Goal: Task Accomplishment & Management: Use online tool/utility

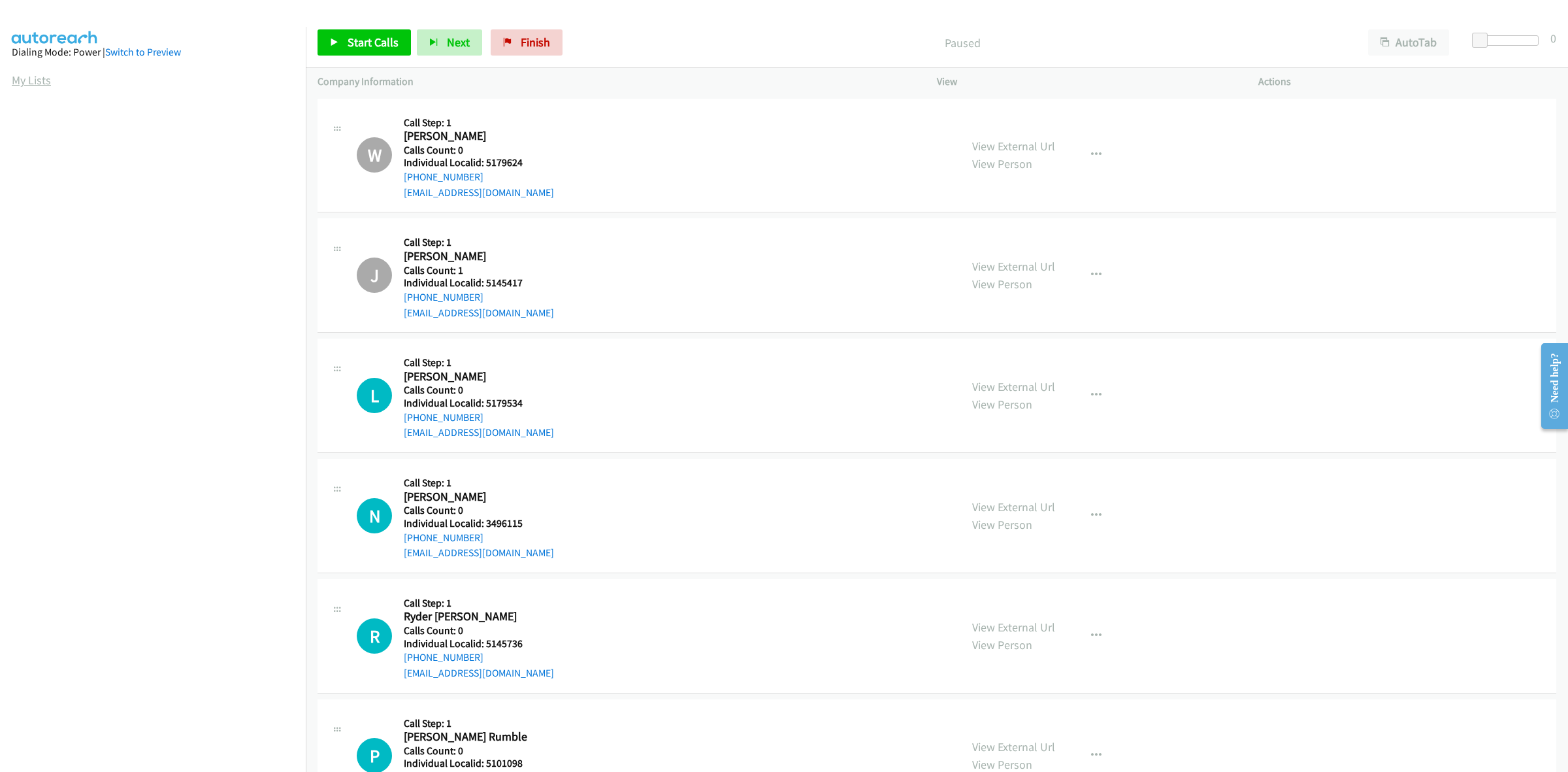
click at [34, 81] on link "My Lists" at bounding box center [31, 80] width 39 height 15
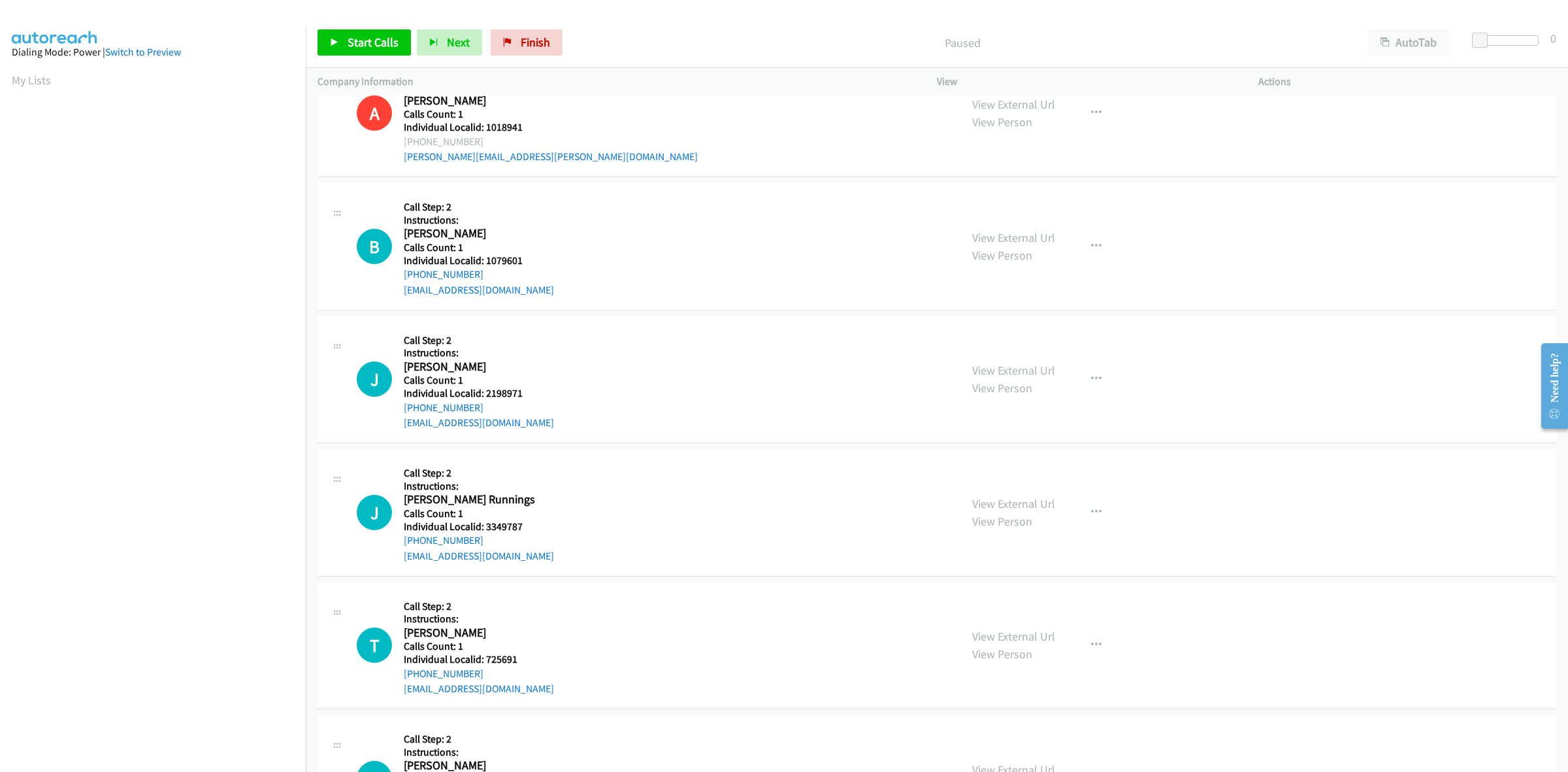
scroll to position [572, 0]
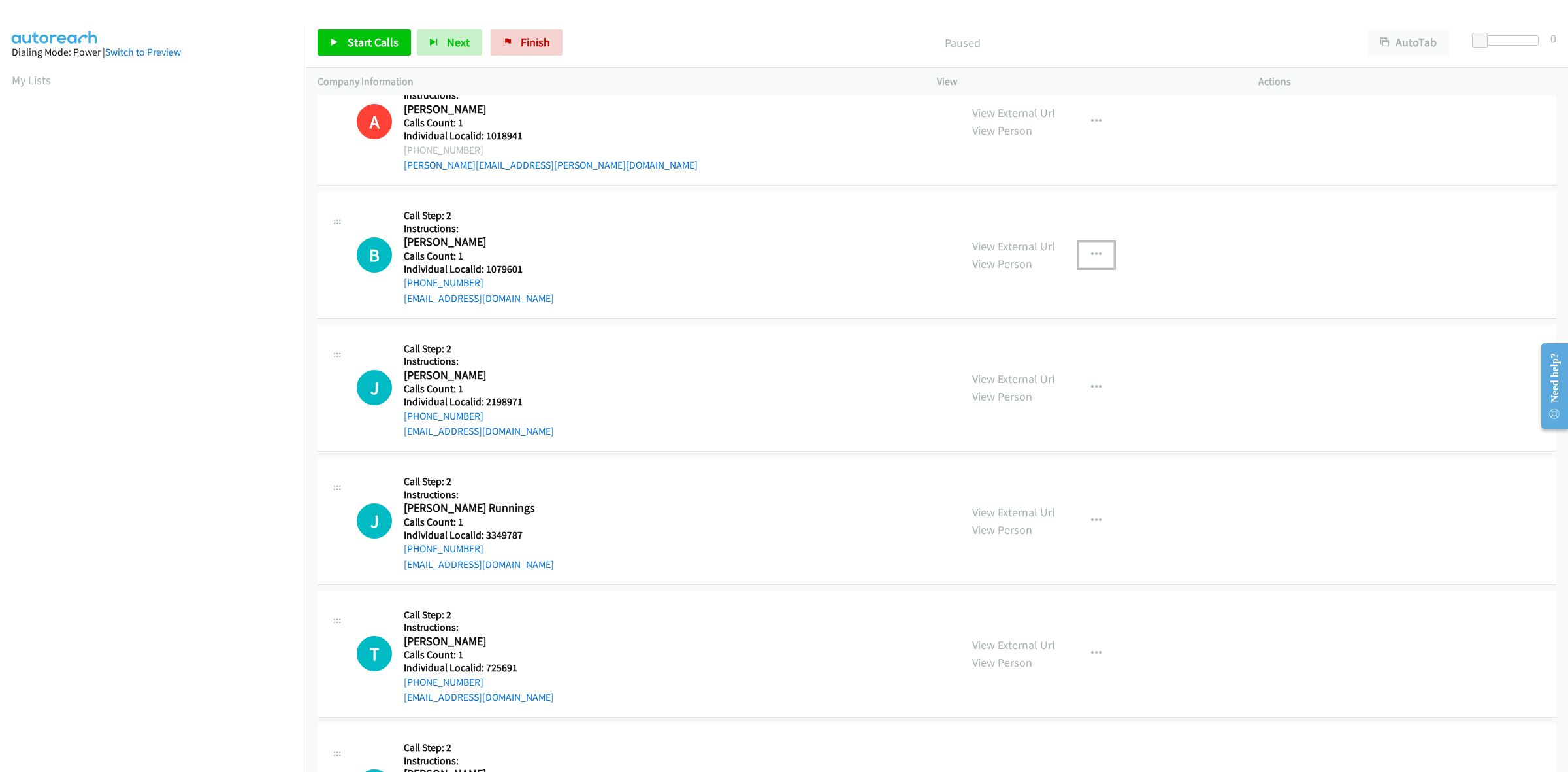
click at [1093, 259] on icon "button" at bounding box center [1097, 255] width 11 height 11
click at [1030, 345] on link "Skip Call" at bounding box center [1027, 340] width 174 height 27
click at [1101, 397] on button "button" at bounding box center [1097, 388] width 35 height 27
click at [995, 474] on link "Skip Call" at bounding box center [1027, 473] width 174 height 27
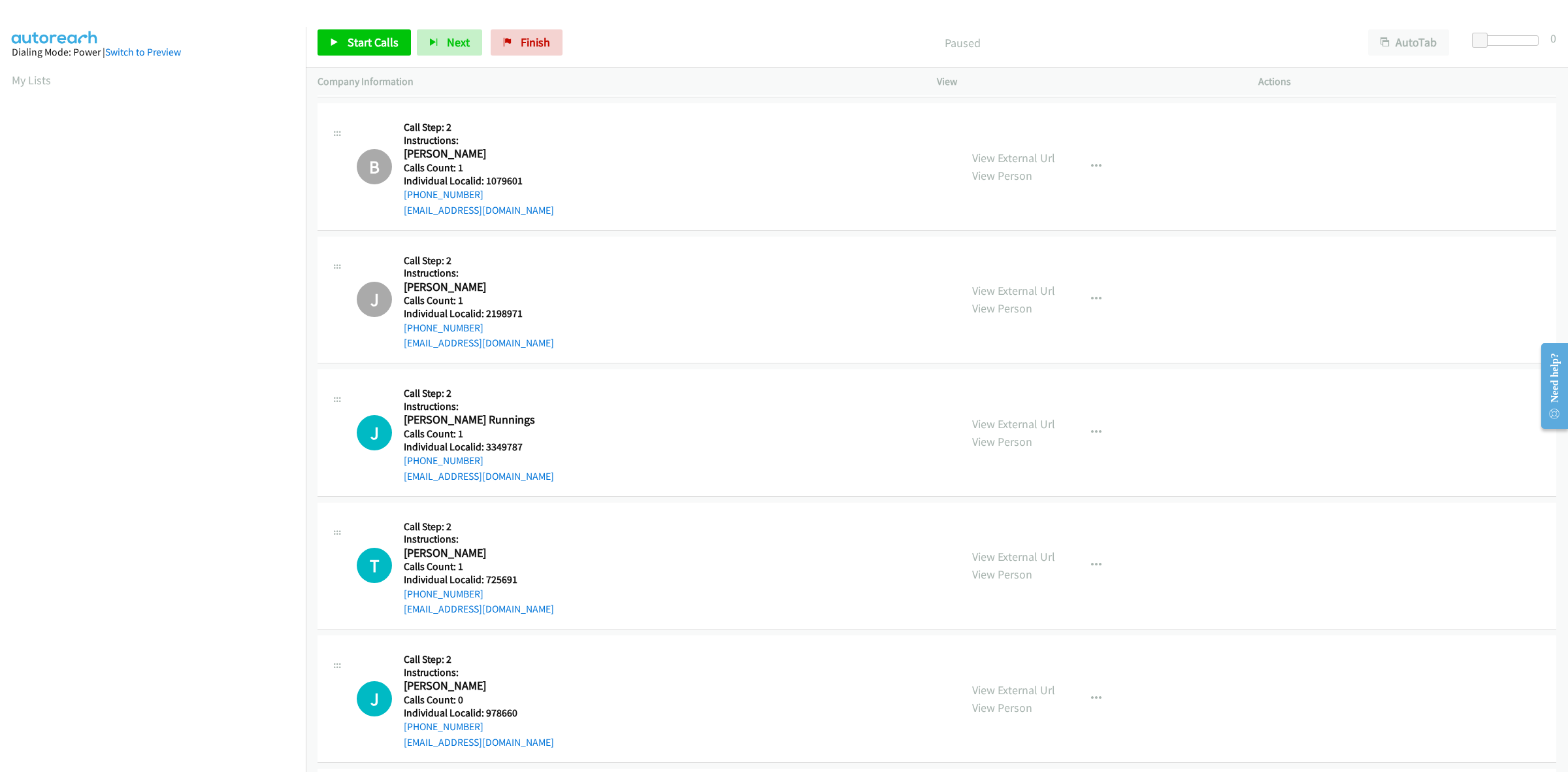
scroll to position [694, 0]
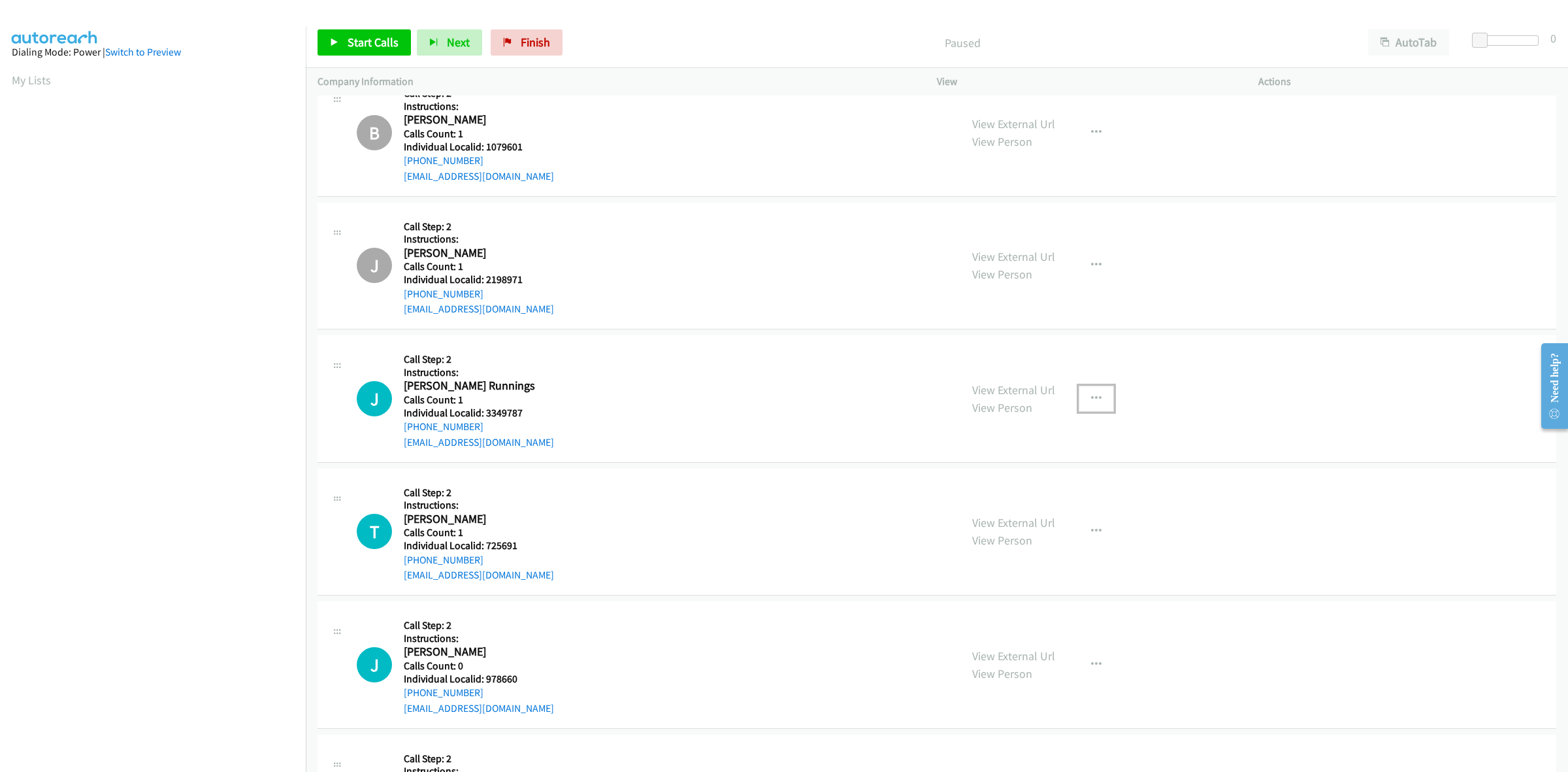
click at [1093, 401] on icon "button" at bounding box center [1097, 399] width 11 height 11
click at [997, 474] on link "Skip Call" at bounding box center [1027, 484] width 174 height 27
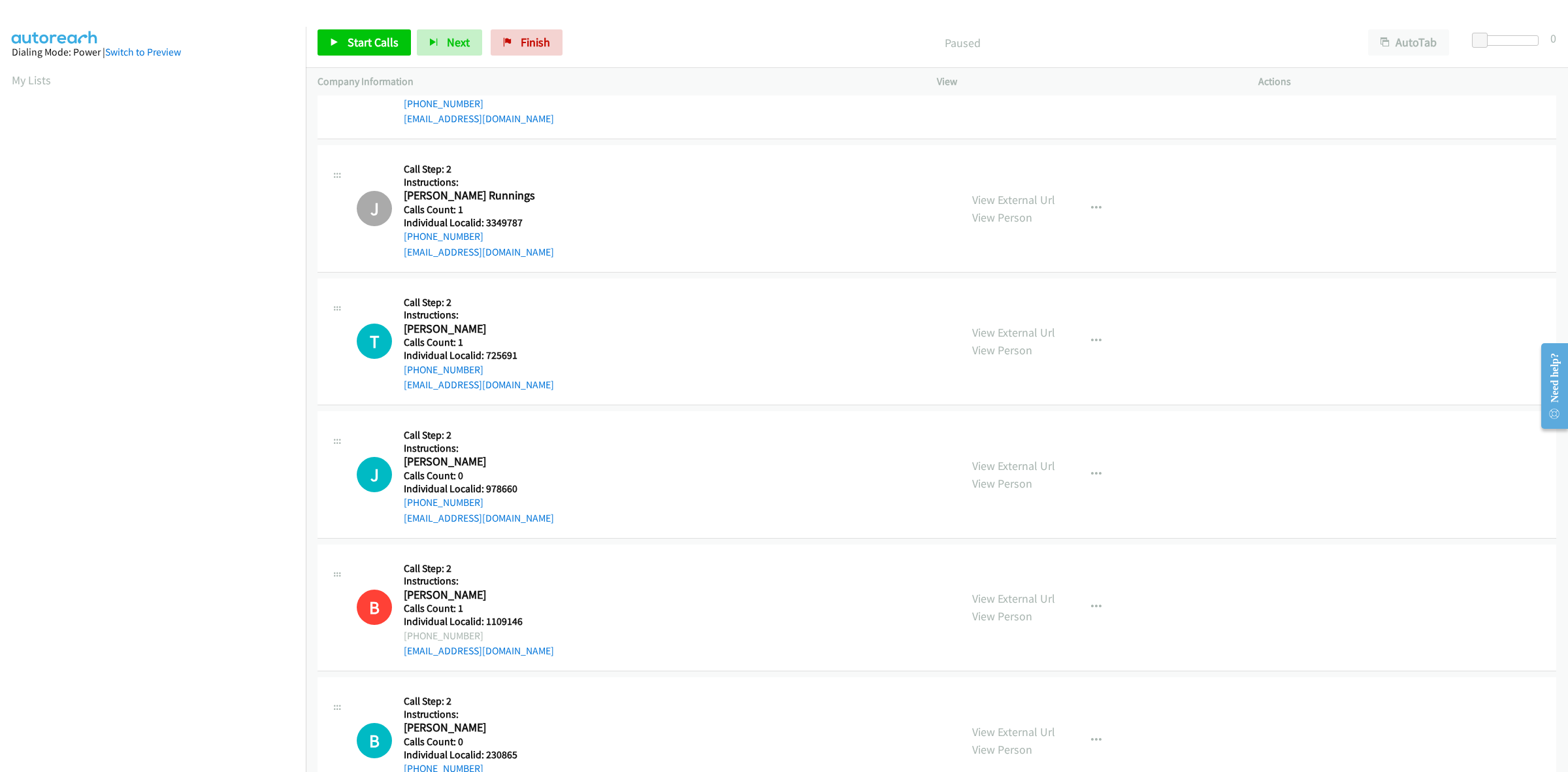
scroll to position [940, 0]
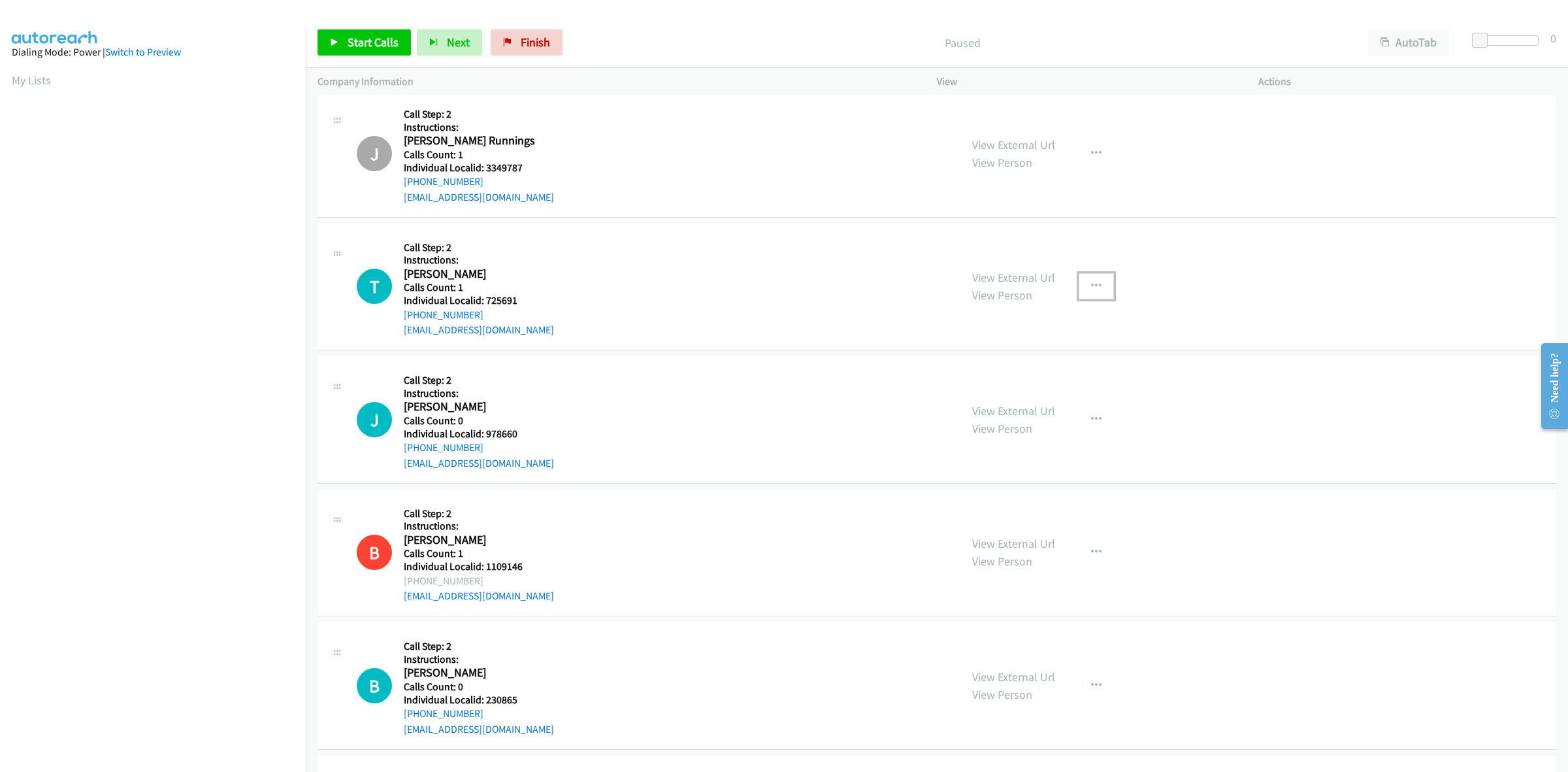
click at [1091, 285] on icon "button" at bounding box center [1097, 286] width 11 height 11
click at [1029, 370] on link "Skip Call" at bounding box center [1027, 372] width 174 height 27
click at [1094, 419] on icon "button" at bounding box center [1097, 420] width 11 height 11
click at [997, 502] on link "Skip Call" at bounding box center [1027, 505] width 174 height 27
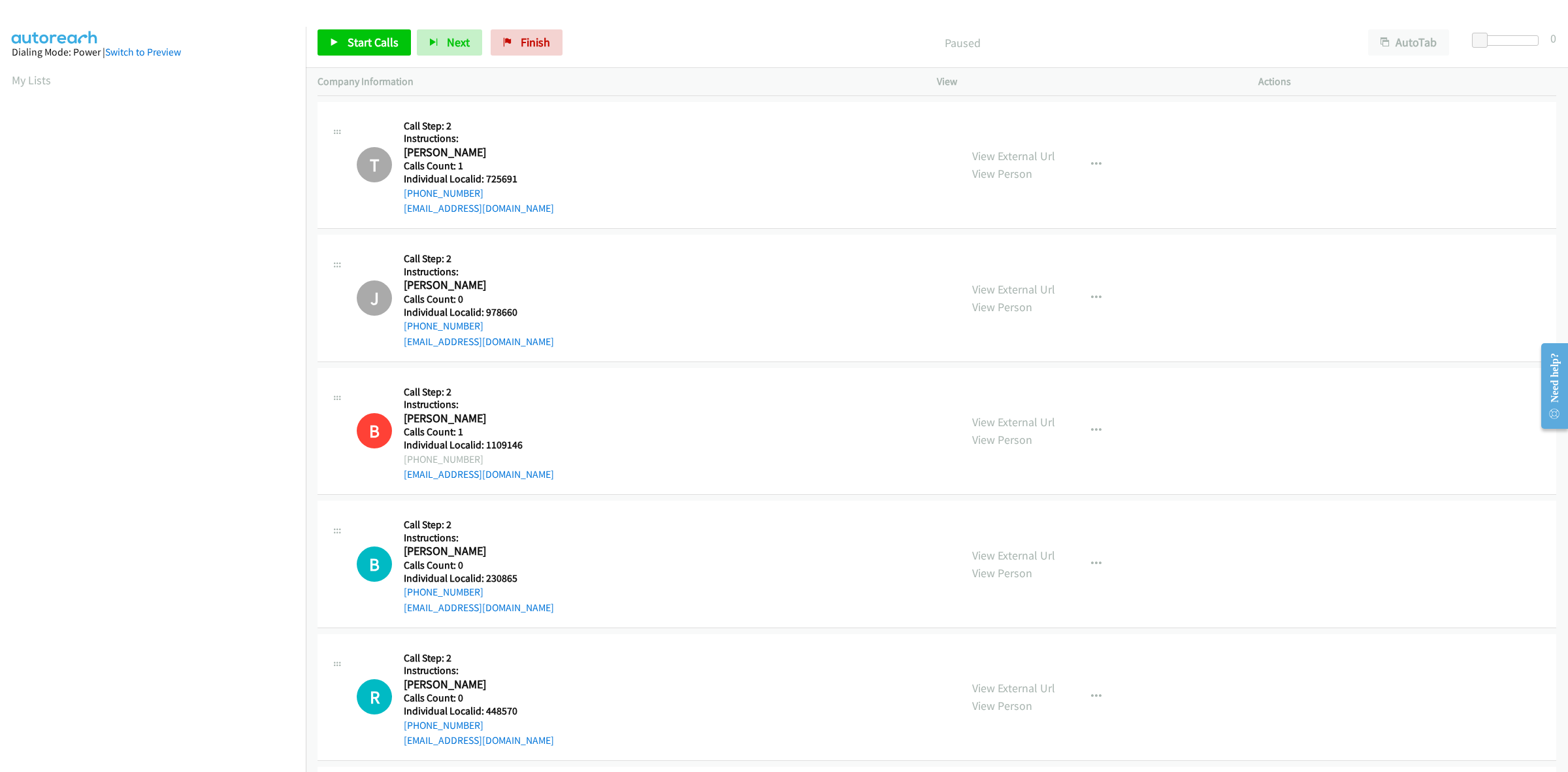
scroll to position [1184, 0]
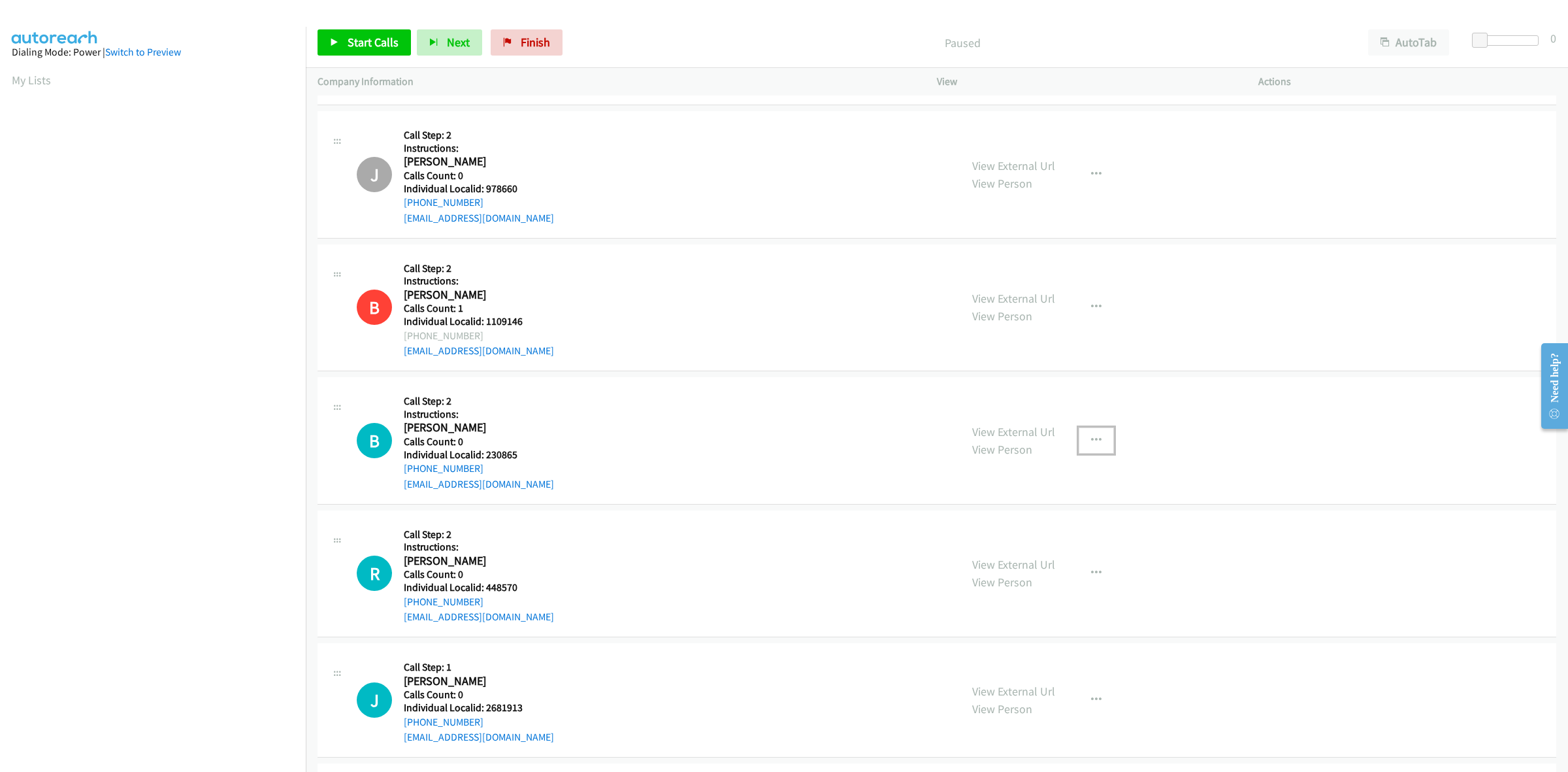
click at [1091, 442] on icon "button" at bounding box center [1097, 441] width 11 height 11
click at [1036, 521] on link "Skip Call" at bounding box center [1027, 526] width 174 height 27
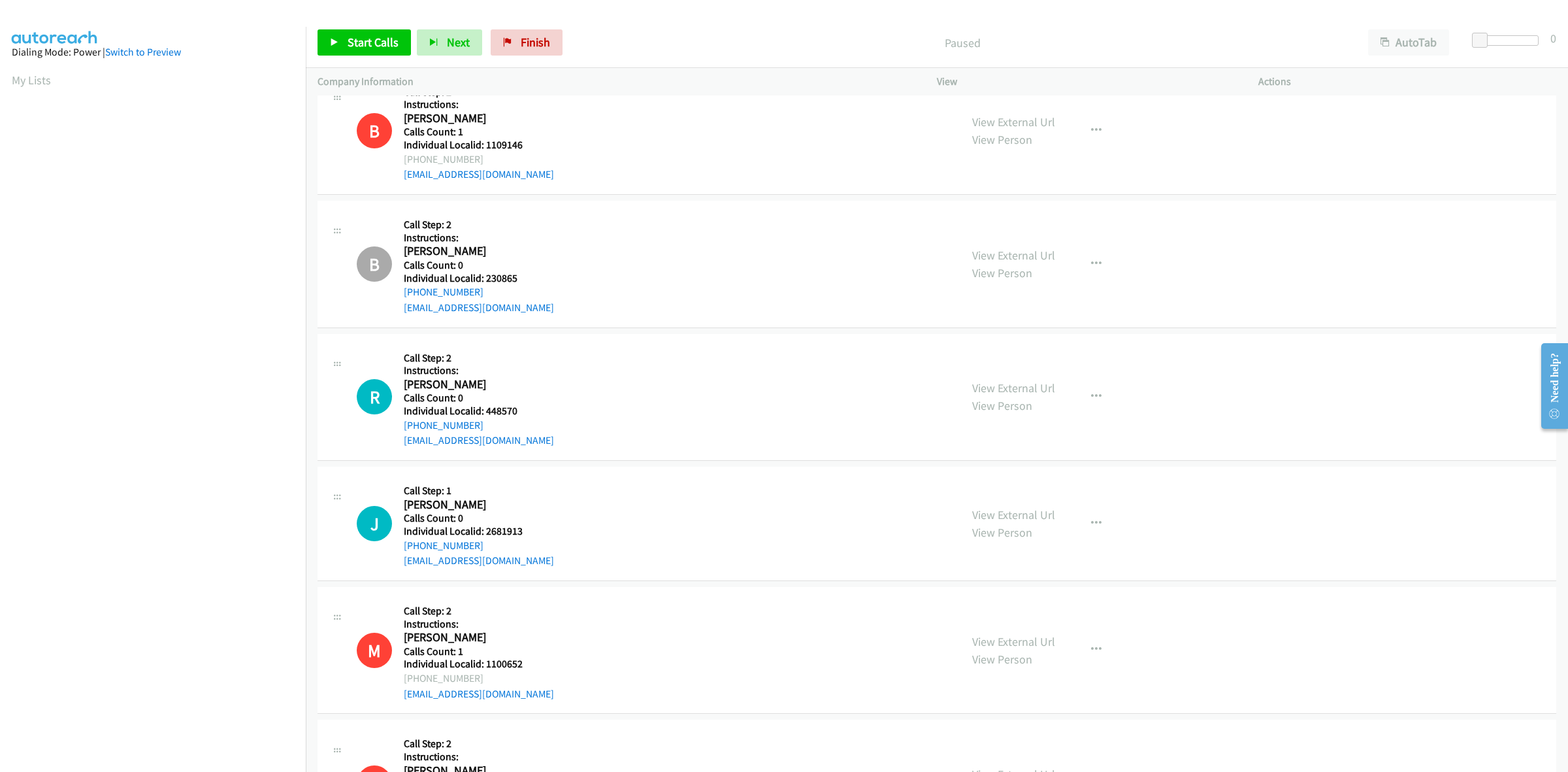
scroll to position [1409, 0]
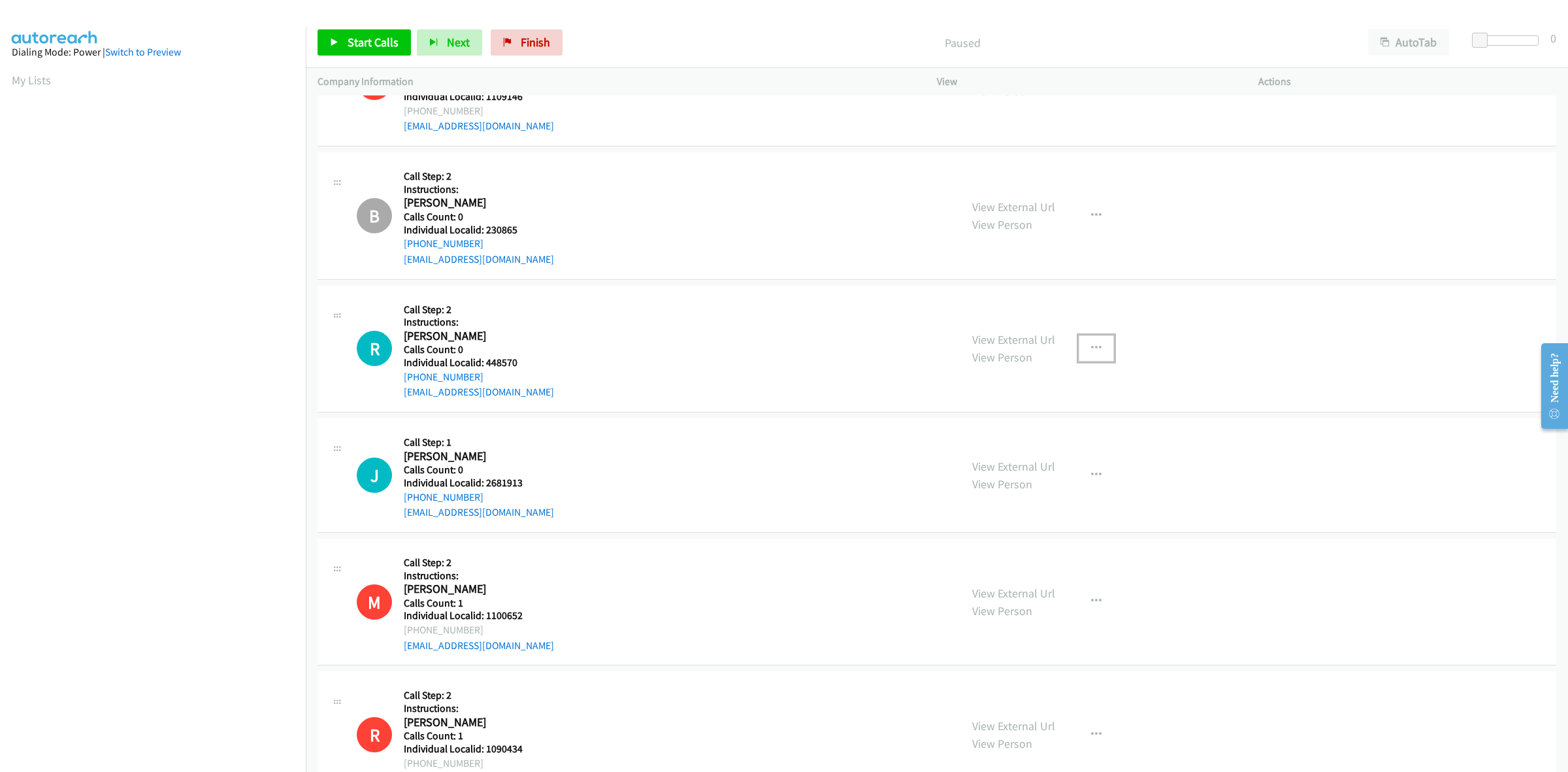
click at [1101, 360] on button "button" at bounding box center [1097, 348] width 35 height 27
click at [1051, 430] on link "Skip Call" at bounding box center [1027, 434] width 174 height 27
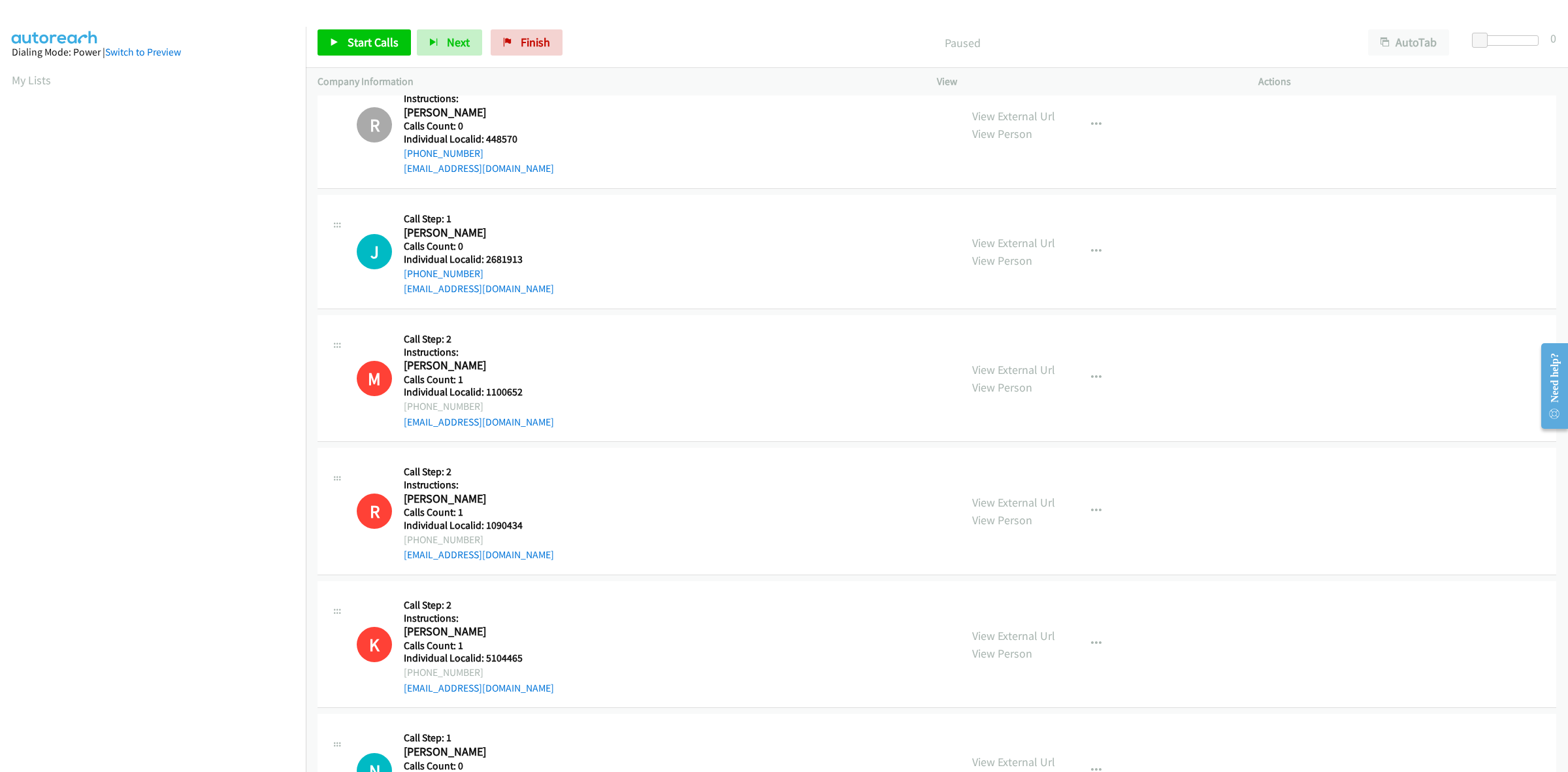
scroll to position [1634, 0]
drag, startPoint x: 534, startPoint y: 261, endPoint x: 485, endPoint y: 255, distance: 49.4
click at [485, 255] on h5 "Individual Localid: 2681913" at bounding box center [479, 258] width 151 height 13
copy h5 "2681913"
click at [609, 240] on div "J Callback Scheduled Call Step: 1 Jeff Detweiler America/New_York Calls Count: …" at bounding box center [653, 251] width 592 height 90
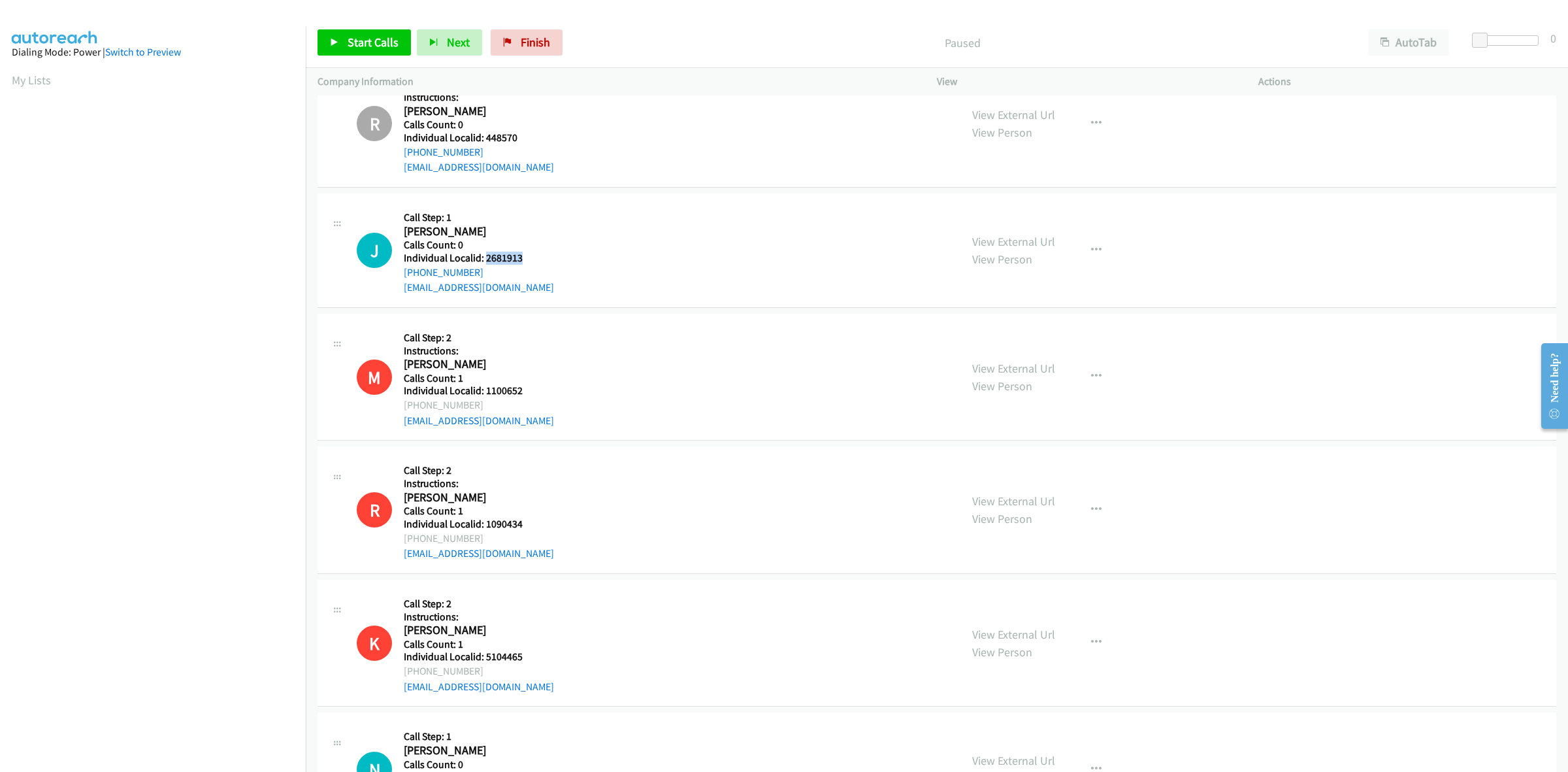
drag, startPoint x: 466, startPoint y: 276, endPoint x: 397, endPoint y: 277, distance: 69.0
click at [397, 277] on div "J Callback Scheduled Call Step: 1 Jeff Detweiler America/New_York Calls Count: …" at bounding box center [653, 251] width 592 height 90
copy link "+1 410-203-1871"
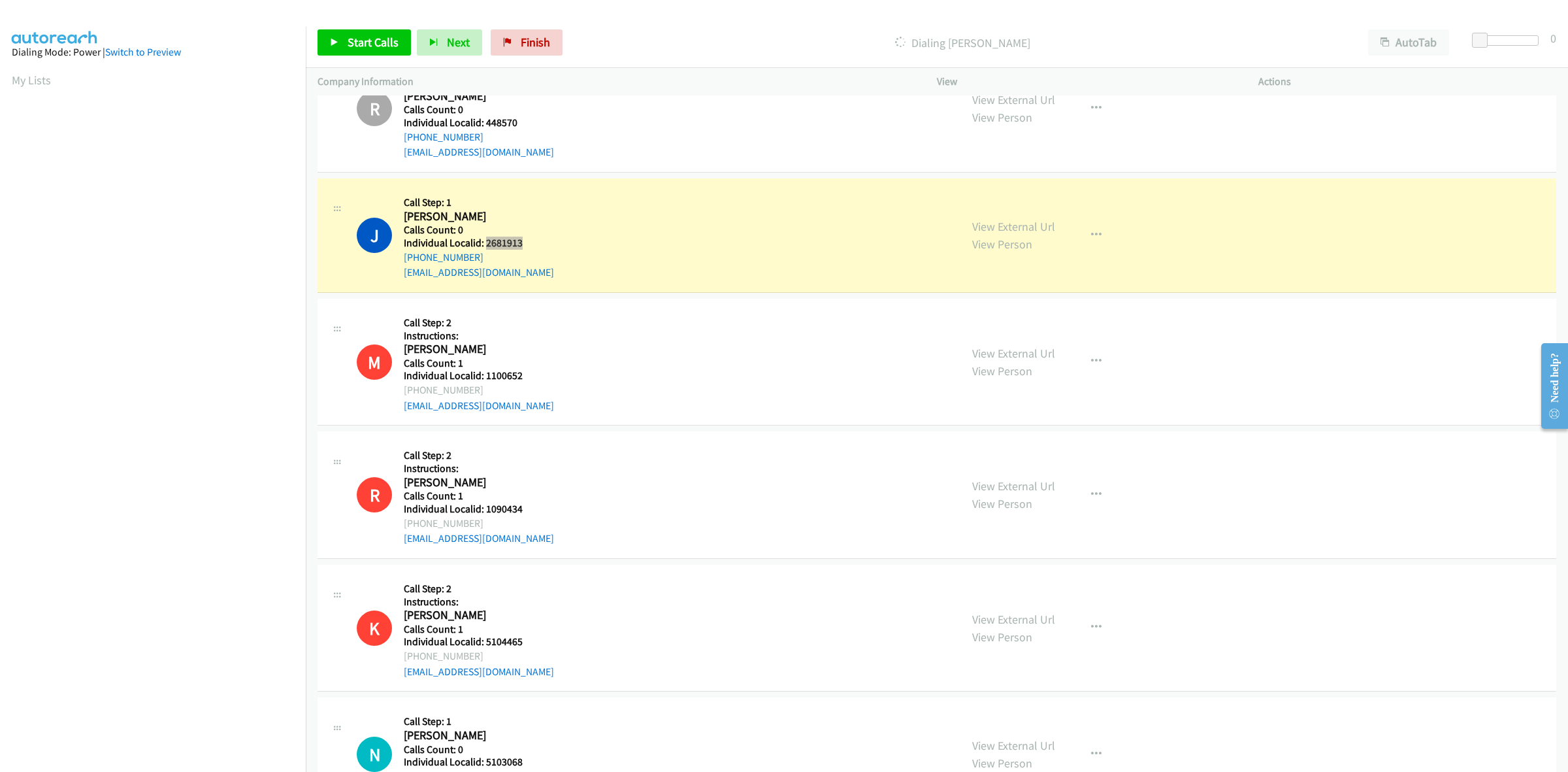
scroll to position [1675, 0]
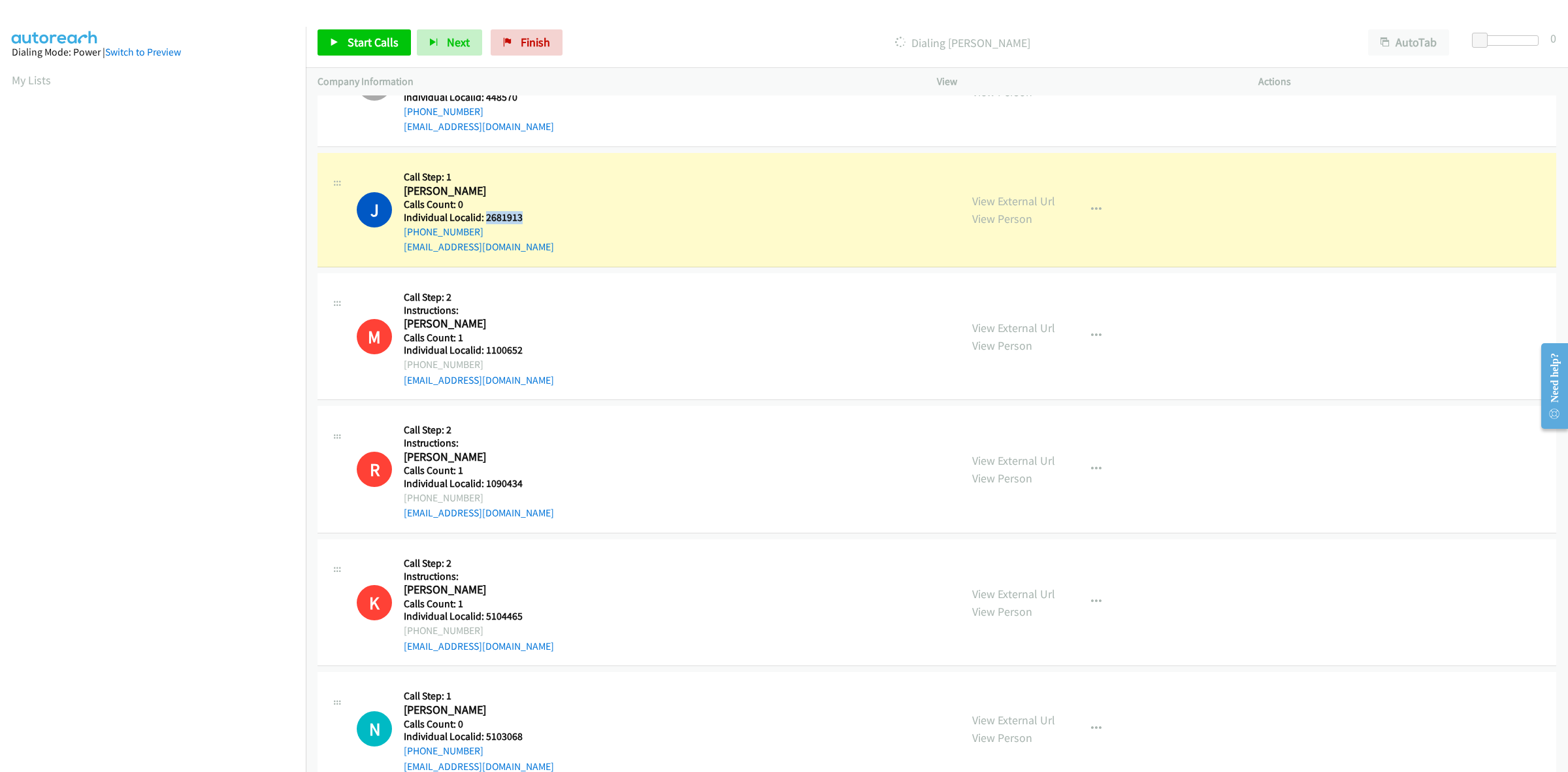
drag, startPoint x: 526, startPoint y: 214, endPoint x: 486, endPoint y: 219, distance: 40.3
click at [486, 219] on h5 "Individual Localid: 2681913" at bounding box center [479, 217] width 151 height 13
copy h5 "2681913"
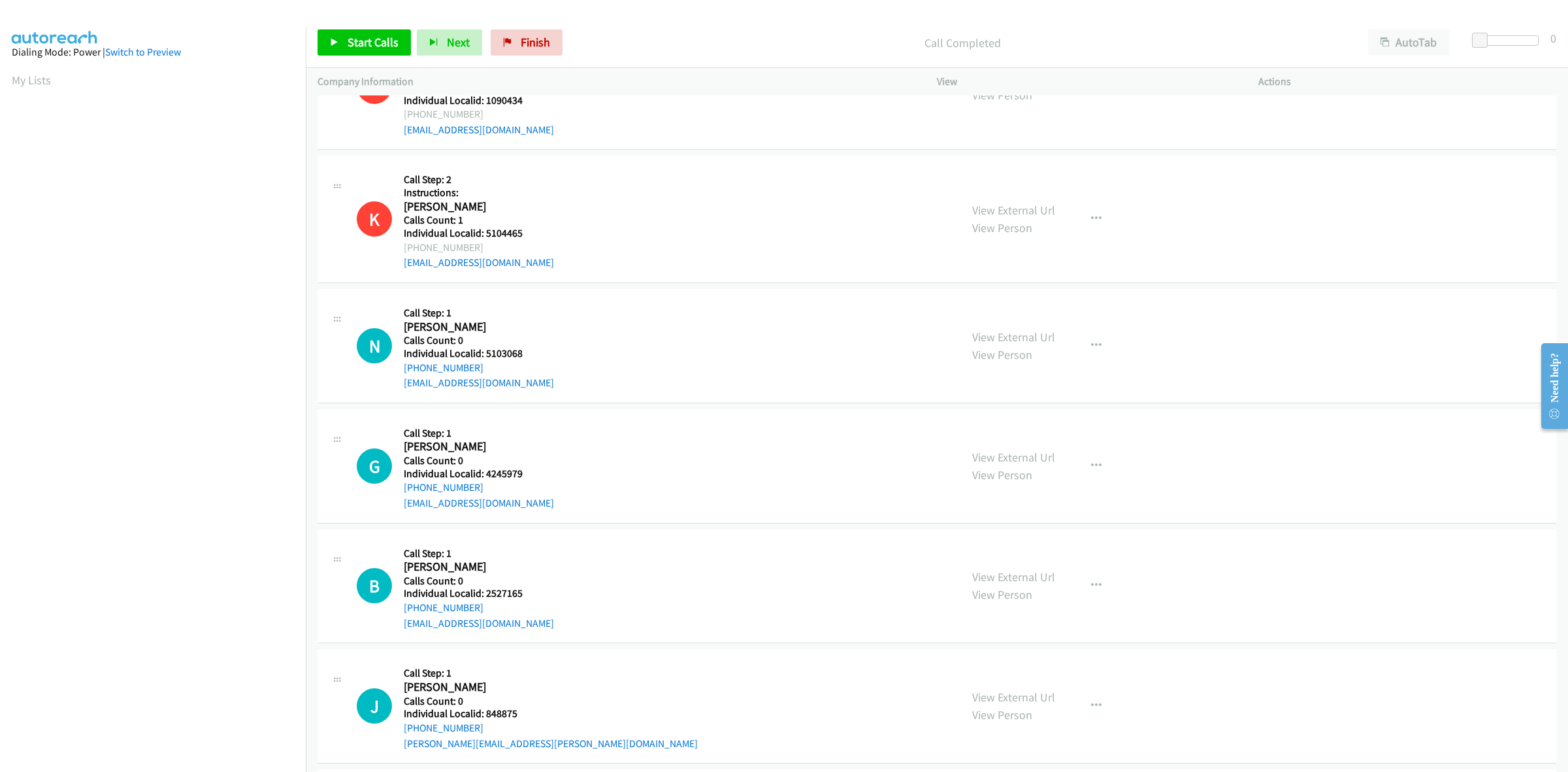
scroll to position [2145, 0]
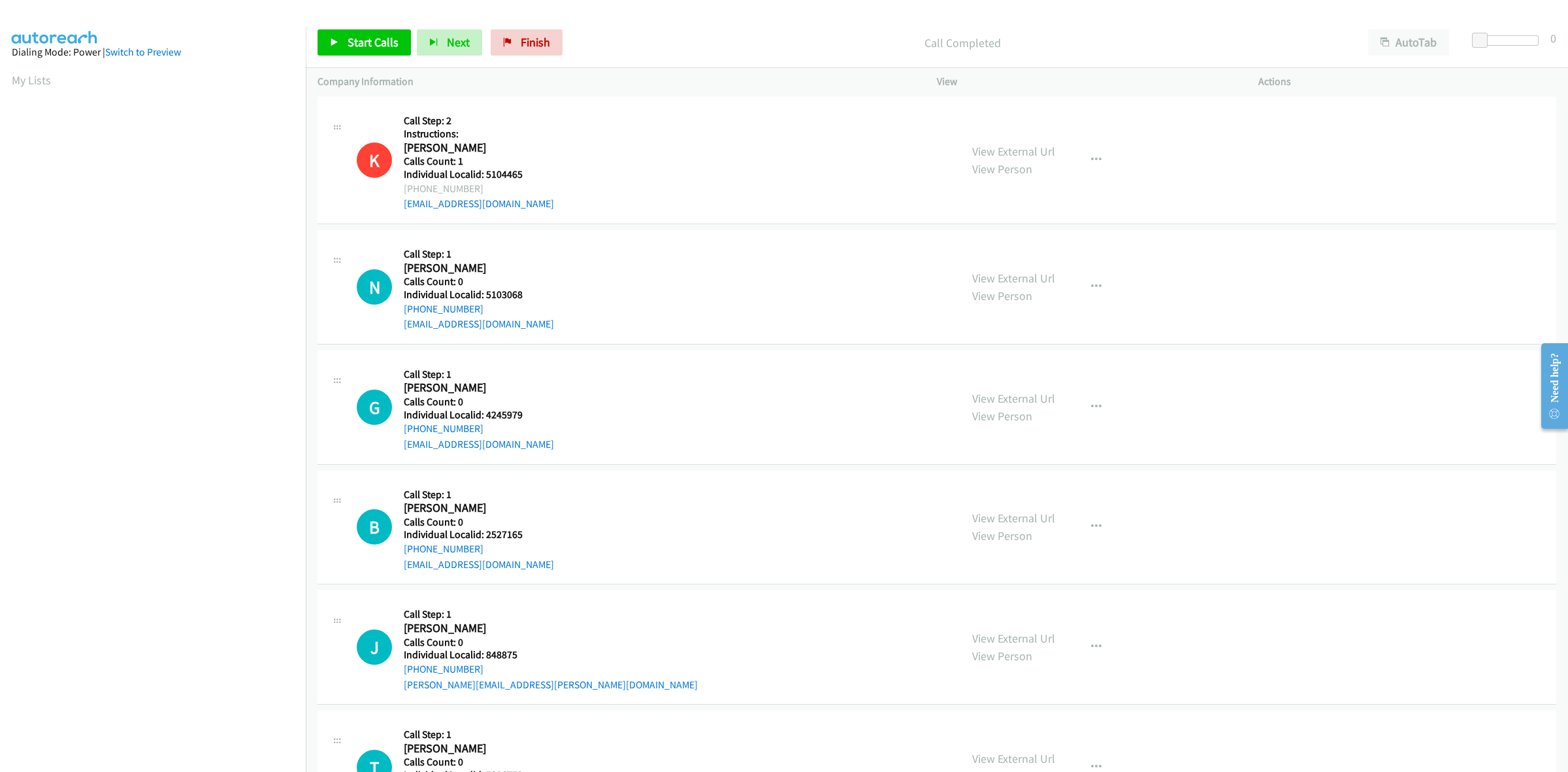
click at [526, 292] on h5 "Individual Localid: 5103068" at bounding box center [479, 294] width 151 height 13
drag, startPoint x: 524, startPoint y: 419, endPoint x: 485, endPoint y: 419, distance: 39.0
click at [485, 419] on h5 "Individual Localid: 4245979" at bounding box center [479, 415] width 151 height 13
copy h5 "4245979"
click at [584, 273] on div "N Callback Scheduled Call Step: 1 Nancy Robey America/New_York Calls Count: 0 I…" at bounding box center [653, 287] width 592 height 90
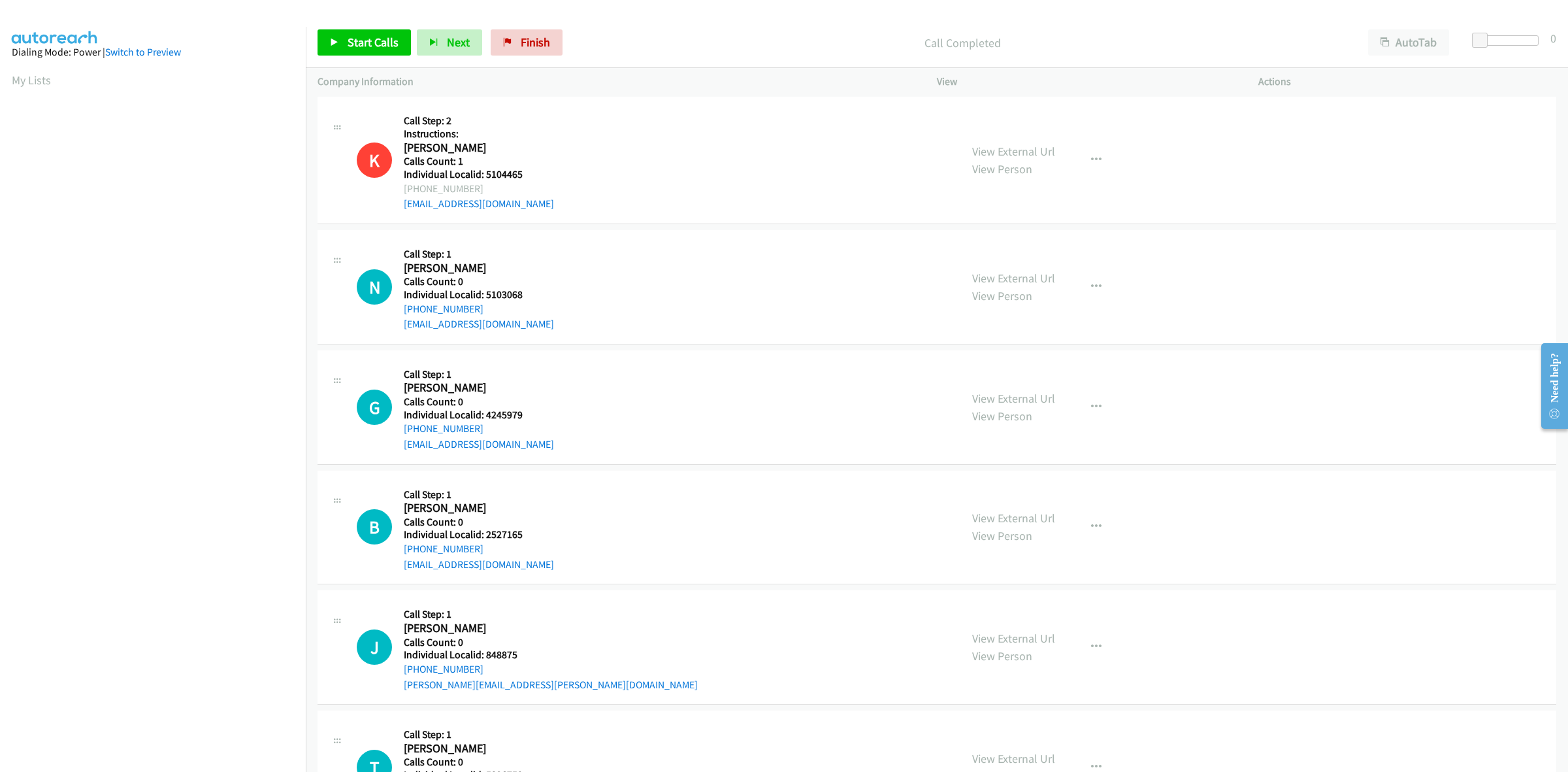
drag, startPoint x: 494, startPoint y: 426, endPoint x: 400, endPoint y: 435, distance: 94.4
click at [400, 435] on div "G Callback Scheduled Call Step: 1 Greg Coderre America/New_York Calls Count: 0 …" at bounding box center [653, 408] width 592 height 90
copy link "+1 609-457-3404"
drag, startPoint x: 522, startPoint y: 416, endPoint x: 485, endPoint y: 419, distance: 37.1
click at [485, 419] on h5 "Individual Localid: 4245979" at bounding box center [479, 415] width 151 height 13
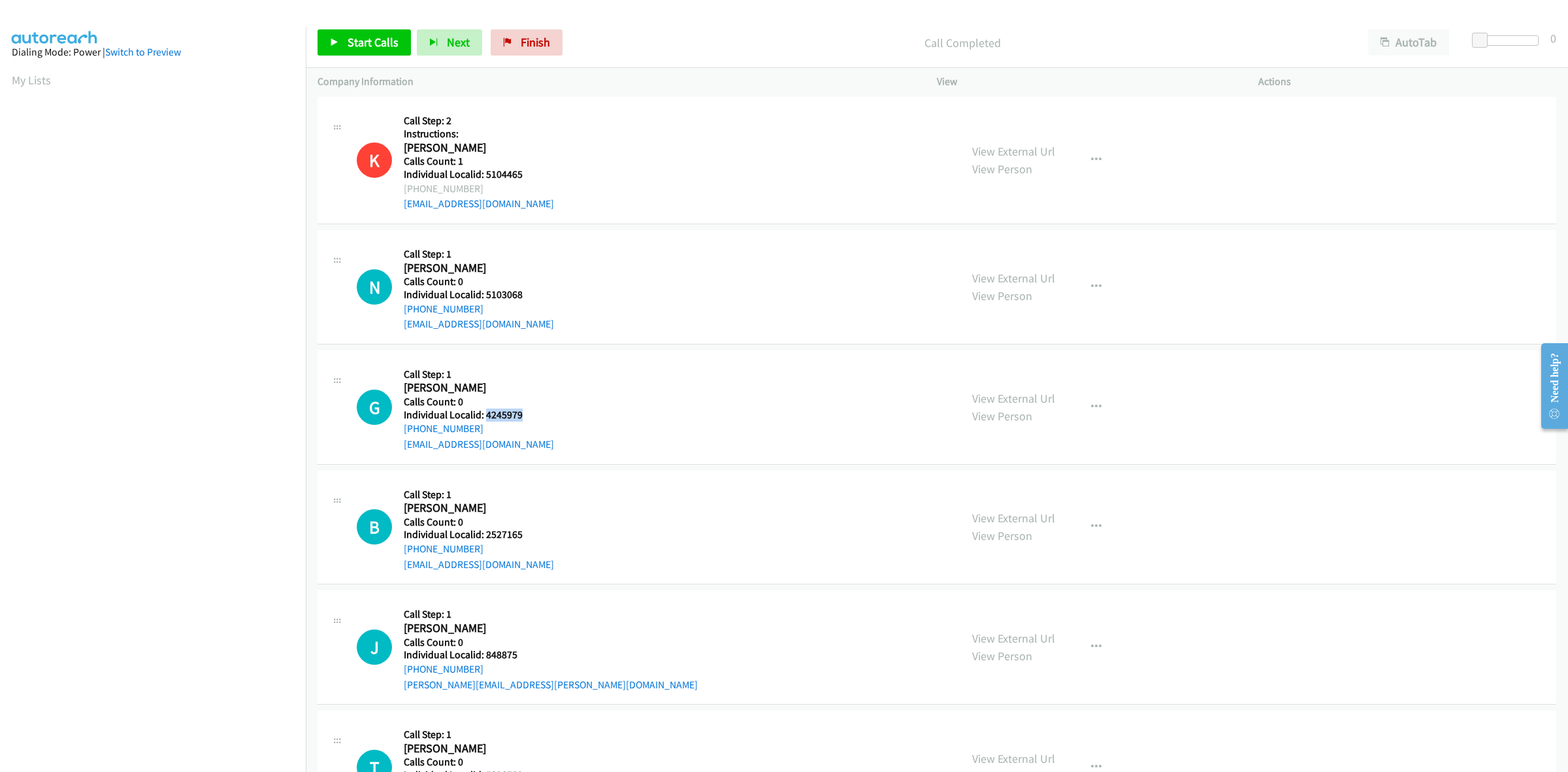
copy h5 "4245979"
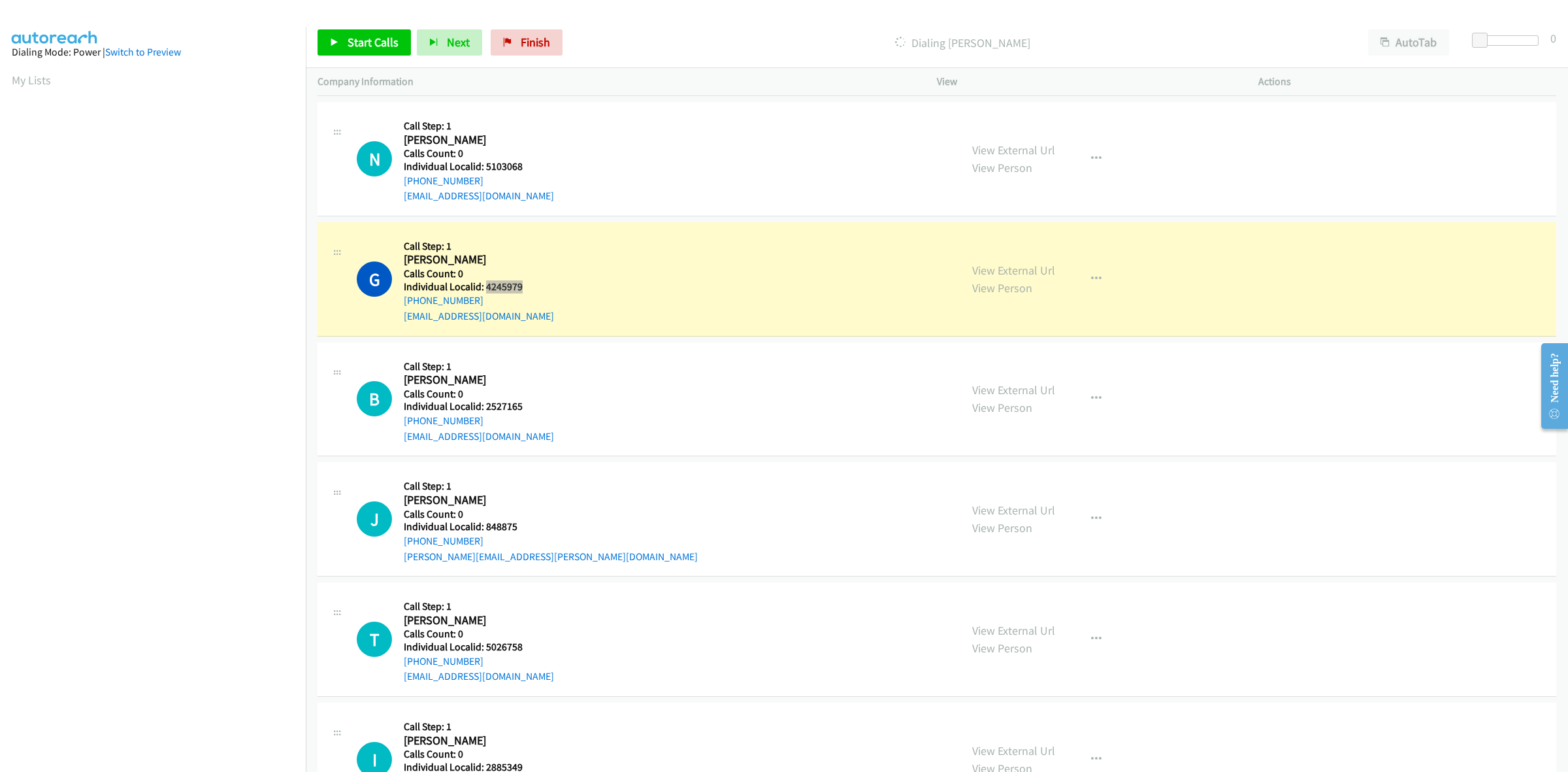
scroll to position [2370, 0]
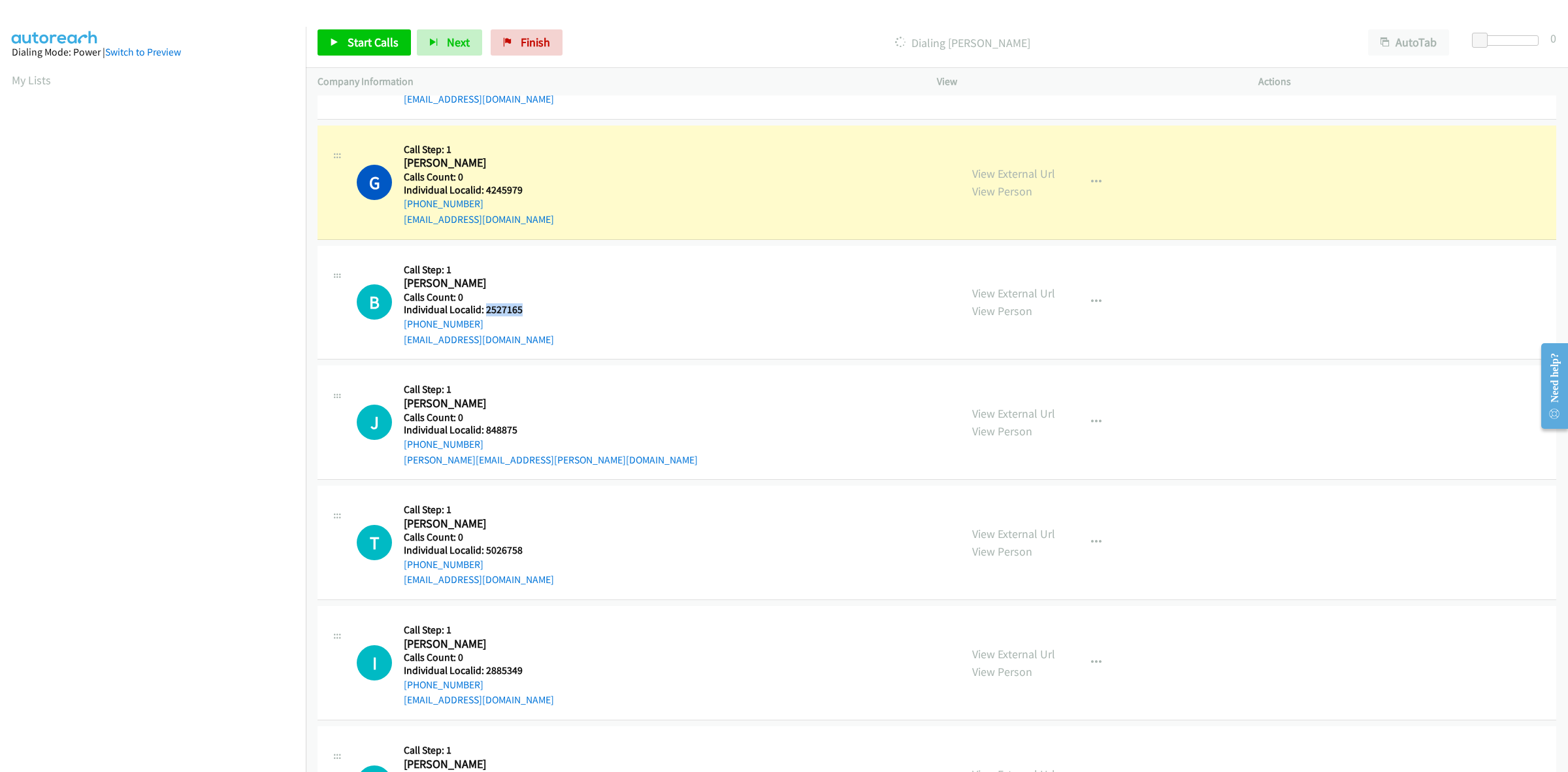
drag, startPoint x: 532, startPoint y: 312, endPoint x: 484, endPoint y: 312, distance: 48.0
click at [484, 312] on h5 "Individual Localid: 2527165" at bounding box center [479, 309] width 151 height 13
copy h5 "2527165"
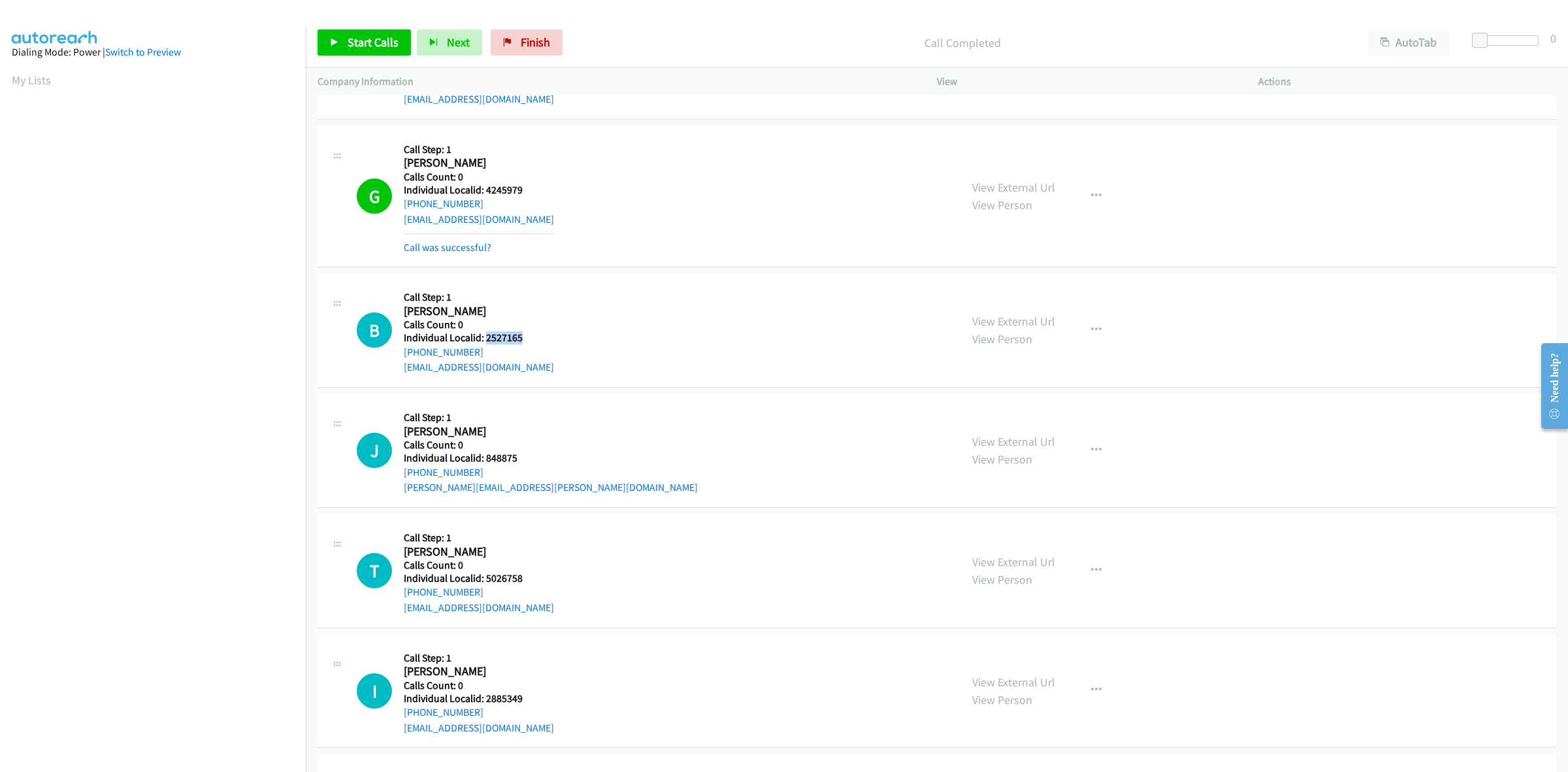
drag, startPoint x: 448, startPoint y: 356, endPoint x: 394, endPoint y: 360, distance: 54.1
click at [394, 360] on div "B Callback Scheduled Call Step: 1 Bryson Hoppes America/New_York Calls Count: 0…" at bounding box center [653, 331] width 592 height 90
copy link "+1 740-676-8900"
drag, startPoint x: 510, startPoint y: 335, endPoint x: 484, endPoint y: 335, distance: 26.0
click at [484, 335] on h5 "Individual Localid: 2527165" at bounding box center [479, 338] width 151 height 13
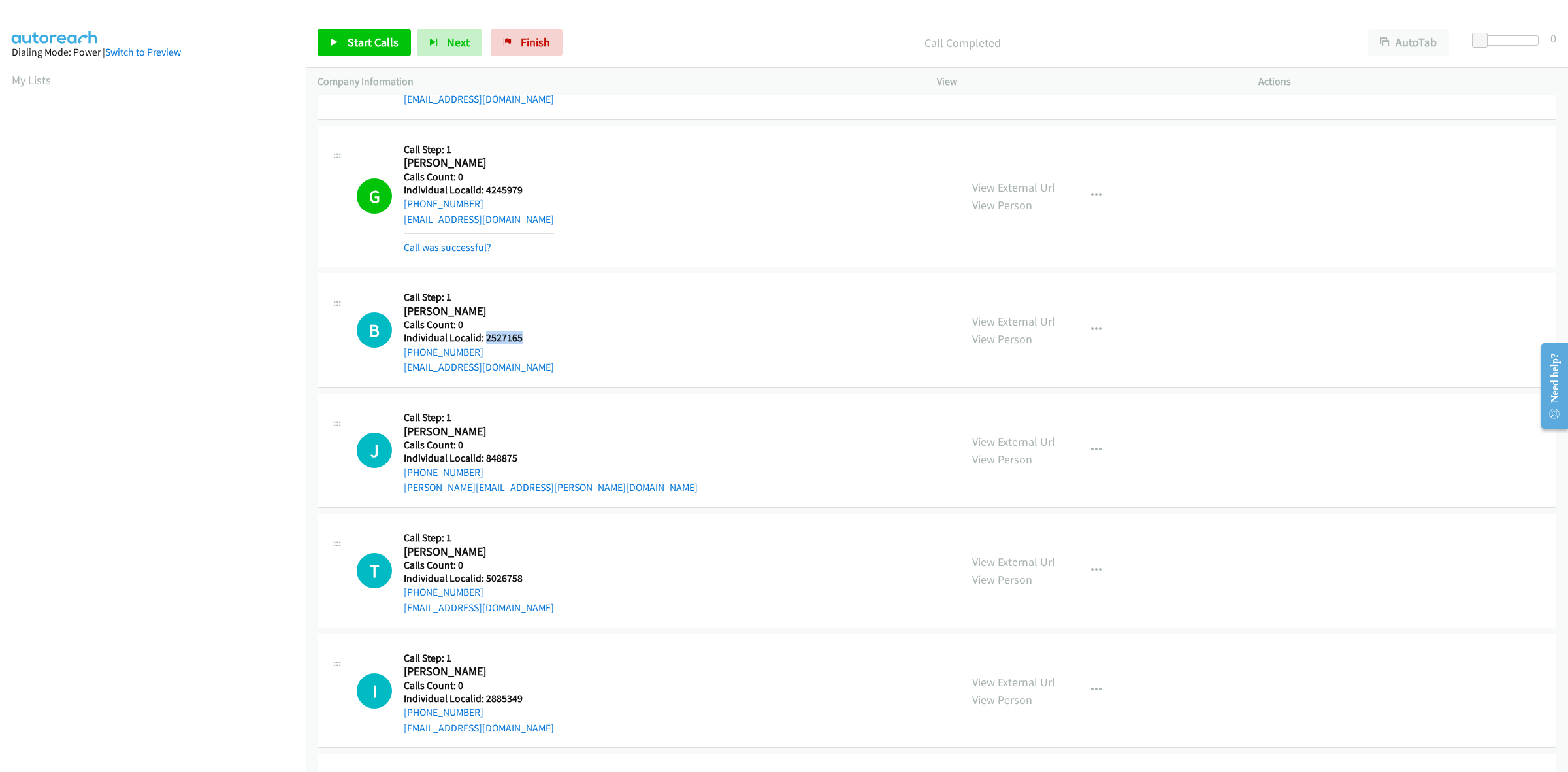
copy h5 "2527165"
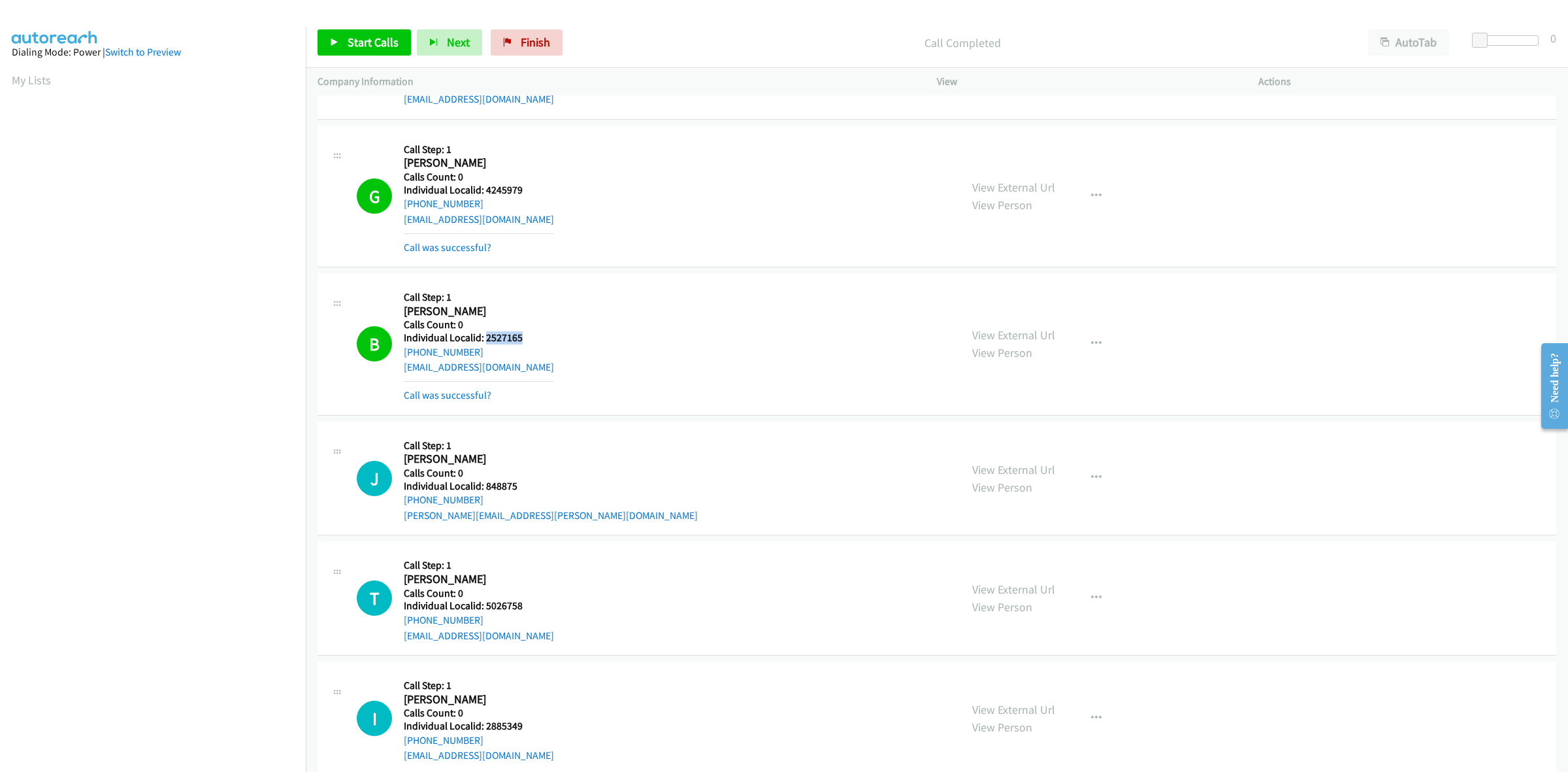
drag, startPoint x: 447, startPoint y: 352, endPoint x: 397, endPoint y: 360, distance: 50.6
click at [397, 360] on div "B Callback Scheduled Call Step: 1 Bryson Hoppes America/New_York Calls Count: 0…" at bounding box center [653, 344] width 592 height 118
drag, startPoint x: 605, startPoint y: 329, endPoint x: 577, endPoint y: 334, distance: 28.4
click at [605, 329] on div "B Callback Scheduled Call Step: 1 Bryson Hoppes America/New_York Calls Count: 0…" at bounding box center [653, 344] width 592 height 118
drag, startPoint x: 428, startPoint y: 357, endPoint x: 404, endPoint y: 358, distance: 24.0
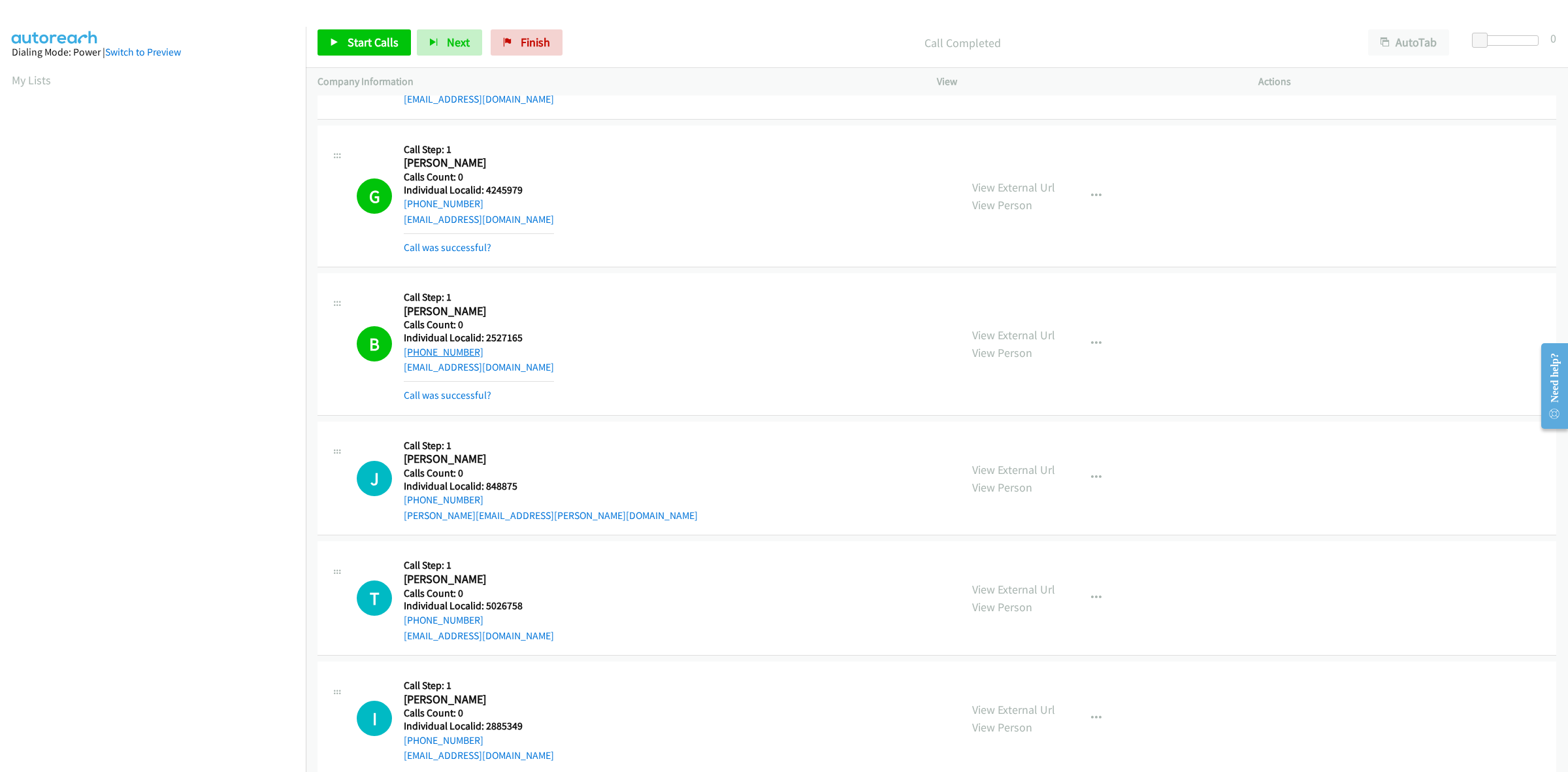
click at [404, 358] on div "+1 740-676-8900" at bounding box center [479, 353] width 151 height 16
copy link "+1 740-676-8900"
click at [1093, 349] on icon "button" at bounding box center [1097, 344] width 11 height 11
click at [1007, 456] on link "Add to do not call list" at bounding box center [1027, 456] width 174 height 27
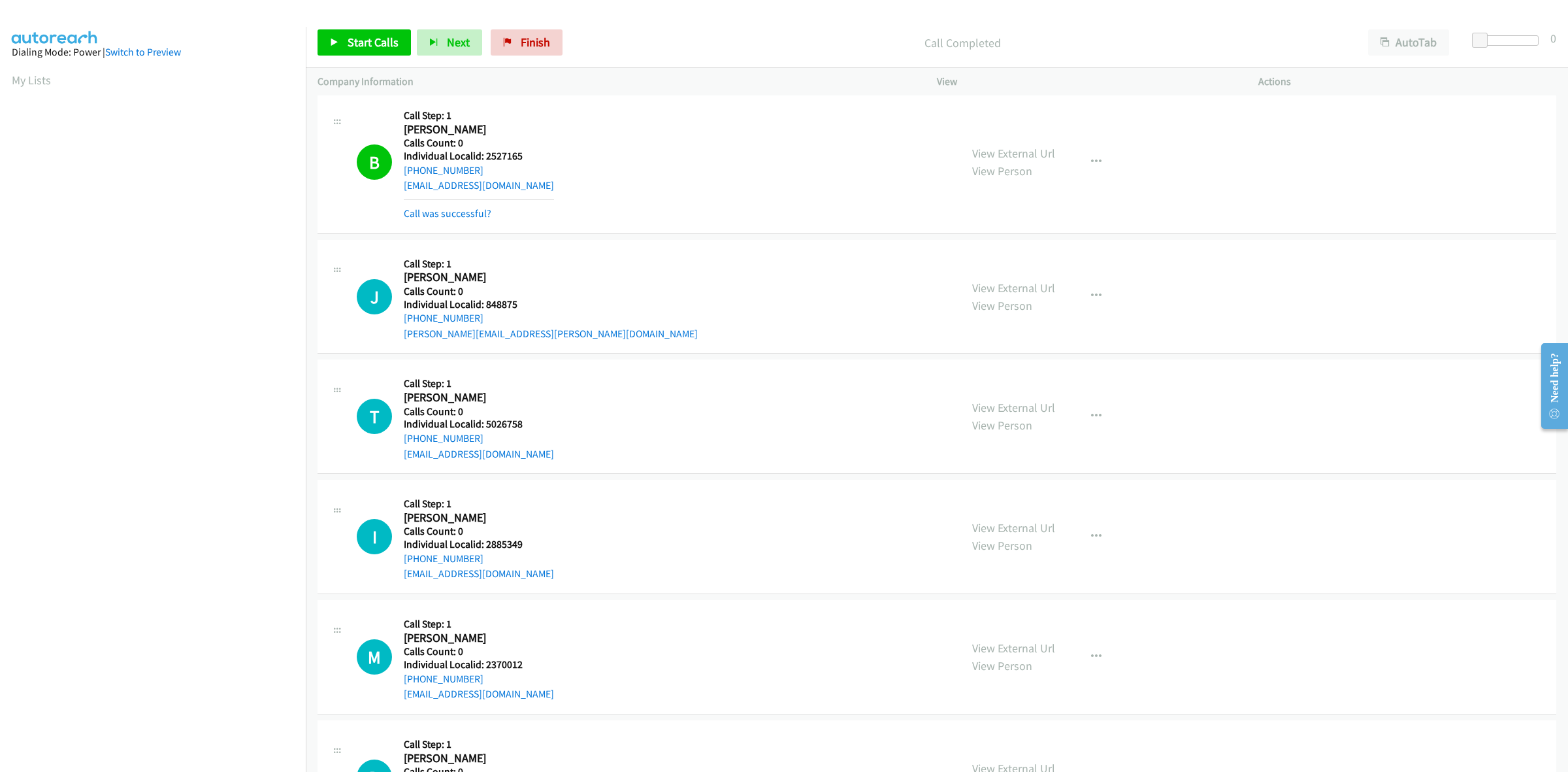
scroll to position [2554, 0]
drag, startPoint x: 521, startPoint y: 302, endPoint x: 486, endPoint y: 304, distance: 35.1
click at [486, 304] on h5 "Individual Localid: 848875" at bounding box center [551, 302] width 294 height 13
click at [529, 269] on h2 "Jeff Pratola" at bounding box center [477, 275] width 147 height 15
drag, startPoint x: 477, startPoint y: 316, endPoint x: 400, endPoint y: 325, distance: 77.5
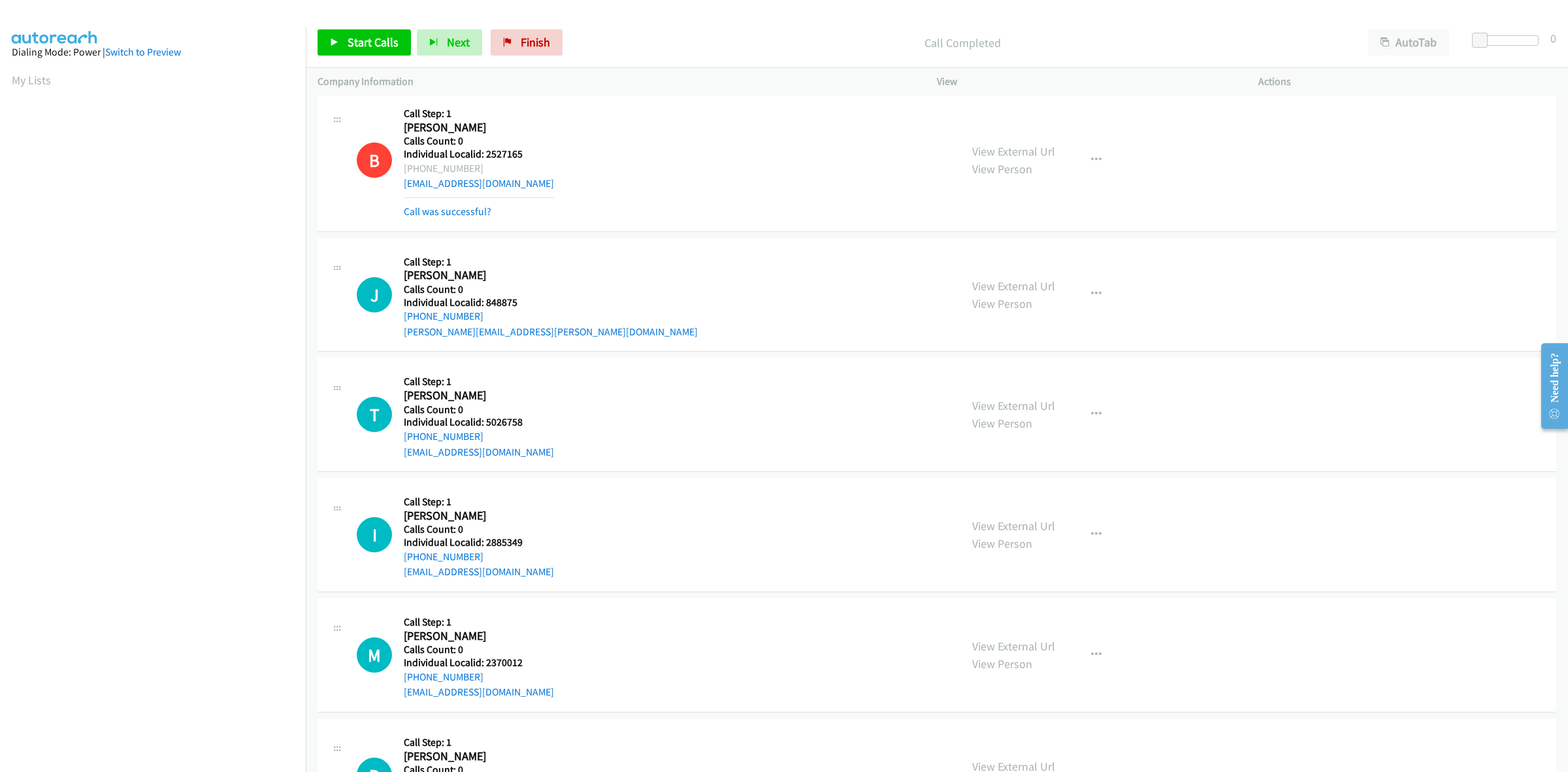
click at [400, 325] on div "J Callback Scheduled Call Step: 1 Jeff Pratola America/New_York Calls Count: 0 …" at bounding box center [653, 295] width 592 height 90
drag, startPoint x: 519, startPoint y: 302, endPoint x: 485, endPoint y: 306, distance: 34.2
click at [485, 306] on h5 "Individual Localid: 848875" at bounding box center [551, 302] width 294 height 13
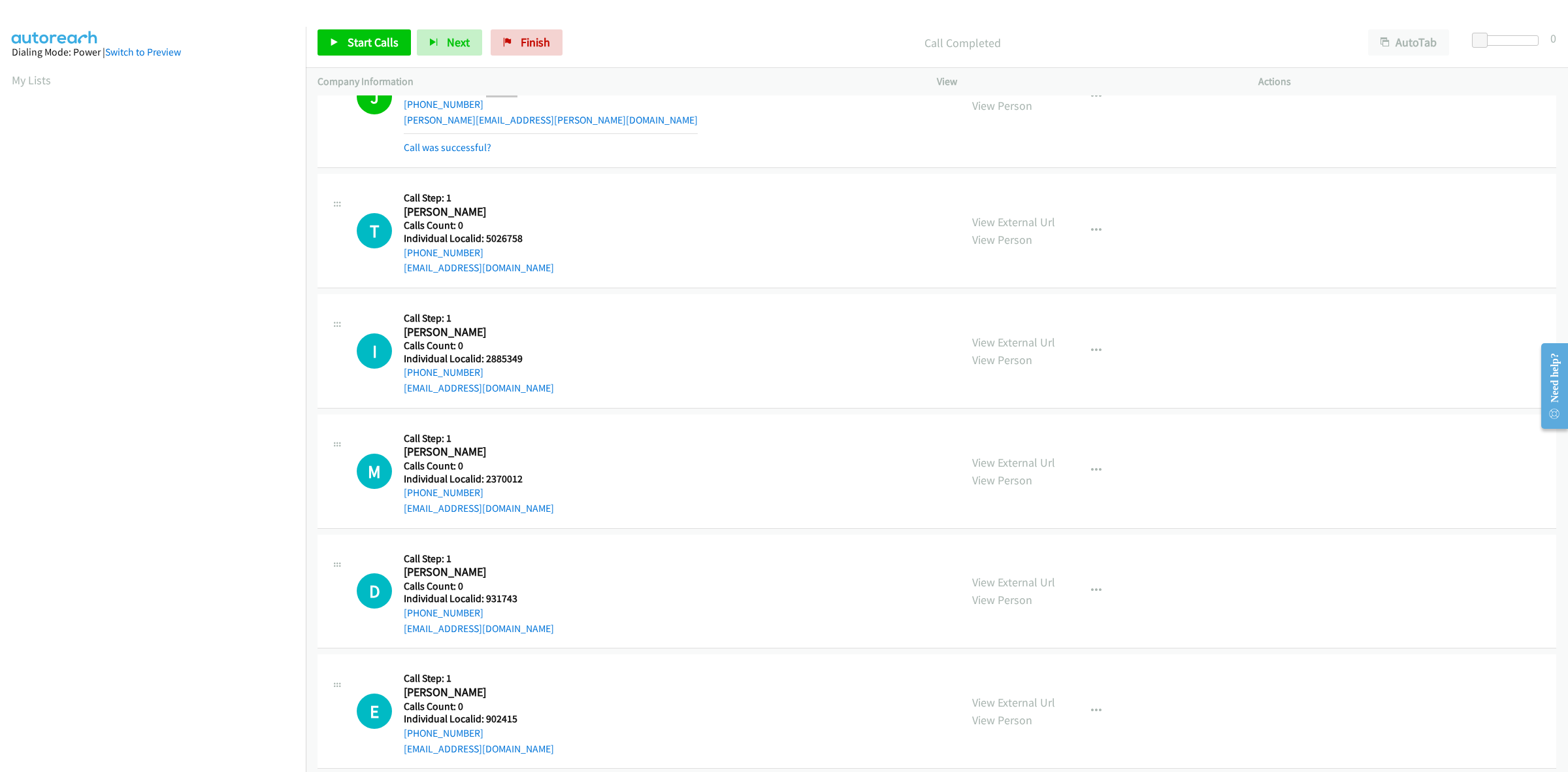
scroll to position [2778, 0]
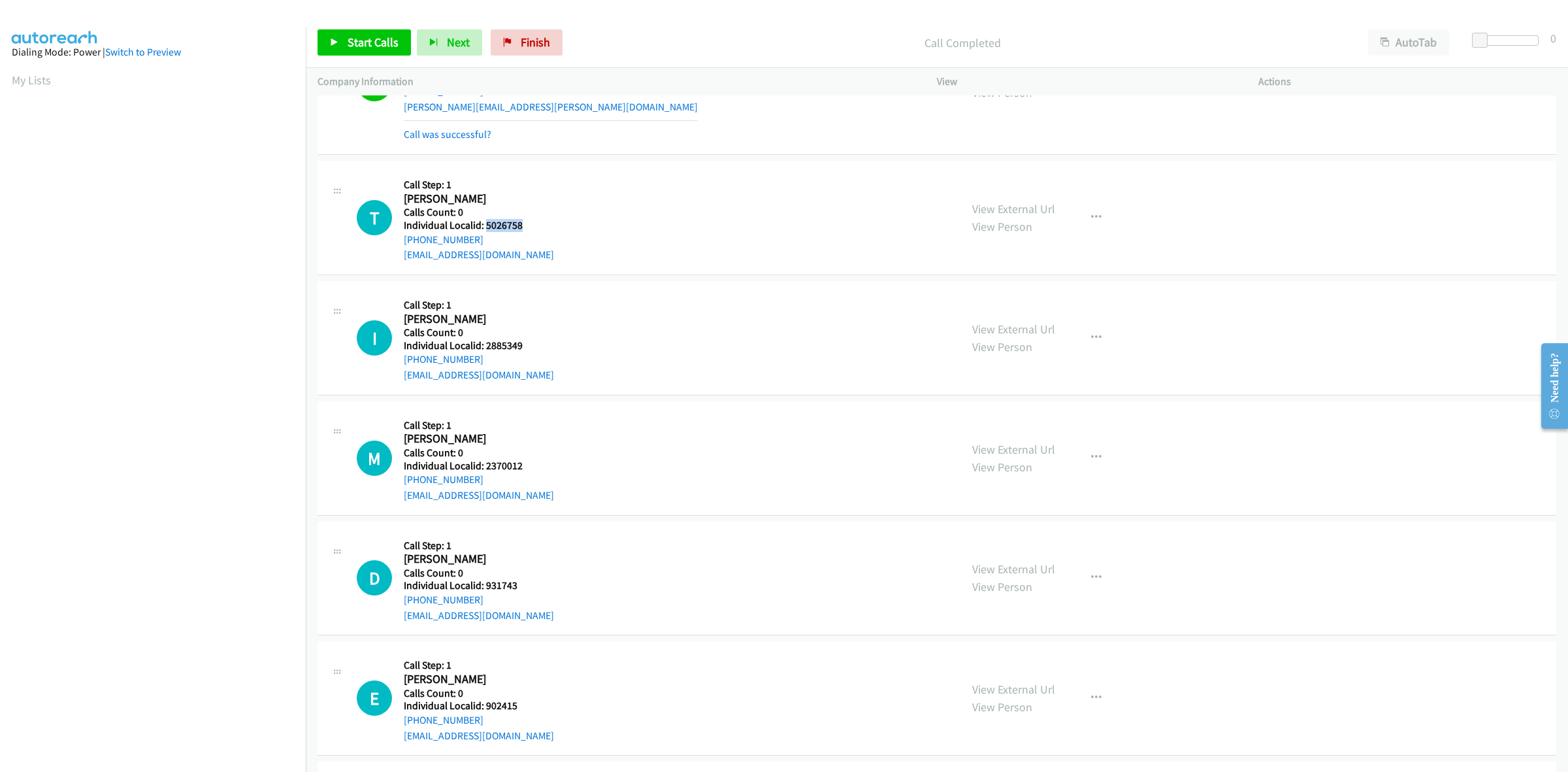
drag, startPoint x: 526, startPoint y: 228, endPoint x: 484, endPoint y: 230, distance: 42.0
click at [484, 230] on h5 "Individual Localid: 5026758" at bounding box center [479, 225] width 151 height 13
click at [579, 181] on div "T Callback Scheduled Call Step: 1 Timothy Sturtz America/New_York Calls Count: …" at bounding box center [653, 218] width 592 height 90
drag, startPoint x: 485, startPoint y: 240, endPoint x: 397, endPoint y: 246, distance: 88.2
click at [397, 246] on div "T Callback Scheduled Call Step: 1 Timothy Sturtz America/New_York Calls Count: …" at bounding box center [653, 218] width 592 height 90
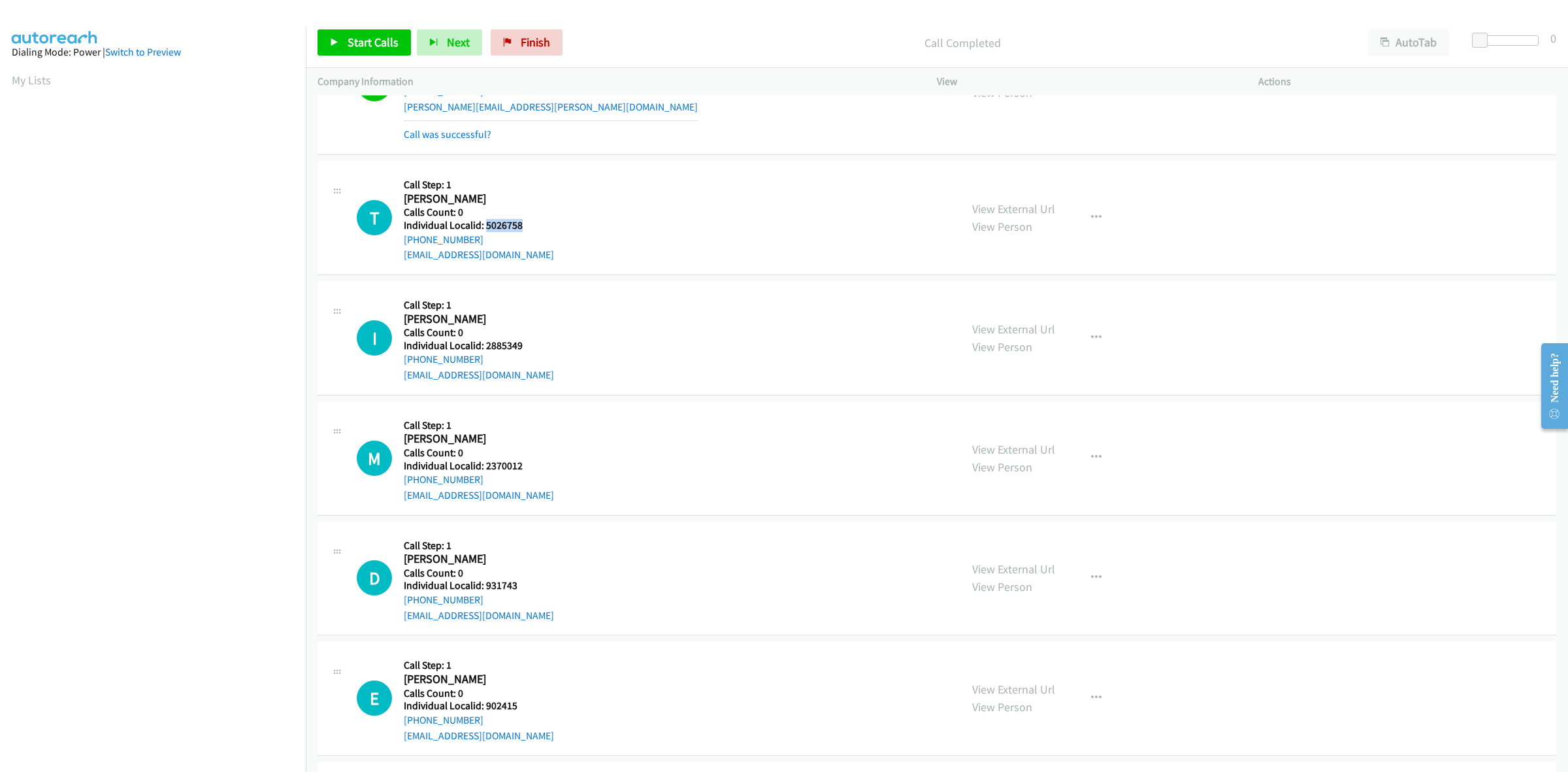
drag, startPoint x: 524, startPoint y: 227, endPoint x: 484, endPoint y: 229, distance: 40.0
click at [484, 229] on h5 "Individual Localid: 5026758" at bounding box center [479, 225] width 151 height 13
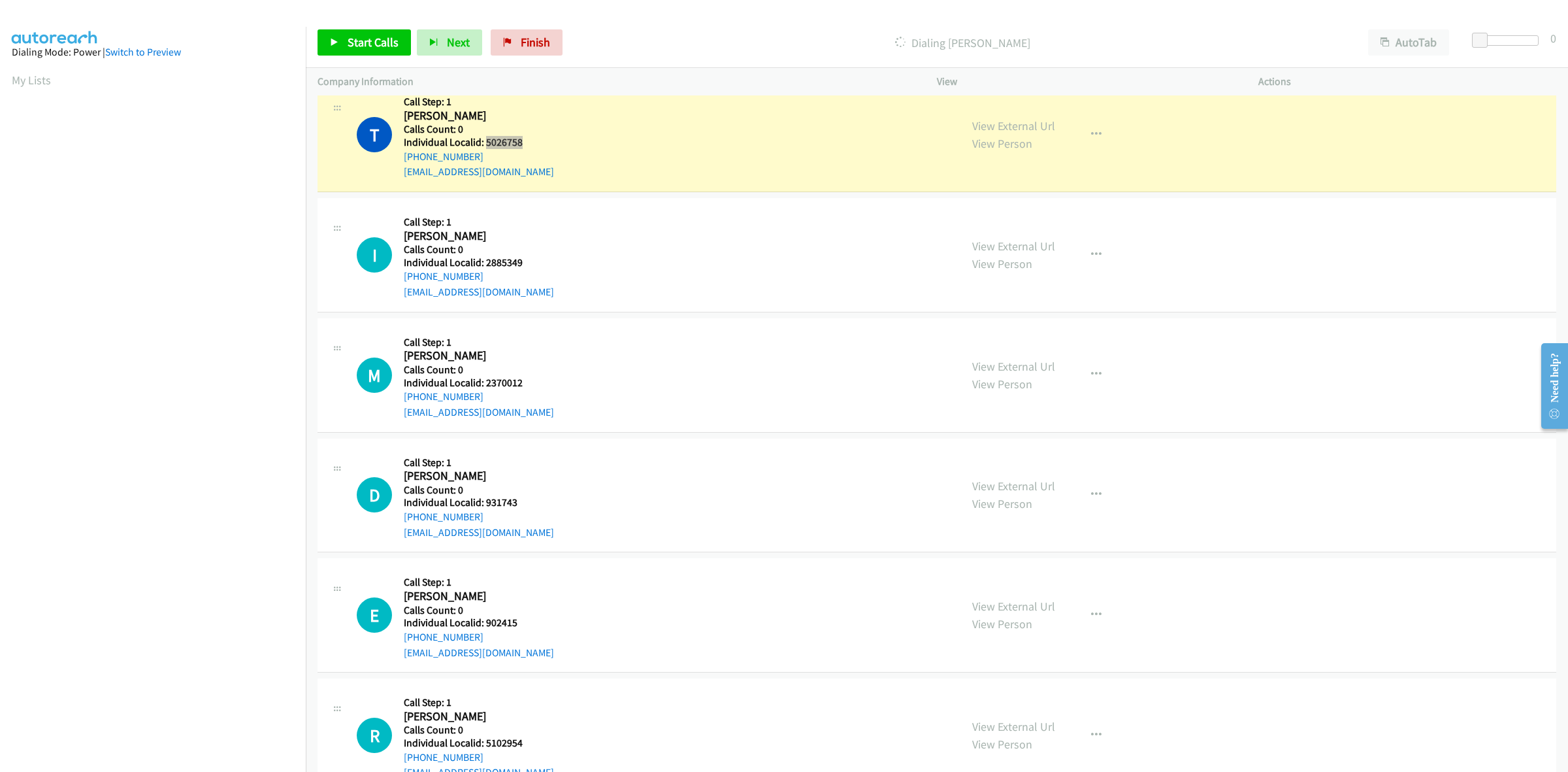
scroll to position [2900, 0]
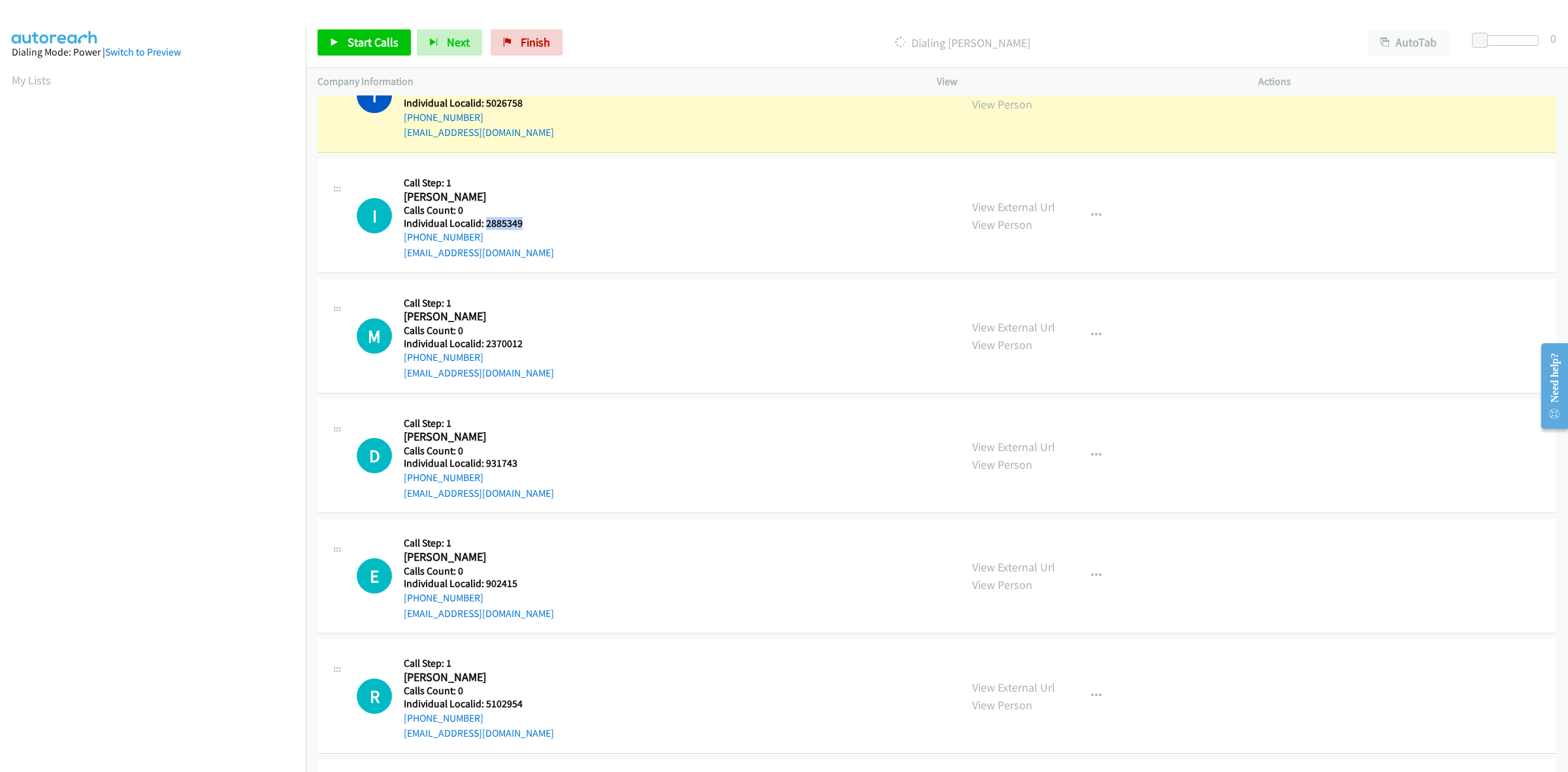
drag, startPoint x: 527, startPoint y: 222, endPoint x: 485, endPoint y: 224, distance: 42.0
click at [485, 224] on h5 "Individual Localid: 2885349" at bounding box center [479, 223] width 151 height 13
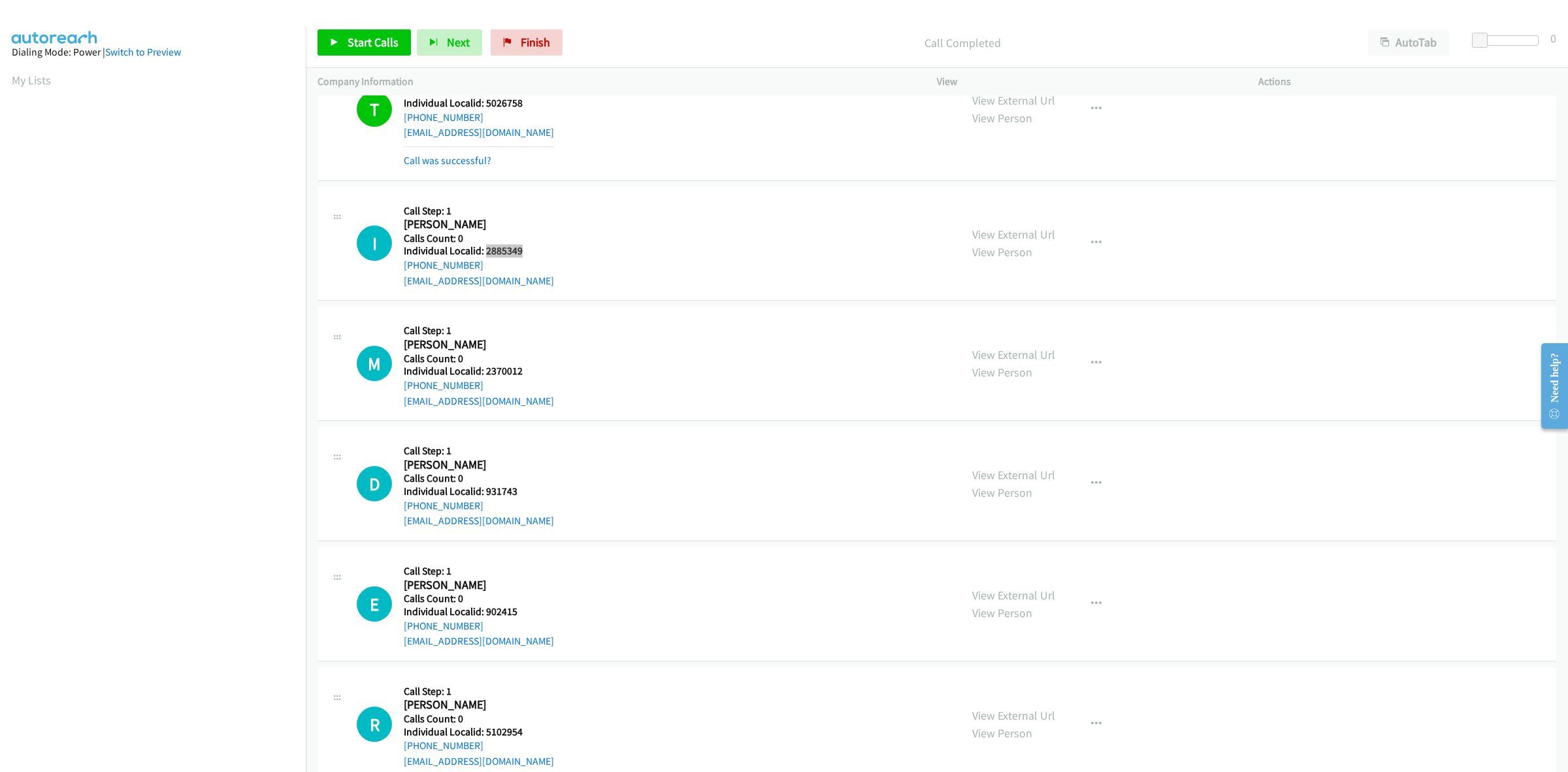
scroll to position [2914, 0]
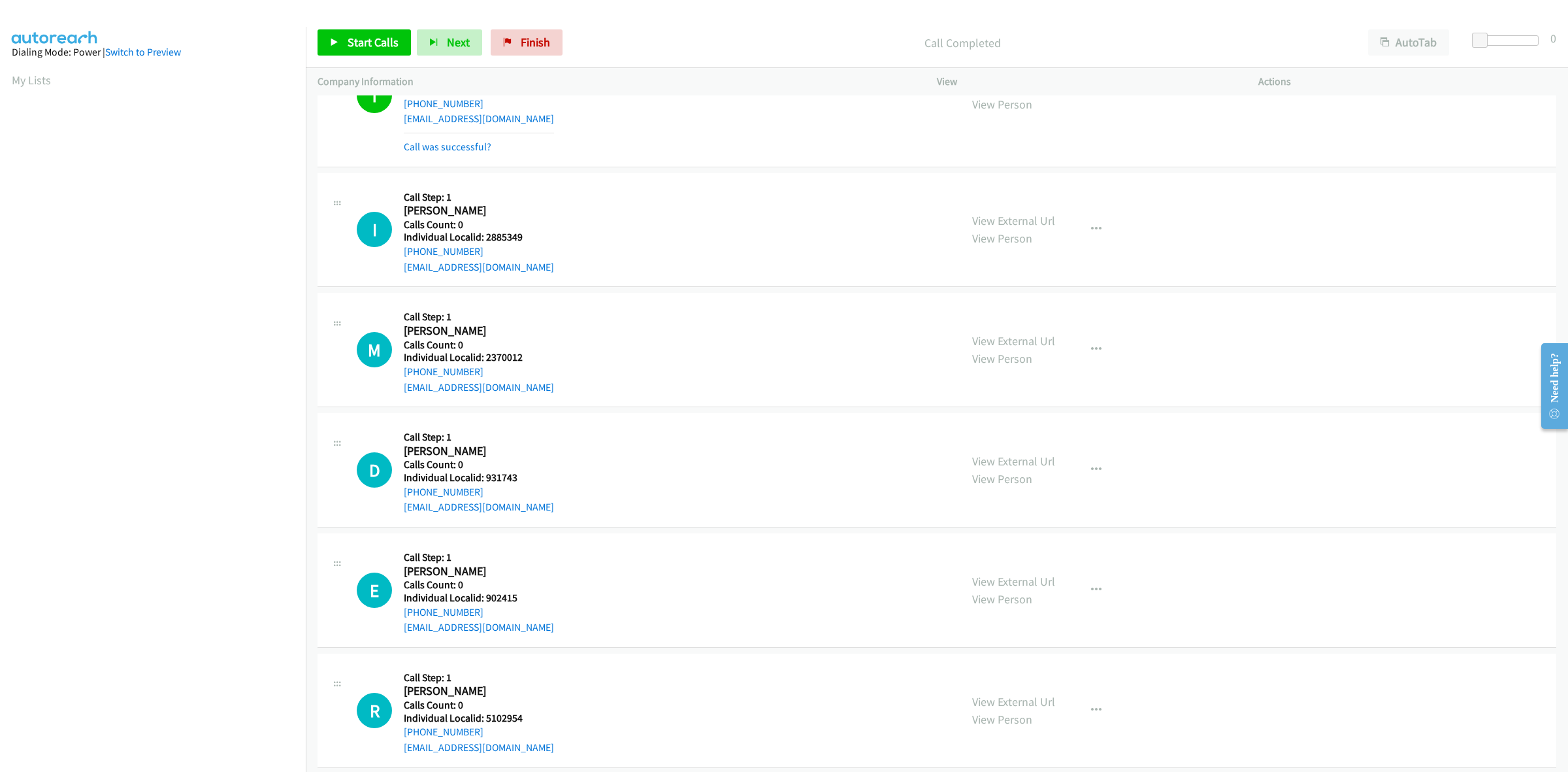
click at [633, 232] on div "I Callback Scheduled Call Step: 1 Ishai Ratz America/New_York Calls Count: 0 In…" at bounding box center [653, 230] width 592 height 90
drag, startPoint x: 482, startPoint y: 249, endPoint x: 396, endPoint y: 258, distance: 86.5
click at [396, 258] on div "I Callback Scheduled Call Step: 1 Ishai Ratz America/New_York Calls Count: 0 In…" at bounding box center [653, 230] width 592 height 90
drag, startPoint x: 531, startPoint y: 238, endPoint x: 485, endPoint y: 240, distance: 46.0
click at [485, 240] on h5 "Individual Localid: 2885349" at bounding box center [479, 237] width 151 height 13
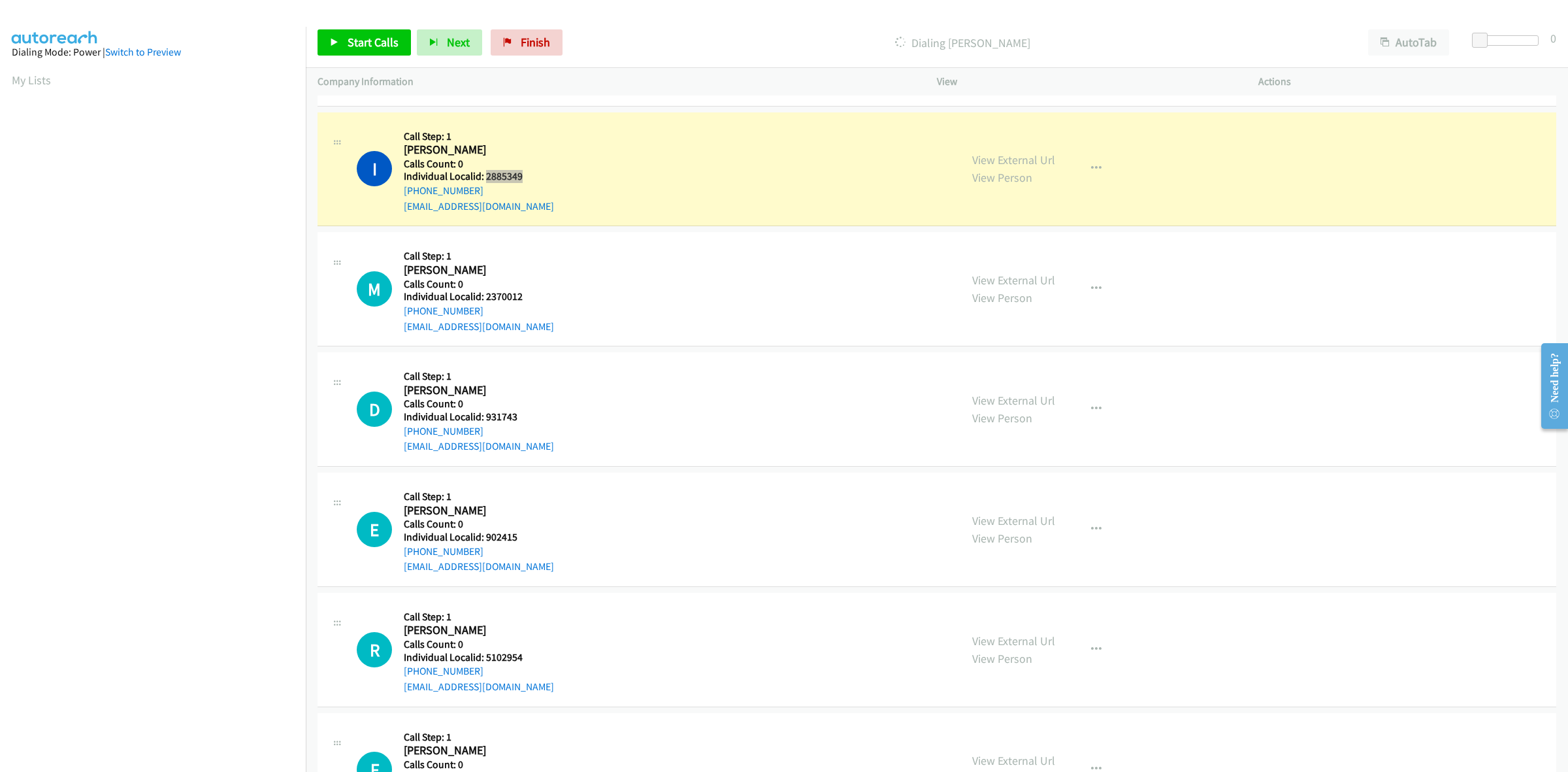
scroll to position [2975, 0]
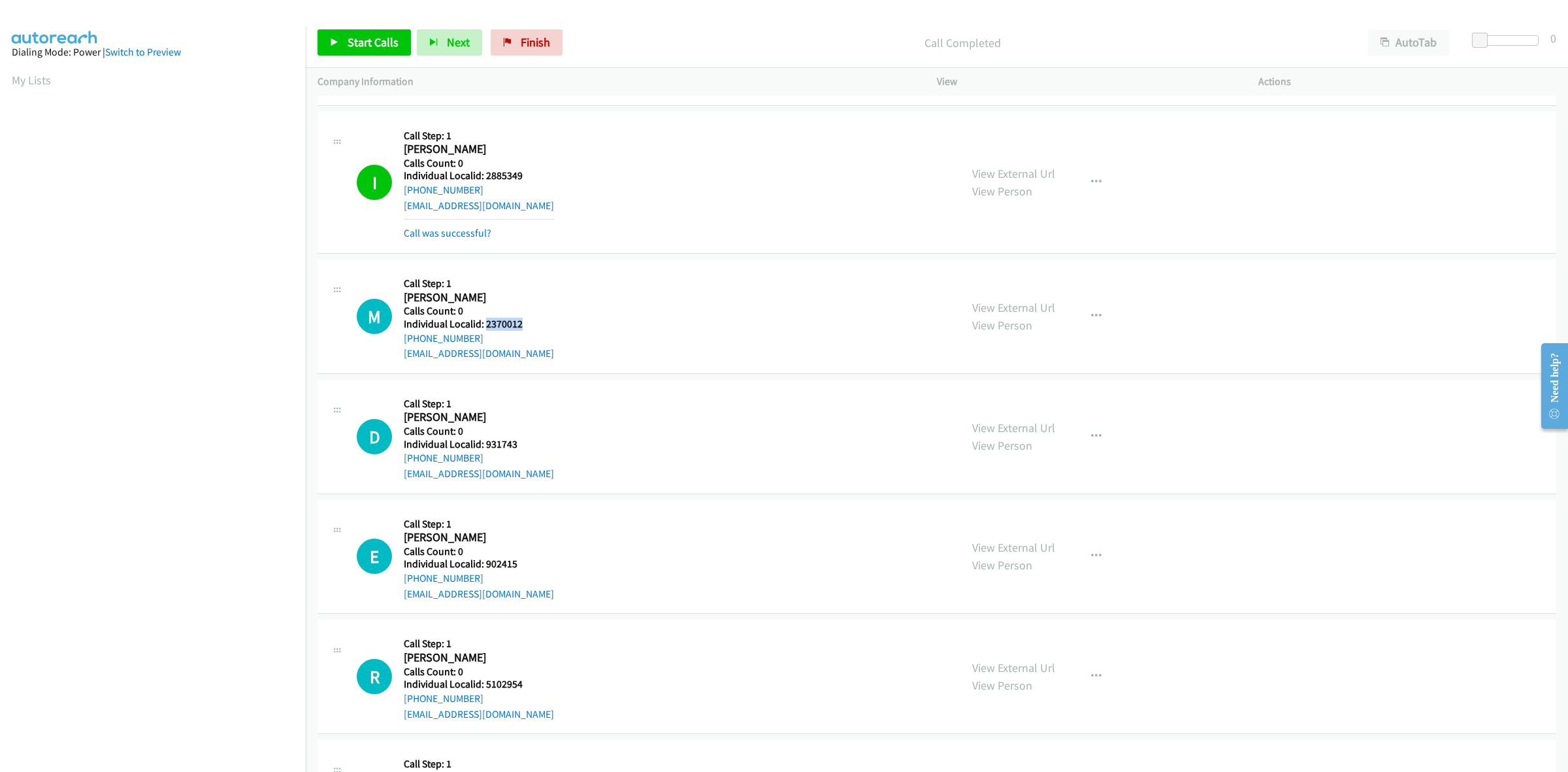
drag, startPoint x: 531, startPoint y: 328, endPoint x: 485, endPoint y: 331, distance: 46.1
click at [485, 331] on h5 "Individual Localid: 2370012" at bounding box center [479, 324] width 151 height 13
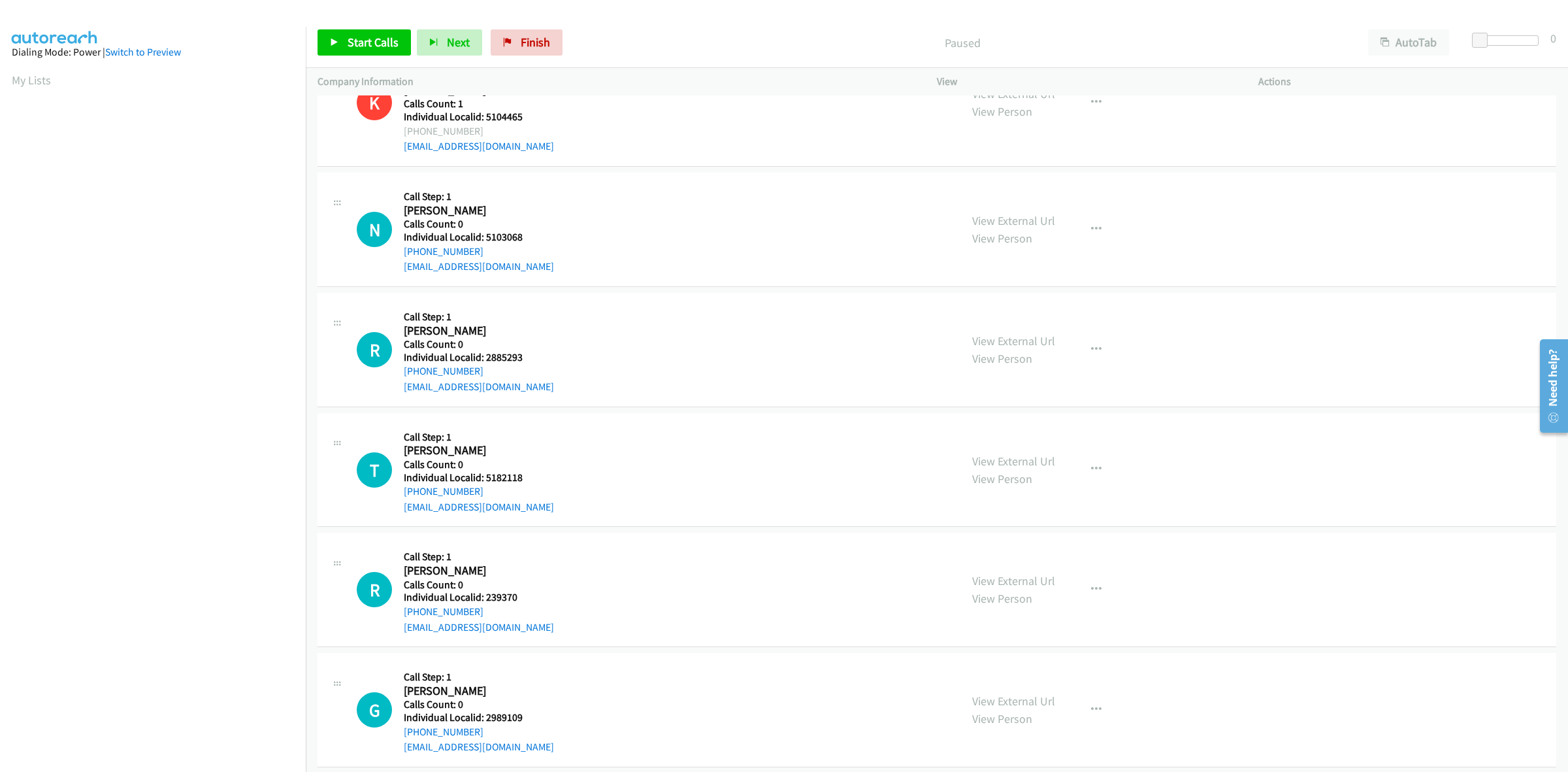
scroll to position [1430, 0]
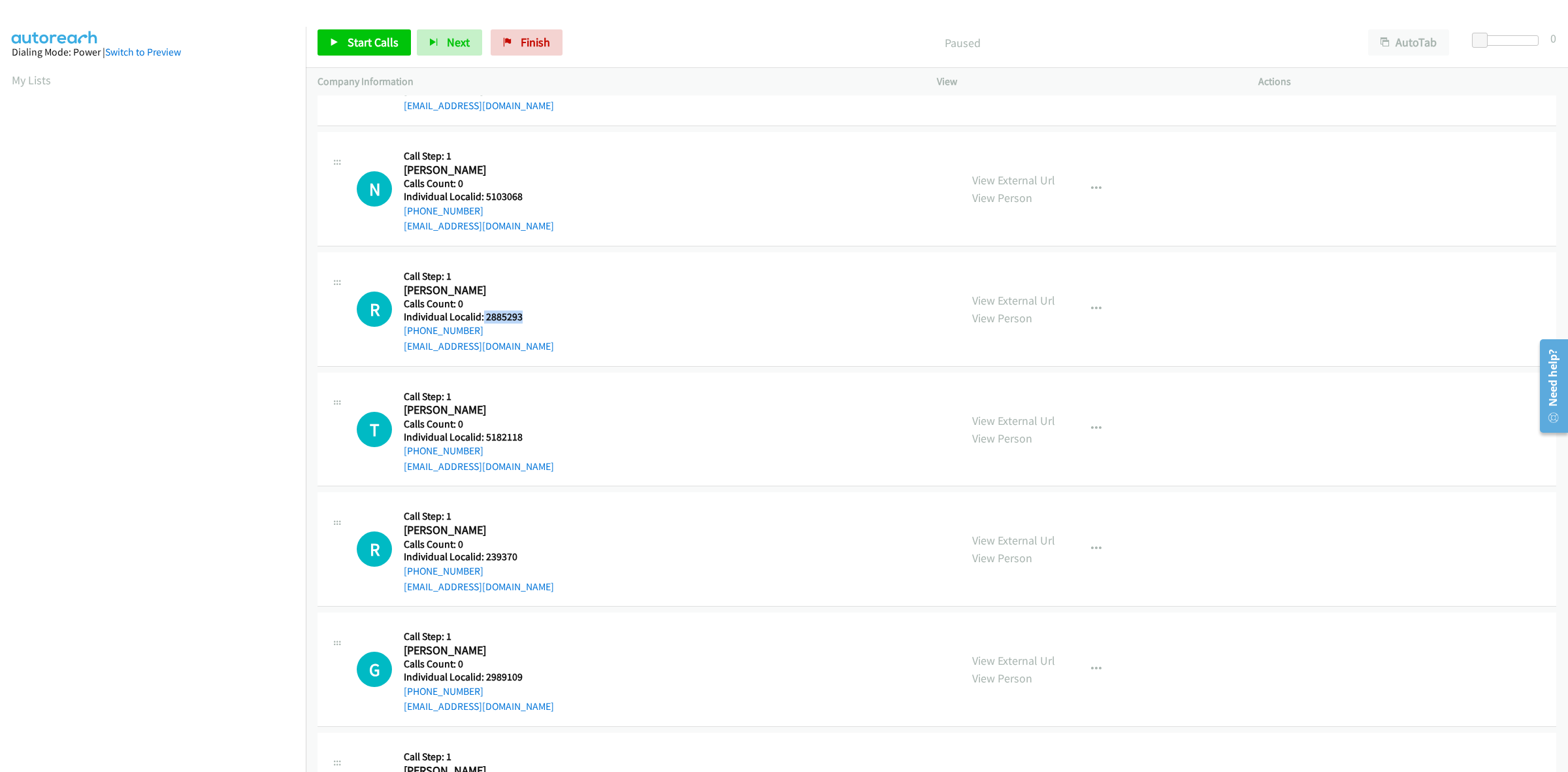
drag, startPoint x: 526, startPoint y: 316, endPoint x: 482, endPoint y: 317, distance: 44.0
click at [482, 317] on h5 "Individual Localid: 2885293" at bounding box center [479, 316] width 151 height 13
copy h5 "2885293"
click at [578, 253] on div "R Callback Scheduled Call Step: 1 Ricky Rector America/New_York Calls Count: 0 …" at bounding box center [936, 309] width 1238 height 114
drag, startPoint x: 556, startPoint y: 318, endPoint x: 489, endPoint y: 327, distance: 67.6
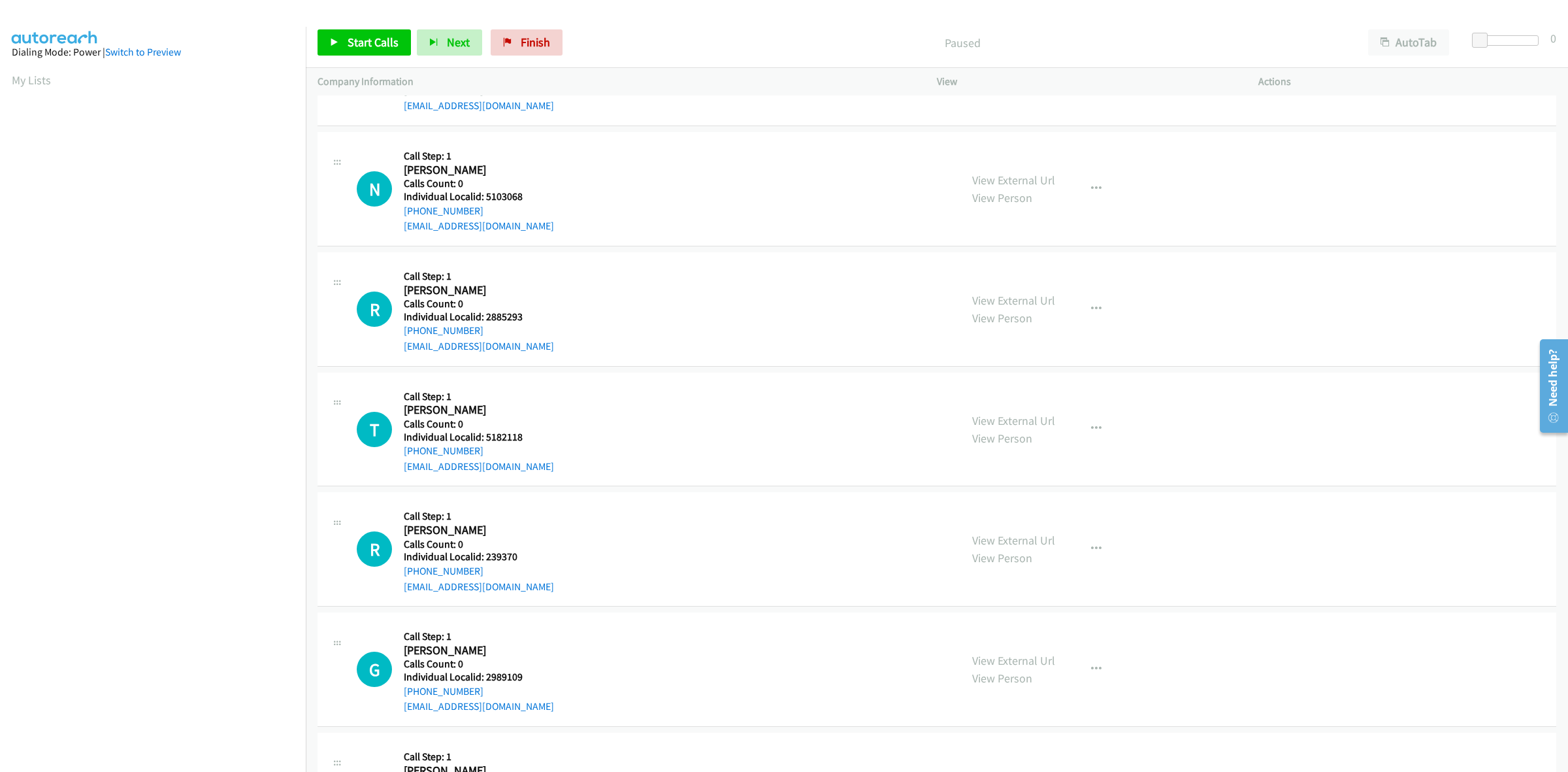
click at [555, 318] on div "R Callback Scheduled Call Step: 1 Ricky Rector America/New_York Calls Count: 0 …" at bounding box center [653, 309] width 592 height 90
drag, startPoint x: 479, startPoint y: 331, endPoint x: 399, endPoint y: 335, distance: 80.1
click at [399, 335] on div "R Callback Scheduled Call Step: 1 Ricky Rector America/New_York Calls Count: 0 …" at bounding box center [653, 309] width 592 height 90
copy link "+1 423-843-1093"
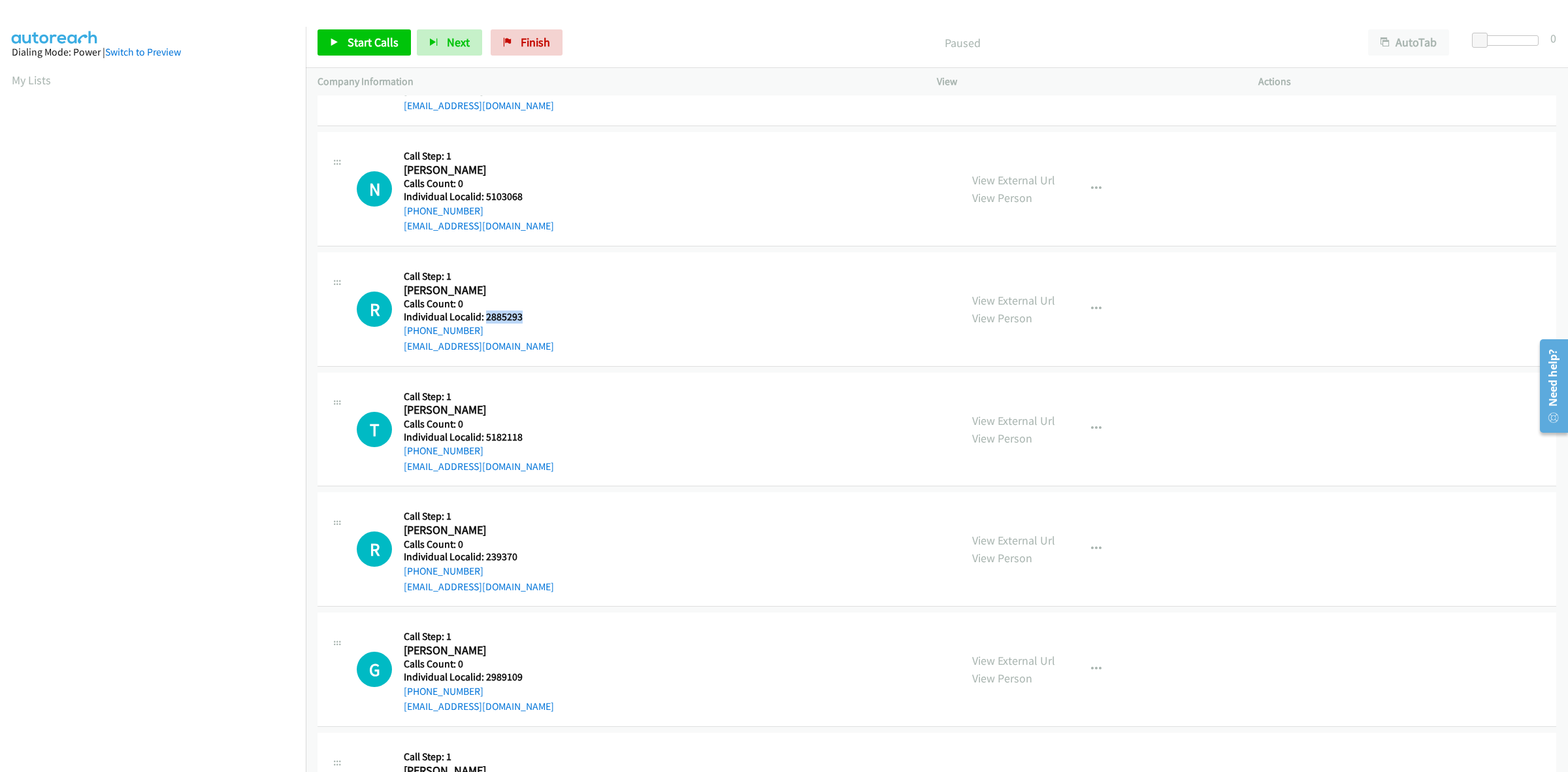
drag, startPoint x: 521, startPoint y: 315, endPoint x: 484, endPoint y: 320, distance: 37.3
click at [484, 320] on h5 "Individual Localid: 2885293" at bounding box center [479, 316] width 151 height 13
copy h5 "2885293"
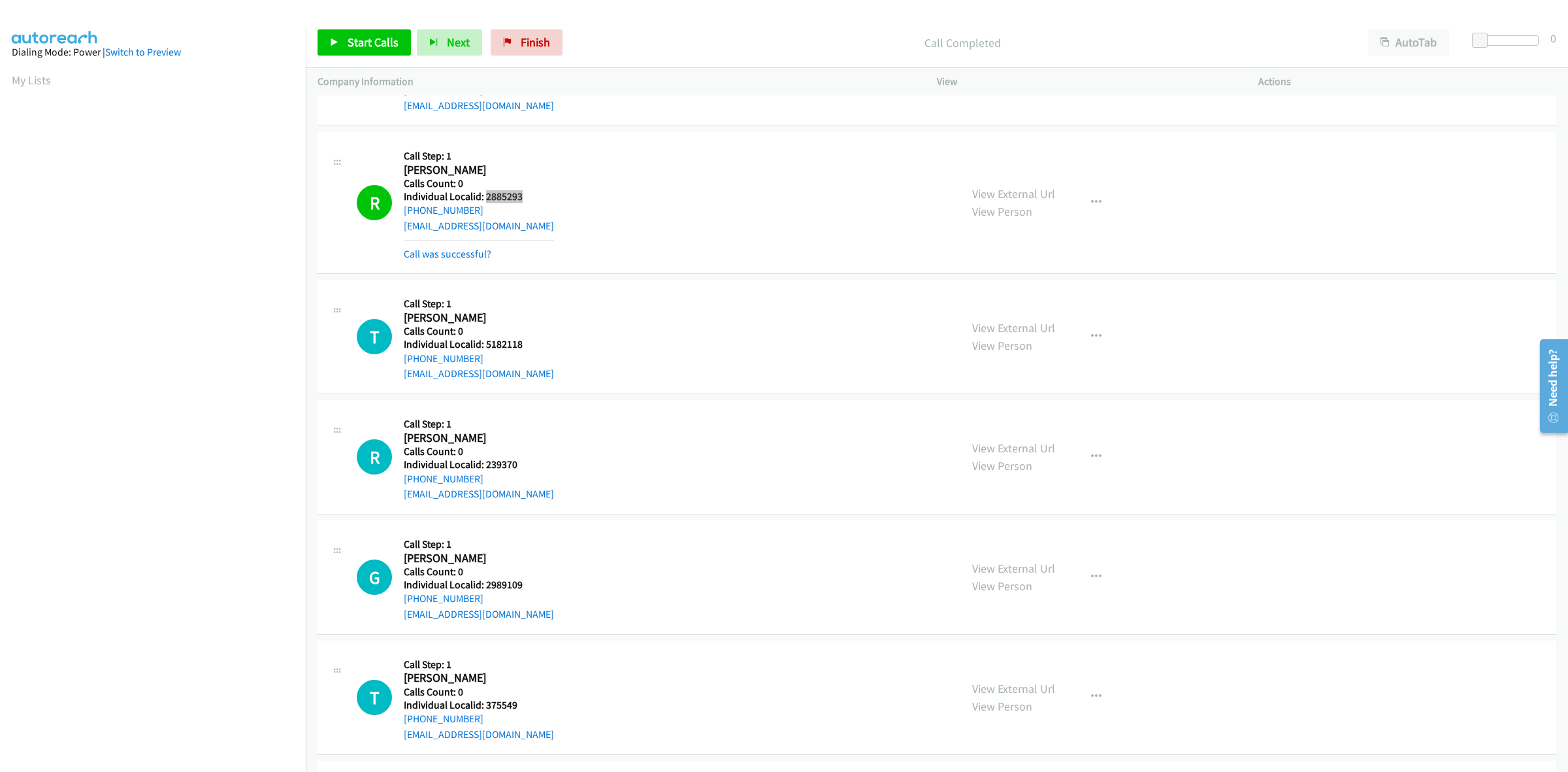
scroll to position [1593, 0]
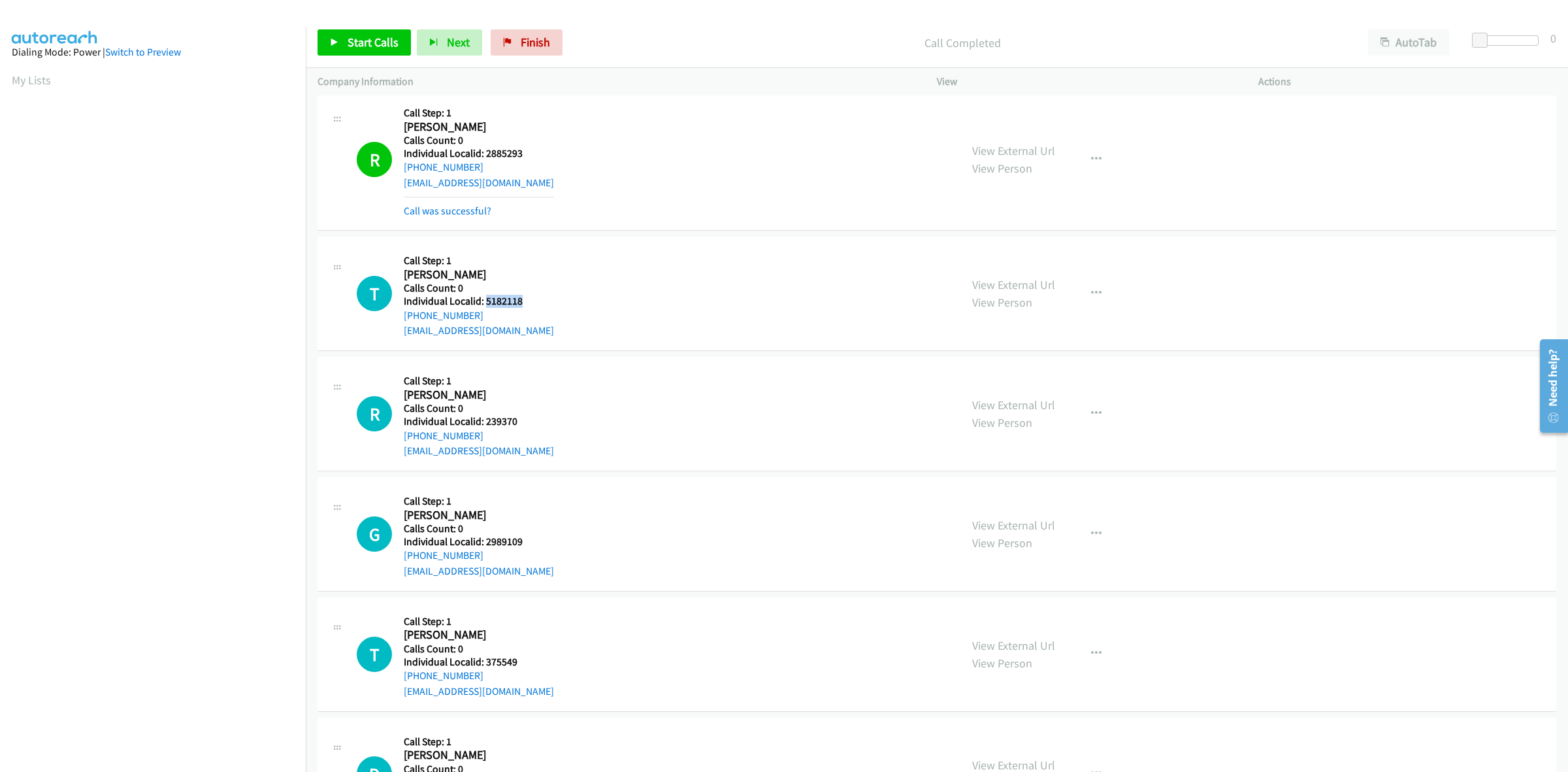
drag, startPoint x: 526, startPoint y: 301, endPoint x: 485, endPoint y: 304, distance: 41.1
click at [485, 304] on h5 "Individual Localid: 5182118" at bounding box center [479, 301] width 151 height 13
copy h5 "5182118"
drag, startPoint x: 488, startPoint y: 230, endPoint x: 488, endPoint y: 243, distance: 13.0
click at [488, 230] on div "R Callback Scheduled Call Step: 1 Ricky Rector America/New_York Calls Count: 0 …" at bounding box center [936, 160] width 1238 height 142
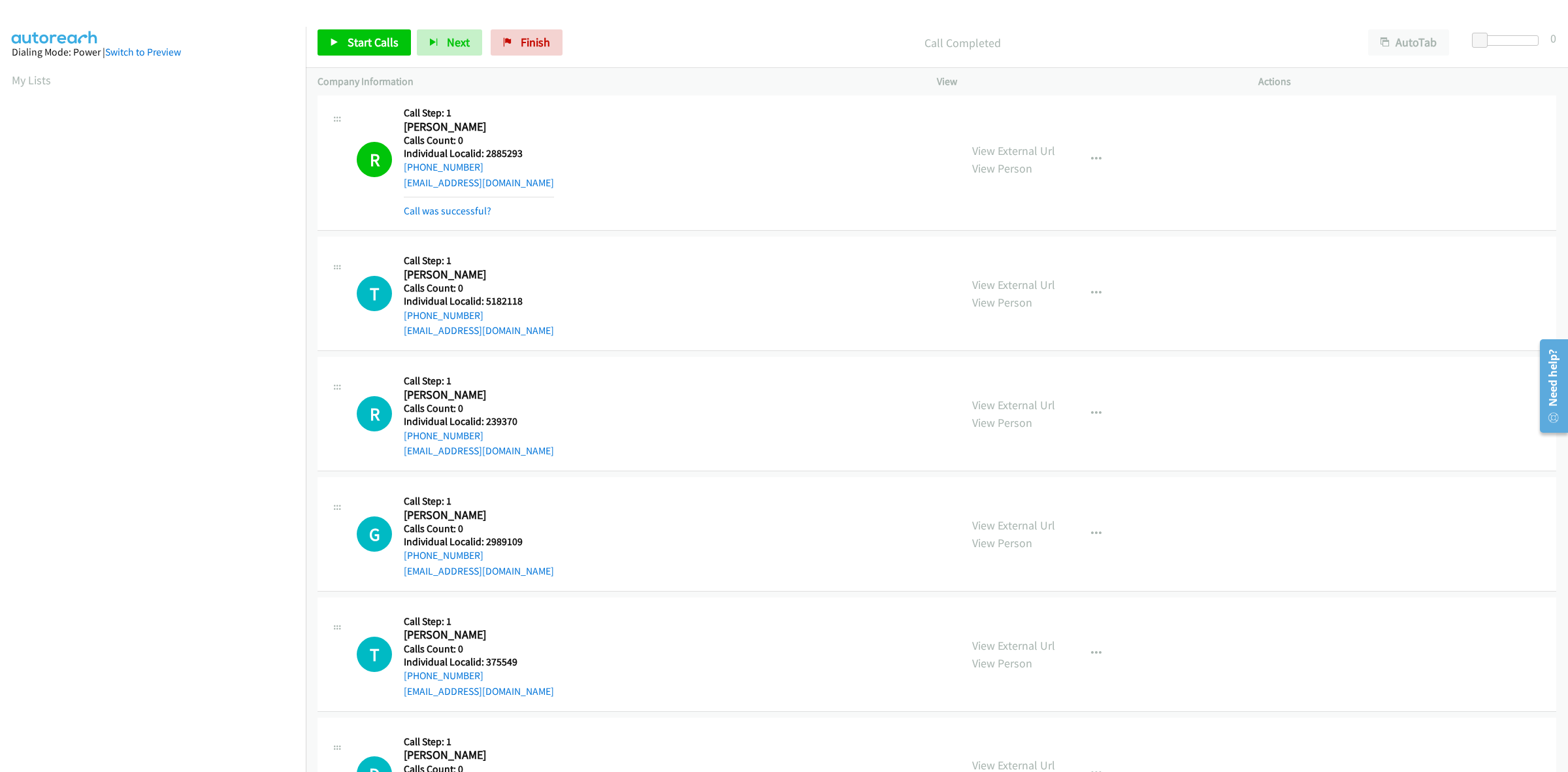
drag, startPoint x: 438, startPoint y: 322, endPoint x: 395, endPoint y: 318, distance: 43.2
click at [395, 318] on div "T Callback Scheduled Call Step: 1 Trae Williams America/New_York Calls Count: 0…" at bounding box center [653, 293] width 592 height 90
drag, startPoint x: 576, startPoint y: 270, endPoint x: 566, endPoint y: 273, distance: 10.4
click at [576, 270] on div "T Callback Scheduled Call Step: 1 Trae Williams America/New_York Calls Count: 0…" at bounding box center [653, 293] width 592 height 90
drag, startPoint x: 439, startPoint y: 321, endPoint x: 399, endPoint y: 316, distance: 40.3
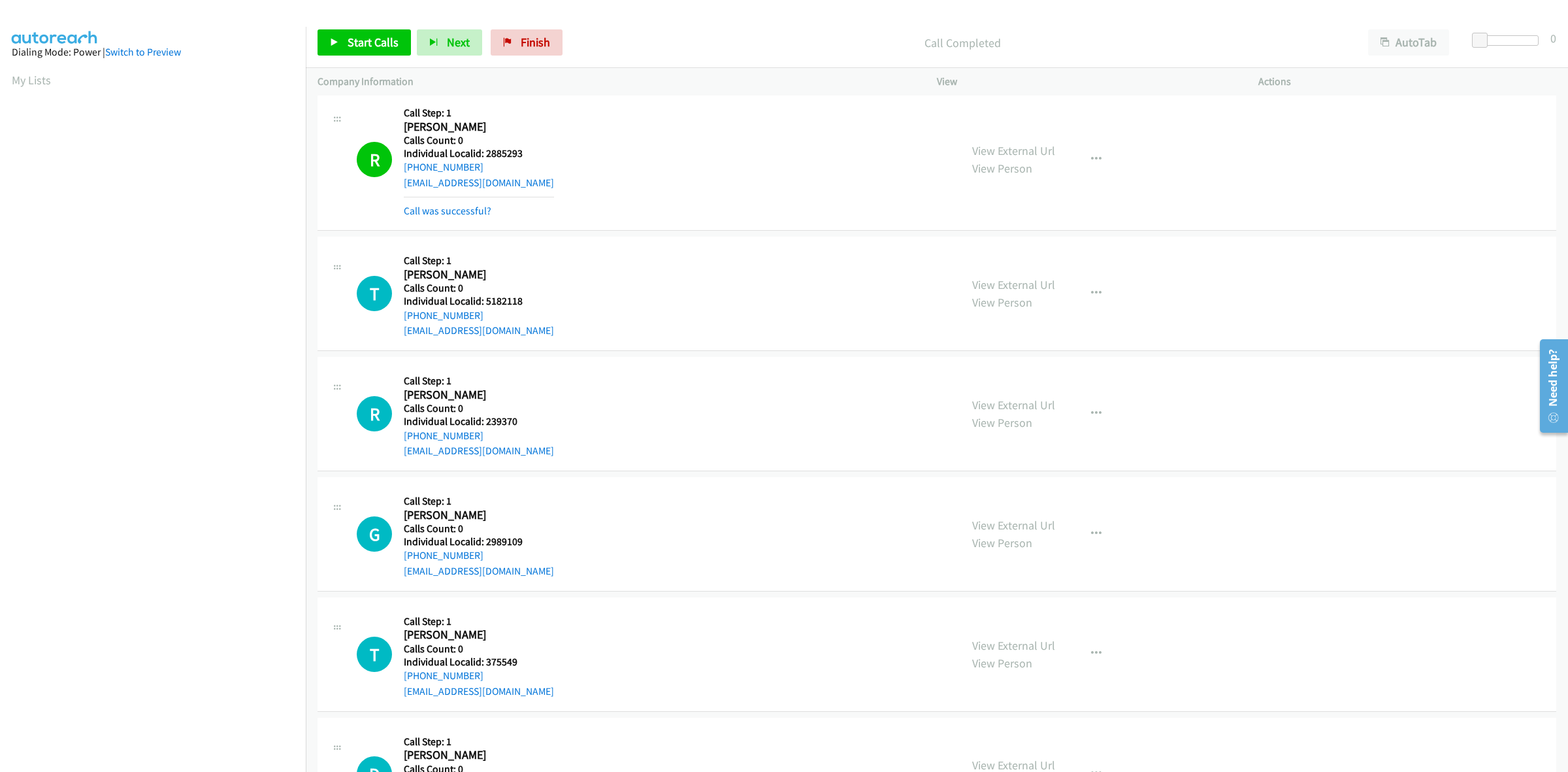
click at [399, 316] on div "T Callback Scheduled Call Step: 1 Trae Williams America/New_York Calls Count: 0…" at bounding box center [653, 293] width 592 height 90
copy link "+1 813-442-1878"
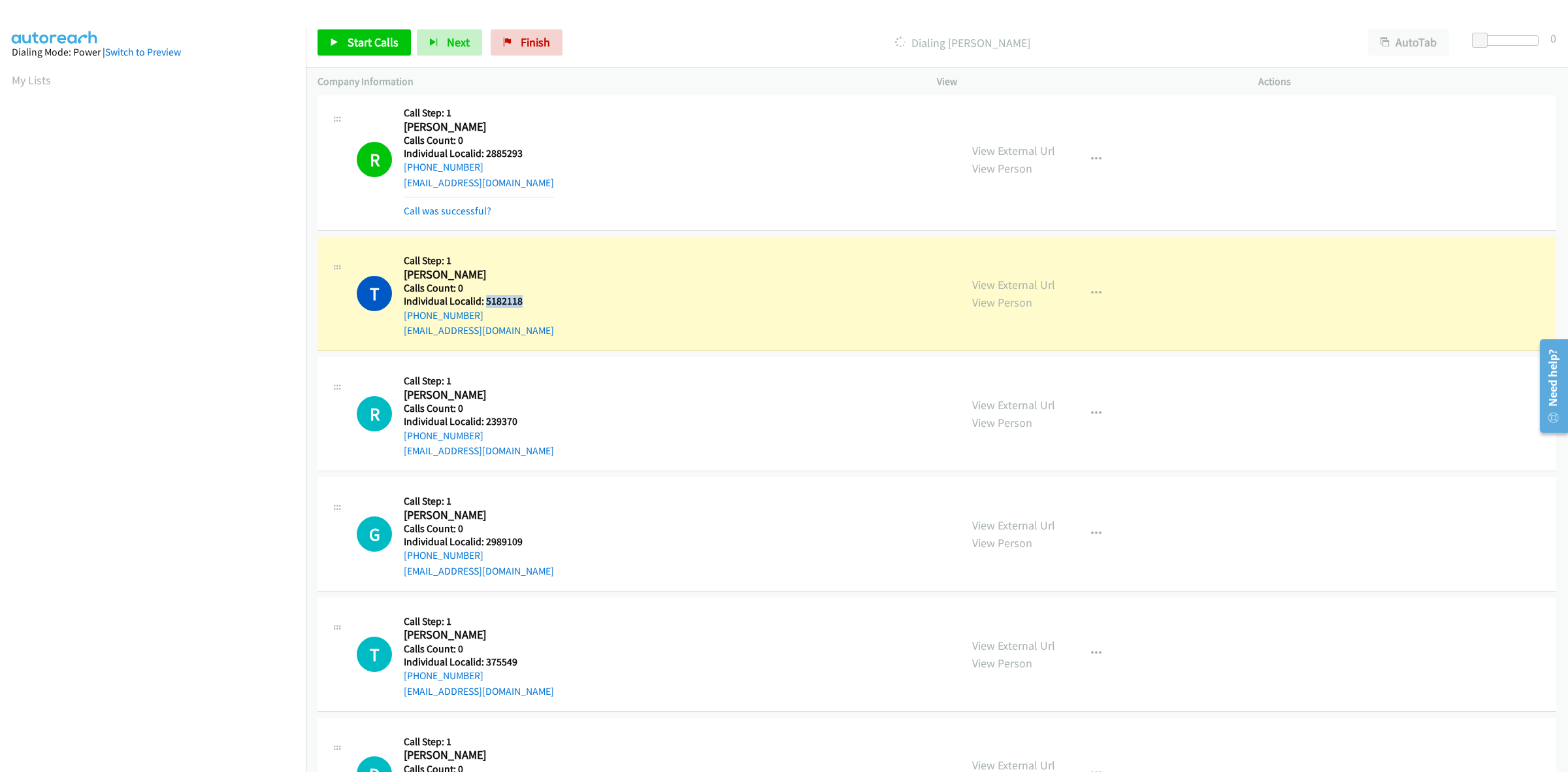
drag, startPoint x: 532, startPoint y: 298, endPoint x: 485, endPoint y: 308, distance: 48.1
click at [485, 308] on h5 "Individual Localid: 5182118" at bounding box center [479, 301] width 151 height 13
copy h5 "5182118"
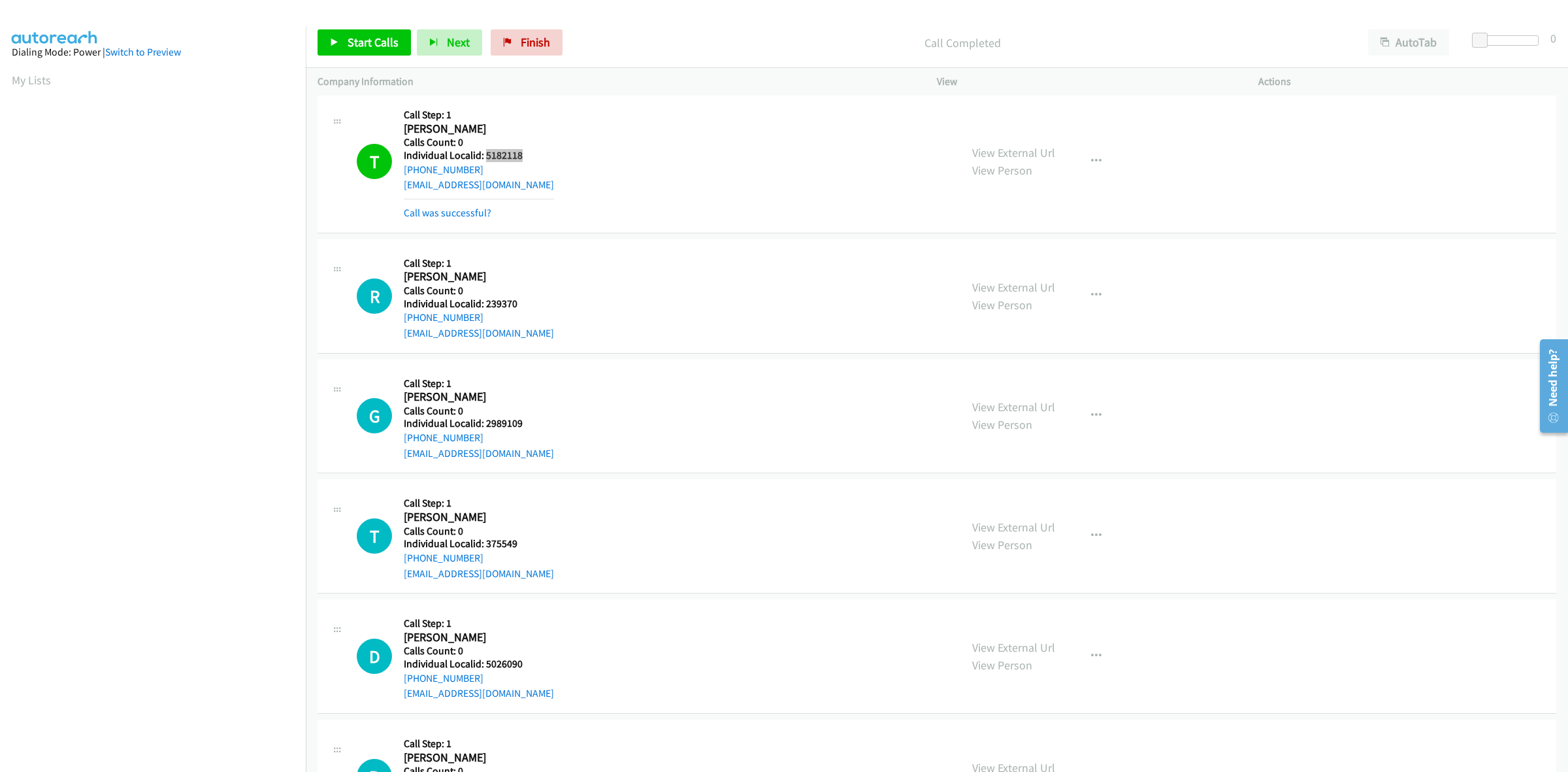
scroll to position [1797, 0]
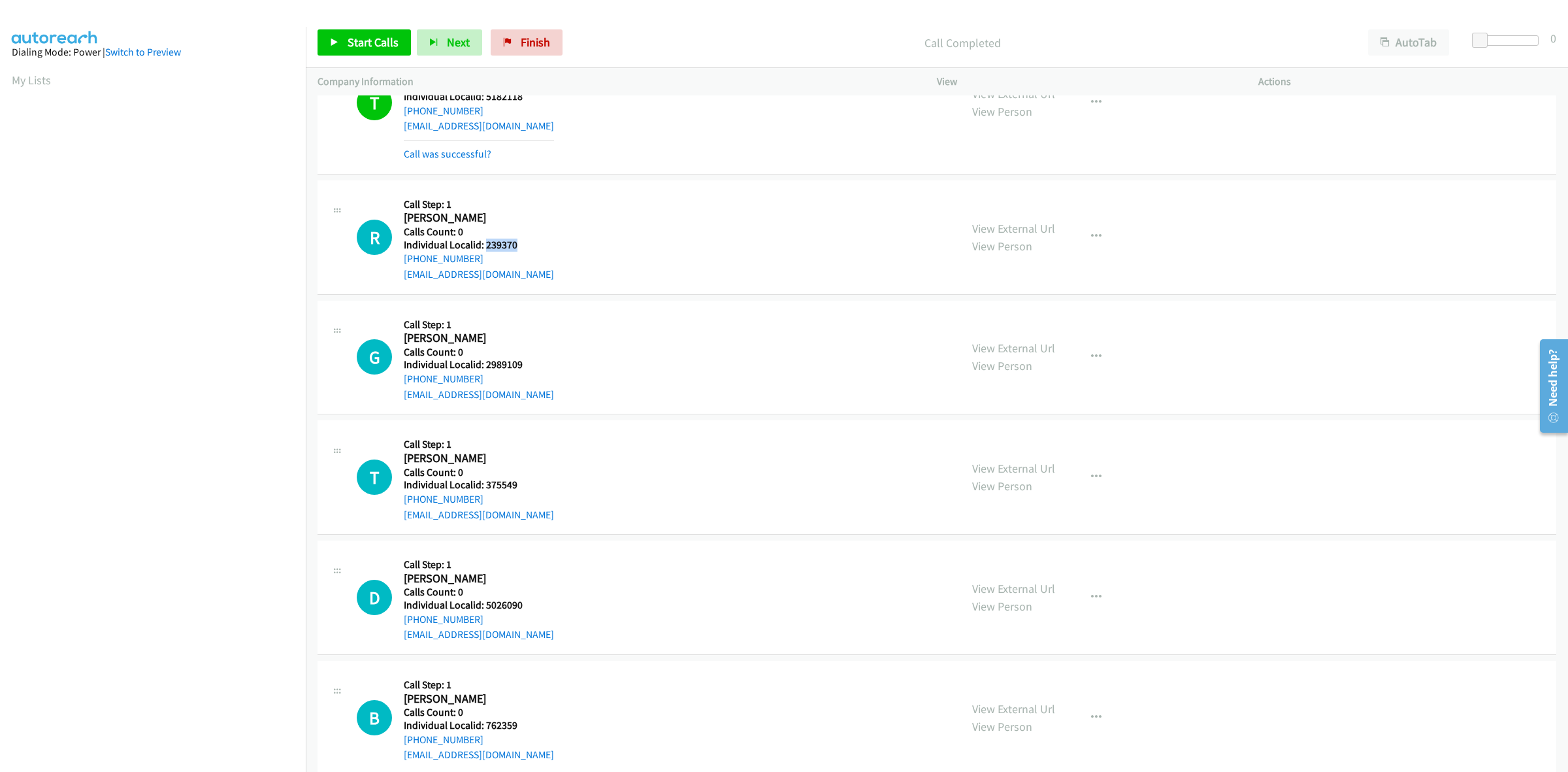
drag, startPoint x: 520, startPoint y: 244, endPoint x: 484, endPoint y: 250, distance: 36.5
click at [484, 250] on h5 "Individual Localid: 239370" at bounding box center [479, 245] width 151 height 13
copy h5 "239370"
drag, startPoint x: 480, startPoint y: 261, endPoint x: 400, endPoint y: 260, distance: 80.0
click at [400, 260] on div "R Callback Scheduled Call Step: 1 Ryan Brinker America/New_York Calls Count: 0 …" at bounding box center [653, 238] width 592 height 90
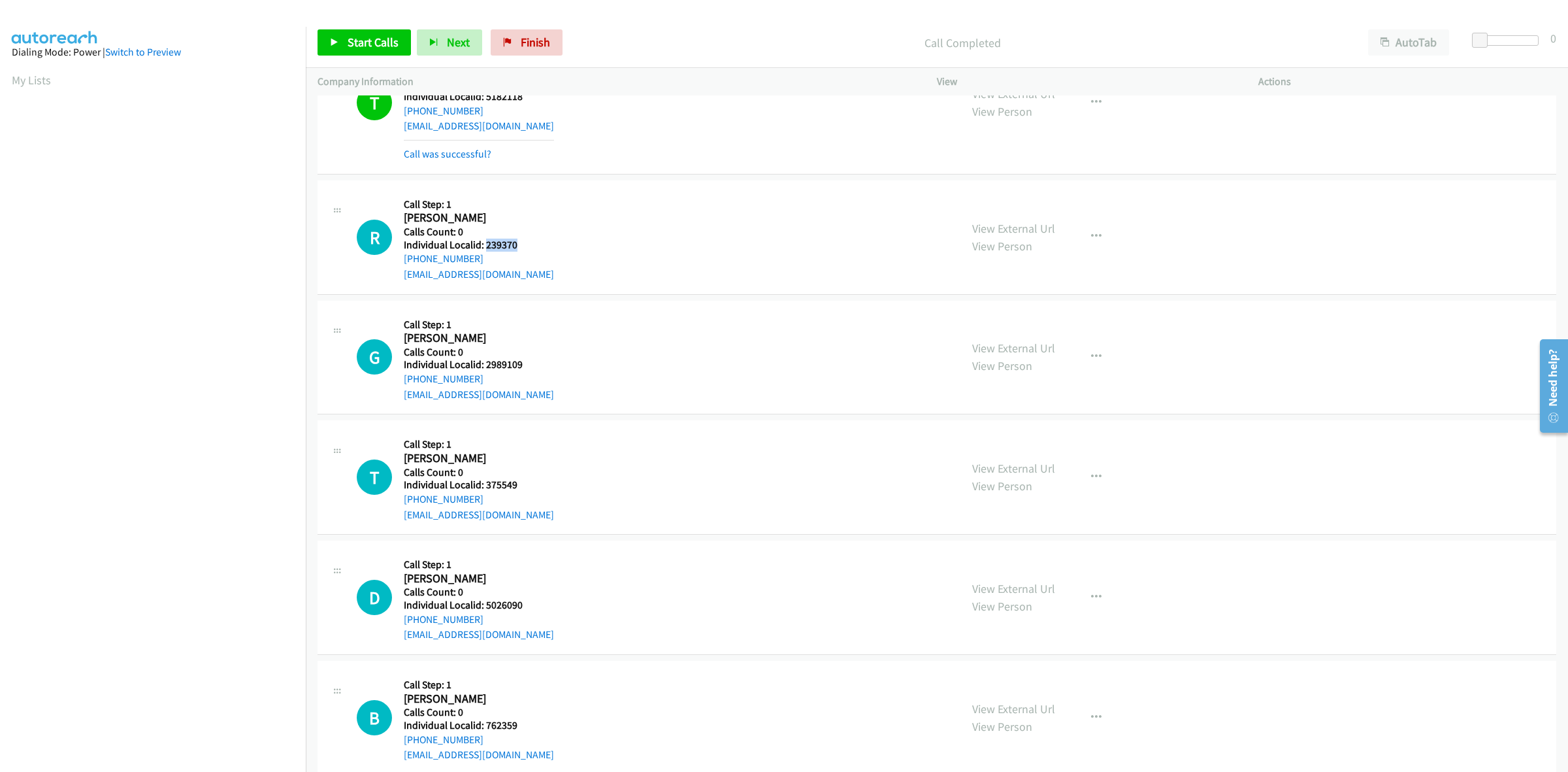
copy link "+1 610-298-3048"
drag, startPoint x: 523, startPoint y: 244, endPoint x: 485, endPoint y: 249, distance: 38.3
click at [485, 249] on h5 "Individual Localid: 239370" at bounding box center [479, 245] width 151 height 13
copy h5 "239370"
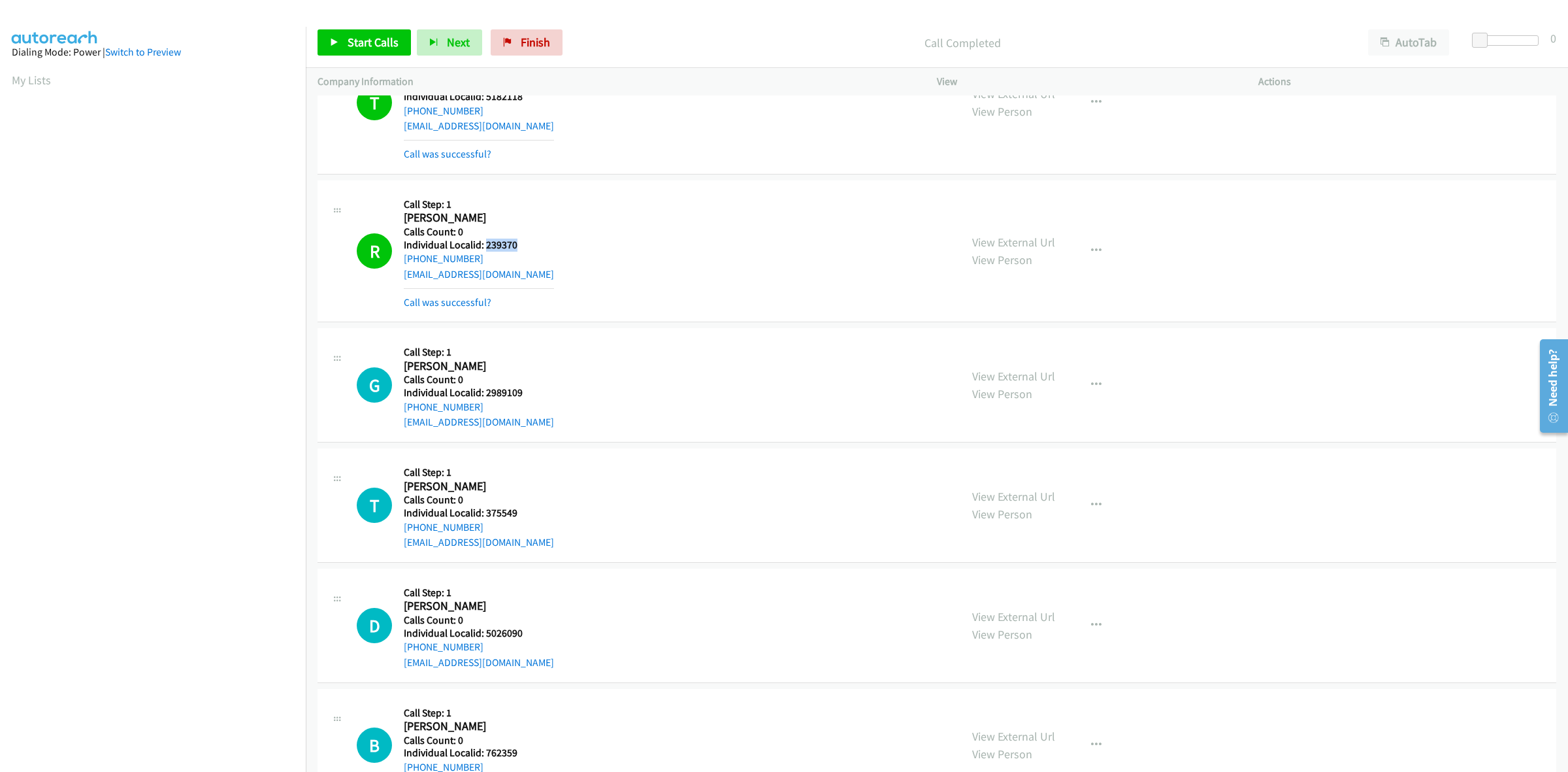
drag, startPoint x: 477, startPoint y: 263, endPoint x: 400, endPoint y: 262, distance: 77.0
click at [400, 262] on div "R Callback Scheduled Call Step: 1 Ryan Brinker America/New_York Calls Count: 0 …" at bounding box center [653, 251] width 592 height 118
click at [577, 233] on div "R Callback Scheduled Call Step: 1 Ryan Brinker America/New_York Calls Count: 0 …" at bounding box center [653, 251] width 592 height 118
drag, startPoint x: 485, startPoint y: 261, endPoint x: 404, endPoint y: 259, distance: 81.0
click at [404, 259] on div "+1 610-298-3048" at bounding box center [479, 259] width 151 height 16
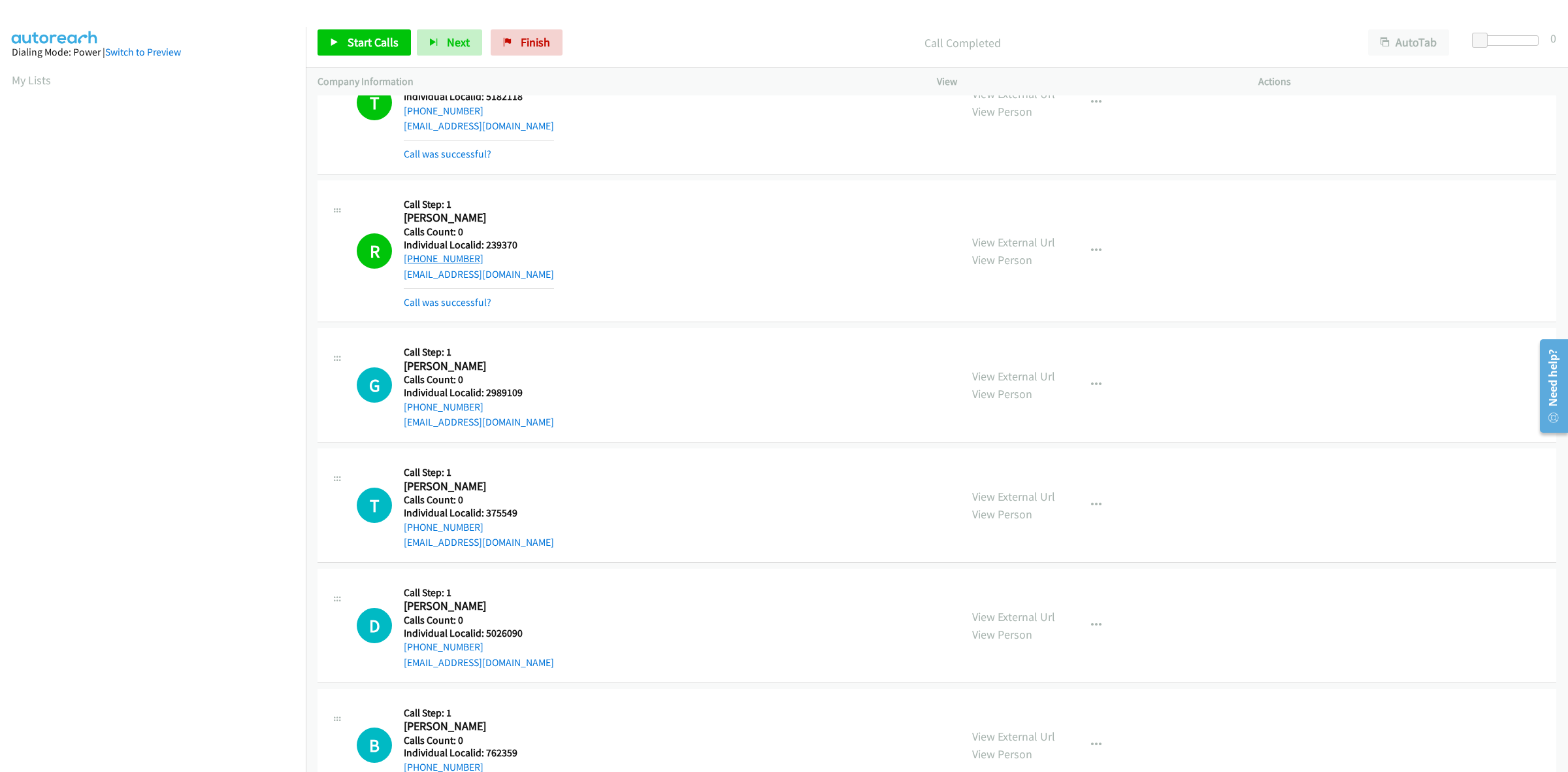
copy link "+1 610-298-3048"
click at [1091, 250] on icon "button" at bounding box center [1097, 251] width 11 height 11
click at [1017, 363] on link "Add to do not call list" at bounding box center [1027, 363] width 174 height 27
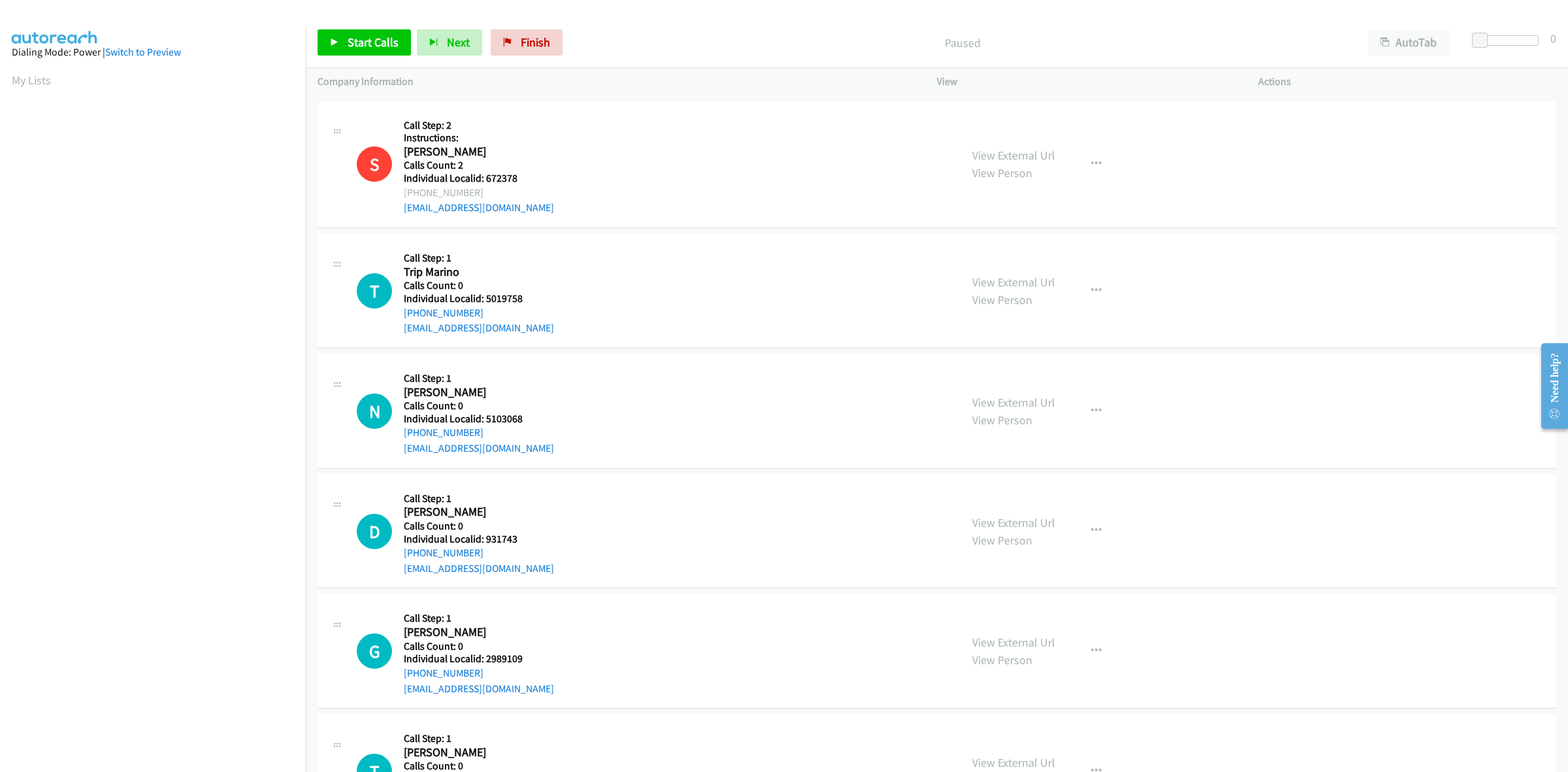
scroll to position [1450, 0]
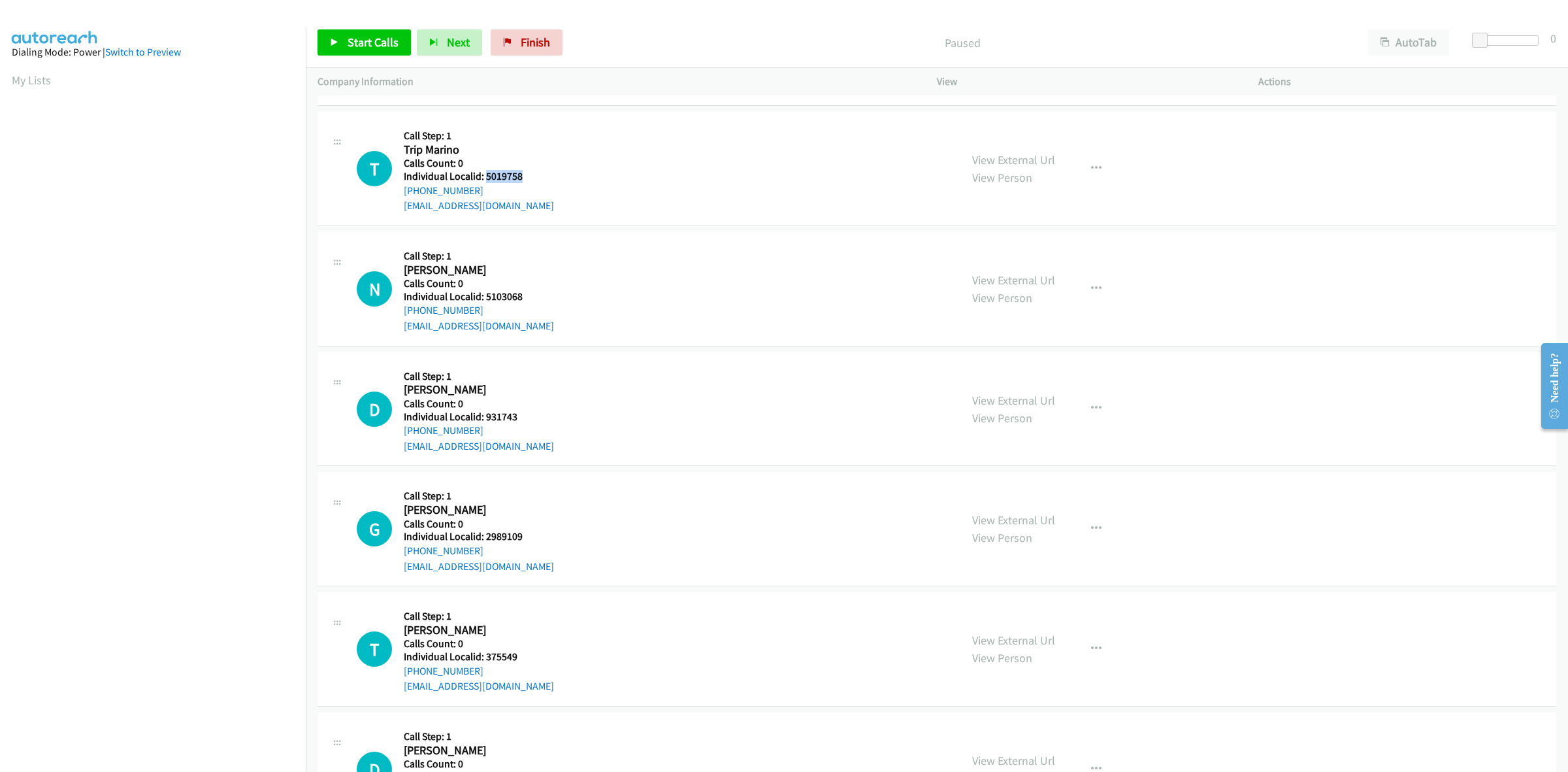
drag, startPoint x: 530, startPoint y: 175, endPoint x: 485, endPoint y: 181, distance: 45.4
click at [485, 181] on h5 "Individual Localid: 5019758" at bounding box center [479, 176] width 151 height 13
copy h5 "5019758"
drag, startPoint x: 532, startPoint y: 139, endPoint x: 487, endPoint y: 176, distance: 58.3
click at [532, 139] on h5 "Call Step: 1" at bounding box center [479, 136] width 151 height 13
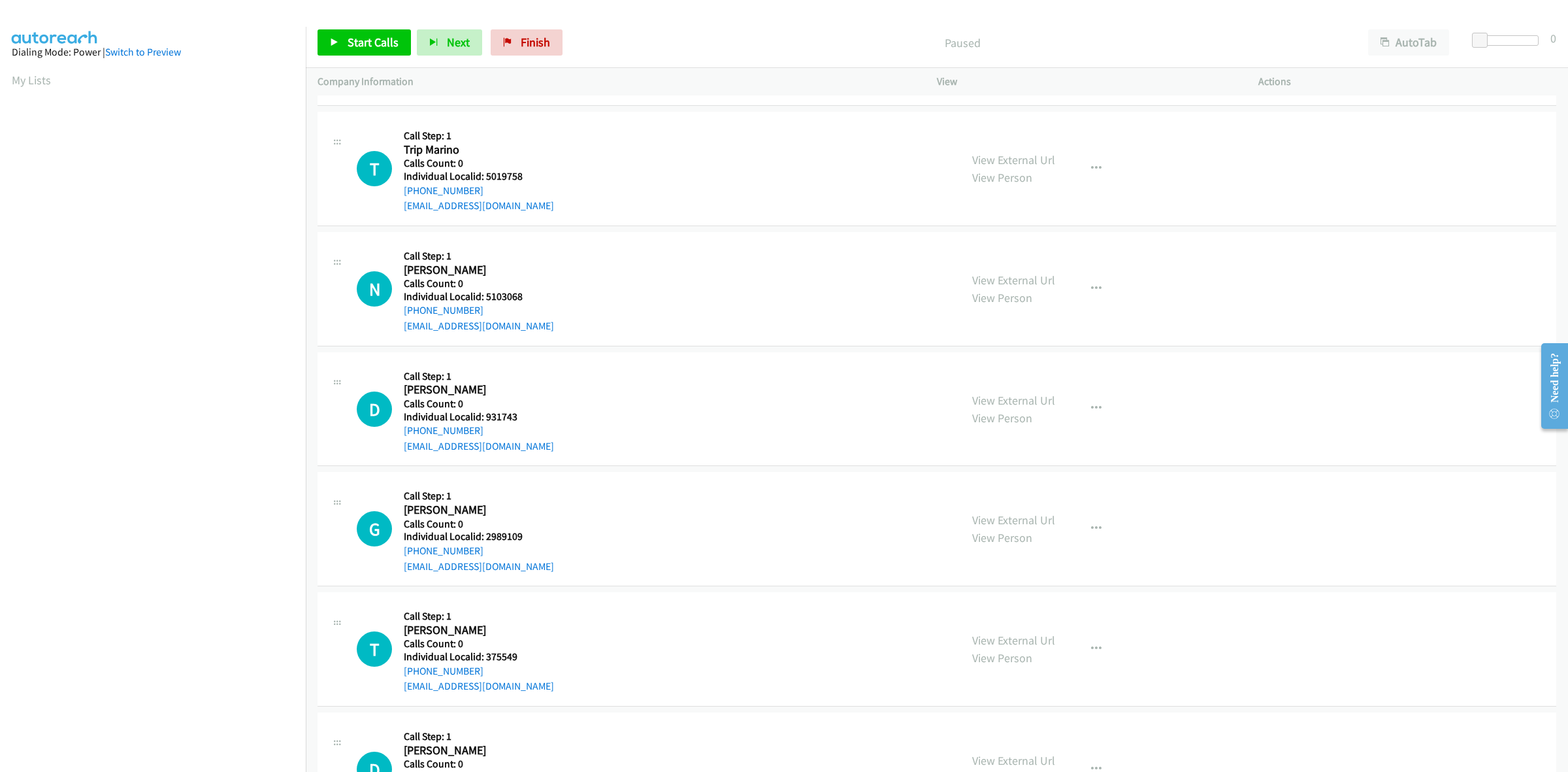
drag, startPoint x: 480, startPoint y: 186, endPoint x: 400, endPoint y: 191, distance: 80.2
click at [400, 191] on div "T Callback Scheduled Call Step: 1 Trip Marino America/New_York Calls Count: 0 I…" at bounding box center [653, 168] width 592 height 90
copy link "+1 330-240-1976"
drag, startPoint x: 523, startPoint y: 176, endPoint x: 485, endPoint y: 181, distance: 38.3
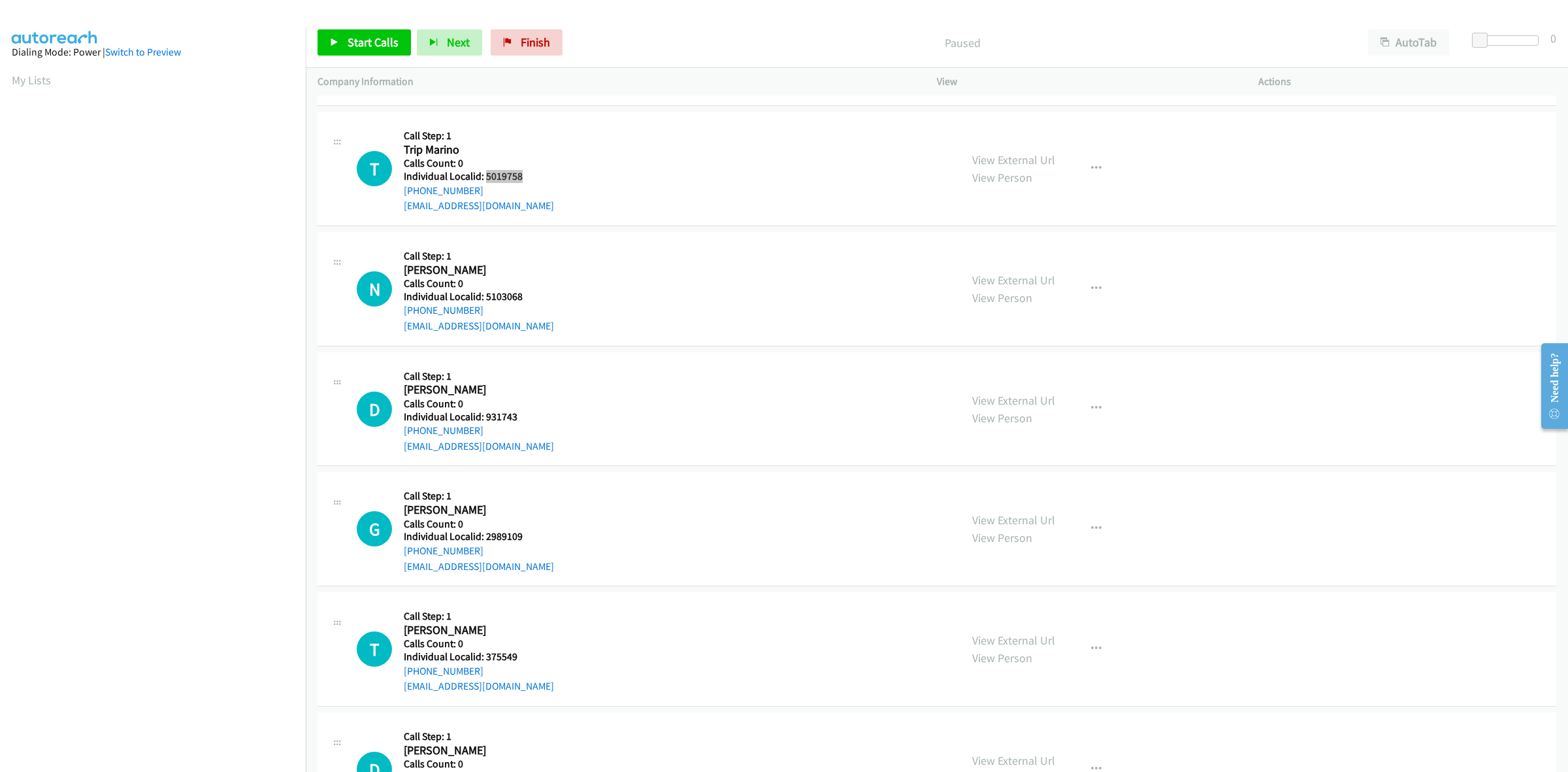
click at [485, 181] on h5 "Individual Localid: 5019758" at bounding box center [479, 176] width 151 height 13
copy h5 "5019758"
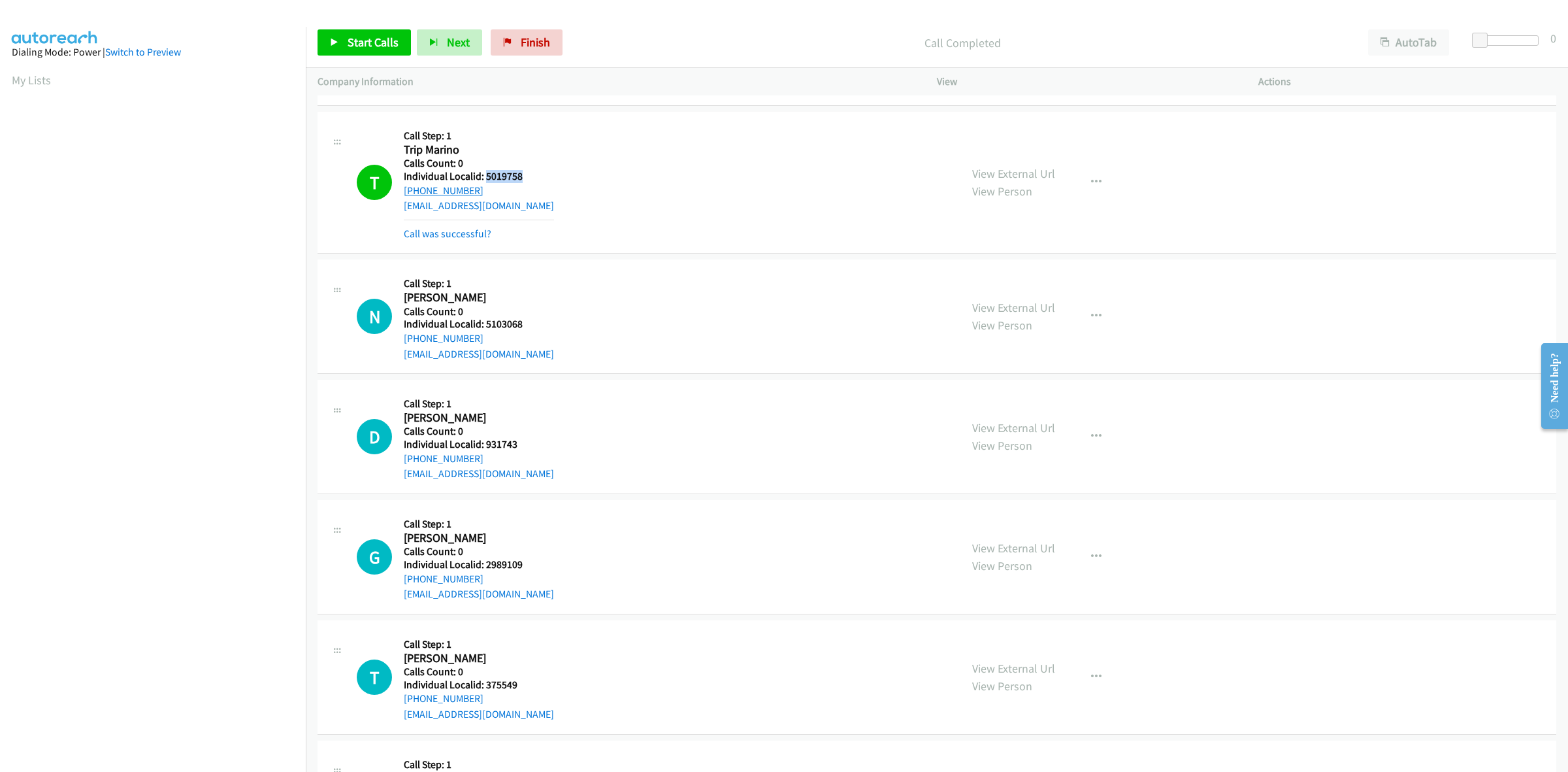
drag, startPoint x: 476, startPoint y: 191, endPoint x: 404, endPoint y: 193, distance: 72.0
click at [404, 193] on div "+1 330-240-1976" at bounding box center [479, 191] width 151 height 16
copy link "+1 330-240-1976"
drag, startPoint x: 1078, startPoint y: 188, endPoint x: 1094, endPoint y: 173, distance: 21.9
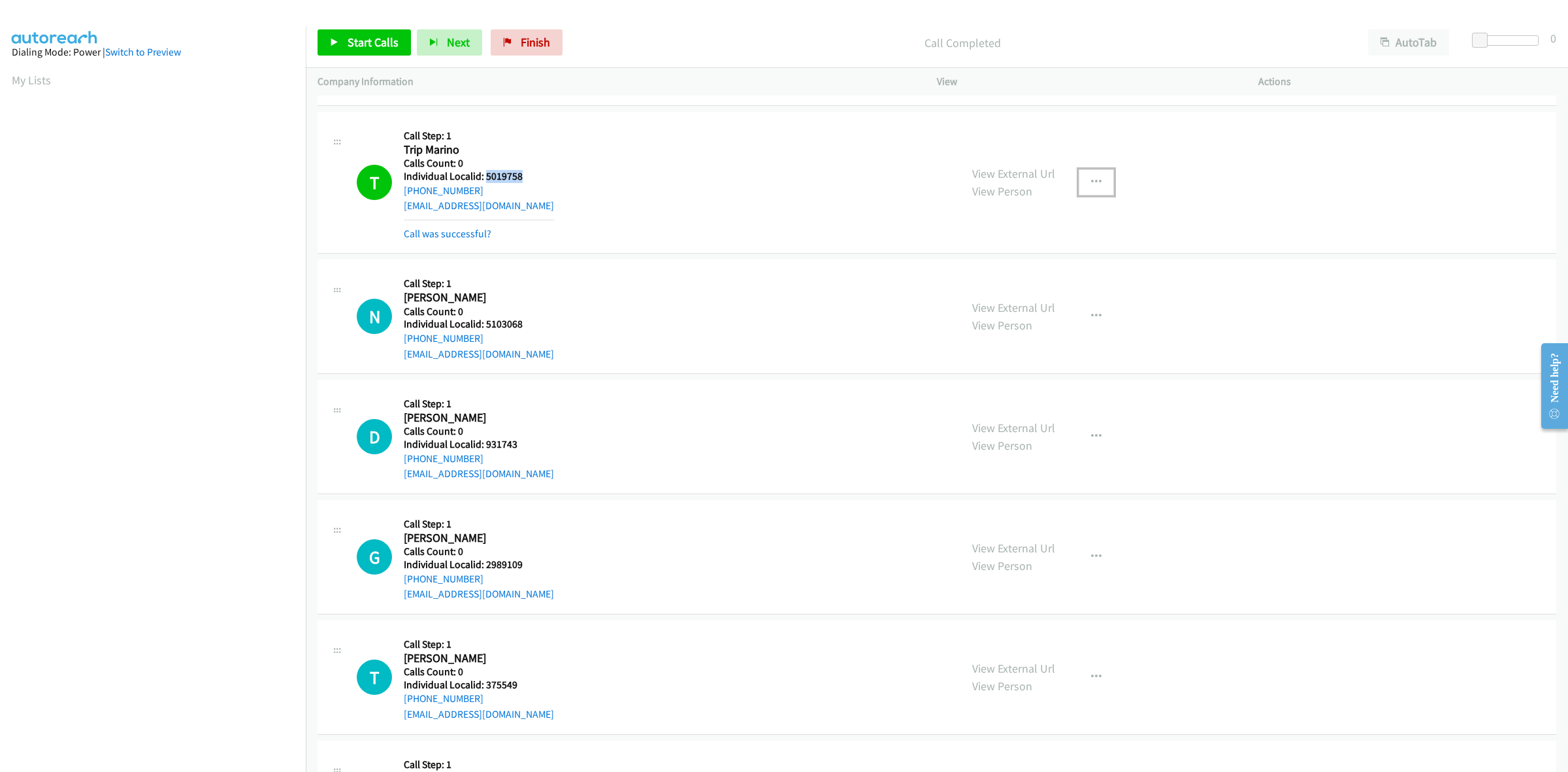
click at [1083, 181] on button "button" at bounding box center [1097, 183] width 35 height 27
click at [997, 295] on link "Add to do not call list" at bounding box center [1027, 294] width 174 height 27
click at [1098, 315] on button "button" at bounding box center [1097, 316] width 35 height 27
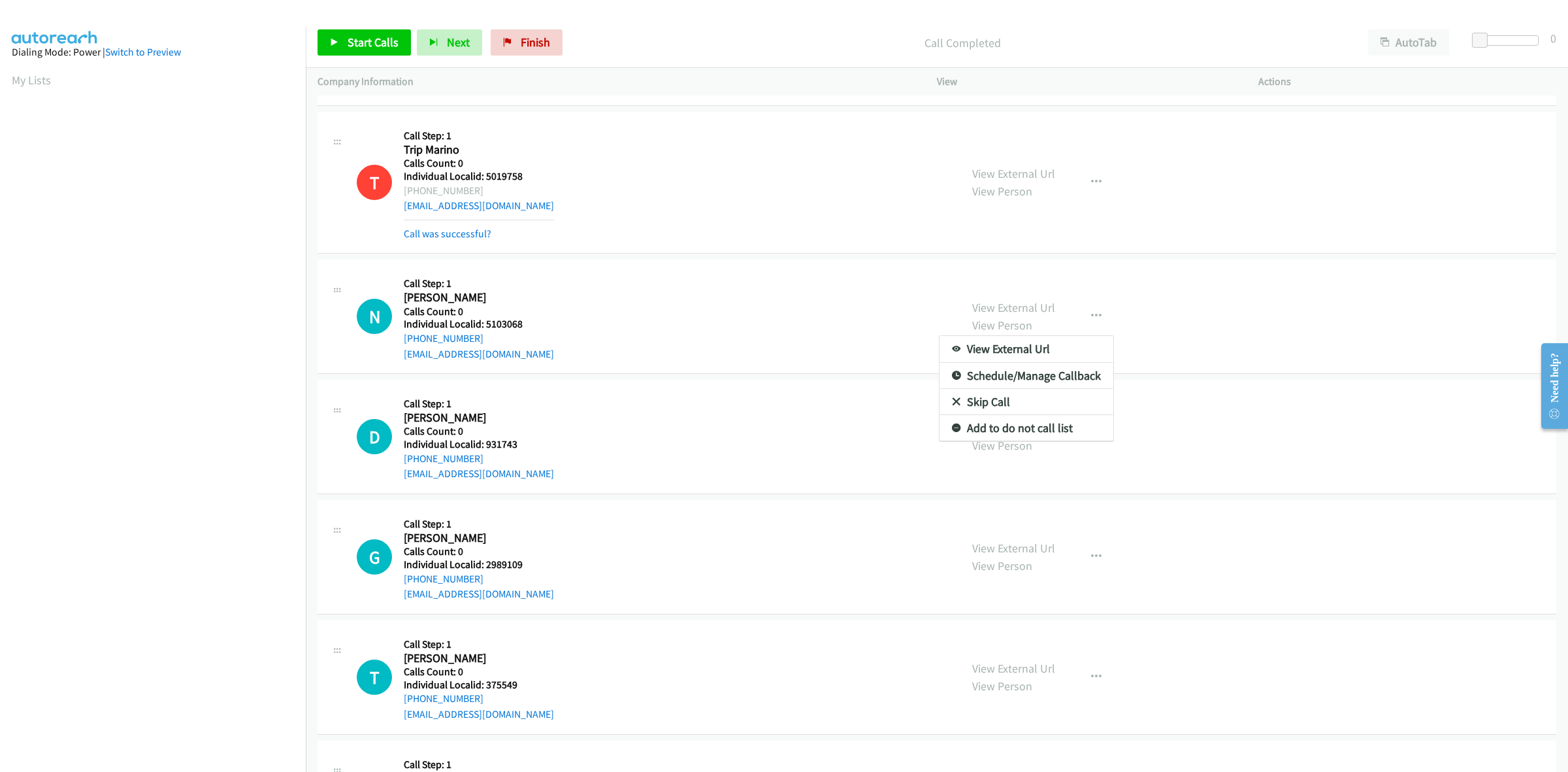
click at [825, 332] on div at bounding box center [784, 386] width 1568 height 772
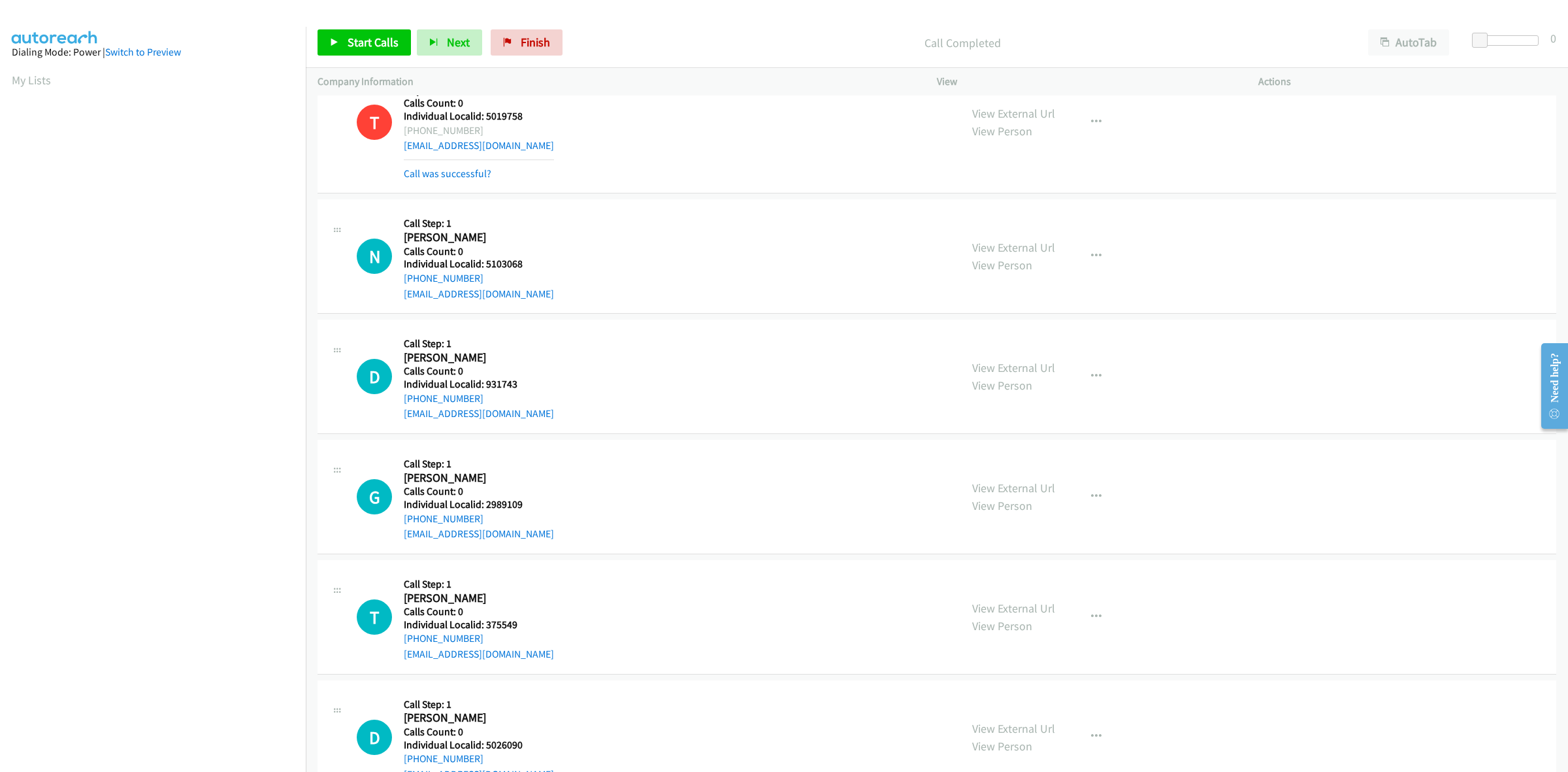
scroll to position [1511, 0]
drag, startPoint x: 541, startPoint y: 261, endPoint x: 485, endPoint y: 269, distance: 56.6
click at [485, 269] on div "N Callback Scheduled Call Step: 1 Nancy Robey America/New_York Calls Count: 0 I…" at bounding box center [653, 255] width 592 height 90
copy h5 "5103068"
click at [569, 230] on div "N Callback Scheduled Call Step: 1 Nancy Robey America/New_York Calls Count: 0 I…" at bounding box center [653, 255] width 592 height 90
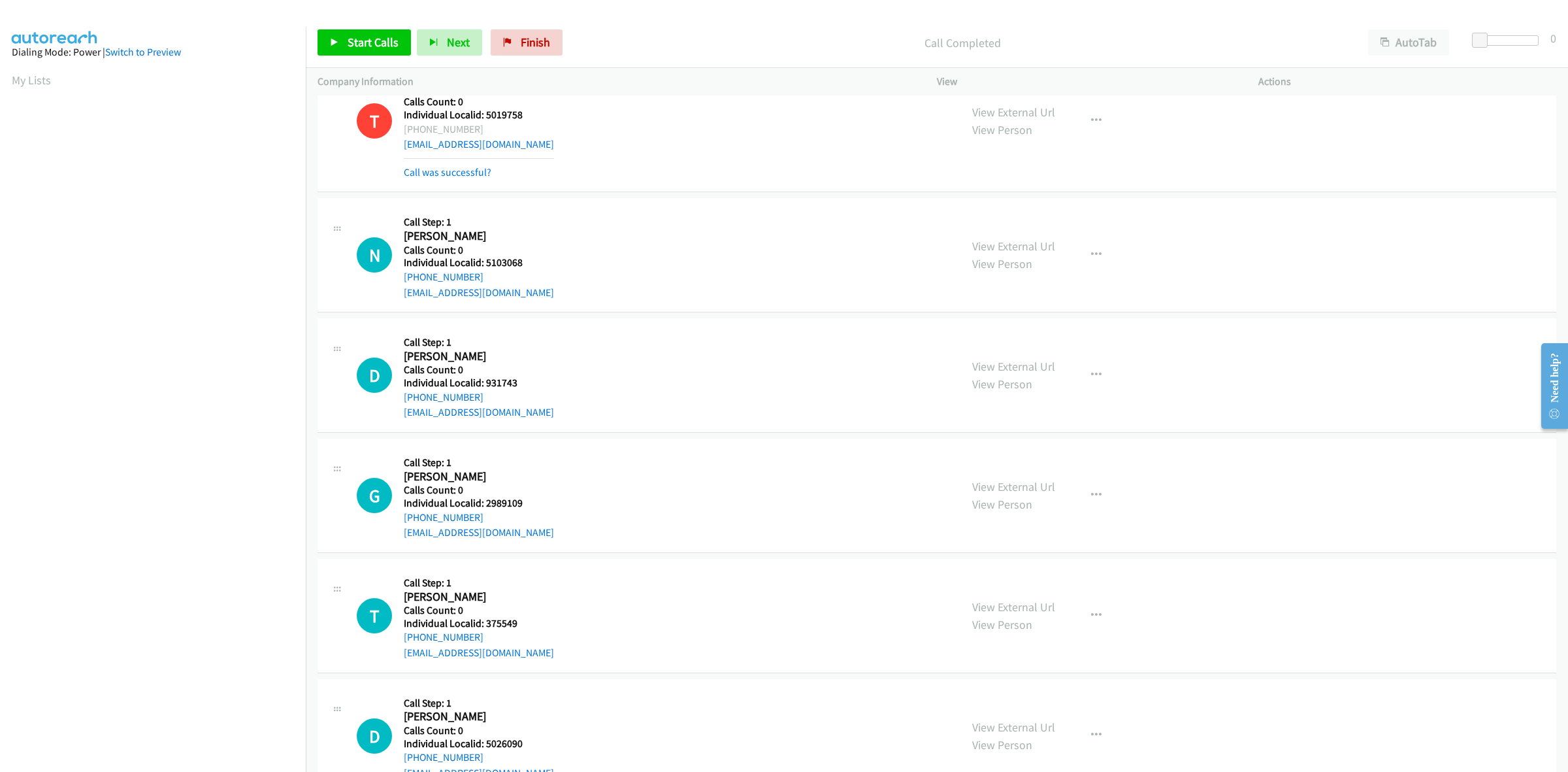
drag, startPoint x: 489, startPoint y: 282, endPoint x: 400, endPoint y: 285, distance: 89.1
click at [400, 285] on div "N Callback Scheduled Call Step: 1 Nancy Robey America/New_York Calls Count: 0 I…" at bounding box center [653, 255] width 592 height 90
copy link "+1 270-268-5095"
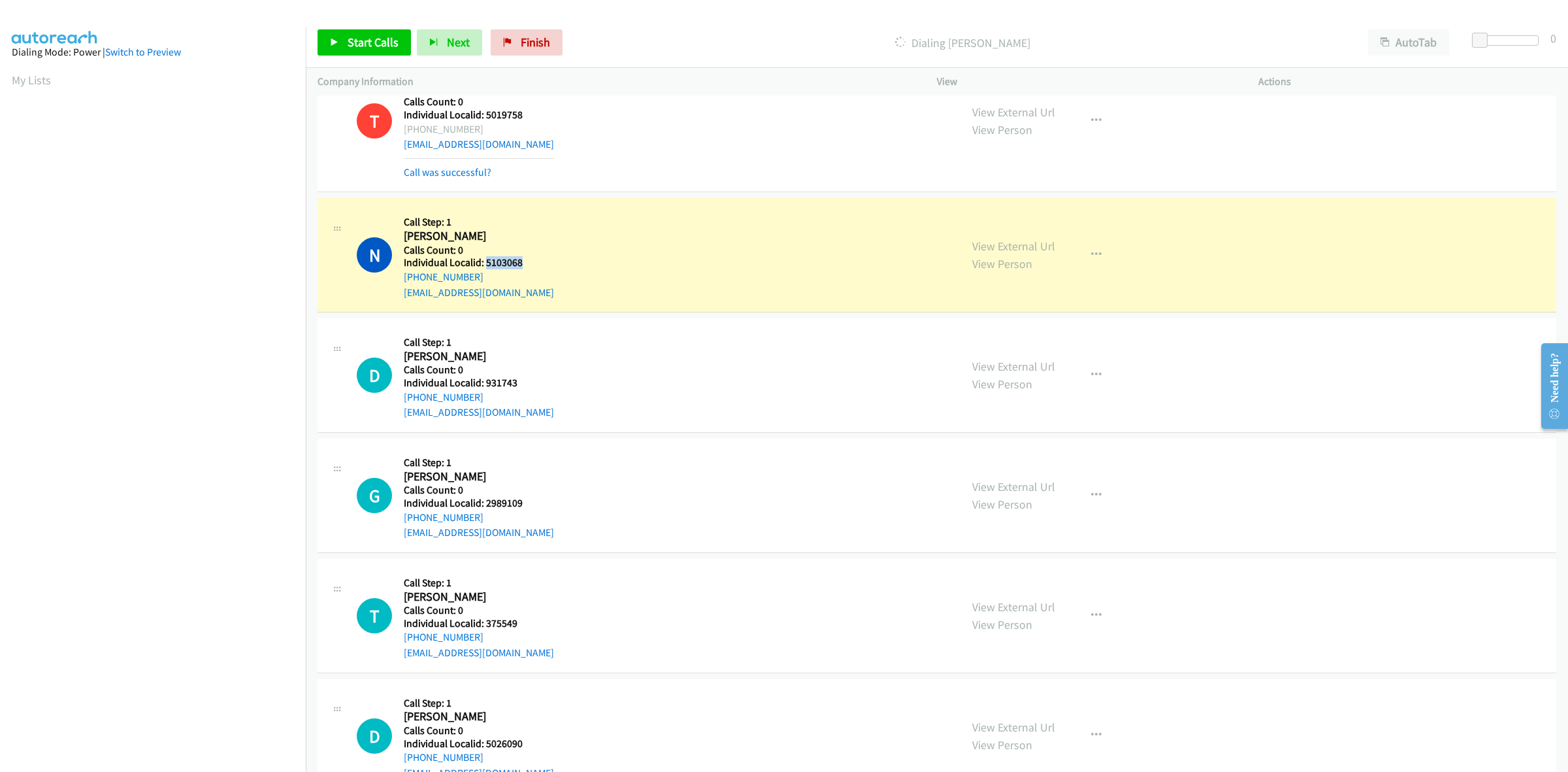
drag, startPoint x: 524, startPoint y: 262, endPoint x: 484, endPoint y: 262, distance: 40.0
click at [484, 262] on h5 "Individual Localid: 5103068" at bounding box center [479, 262] width 151 height 13
copy h5 "5103068"
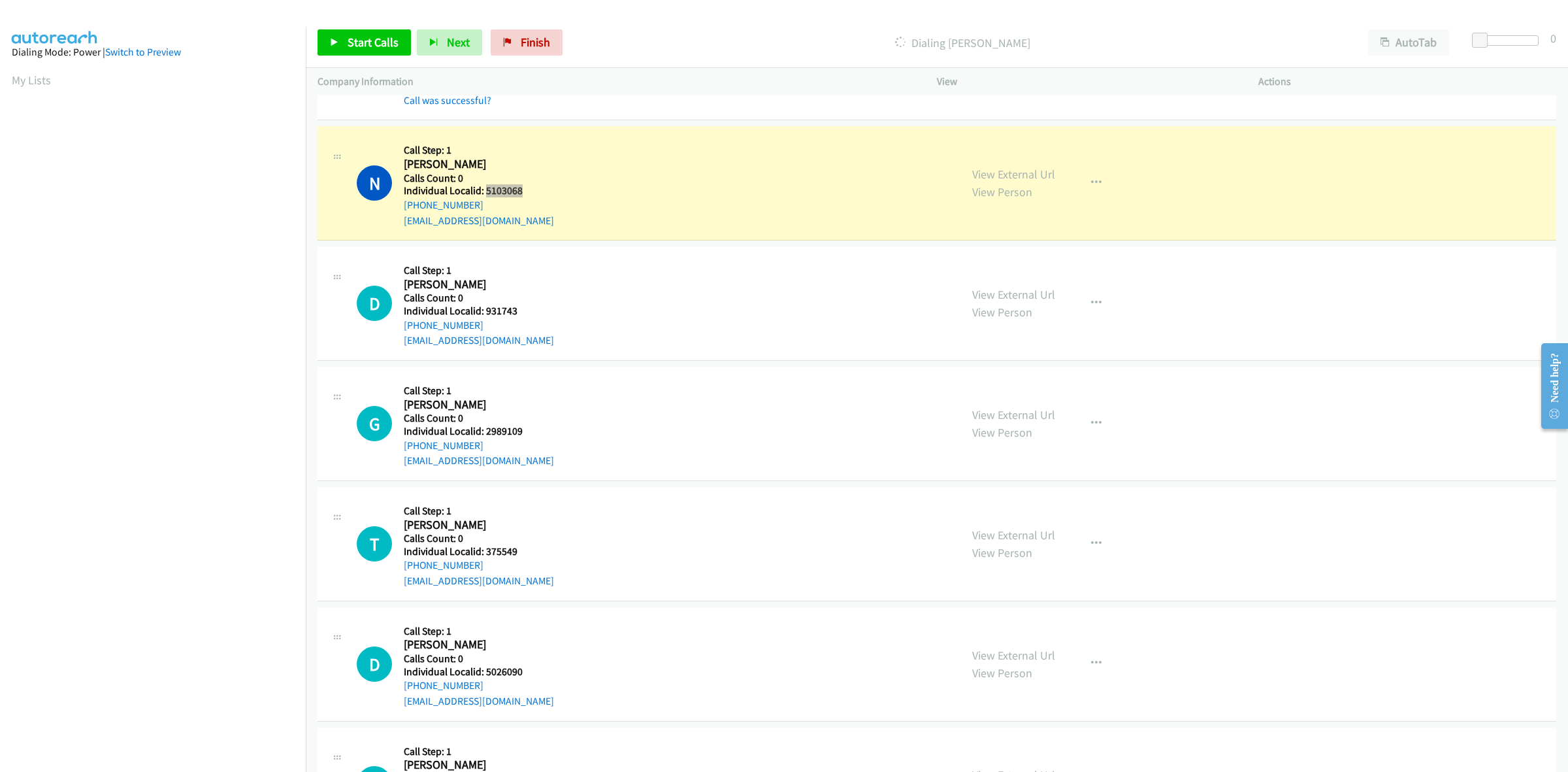
scroll to position [1593, 0]
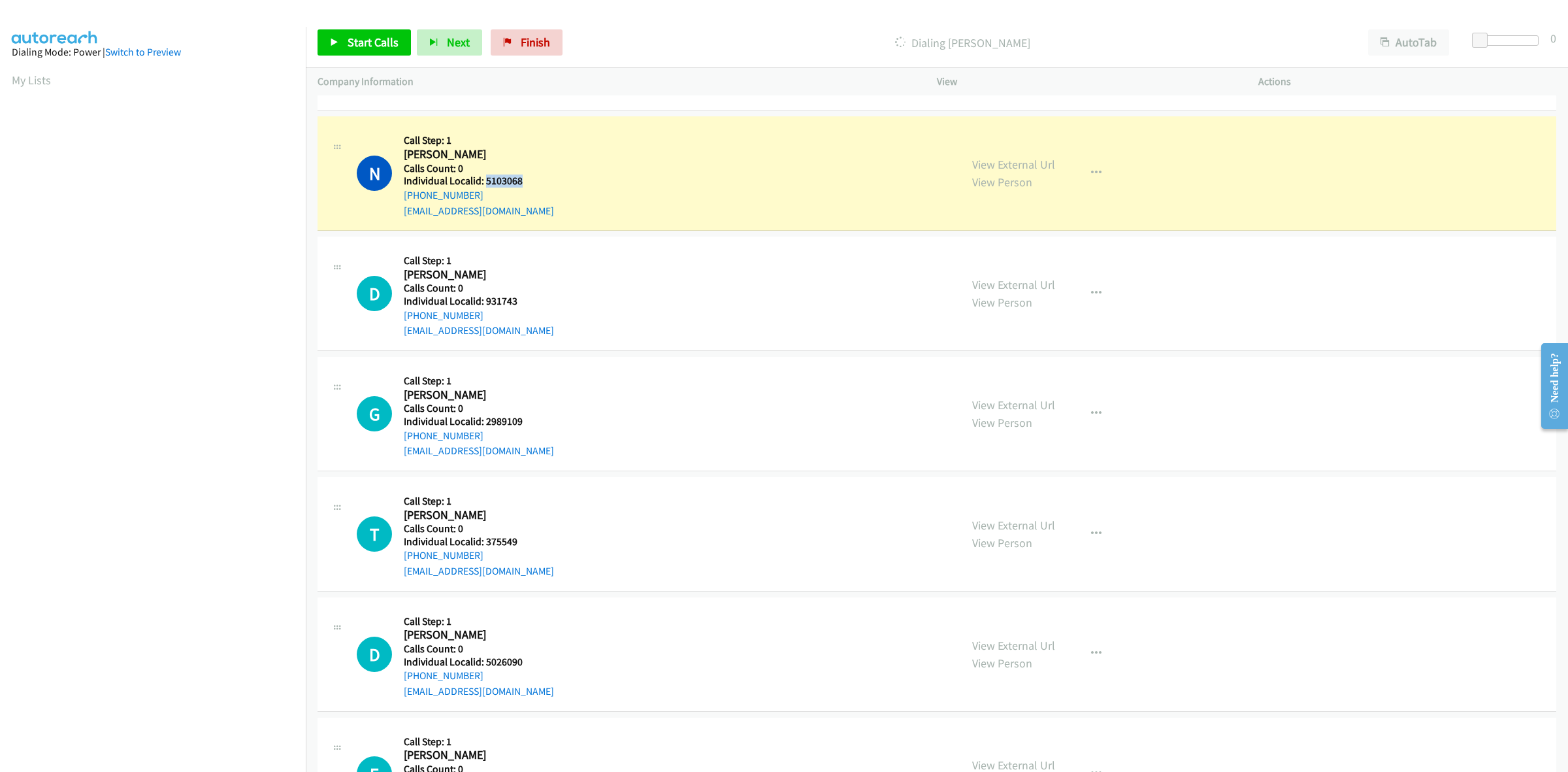
drag, startPoint x: 522, startPoint y: 308, endPoint x: 497, endPoint y: 302, distance: 25.7
click at [492, 302] on div "Callback Scheduled Call Step: 1 Dewayne Fisher America/New_York Calls Count: 0 …" at bounding box center [479, 293] width 151 height 90
click at [539, 302] on h5 "Individual Localid: 931743" at bounding box center [479, 301] width 151 height 13
drag, startPoint x: 528, startPoint y: 304, endPoint x: 482, endPoint y: 302, distance: 46.0
click at [482, 302] on h5 "Individual Localid: 931743" at bounding box center [479, 301] width 151 height 13
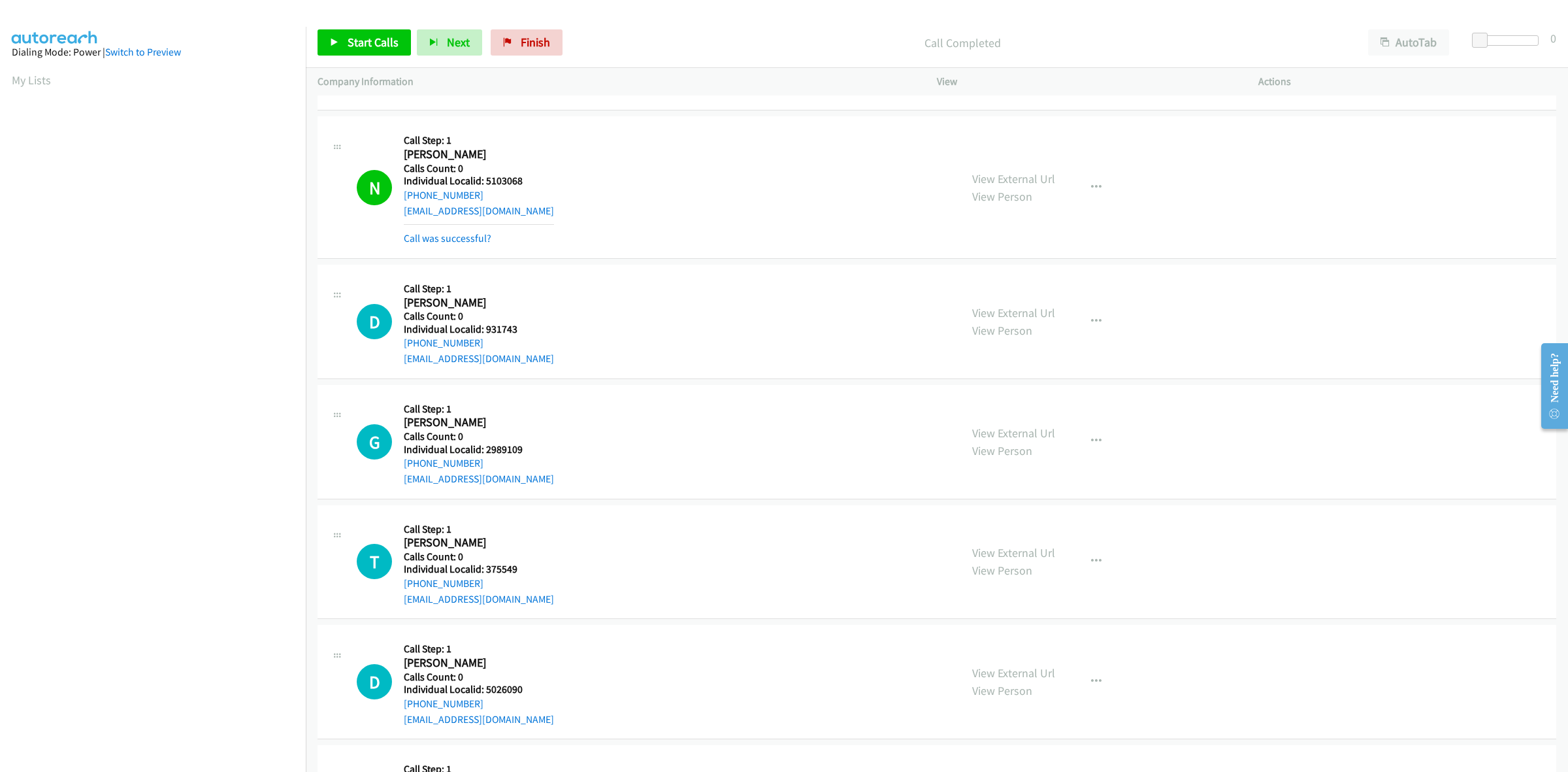
drag, startPoint x: 497, startPoint y: 302, endPoint x: 541, endPoint y: 301, distance: 44.0
click at [575, 280] on div "D Callback Scheduled Call Step: 1 Dewayne Fisher America/New_York Calls Count: …" at bounding box center [653, 322] width 592 height 90
drag, startPoint x: 516, startPoint y: 327, endPoint x: 486, endPoint y: 330, distance: 30.1
click at [486, 330] on h5 "Individual Localid: 931743" at bounding box center [479, 329] width 151 height 13
copy h5 "931743"
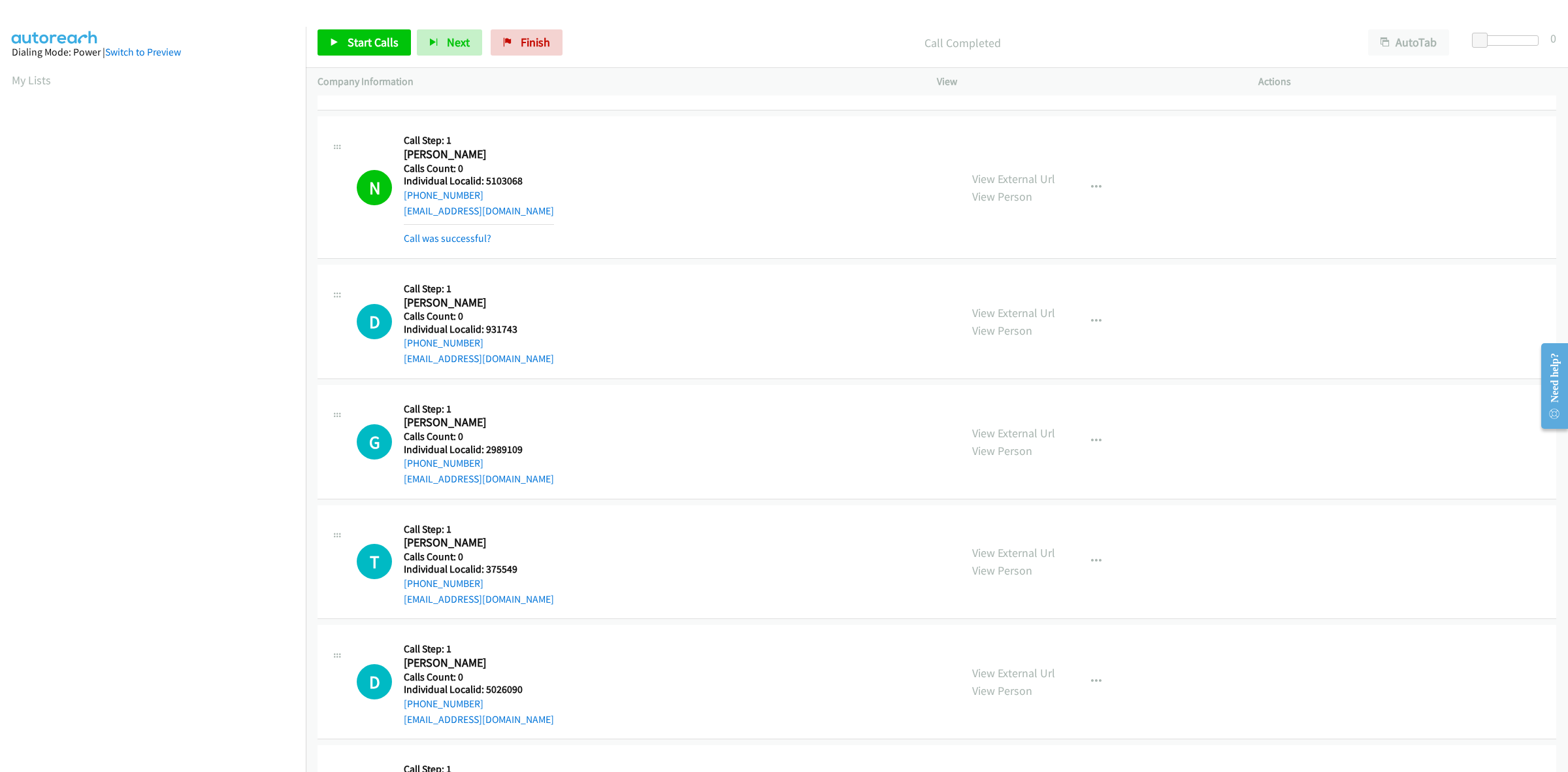
click at [581, 347] on div "D Callback Scheduled Call Step: 1 Dewayne Fisher America/New_York Calls Count: …" at bounding box center [653, 322] width 592 height 90
drag, startPoint x: 494, startPoint y: 345, endPoint x: 403, endPoint y: 347, distance: 91.0
click at [404, 347] on div "+1 614-961-9884" at bounding box center [479, 343] width 151 height 16
copy link "+1 614-961-9884"
drag, startPoint x: 516, startPoint y: 329, endPoint x: 485, endPoint y: 329, distance: 31.0
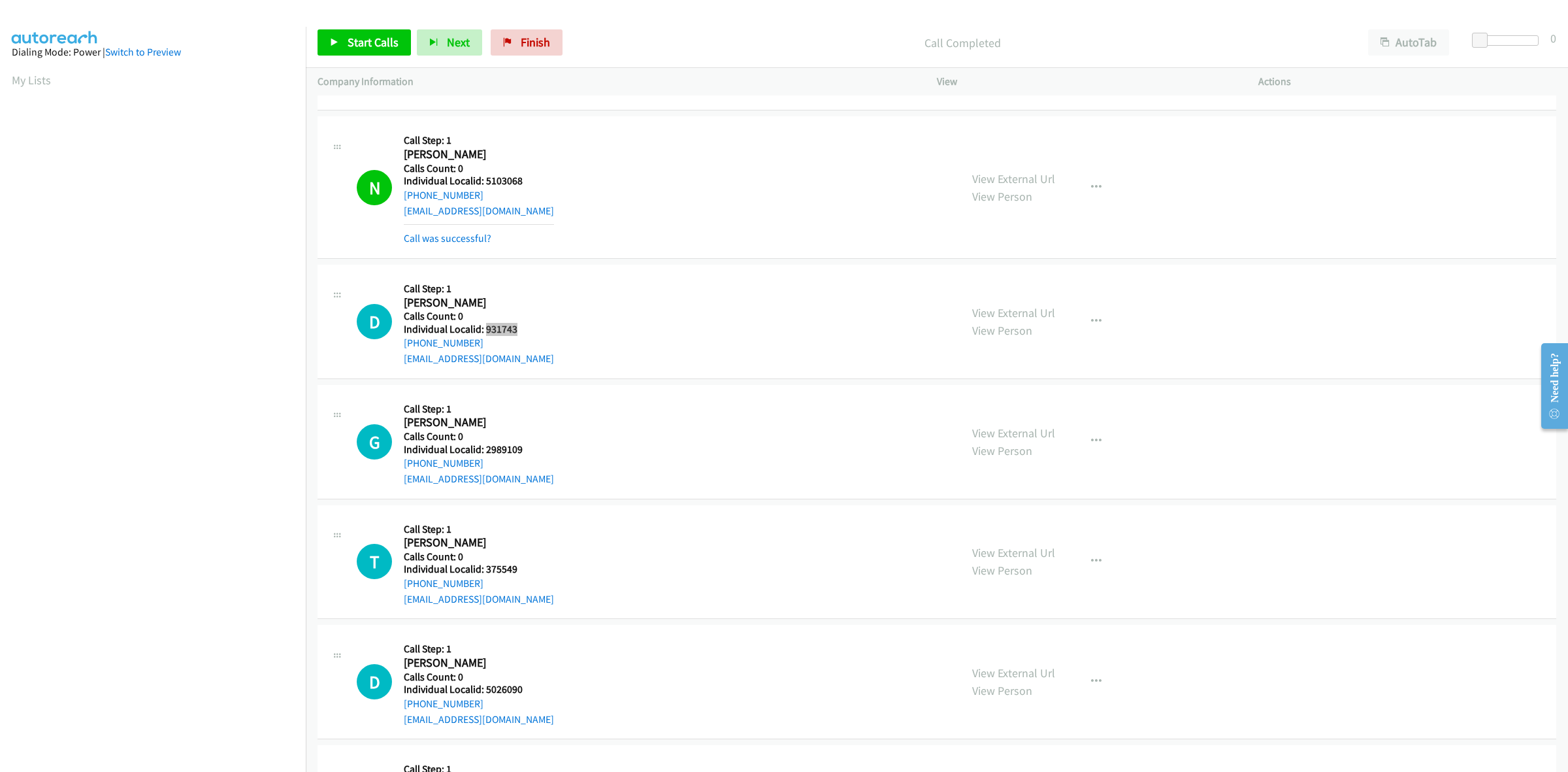
click at [485, 329] on h5 "Individual Localid: 931743" at bounding box center [479, 329] width 151 height 13
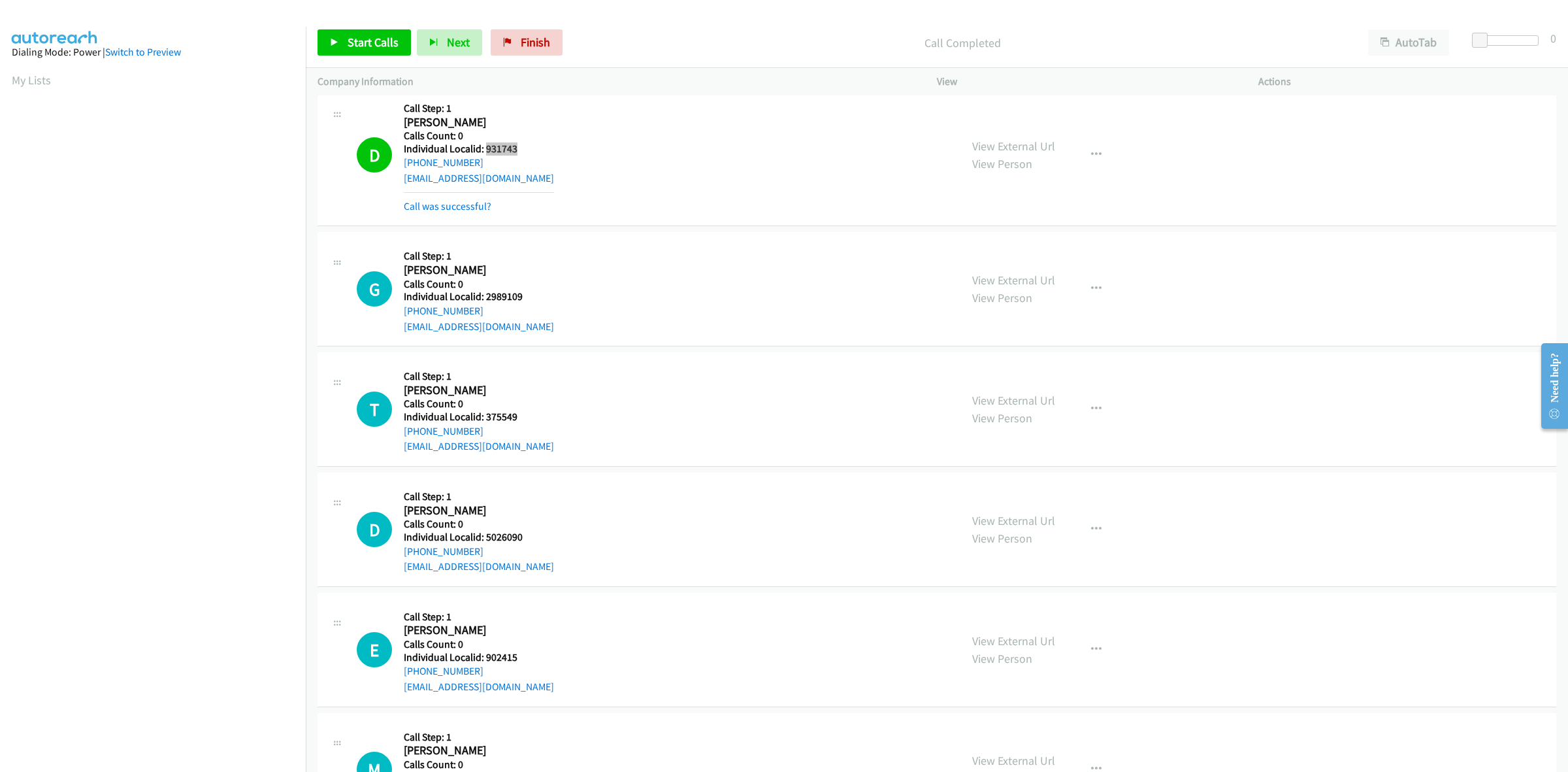
scroll to position [1797, 0]
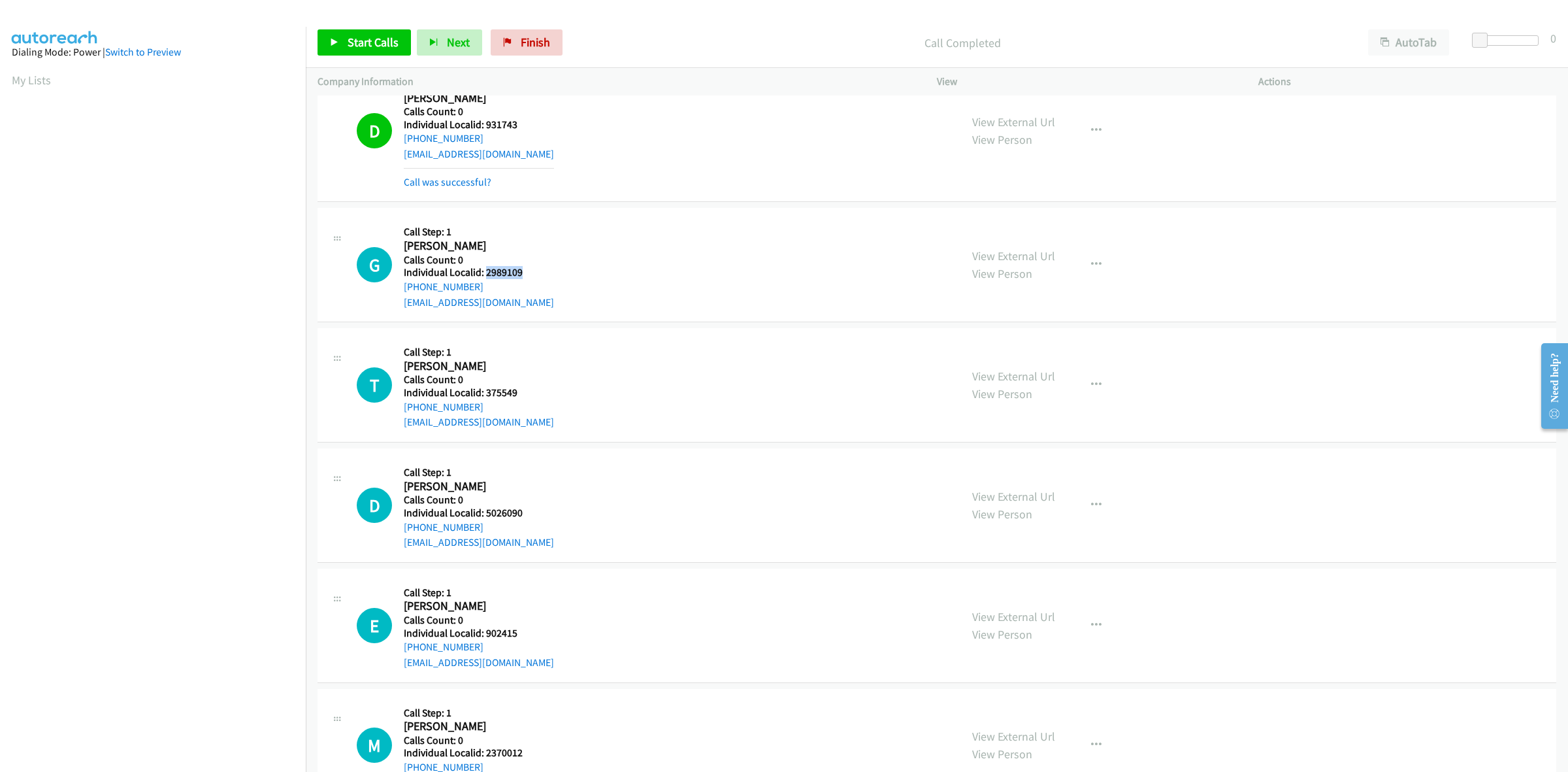
drag, startPoint x: 527, startPoint y: 276, endPoint x: 485, endPoint y: 278, distance: 42.0
click at [485, 278] on h5 "Individual Localid: 2989109" at bounding box center [479, 272] width 151 height 13
click at [508, 228] on h5 "Call Step: 1" at bounding box center [479, 231] width 151 height 13
drag, startPoint x: 480, startPoint y: 285, endPoint x: 397, endPoint y: 295, distance: 83.6
click at [397, 295] on div "G Callback Scheduled Call Step: 1 Galen Blubaugh America/New_York Calls Count: …" at bounding box center [653, 265] width 592 height 90
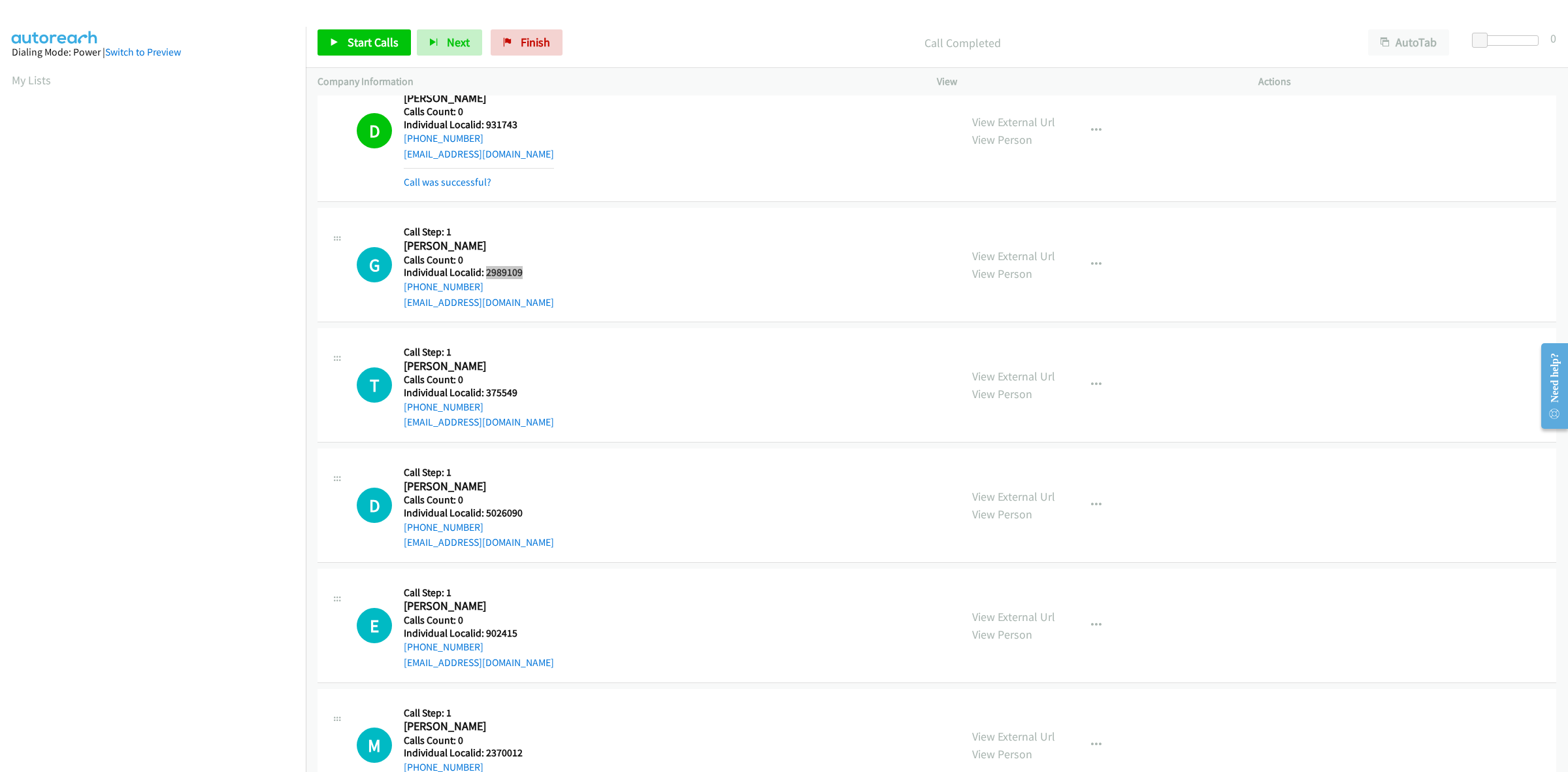
drag, startPoint x: 531, startPoint y: 277, endPoint x: 485, endPoint y: 277, distance: 46.0
click at [485, 277] on h5 "Individual Localid: 2989109" at bounding box center [479, 272] width 151 height 13
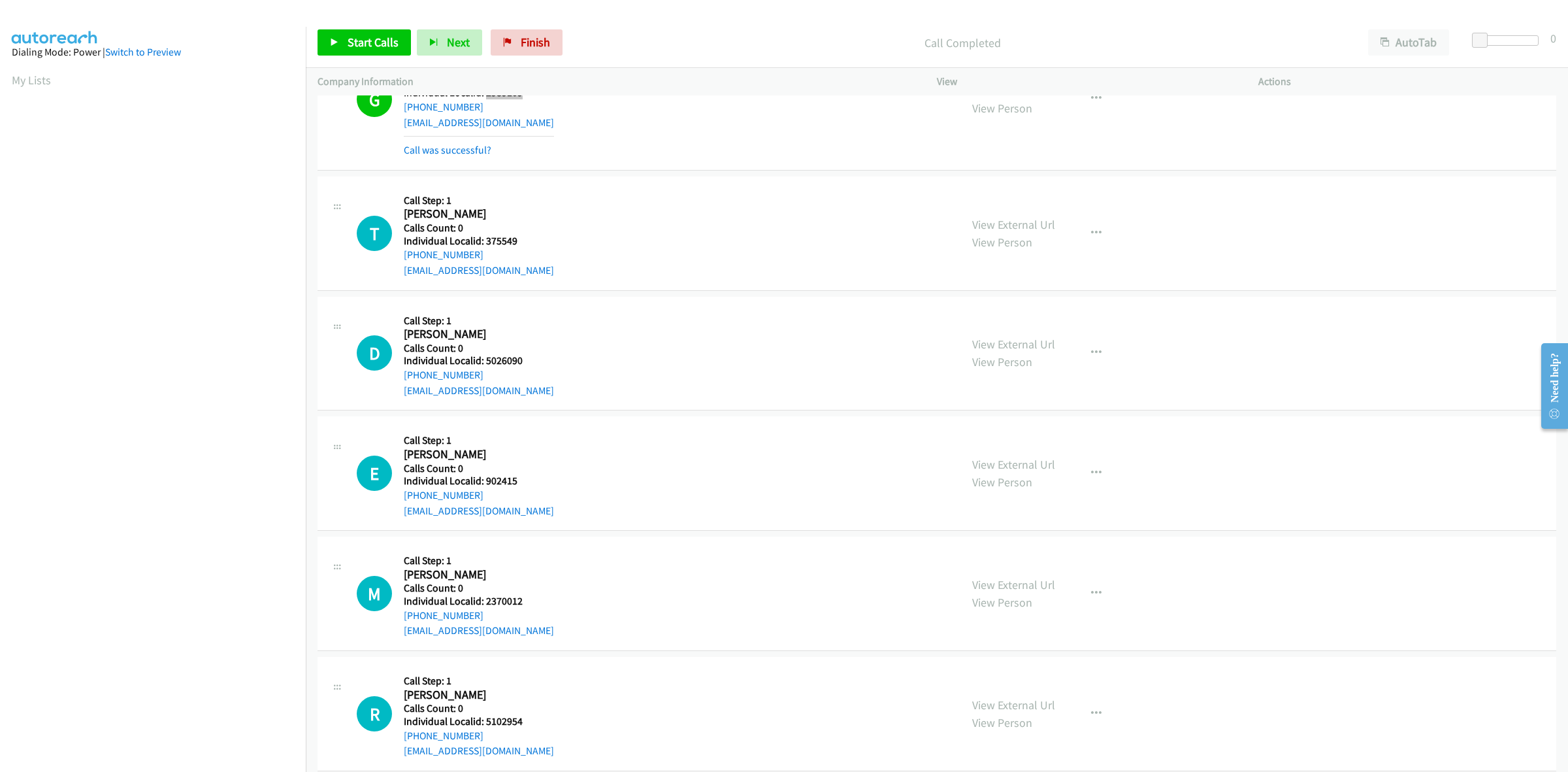
scroll to position [1981, 0]
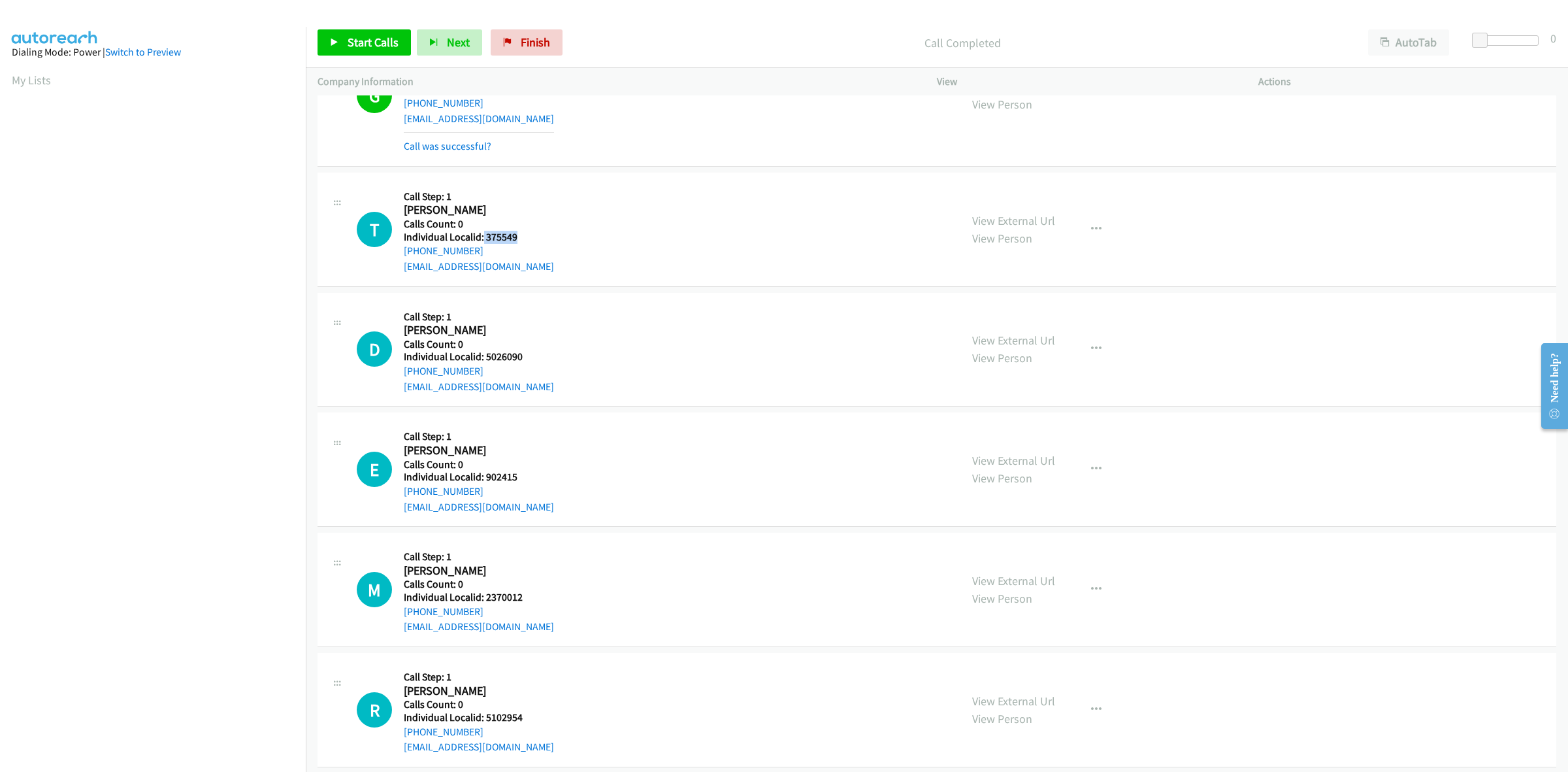
drag, startPoint x: 522, startPoint y: 233, endPoint x: 482, endPoint y: 243, distance: 41.2
click at [482, 243] on h5 "Individual Localid: 375549" at bounding box center [479, 237] width 151 height 13
click at [1091, 236] on button "button" at bounding box center [1097, 230] width 35 height 27
click at [1002, 318] on link "Skip Call" at bounding box center [1027, 315] width 174 height 27
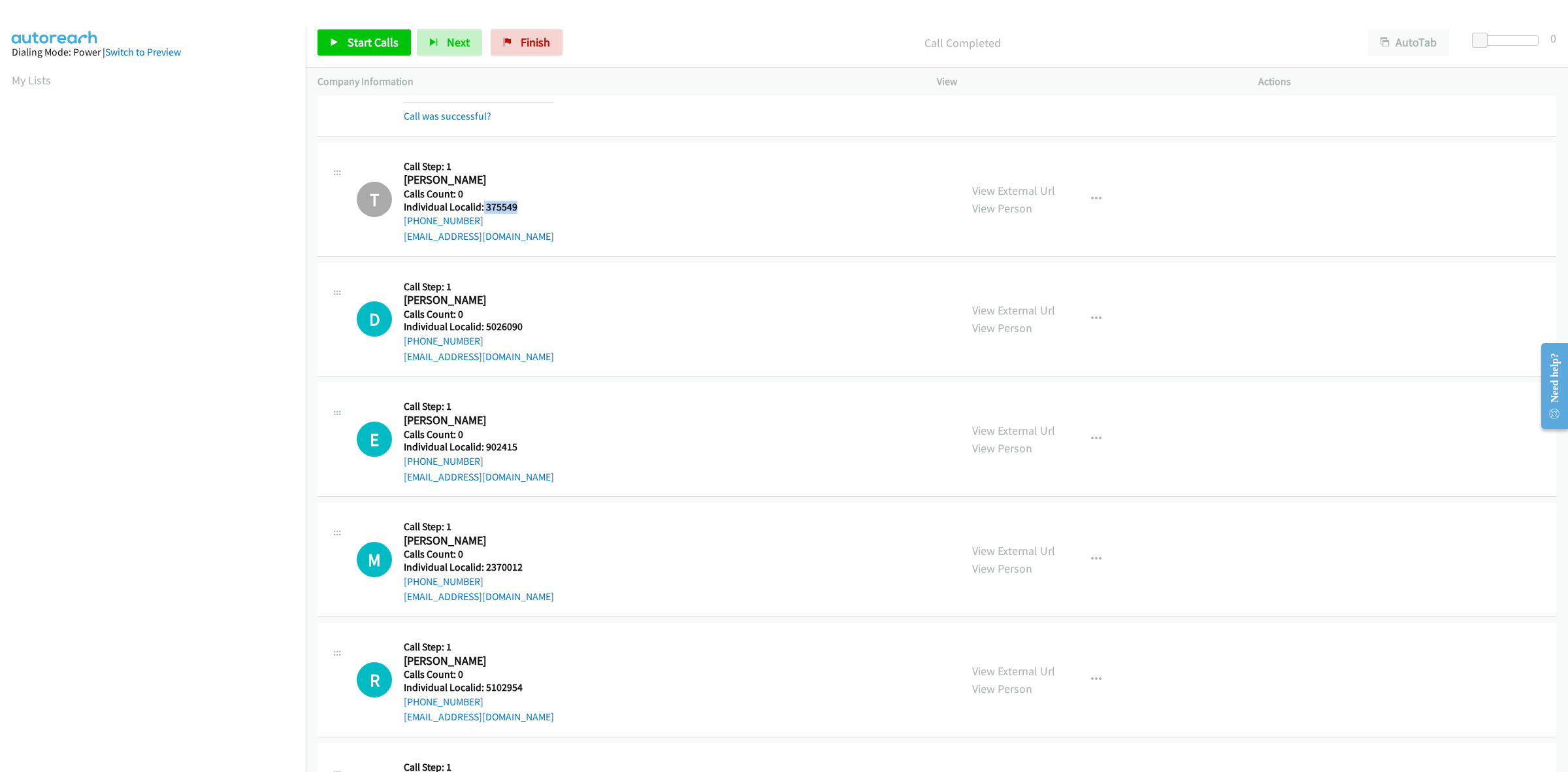
scroll to position [2125, 0]
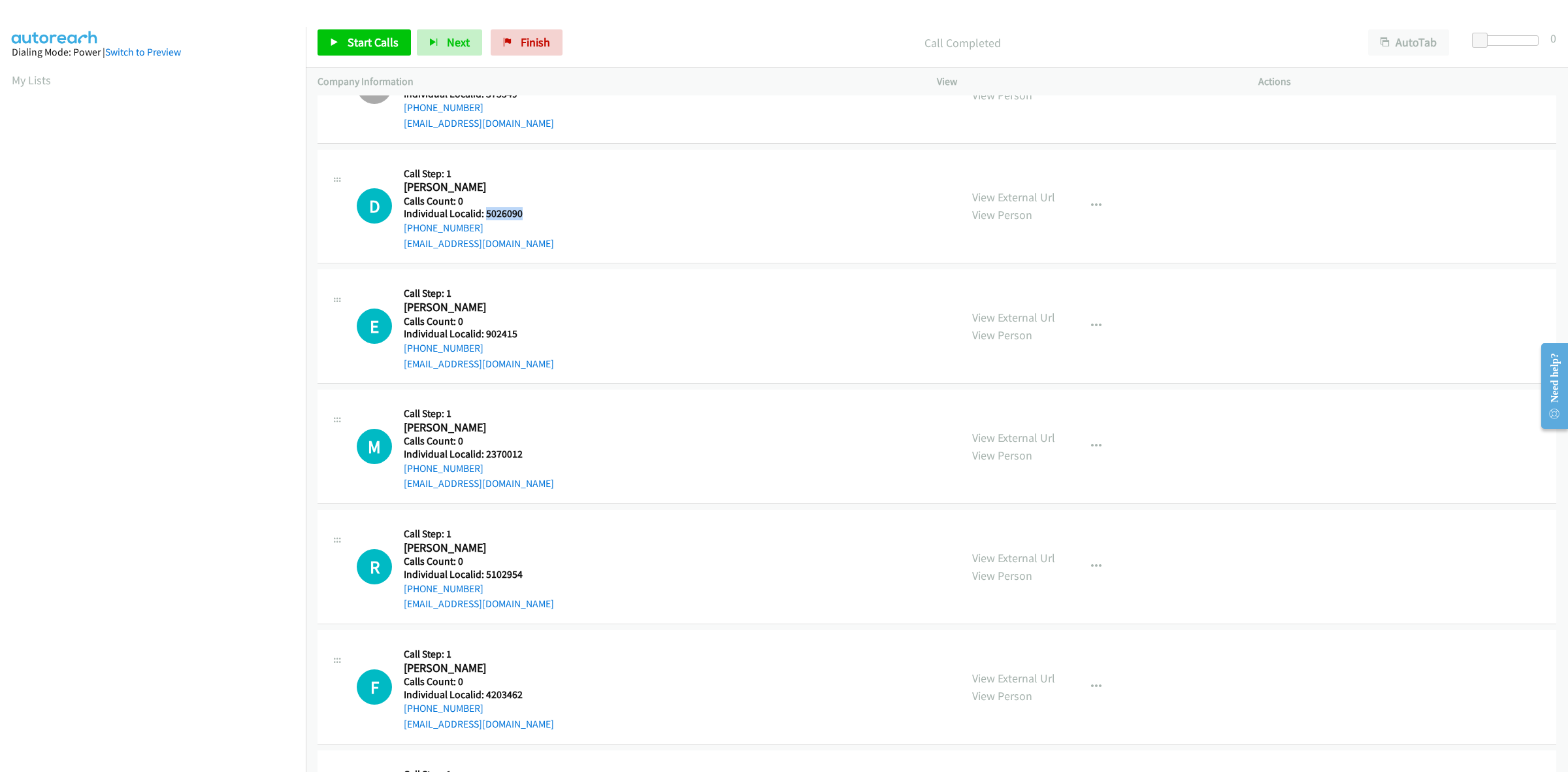
drag, startPoint x: 527, startPoint y: 211, endPoint x: 485, endPoint y: 220, distance: 43.0
click at [485, 220] on h5 "Individual Localid: 5026090" at bounding box center [479, 214] width 151 height 13
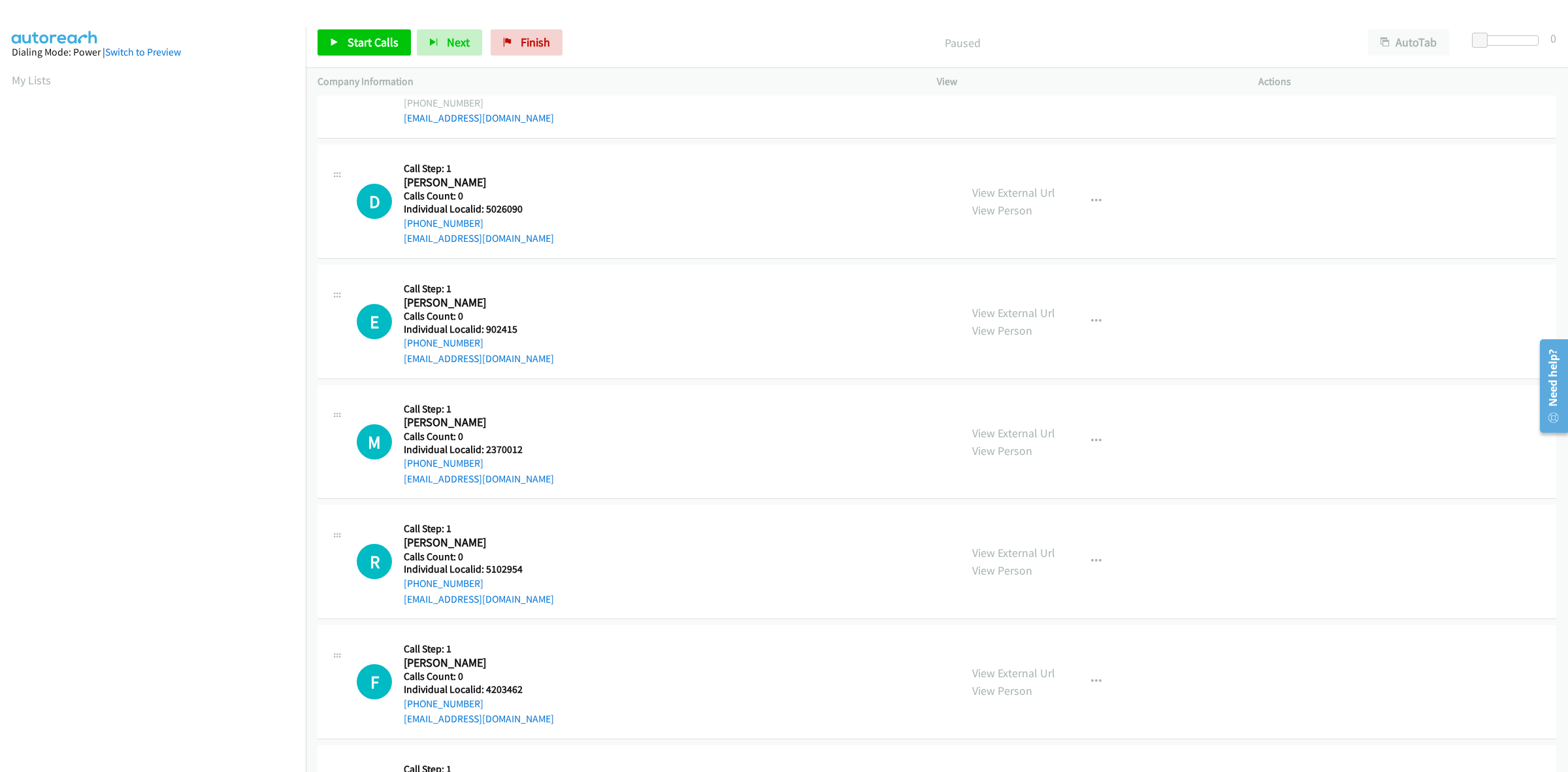
scroll to position [1450, 0]
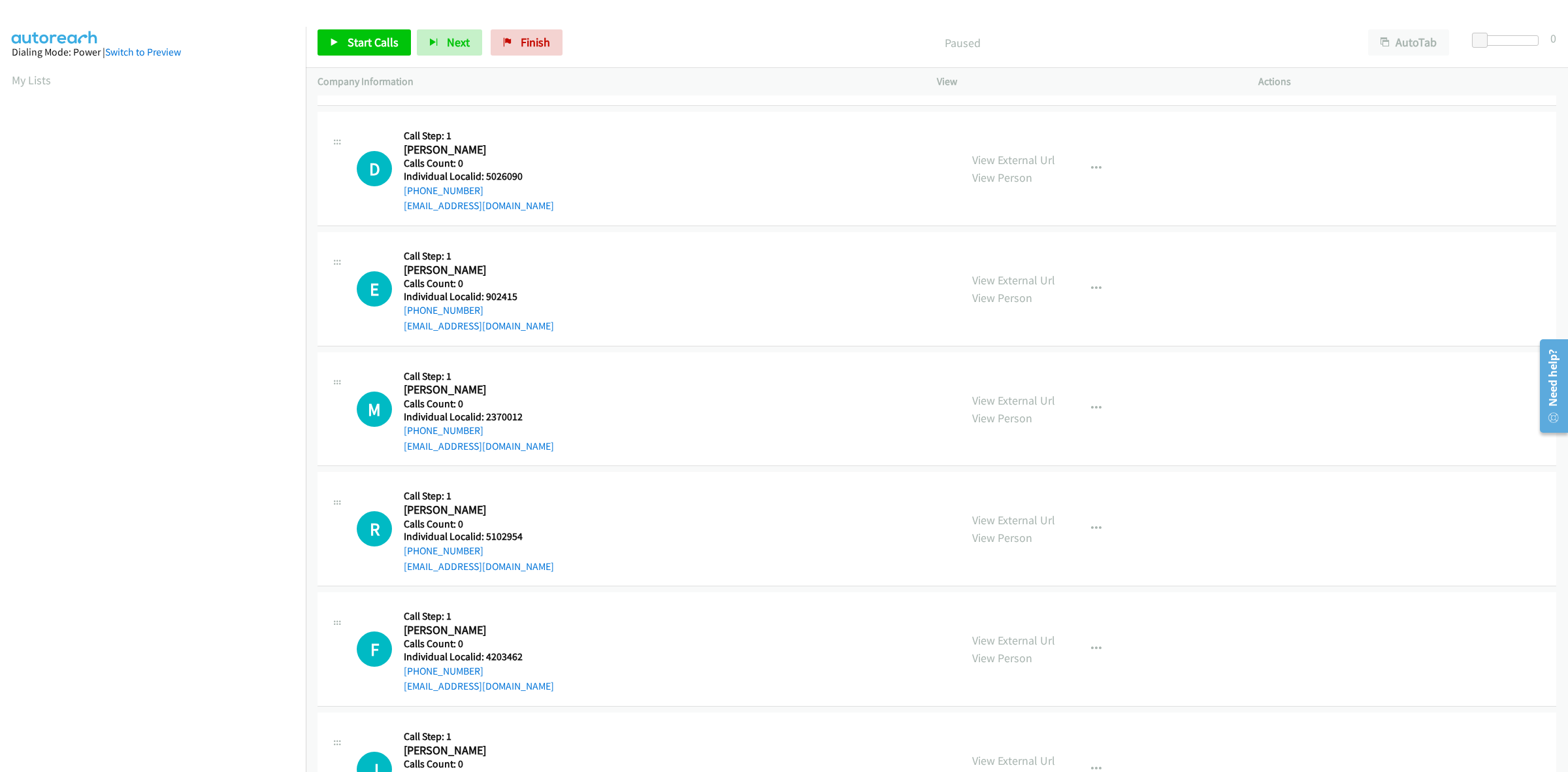
drag, startPoint x: 493, startPoint y: 193, endPoint x: 402, endPoint y: 188, distance: 91.1
click at [402, 188] on div "D Callback Scheduled Call Step: 1 [PERSON_NAME] America/New_York Calls Count: 0…" at bounding box center [653, 168] width 592 height 90
copy link "[PHONE_NUMBER]"
drag, startPoint x: 529, startPoint y: 174, endPoint x: 485, endPoint y: 177, distance: 44.1
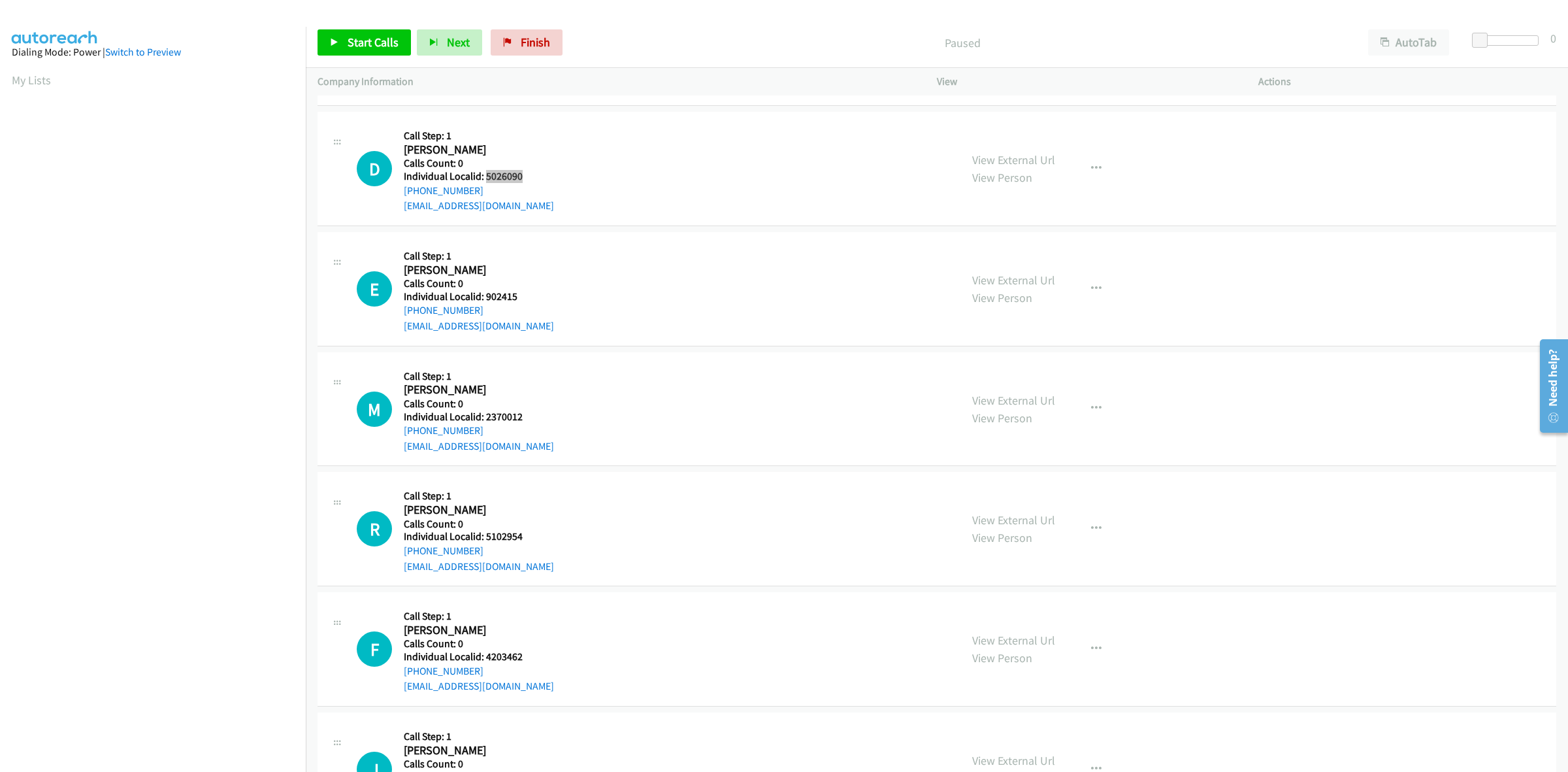
click at [485, 177] on h5 "Individual Localid: 5026090" at bounding box center [479, 176] width 151 height 13
copy h5 "5026090"
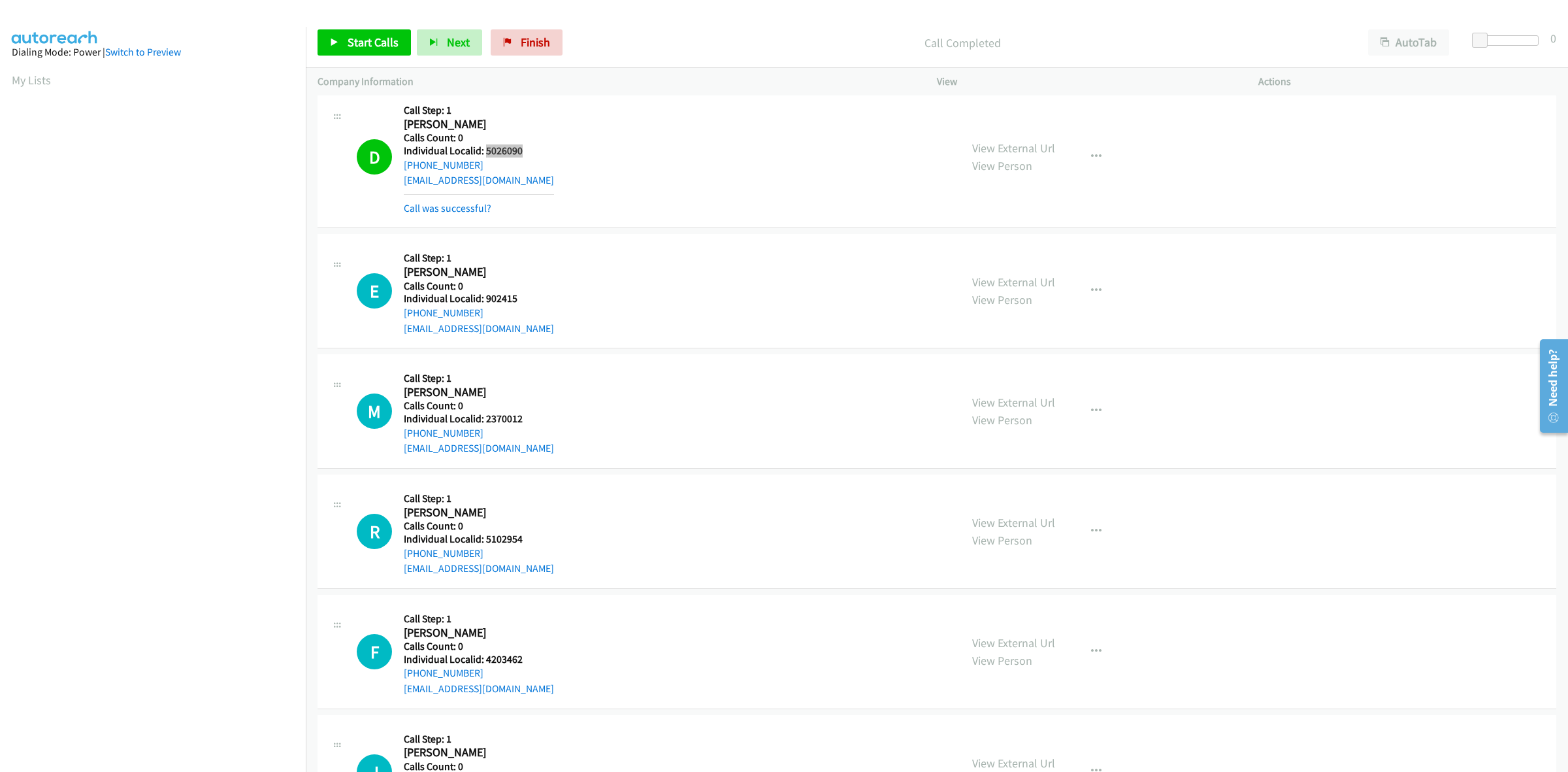
scroll to position [1532, 0]
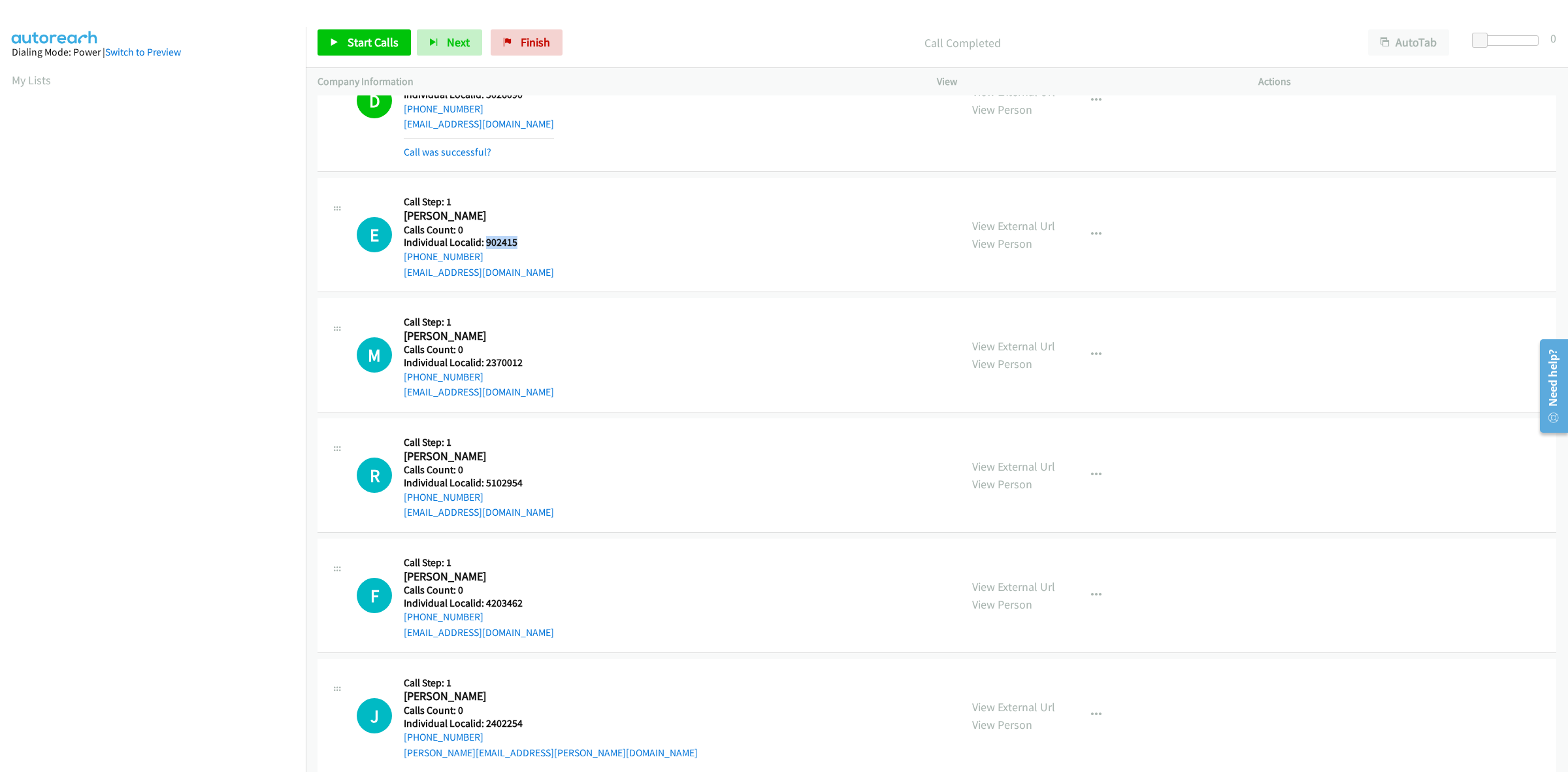
drag, startPoint x: 532, startPoint y: 243, endPoint x: 486, endPoint y: 246, distance: 46.1
click at [486, 246] on h5 "Individual Localid: 902415" at bounding box center [479, 242] width 151 height 13
copy h5 "902415"
click at [536, 207] on h5 "Call Step: 1" at bounding box center [479, 202] width 151 height 13
drag, startPoint x: 492, startPoint y: 257, endPoint x: 397, endPoint y: 258, distance: 95.0
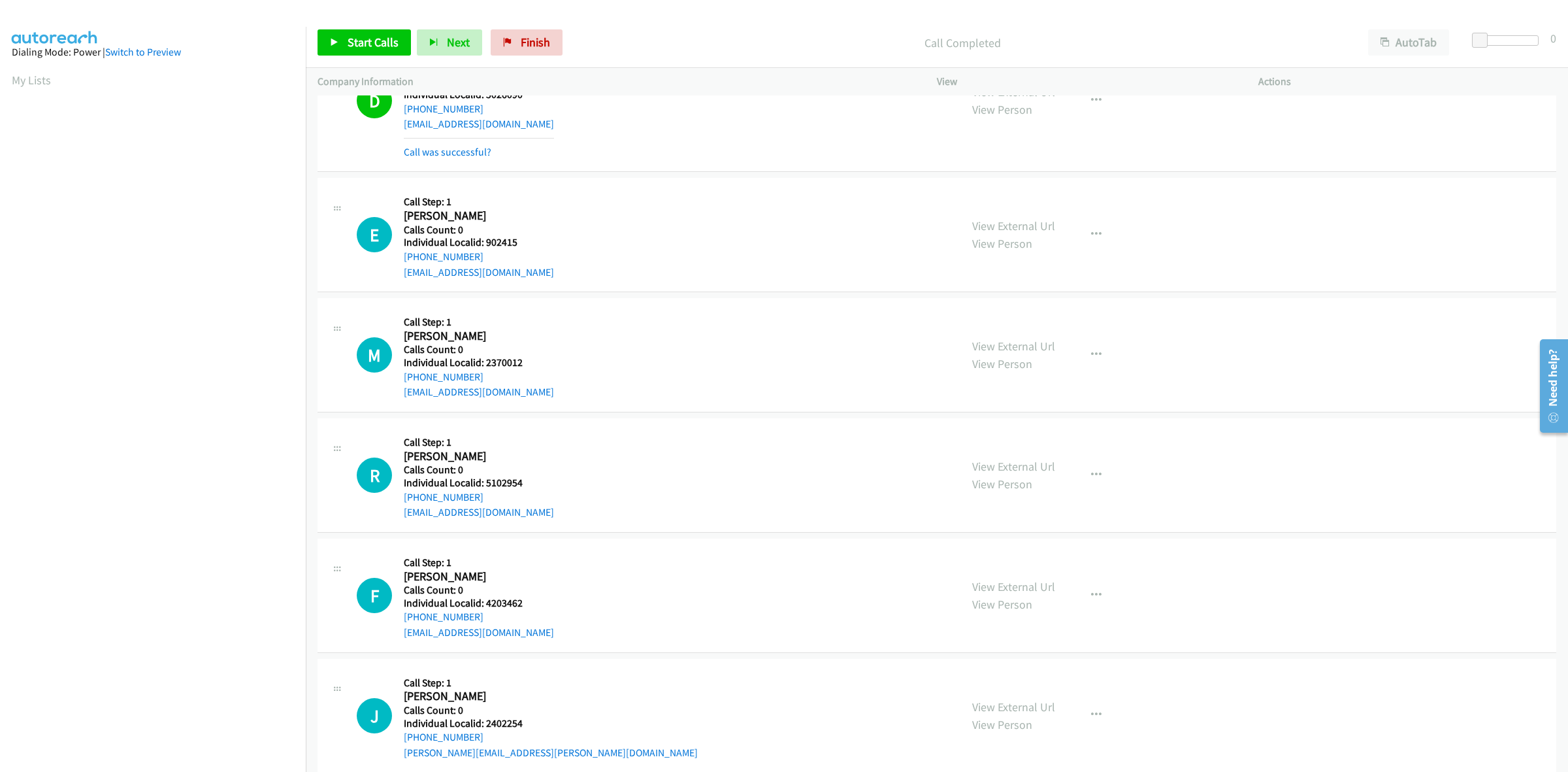
click at [397, 258] on div "E Callback Scheduled Call Step: 1 Edgar Oceanic America/New_York Calls Count: 0…" at bounding box center [653, 235] width 592 height 90
copy link "+1 410-200-8267"
drag, startPoint x: 524, startPoint y: 240, endPoint x: 485, endPoint y: 242, distance: 39.1
click at [485, 242] on h5 "Individual Localid: 902415" at bounding box center [479, 242] width 151 height 13
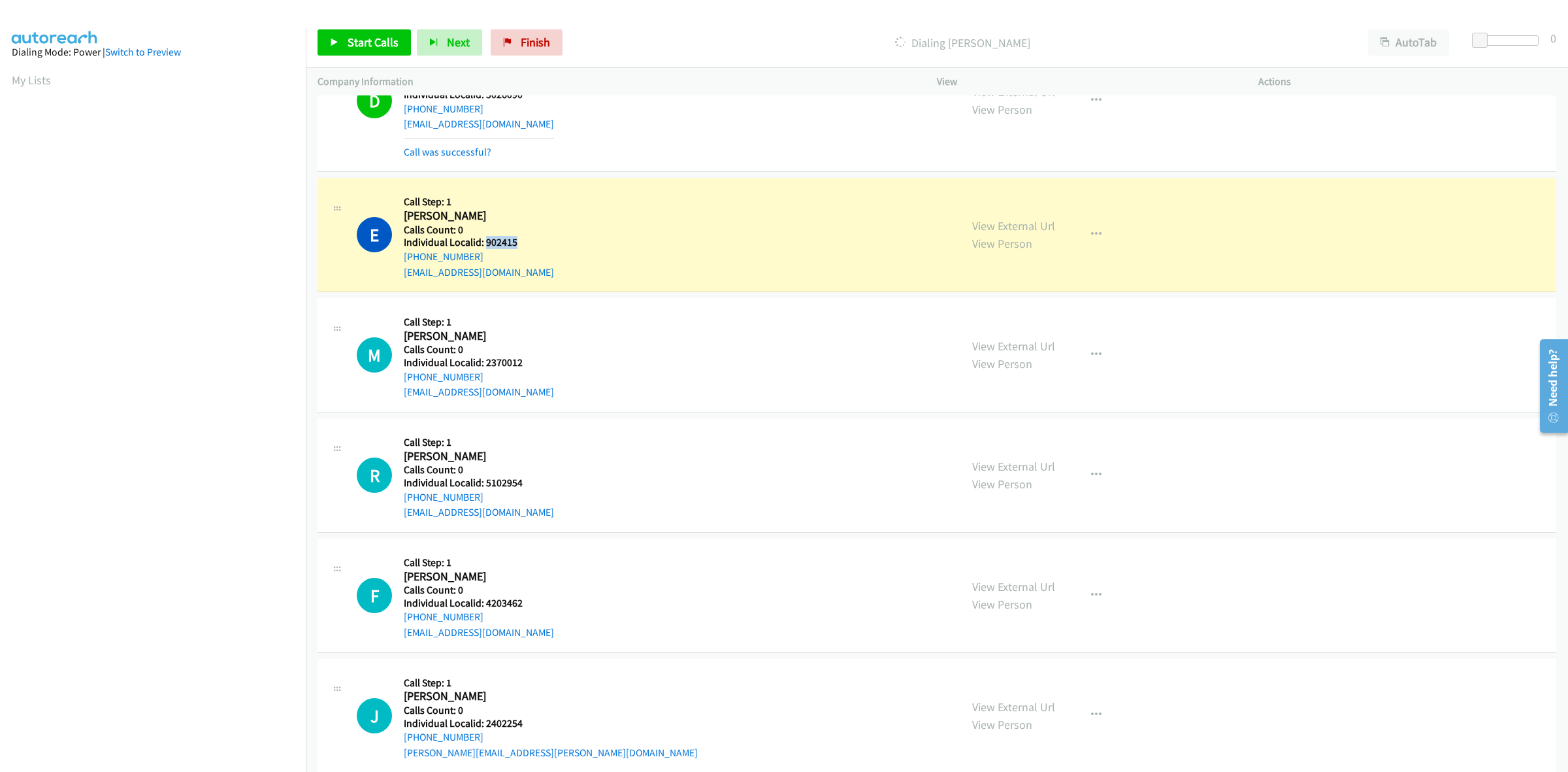
copy h5 "902415"
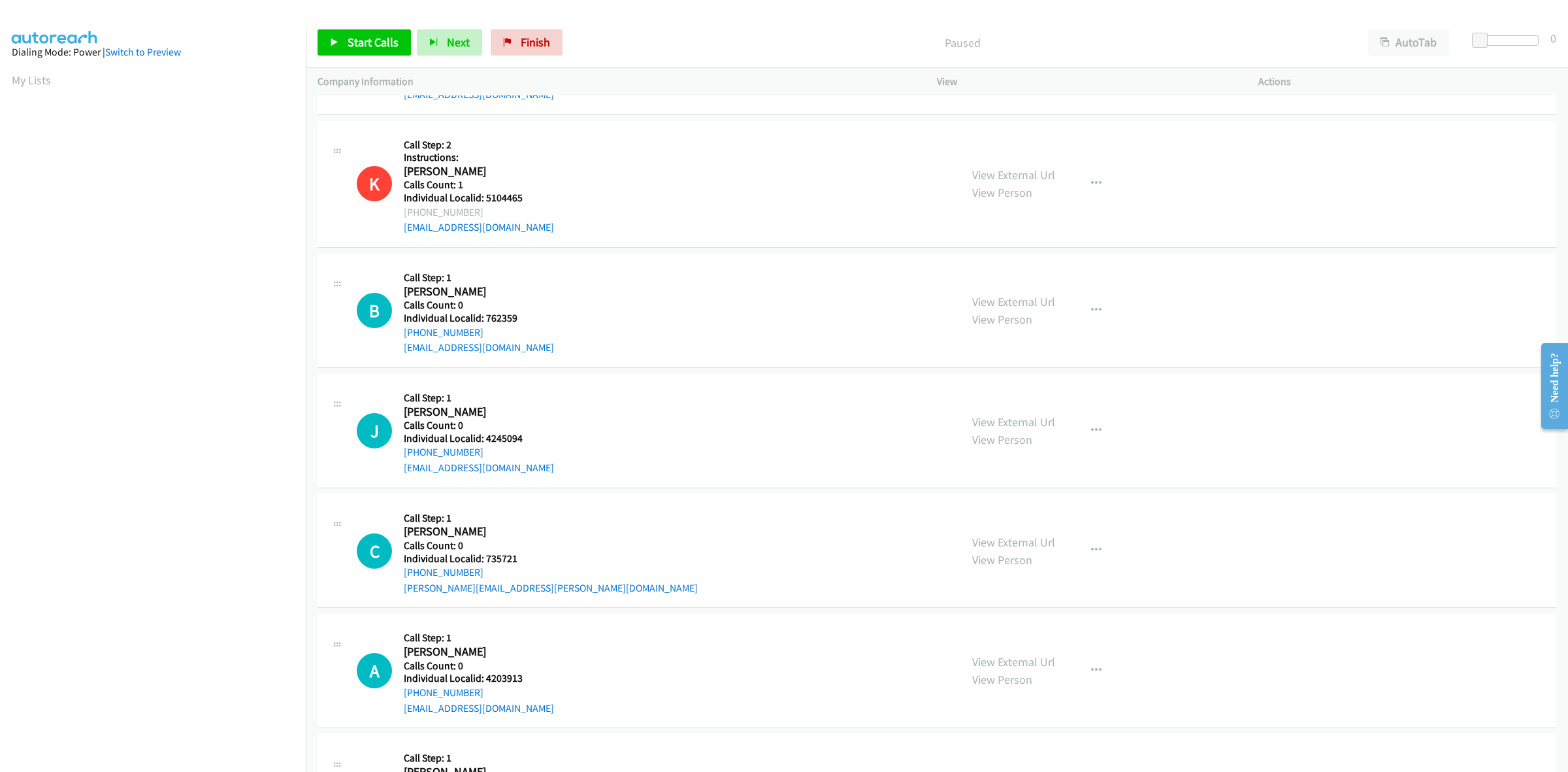
scroll to position [1328, 0]
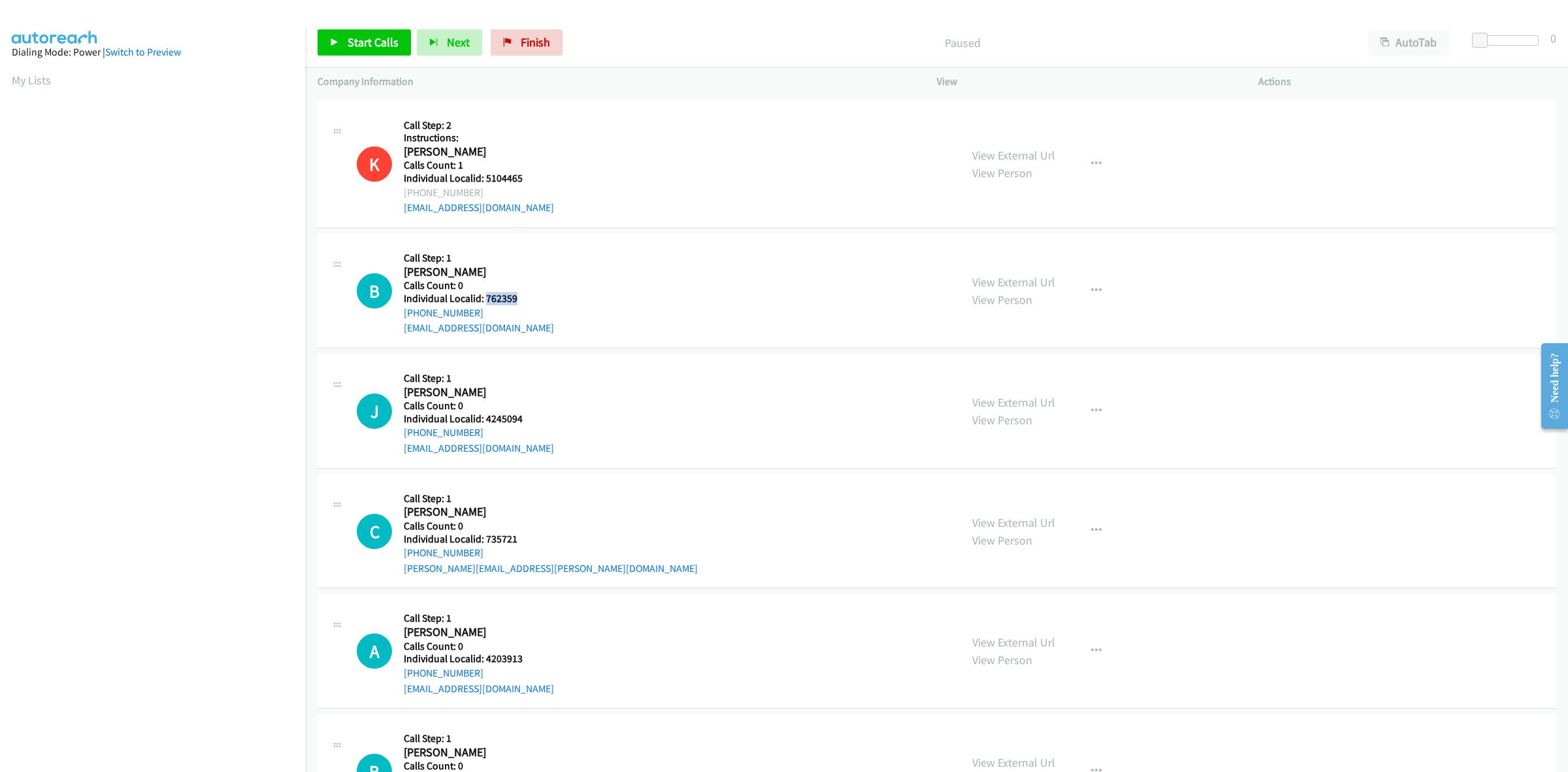
drag, startPoint x: 534, startPoint y: 302, endPoint x: 484, endPoint y: 302, distance: 50.0
click at [484, 302] on h5 "Individual Localid: 762359" at bounding box center [479, 299] width 151 height 13
copy h5 "762359"
drag, startPoint x: 625, startPoint y: 295, endPoint x: 537, endPoint y: 296, distance: 88.0
click at [624, 295] on div "B Callback Scheduled Call Step: 1 [PERSON_NAME] America/New_York Calls Count: 0…" at bounding box center [653, 291] width 592 height 90
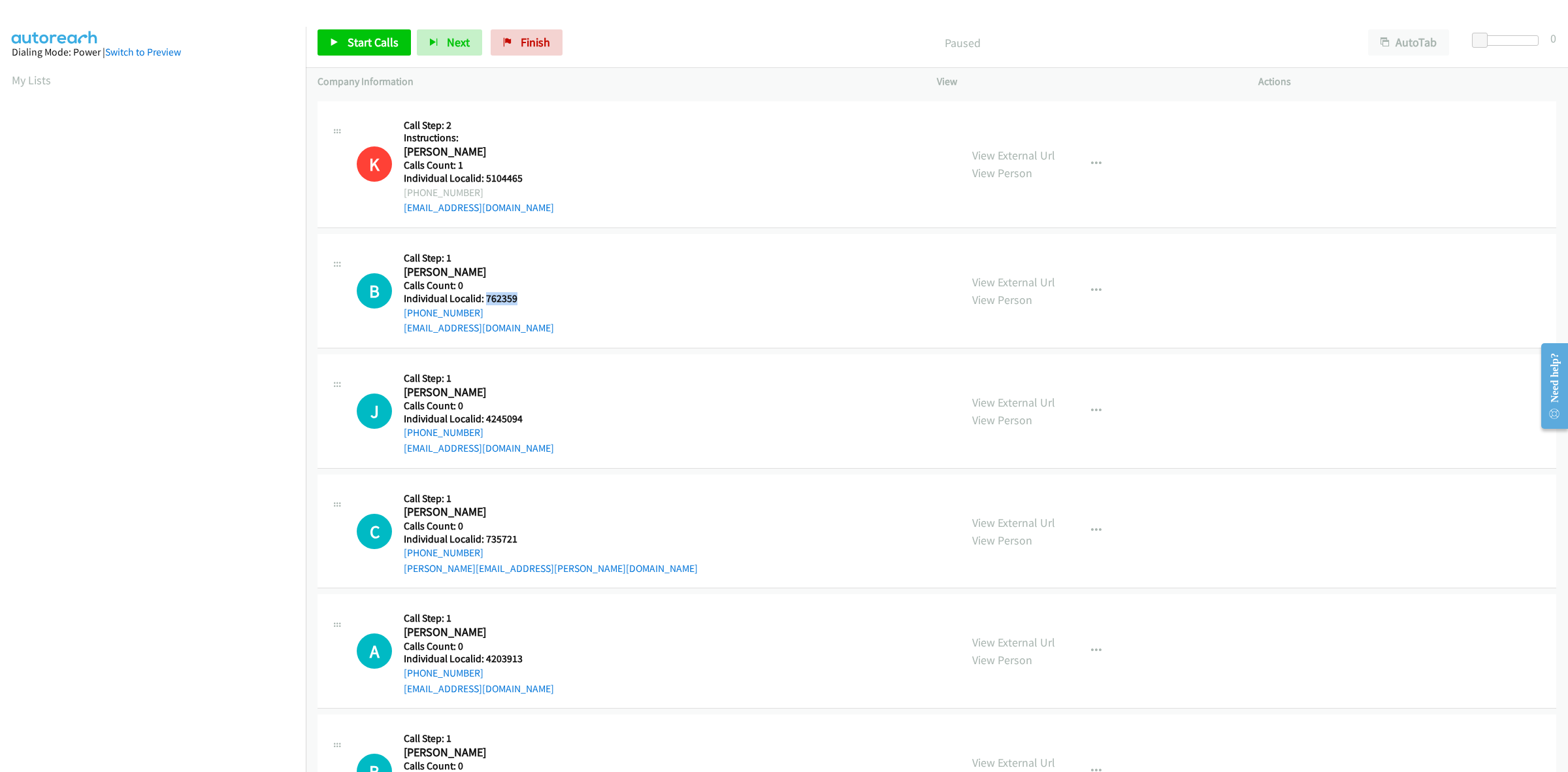
drag, startPoint x: 504, startPoint y: 312, endPoint x: 402, endPoint y: 315, distance: 102.0
click at [402, 315] on div "B Callback Scheduled Call Step: 1 [PERSON_NAME] America/New_York Calls Count: 0…" at bounding box center [653, 291] width 592 height 90
copy link "[PHONE_NUMBER]"
drag, startPoint x: 521, startPoint y: 299, endPoint x: 484, endPoint y: 301, distance: 37.1
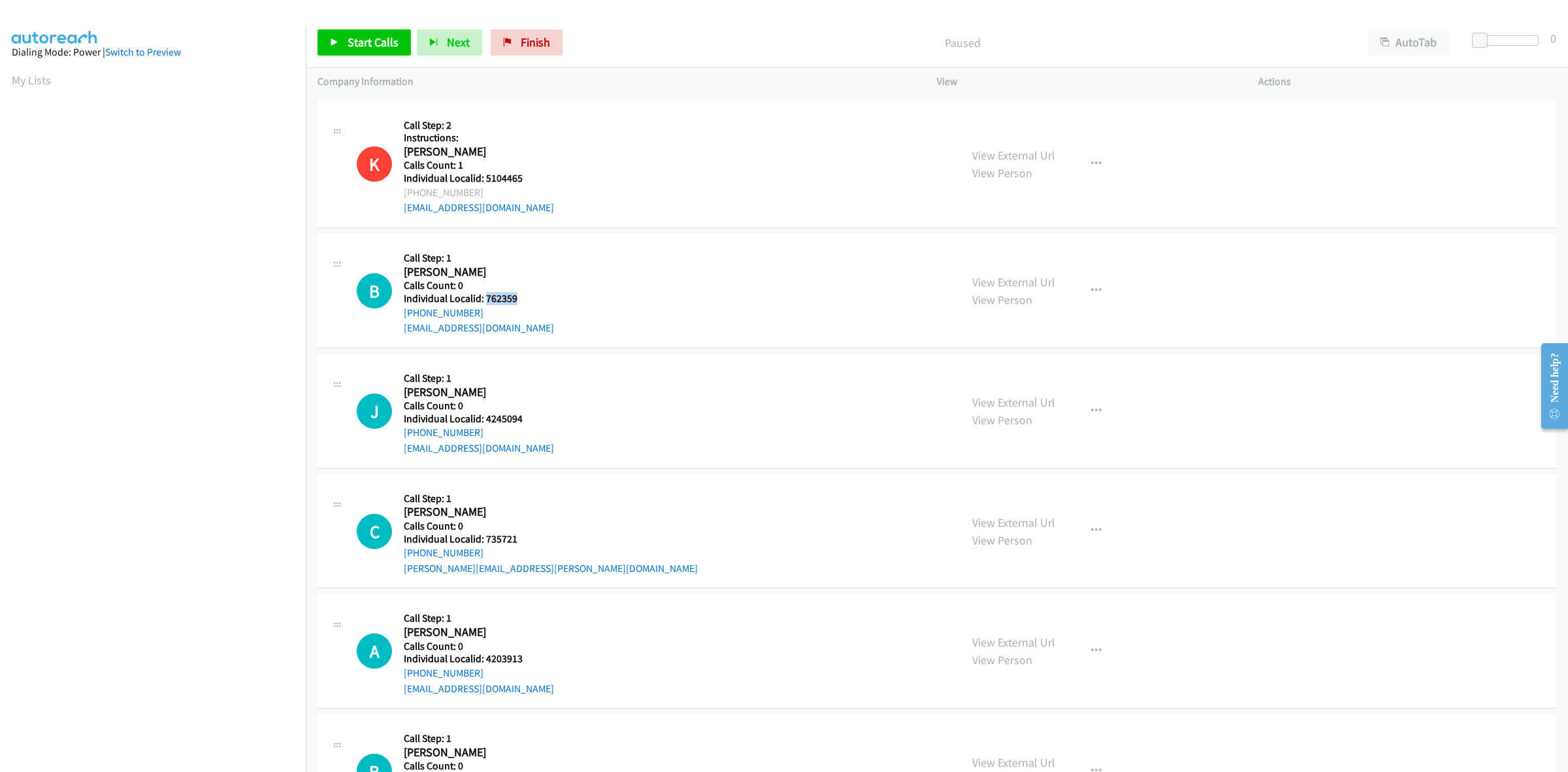
click at [484, 301] on h5 "Individual Localid: 762359" at bounding box center [479, 299] width 151 height 13
copy h5 "762359"
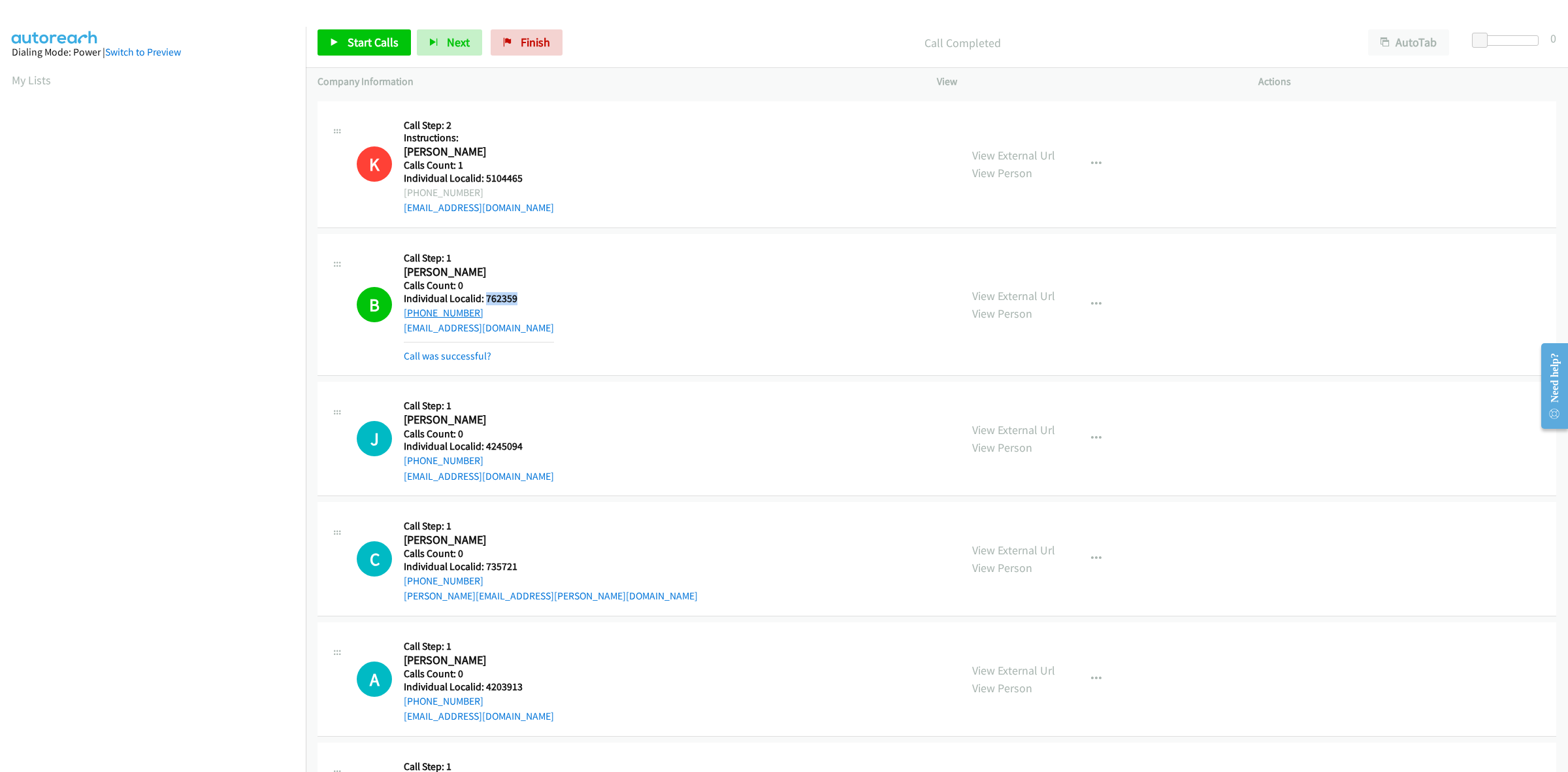
drag, startPoint x: 474, startPoint y: 310, endPoint x: 405, endPoint y: 312, distance: 69.0
click at [405, 312] on div "+1 865-426-9342" at bounding box center [479, 313] width 151 height 16
copy link "+1 865-426-9342"
click at [1083, 302] on button "button" at bounding box center [1097, 305] width 35 height 27
click at [1014, 414] on link "Add to do not call list" at bounding box center [1027, 417] width 174 height 27
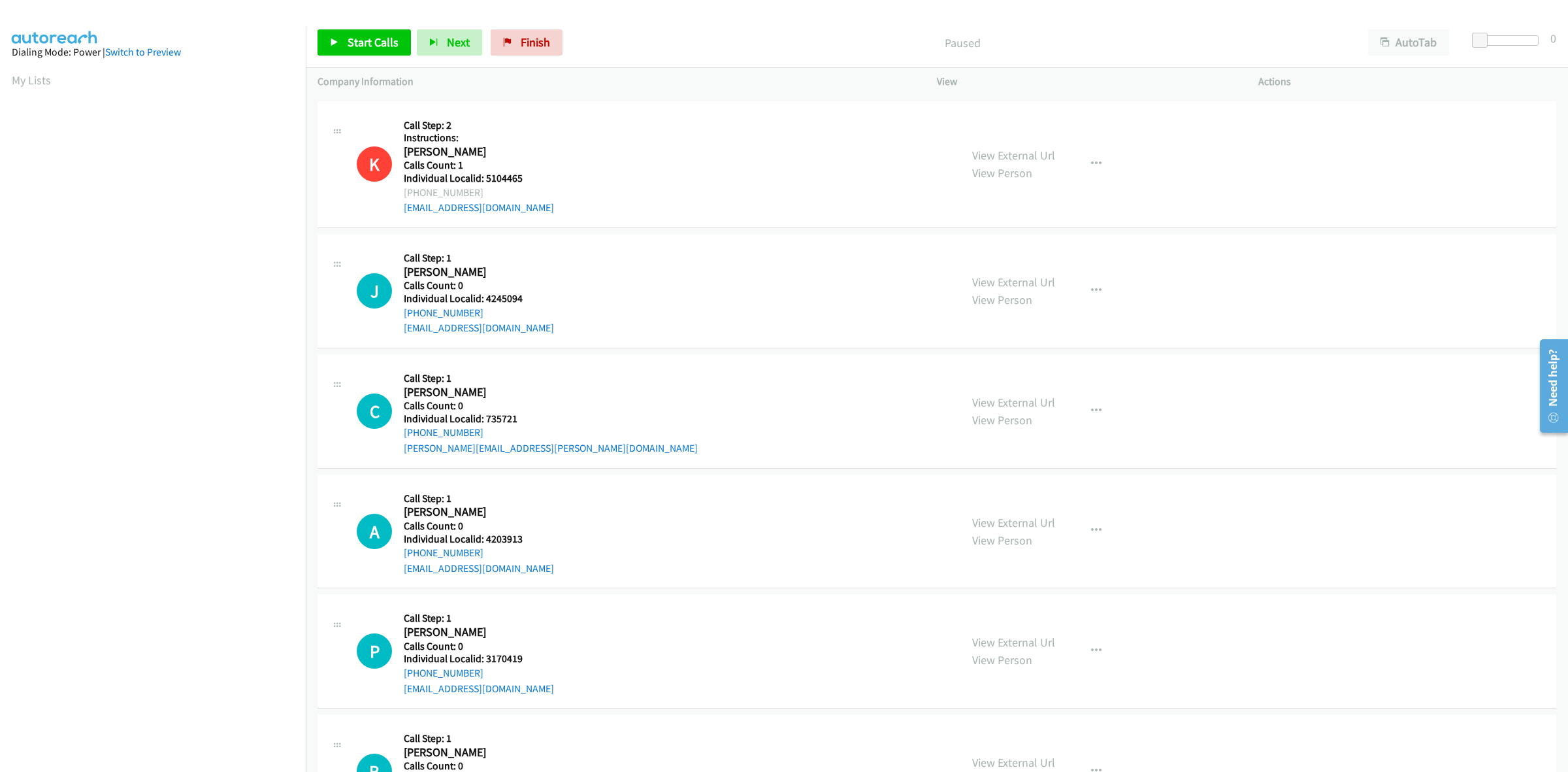
scroll to position [1940, 0]
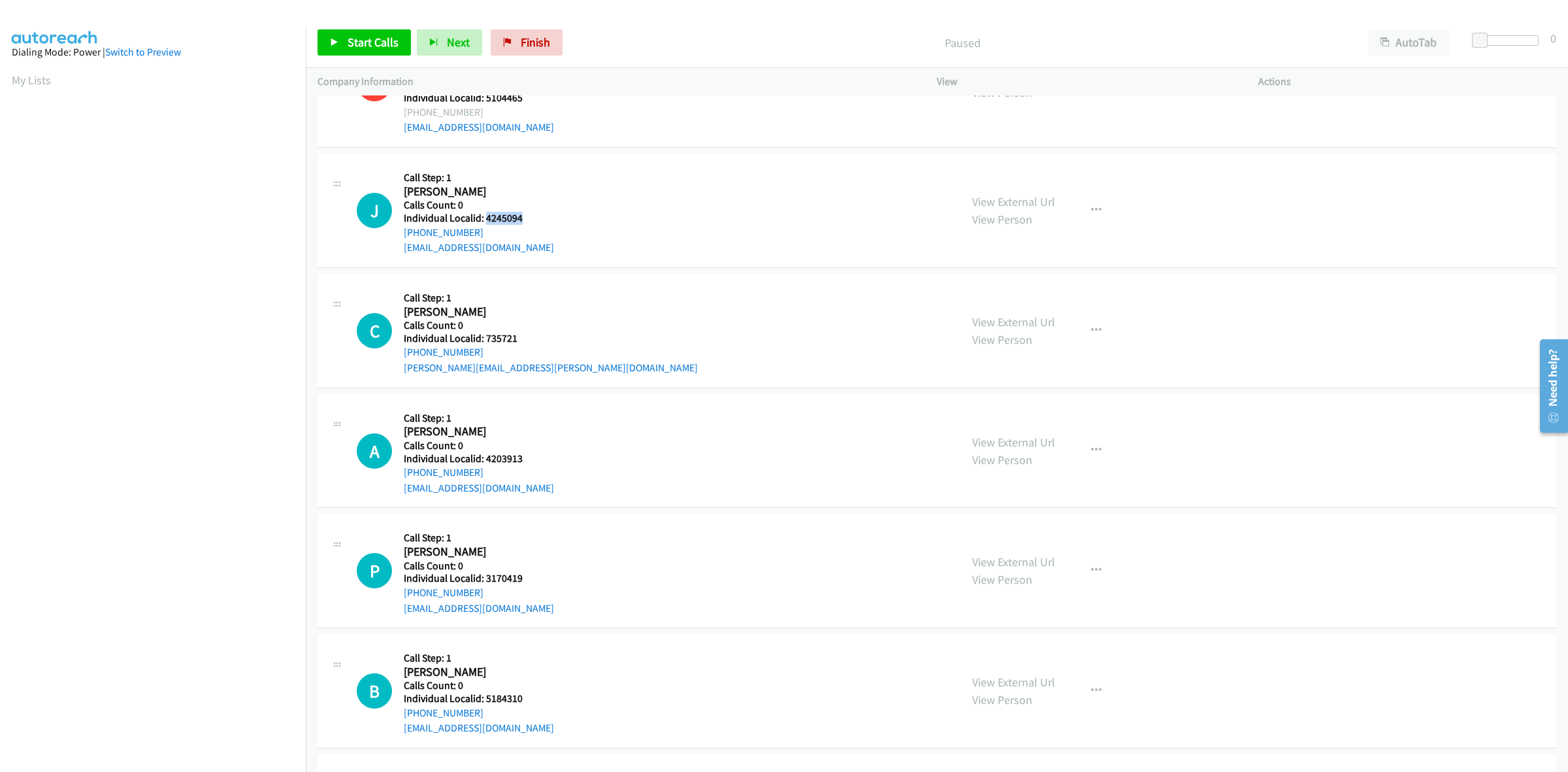
drag, startPoint x: 522, startPoint y: 217, endPoint x: 486, endPoint y: 218, distance: 36.0
click at [486, 218] on h5 "Individual Localid: 4245094" at bounding box center [479, 218] width 151 height 13
copy h5 "4245094"
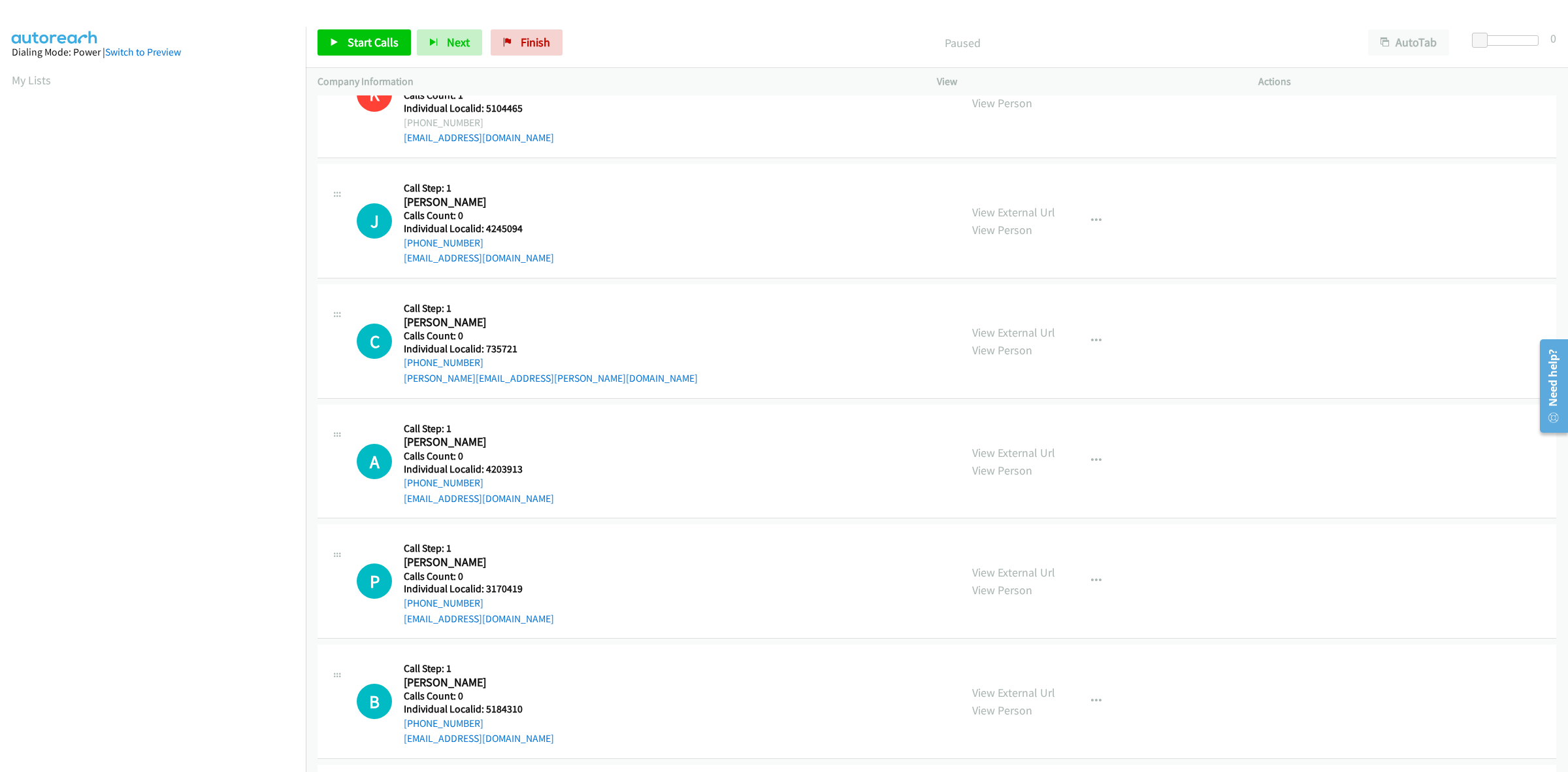
scroll to position [1940, 0]
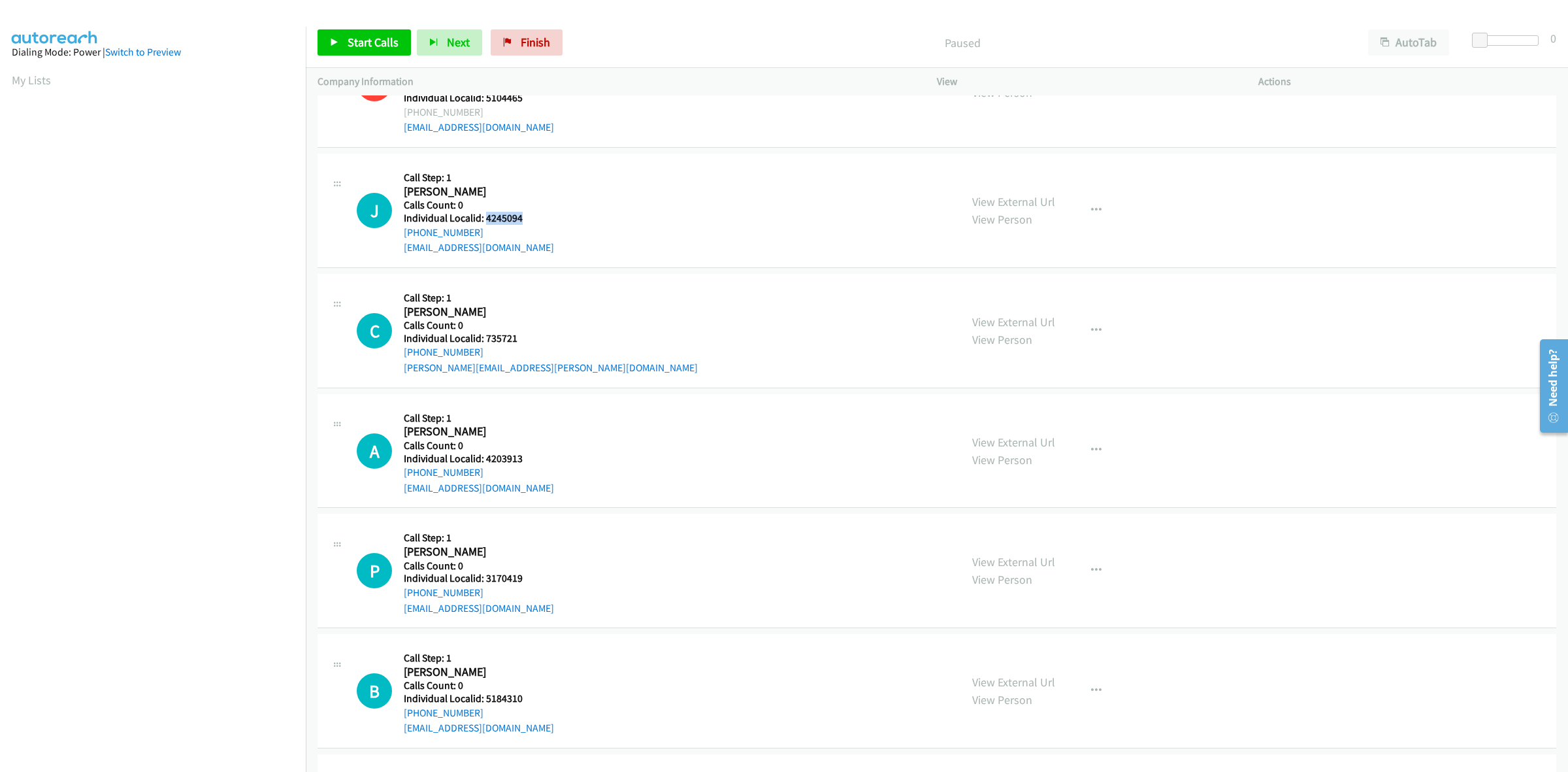
drag, startPoint x: 524, startPoint y: 221, endPoint x: 485, endPoint y: 218, distance: 39.1
click at [485, 218] on h5 "Individual Localid: 4245094" at bounding box center [479, 218] width 151 height 13
copy h5 "4245094"
click at [1083, 211] on button "button" at bounding box center [1097, 211] width 35 height 27
click at [1021, 290] on link "Skip Call" at bounding box center [1027, 296] width 174 height 27
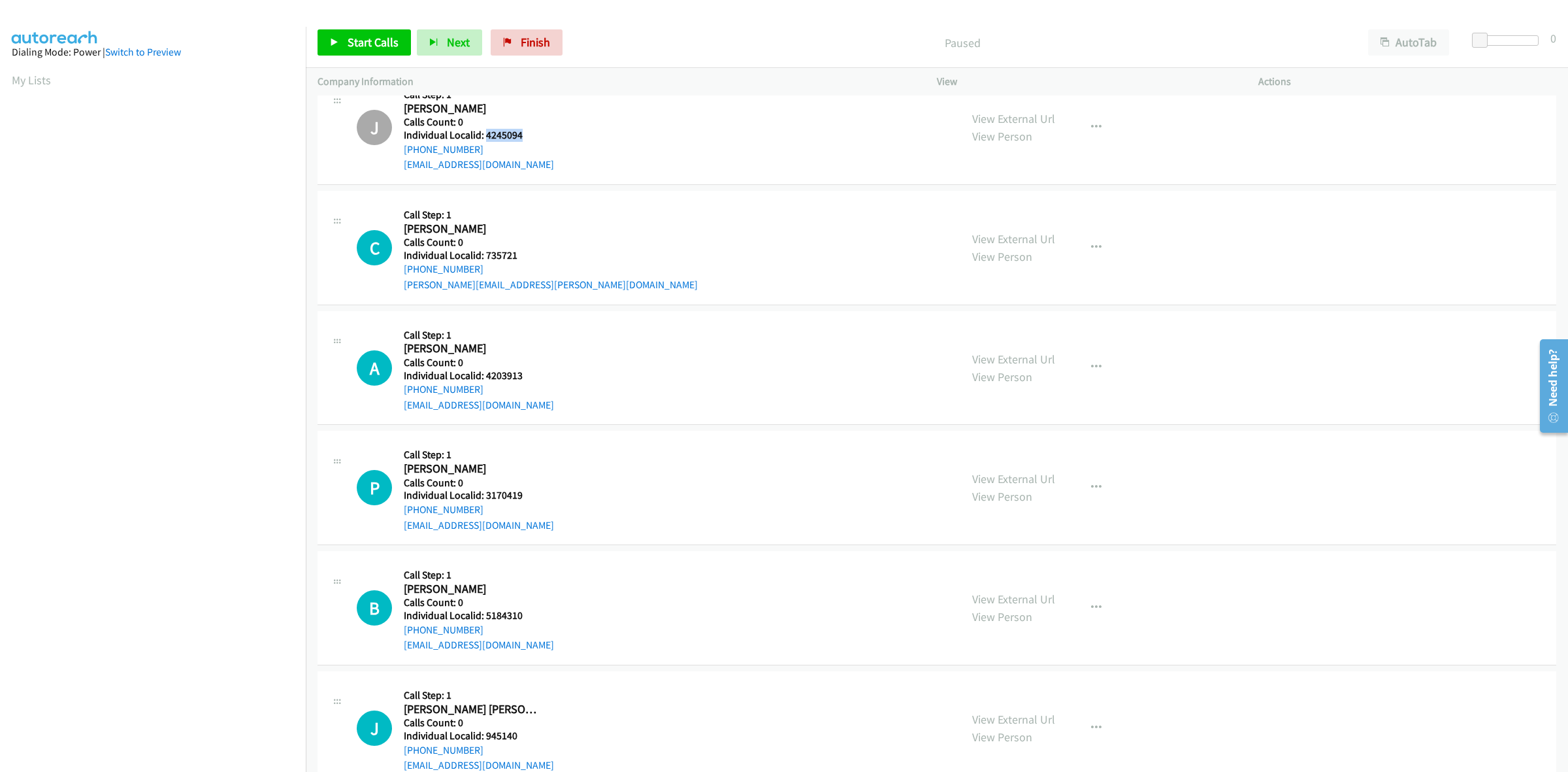
scroll to position [2043, 0]
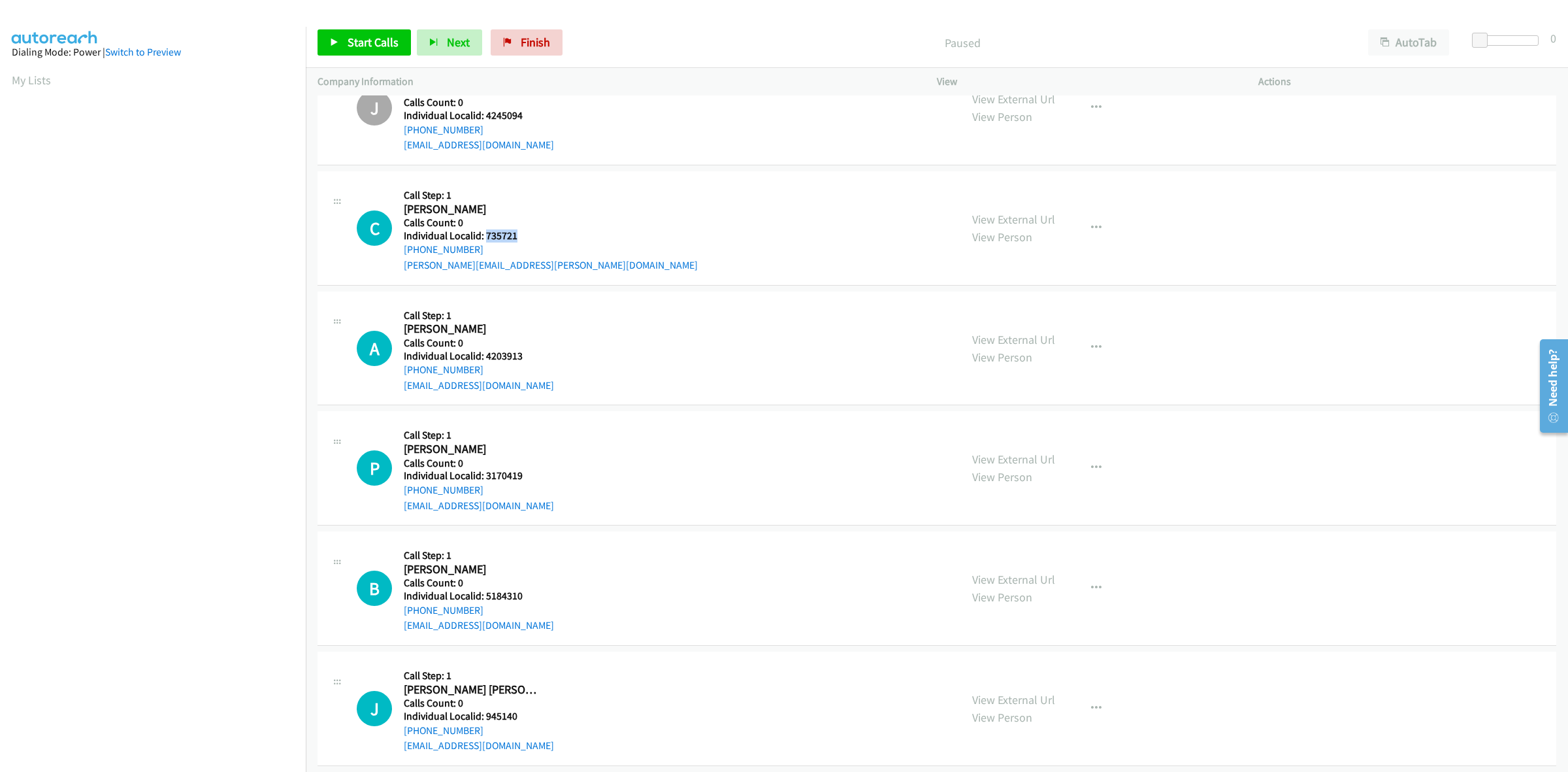
drag, startPoint x: 518, startPoint y: 238, endPoint x: 485, endPoint y: 238, distance: 33.0
click at [485, 238] on h5 "Individual Localid: 735721" at bounding box center [551, 236] width 294 height 13
copy h5 "735721"
drag, startPoint x: 510, startPoint y: 207, endPoint x: 487, endPoint y: 234, distance: 35.5
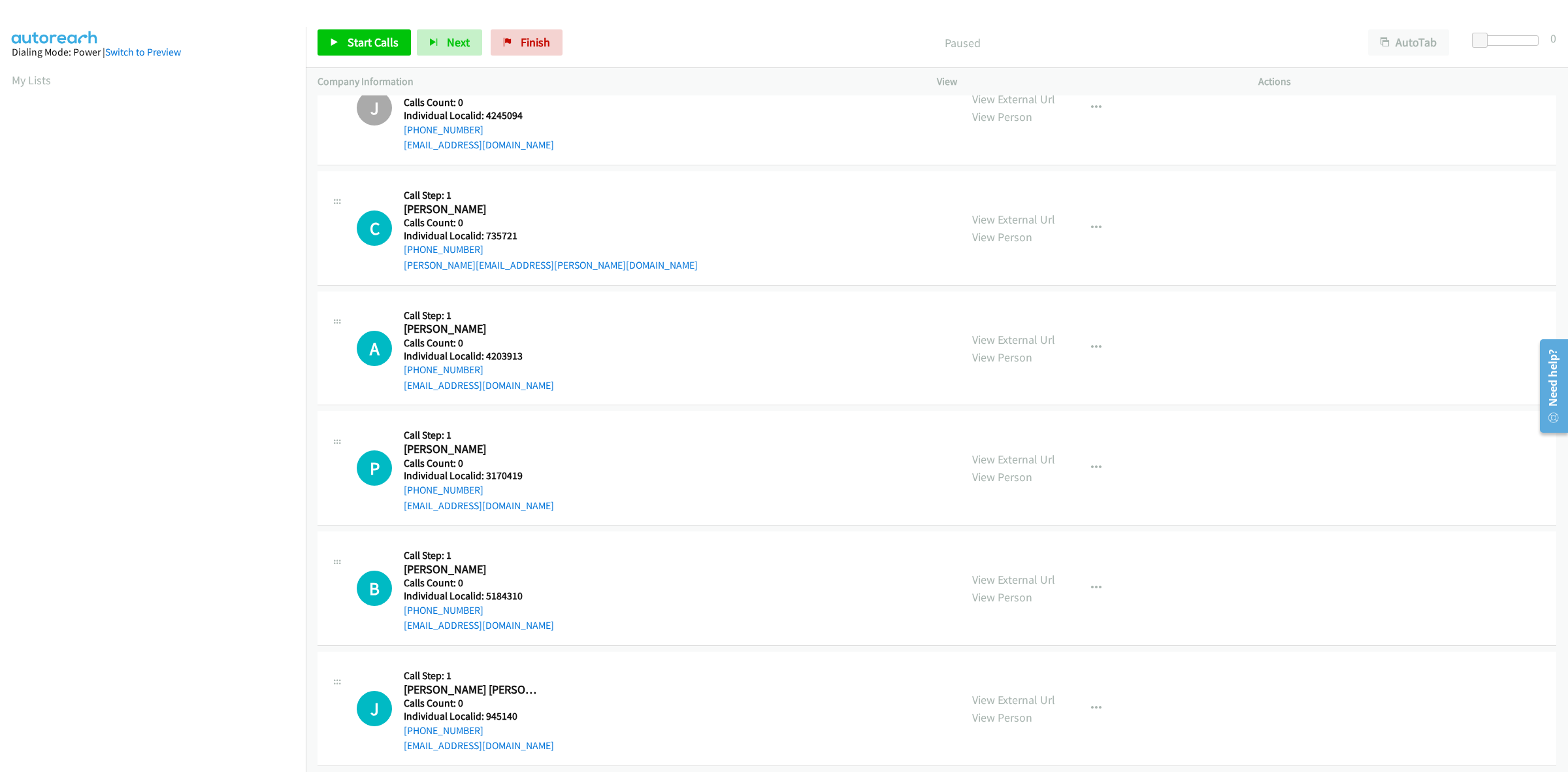
click at [510, 207] on h2 "Carl Leblond" at bounding box center [472, 209] width 137 height 15
drag, startPoint x: 485, startPoint y: 249, endPoint x: 405, endPoint y: 257, distance: 80.4
click at [405, 257] on div "+1 814-248-6044" at bounding box center [551, 250] width 294 height 16
copy link "+1 814-248-6044"
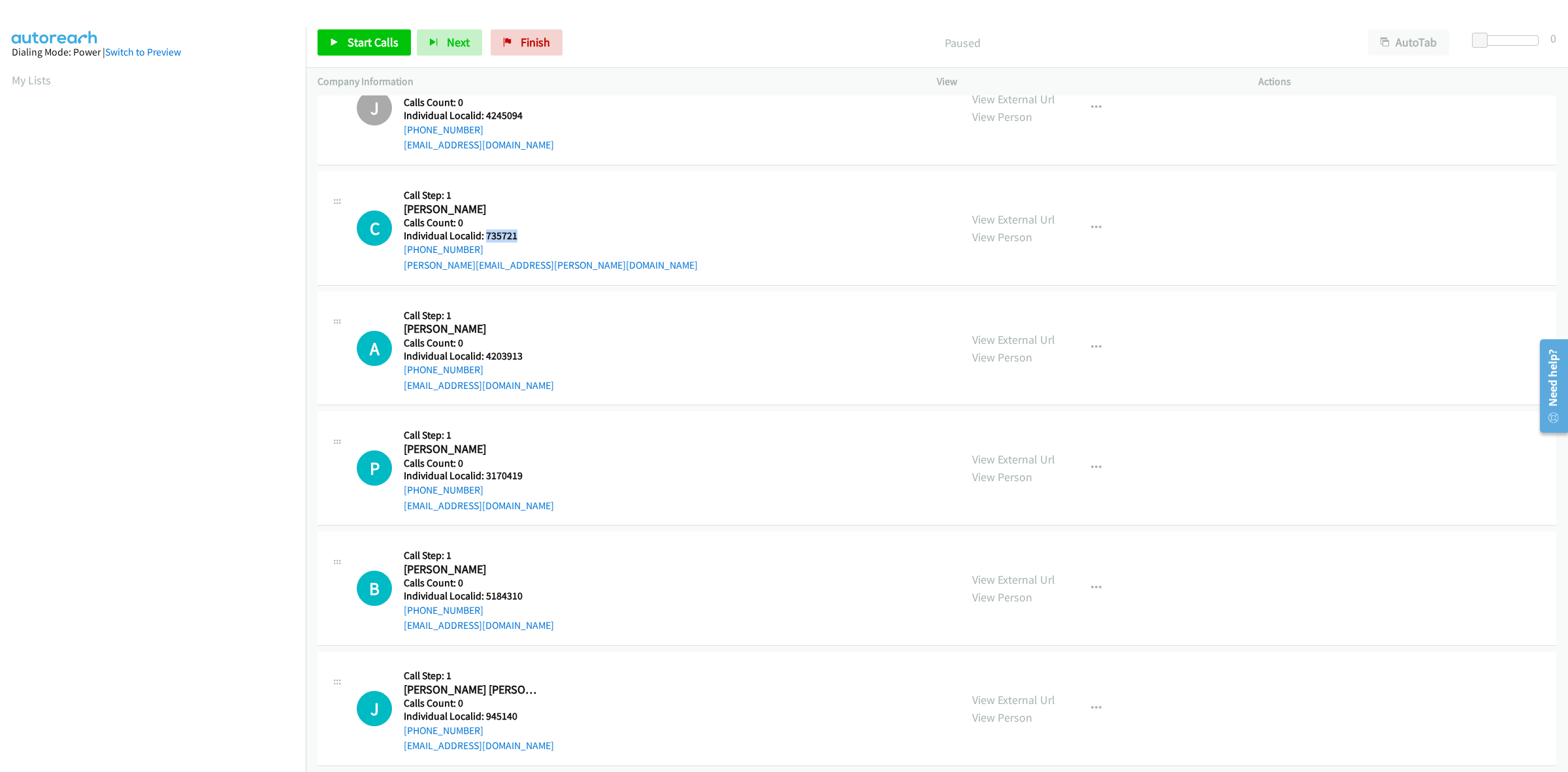
drag, startPoint x: 524, startPoint y: 239, endPoint x: 485, endPoint y: 237, distance: 39.1
click at [485, 237] on h5 "Individual Localid: 735721" at bounding box center [551, 236] width 294 height 13
copy h5 "735721"
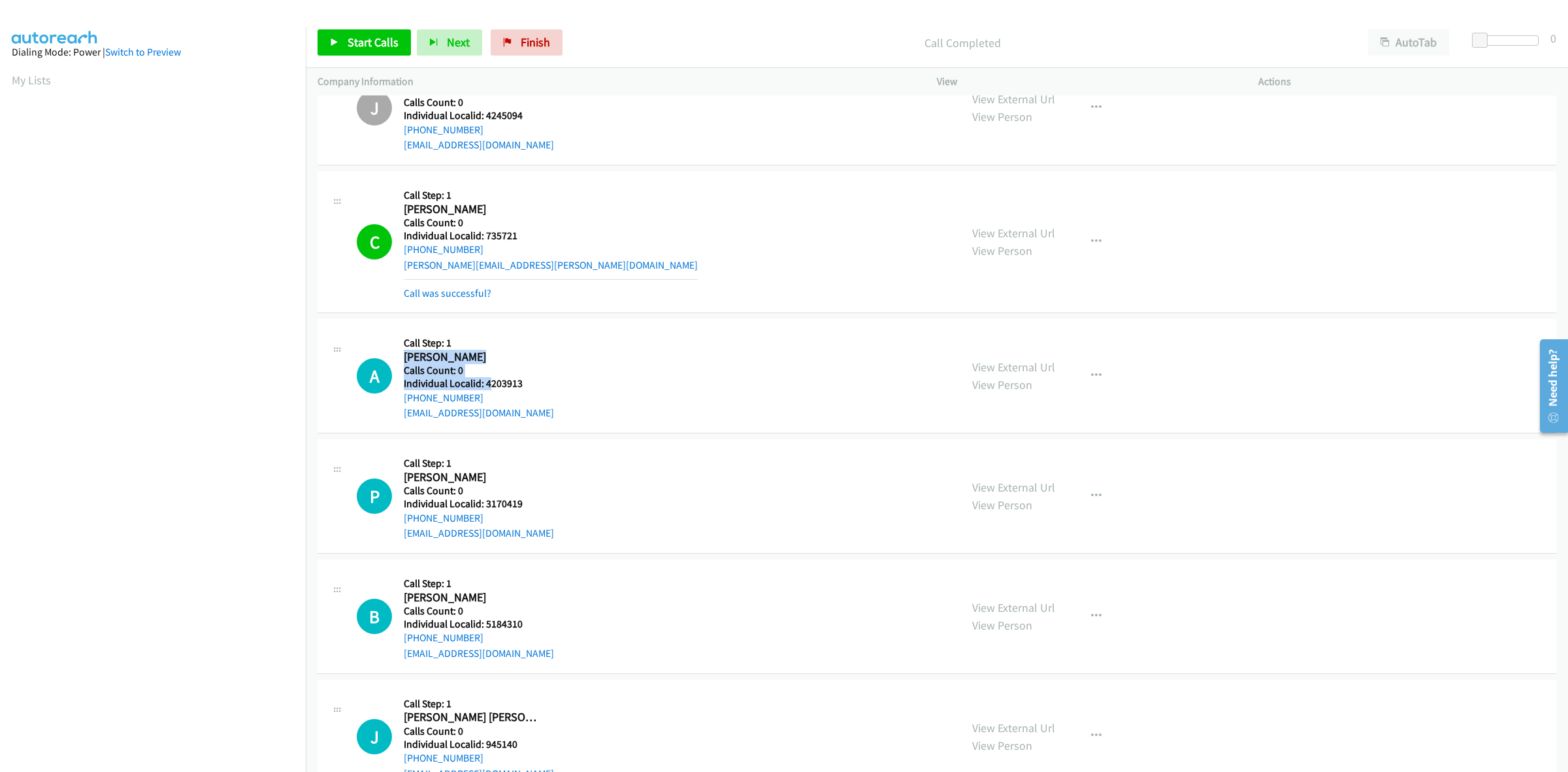
drag, startPoint x: 526, startPoint y: 382, endPoint x: 488, endPoint y: 385, distance: 38.1
click at [488, 385] on h5 "Individual Localid: 4203913" at bounding box center [479, 384] width 151 height 13
click at [534, 389] on h5 "Individual Localid: 4203913" at bounding box center [479, 384] width 151 height 13
drag, startPoint x: 500, startPoint y: 383, endPoint x: 485, endPoint y: 383, distance: 15.0
click at [485, 383] on h5 "Individual Localid: 4203913" at bounding box center [479, 384] width 151 height 13
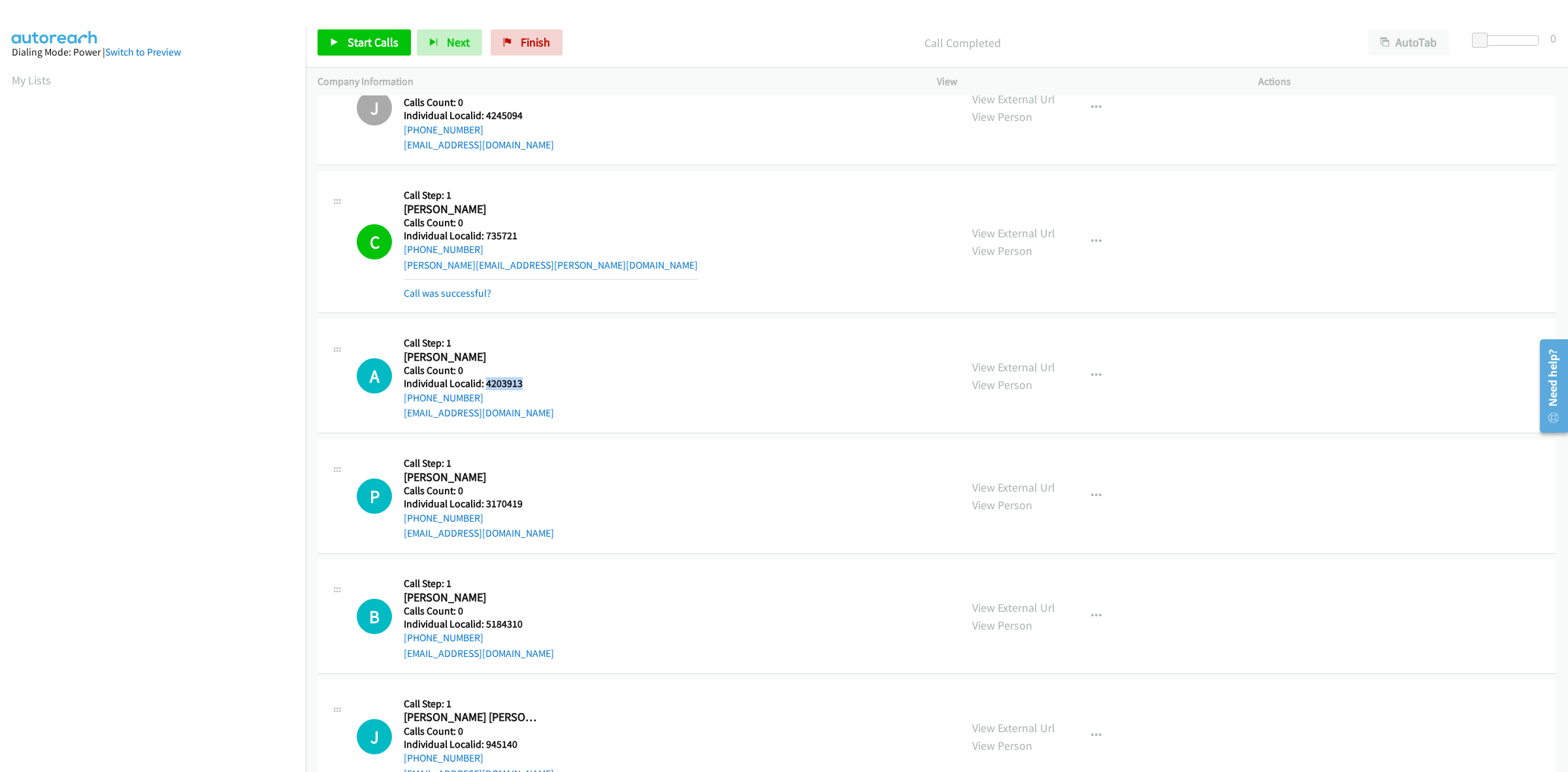
copy h5 "4203913"
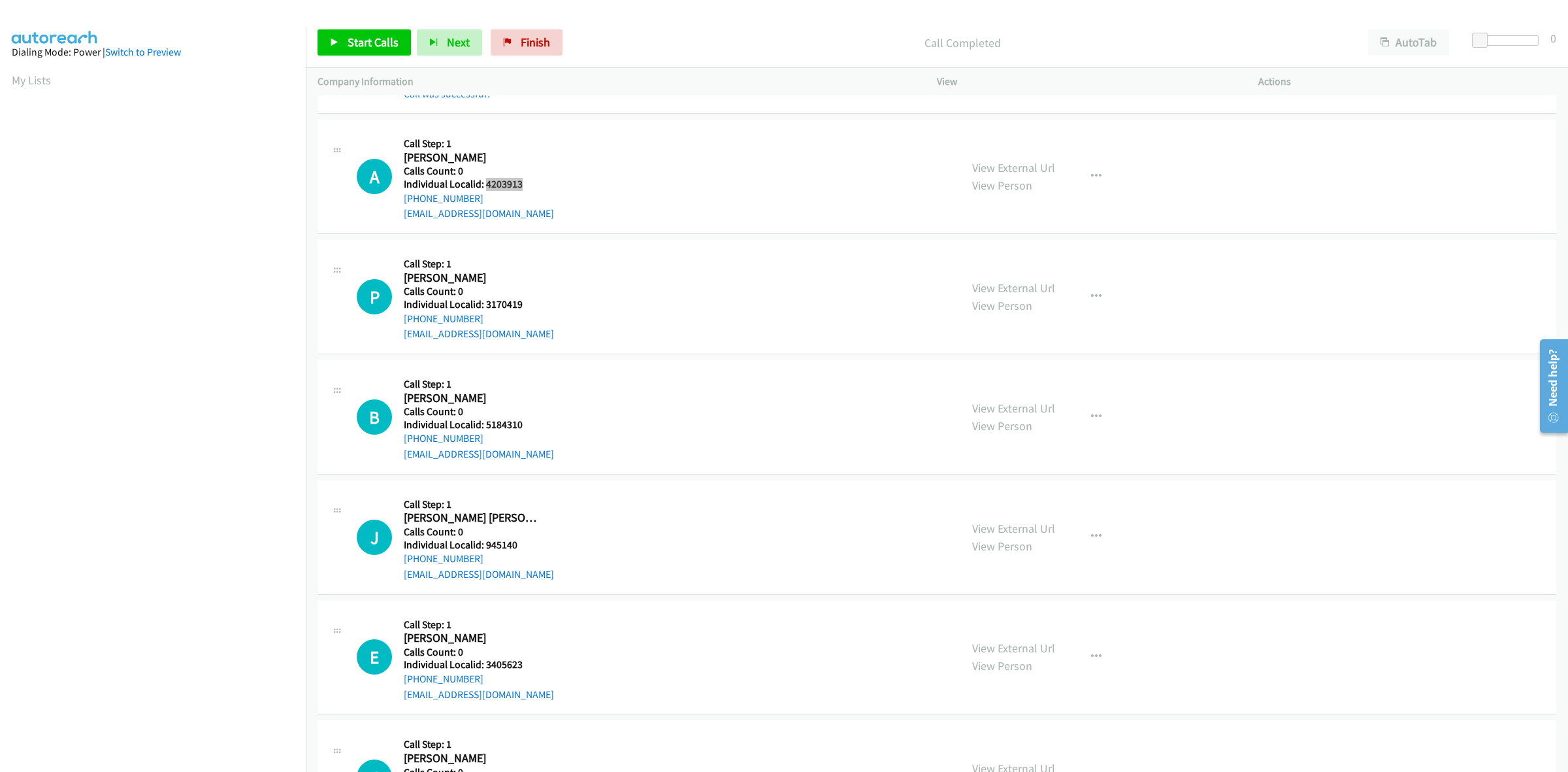
scroll to position [2247, 0]
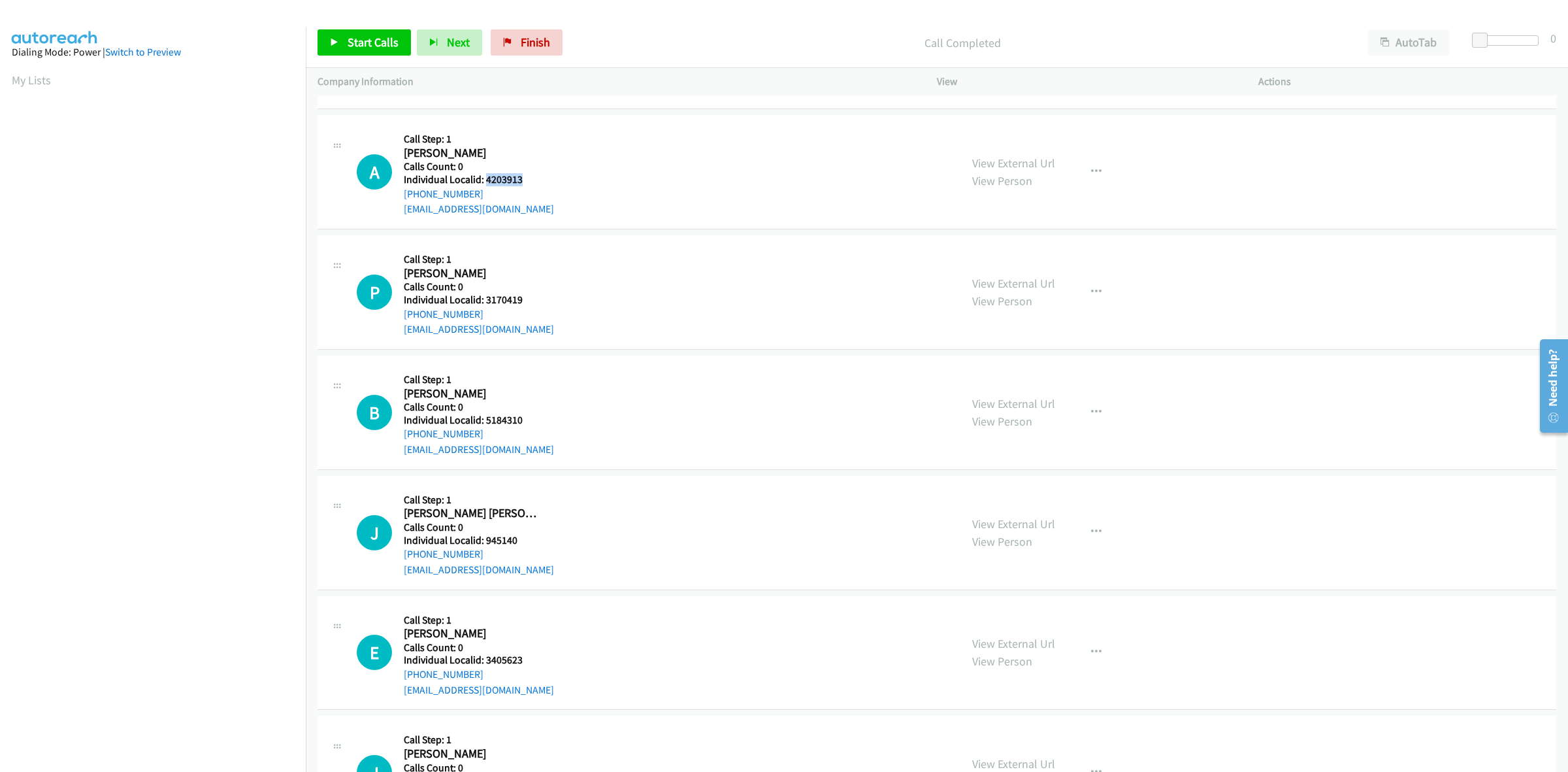
drag, startPoint x: 480, startPoint y: 193, endPoint x: 400, endPoint y: 200, distance: 80.3
click at [400, 200] on div "A Callback Scheduled Call Step: 1 Adam Vanscoyoc America/New_York Calls Count: …" at bounding box center [653, 172] width 592 height 90
copy link "+1 717-321-3461"
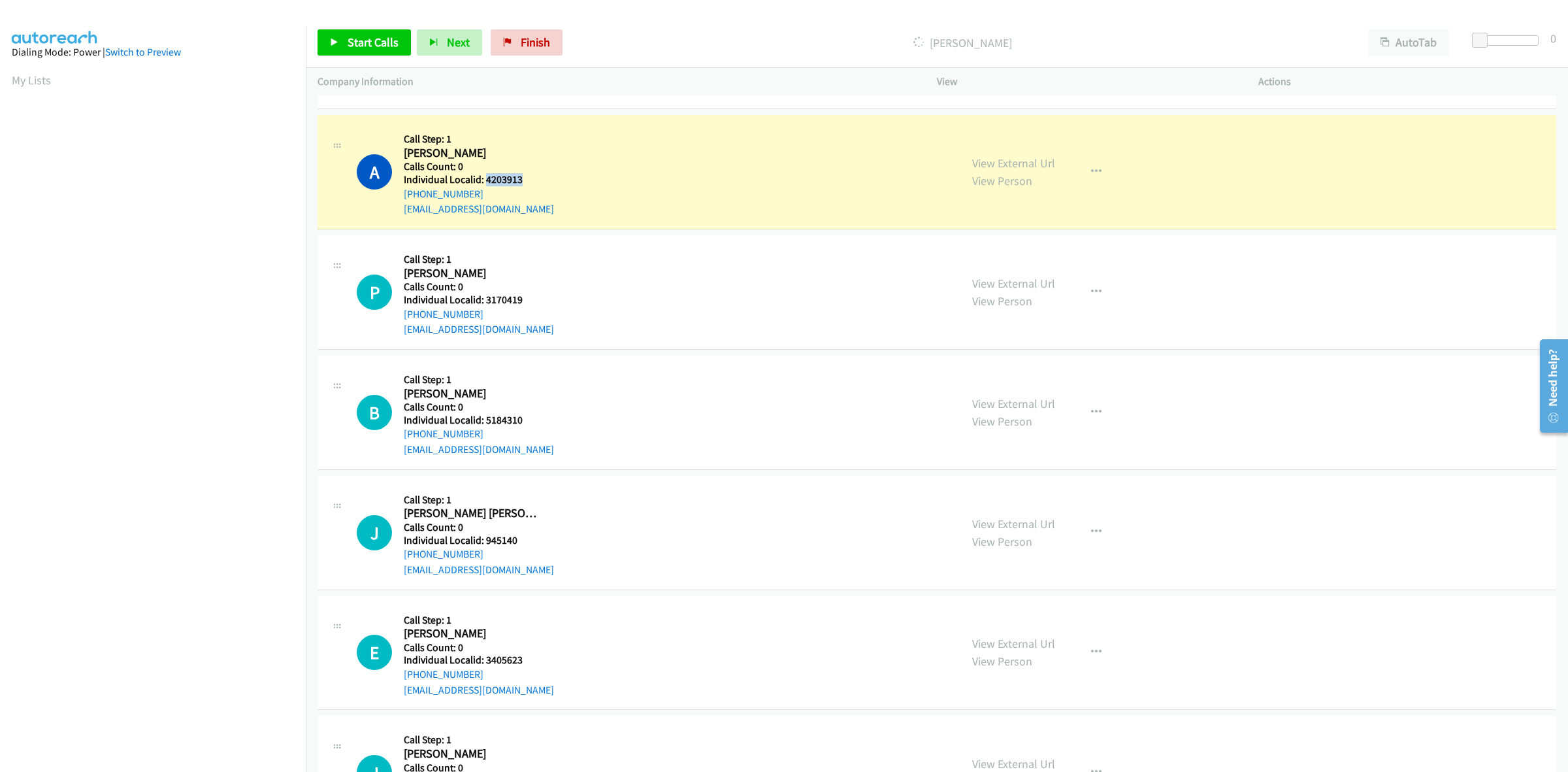
drag, startPoint x: 532, startPoint y: 181, endPoint x: 486, endPoint y: 180, distance: 46.0
click at [486, 180] on h5 "Individual Localid: 4203913" at bounding box center [479, 179] width 151 height 13
copy h5 "4203913"
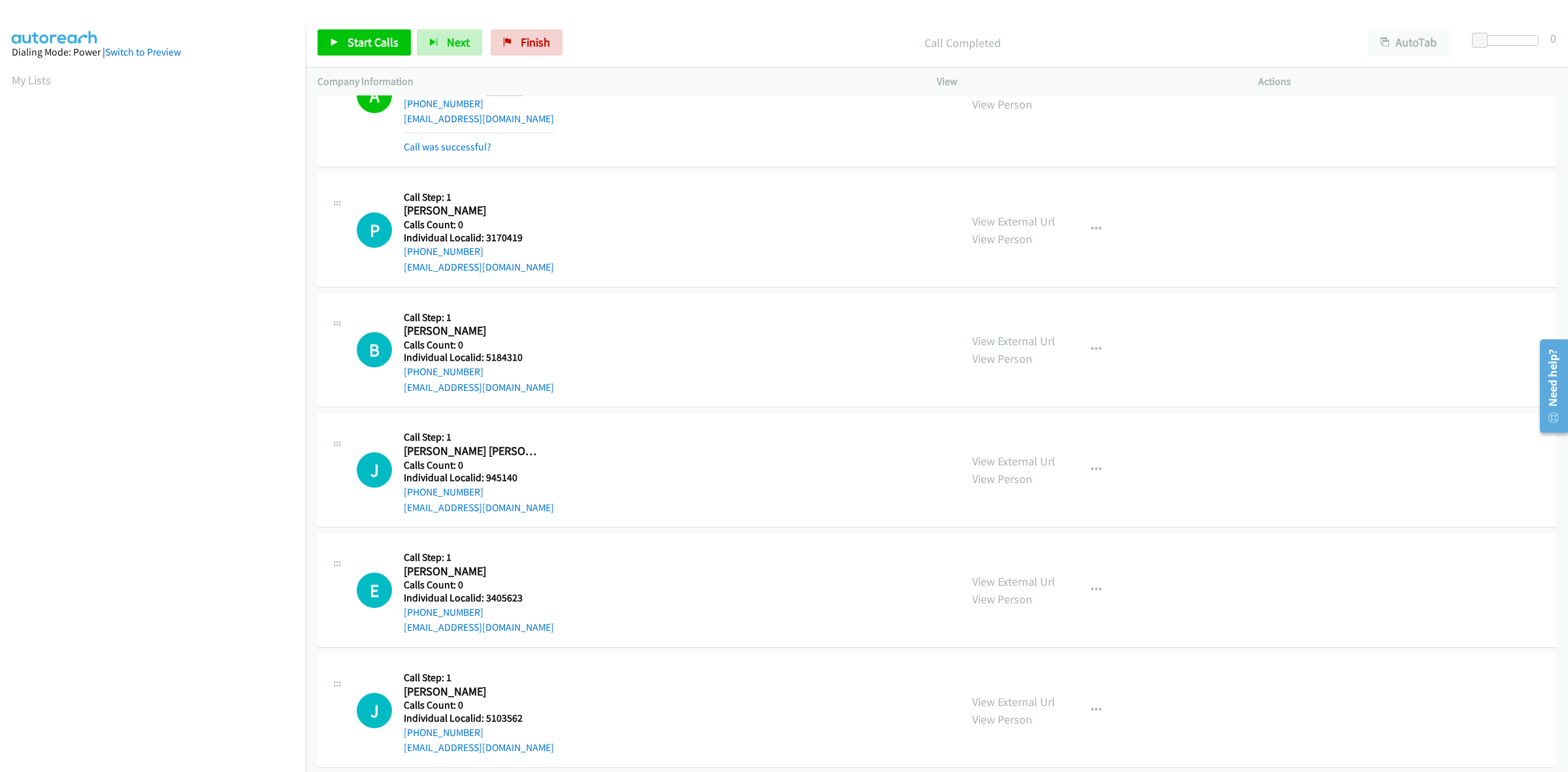
scroll to position [2349, 0]
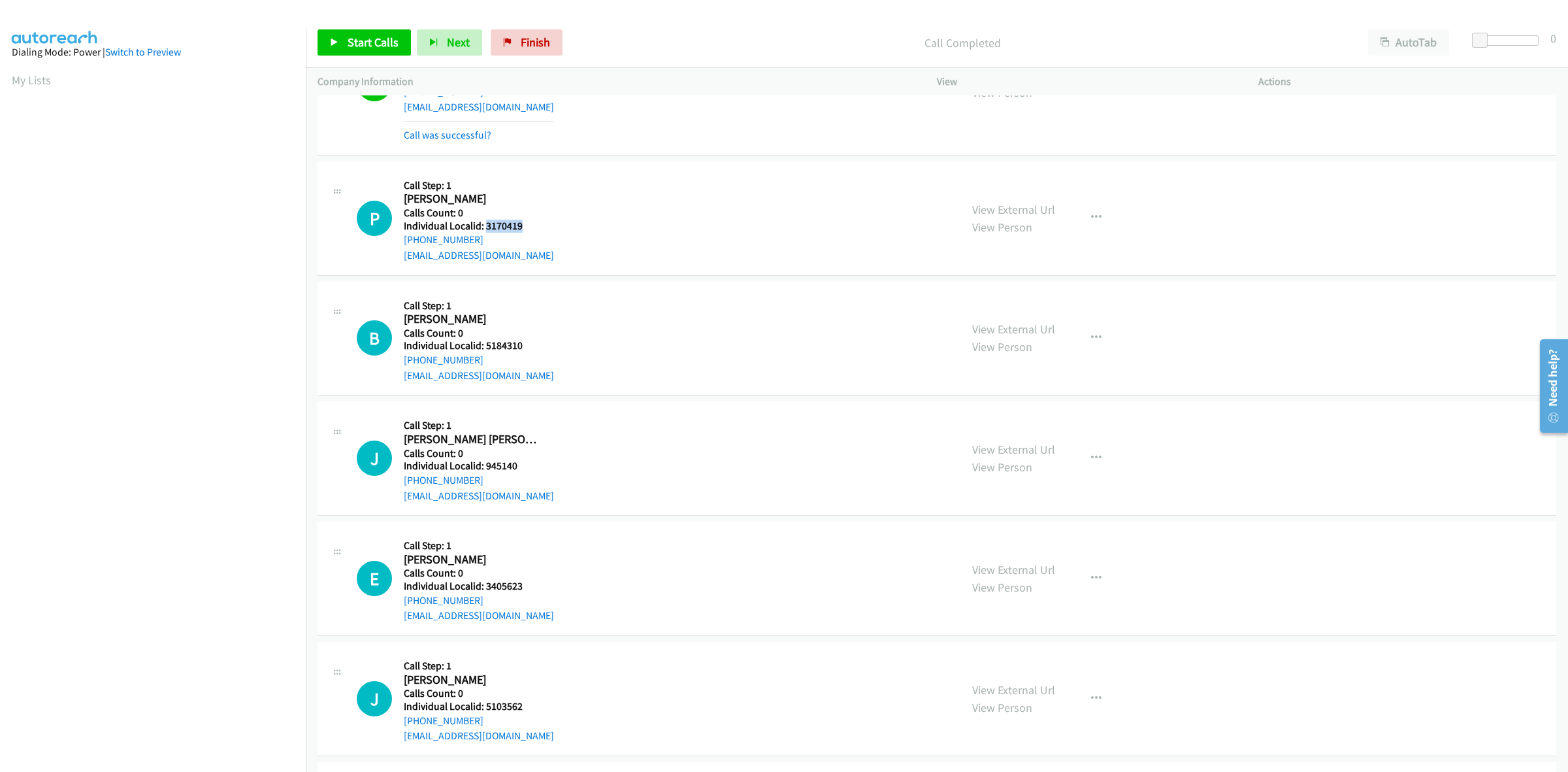
drag, startPoint x: 531, startPoint y: 224, endPoint x: 485, endPoint y: 227, distance: 46.1
click at [485, 227] on h5 "Individual Localid: 3170419" at bounding box center [479, 226] width 151 height 13
copy h5 "3170419"
click at [530, 195] on h2 "Pete Borchester" at bounding box center [472, 199] width 137 height 15
drag, startPoint x: 494, startPoint y: 240, endPoint x: 400, endPoint y: 243, distance: 94.0
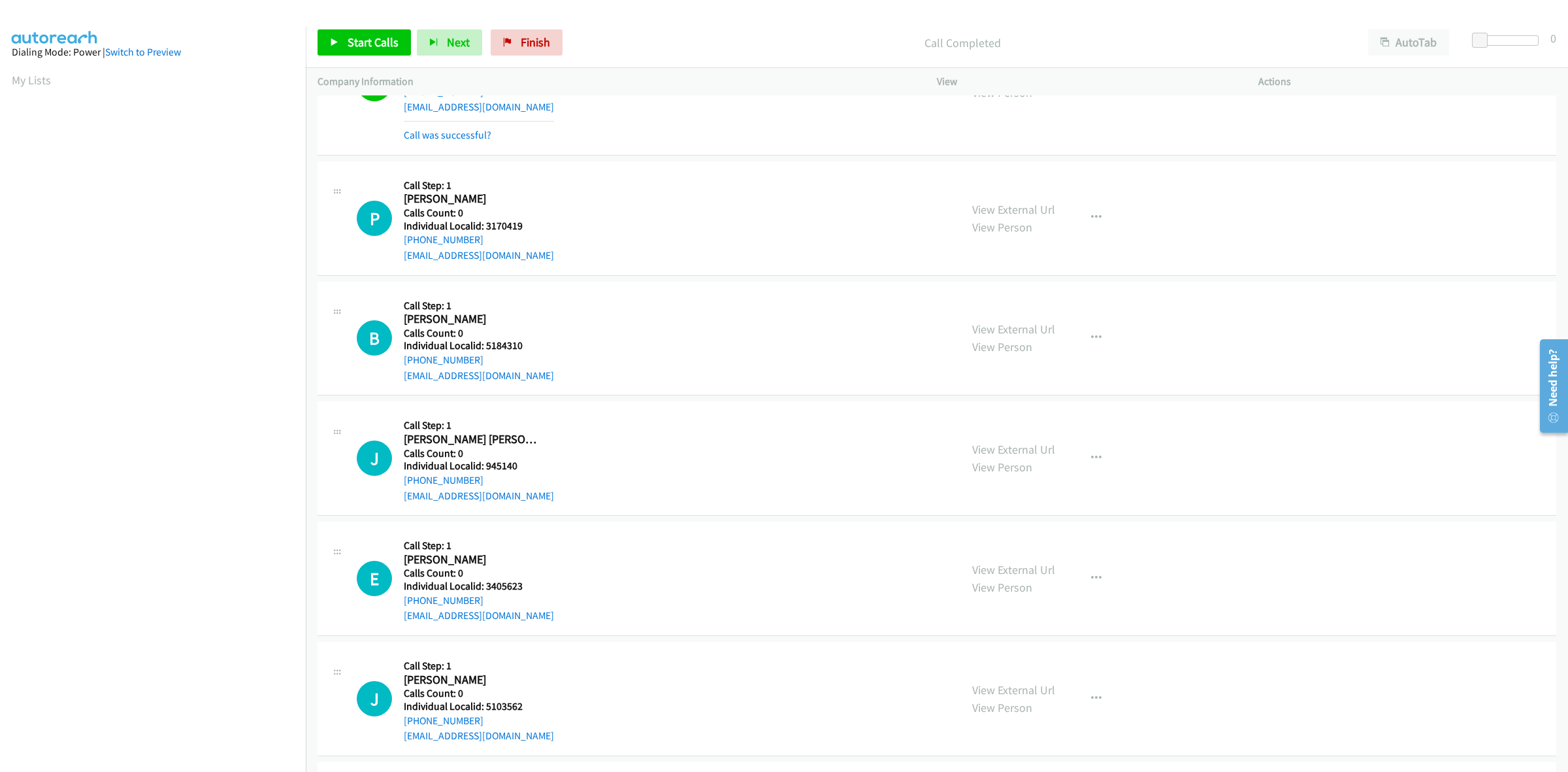
click at [400, 243] on div "P Callback Scheduled Call Step: 1 Pete Borchester America/New_York Calls Count:…" at bounding box center [653, 218] width 592 height 90
copy link "+1 609-567-6474"
drag, startPoint x: 529, startPoint y: 227, endPoint x: 485, endPoint y: 228, distance: 44.0
click at [485, 228] on h5 "Individual Localid: 3170419" at bounding box center [479, 226] width 151 height 13
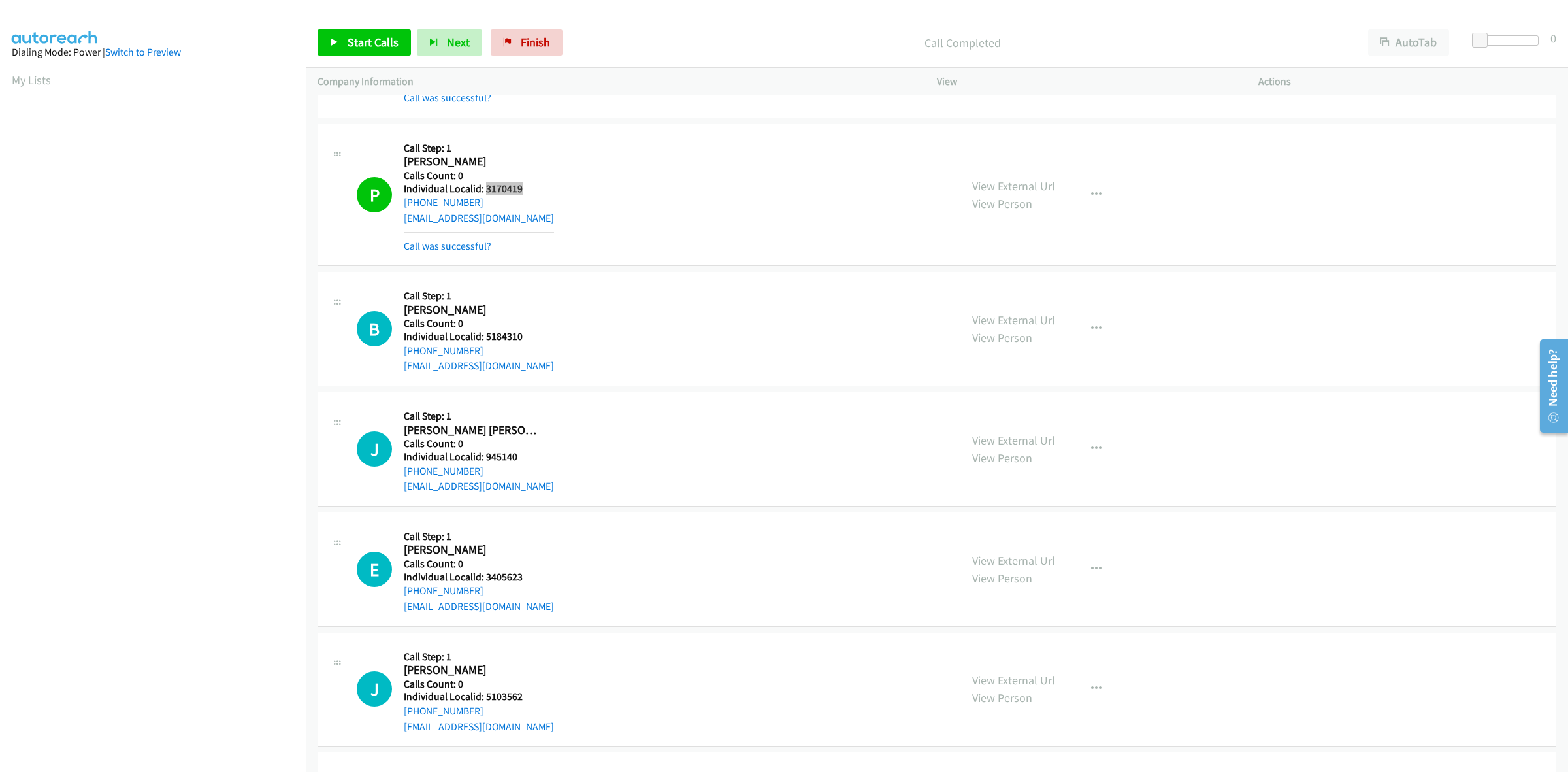
scroll to position [2491, 0]
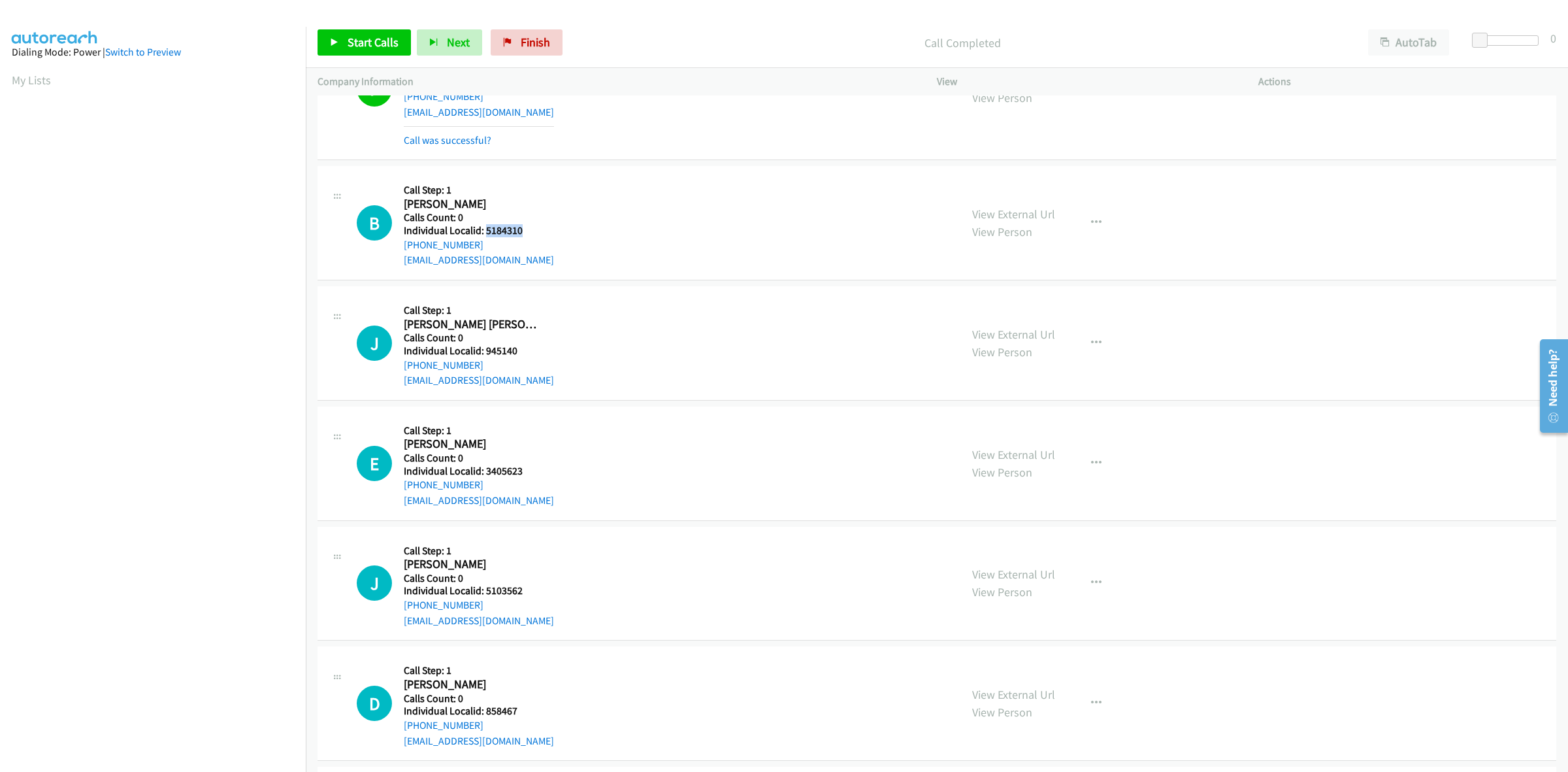
drag, startPoint x: 524, startPoint y: 229, endPoint x: 485, endPoint y: 233, distance: 39.2
click at [485, 233] on h5 "Individual Localid: 5184310" at bounding box center [479, 230] width 151 height 13
drag, startPoint x: 482, startPoint y: 244, endPoint x: 403, endPoint y: 246, distance: 79.0
click at [404, 246] on div "+1 269-455-4299" at bounding box center [479, 246] width 151 height 16
drag, startPoint x: 522, startPoint y: 230, endPoint x: 485, endPoint y: 233, distance: 37.1
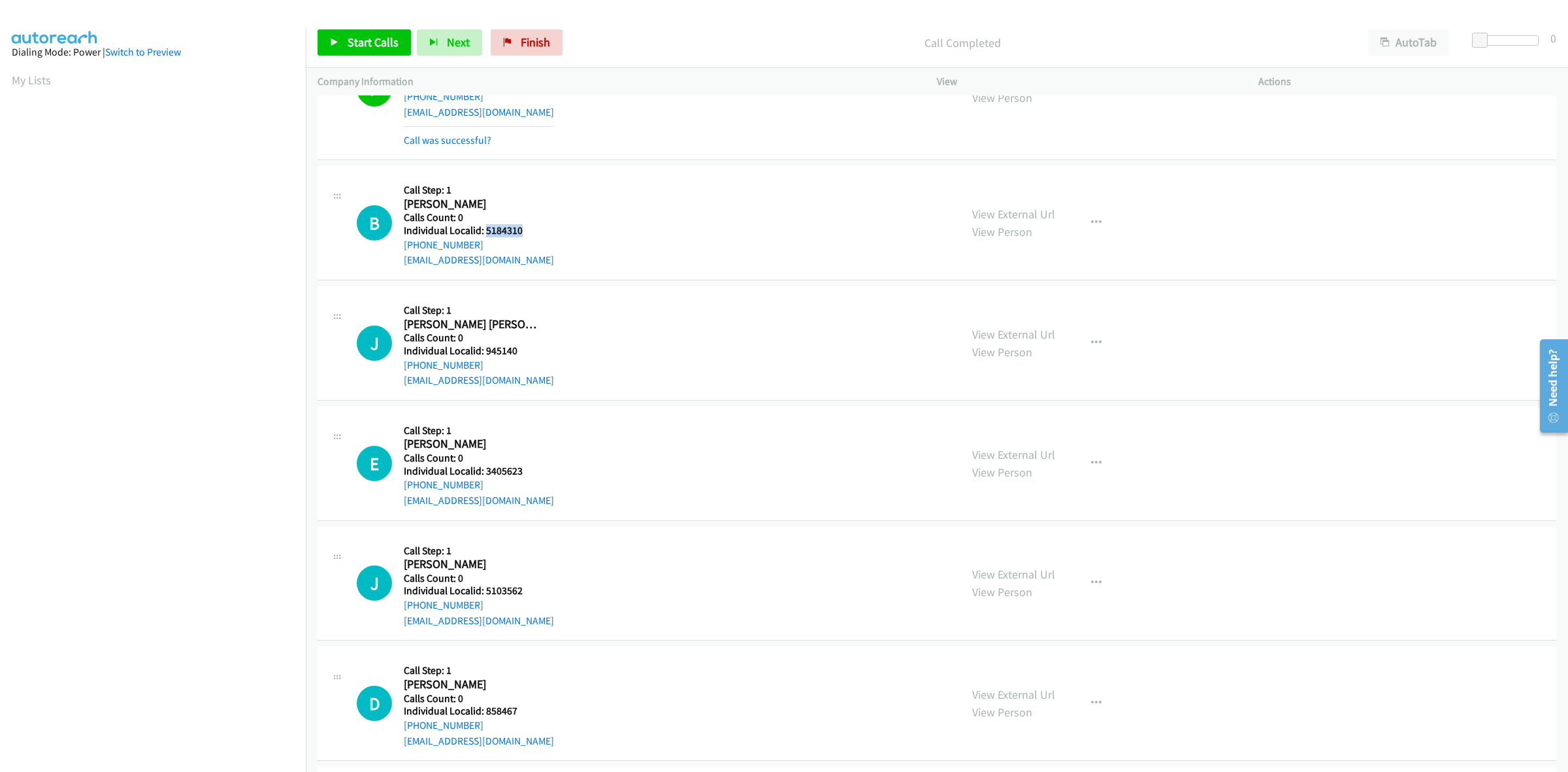
click at [485, 233] on h5 "Individual Localid: 5184310" at bounding box center [479, 230] width 151 height 13
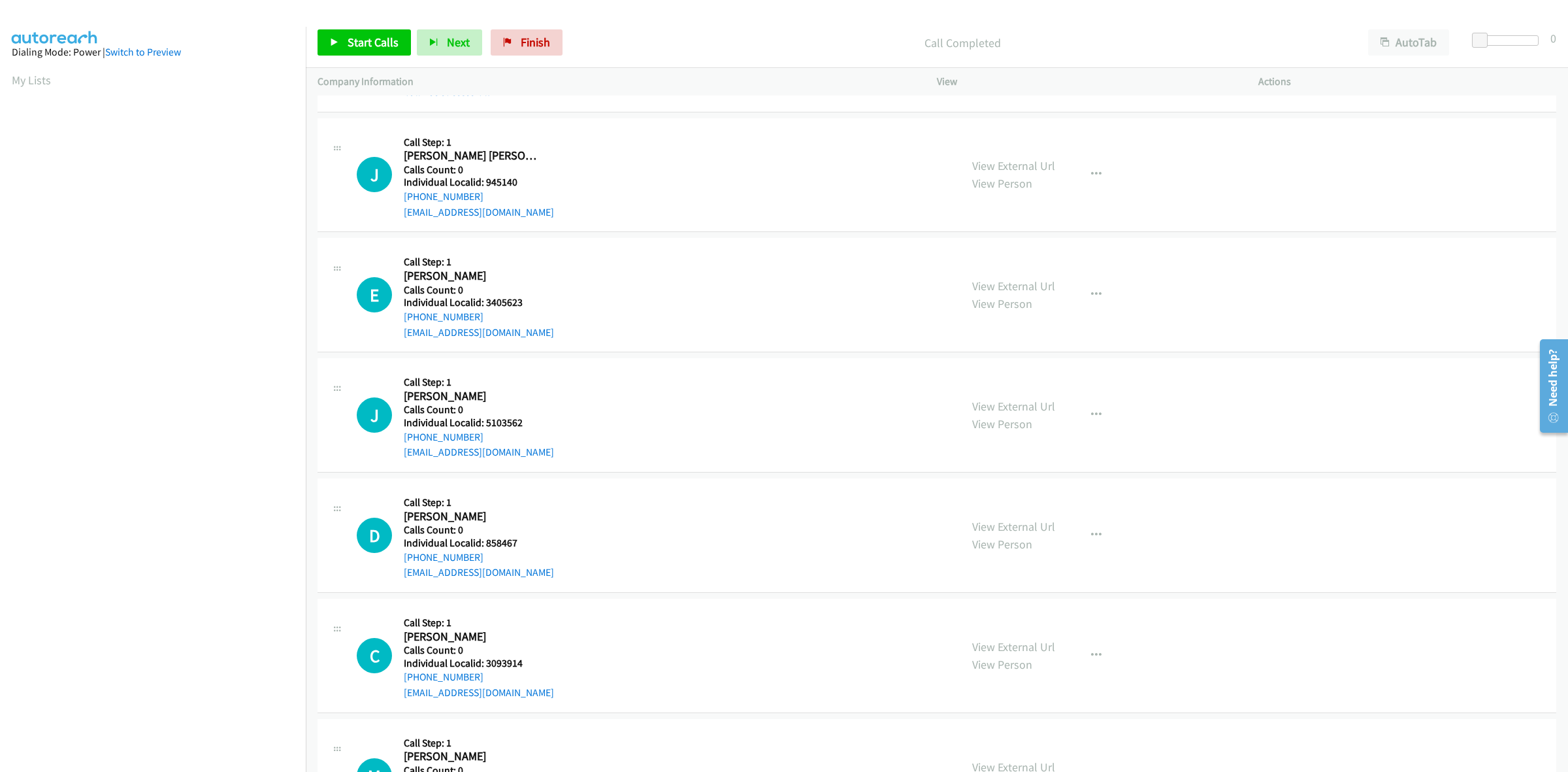
scroll to position [2696, 0]
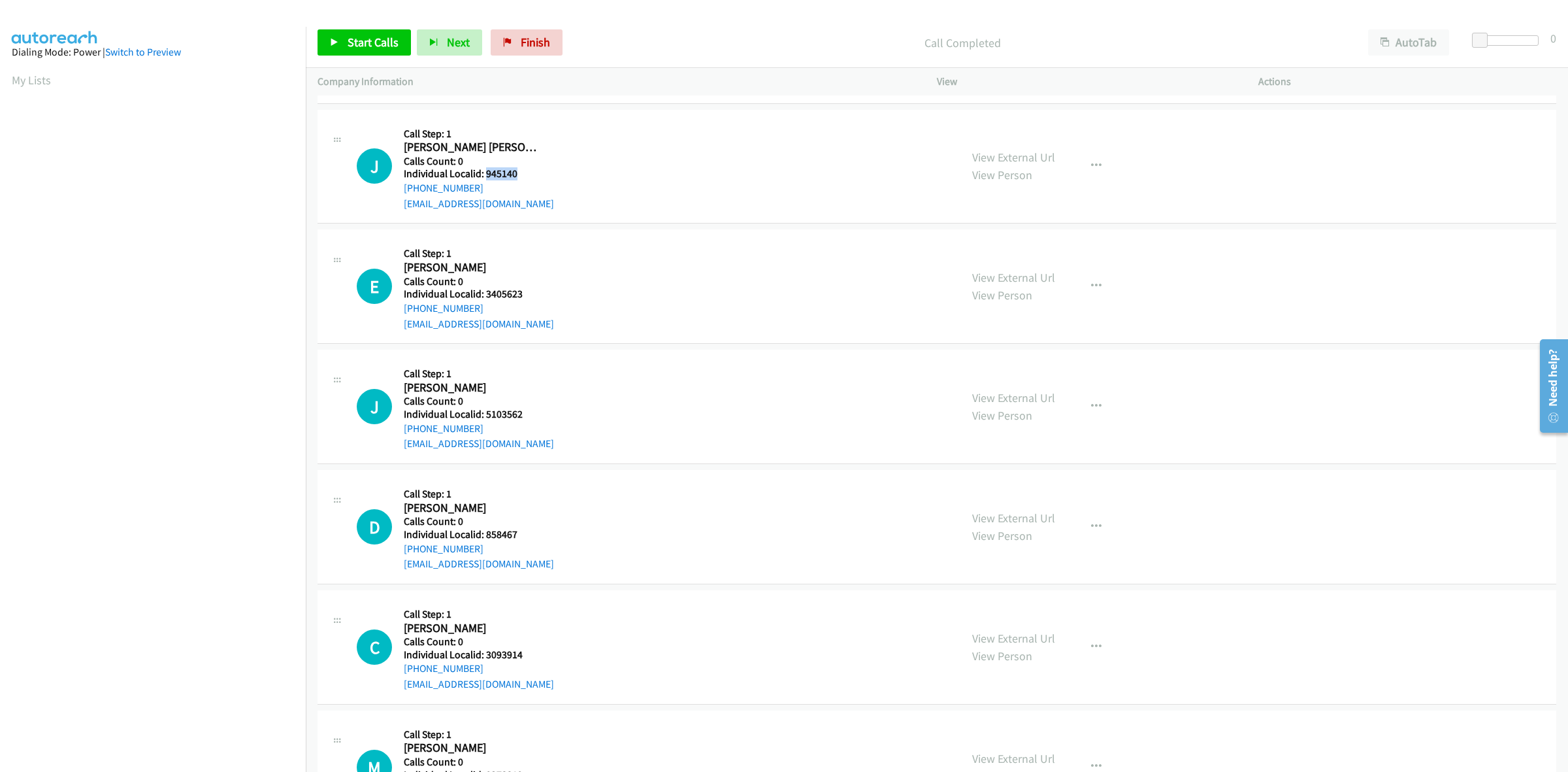
drag, startPoint x: 517, startPoint y: 174, endPoint x: 485, endPoint y: 173, distance: 32.0
click at [485, 173] on h5 "Individual Localid: 945140" at bounding box center [479, 174] width 151 height 13
click at [1079, 163] on button "button" at bounding box center [1097, 167] width 35 height 27
click at [1042, 252] on link "Skip Call" at bounding box center [1027, 252] width 174 height 27
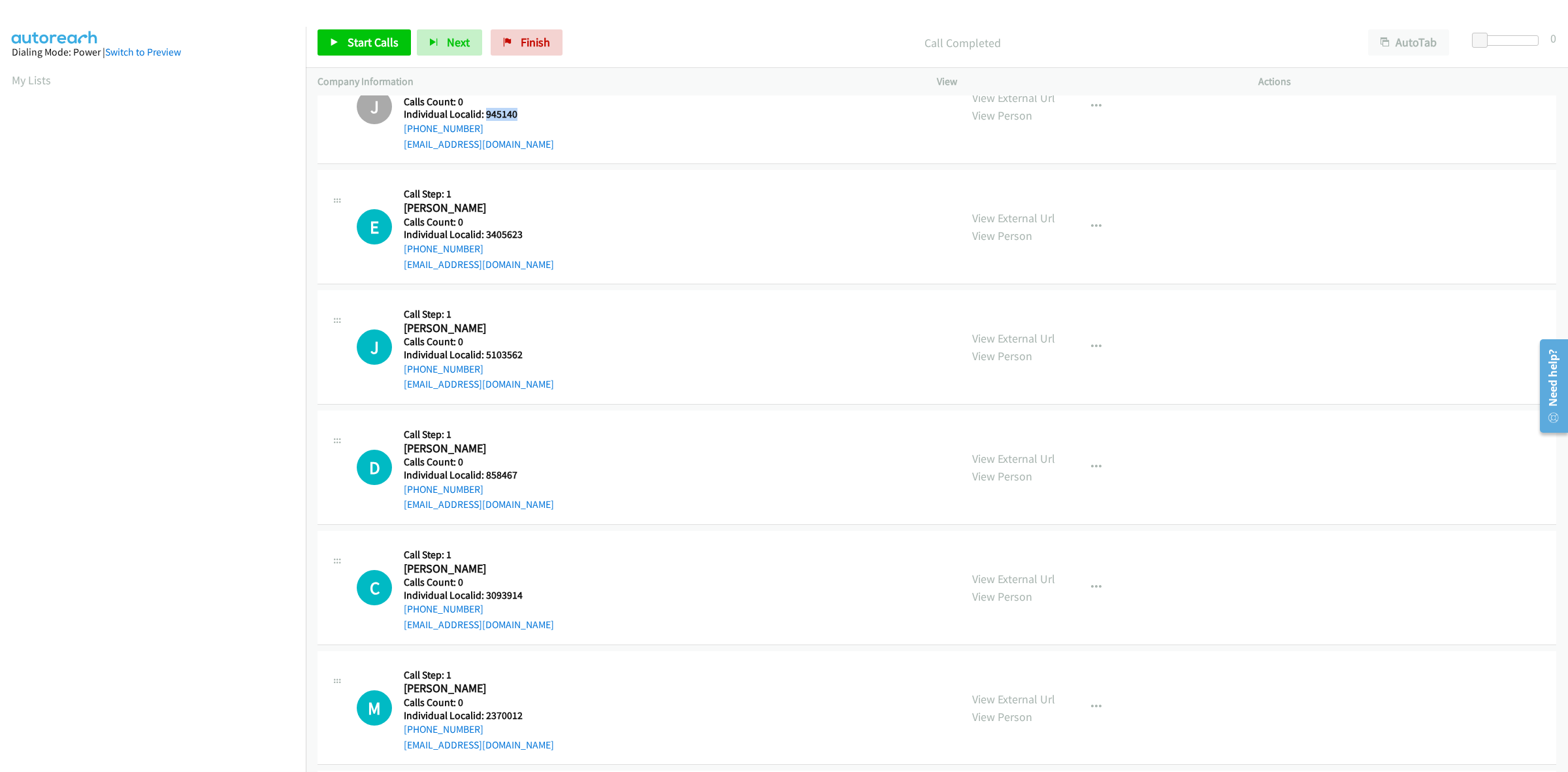
scroll to position [2757, 0]
drag, startPoint x: 519, startPoint y: 236, endPoint x: 482, endPoint y: 238, distance: 37.1
click at [482, 238] on h5 "Individual Localid: 3405623" at bounding box center [479, 233] width 151 height 13
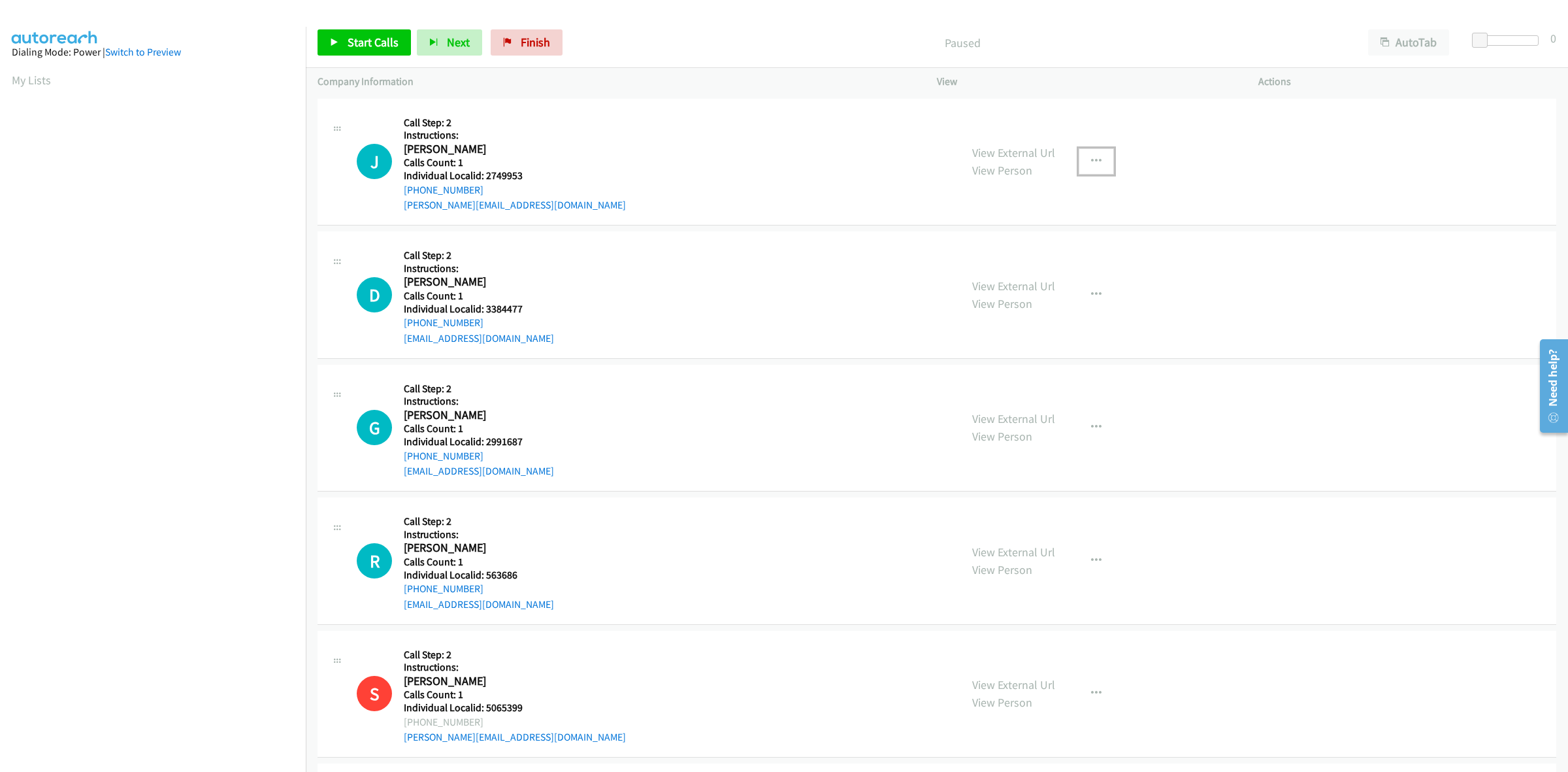
click at [1099, 172] on button "button" at bounding box center [1097, 161] width 35 height 27
click at [1069, 253] on link "Skip Call" at bounding box center [1027, 247] width 174 height 27
click at [1091, 295] on icon "button" at bounding box center [1097, 295] width 11 height 11
click at [1037, 372] on link "Skip Call" at bounding box center [1027, 380] width 174 height 27
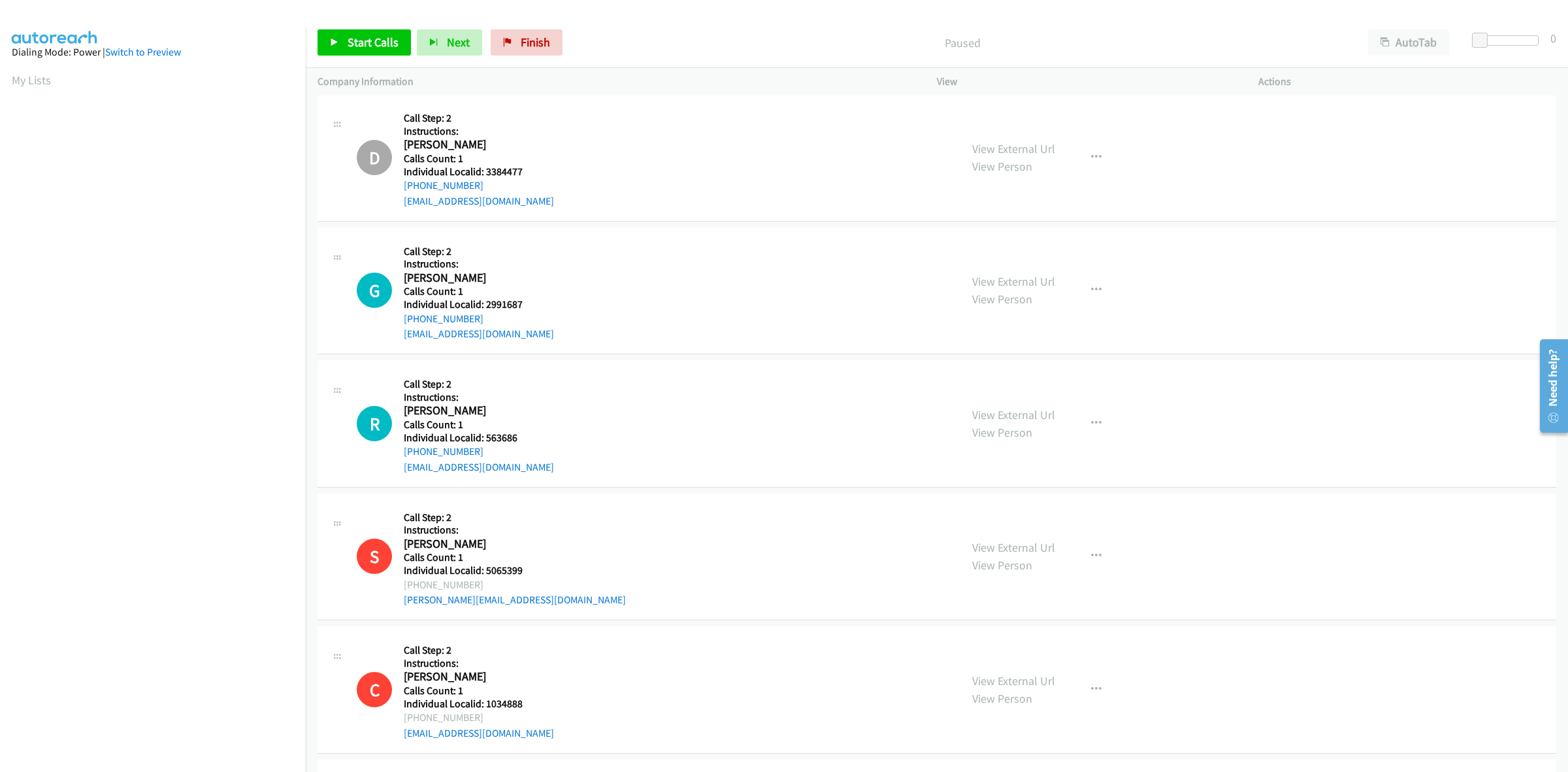
scroll to position [163, 0]
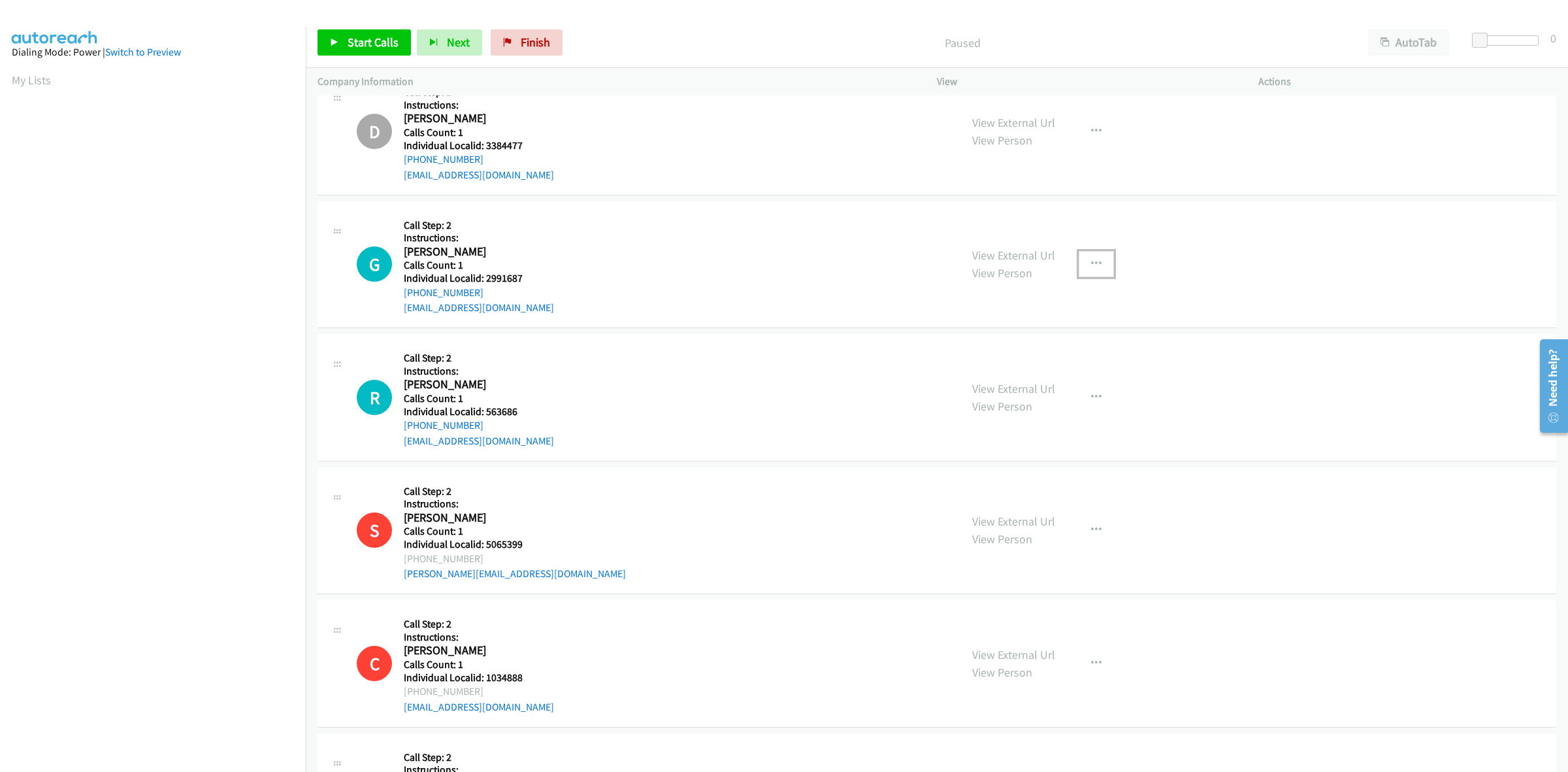
click at [1083, 262] on button "button" at bounding box center [1097, 264] width 35 height 27
click at [1036, 341] on link "Skip Call" at bounding box center [1027, 350] width 174 height 27
click at [1103, 402] on button "button" at bounding box center [1097, 398] width 35 height 27
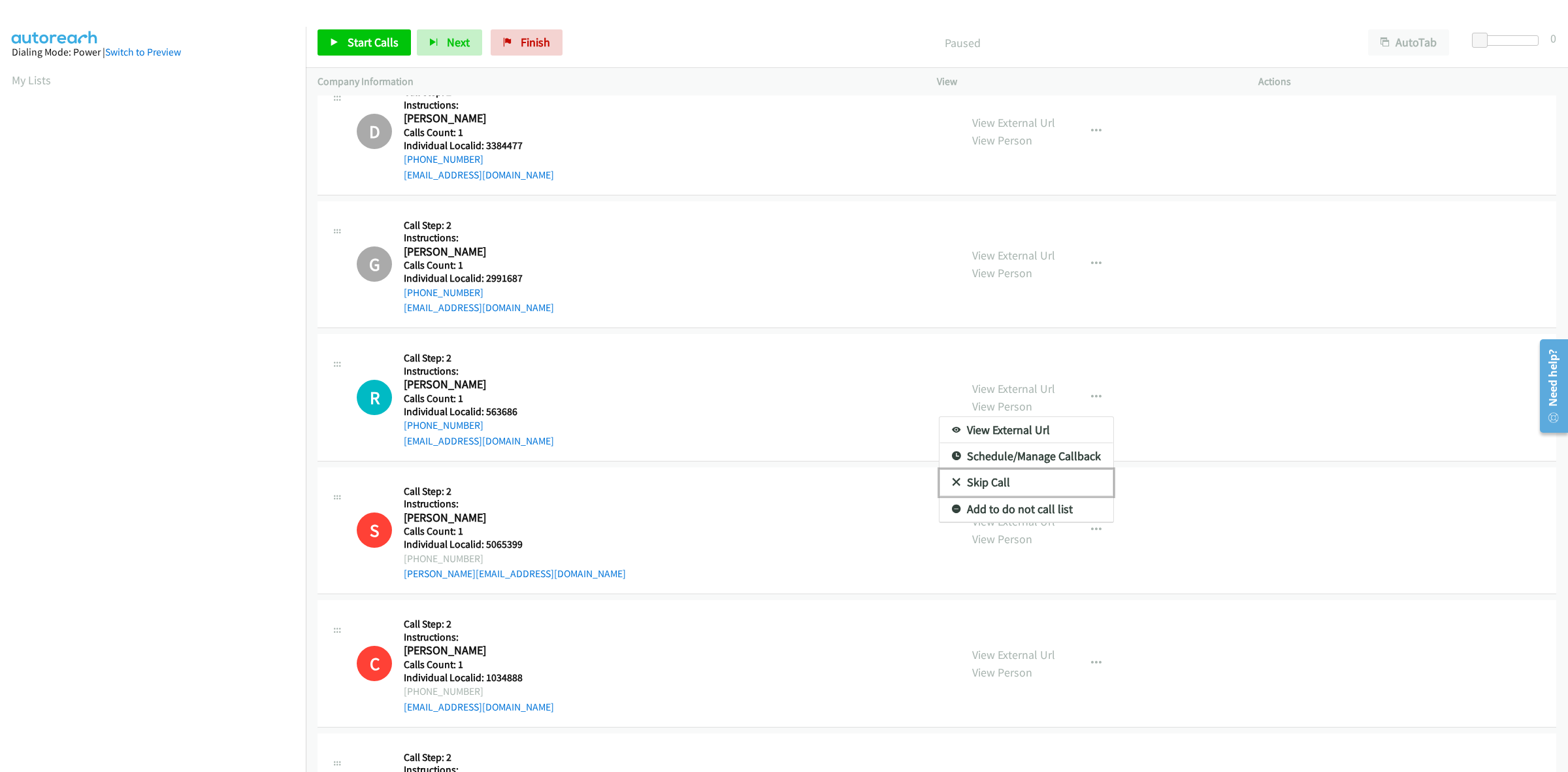
click at [1027, 480] on link "Skip Call" at bounding box center [1027, 483] width 174 height 27
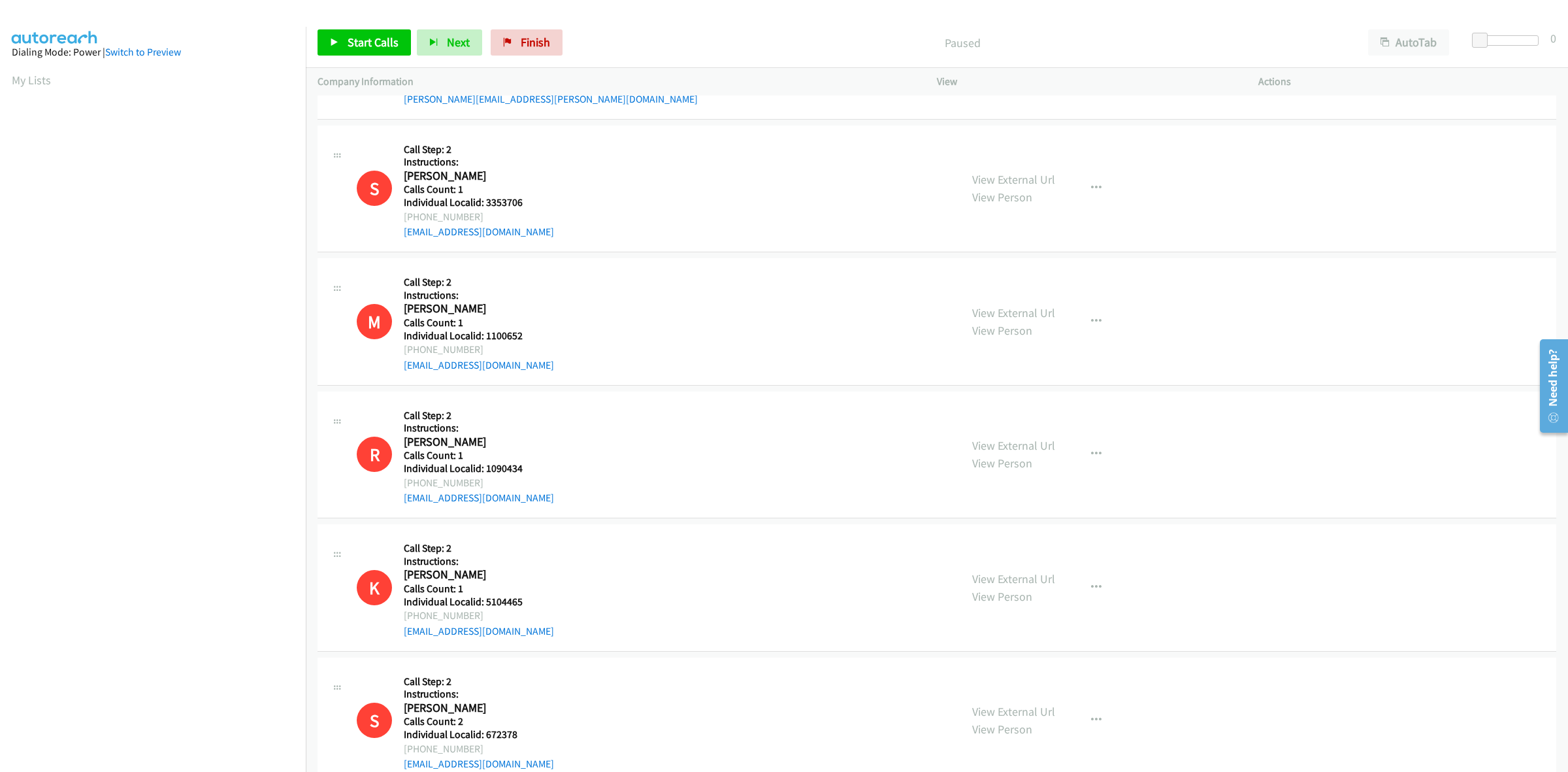
scroll to position [2349, 0]
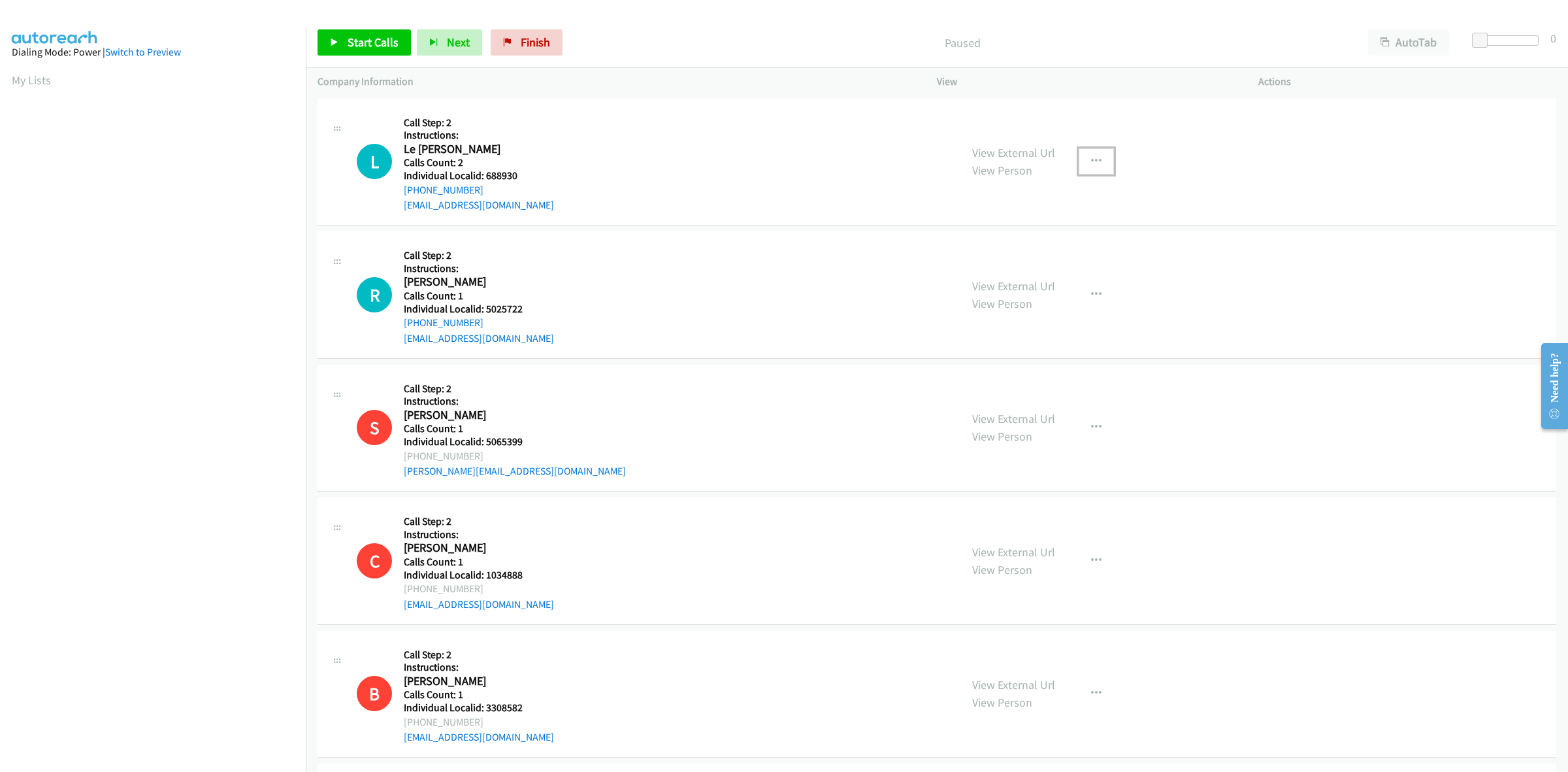
drag, startPoint x: 1102, startPoint y: 162, endPoint x: 1040, endPoint y: 233, distance: 94.3
click at [1101, 162] on button "button" at bounding box center [1097, 161] width 35 height 27
click at [1030, 249] on link "Skip Call" at bounding box center [1027, 247] width 174 height 27
click at [1101, 292] on button "button" at bounding box center [1097, 295] width 35 height 27
click at [1042, 381] on link "Skip Call" at bounding box center [1027, 380] width 174 height 27
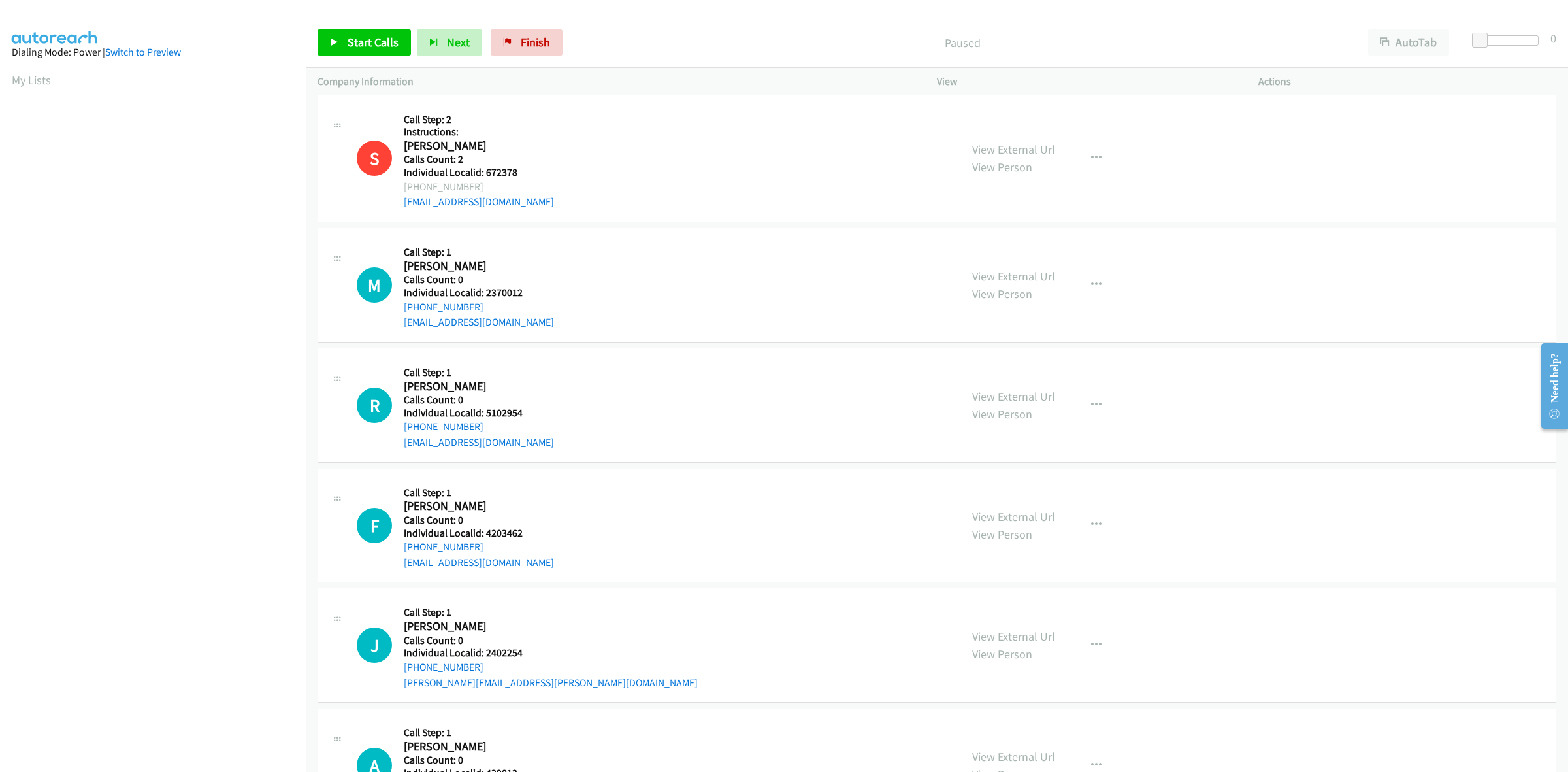
scroll to position [2655, 0]
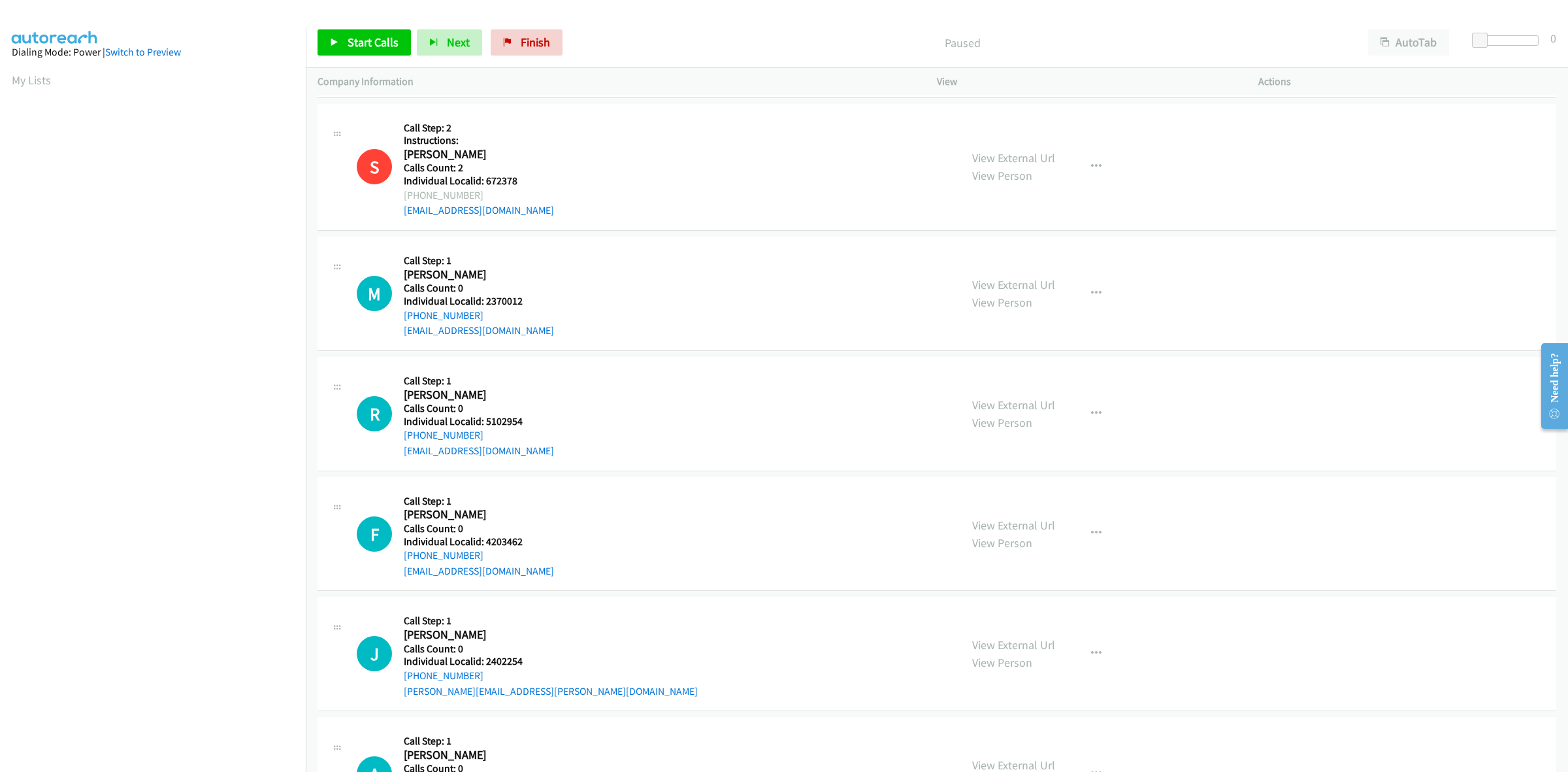
drag, startPoint x: 536, startPoint y: 308, endPoint x: 486, endPoint y: 304, distance: 50.2
click at [486, 304] on div "Callback Scheduled Call Step: 1 Michael Delarue America/New_York Calls Count: 0…" at bounding box center [479, 293] width 151 height 90
click at [542, 296] on div "M Callback Scheduled Call Step: 1 Michael Delarue America/New_York Calls Count:…" at bounding box center [653, 293] width 592 height 90
drag, startPoint x: 527, startPoint y: 302, endPoint x: 485, endPoint y: 300, distance: 42.0
click at [485, 300] on h5 "Individual Localid: 2370012" at bounding box center [479, 301] width 151 height 13
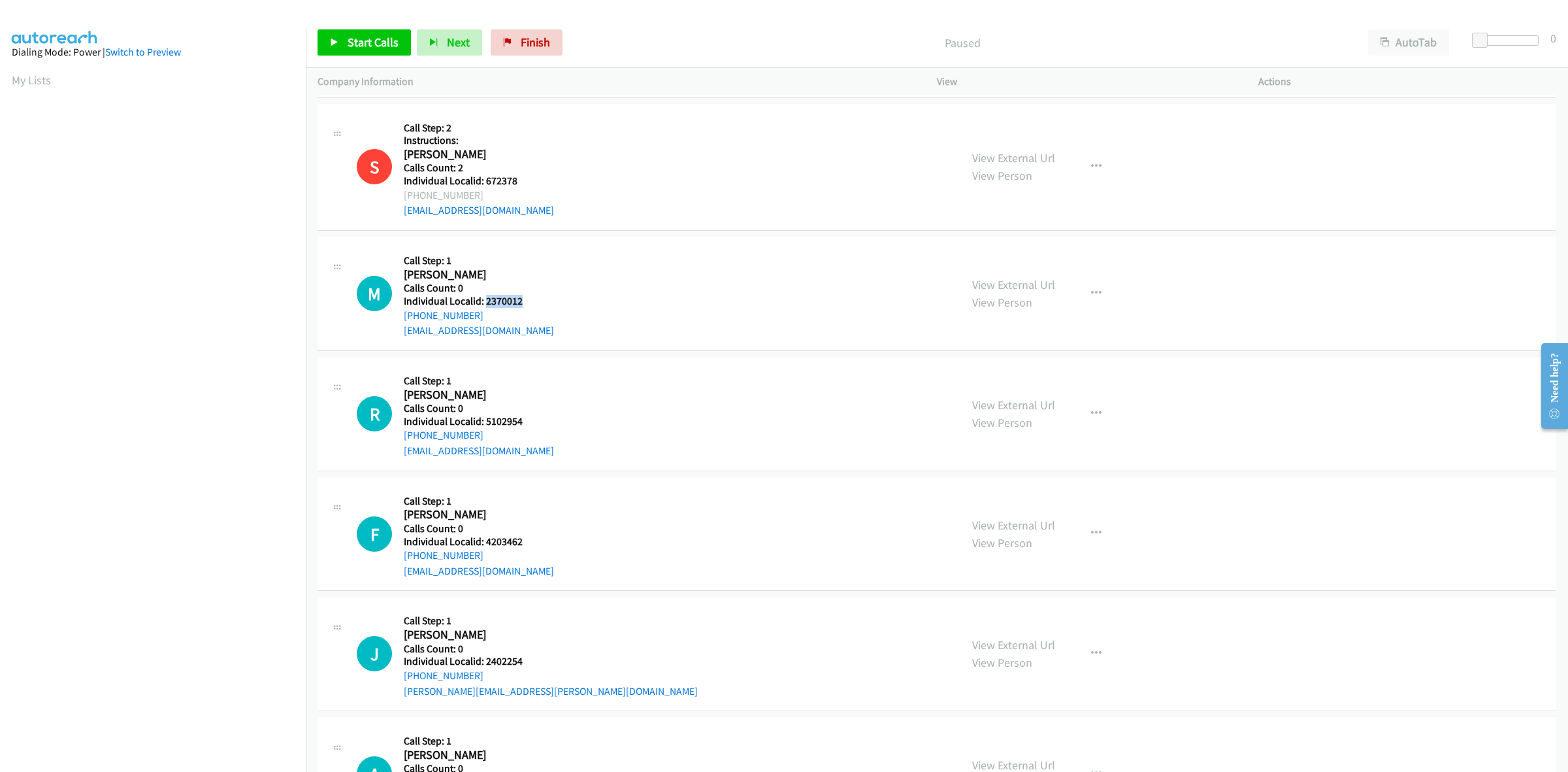
copy h5 "2370012"
click at [778, 292] on div "M Callback Scheduled Call Step: 1 Michael Delarue America/New_York Calls Count:…" at bounding box center [653, 293] width 592 height 90
drag, startPoint x: 482, startPoint y: 313, endPoint x: 402, endPoint y: 323, distance: 80.6
click at [402, 323] on div "M Callback Scheduled Call Step: 1 Michael Delarue America/New_York Calls Count:…" at bounding box center [653, 293] width 592 height 90
copy link "+1 941-497-0535"
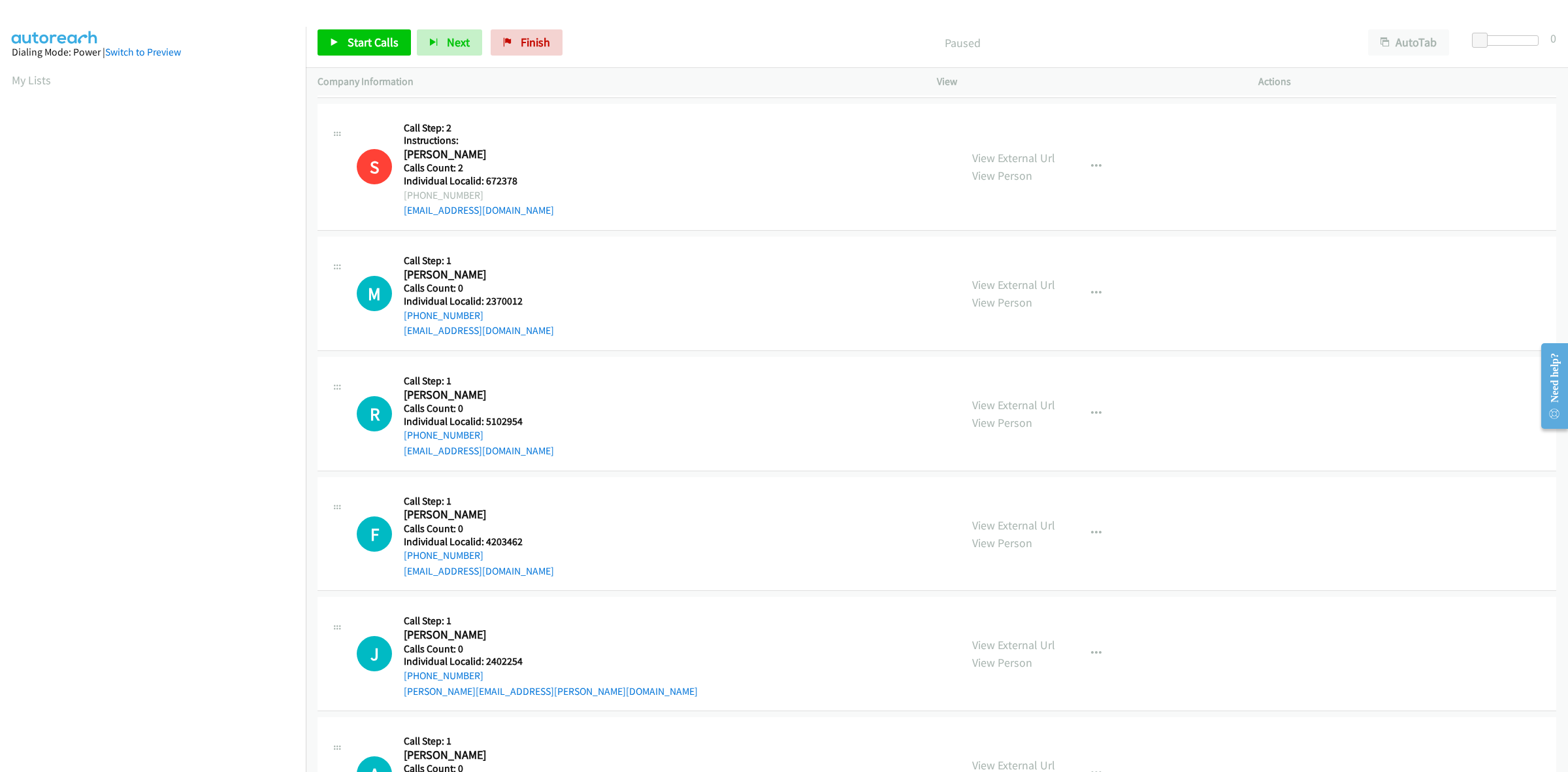
scroll to position [0, 2]
drag, startPoint x: 527, startPoint y: 301, endPoint x: 486, endPoint y: 301, distance: 41.0
click at [486, 301] on h5 "Individual Localid: 2370012" at bounding box center [479, 301] width 151 height 13
copy h5 "2370012"
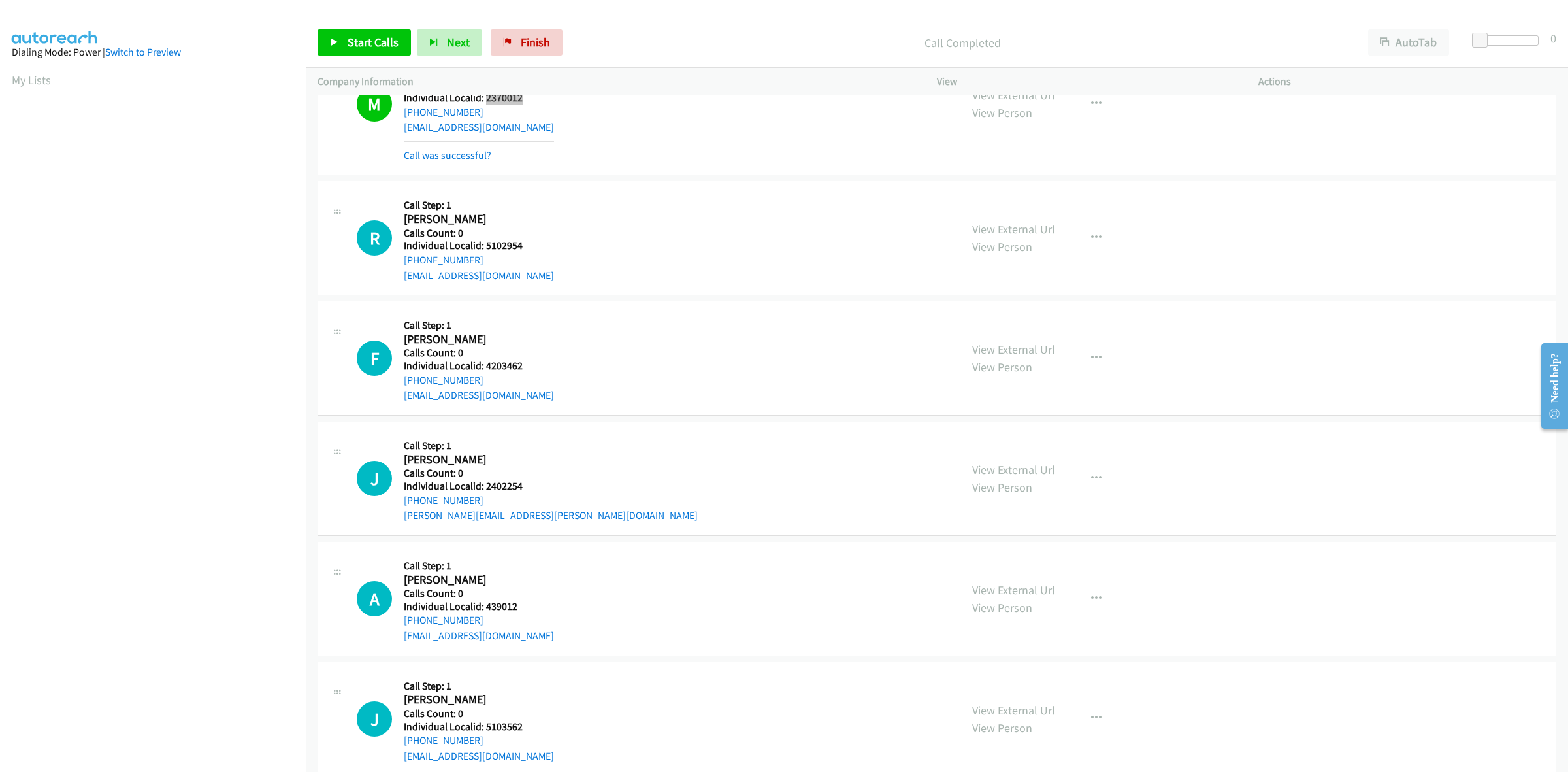
scroll to position [2860, 0]
drag, startPoint x: 522, startPoint y: 239, endPoint x: 485, endPoint y: 246, distance: 37.7
click at [485, 246] on h5 "Individual Localid: 5102954" at bounding box center [479, 244] width 151 height 13
copy h5 "5102954"
drag, startPoint x: 482, startPoint y: 260, endPoint x: 400, endPoint y: 262, distance: 82.0
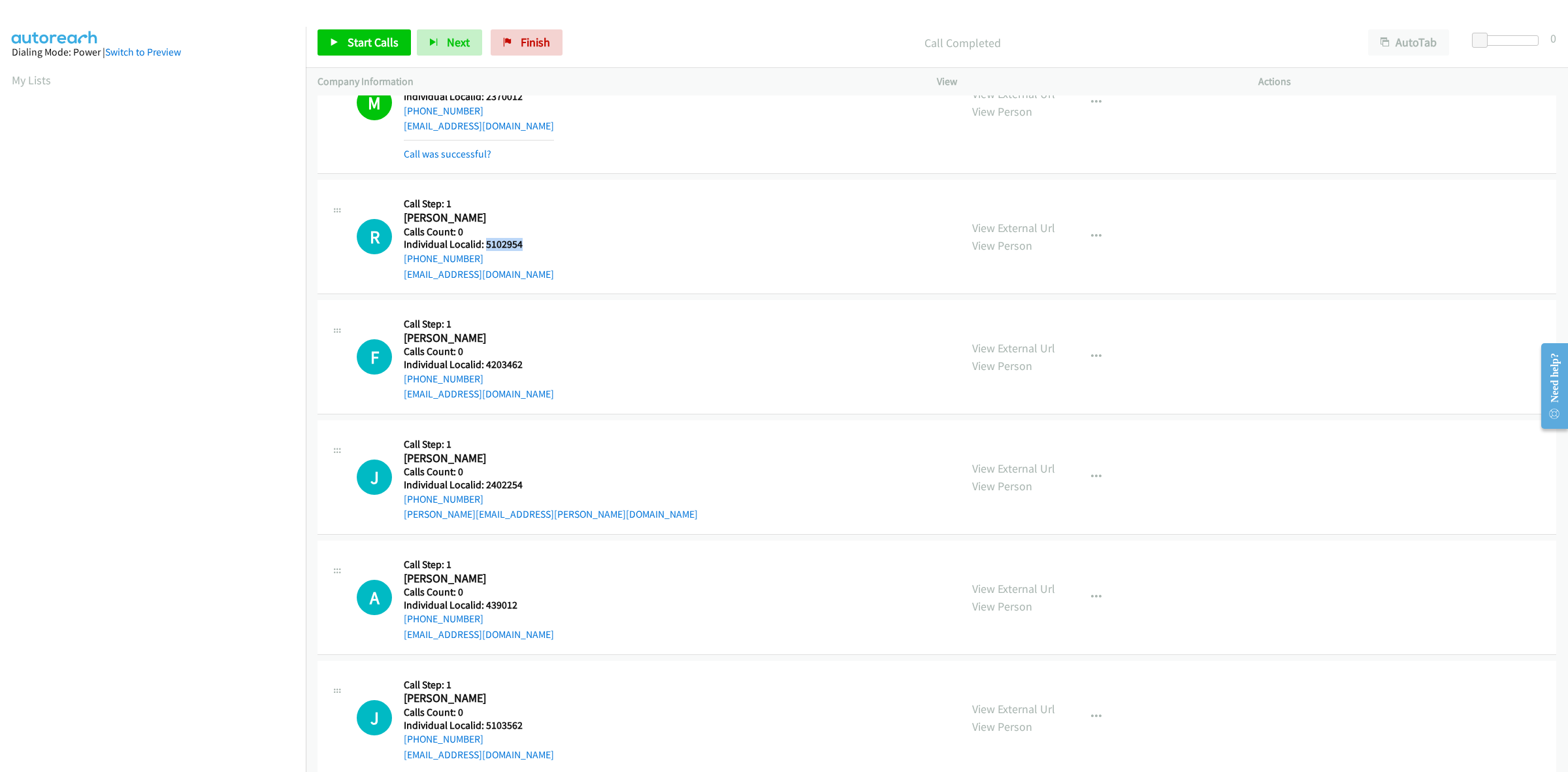
click at [400, 262] on div "R Callback Scheduled Call Step: 1 Robert Grimes America/New_York Calls Count: 0…" at bounding box center [653, 237] width 592 height 90
copy link "+1 570-335-5726"
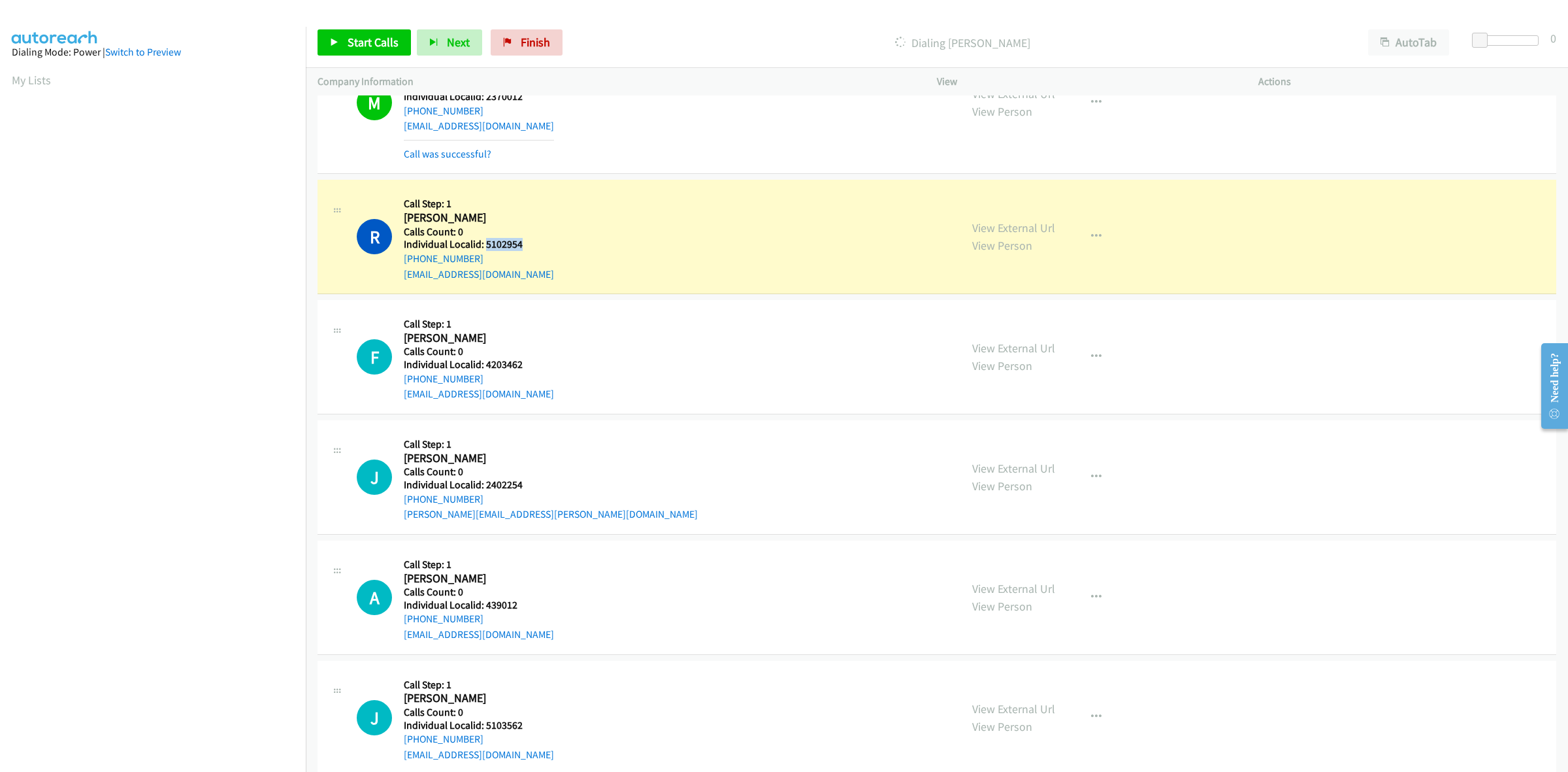
drag, startPoint x: 527, startPoint y: 246, endPoint x: 485, endPoint y: 247, distance: 42.0
click at [485, 247] on h5 "Individual Localid: 5102954" at bounding box center [479, 244] width 151 height 13
copy h5 "5102954"
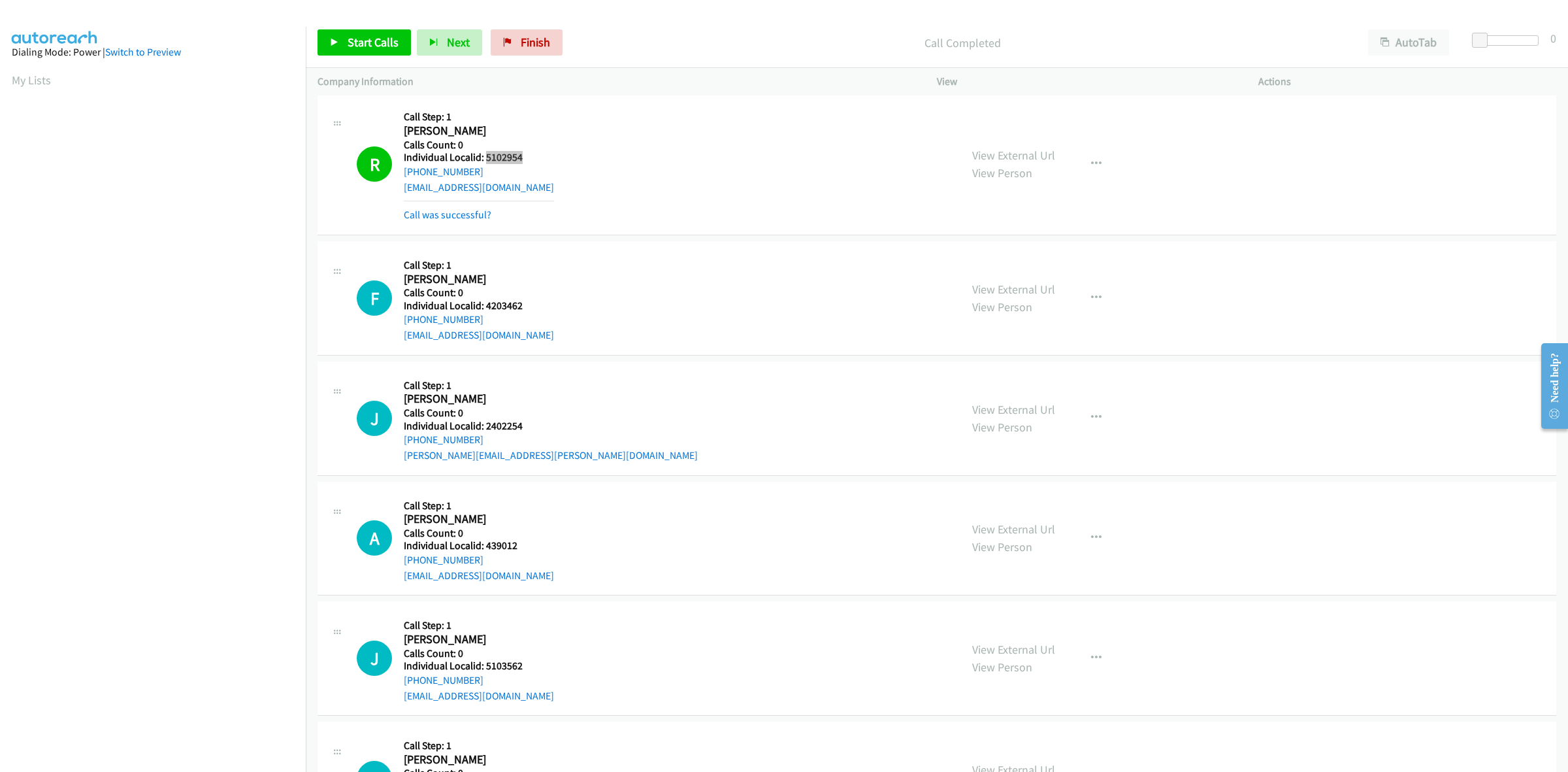
scroll to position [3002, 0]
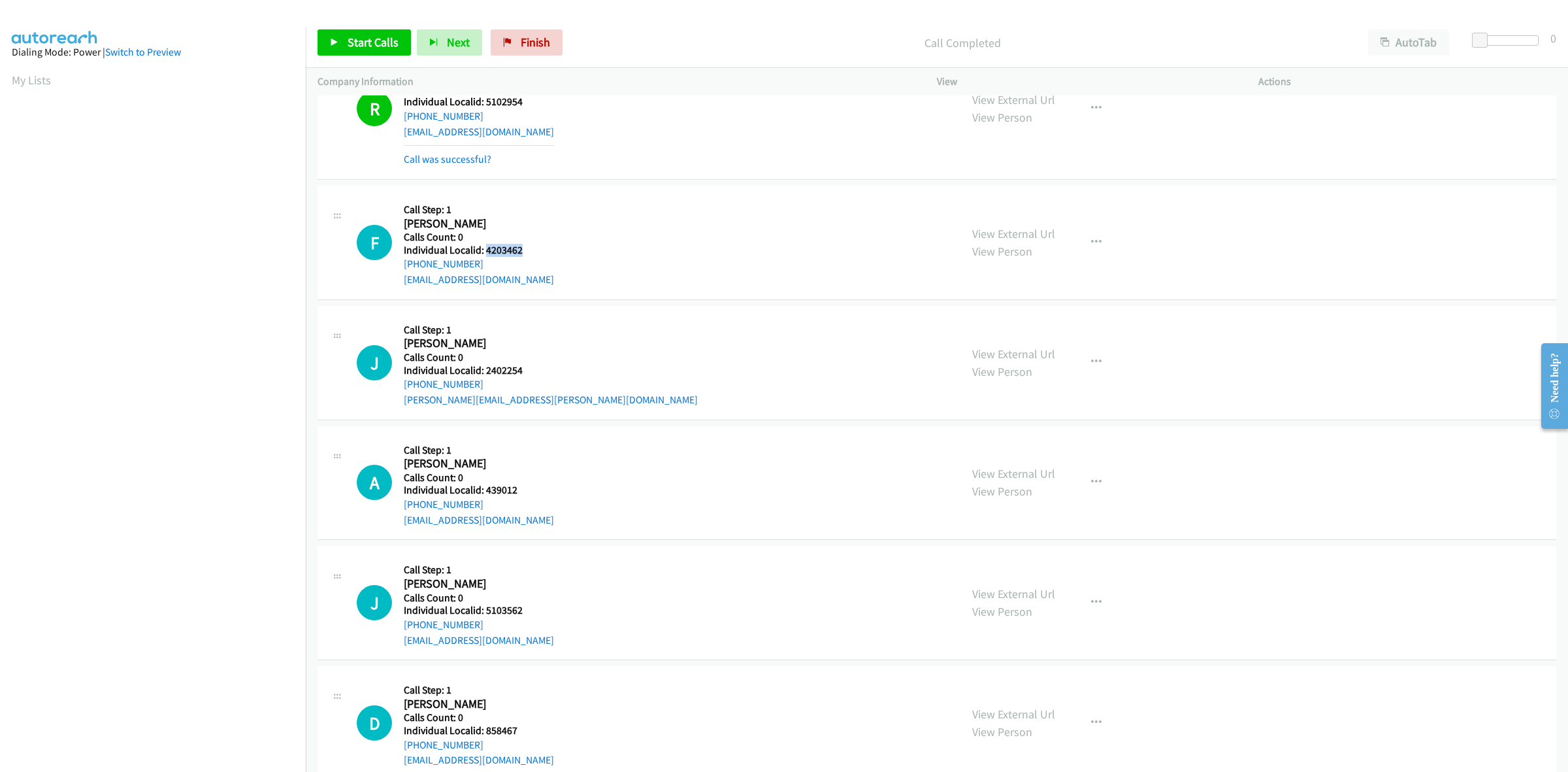
drag, startPoint x: 530, startPoint y: 249, endPoint x: 484, endPoint y: 253, distance: 46.2
click at [484, 253] on h5 "Individual Localid: 4203462" at bounding box center [479, 250] width 151 height 13
copy h5 "4203462"
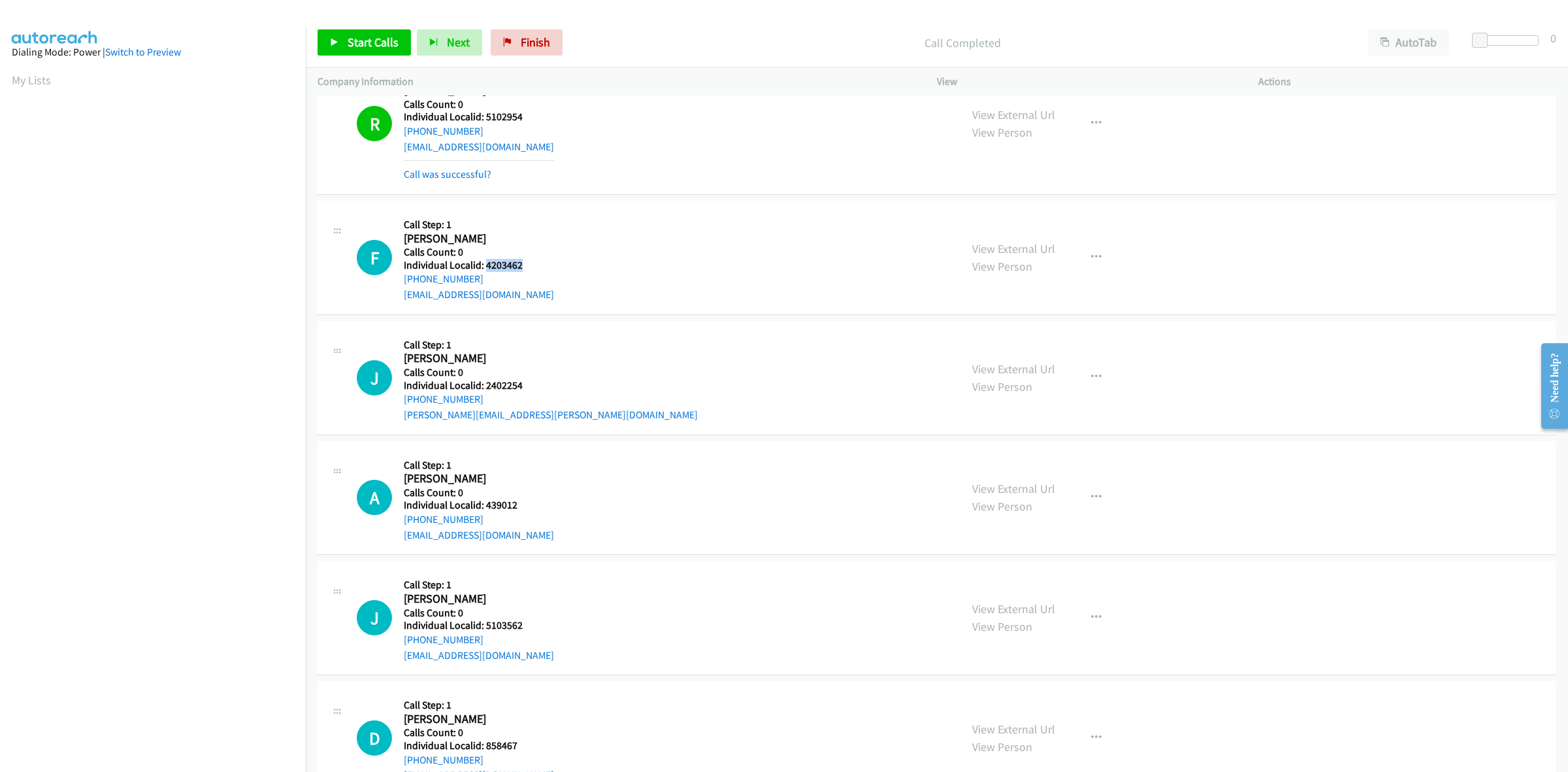
scroll to position [2983, 0]
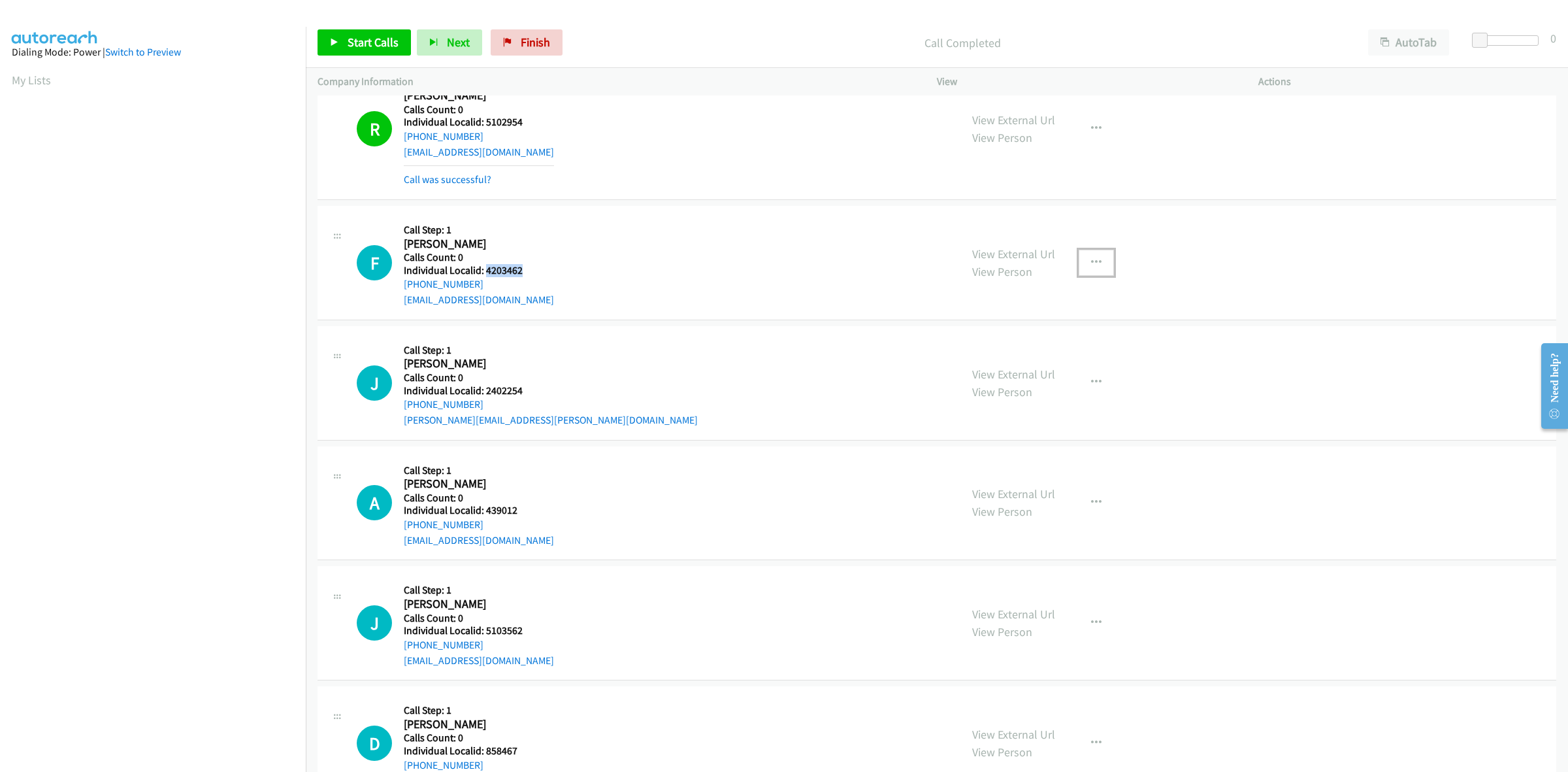
click at [1098, 265] on button "button" at bounding box center [1097, 263] width 35 height 27
click at [1034, 347] on link "Skip Call" at bounding box center [1027, 348] width 174 height 27
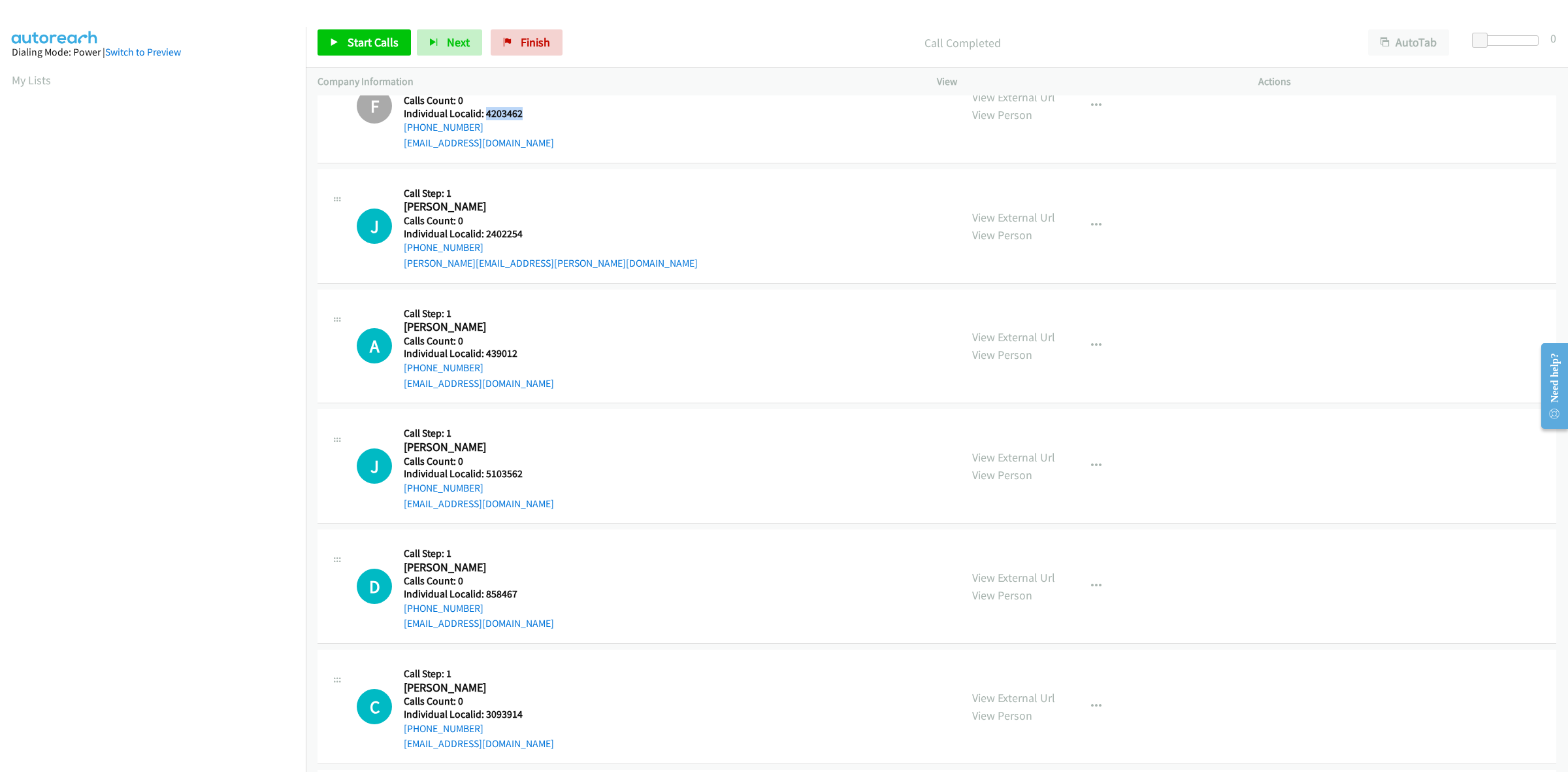
scroll to position [3186, 0]
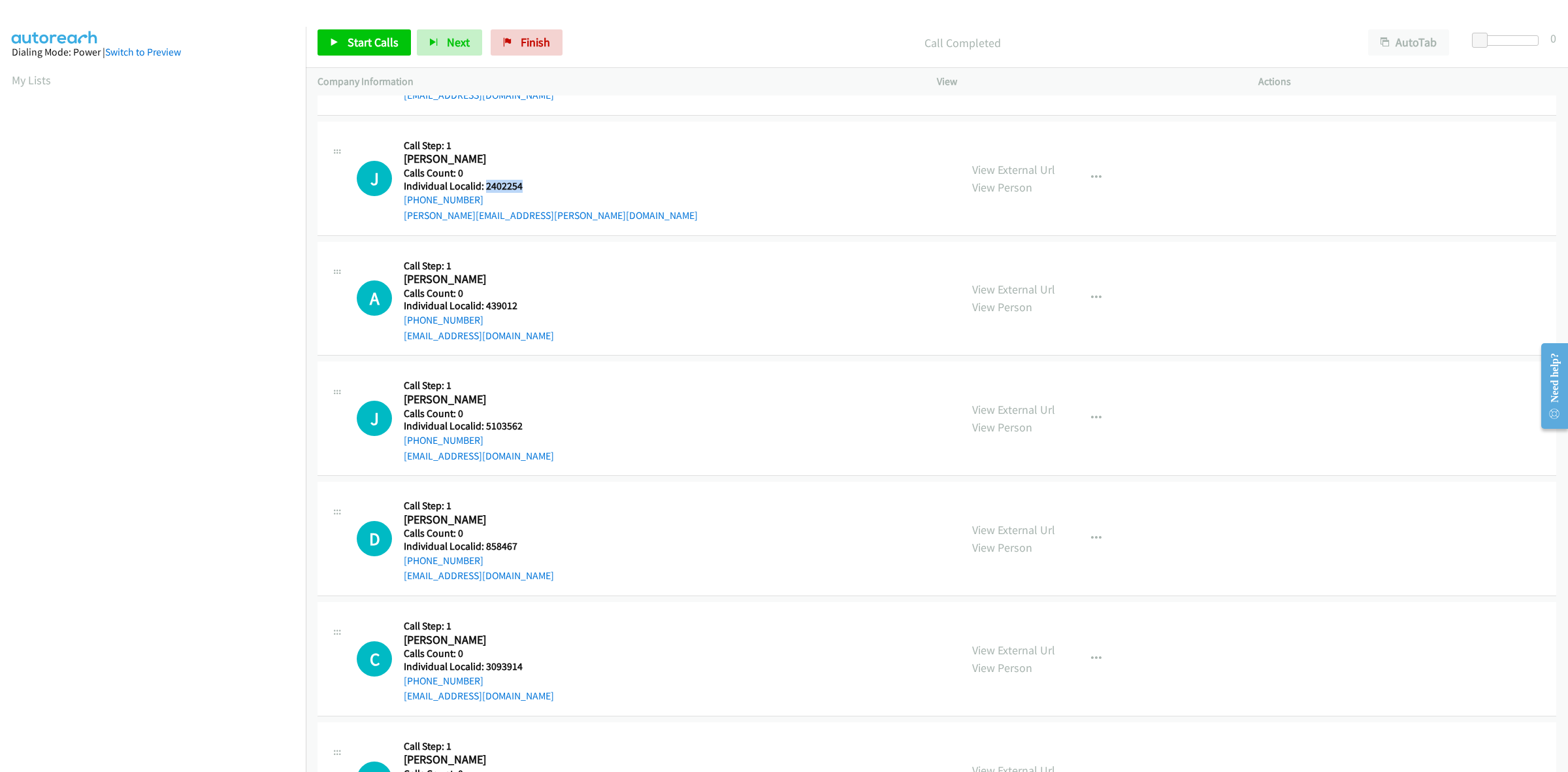
drag, startPoint x: 529, startPoint y: 191, endPoint x: 486, endPoint y: 191, distance: 43.0
click at [486, 191] on h5 "Individual Localid: 2402254" at bounding box center [551, 186] width 294 height 13
copy h5 "2402254"
drag, startPoint x: 586, startPoint y: 135, endPoint x: 514, endPoint y: 200, distance: 97.0
click at [586, 135] on div "J Callback Scheduled Call Step: 1 Jeff Brown America/New_York Calls Count: 0 In…" at bounding box center [653, 178] width 592 height 90
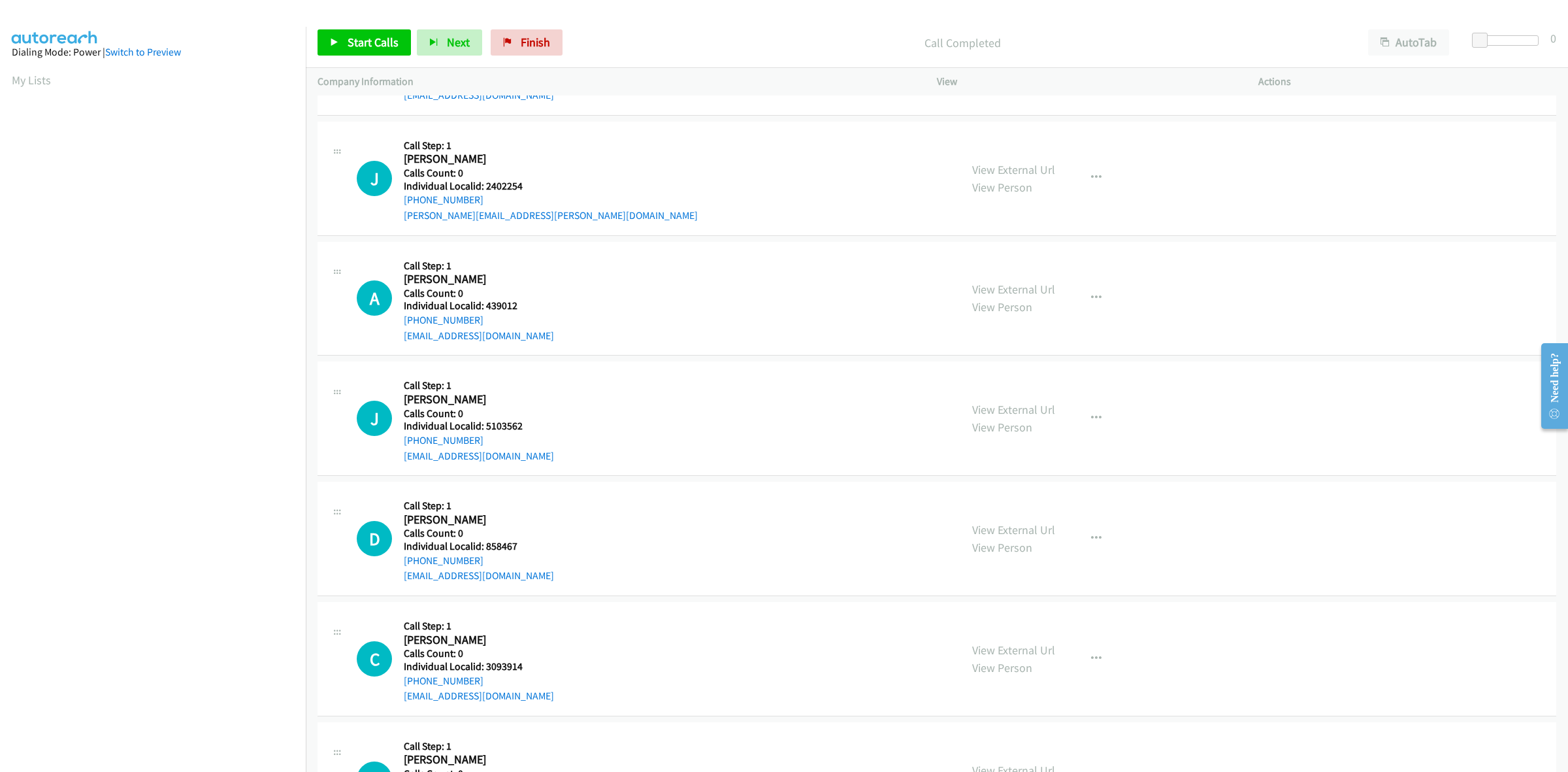
drag, startPoint x: 437, startPoint y: 205, endPoint x: 402, endPoint y: 207, distance: 35.1
click at [402, 207] on div "J Callback Scheduled Call Step: 1 Jeff Brown America/New_York Calls Count: 0 In…" at bounding box center [653, 178] width 592 height 90
copy link "+1 606-682-1456"
drag, startPoint x: 533, startPoint y: 188, endPoint x: 482, endPoint y: 191, distance: 51.1
click at [482, 191] on h5 "Individual Localid: 2402254" at bounding box center [551, 186] width 294 height 13
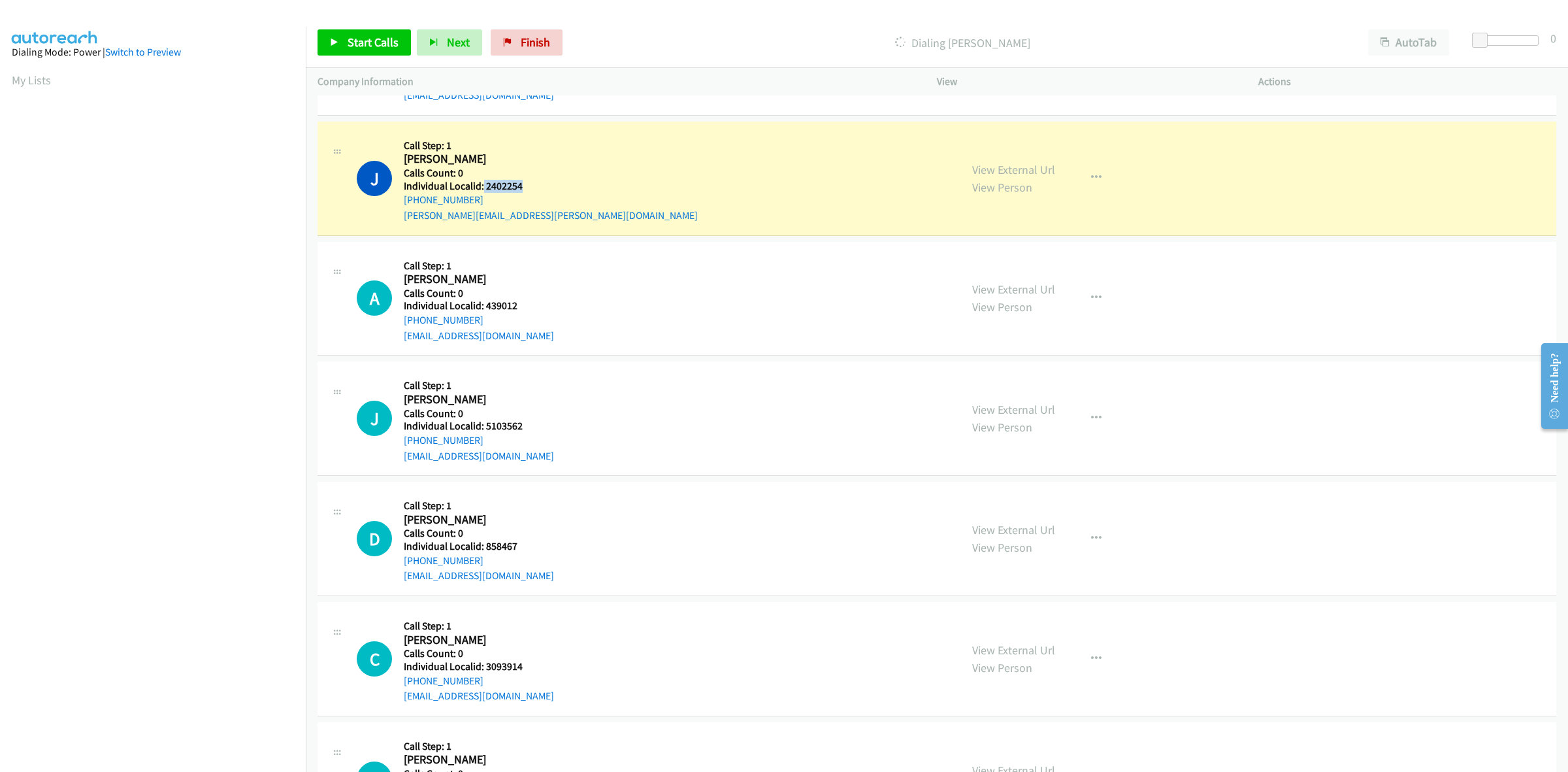
copy h5 "2402254"
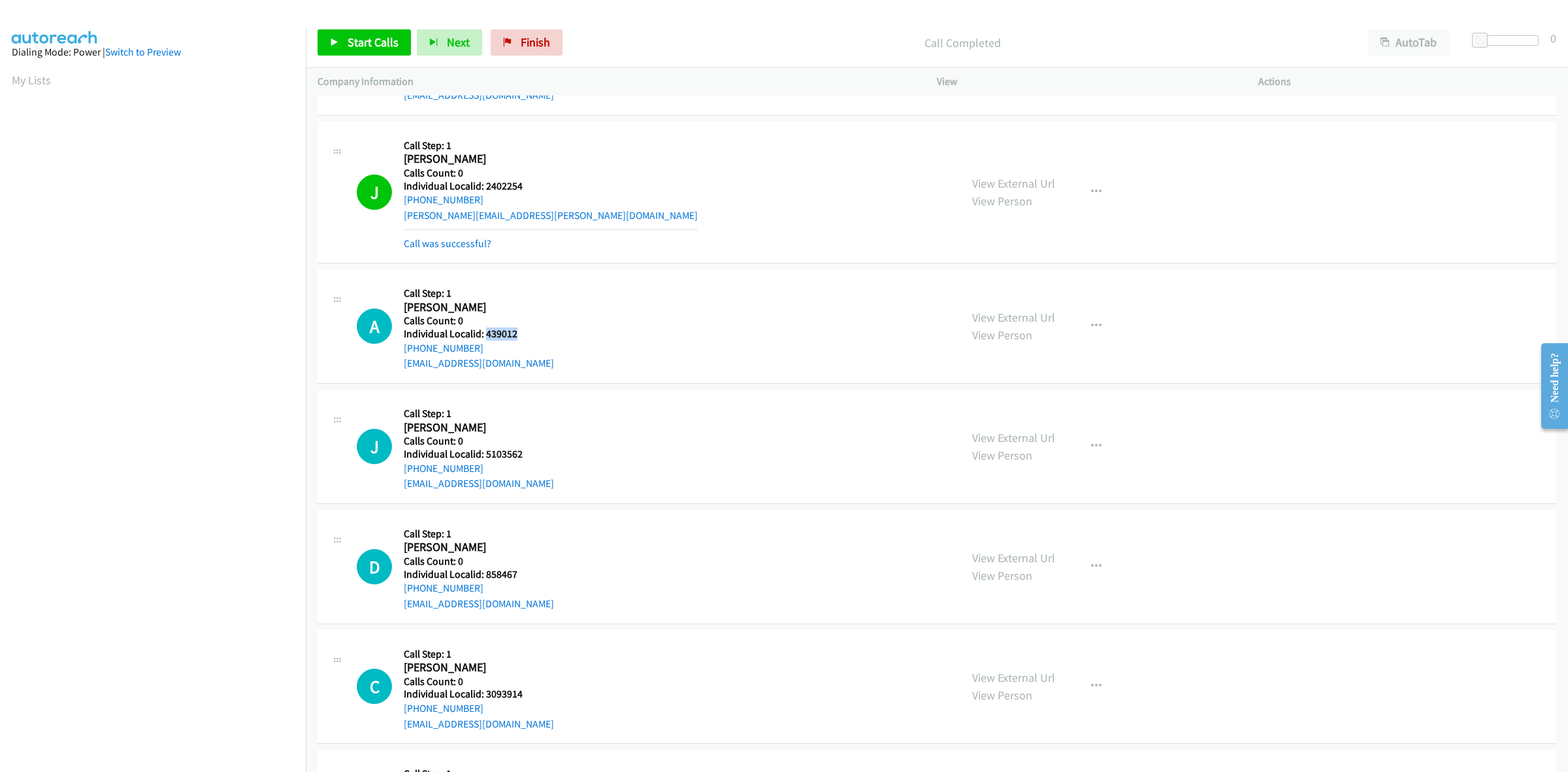
drag, startPoint x: 522, startPoint y: 335, endPoint x: 484, endPoint y: 334, distance: 38.0
click at [484, 334] on h5 "Individual Localid: 439012" at bounding box center [479, 333] width 151 height 13
drag, startPoint x: 1099, startPoint y: 322, endPoint x: 1075, endPoint y: 350, distance: 36.9
click at [1099, 322] on button "button" at bounding box center [1097, 326] width 35 height 27
click at [1008, 412] on link "Skip Call" at bounding box center [1027, 412] width 174 height 27
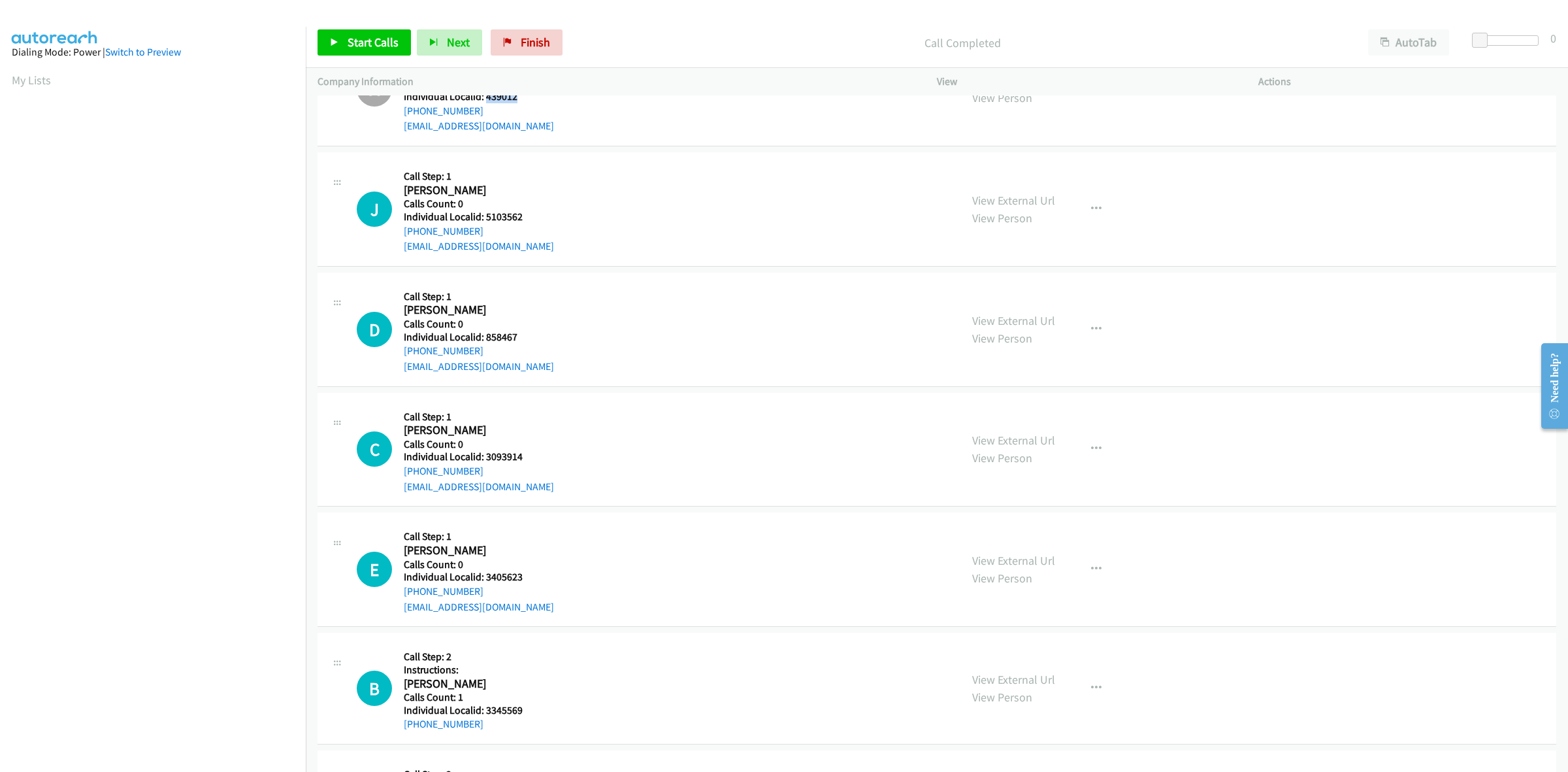
scroll to position [3432, 0]
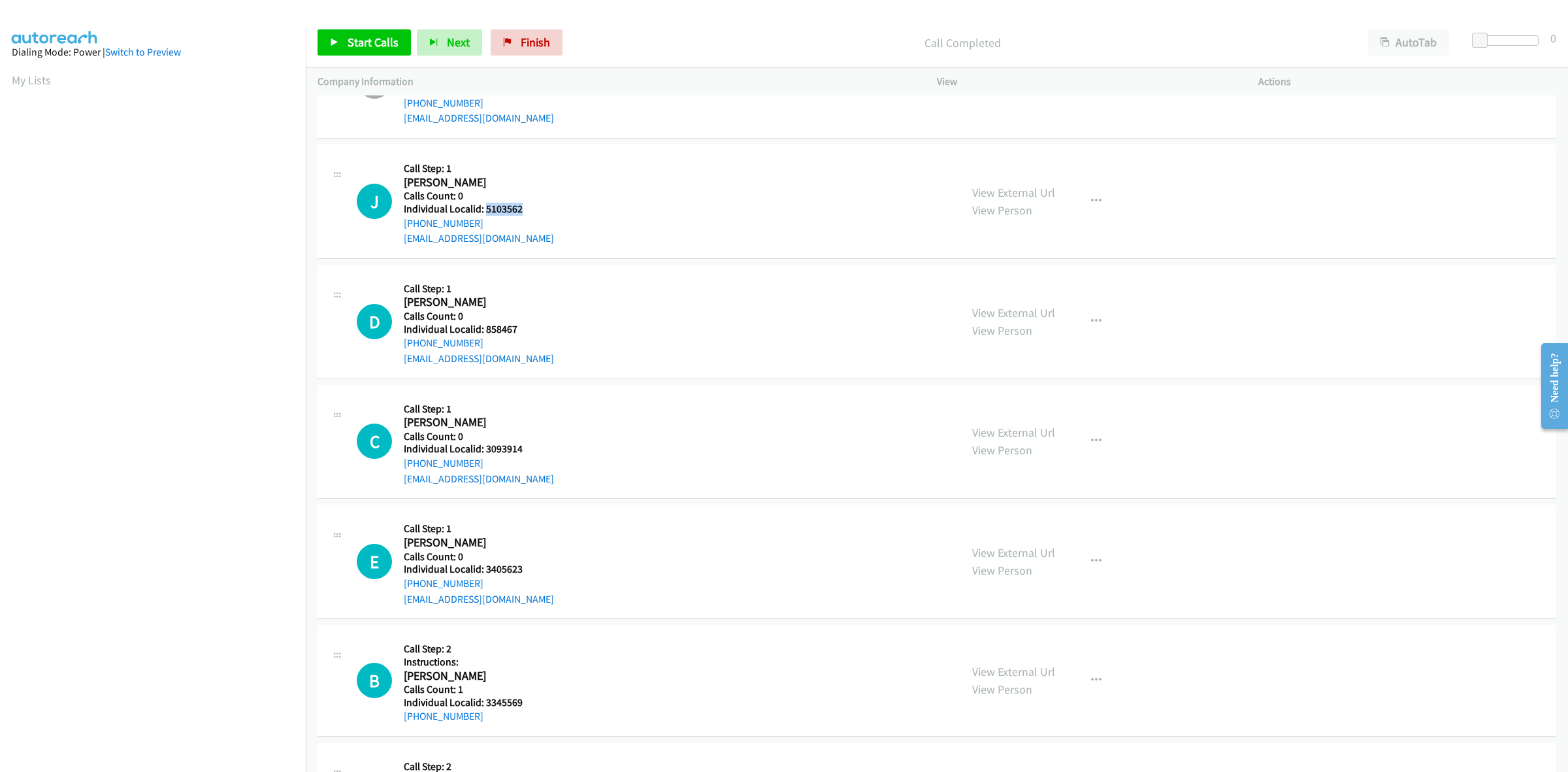
drag, startPoint x: 527, startPoint y: 207, endPoint x: 485, endPoint y: 210, distance: 42.1
click at [485, 210] on h5 "Individual Localid: 5103562" at bounding box center [479, 209] width 151 height 13
drag, startPoint x: 456, startPoint y: 178, endPoint x: 468, endPoint y: 188, distance: 15.6
click at [456, 178] on h2 "Jerry Kratz" at bounding box center [472, 183] width 137 height 15
drag, startPoint x: 487, startPoint y: 224, endPoint x: 400, endPoint y: 230, distance: 87.2
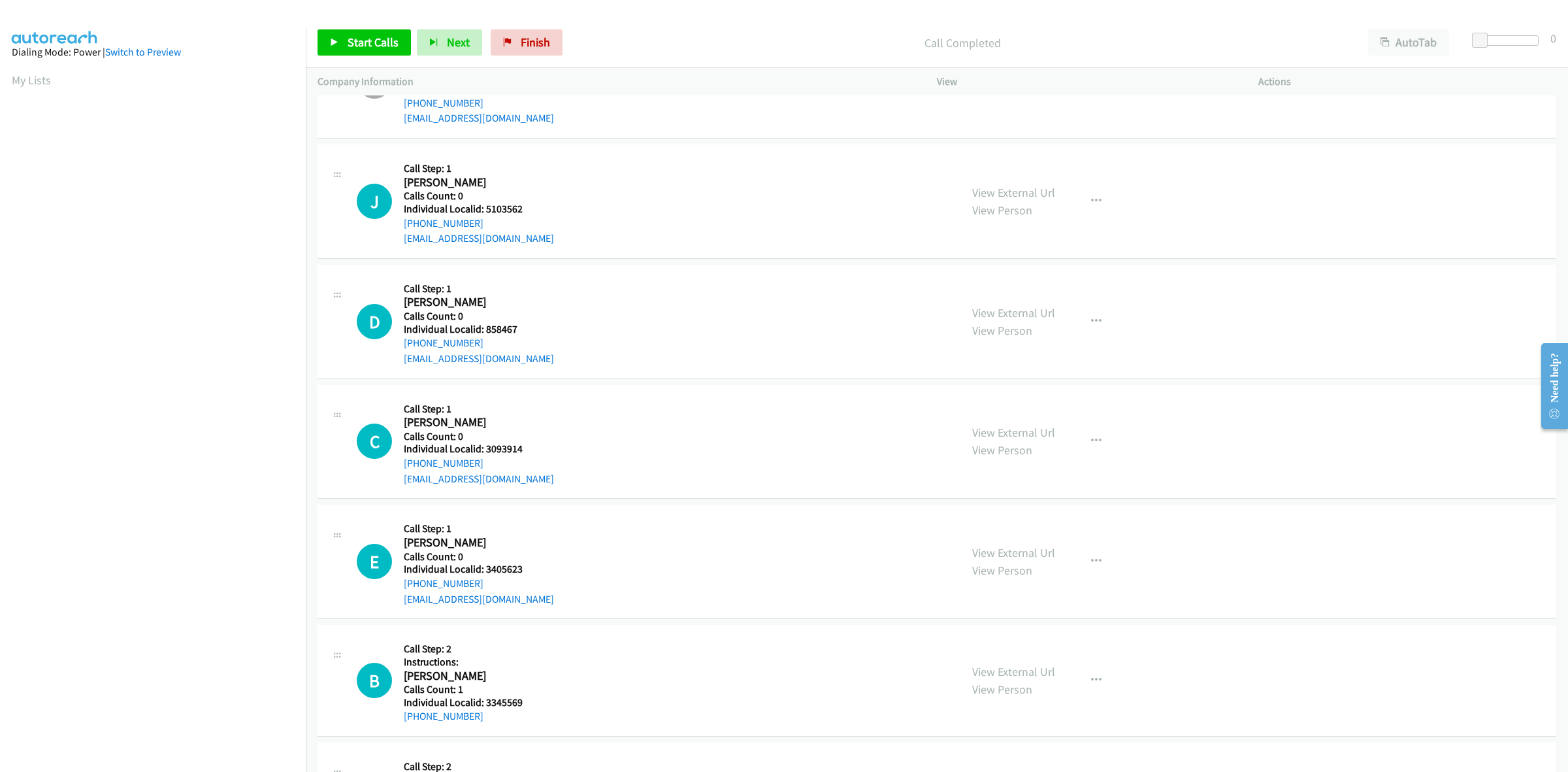
click at [400, 230] on div "J Callback Scheduled Call Step: 1 Jerry Kratz America/New_York Calls Count: 0 I…" at bounding box center [653, 201] width 592 height 90
drag, startPoint x: 520, startPoint y: 207, endPoint x: 482, endPoint y: 210, distance: 38.1
click at [482, 210] on h5 "Individual Localid: 5103562" at bounding box center [479, 209] width 151 height 13
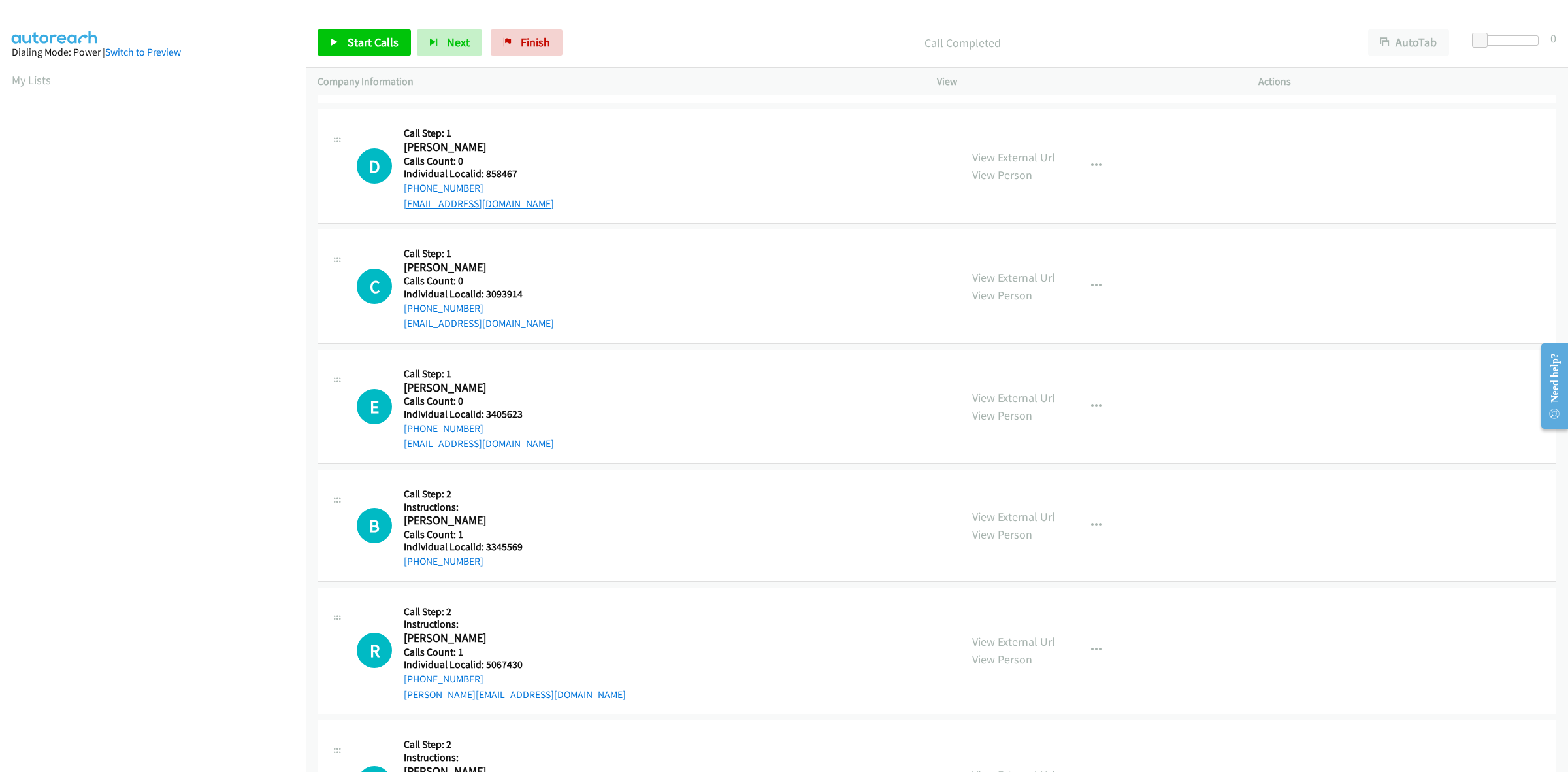
scroll to position [3615, 0]
drag, startPoint x: 518, startPoint y: 174, endPoint x: 485, endPoint y: 173, distance: 33.0
click at [485, 173] on h5 "Individual Localid: 858467" at bounding box center [479, 173] width 151 height 13
click at [612, 165] on div "D Callback Scheduled Call Step: 1 Dennis Koukoutsis America/New_York Calls Coun…" at bounding box center [653, 166] width 592 height 90
drag, startPoint x: 560, startPoint y: 118, endPoint x: 464, endPoint y: 177, distance: 112.7
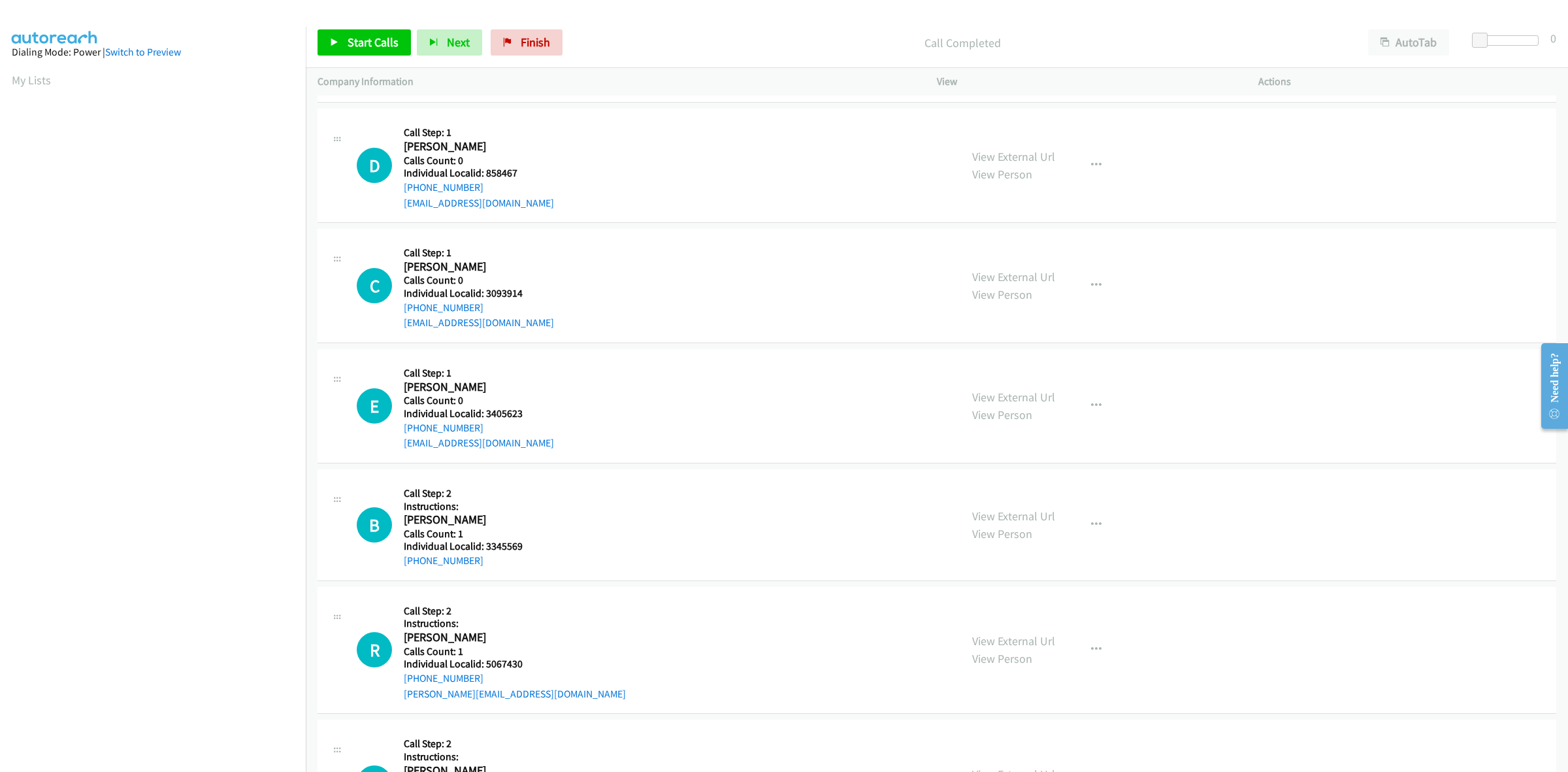
click at [560, 118] on div "D Callback Scheduled Call Step: 1 Dennis Koukoutsis America/New_York Calls Coun…" at bounding box center [936, 165] width 1238 height 114
drag, startPoint x: 494, startPoint y: 190, endPoint x: 400, endPoint y: 191, distance: 94.0
click at [400, 191] on div "D Callback Scheduled Call Step: 1 Dennis Koukoutsis America/New_York Calls Coun…" at bounding box center [653, 166] width 592 height 90
drag, startPoint x: 517, startPoint y: 176, endPoint x: 485, endPoint y: 174, distance: 32.1
click at [485, 174] on h5 "Individual Localid: 858467" at bounding box center [479, 173] width 151 height 13
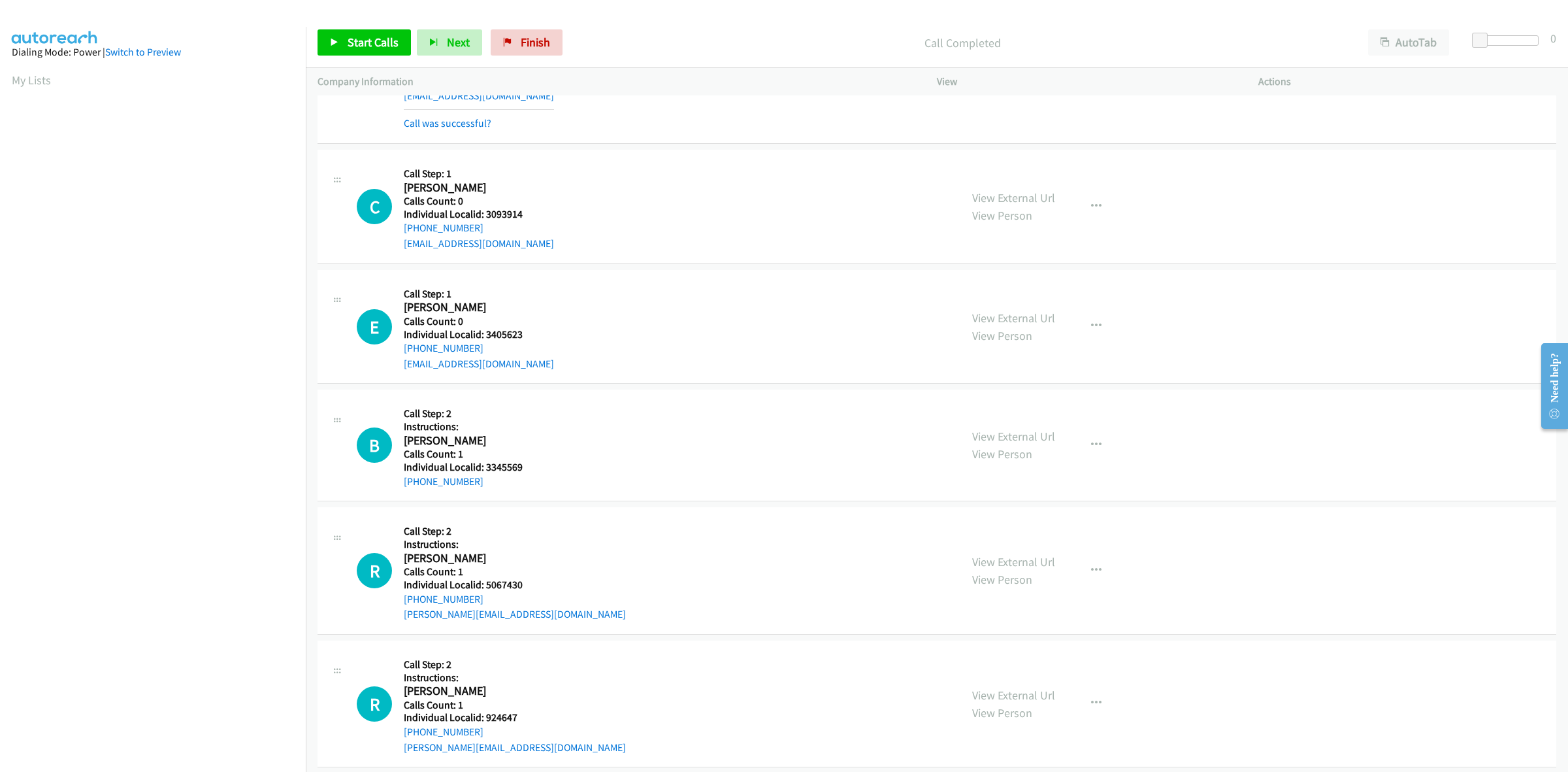
scroll to position [3759, 0]
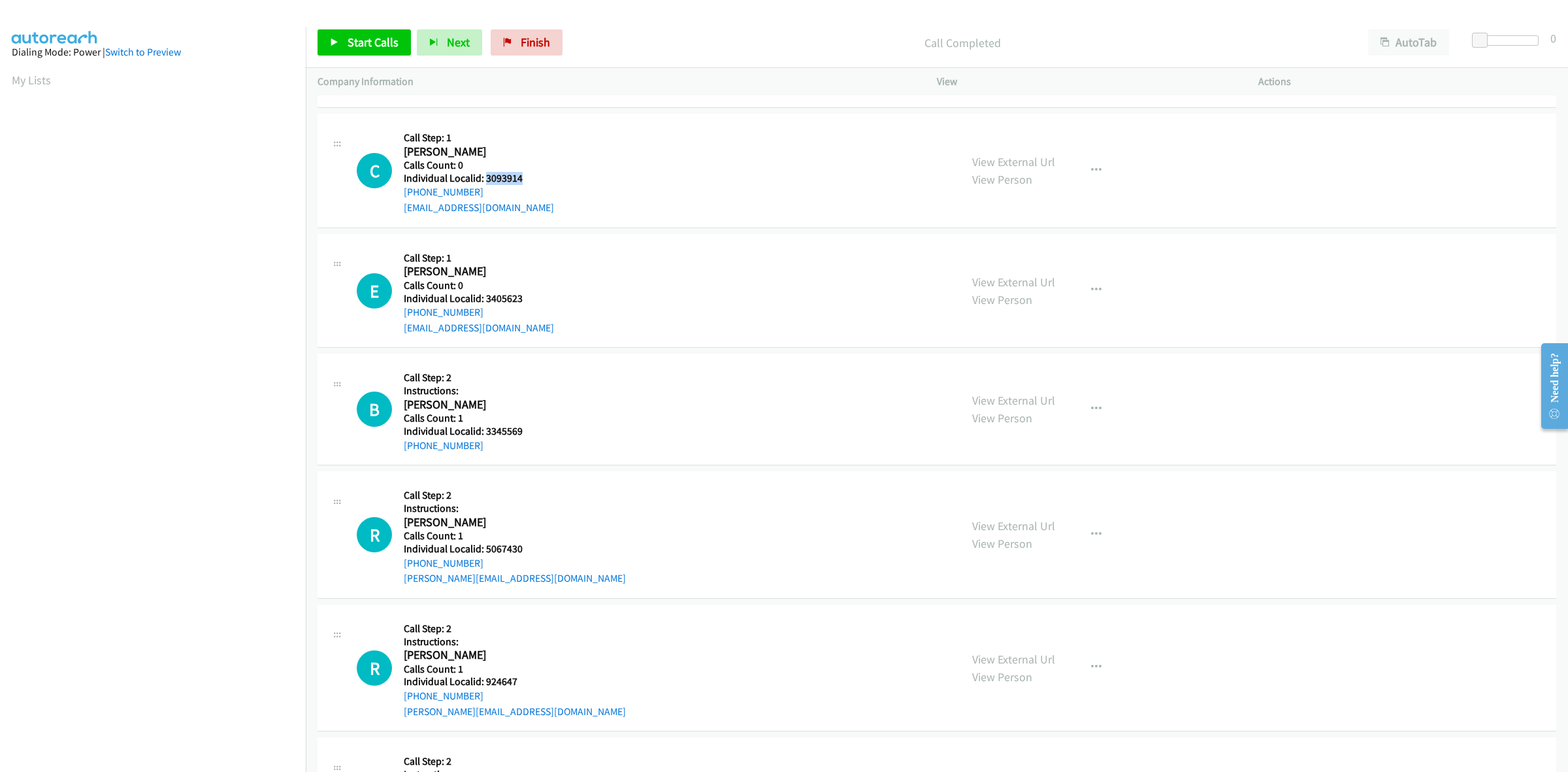
drag, startPoint x: 529, startPoint y: 181, endPoint x: 485, endPoint y: 185, distance: 44.2
click at [485, 185] on h5 "Individual Localid: 3093914" at bounding box center [479, 178] width 151 height 13
click at [495, 132] on div "Callback Scheduled Call Step: 1 Christian Jensen America/New_York Calls Count: …" at bounding box center [479, 171] width 151 height 90
drag, startPoint x: 486, startPoint y: 191, endPoint x: 397, endPoint y: 197, distance: 89.2
click at [397, 197] on div "C Callback Scheduled Call Step: 1 Christian Jensen America/New_York Calls Count…" at bounding box center [653, 171] width 592 height 90
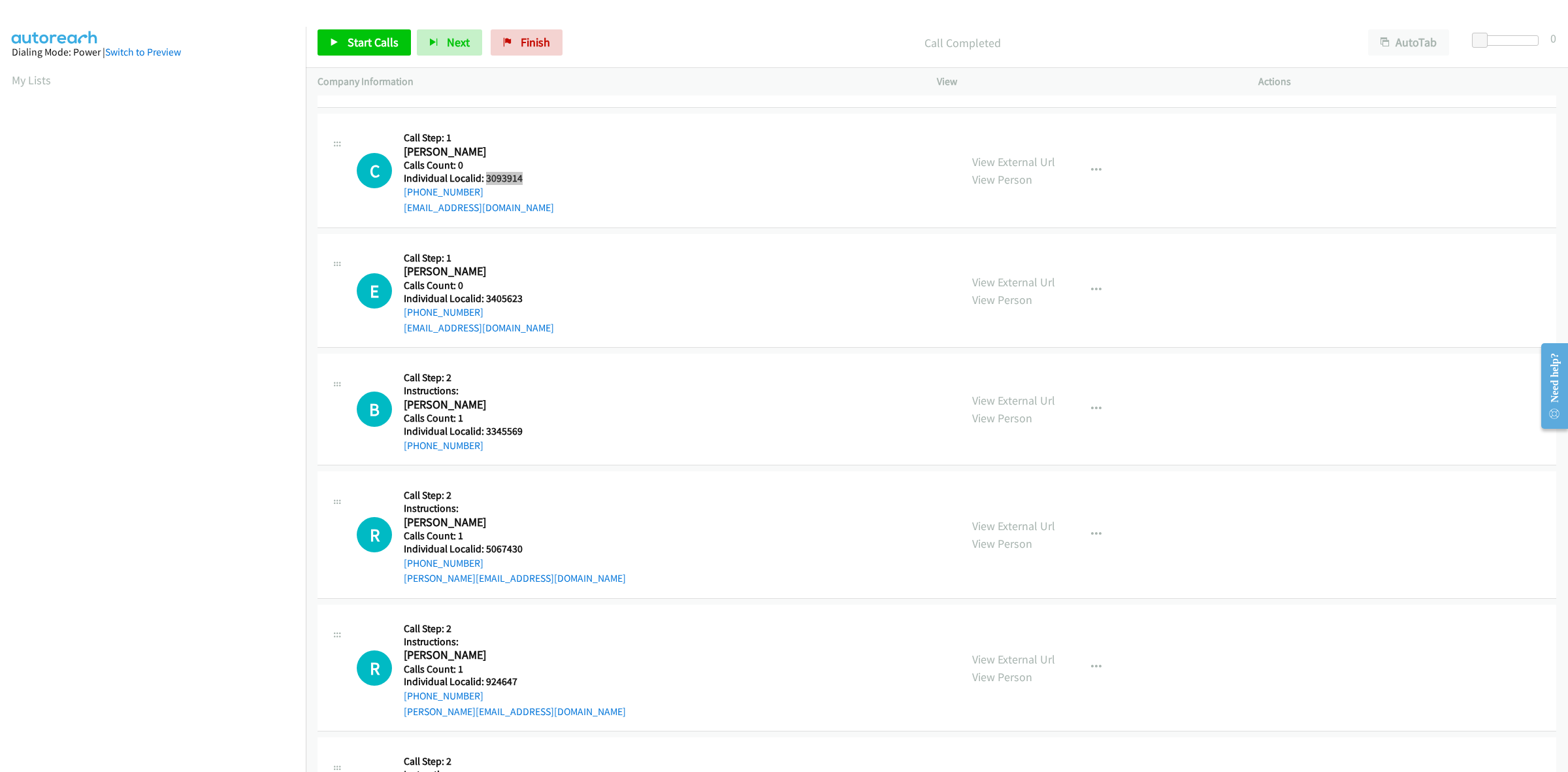
drag, startPoint x: 524, startPoint y: 182, endPoint x: 486, endPoint y: 182, distance: 38.0
click at [486, 182] on h5 "Individual Localid: 3093914" at bounding box center [479, 178] width 151 height 13
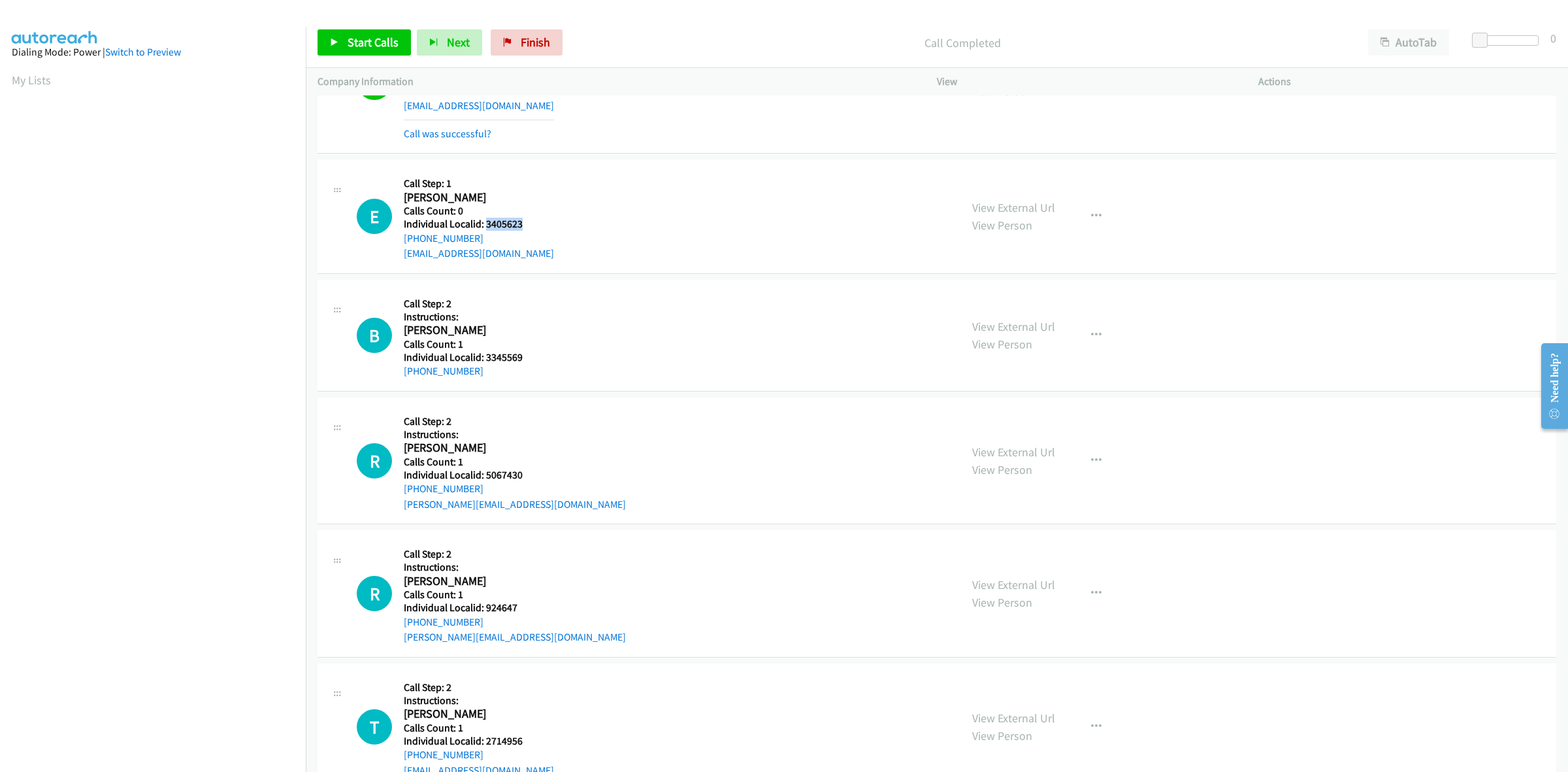
drag, startPoint x: 528, startPoint y: 228, endPoint x: 485, endPoint y: 225, distance: 43.1
click at [485, 225] on h5 "Individual Localid: 3405623" at bounding box center [479, 224] width 151 height 13
drag, startPoint x: 569, startPoint y: 171, endPoint x: 563, endPoint y: 177, distance: 8.5
click at [567, 171] on div "E Callback Scheduled Call Step: 1 Eric Ewen America/New_York Calls Count: 0 Ind…" at bounding box center [936, 216] width 1238 height 114
drag, startPoint x: 487, startPoint y: 240, endPoint x: 397, endPoint y: 243, distance: 90.0
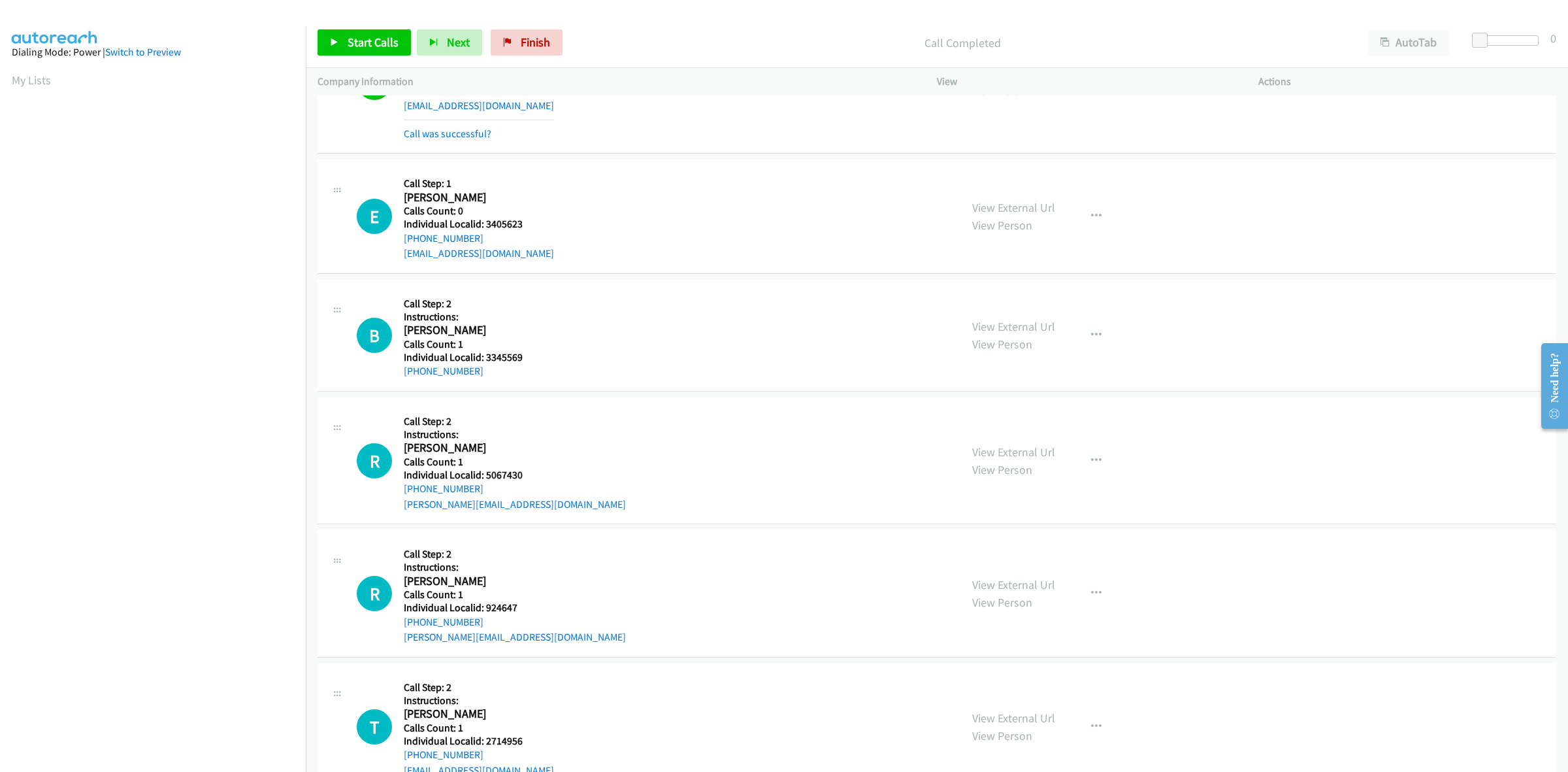
click at [397, 243] on div "E Callback Scheduled Call Step: 1 Eric Ewen America/New_York Calls Count: 0 Ind…" at bounding box center [653, 216] width 592 height 90
drag, startPoint x: 527, startPoint y: 225, endPoint x: 485, endPoint y: 230, distance: 42.3
click at [485, 230] on h5 "Individual Localid: 3405623" at bounding box center [479, 224] width 151 height 13
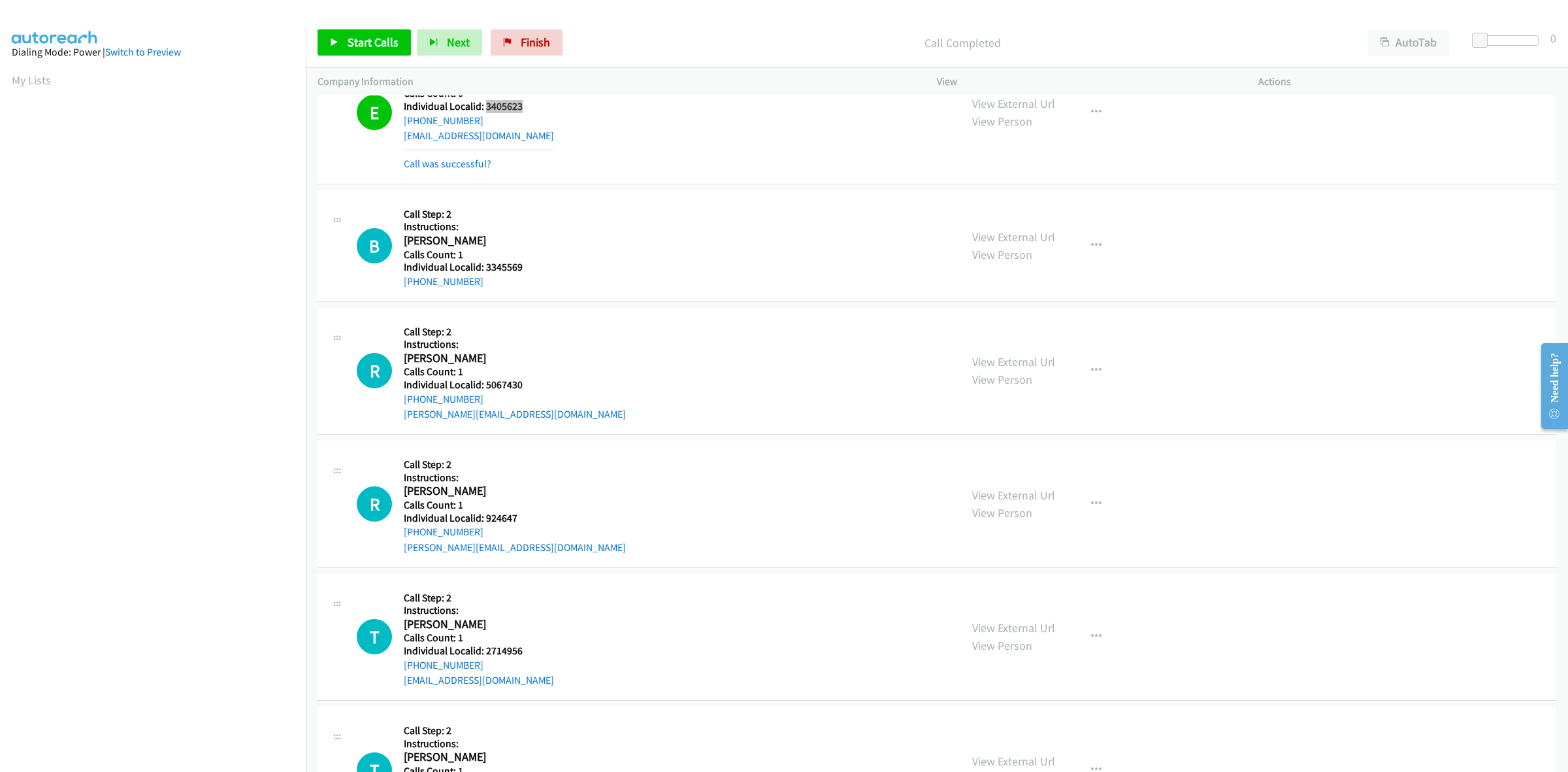
scroll to position [4024, 0]
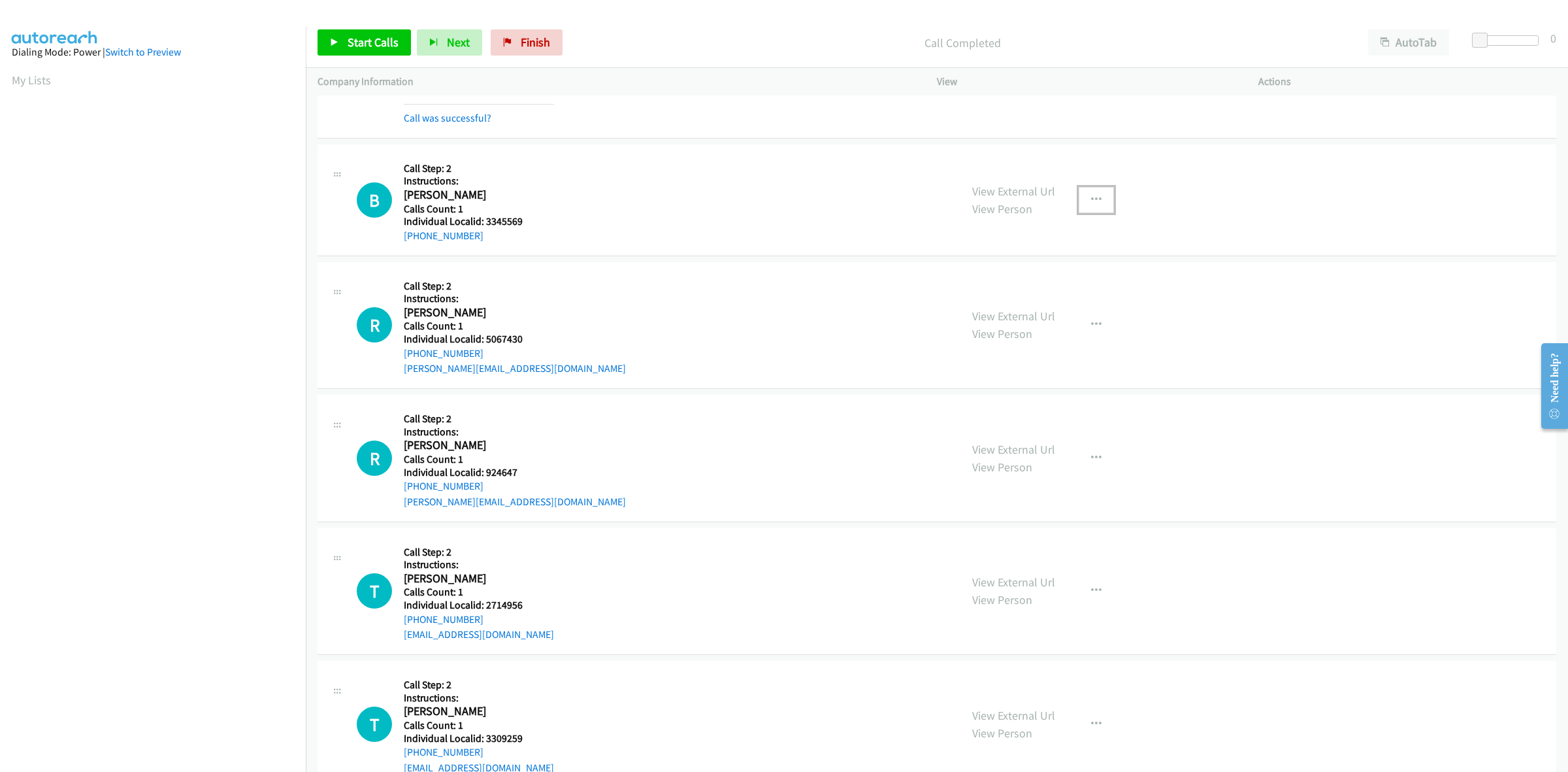
click at [1083, 205] on button "button" at bounding box center [1097, 200] width 35 height 27
click at [1052, 292] on link "Skip Call" at bounding box center [1027, 285] width 174 height 27
click at [1091, 330] on icon "button" at bounding box center [1097, 325] width 11 height 11
click at [1036, 423] on link "Skip Call" at bounding box center [1027, 410] width 174 height 27
click at [1095, 462] on button "button" at bounding box center [1097, 458] width 35 height 27
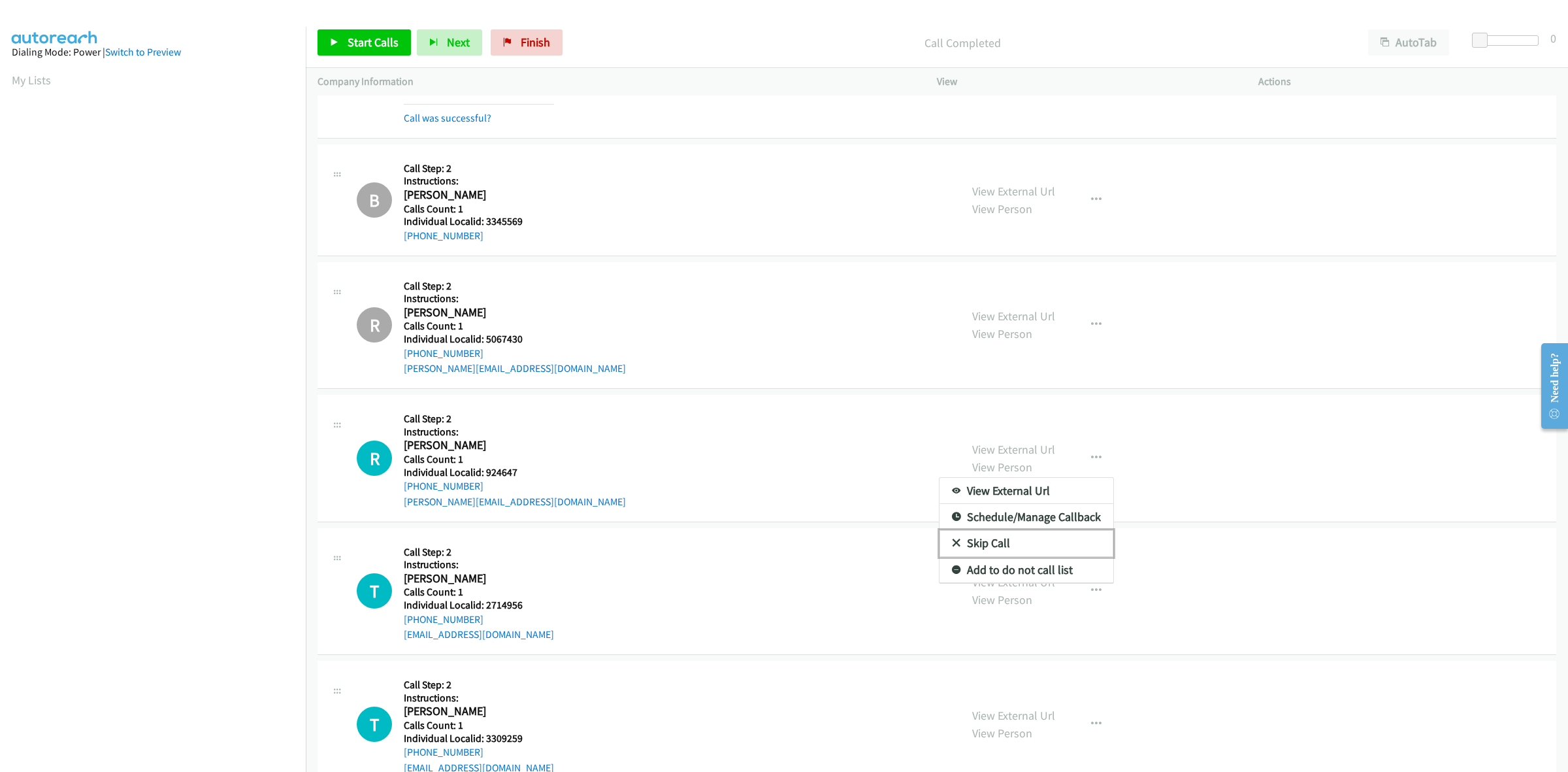
click at [1017, 548] on link "Skip Call" at bounding box center [1027, 543] width 174 height 27
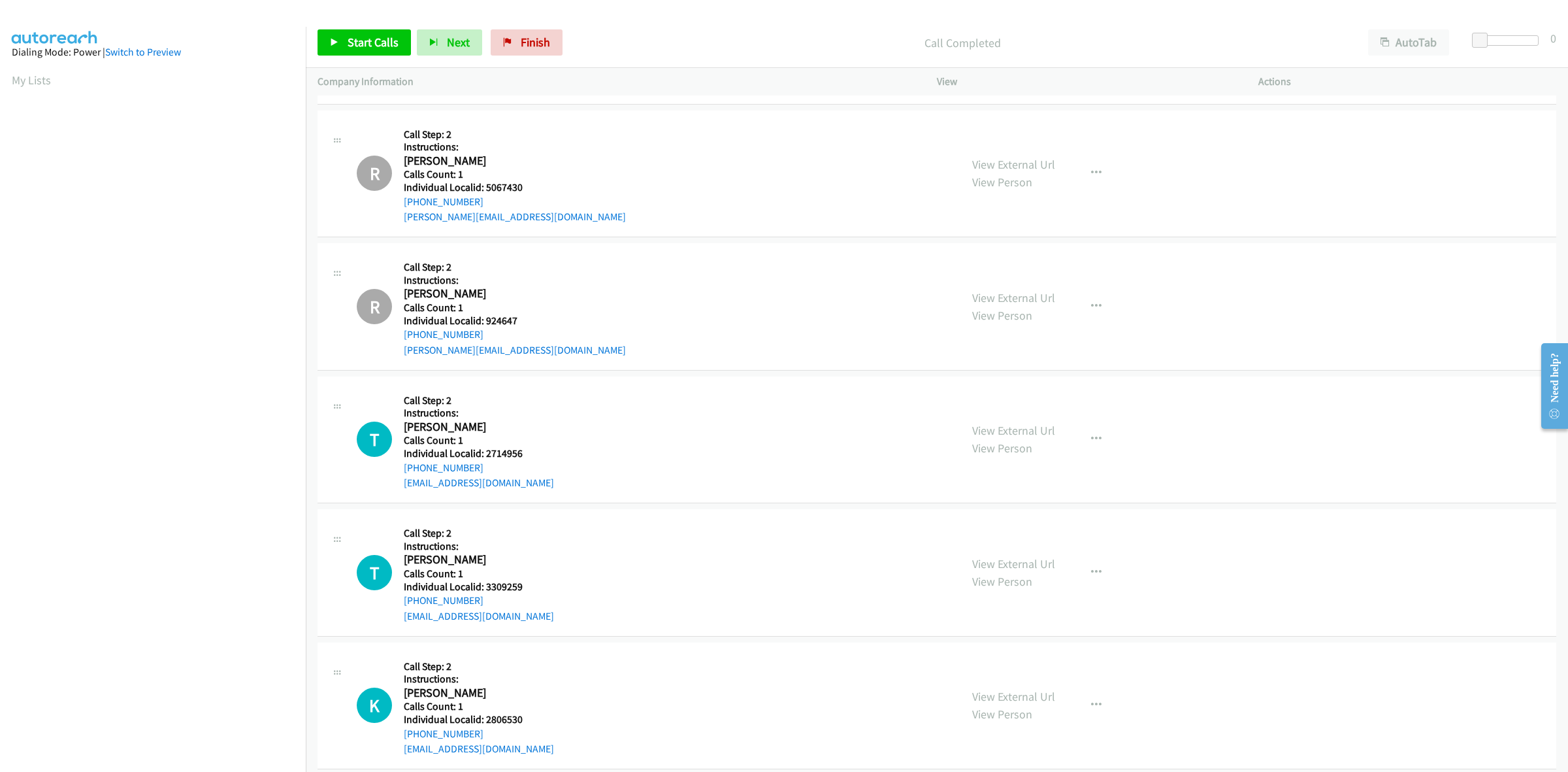
scroll to position [4249, 0]
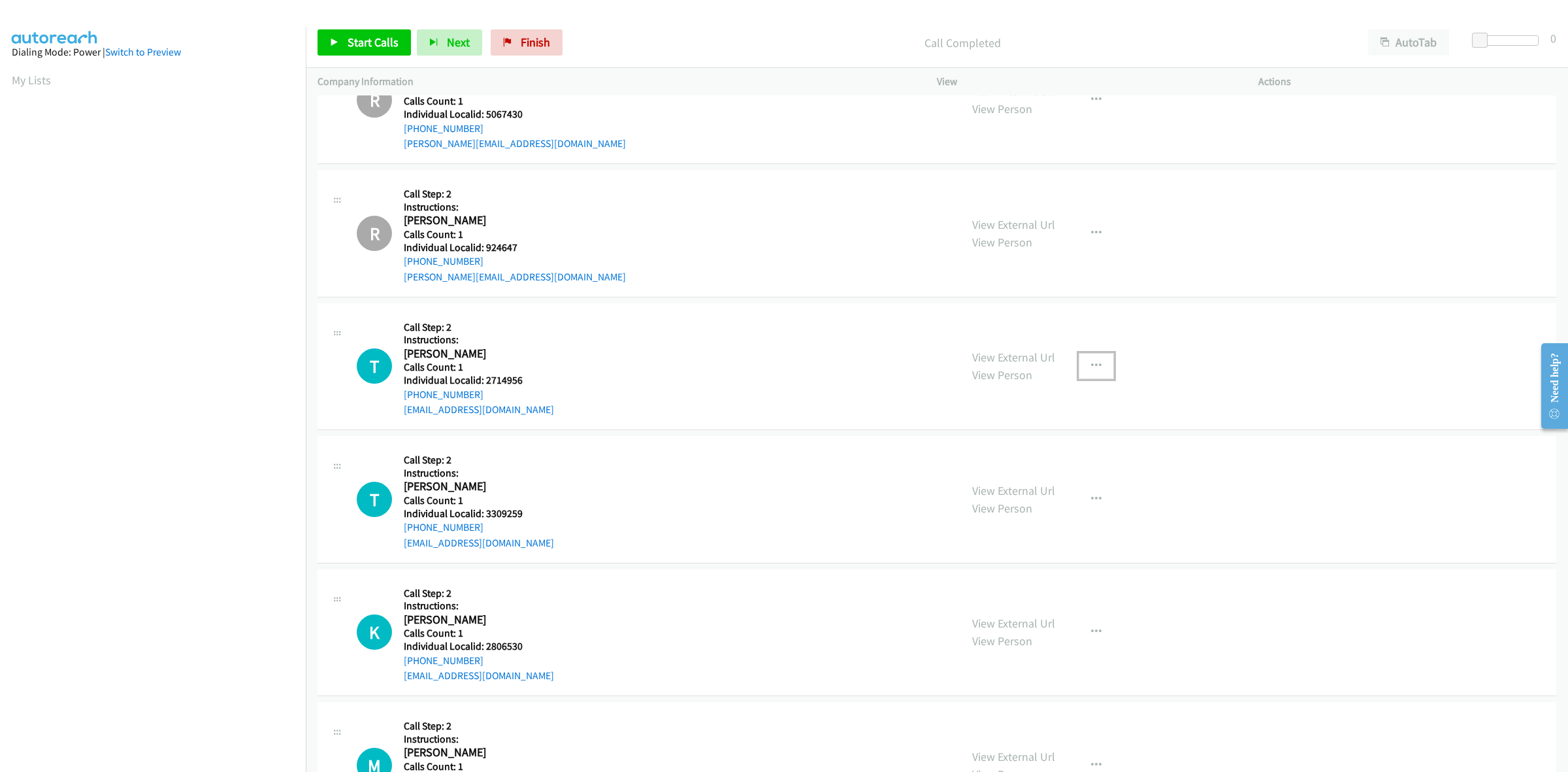
click at [1093, 368] on icon "button" at bounding box center [1097, 366] width 11 height 11
click at [1016, 453] on link "Skip Call" at bounding box center [1027, 452] width 174 height 27
click at [1091, 500] on icon "button" at bounding box center [1097, 500] width 11 height 11
click at [1021, 592] on link "Skip Call" at bounding box center [1027, 585] width 174 height 27
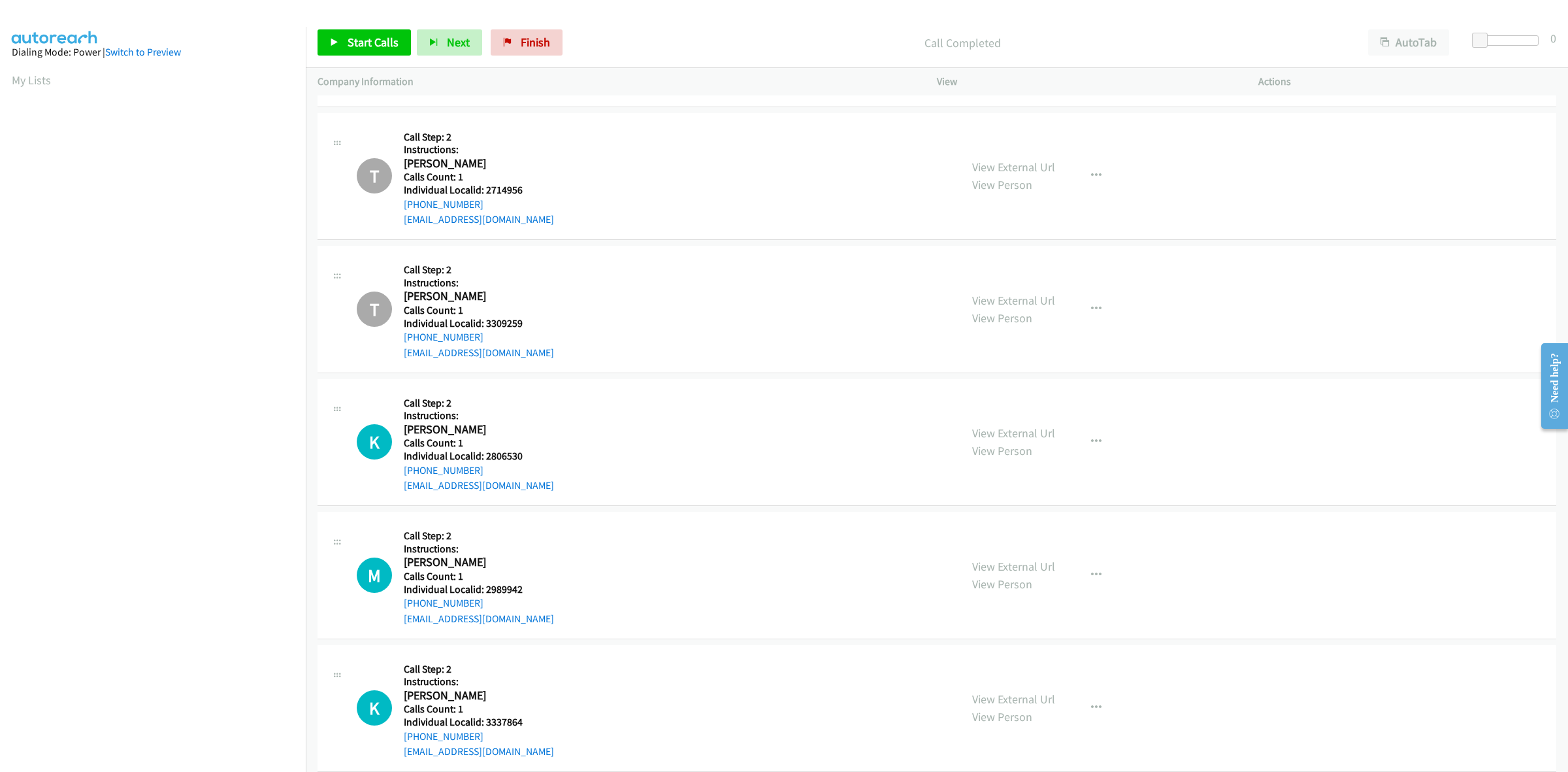
scroll to position [4535, 0]
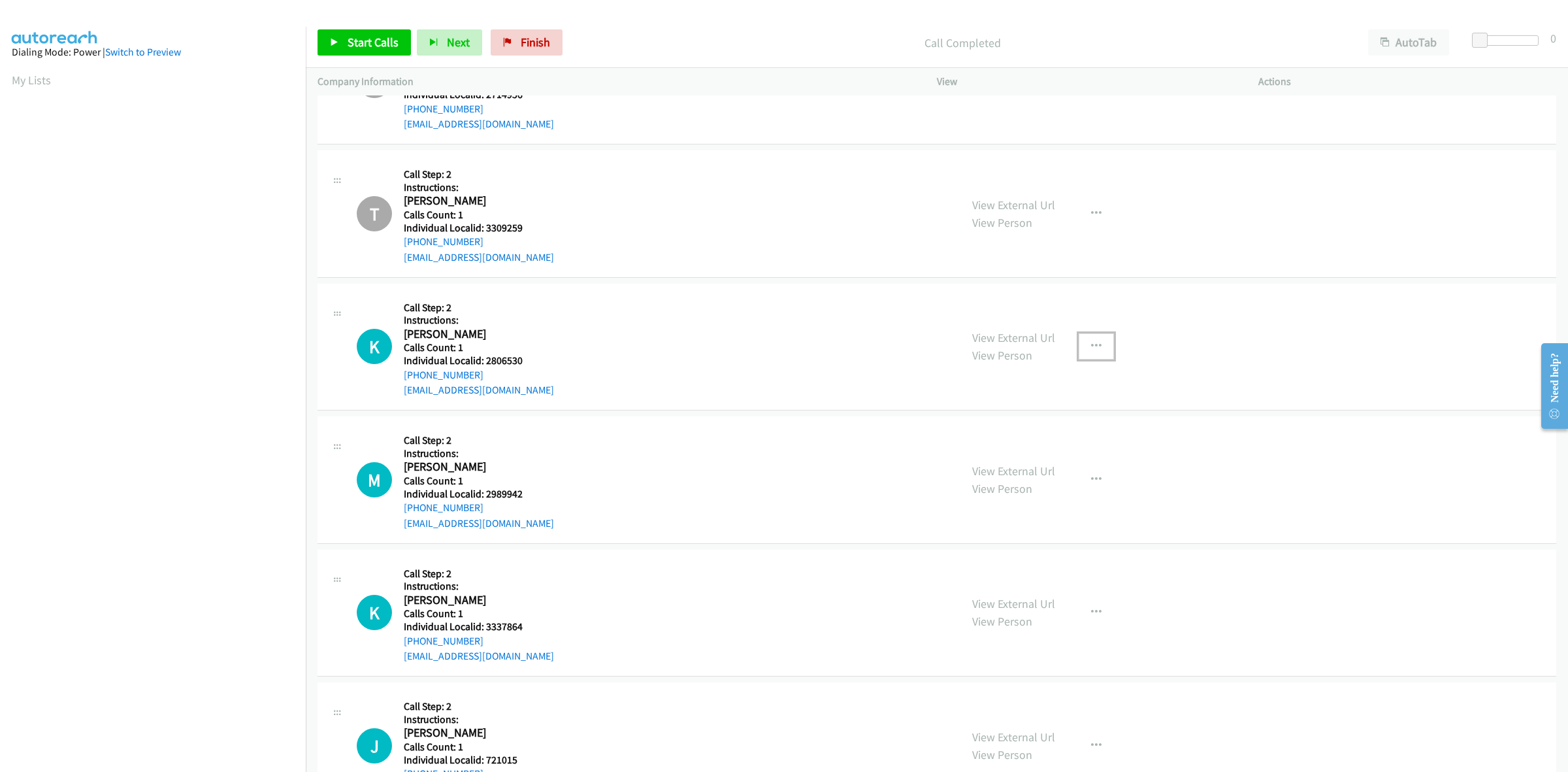
click at [1096, 347] on button "button" at bounding box center [1097, 347] width 35 height 27
click at [1013, 441] on link "Skip Call" at bounding box center [1027, 433] width 174 height 27
click at [1079, 484] on button "button" at bounding box center [1097, 480] width 35 height 27
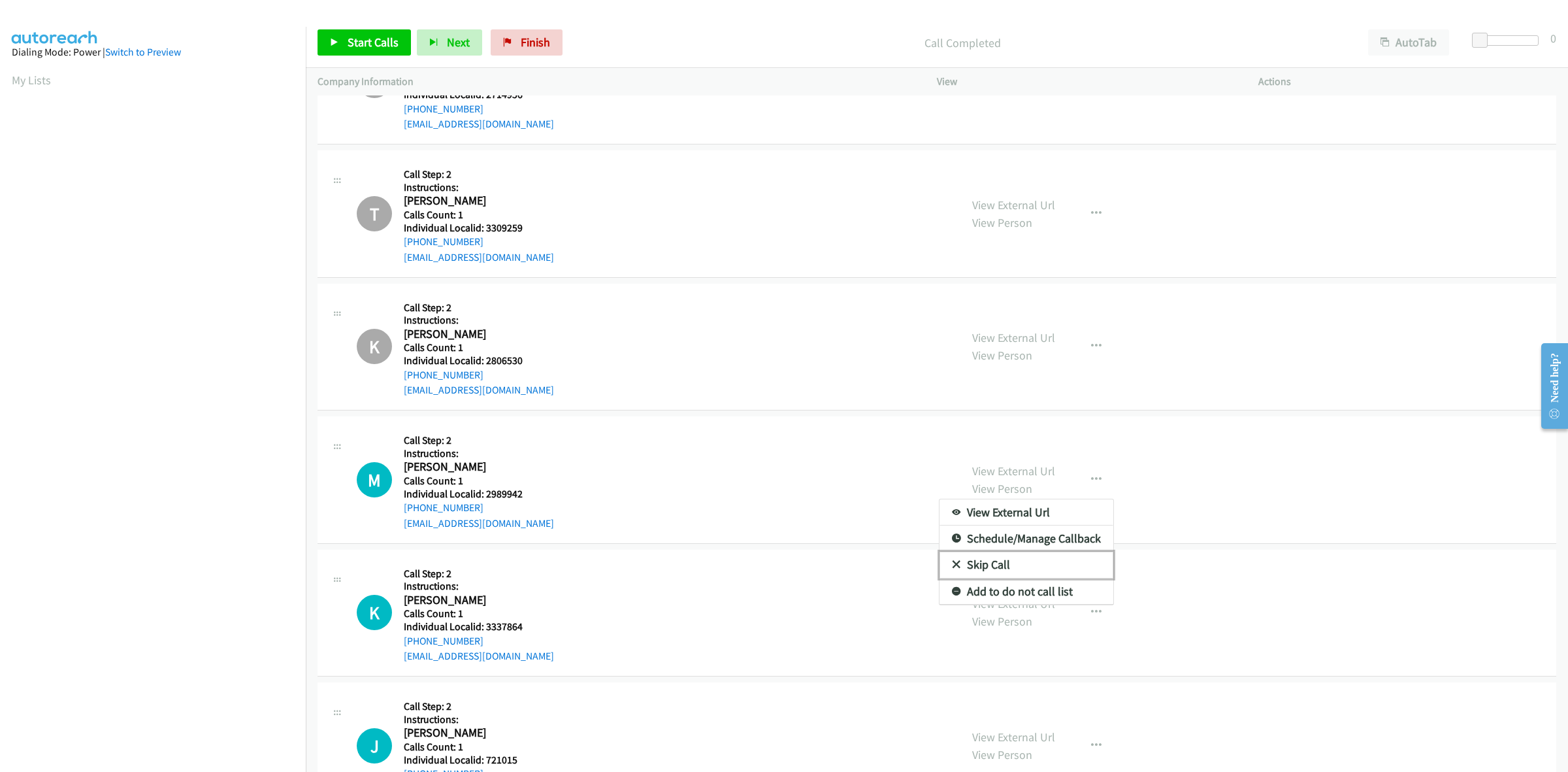
click at [1012, 565] on link "Skip Call" at bounding box center [1027, 565] width 174 height 27
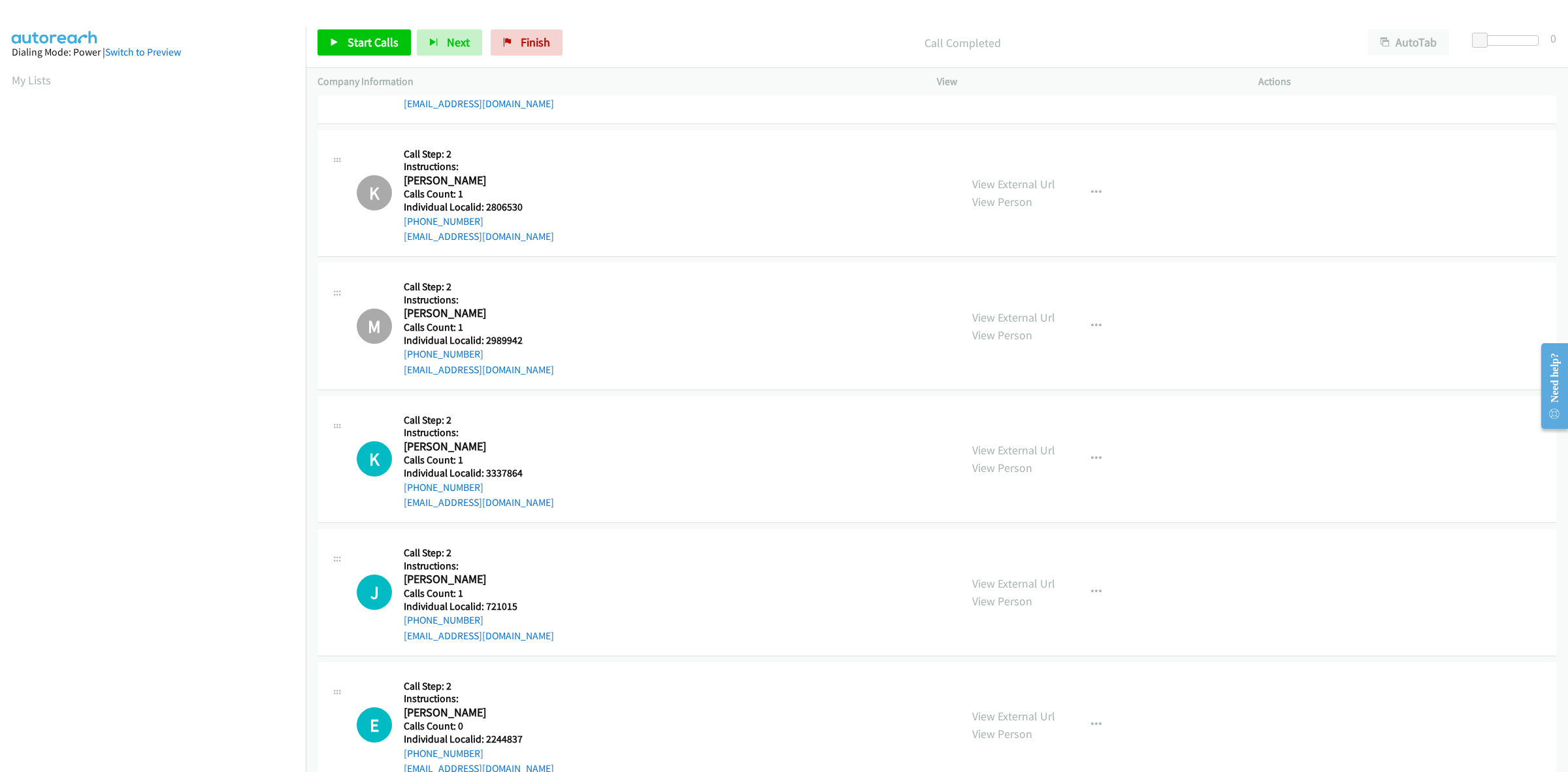
scroll to position [4739, 0]
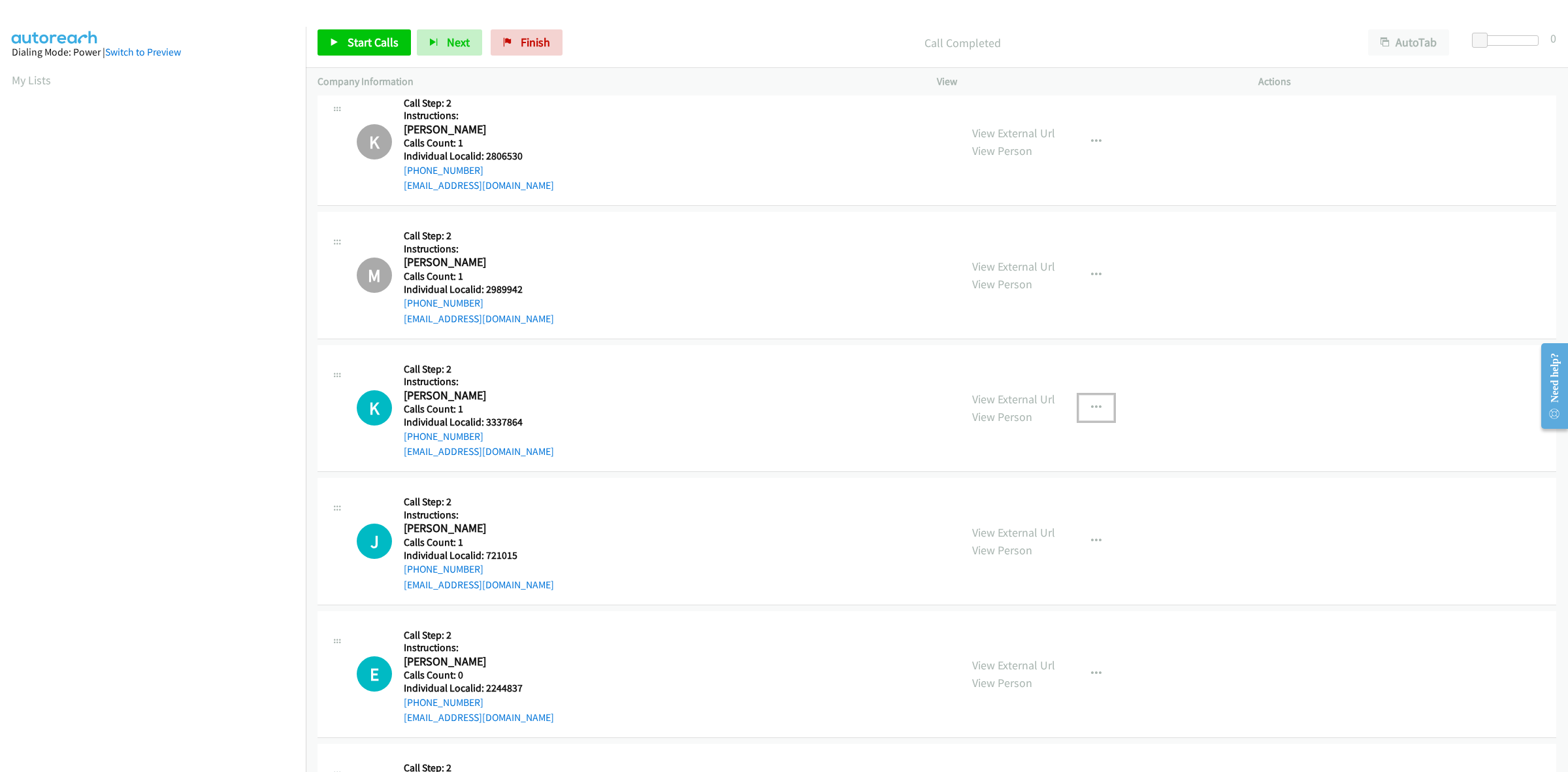
click at [1091, 409] on icon "button" at bounding box center [1097, 408] width 11 height 11
click at [1013, 492] on link "Skip Call" at bounding box center [1027, 494] width 174 height 27
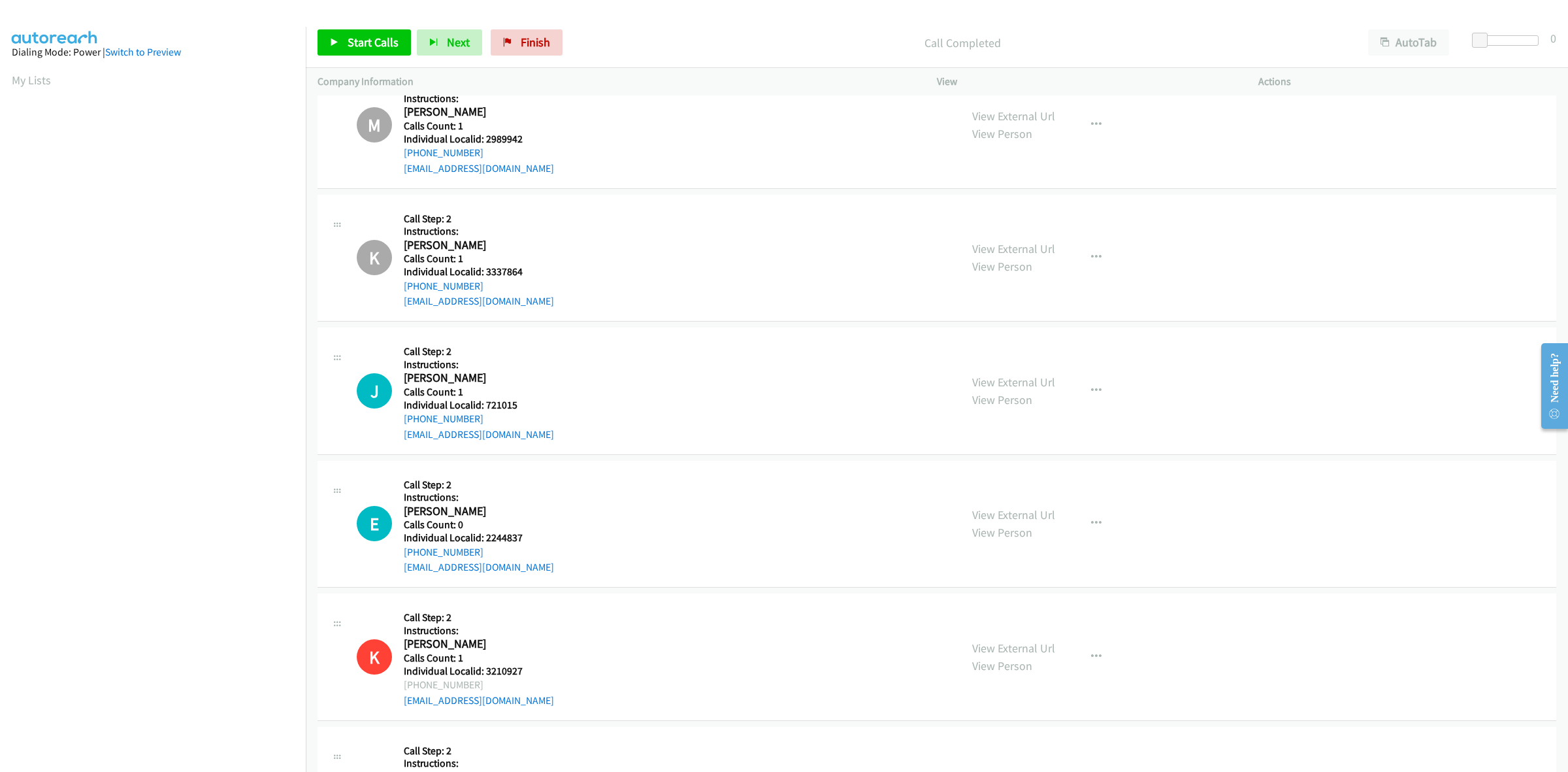
scroll to position [4943, 0]
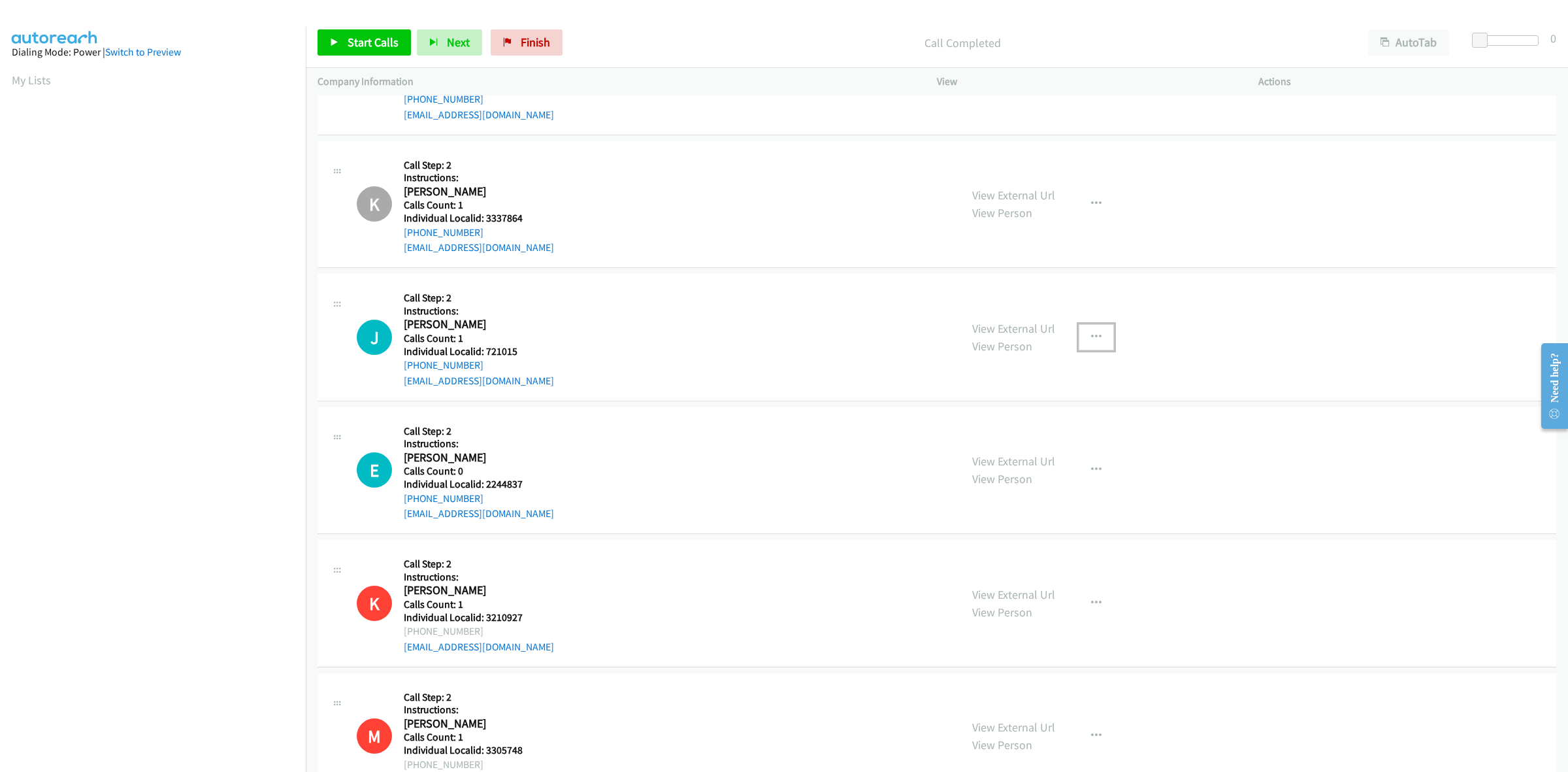
click at [1099, 341] on button "button" at bounding box center [1097, 338] width 35 height 27
click at [1012, 428] on link "Skip Call" at bounding box center [1027, 423] width 174 height 27
click at [1091, 469] on icon "button" at bounding box center [1097, 470] width 11 height 11
click at [1008, 569] on link "Skip Call" at bounding box center [1027, 556] width 174 height 27
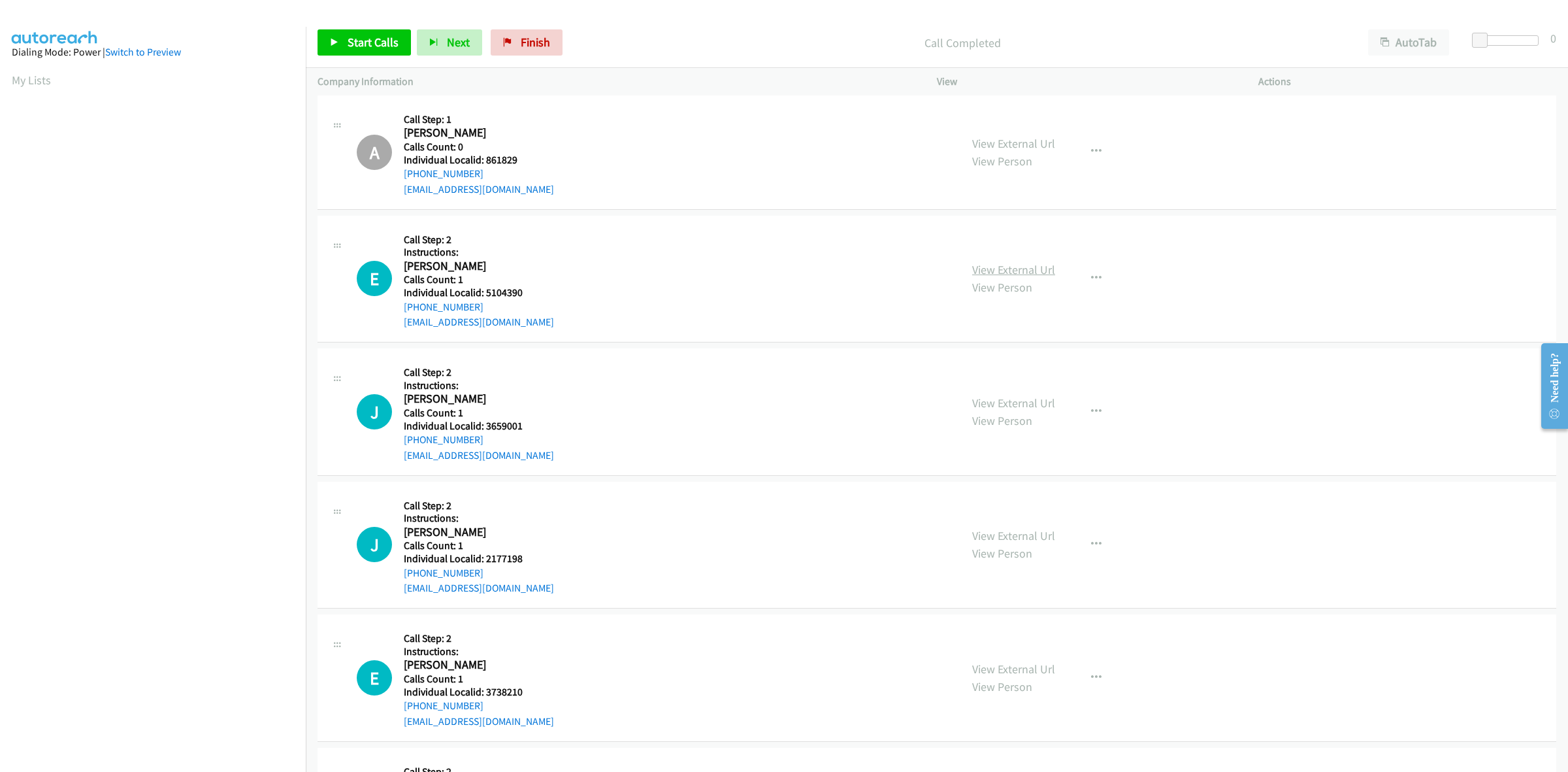
scroll to position [5904, 0]
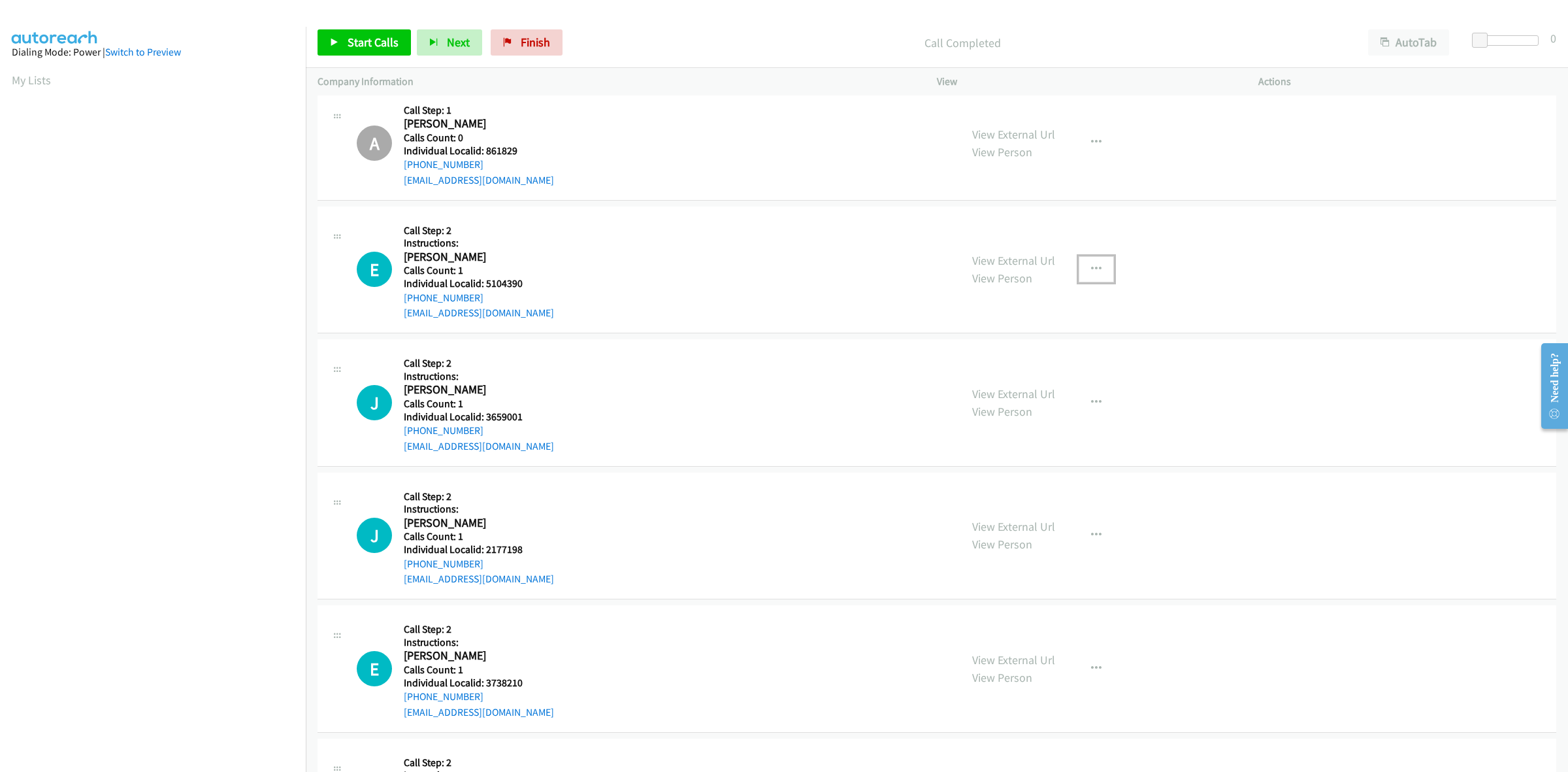
click at [1093, 275] on icon "button" at bounding box center [1097, 269] width 11 height 11
click at [1007, 363] on link "Skip Call" at bounding box center [1027, 355] width 174 height 27
click at [1097, 400] on button "button" at bounding box center [1097, 403] width 35 height 27
click at [1022, 495] on link "Skip Call" at bounding box center [1027, 487] width 174 height 27
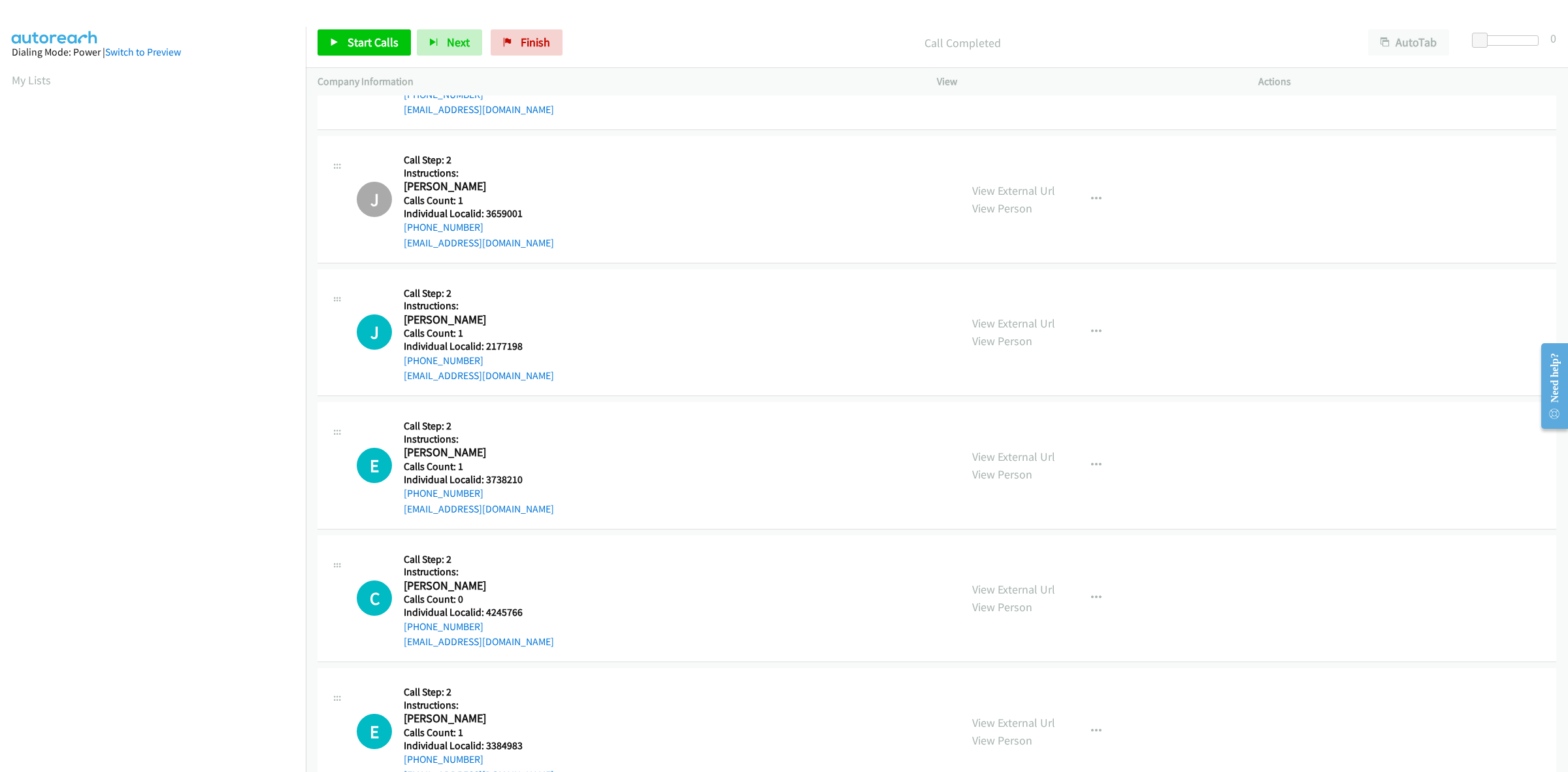
scroll to position [6108, 0]
click at [1079, 337] on button "button" at bounding box center [1097, 331] width 35 height 27
click at [1002, 418] on link "Skip Call" at bounding box center [1027, 417] width 174 height 27
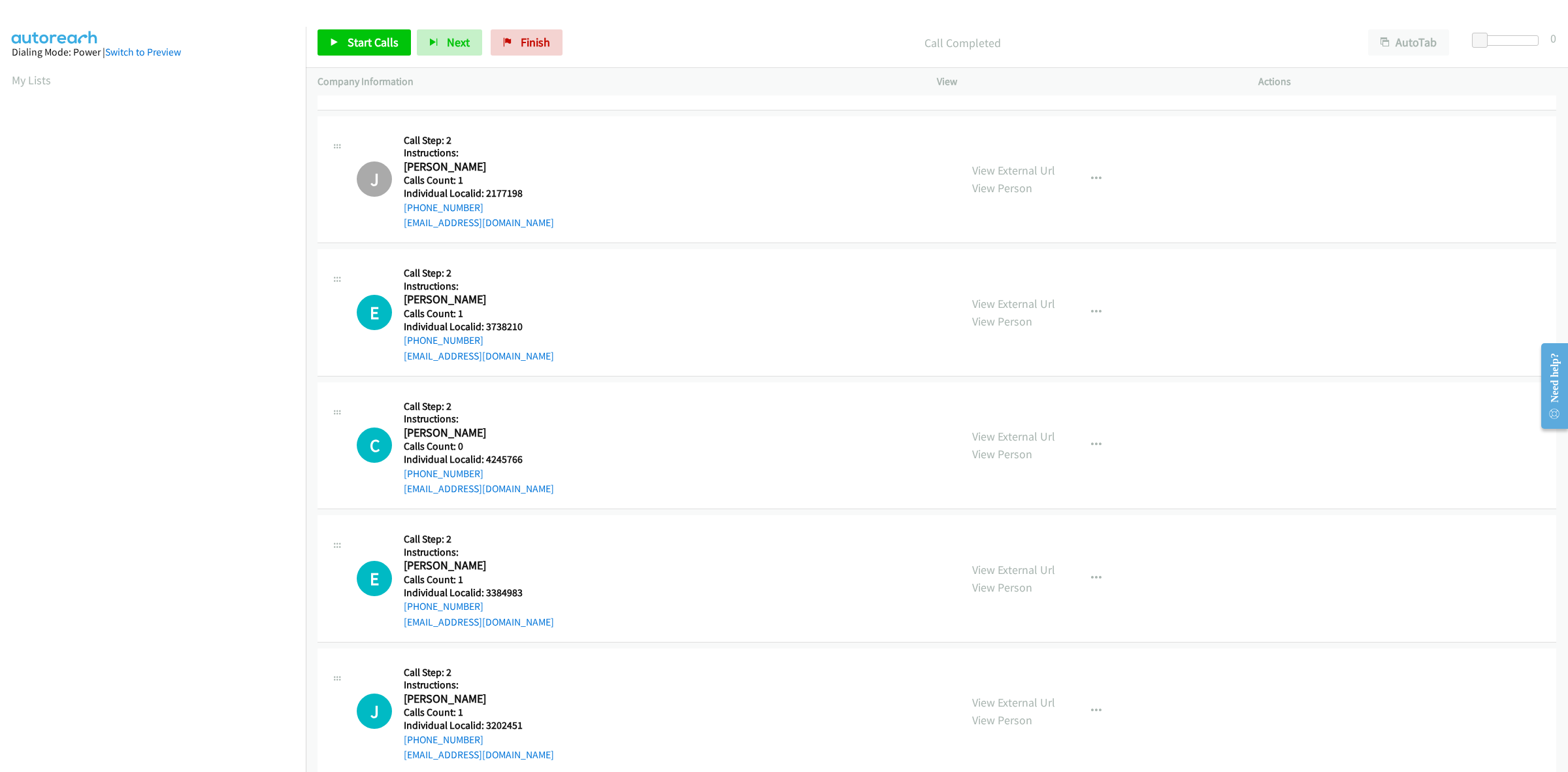
scroll to position [6332, 0]
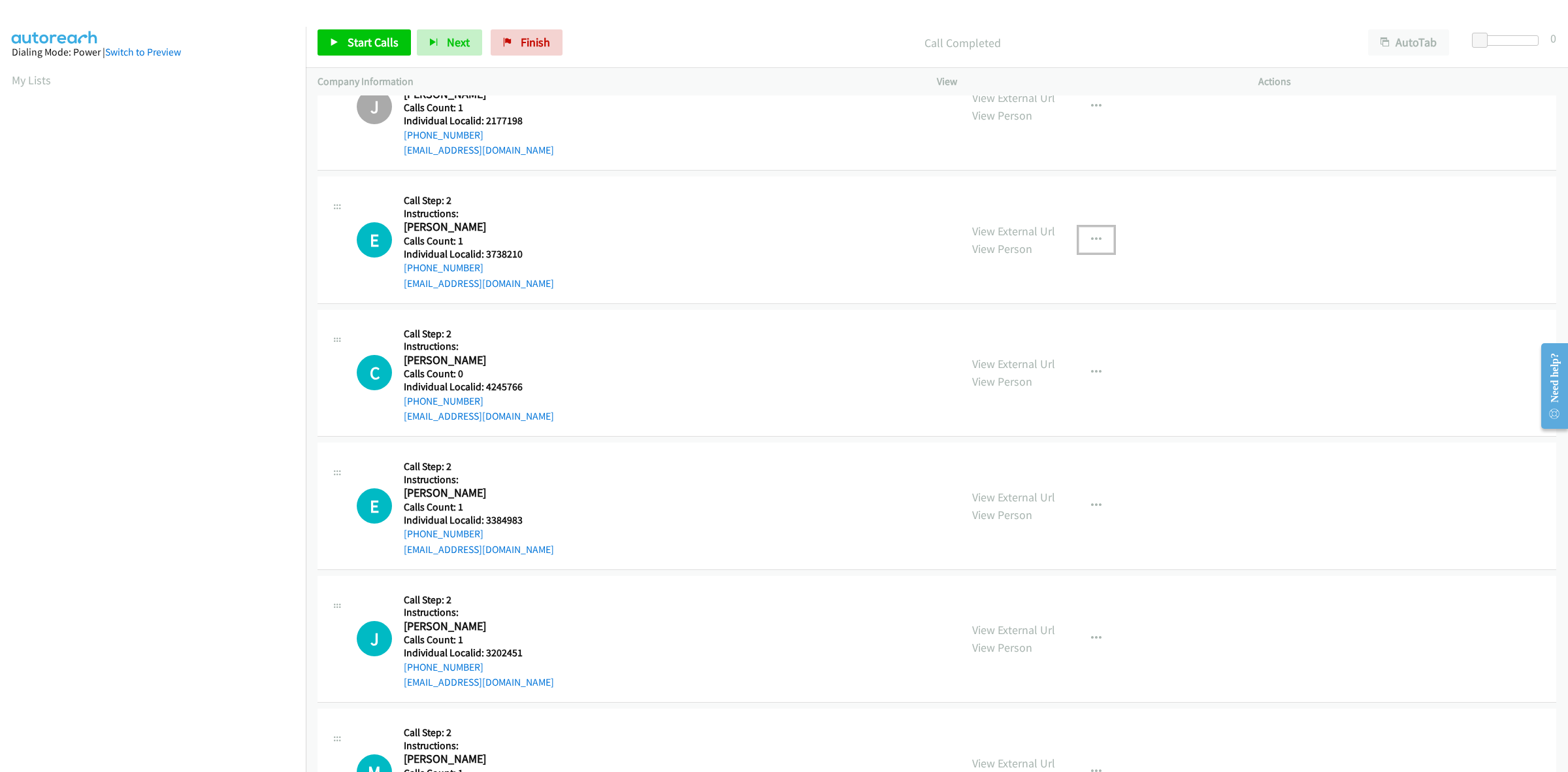
click at [1079, 243] on button "button" at bounding box center [1097, 240] width 35 height 27
click at [1002, 324] on link "Skip Call" at bounding box center [1027, 325] width 174 height 27
click at [1096, 385] on button "button" at bounding box center [1097, 373] width 35 height 27
click at [1026, 457] on link "Skip Call" at bounding box center [1027, 458] width 174 height 27
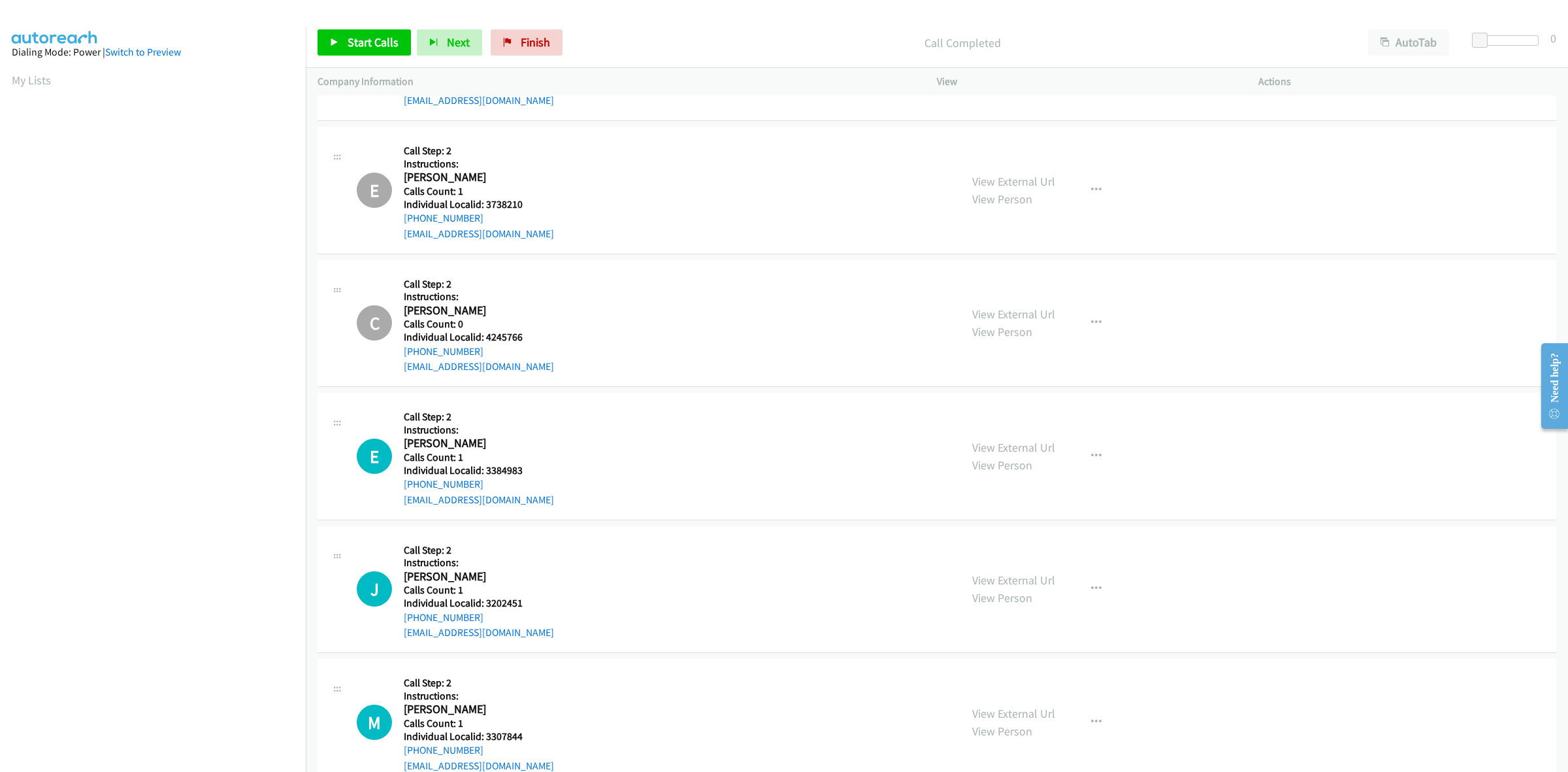
scroll to position [6537, 0]
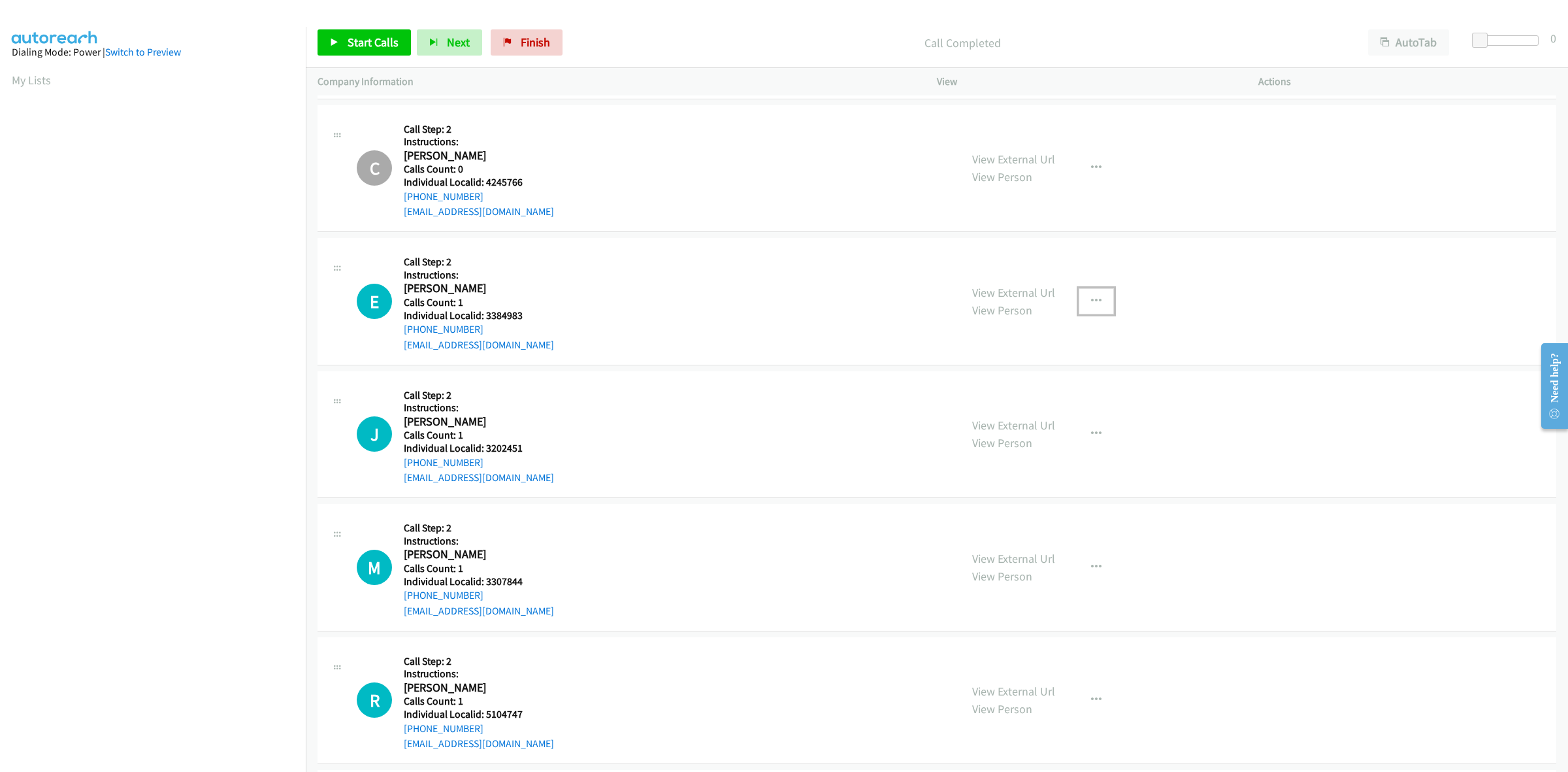
click at [1091, 306] on icon "button" at bounding box center [1097, 301] width 11 height 11
click at [997, 389] on link "Skip Call" at bounding box center [1027, 386] width 174 height 27
click at [1094, 437] on icon "button" at bounding box center [1097, 434] width 11 height 11
click at [1034, 519] on link "Skip Call" at bounding box center [1027, 520] width 174 height 27
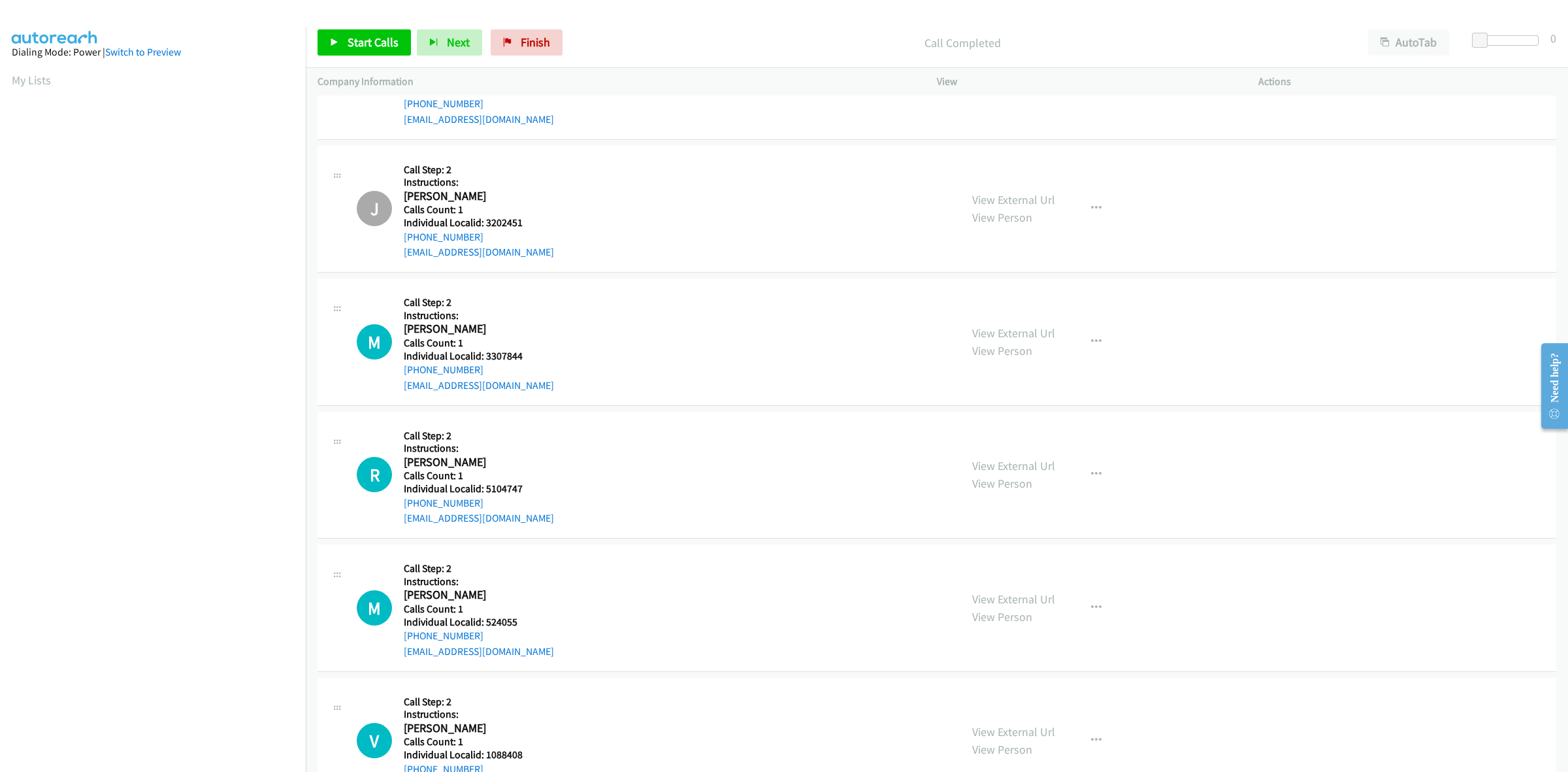
scroll to position [6823, 0]
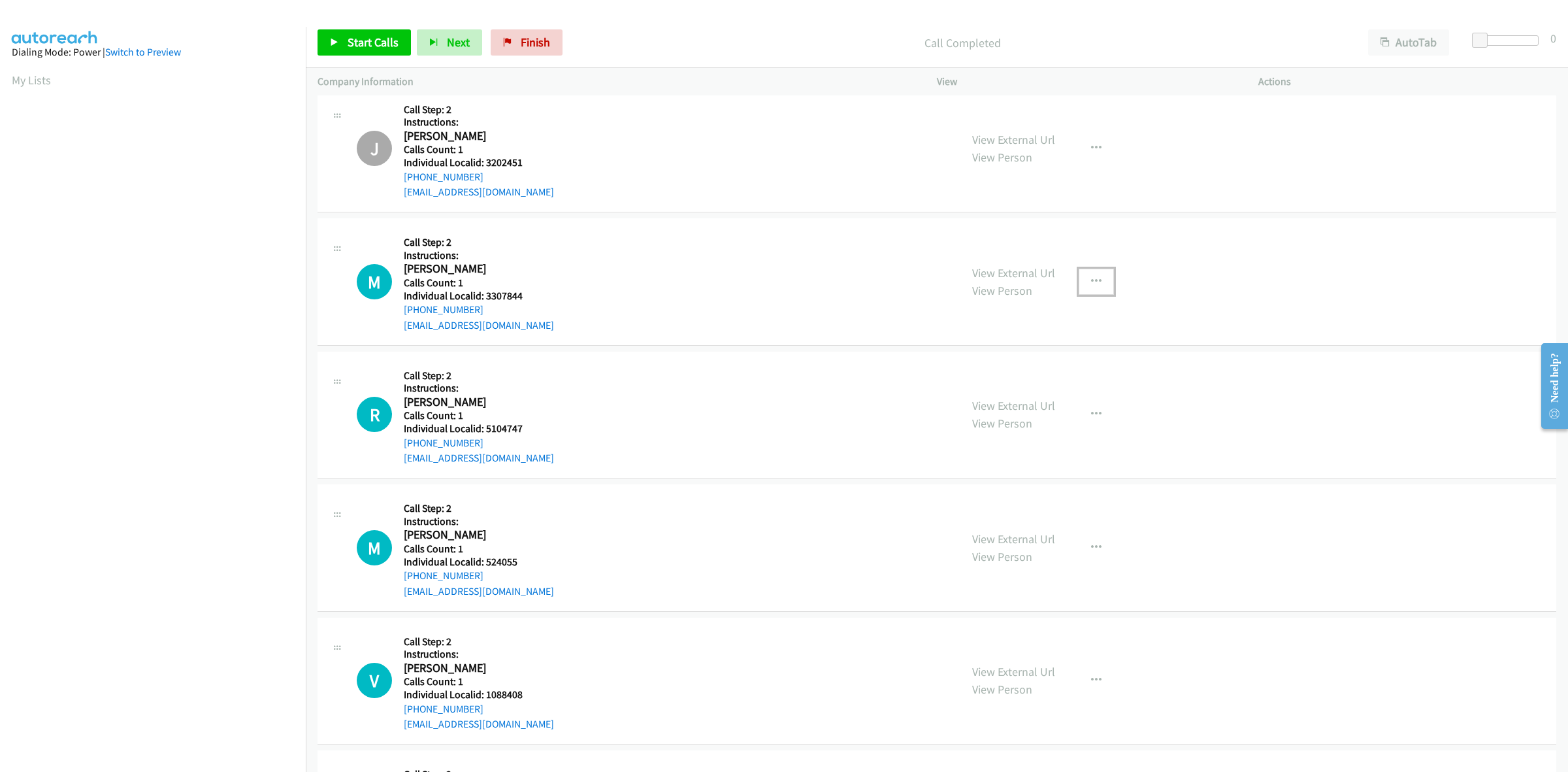
click at [1091, 287] on icon "button" at bounding box center [1097, 282] width 11 height 11
click at [1021, 366] on link "Skip Call" at bounding box center [1027, 367] width 174 height 27
click at [1093, 415] on icon "button" at bounding box center [1097, 415] width 11 height 11
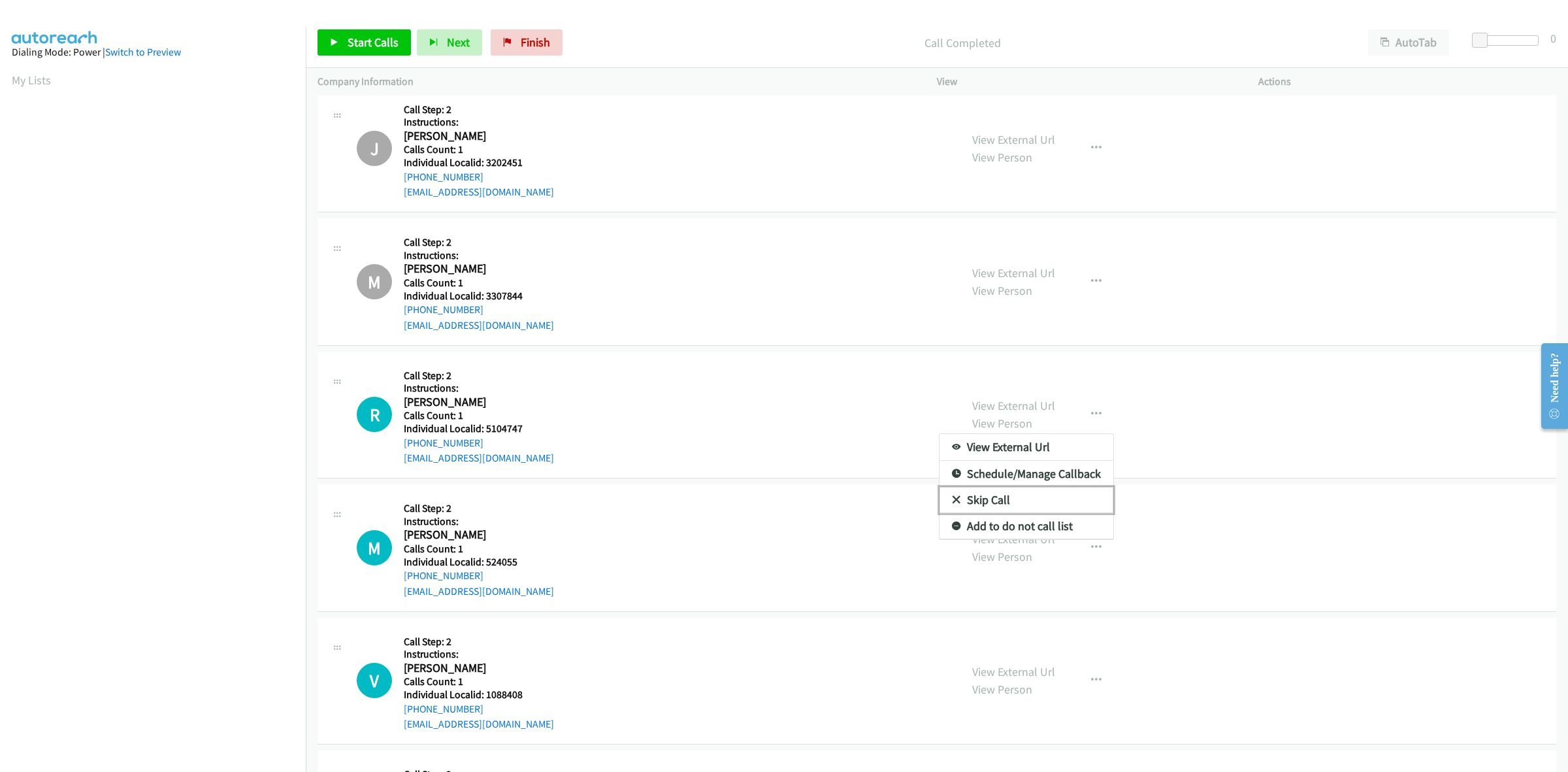
click at [1043, 502] on link "Skip Call" at bounding box center [1027, 500] width 174 height 27
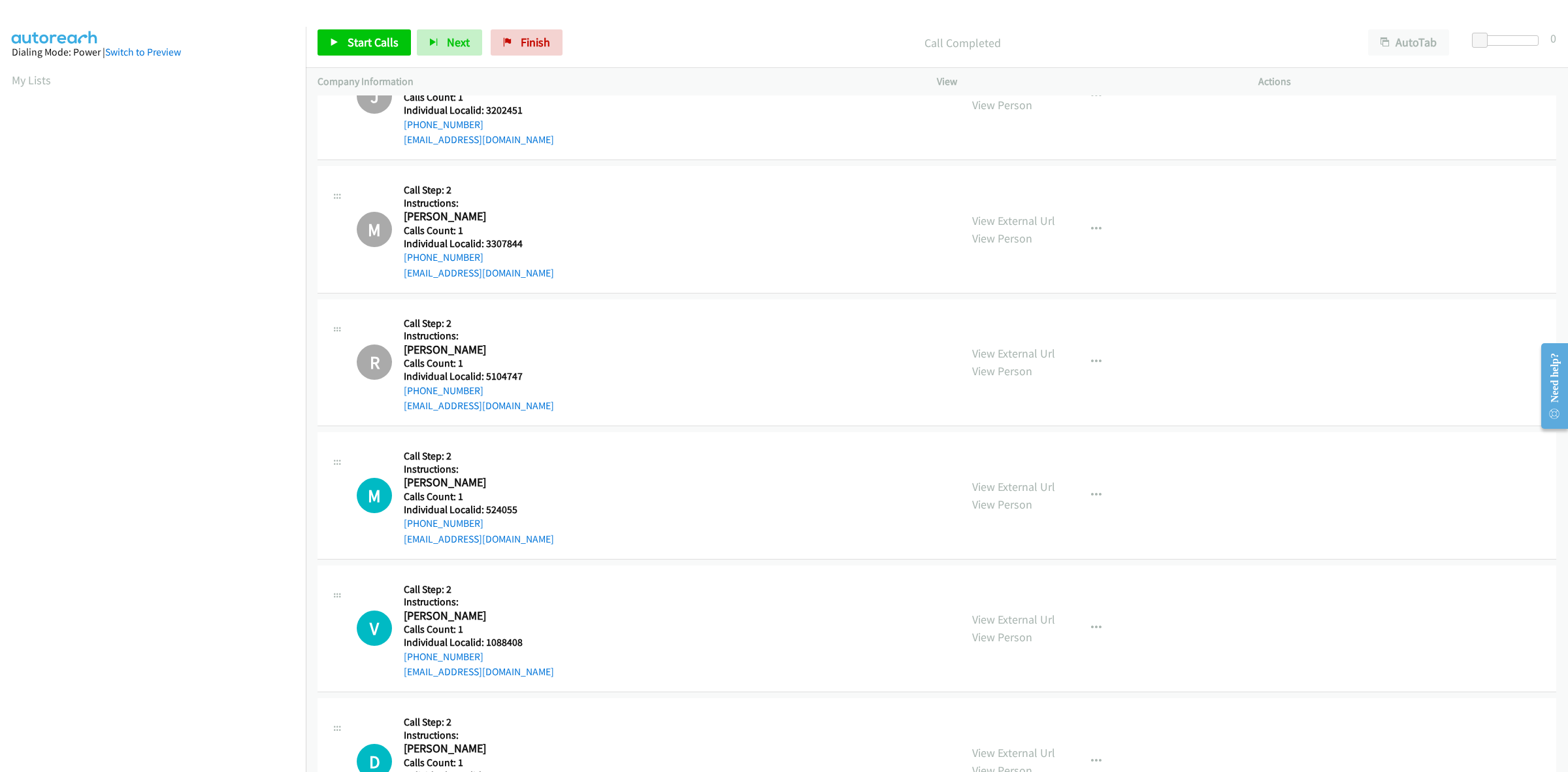
scroll to position [7149, 0]
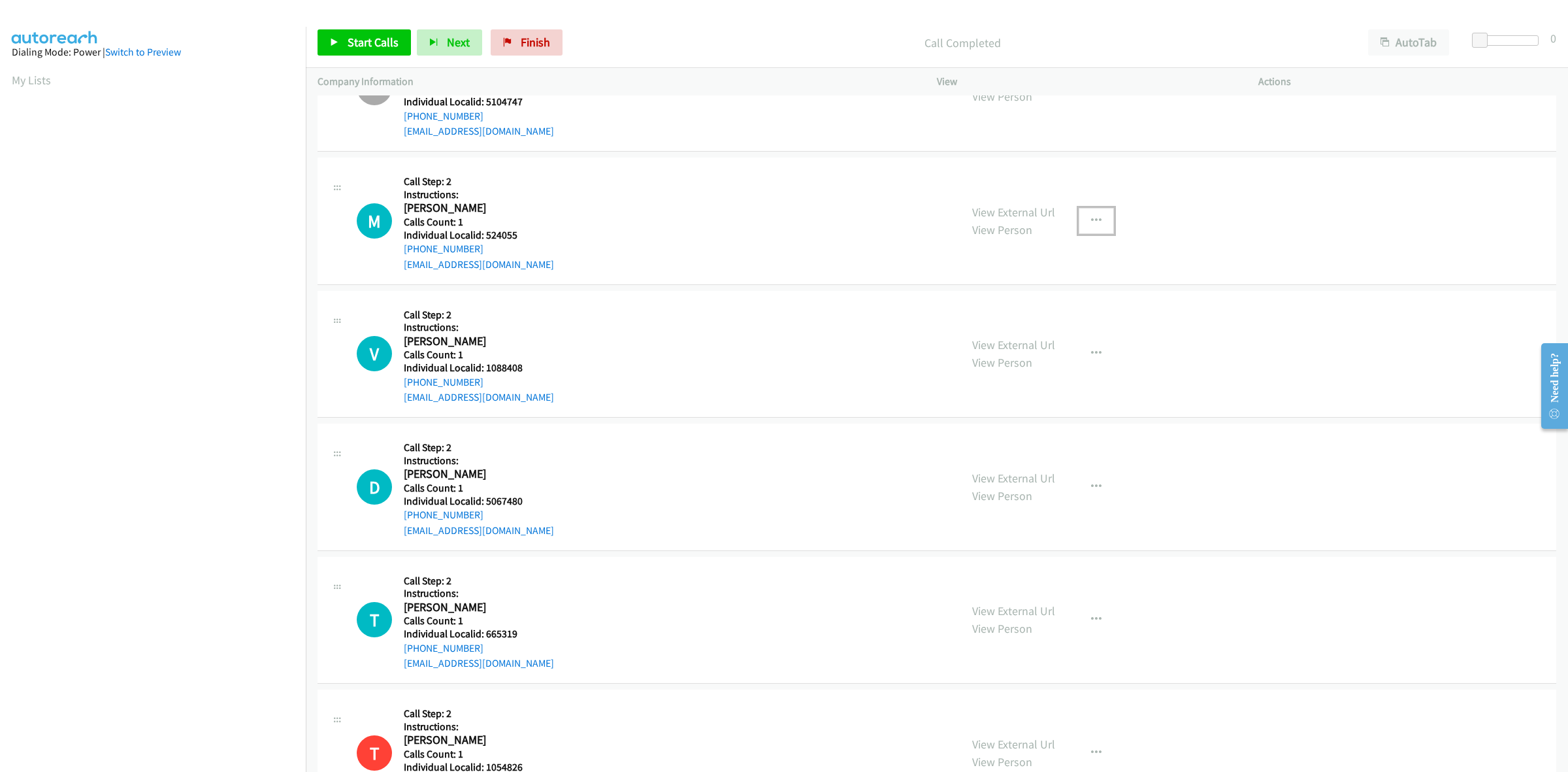
click at [1091, 224] on icon "button" at bounding box center [1097, 221] width 11 height 11
click at [1013, 310] on link "Skip Call" at bounding box center [1027, 306] width 174 height 27
drag, startPoint x: 1091, startPoint y: 352, endPoint x: 1082, endPoint y: 358, distance: 10.8
click at [1091, 352] on icon "button" at bounding box center [1097, 354] width 11 height 11
click at [983, 452] on link "Skip Call" at bounding box center [1027, 440] width 174 height 27
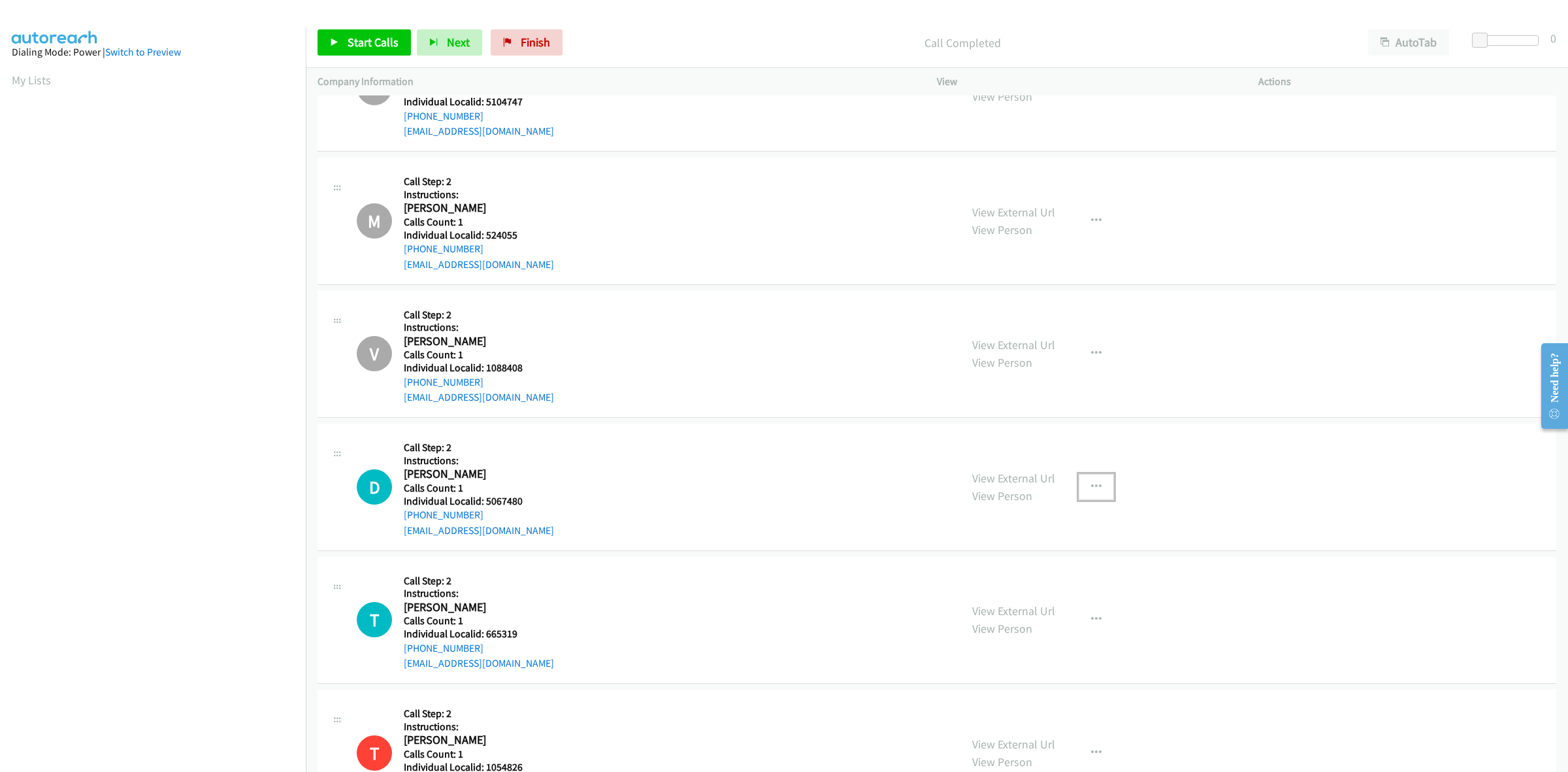
click at [1090, 500] on button "button" at bounding box center [1097, 487] width 35 height 27
click at [1036, 573] on link "Skip Call" at bounding box center [1027, 573] width 174 height 27
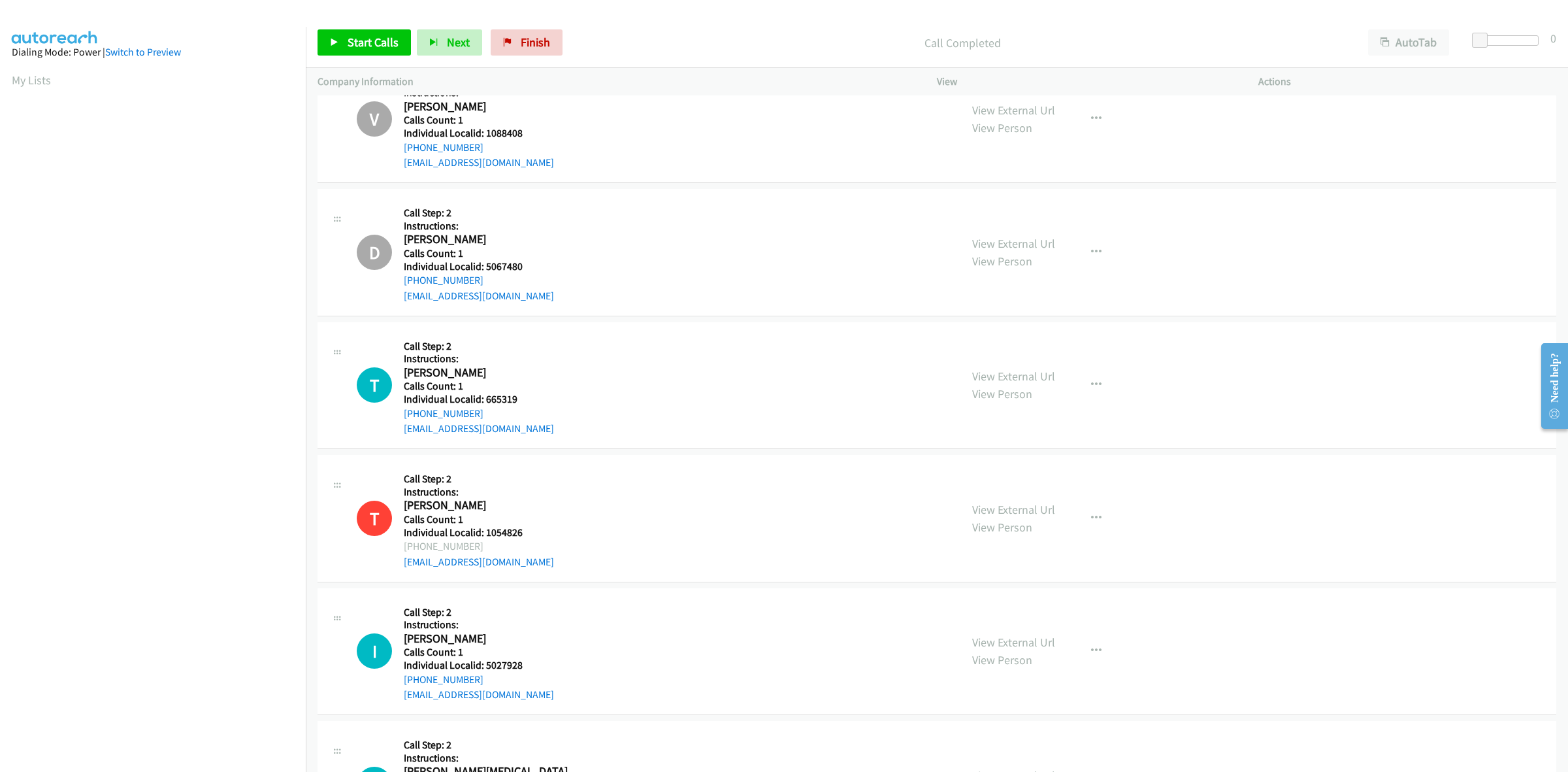
scroll to position [7435, 0]
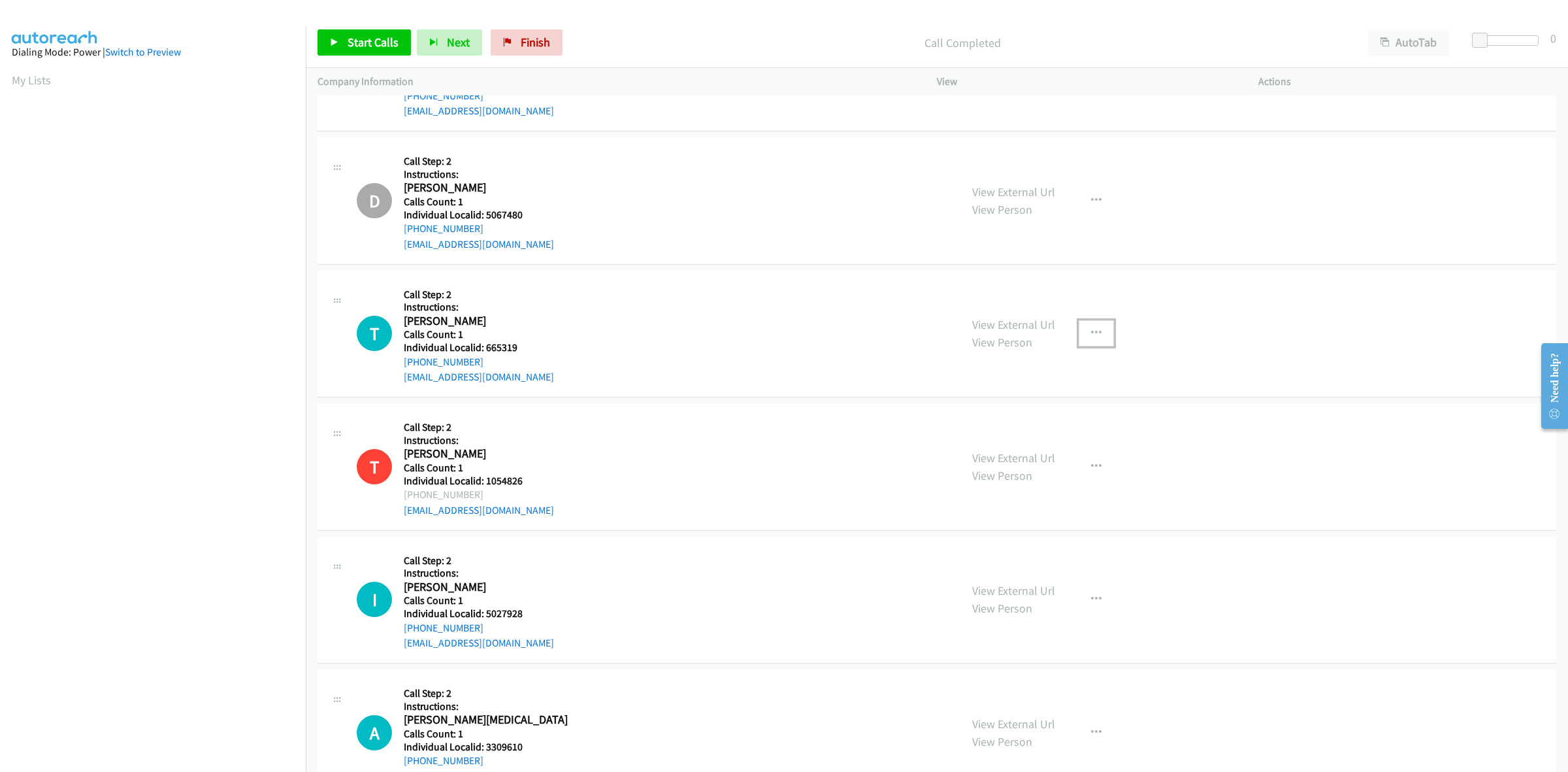
click at [1079, 332] on button "button" at bounding box center [1097, 333] width 35 height 27
click at [1023, 419] on link "Skip Call" at bounding box center [1027, 419] width 174 height 27
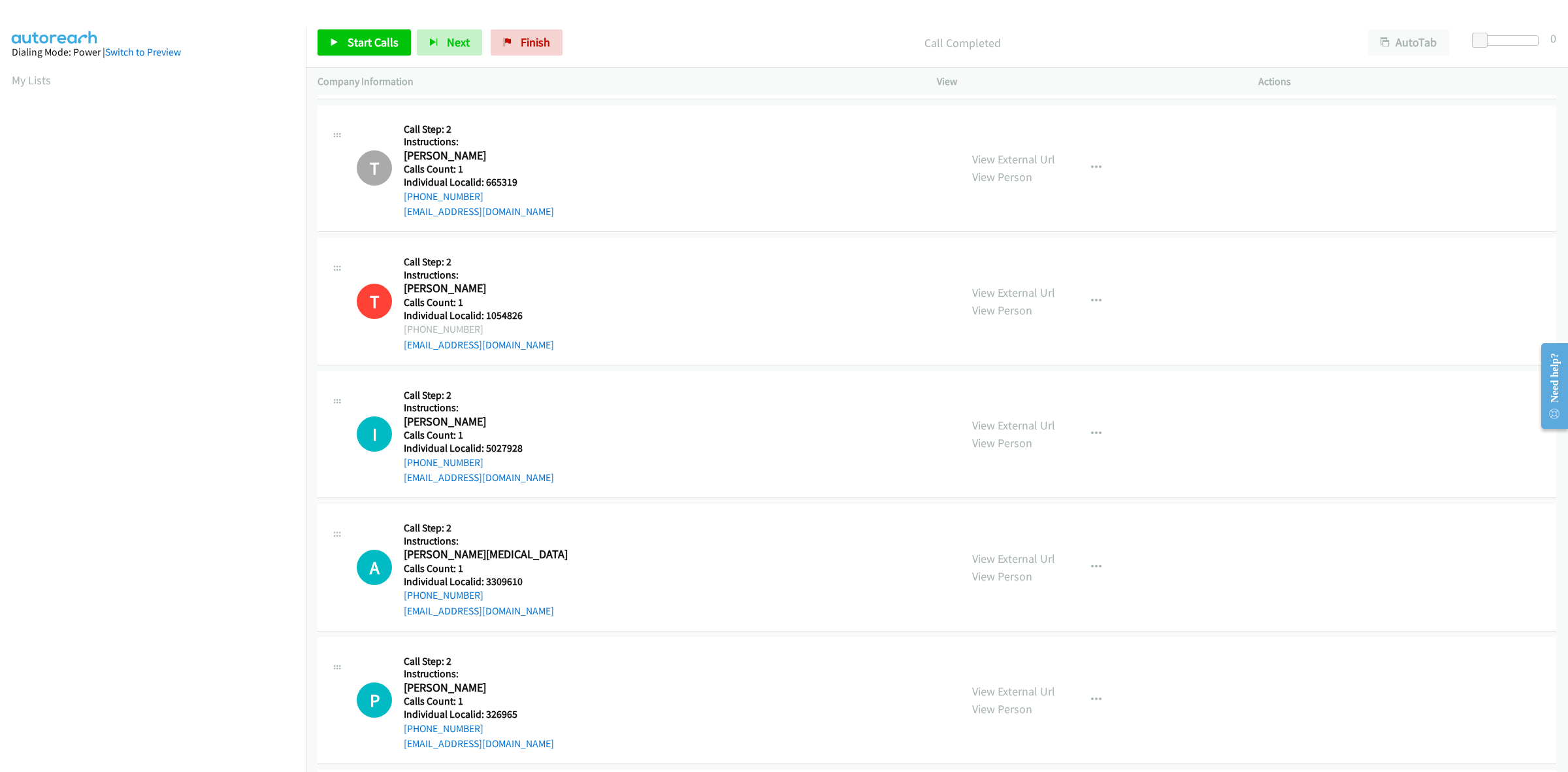
scroll to position [7701, 0]
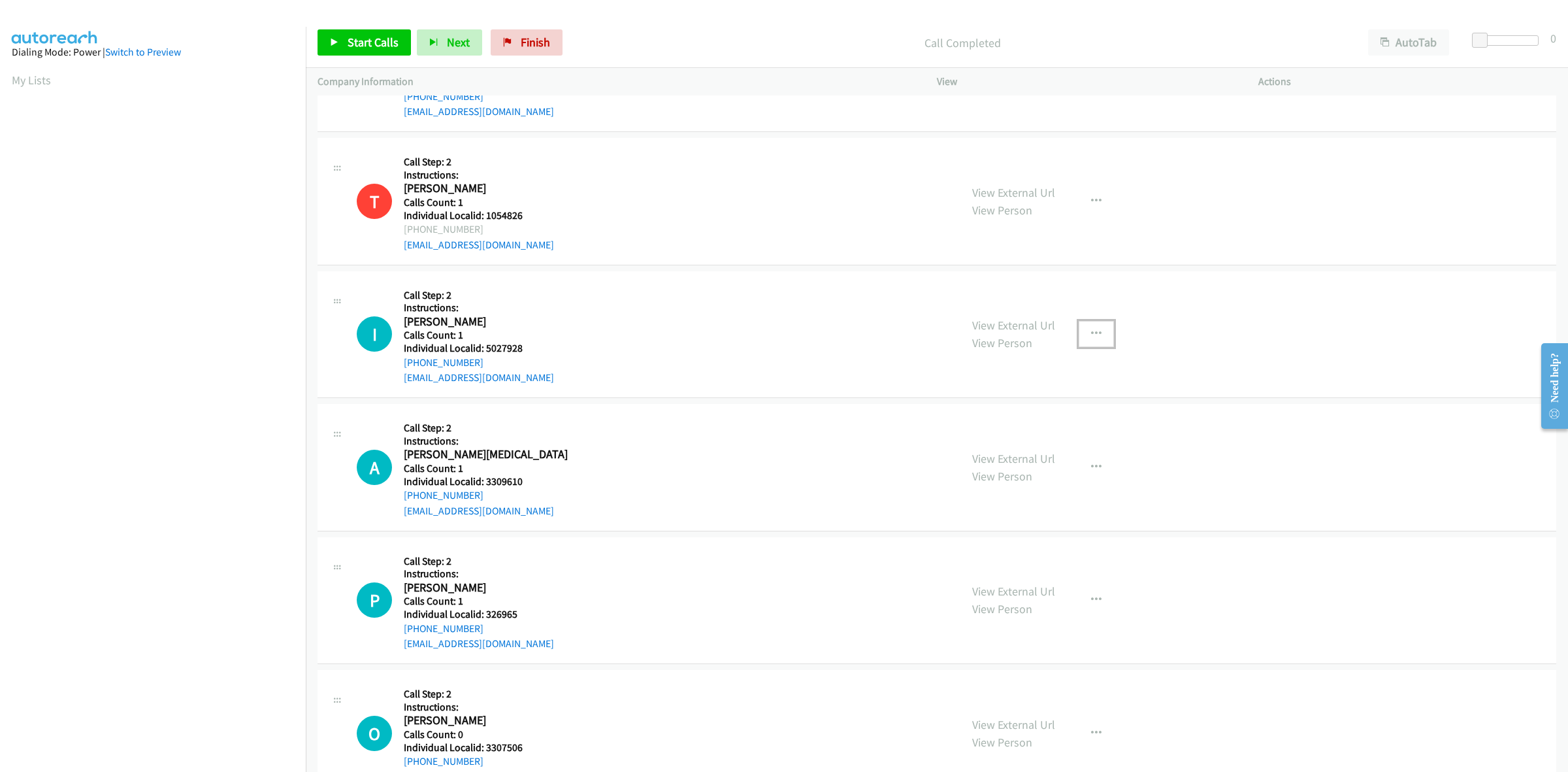
click at [1096, 334] on button "button" at bounding box center [1097, 334] width 35 height 27
click at [1004, 422] on link "Skip Call" at bounding box center [1027, 420] width 174 height 27
click at [1084, 476] on button "button" at bounding box center [1097, 468] width 35 height 27
click at [1045, 554] on link "Skip Call" at bounding box center [1027, 552] width 174 height 27
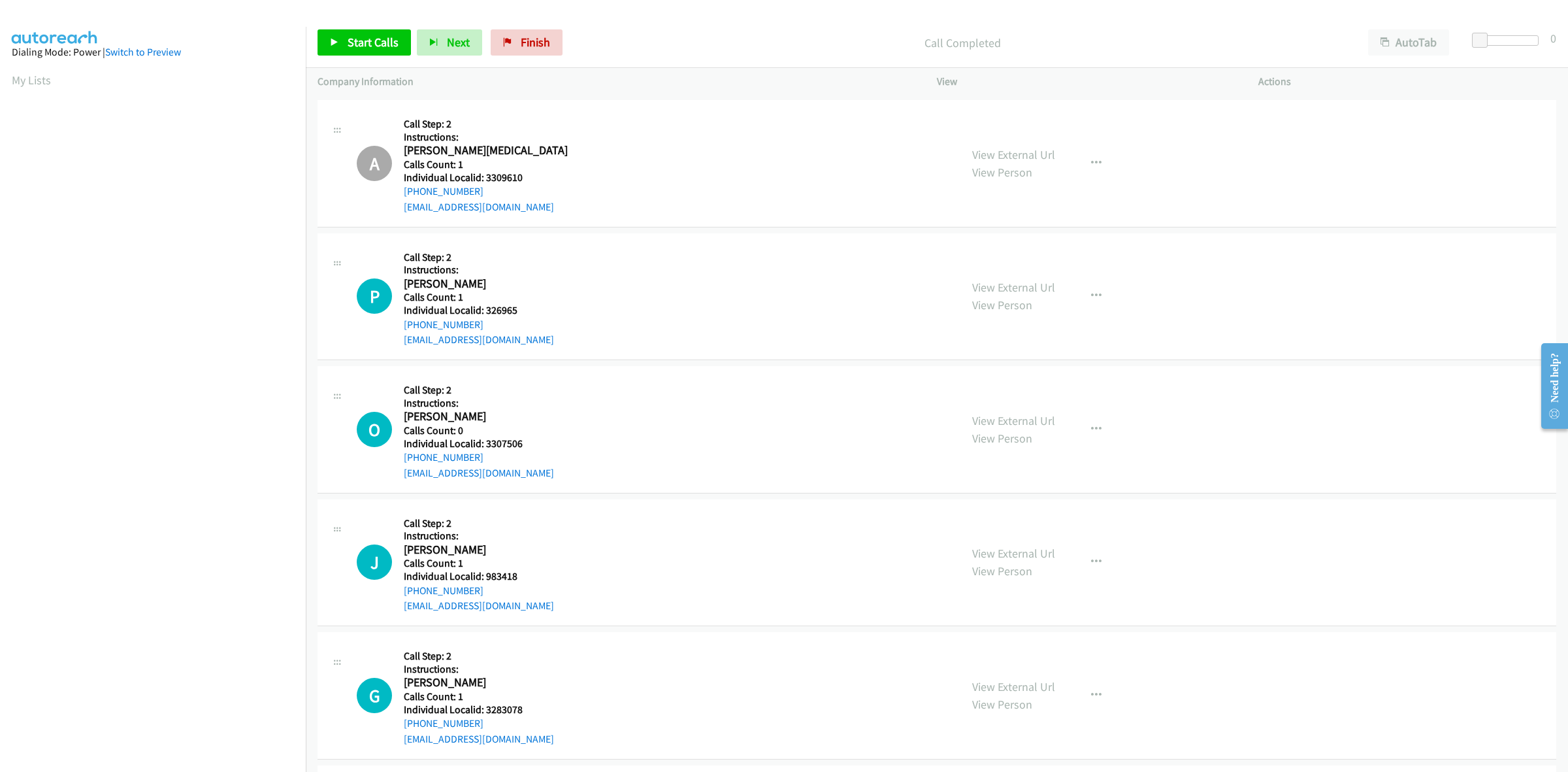
scroll to position [8008, 0]
click at [1103, 292] on button "button" at bounding box center [1097, 293] width 35 height 27
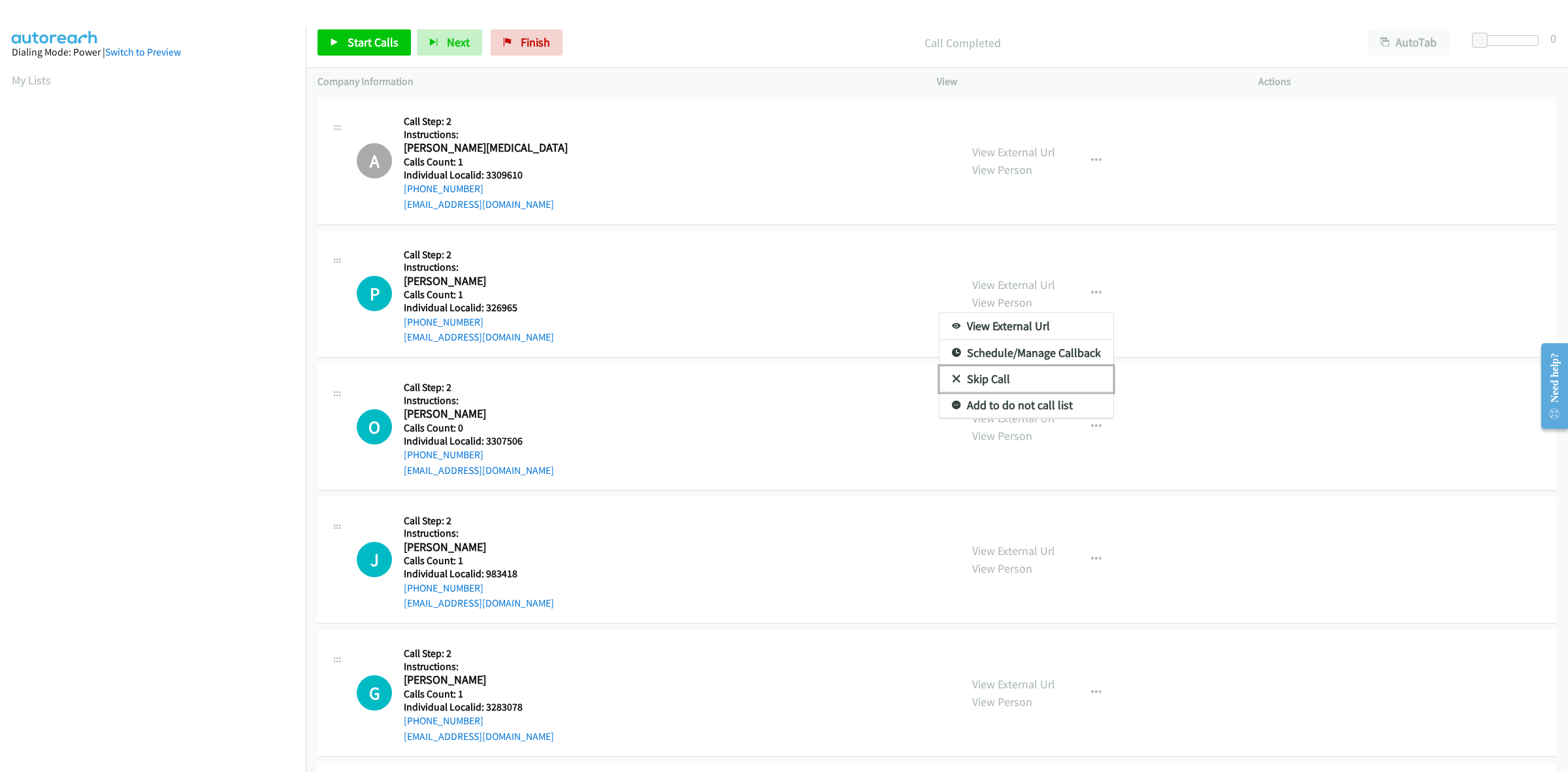
click at [1003, 384] on link "Skip Call" at bounding box center [1027, 379] width 174 height 27
click at [1091, 430] on icon "button" at bounding box center [1097, 427] width 11 height 11
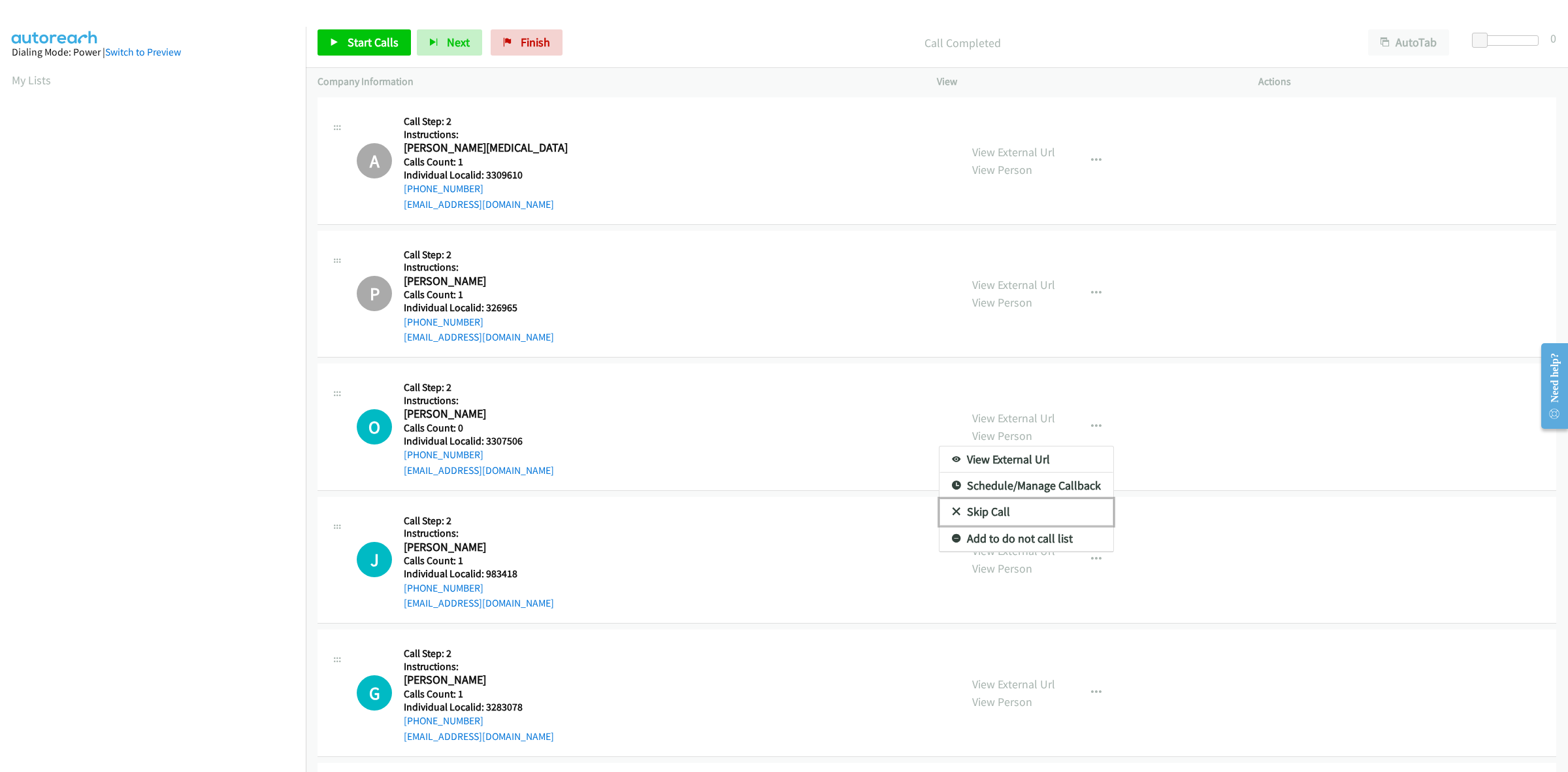
click at [1023, 514] on link "Skip Call" at bounding box center [1027, 512] width 174 height 27
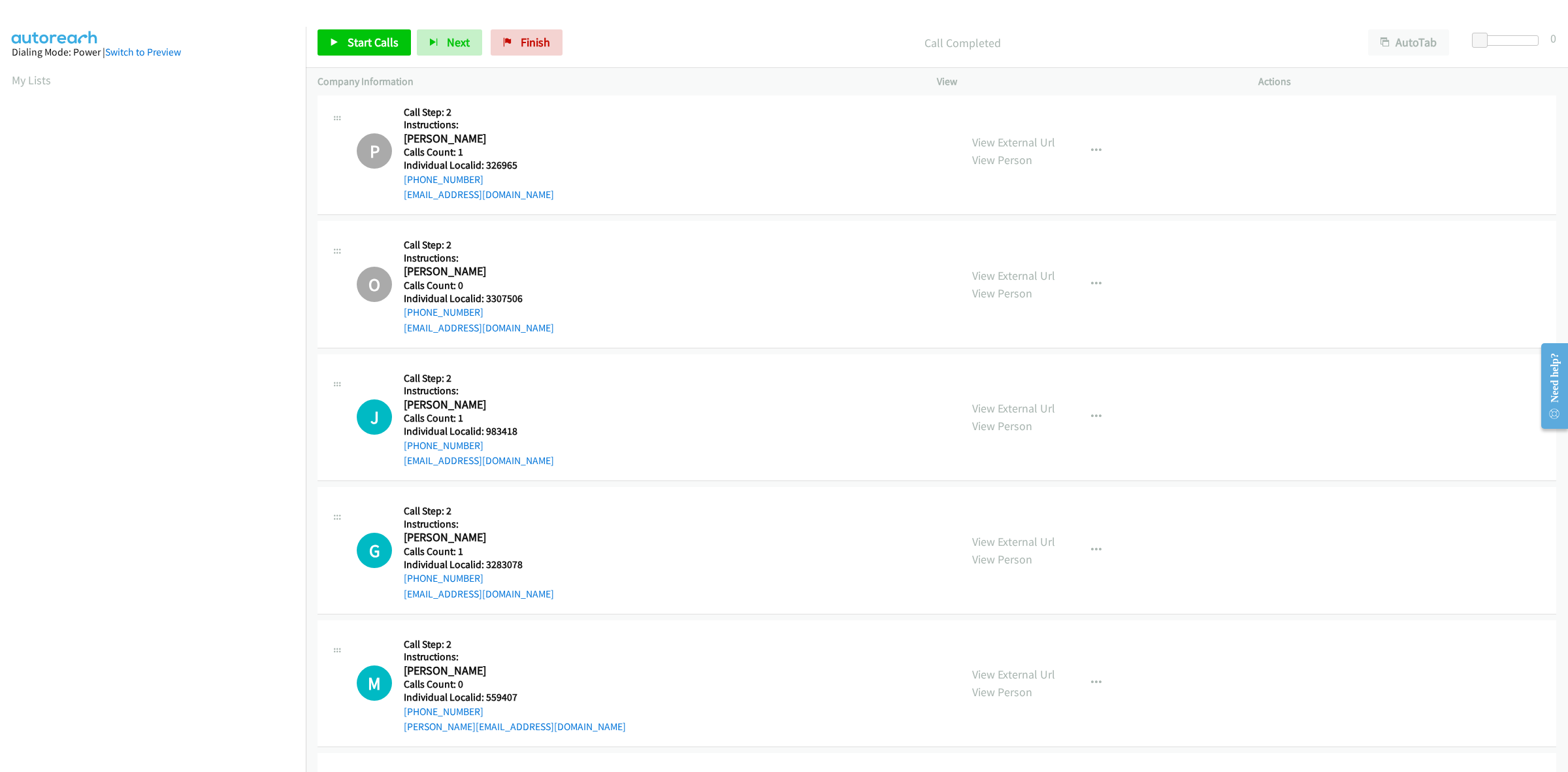
scroll to position [8232, 0]
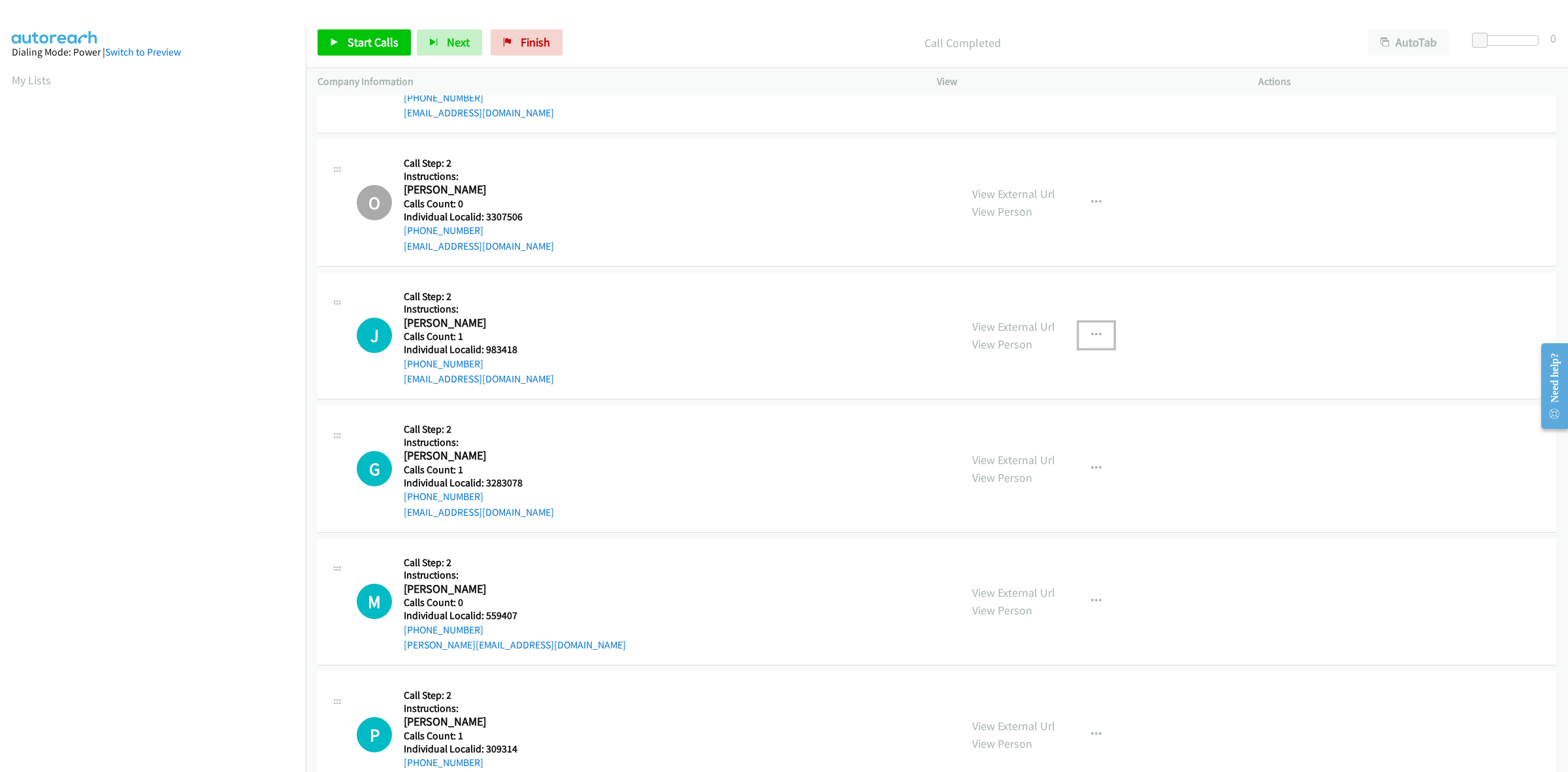
click at [1096, 345] on button "button" at bounding box center [1097, 336] width 35 height 27
click at [1059, 418] on link "Skip Call" at bounding box center [1027, 421] width 174 height 27
click at [1091, 467] on icon "button" at bounding box center [1097, 469] width 11 height 11
click at [1056, 560] on link "Skip Call" at bounding box center [1027, 554] width 174 height 27
click at [1085, 612] on button "button" at bounding box center [1097, 602] width 35 height 27
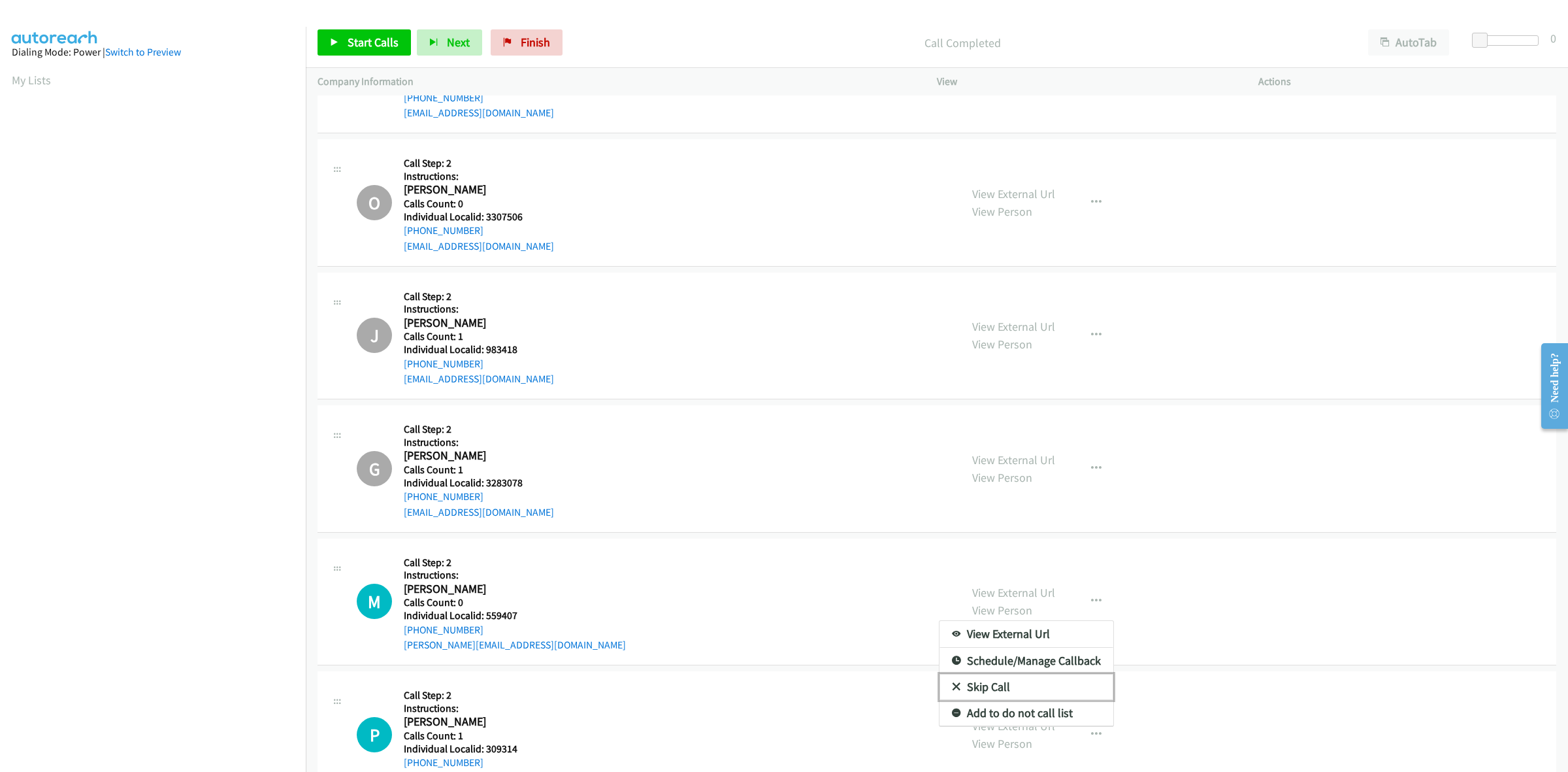
click at [1020, 698] on link "Skip Call" at bounding box center [1027, 687] width 174 height 27
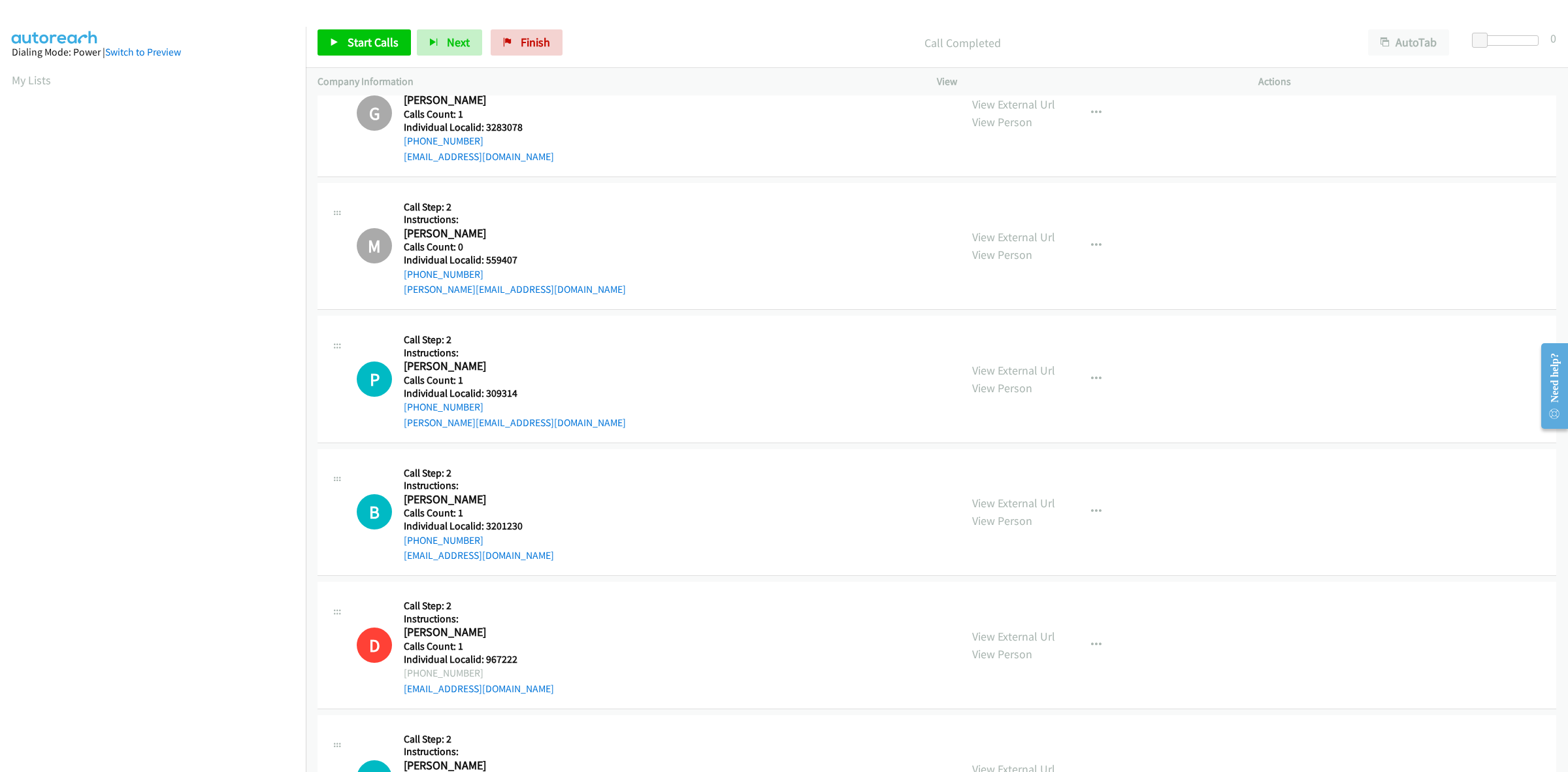
scroll to position [8600, 0]
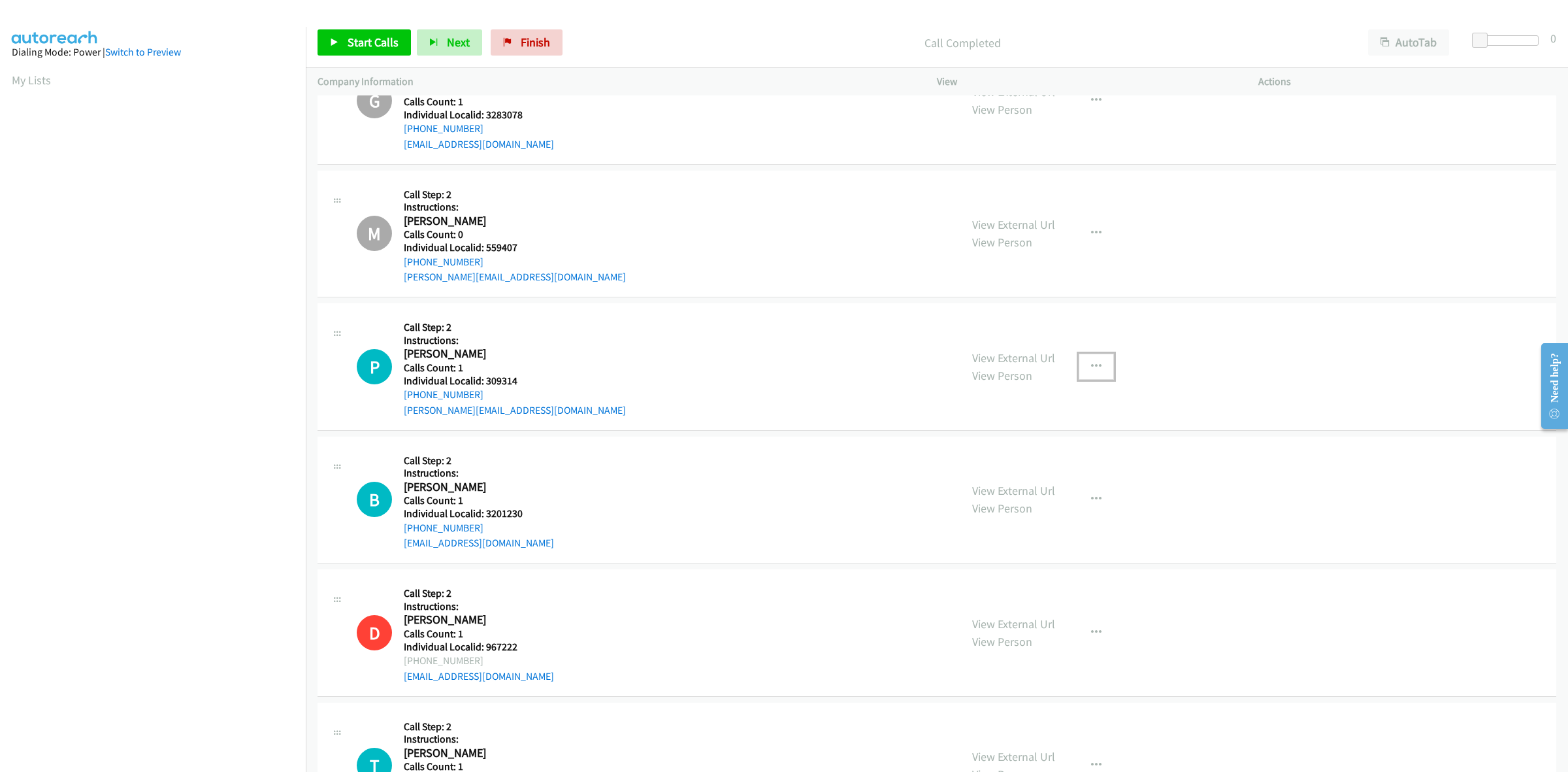
click at [1091, 372] on icon "button" at bounding box center [1097, 367] width 11 height 11
click at [1036, 452] on link "Skip Call" at bounding box center [1027, 452] width 174 height 27
click at [1091, 504] on icon "button" at bounding box center [1097, 500] width 11 height 11
click at [1032, 587] on link "Skip Call" at bounding box center [1027, 585] width 174 height 27
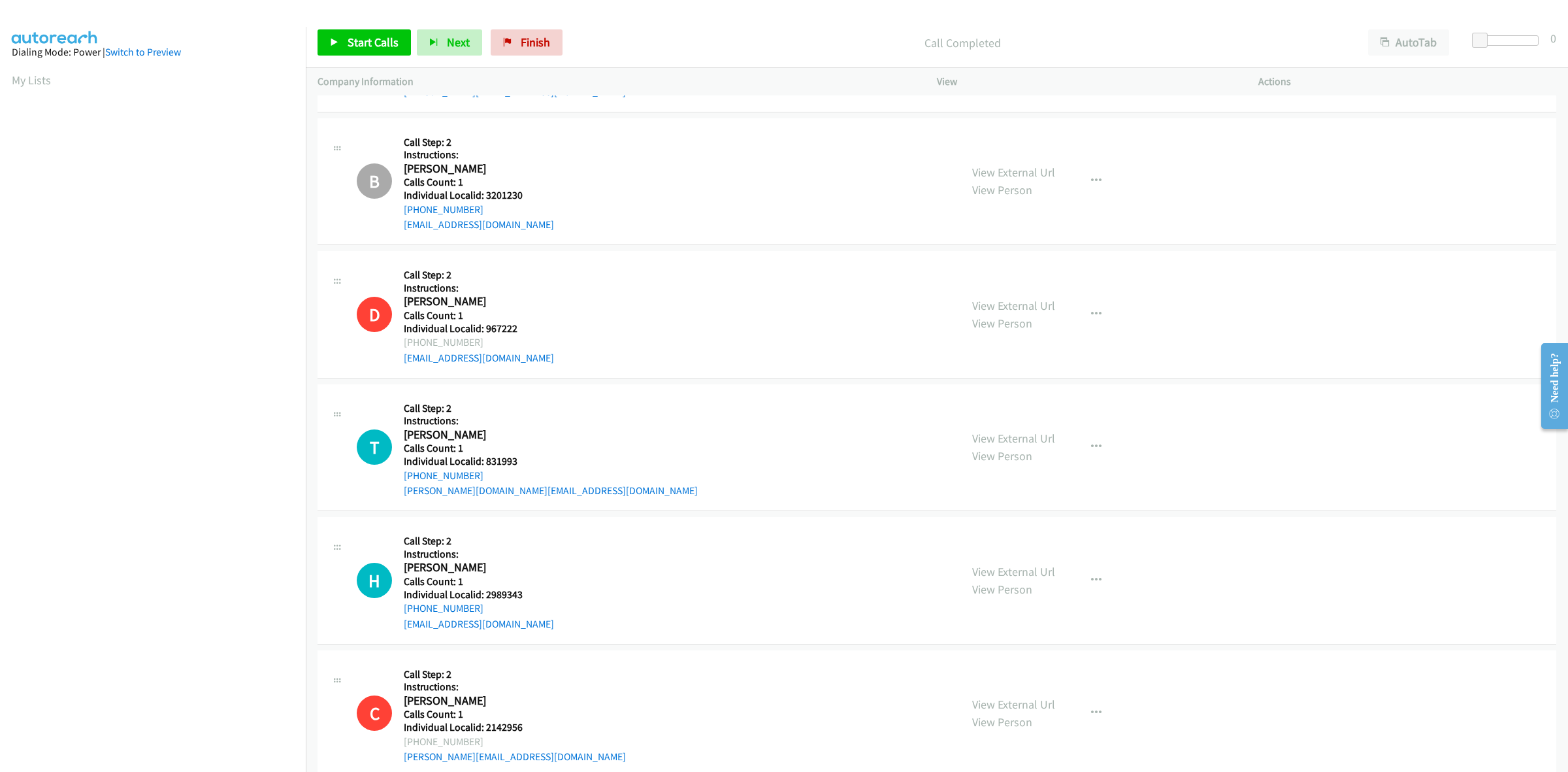
scroll to position [8947, 0]
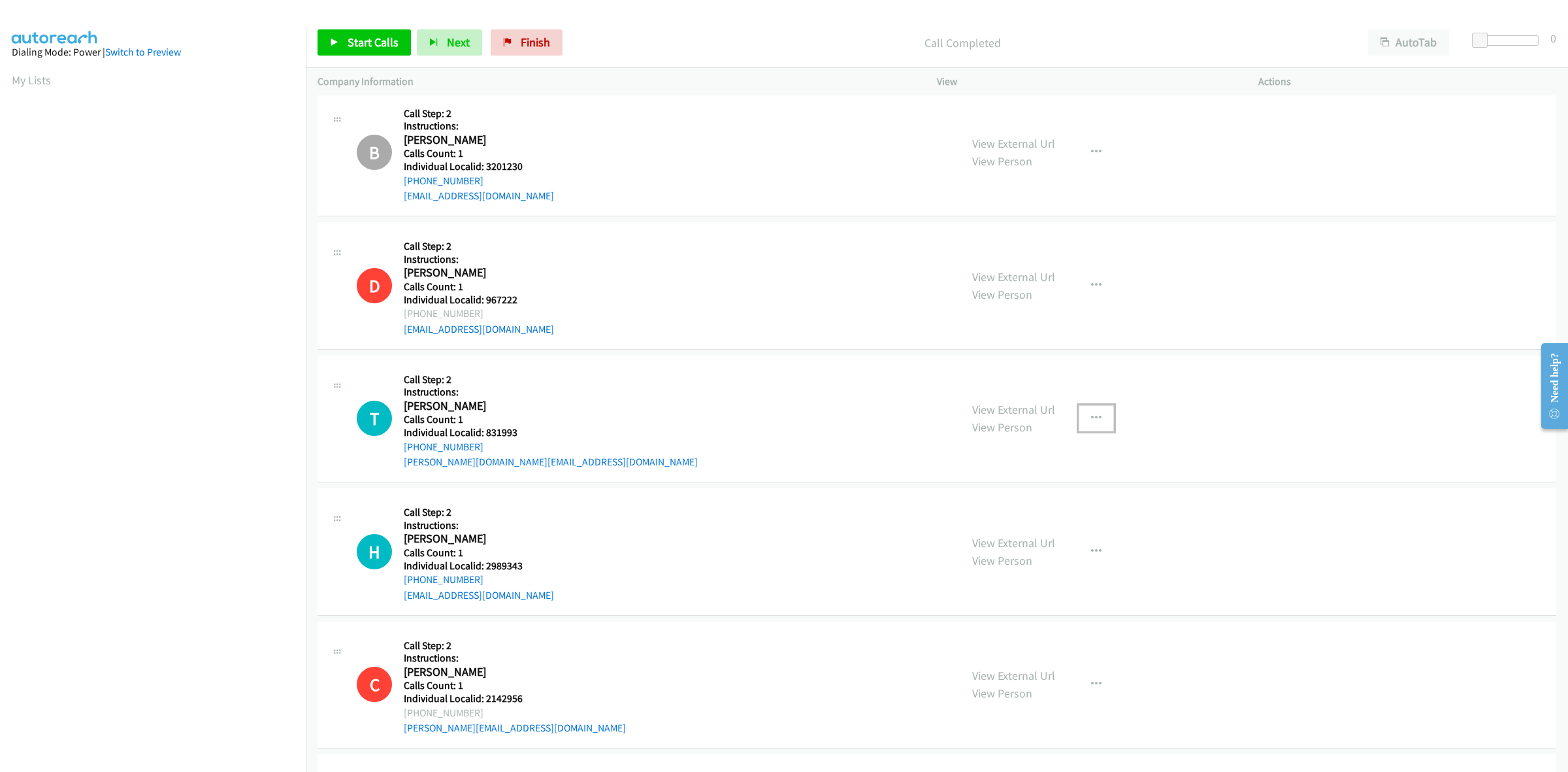
click at [1096, 418] on button "button" at bounding box center [1097, 418] width 35 height 27
click at [1014, 510] on link "Skip Call" at bounding box center [1027, 504] width 174 height 27
click at [1083, 554] on button "button" at bounding box center [1097, 552] width 35 height 27
click at [1014, 644] on link "Skip Call" at bounding box center [1027, 637] width 174 height 27
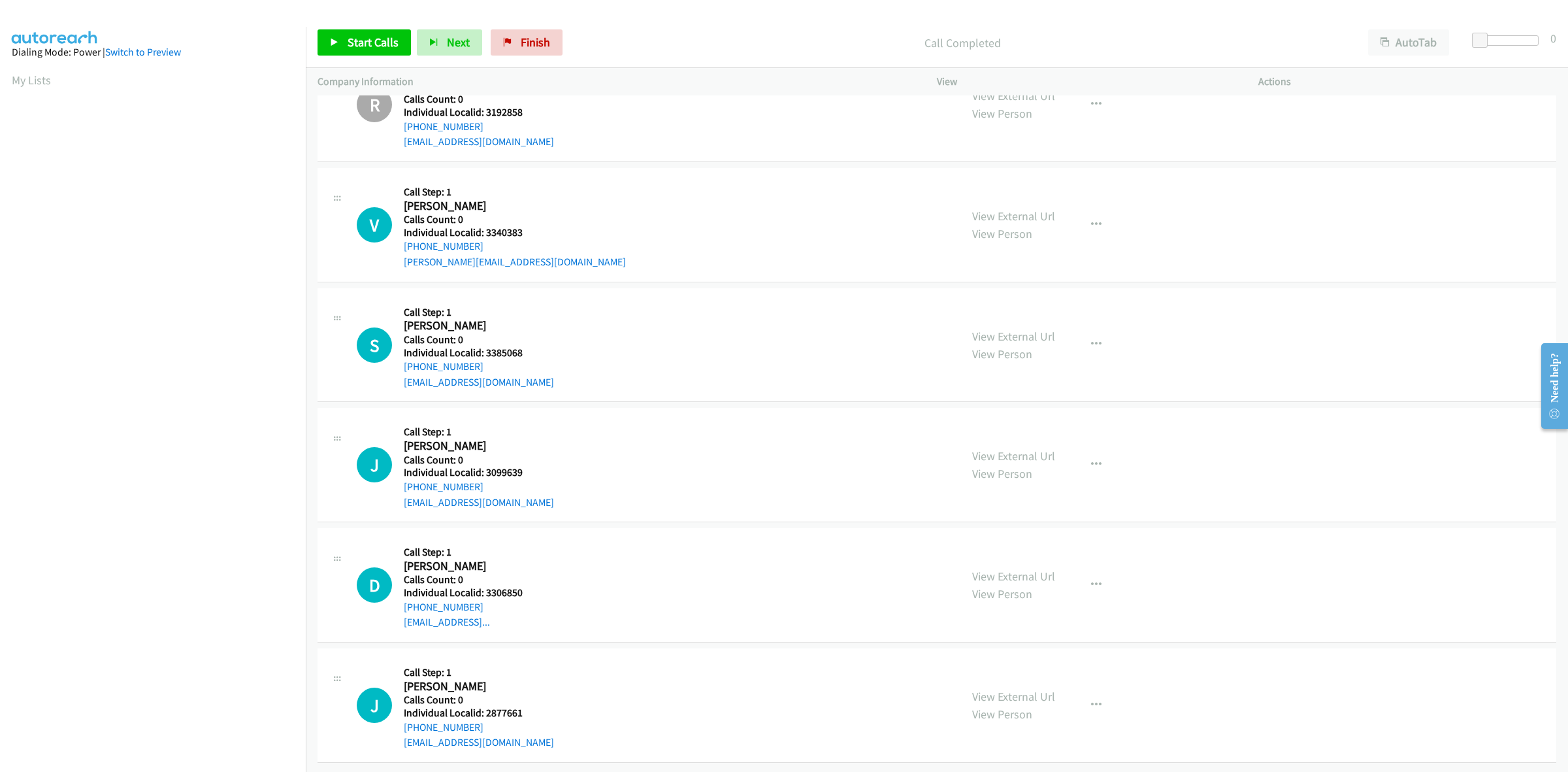
scroll to position [9672, 0]
drag, startPoint x: 524, startPoint y: 219, endPoint x: 485, endPoint y: 220, distance: 39.0
click at [485, 220] on div "V Callback Scheduled Call Step: 1 Victor Rutland America/Denver Calls Count: 0 …" at bounding box center [653, 225] width 592 height 90
drag, startPoint x: 488, startPoint y: 233, endPoint x: 400, endPoint y: 236, distance: 88.1
click at [397, 236] on div "V Callback Scheduled Call Step: 1 Victor Rutland America/Denver Calls Count: 0 …" at bounding box center [653, 225] width 592 height 90
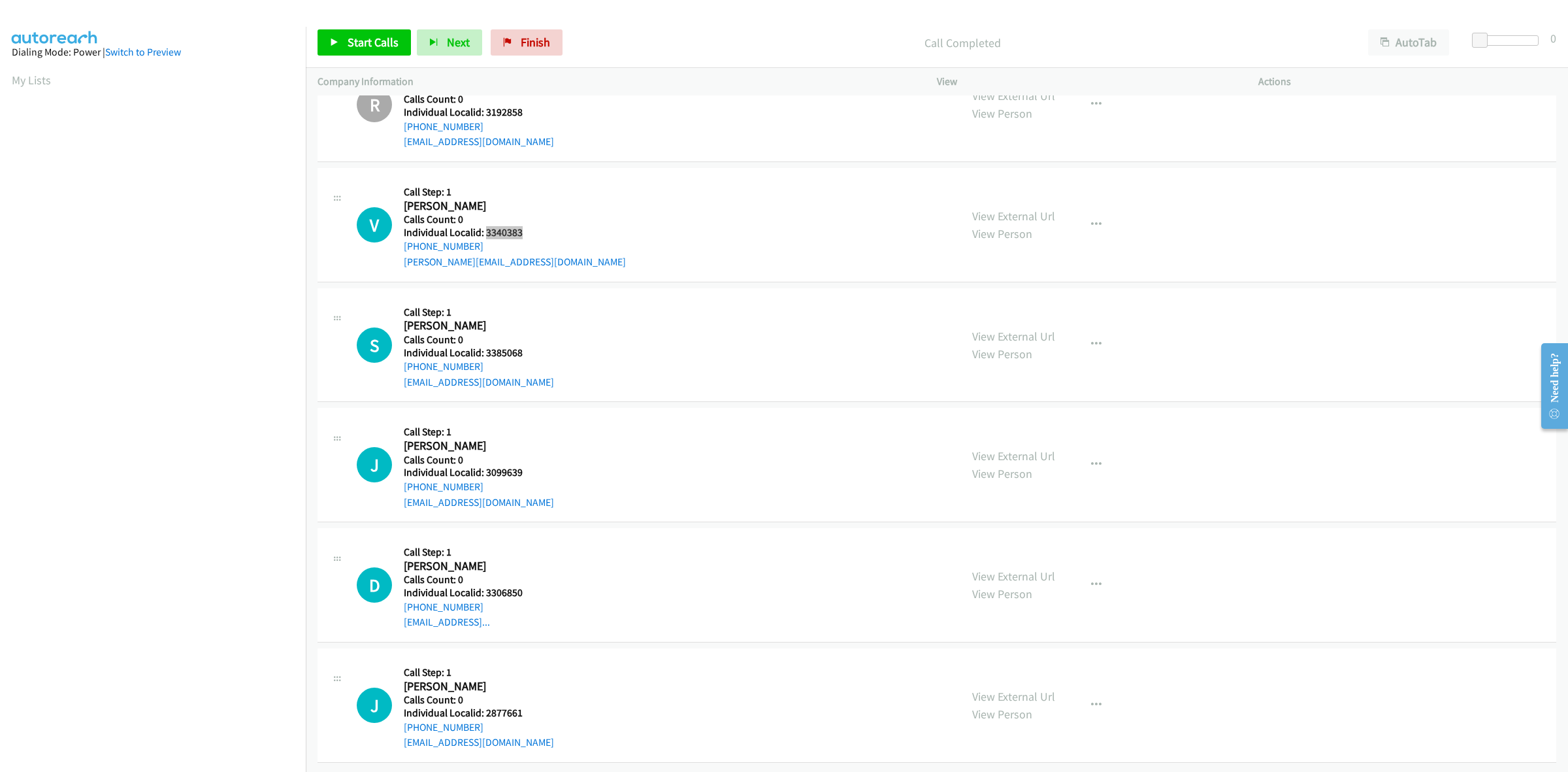
drag, startPoint x: 534, startPoint y: 221, endPoint x: 486, endPoint y: 221, distance: 48.0
click at [486, 221] on div "V Callback Scheduled Call Step: 1 Victor Rutland America/Denver Calls Count: 0 …" at bounding box center [653, 225] width 592 height 90
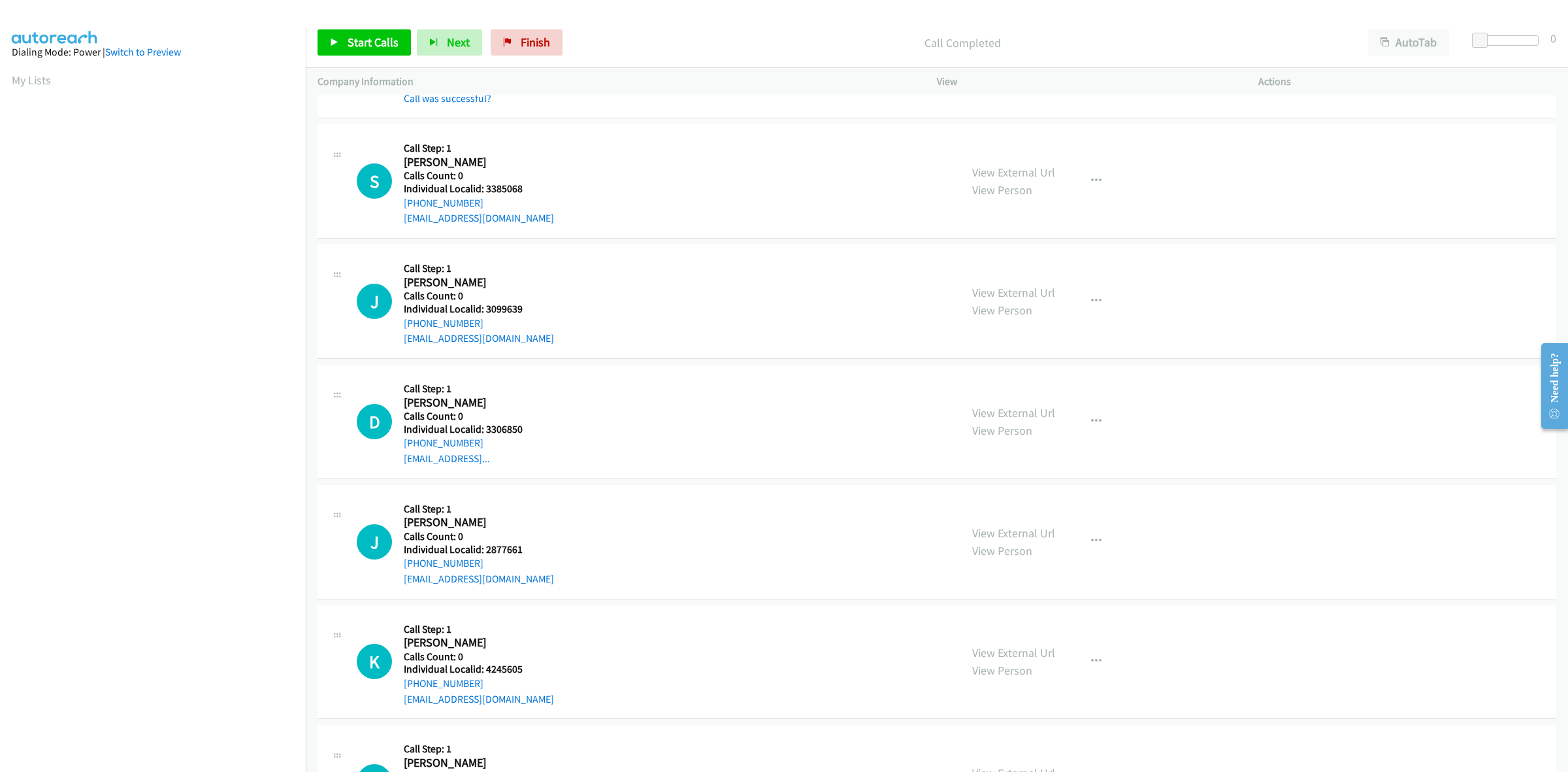
scroll to position [9856, 0]
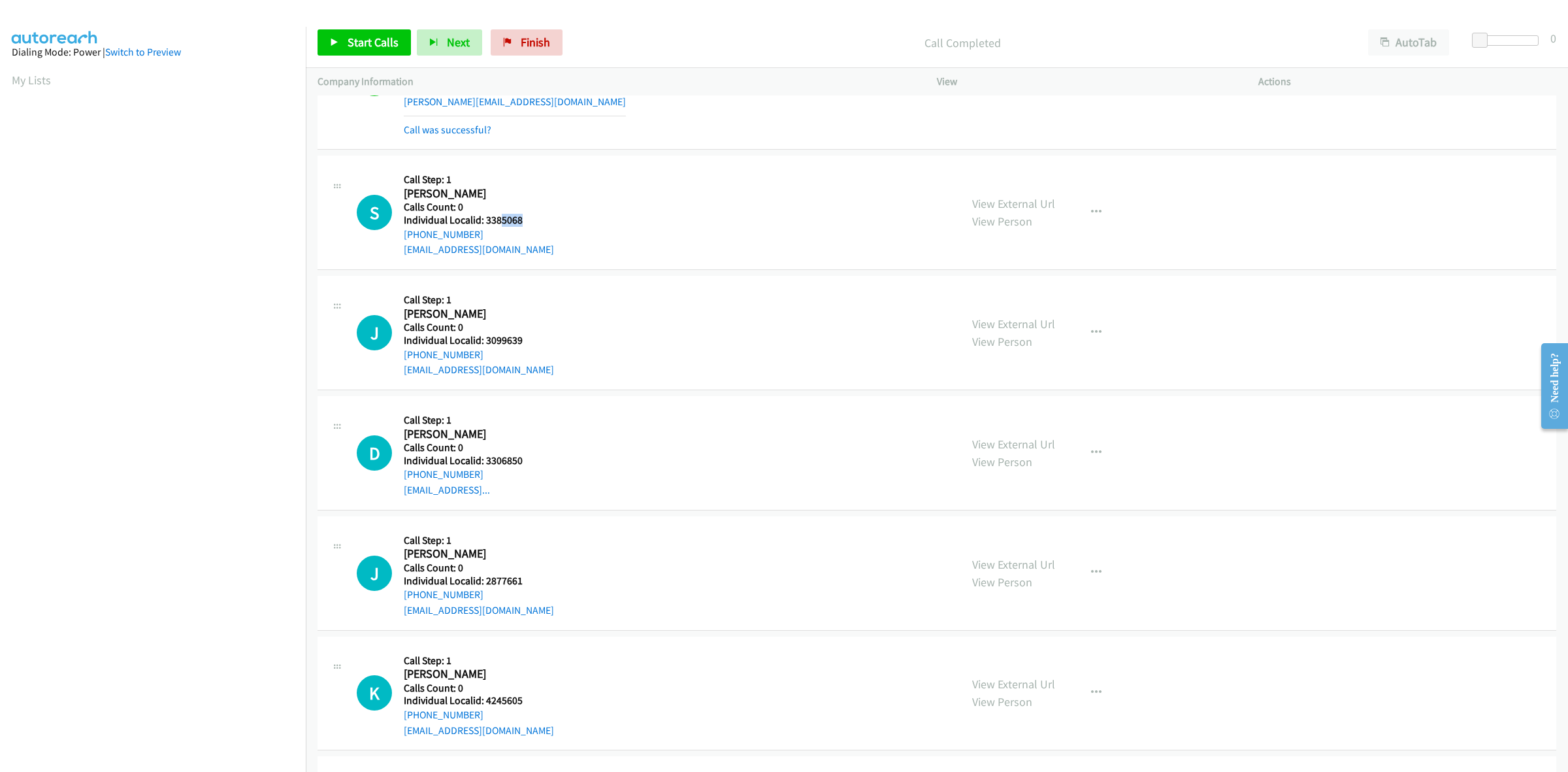
drag, startPoint x: 509, startPoint y: 184, endPoint x: 499, endPoint y: 184, distance: 10.0
click at [499, 184] on div "S Callback Scheduled Call Step: 1 Steve Herrin America/Los_Angeles Calls Count:…" at bounding box center [653, 213] width 592 height 90
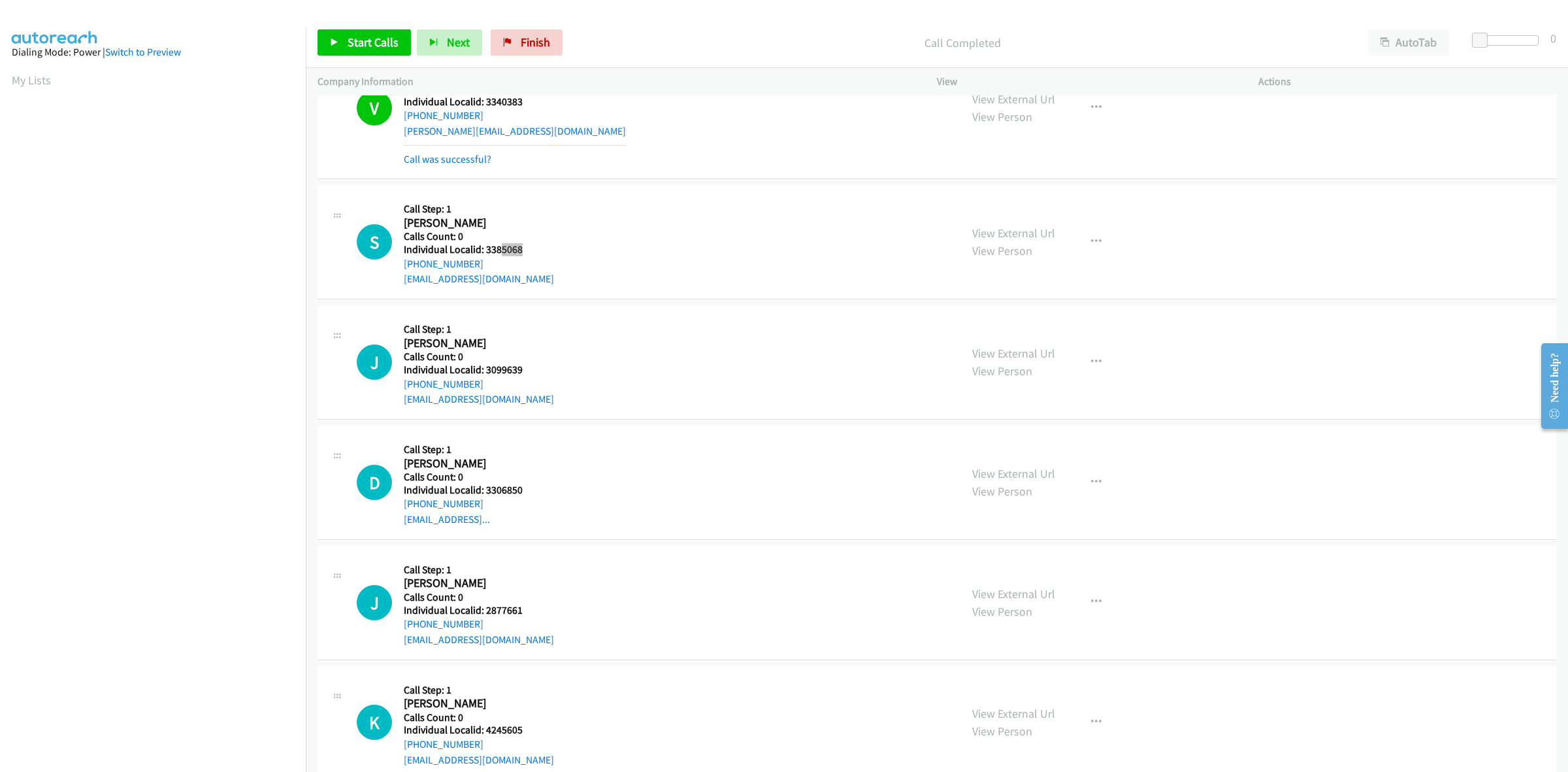
scroll to position [9774, 0]
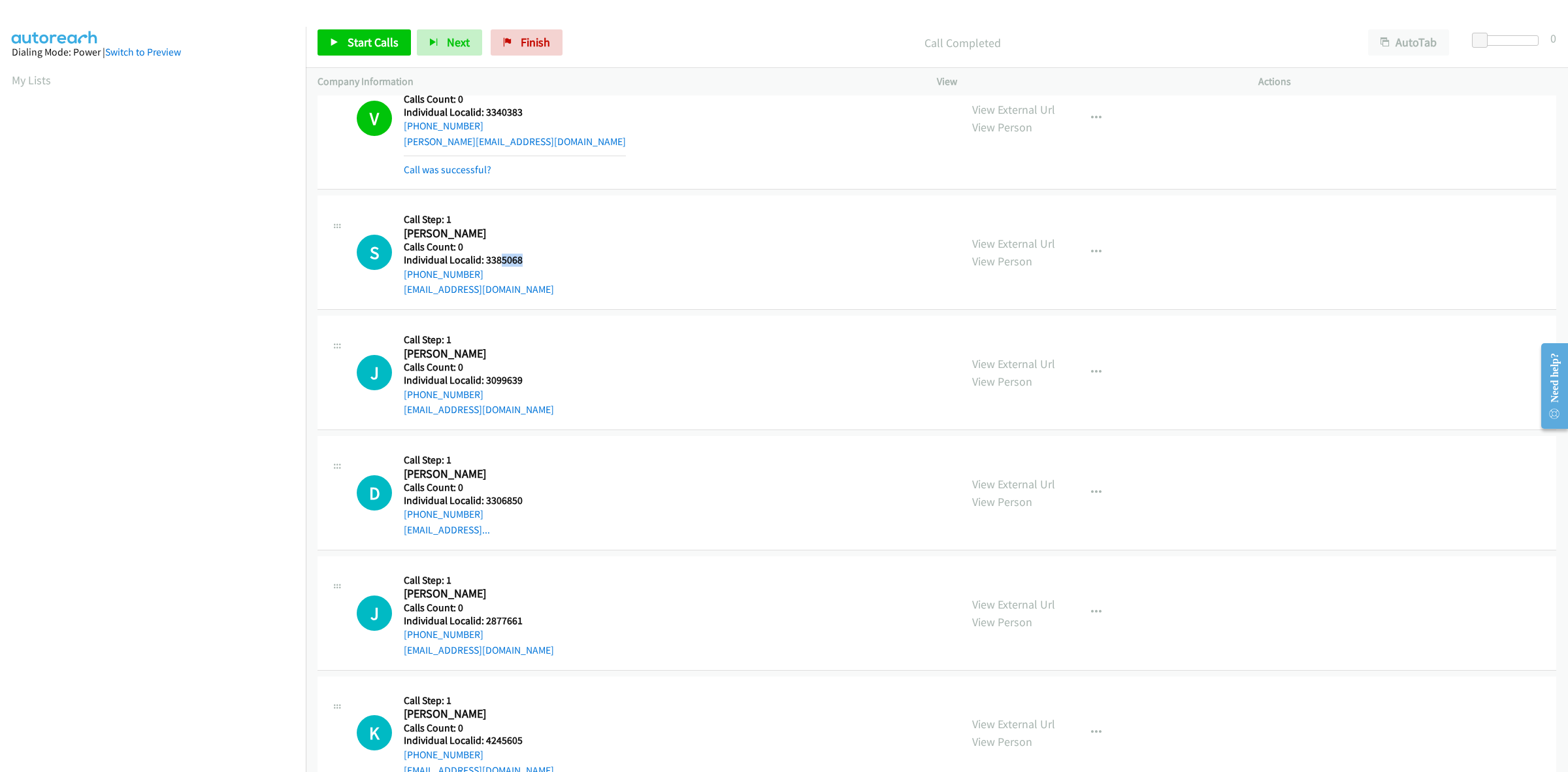
click at [528, 269] on div "S Callback Scheduled Call Step: 1 Steve Herrin America/Los_Angeles Calls Count:…" at bounding box center [653, 253] width 592 height 90
drag, startPoint x: 526, startPoint y: 269, endPoint x: 485, endPoint y: 265, distance: 41.2
click at [485, 265] on div "S Callback Scheduled Call Step: 1 Steve Herrin America/Los_Angeles Calls Count:…" at bounding box center [653, 253] width 592 height 90
drag, startPoint x: 606, startPoint y: 233, endPoint x: 471, endPoint y: 273, distance: 140.8
click at [606, 233] on div "S Callback Scheduled Call Step: 1 Steve Herrin America/Los_Angeles Calls Count:…" at bounding box center [653, 253] width 592 height 90
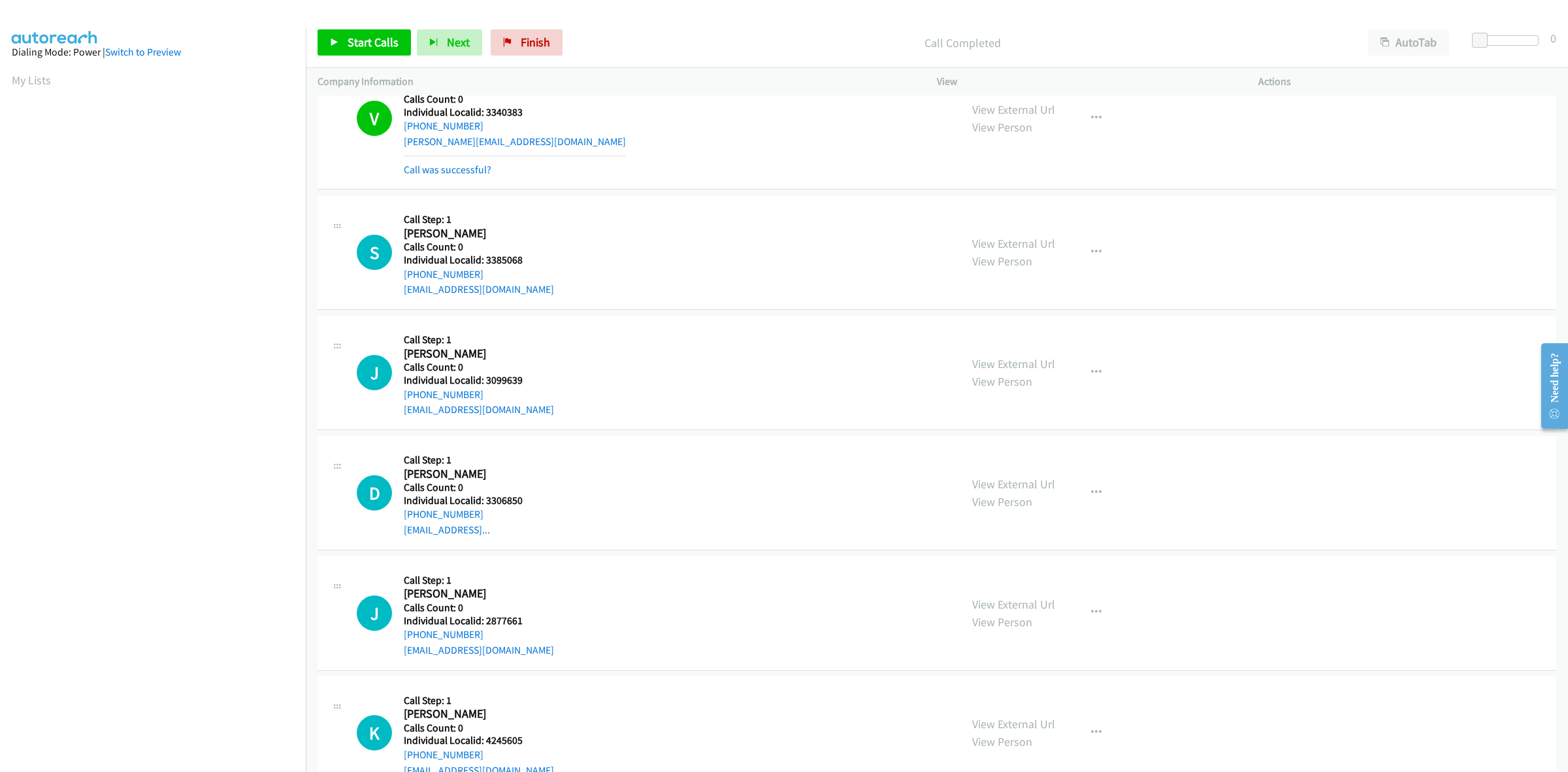
drag, startPoint x: 469, startPoint y: 280, endPoint x: 399, endPoint y: 286, distance: 70.3
click at [399, 286] on div "S Callback Scheduled Call Step: 1 Steve Herrin America/Los_Angeles Calls Count:…" at bounding box center [653, 253] width 592 height 90
drag, startPoint x: 528, startPoint y: 263, endPoint x: 485, endPoint y: 265, distance: 43.0
click at [485, 265] on div "S Callback Scheduled Call Step: 1 Steve Herrin America/Los_Angeles Calls Count:…" at bounding box center [653, 253] width 592 height 90
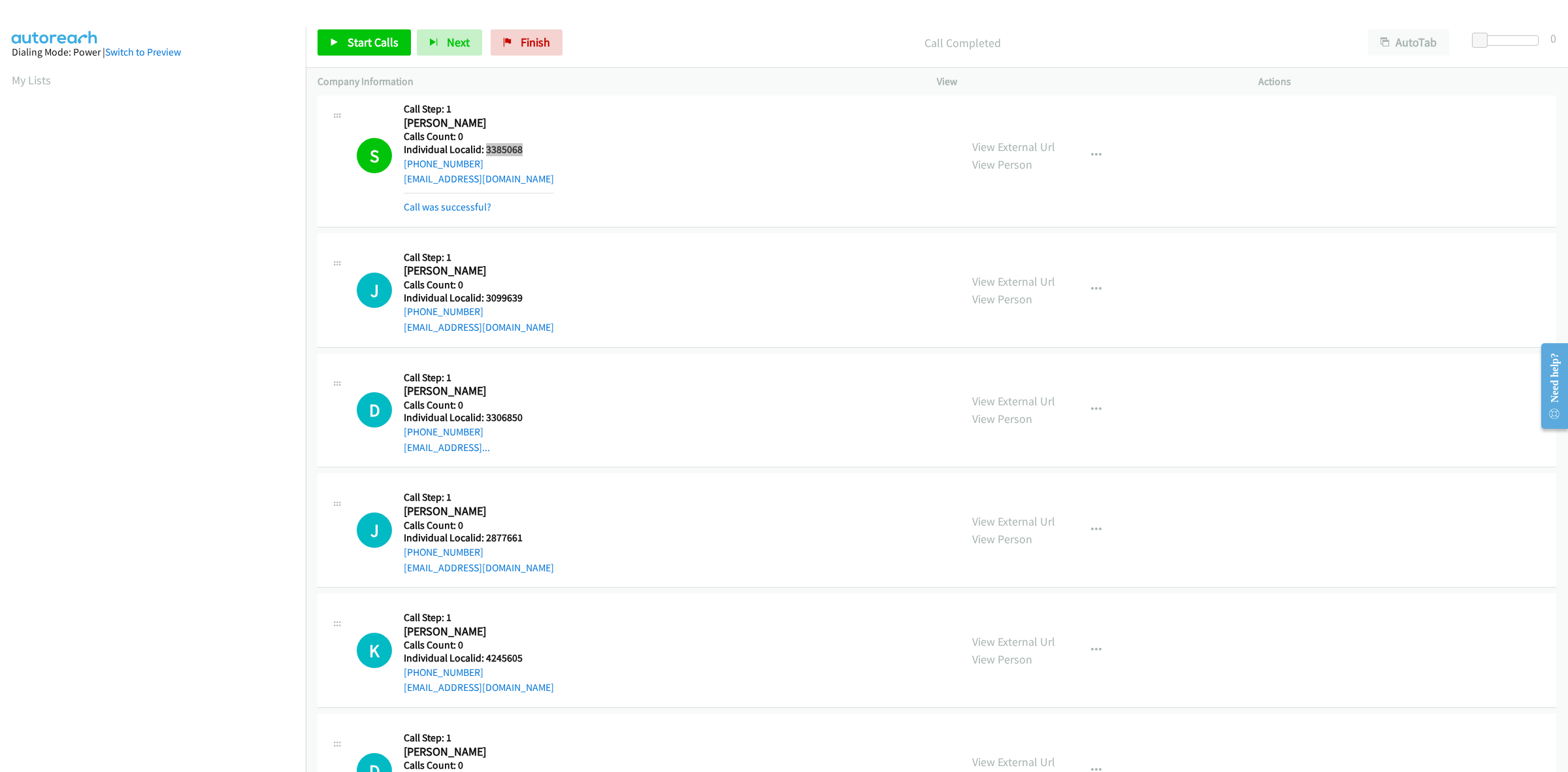
scroll to position [9958, 0]
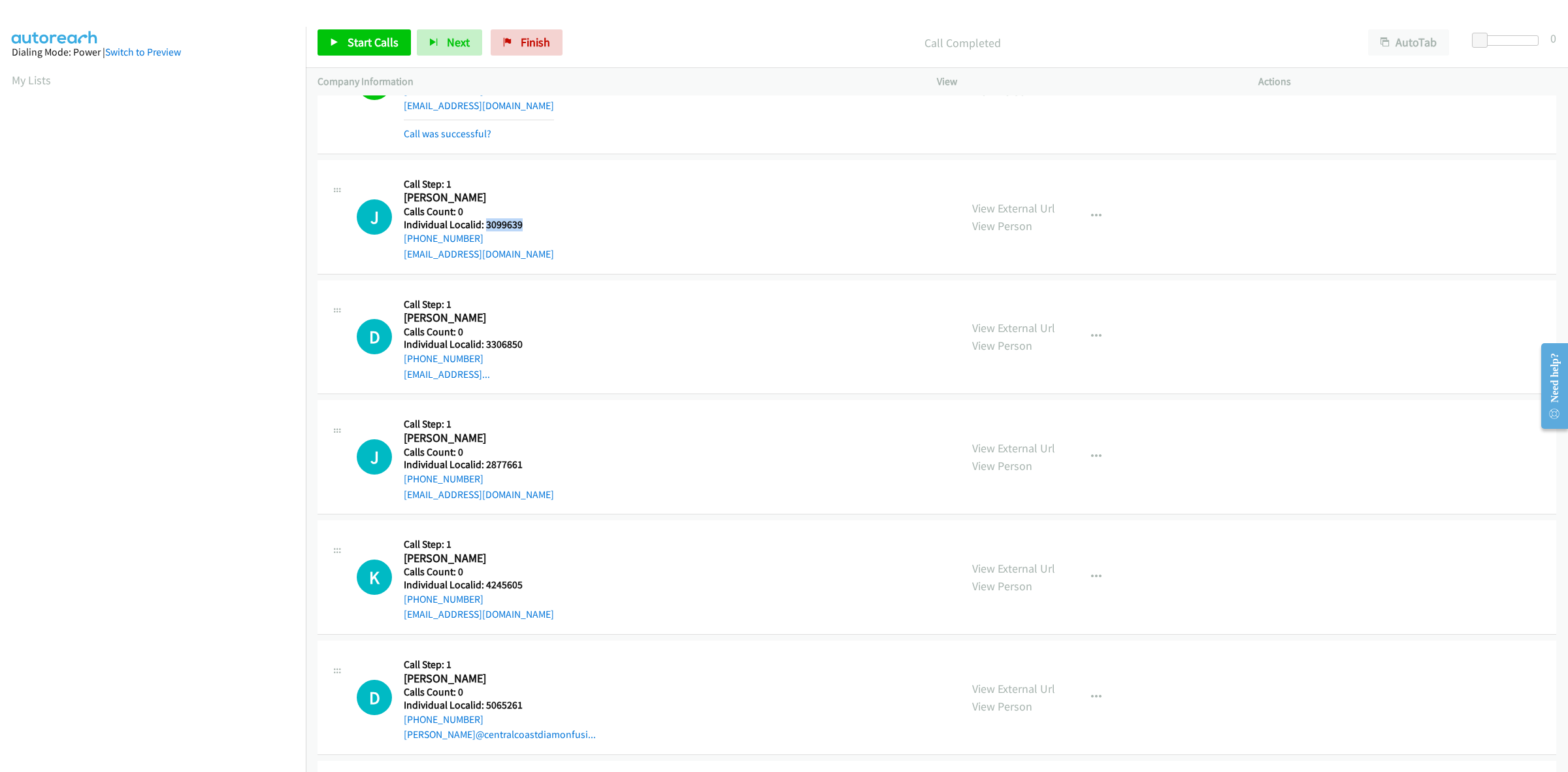
drag, startPoint x: 511, startPoint y: 225, endPoint x: 485, endPoint y: 229, distance: 26.3
click at [485, 229] on div "J Callback Scheduled Call Step: 1 John Coudal America/Chicago Calls Count: 0 In…" at bounding box center [653, 217] width 592 height 90
click at [686, 222] on div "J Callback Scheduled Call Step: 1 John Coudal America/Chicago Calls Count: 0 In…" at bounding box center [653, 217] width 592 height 90
click at [539, 178] on div "J Callback Scheduled Call Step: 1 John Coudal America/Chicago Calls Count: 0 In…" at bounding box center [653, 217] width 592 height 90
drag, startPoint x: 485, startPoint y: 244, endPoint x: 400, endPoint y: 246, distance: 85.0
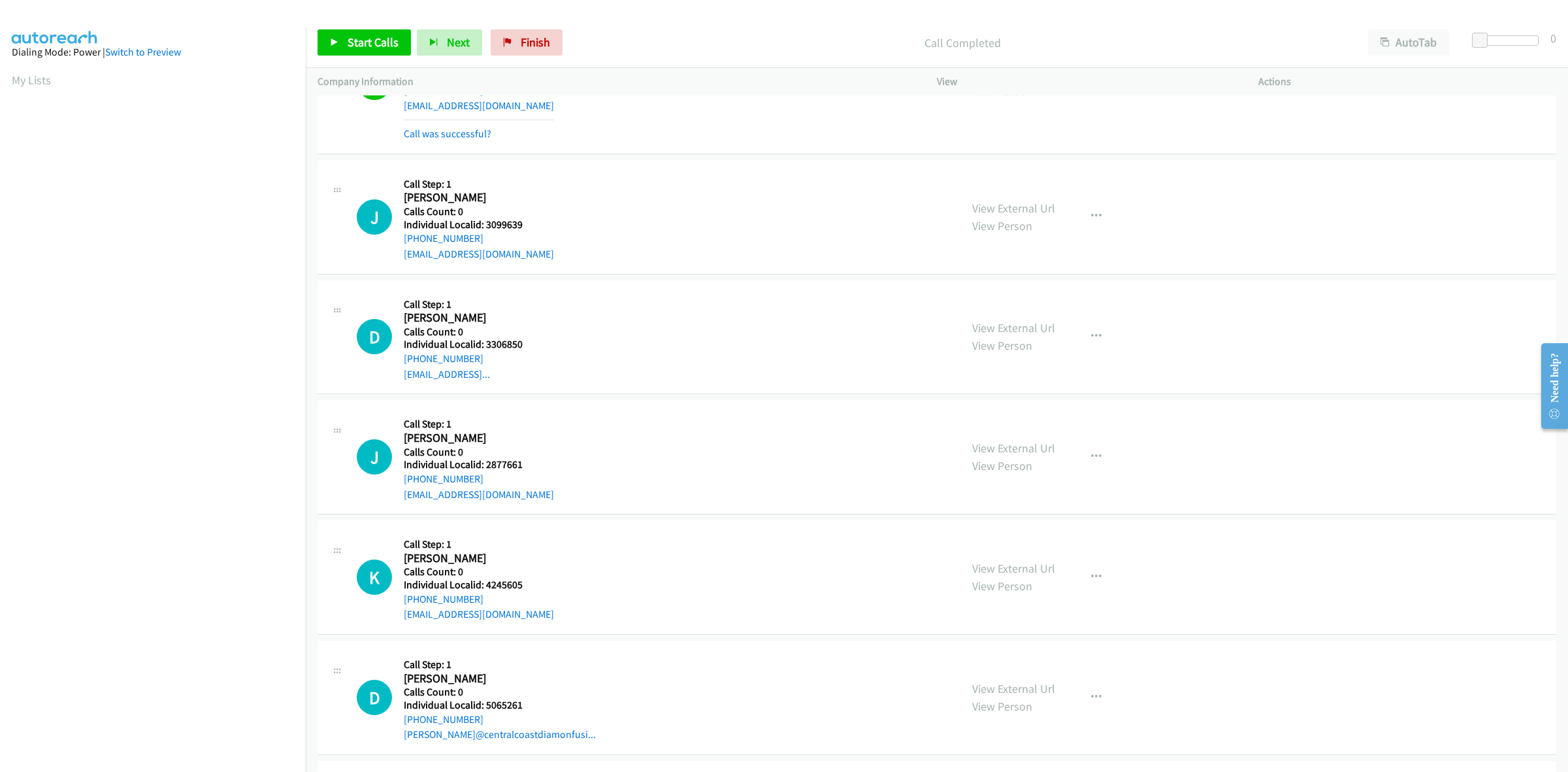
click at [400, 246] on div "J Callback Scheduled Call Step: 1 John Coudal America/Chicago Calls Count: 0 In…" at bounding box center [653, 217] width 592 height 90
drag, startPoint x: 524, startPoint y: 226, endPoint x: 484, endPoint y: 230, distance: 40.2
click at [484, 230] on div "J Callback Scheduled Call Step: 1 John Coudal America/Chicago Calls Count: 0 In…" at bounding box center [653, 217] width 592 height 90
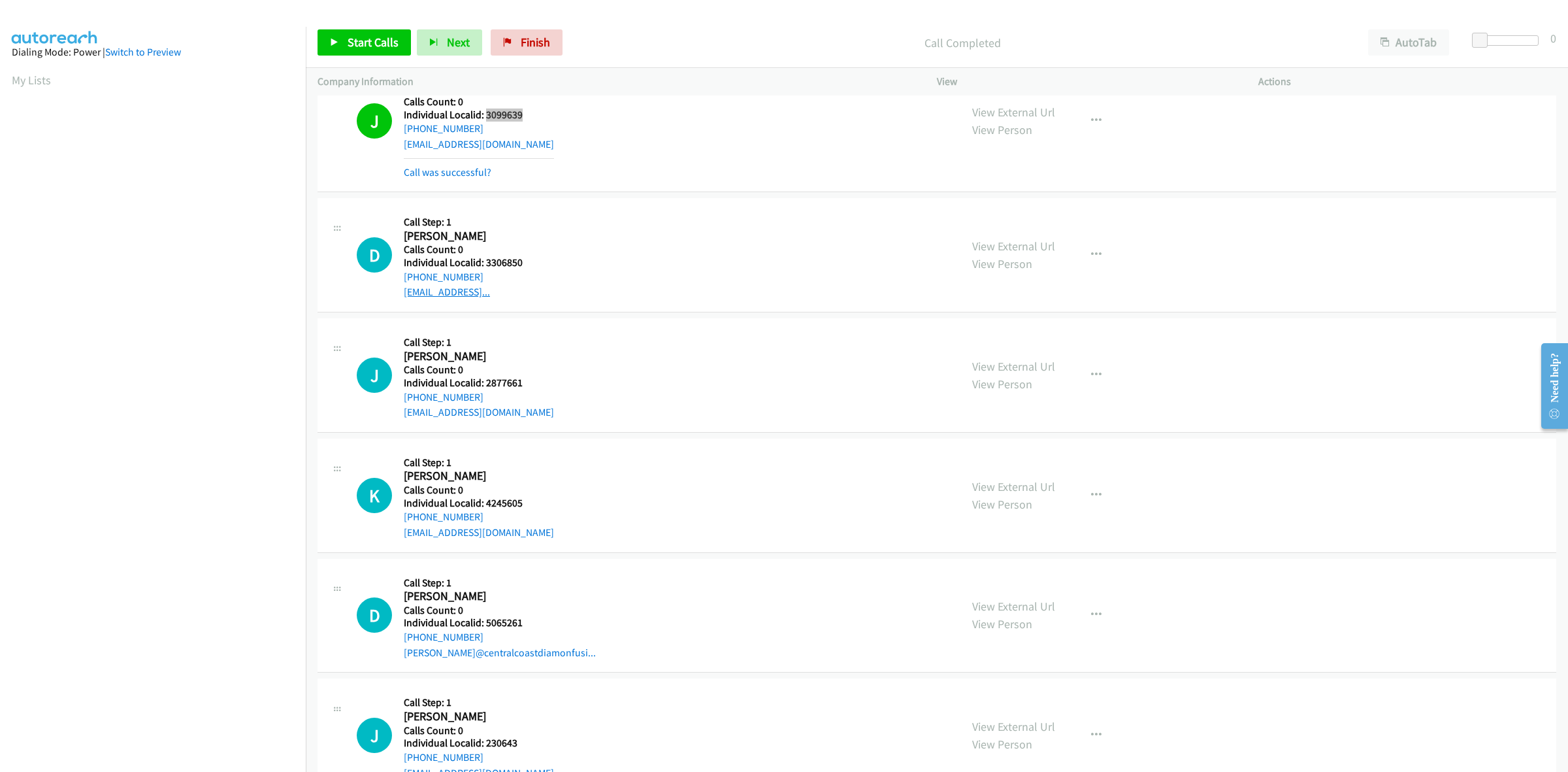
scroll to position [10101, 0]
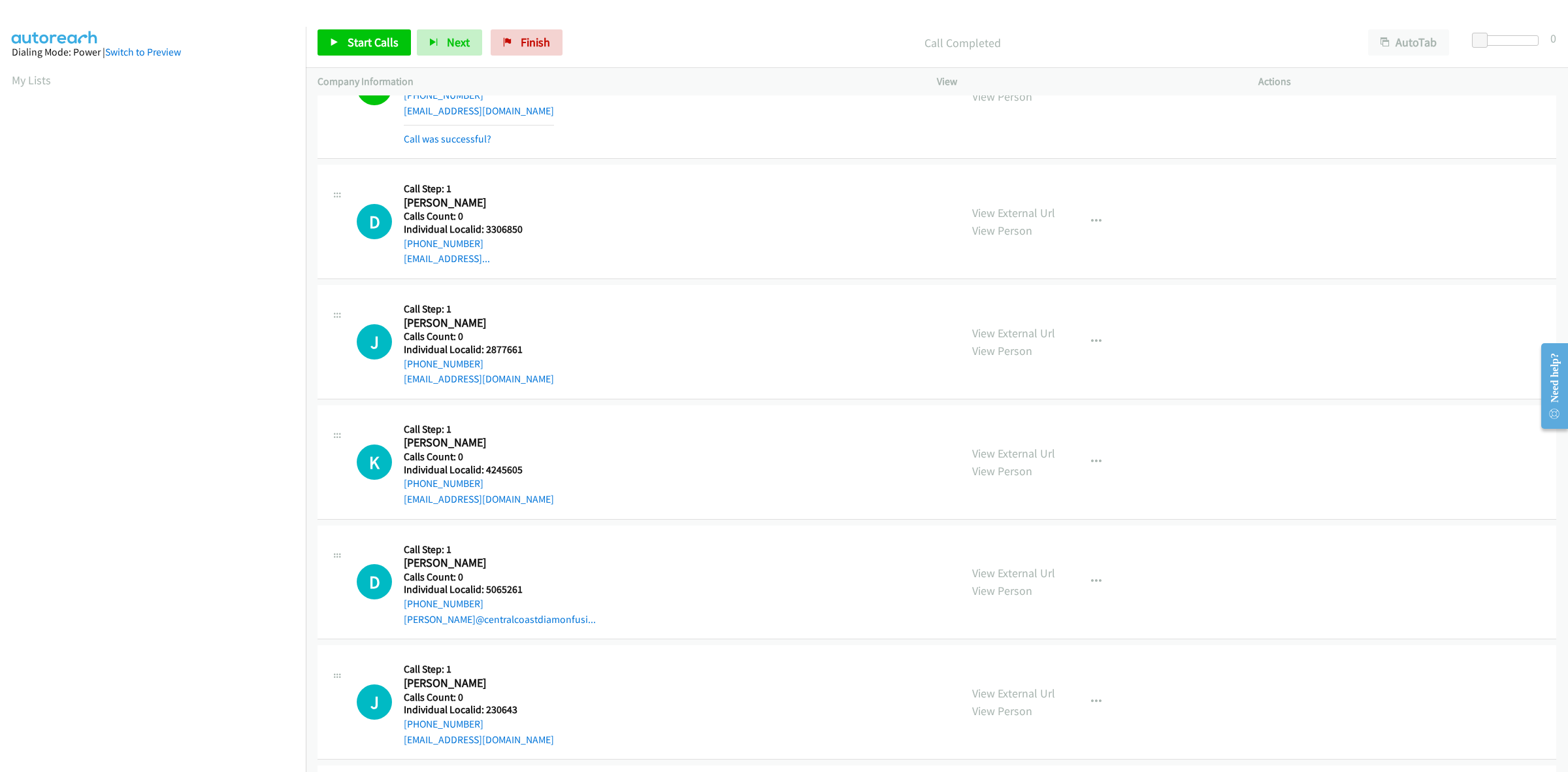
drag, startPoint x: 532, startPoint y: 240, endPoint x: 492, endPoint y: 240, distance: 40.0
click at [492, 240] on div "Callback Scheduled Call Step: 1 David Lucas America/Los_Angeles Calls Count: 0 …" at bounding box center [463, 222] width 119 height 90
click at [523, 229] on h5 "Individual Localid: 3306850" at bounding box center [463, 229] width 119 height 13
drag, startPoint x: 530, startPoint y: 236, endPoint x: 485, endPoint y: 239, distance: 45.1
click at [485, 236] on h5 "Individual Localid: 3306850" at bounding box center [463, 229] width 119 height 13
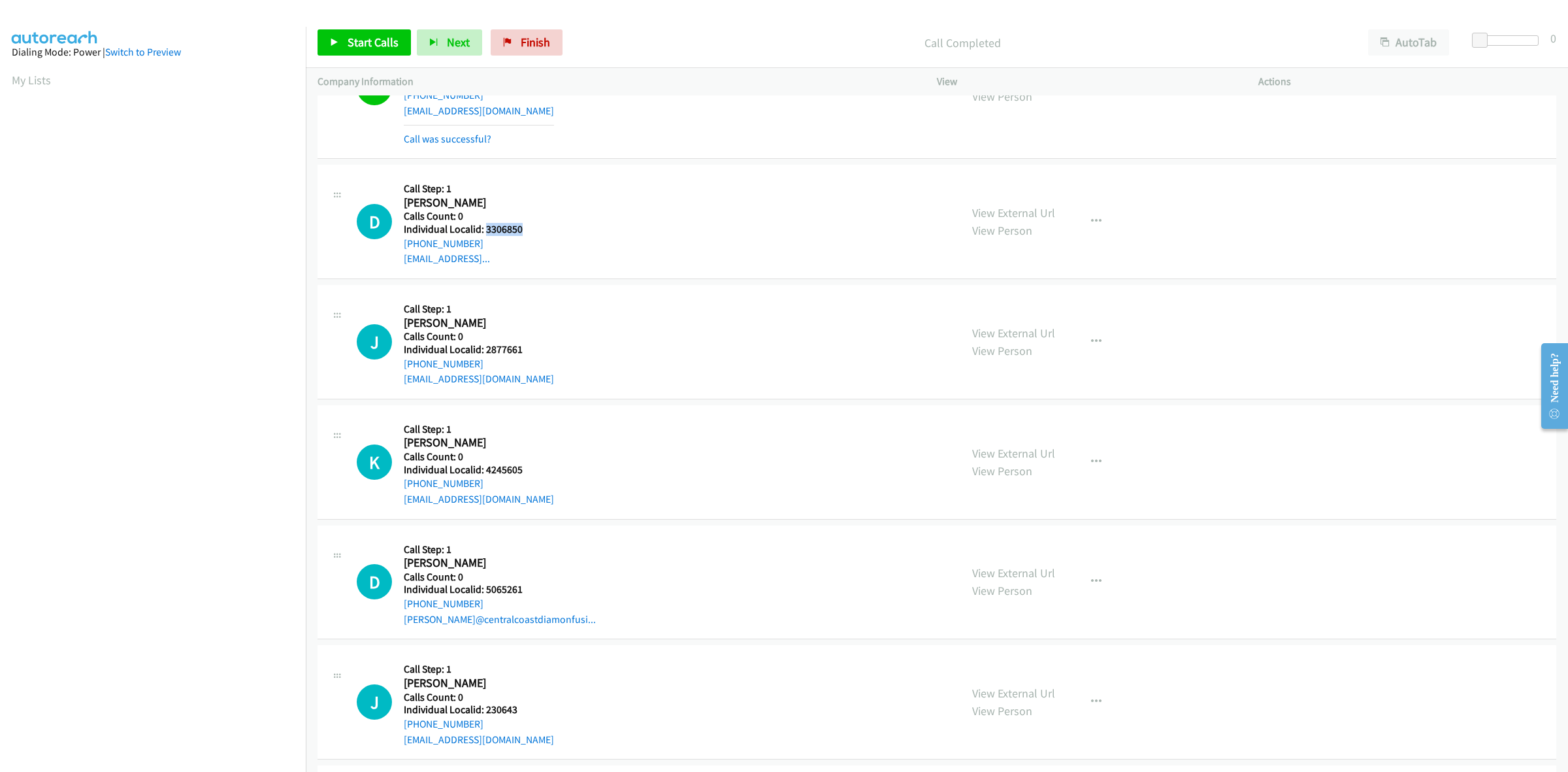
drag, startPoint x: 571, startPoint y: 221, endPoint x: 491, endPoint y: 77, distance: 164.7
click at [571, 221] on div "D Callback Scheduled Call Step: 1 David Lucas America/Los_Angeles Calls Count: …" at bounding box center [653, 222] width 592 height 90
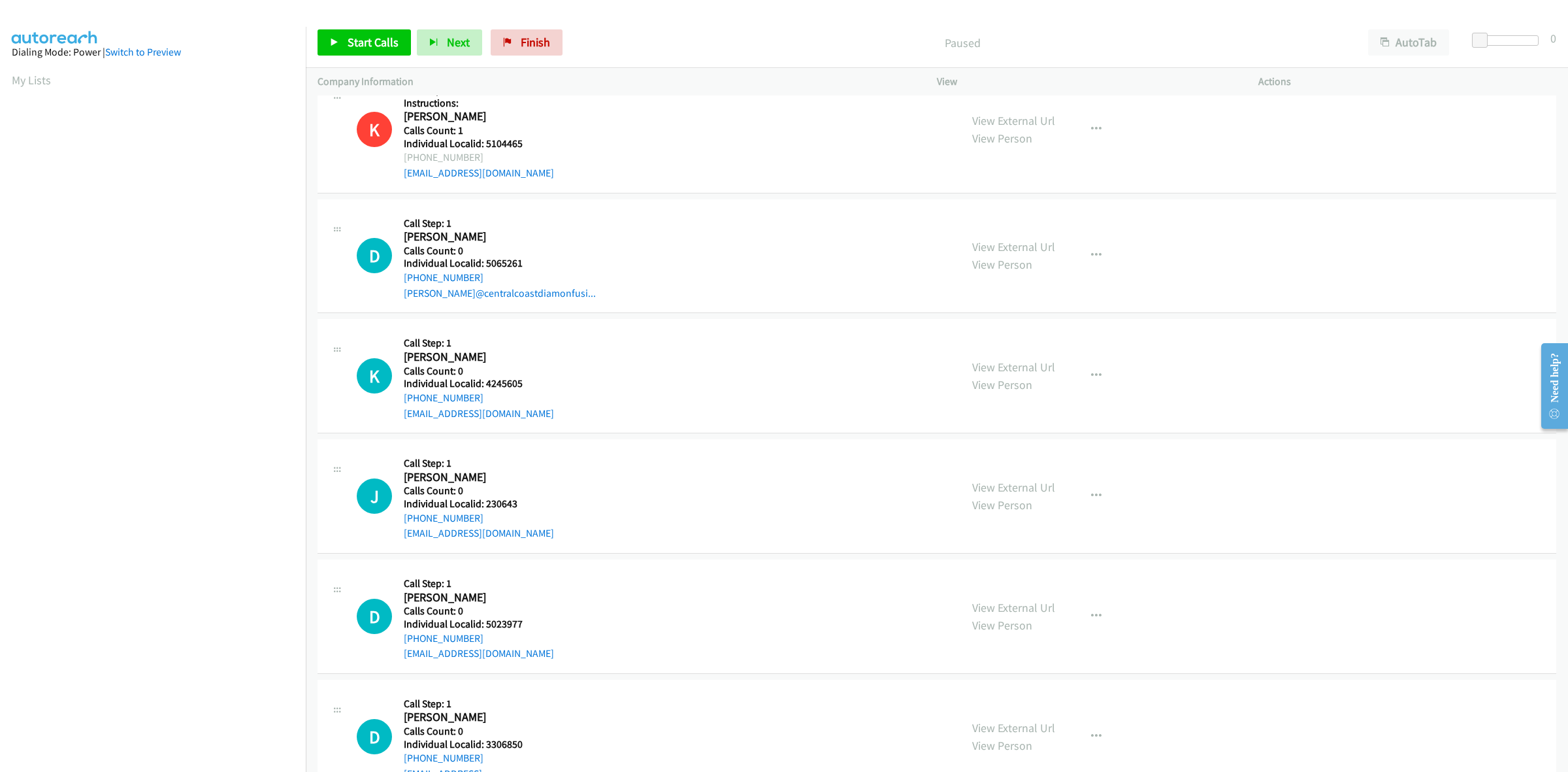
scroll to position [3105, 0]
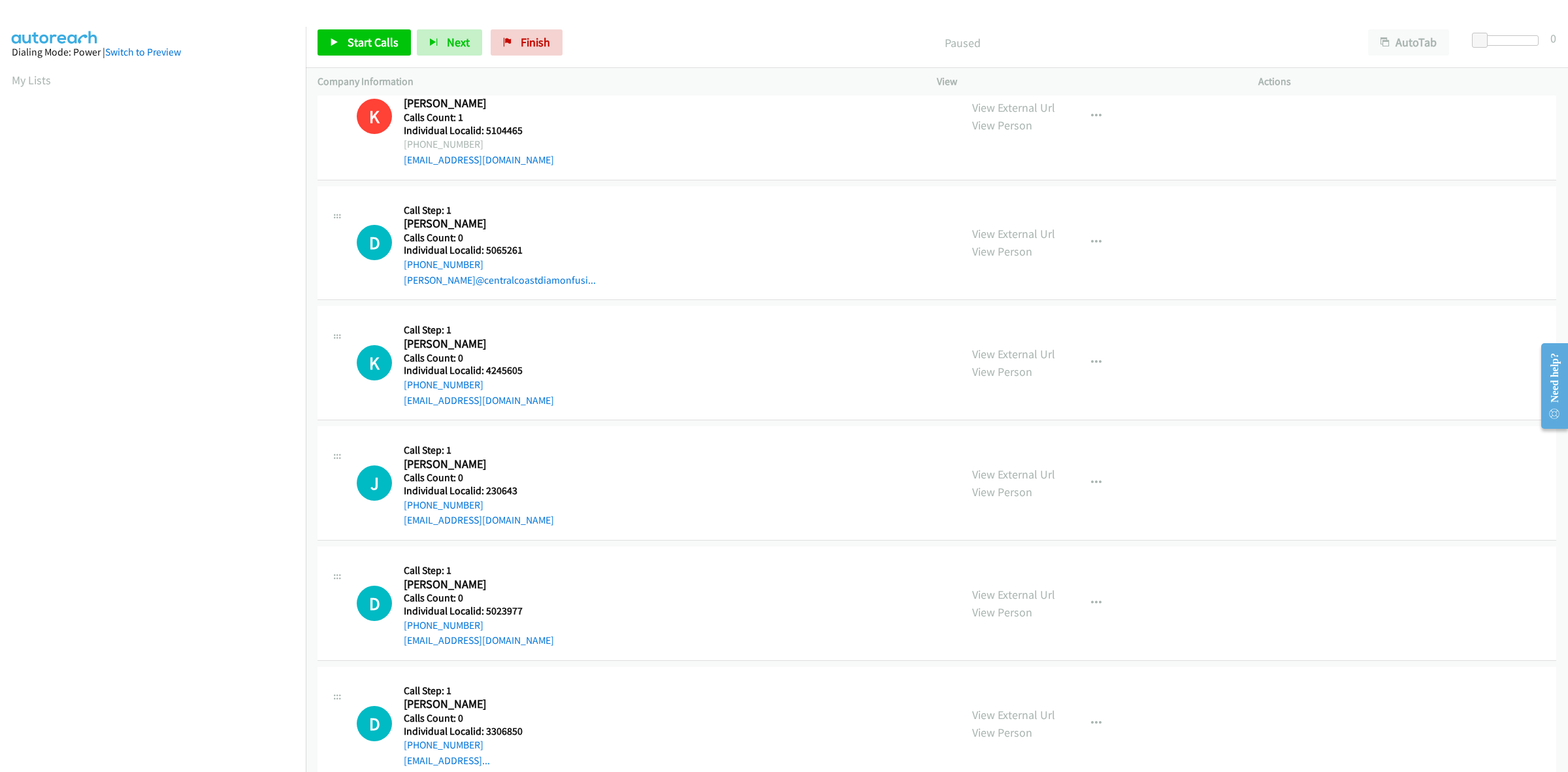
drag, startPoint x: 517, startPoint y: 376, endPoint x: 490, endPoint y: 379, distance: 27.2
click at [490, 379] on div "[PHONE_NUMBER]" at bounding box center [479, 386] width 151 height 16
drag, startPoint x: 528, startPoint y: 365, endPoint x: 485, endPoint y: 370, distance: 43.3
click at [485, 370] on h5 "Individual Localid: 4245605" at bounding box center [479, 370] width 151 height 13
copy h5 "4245605"
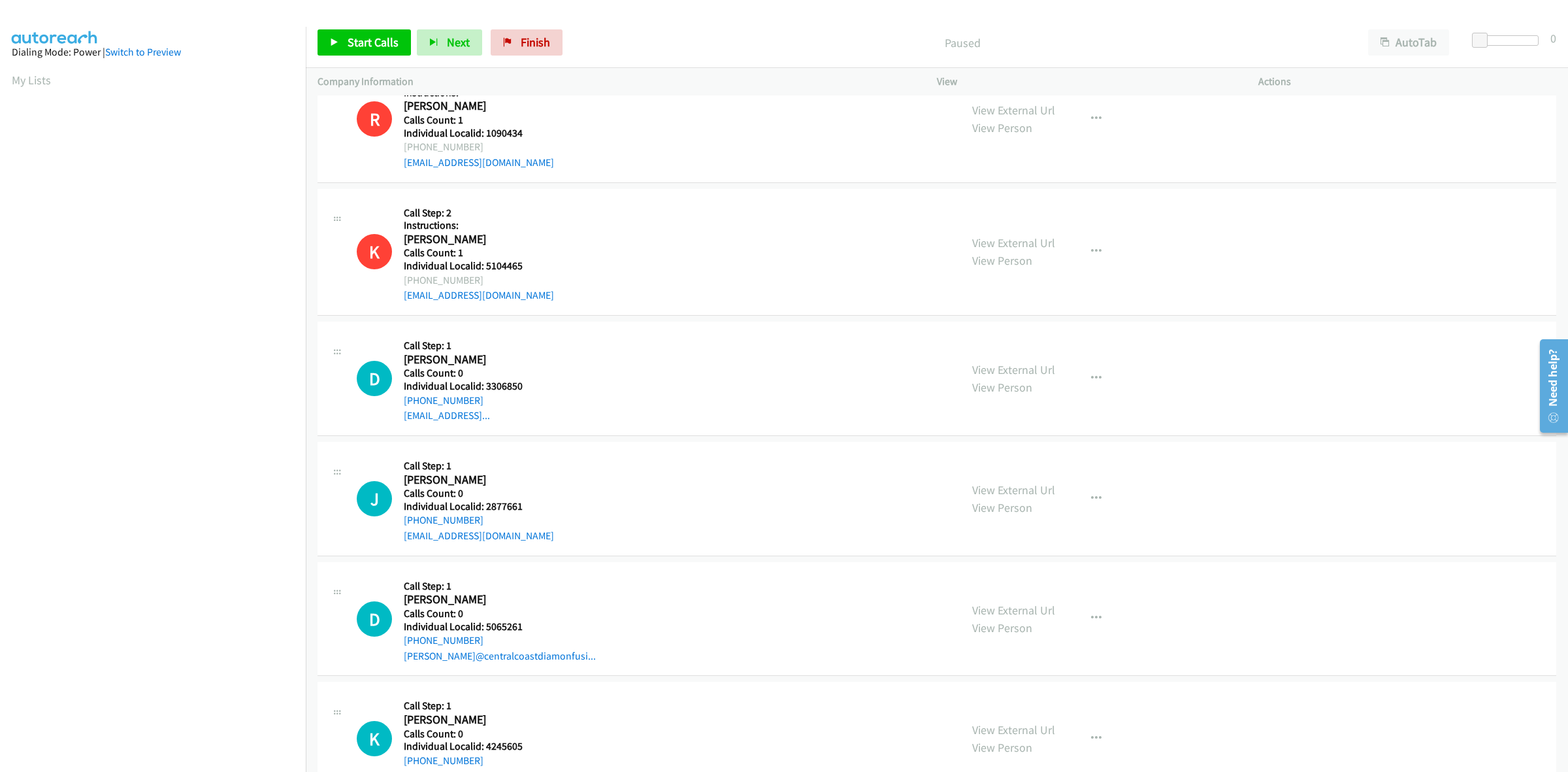
scroll to position [1818, 0]
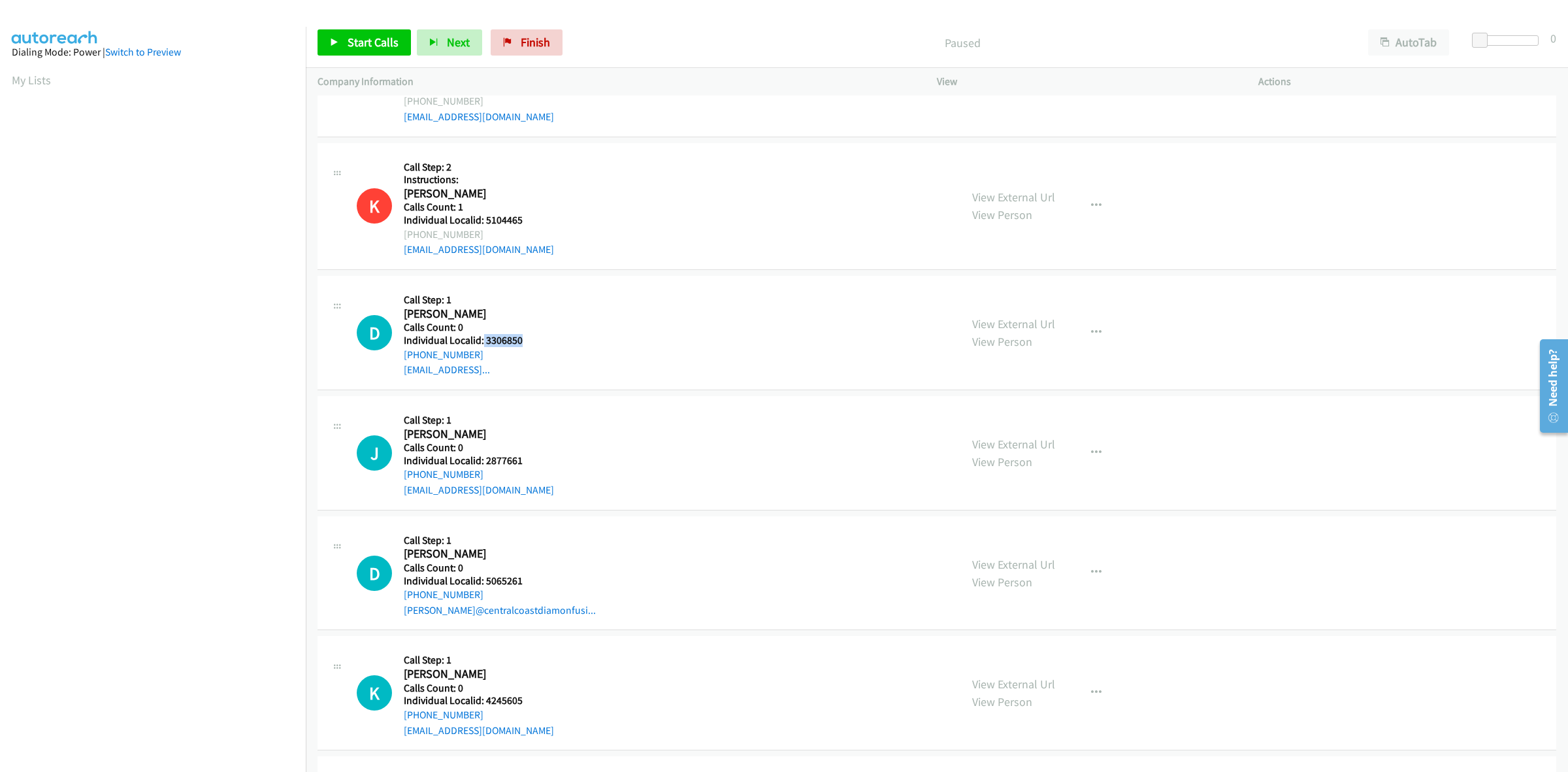
drag, startPoint x: 517, startPoint y: 345, endPoint x: 482, endPoint y: 342, distance: 35.1
click at [482, 342] on h5 "Individual Localid: 3306850" at bounding box center [477, 340] width 148 height 13
copy h5 "3306850"
click at [547, 314] on h2 "David Lucas" at bounding box center [477, 314] width 148 height 15
drag, startPoint x: 478, startPoint y: 355, endPoint x: 397, endPoint y: 357, distance: 81.0
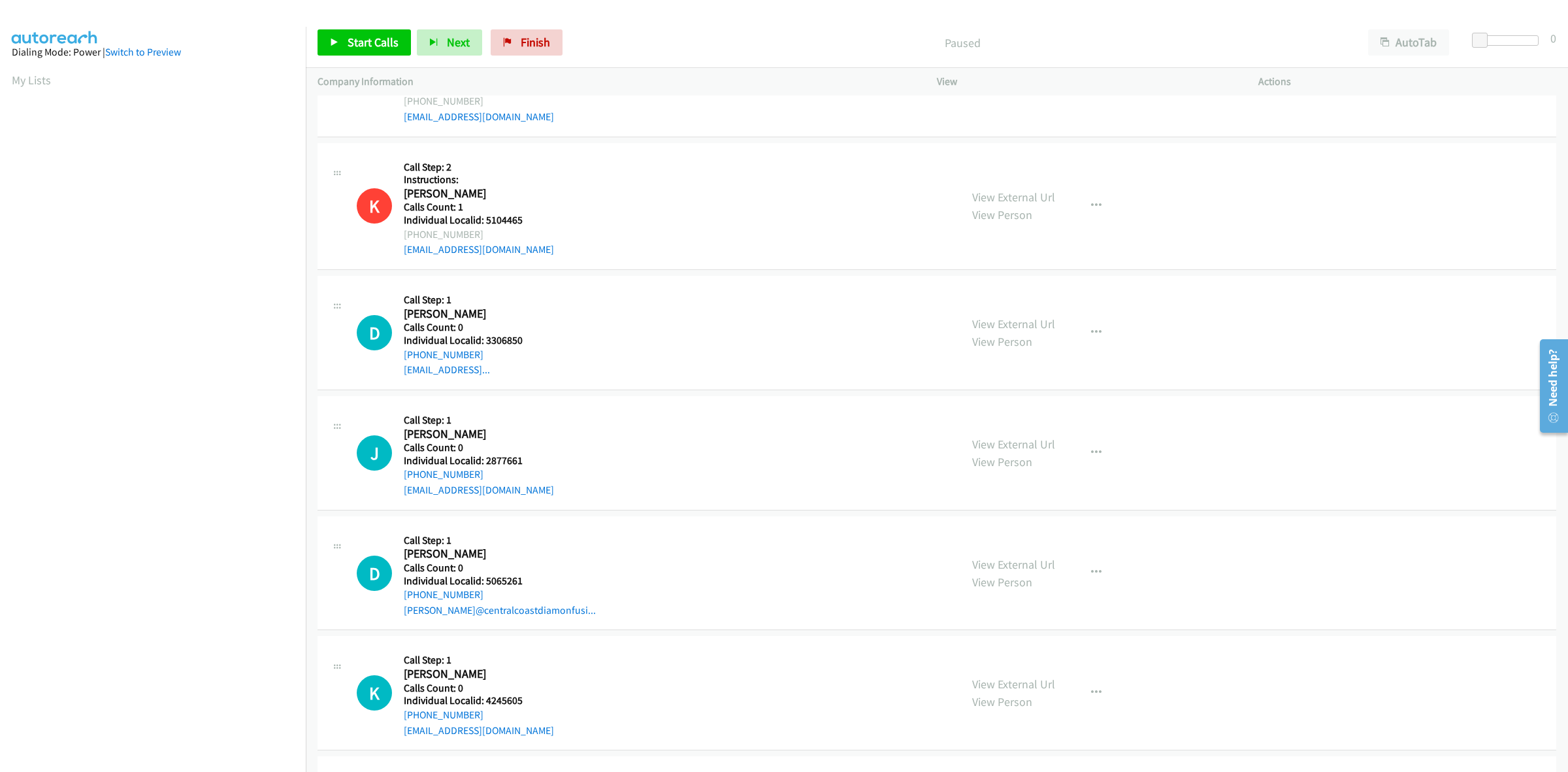
click at [397, 357] on div "D Callback Scheduled Call Step: 1 David Lucas America/Los_Angeles Calls Count: …" at bounding box center [653, 333] width 592 height 90
copy link "+1 253-409-3180"
drag, startPoint x: 523, startPoint y: 340, endPoint x: 486, endPoint y: 345, distance: 37.3
click at [486, 345] on h5 "Individual Localid: 3306850" at bounding box center [477, 340] width 148 height 13
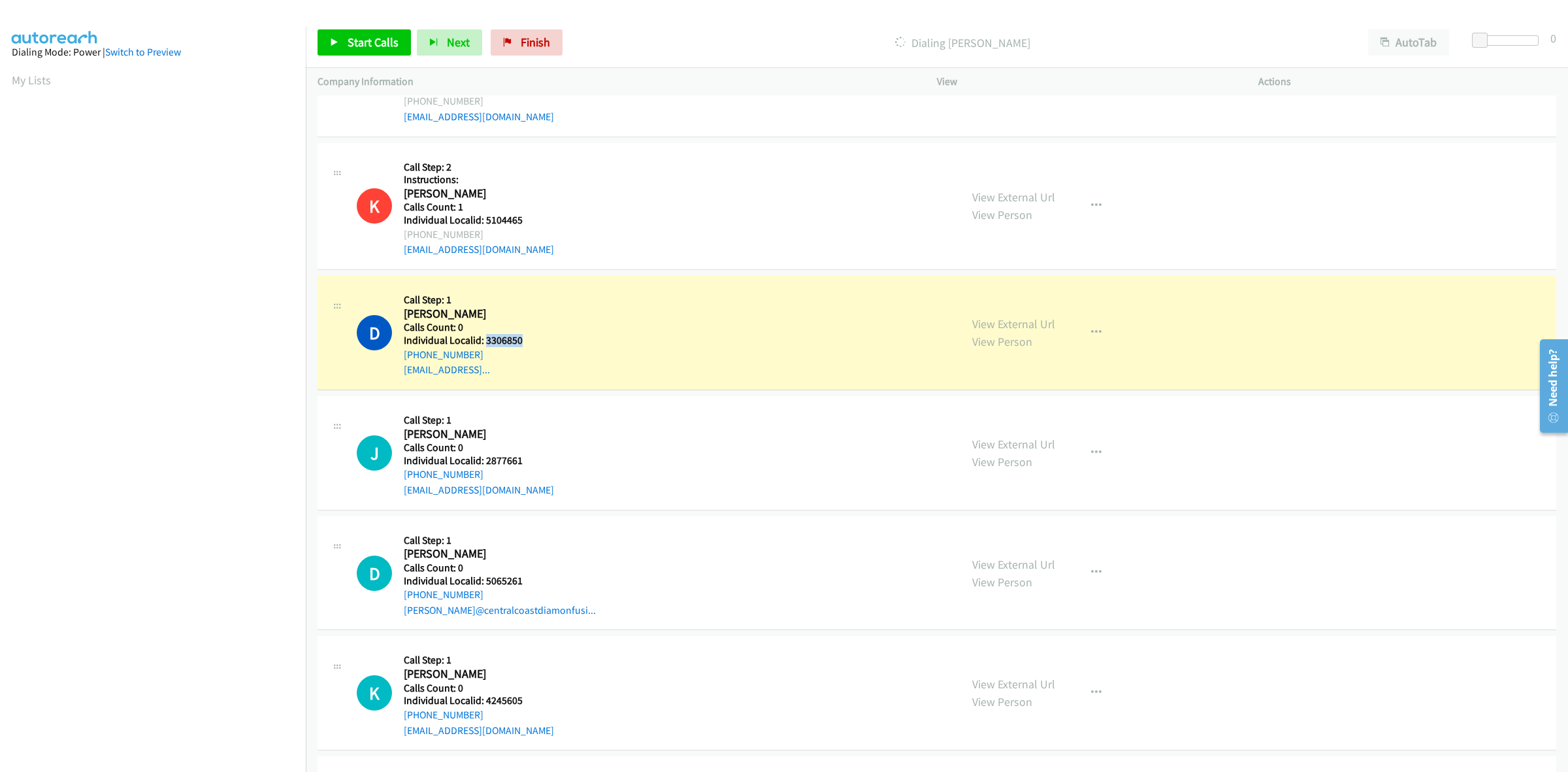
copy h5 "3306850"
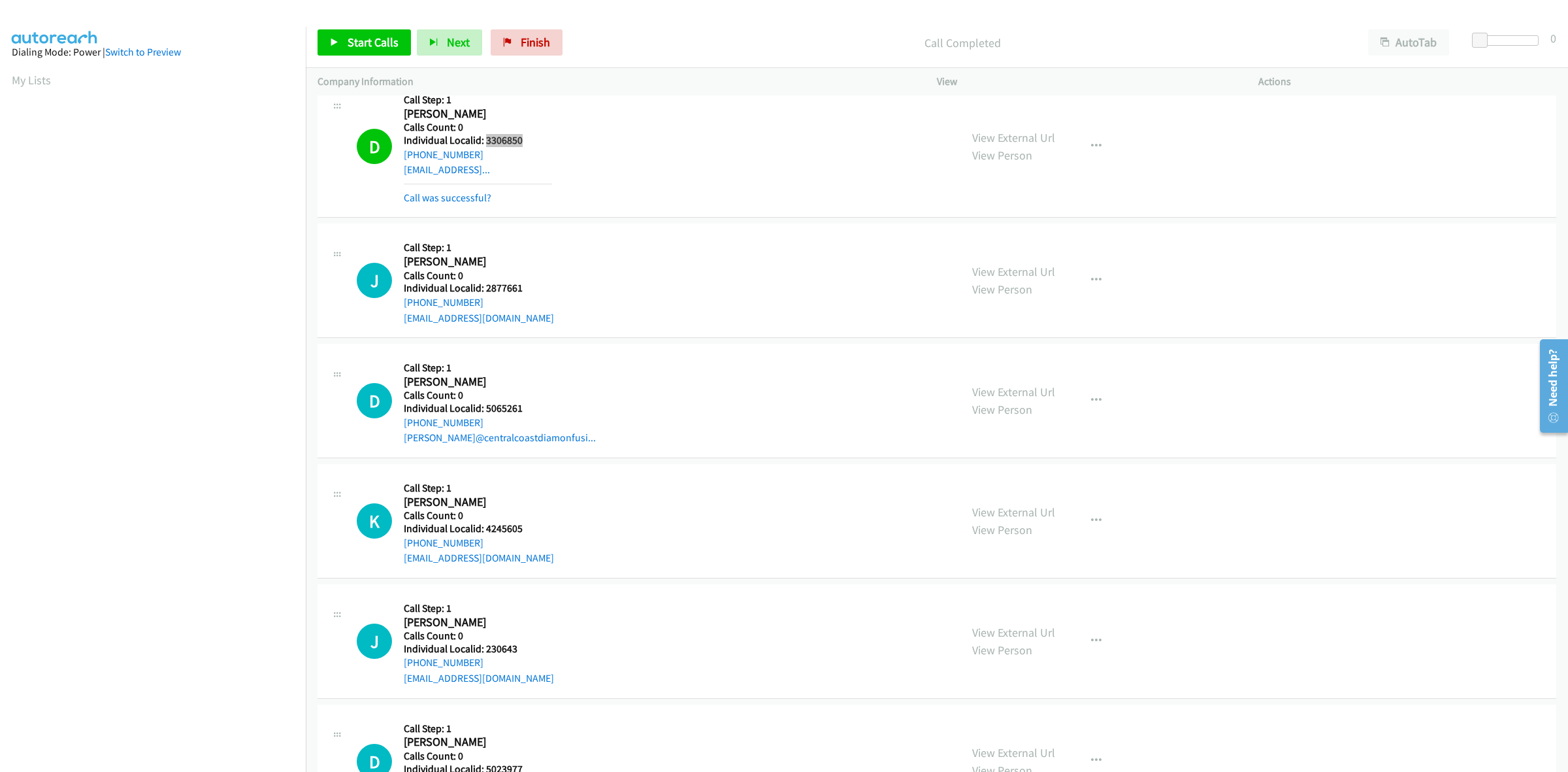
scroll to position [2063, 0]
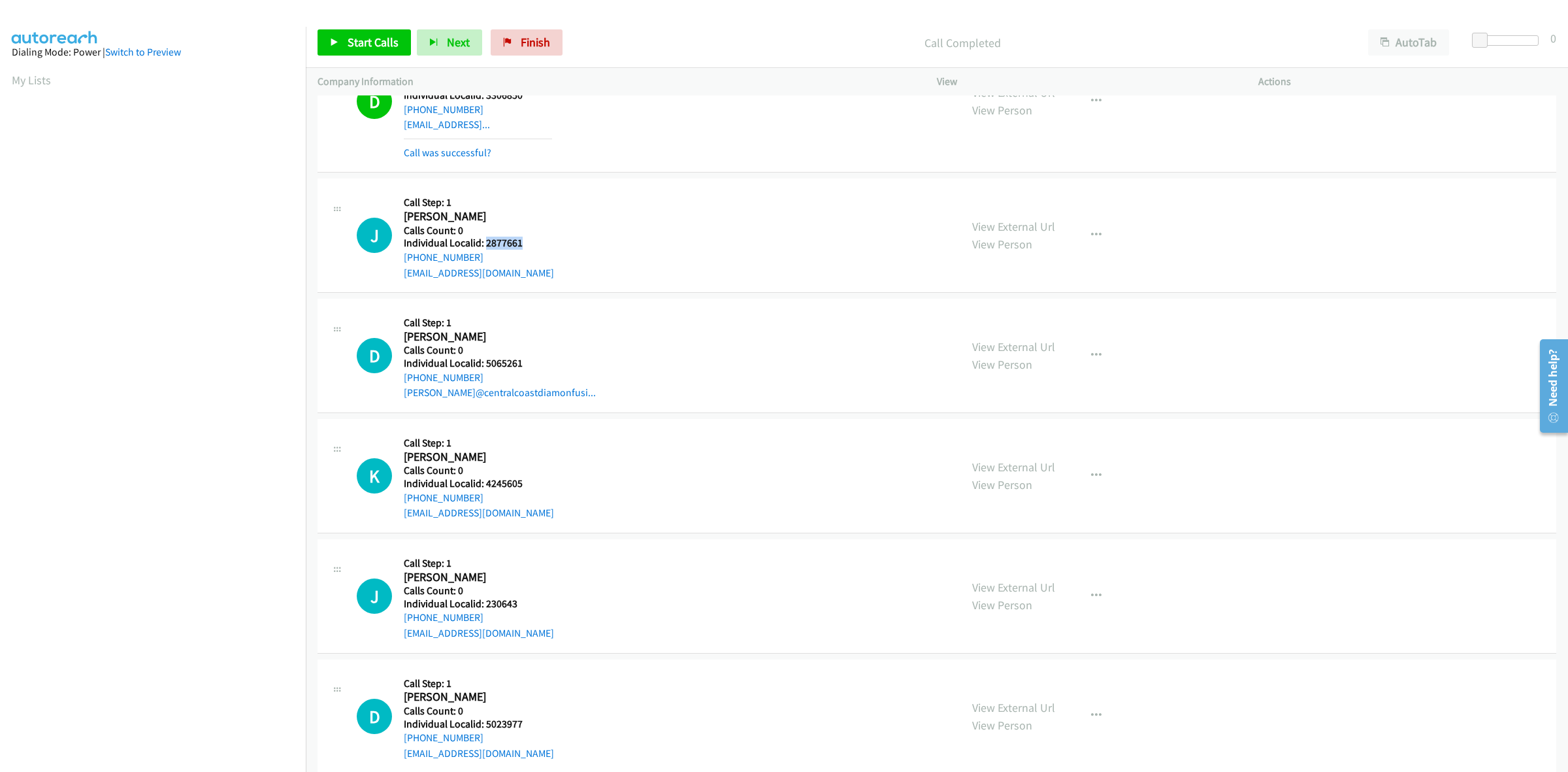
drag, startPoint x: 498, startPoint y: 246, endPoint x: 485, endPoint y: 246, distance: 13.0
click at [485, 246] on h5 "Individual Localid: 2877661" at bounding box center [479, 243] width 151 height 13
copy h5 "2877661"
drag, startPoint x: 1091, startPoint y: 240, endPoint x: 1088, endPoint y: 250, distance: 10.4
click at [1091, 240] on button "button" at bounding box center [1097, 236] width 35 height 27
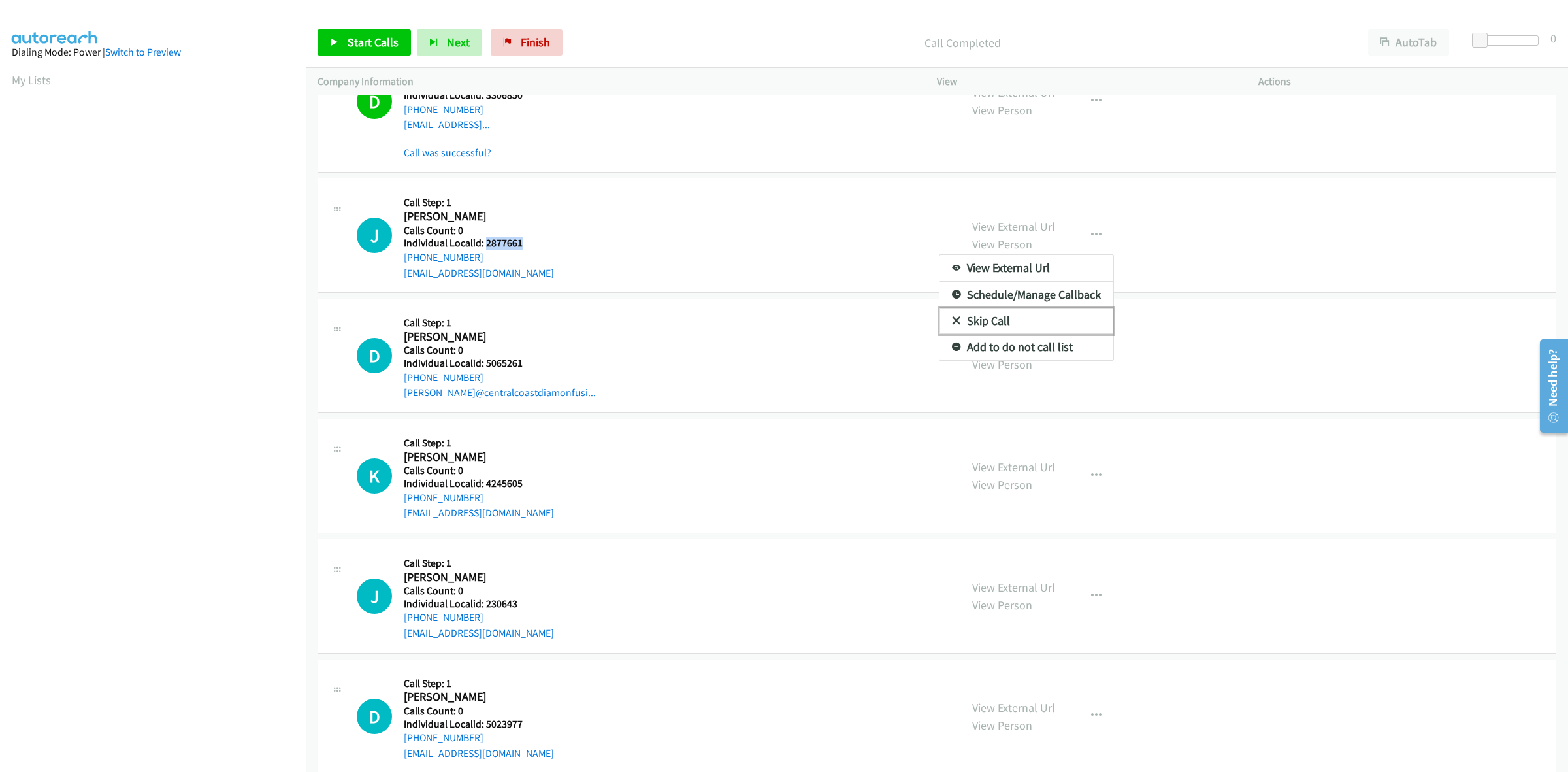
click at [1036, 313] on link "Skip Call" at bounding box center [1027, 321] width 174 height 27
click at [1099, 357] on button "button" at bounding box center [1097, 355] width 35 height 27
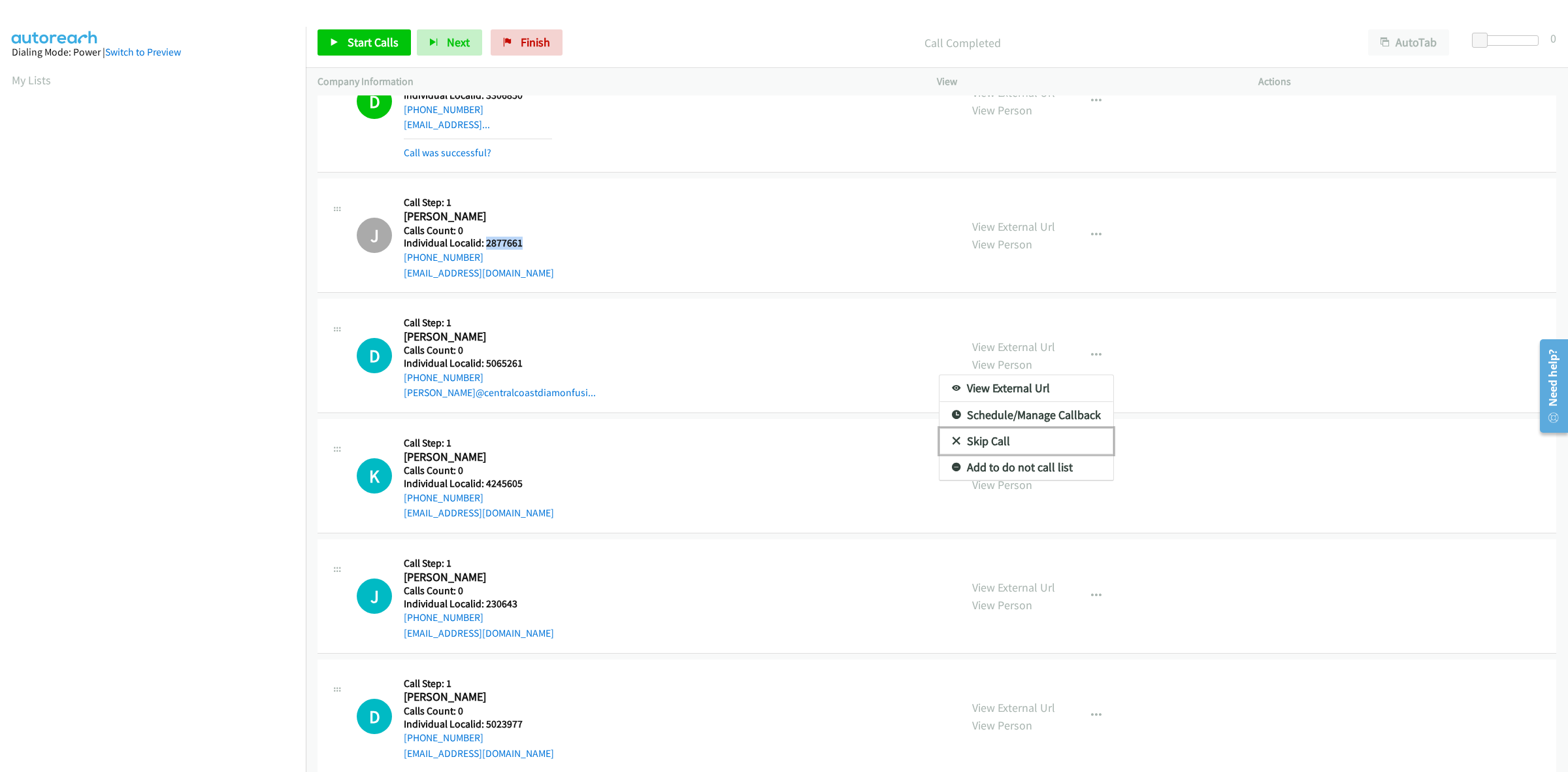
click at [1009, 439] on link "Skip Call" at bounding box center [1027, 441] width 174 height 27
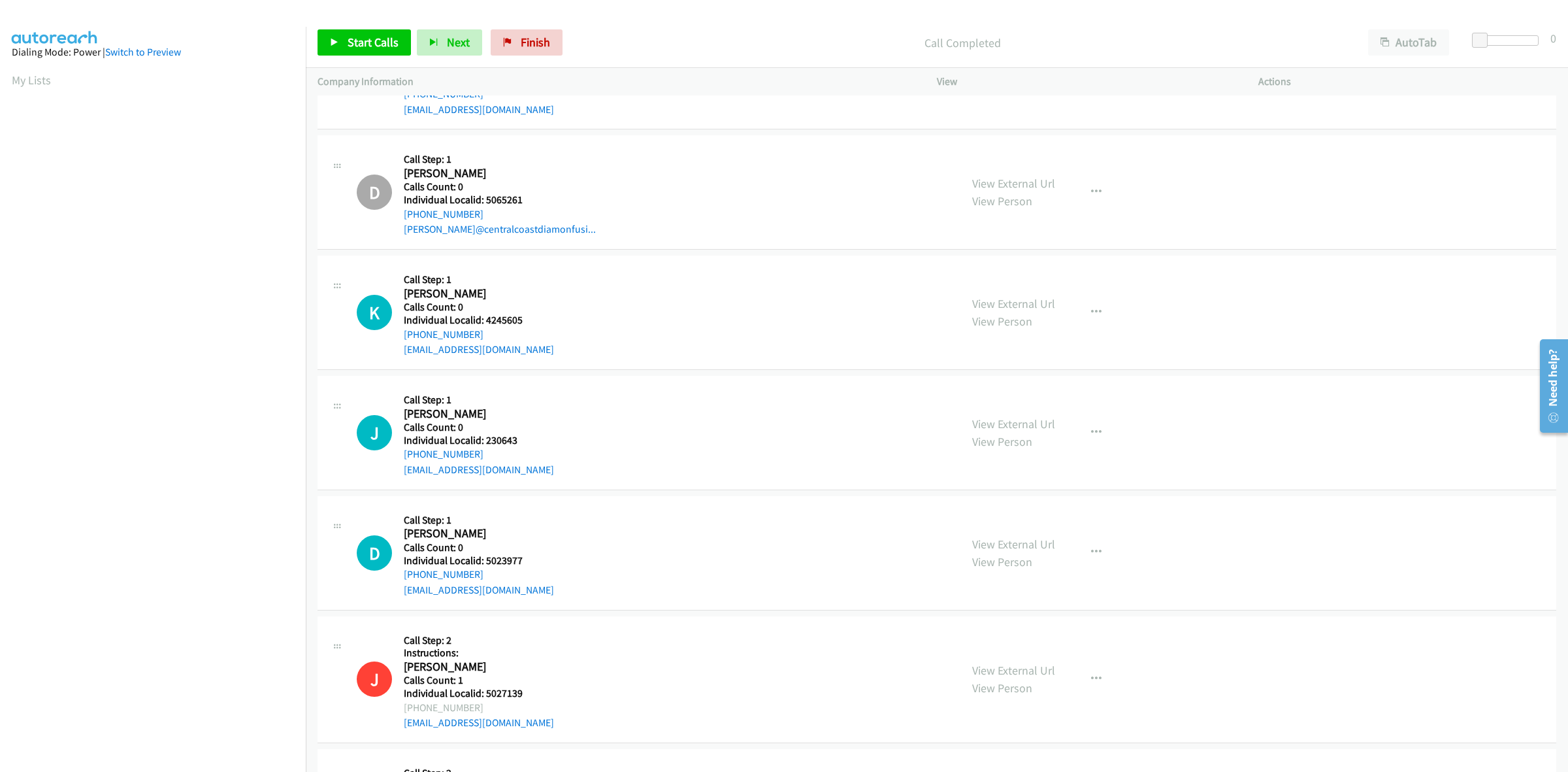
scroll to position [2288, 0]
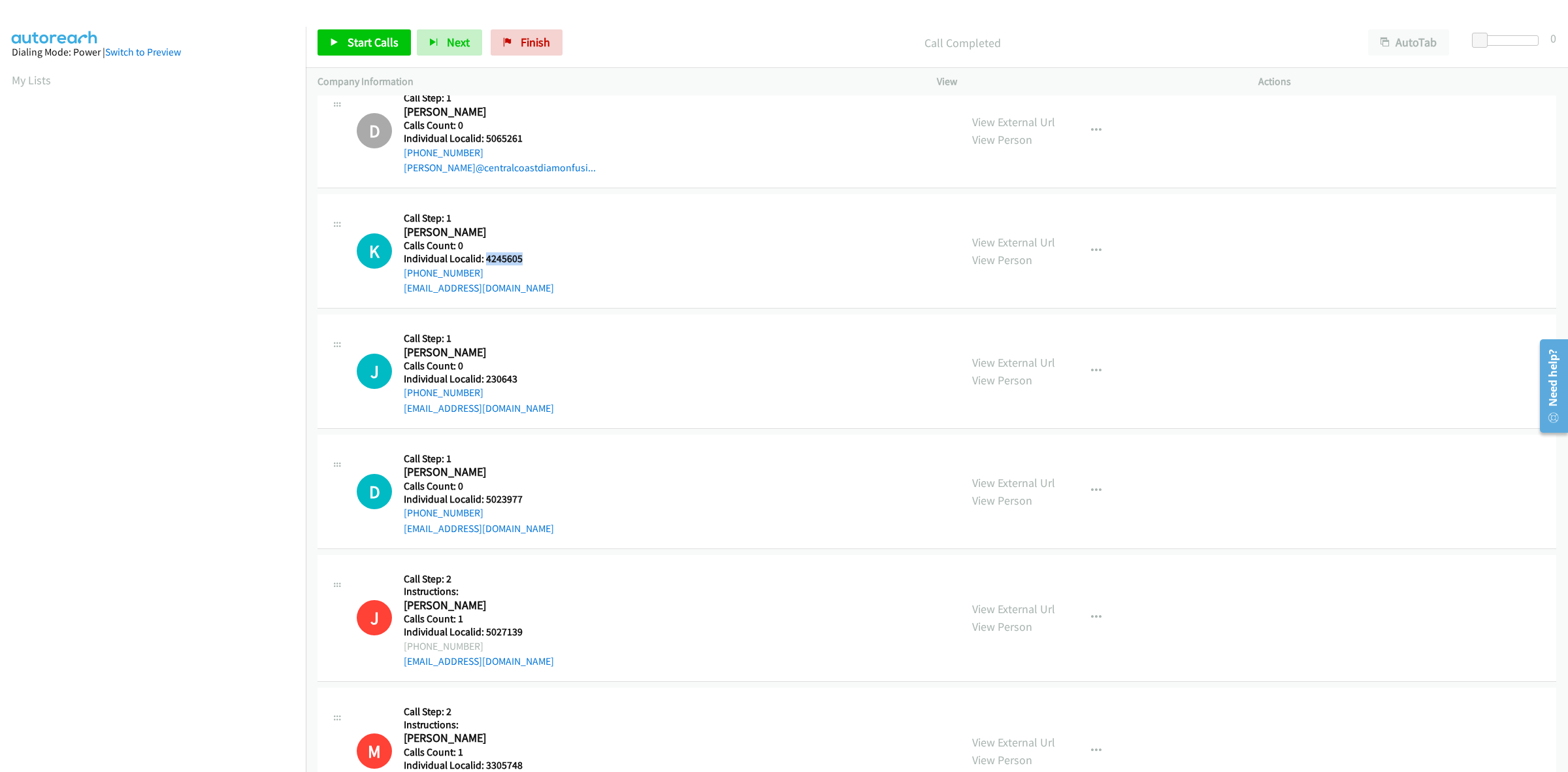
drag, startPoint x: 528, startPoint y: 255, endPoint x: 485, endPoint y: 259, distance: 43.2
click at [485, 259] on h5 "Individual Localid: 4245605" at bounding box center [479, 259] width 151 height 13
copy h5 "4245605"
click at [1091, 252] on icon "button" at bounding box center [1097, 251] width 11 height 11
click at [1017, 337] on link "Skip Call" at bounding box center [1027, 337] width 174 height 27
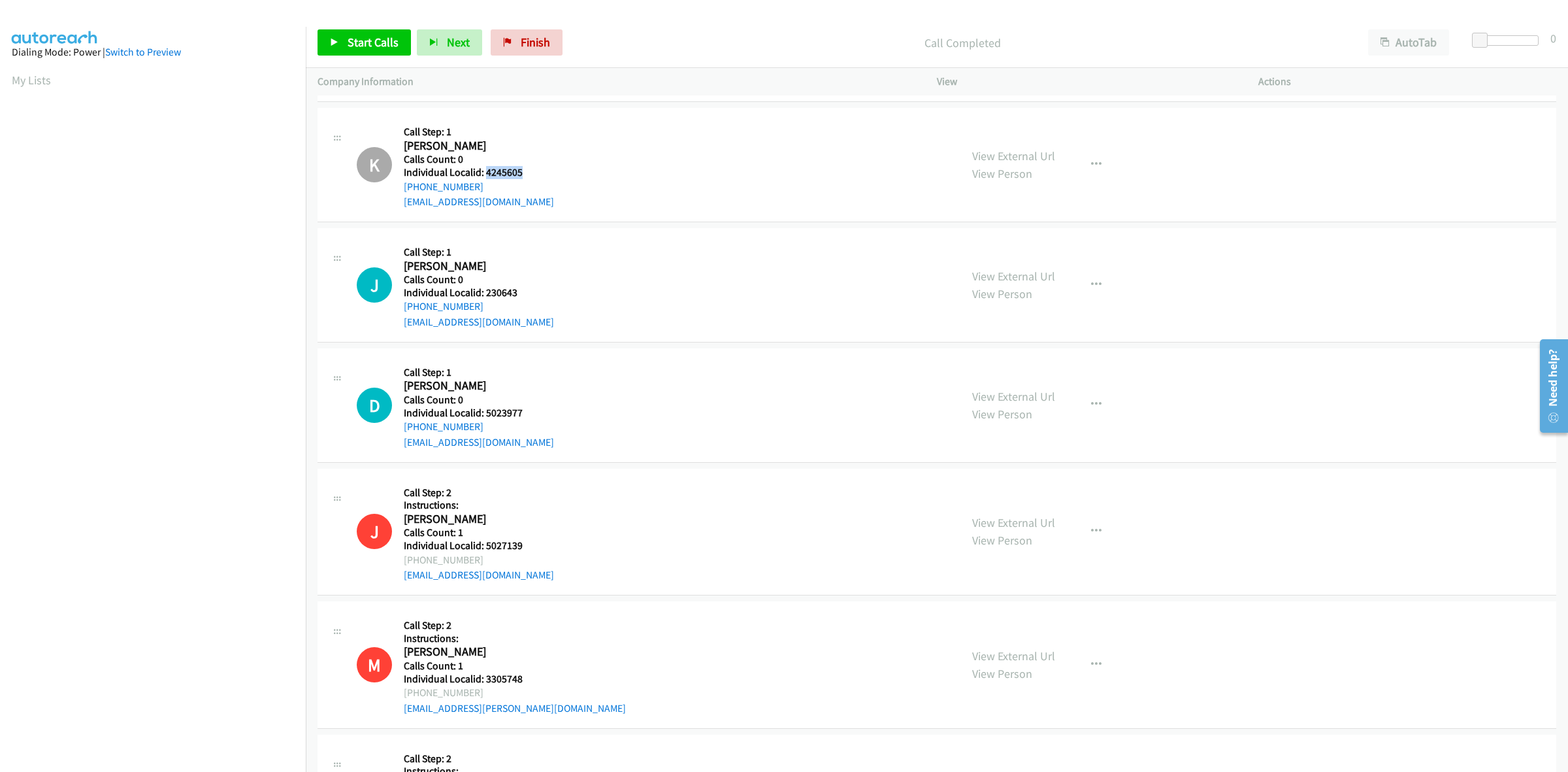
scroll to position [2430, 0]
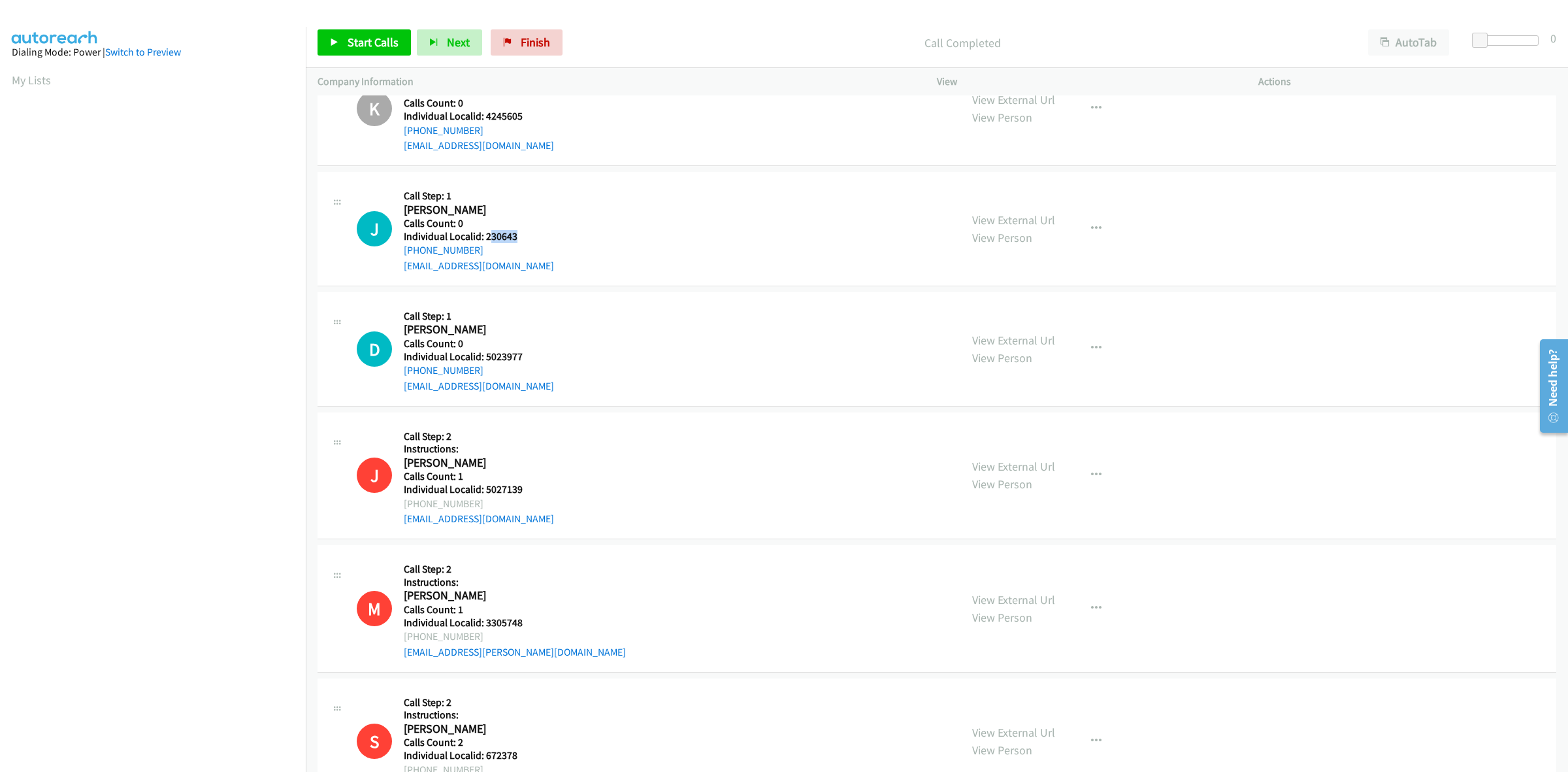
drag, startPoint x: 518, startPoint y: 234, endPoint x: 487, endPoint y: 236, distance: 31.1
click at [487, 236] on h5 "Individual Localid: 230643" at bounding box center [479, 237] width 151 height 13
click at [510, 236] on h5 "Individual Localid: 230643" at bounding box center [479, 237] width 151 height 13
drag, startPoint x: 508, startPoint y: 236, endPoint x: 484, endPoint y: 236, distance: 24.0
click at [484, 236] on h5 "Individual Localid: 230643" at bounding box center [479, 237] width 151 height 13
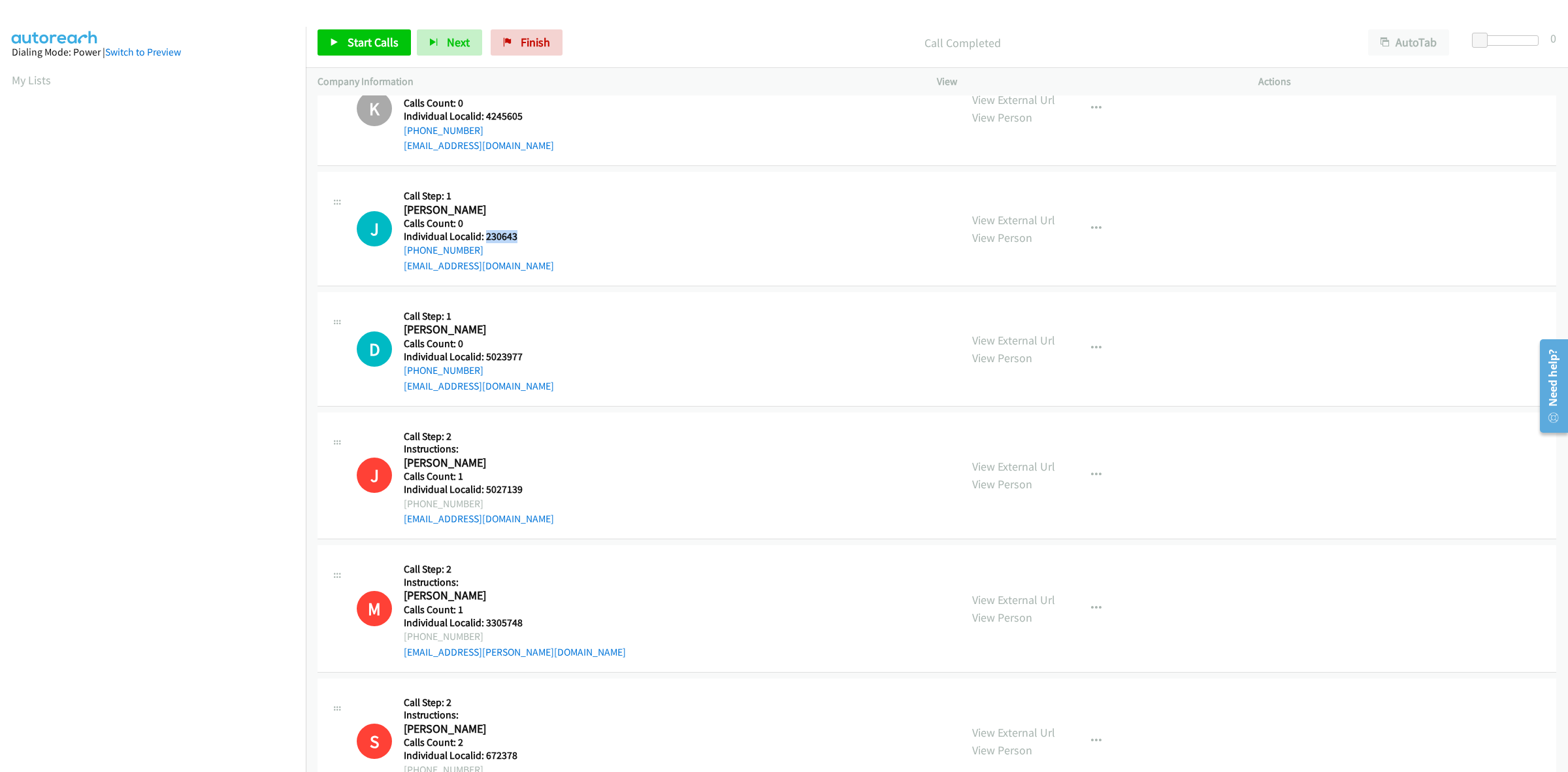
copy h5 "230643"
drag, startPoint x: 549, startPoint y: 206, endPoint x: 464, endPoint y: 280, distance: 112.7
click at [549, 206] on h2 "Joe Jones" at bounding box center [477, 210] width 148 height 15
drag, startPoint x: 485, startPoint y: 247, endPoint x: 400, endPoint y: 252, distance: 85.1
click at [400, 252] on div "J Callback Scheduled Call Step: 1 Joe Jones America/Los_Angeles Calls Count: 0 …" at bounding box center [653, 229] width 592 height 90
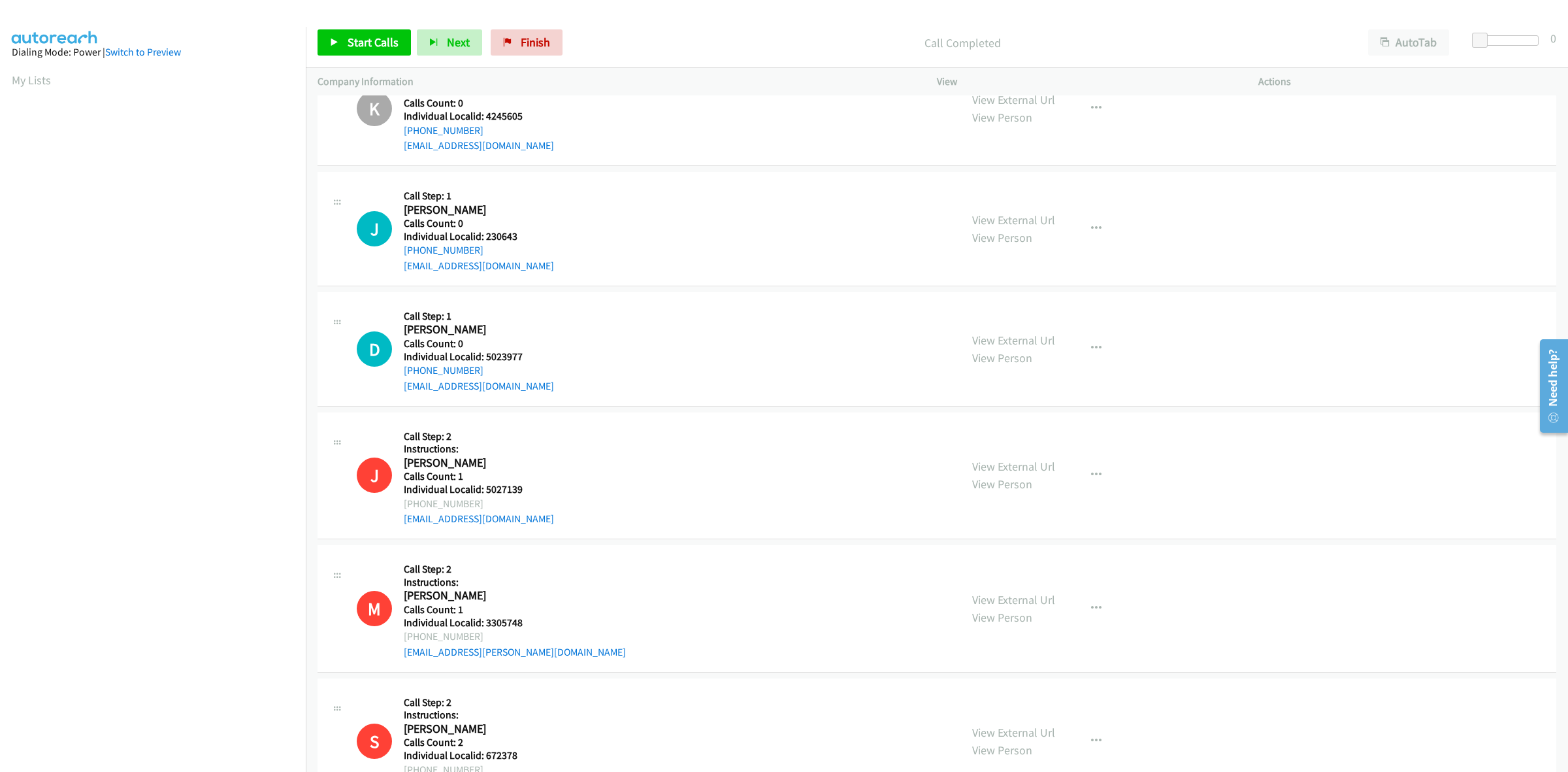
copy link "+1 760-963-9474"
drag, startPoint x: 516, startPoint y: 237, endPoint x: 485, endPoint y: 240, distance: 31.1
click at [485, 240] on h5 "Individual Localid: 230643" at bounding box center [479, 237] width 151 height 13
copy h5 "230643"
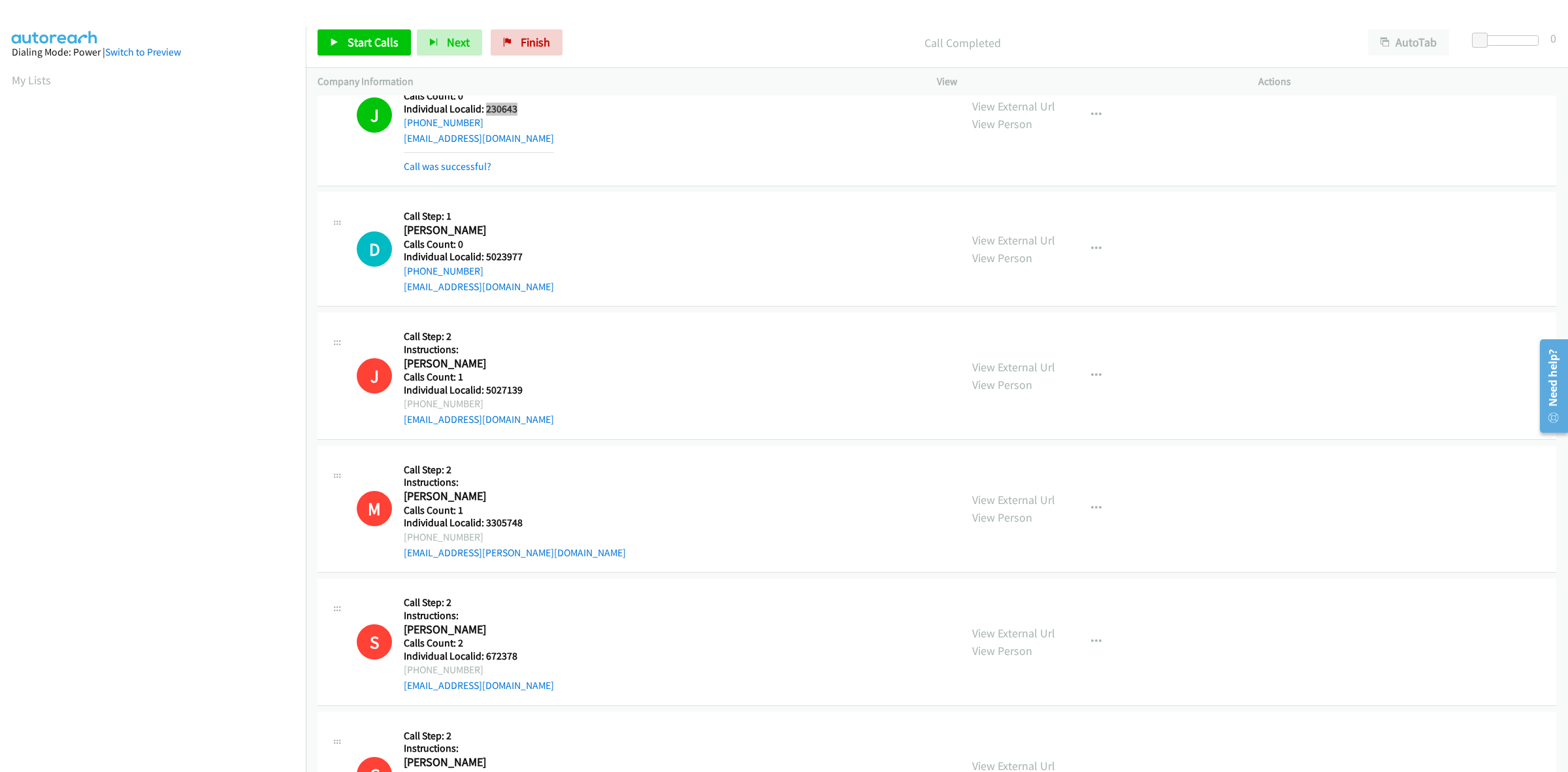
scroll to position [2615, 0]
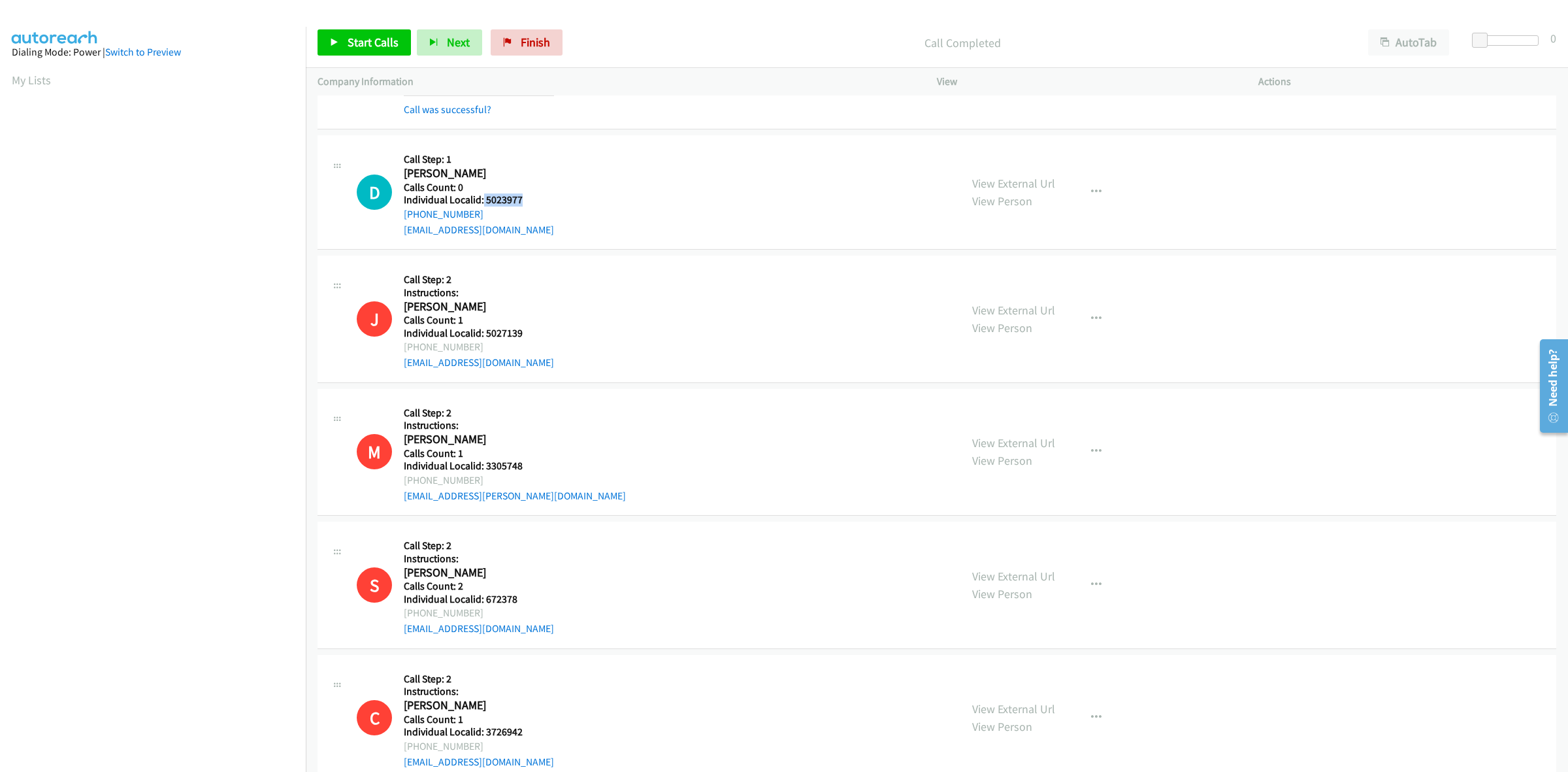
drag, startPoint x: 528, startPoint y: 198, endPoint x: 482, endPoint y: 200, distance: 46.0
click at [482, 200] on h5 "Individual Localid: 5023977" at bounding box center [479, 199] width 151 height 13
copy h5 "5023977"
click at [549, 148] on div "Callback Scheduled Call Step: 1 Dash Johnson America/Los_Angeles Calls Count: 0…" at bounding box center [479, 192] width 151 height 90
drag, startPoint x: 480, startPoint y: 213, endPoint x: 402, endPoint y: 221, distance: 78.4
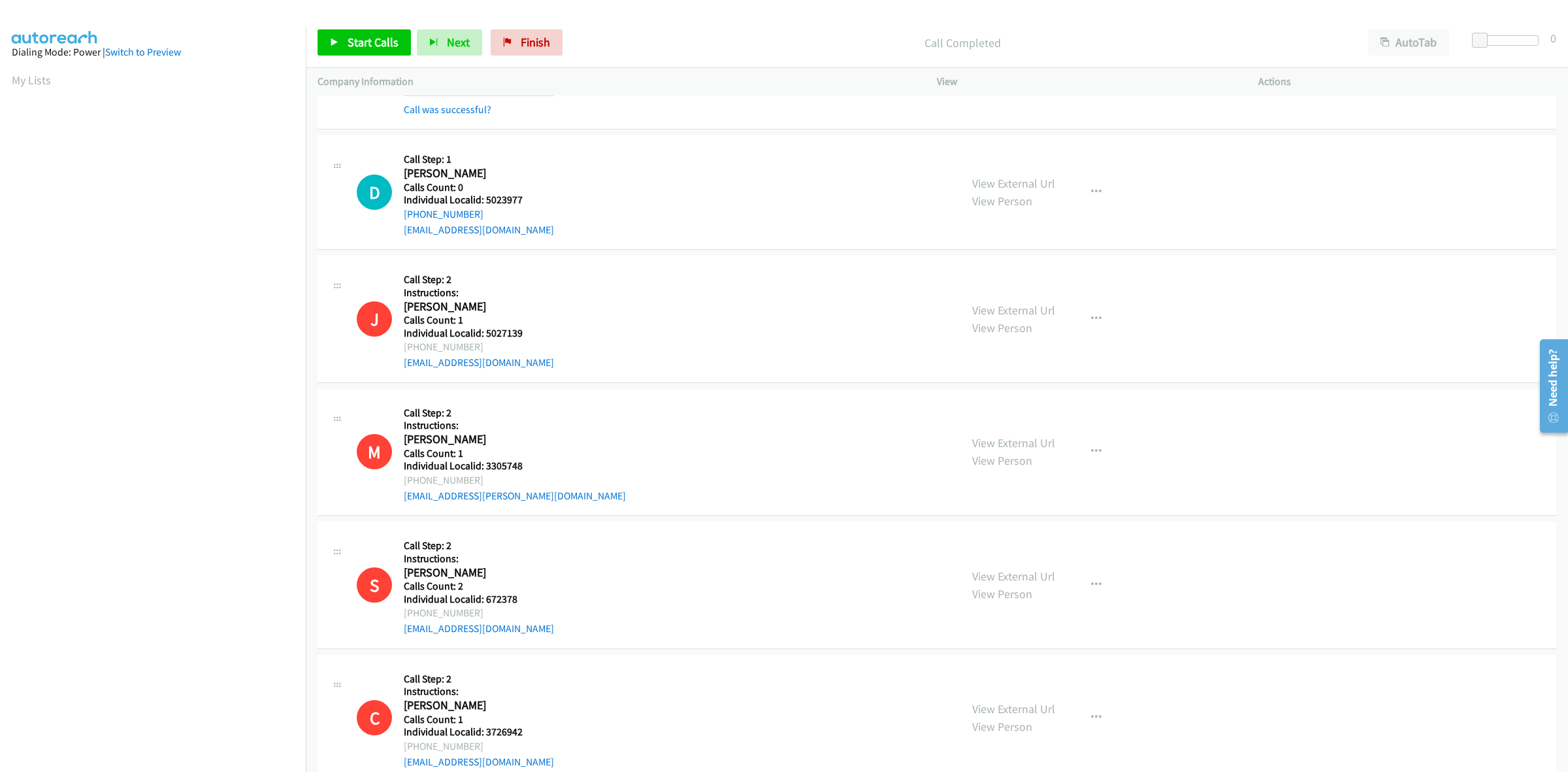
click at [402, 221] on div "D Callback Scheduled Call Step: 1 Dash Johnson America/Los_Angeles Calls Count:…" at bounding box center [653, 192] width 592 height 90
copy link "+1 310-985-0769"
drag, startPoint x: 524, startPoint y: 198, endPoint x: 482, endPoint y: 200, distance: 42.0
click at [482, 200] on h5 "Individual Localid: 5023977" at bounding box center [479, 199] width 151 height 13
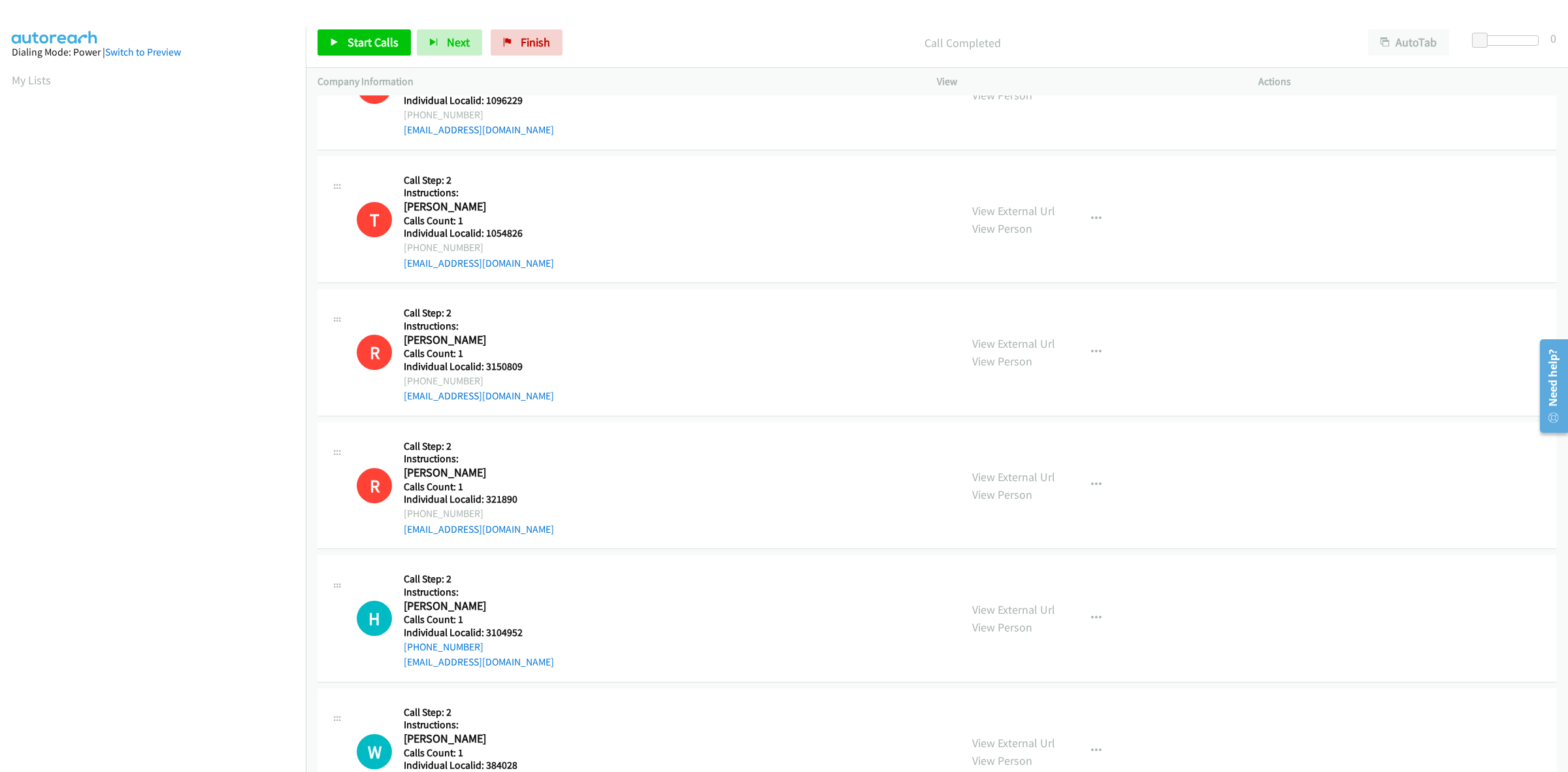
scroll to position [4140, 0]
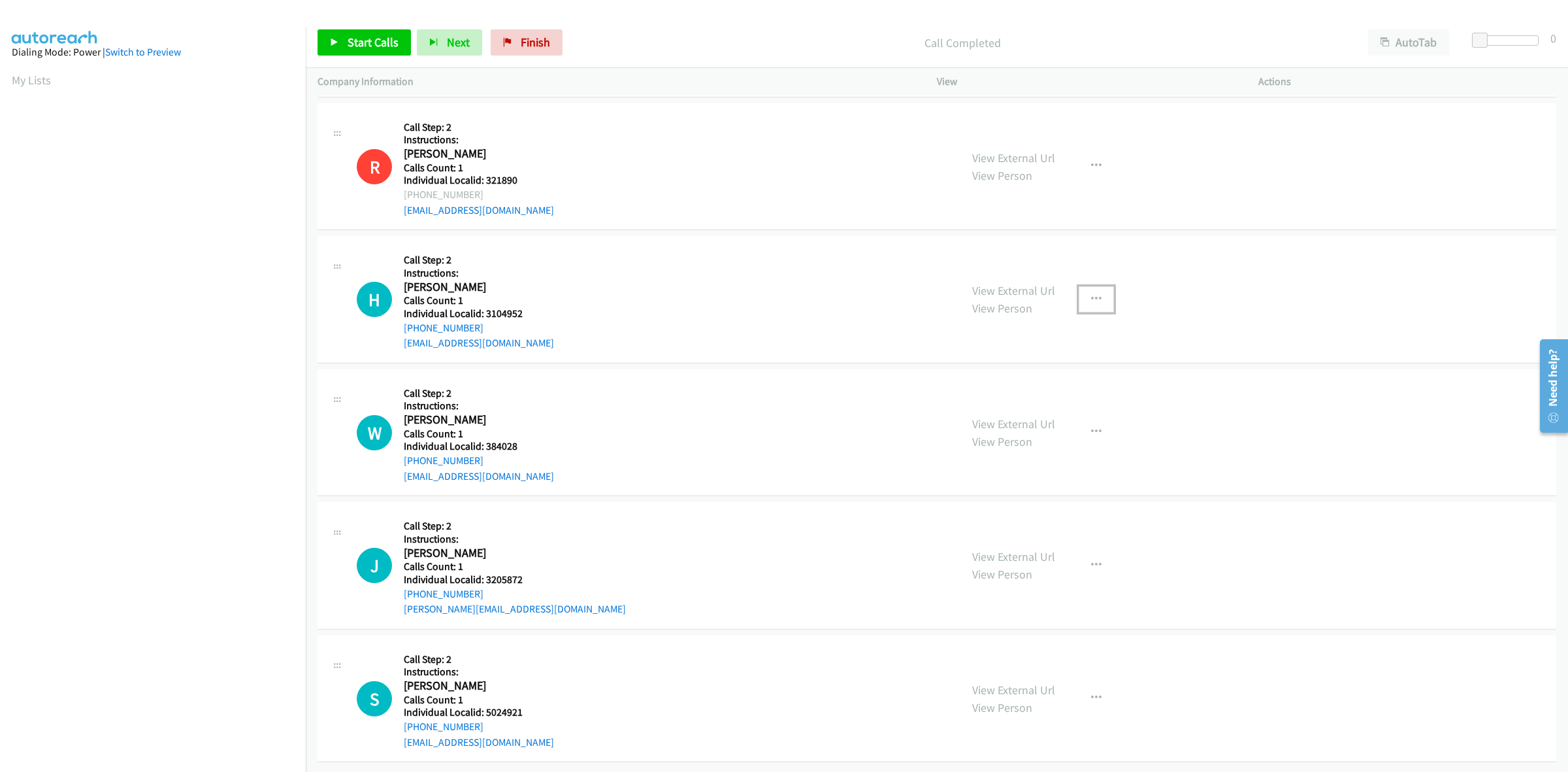
click at [1083, 286] on button "button" at bounding box center [1097, 300] width 35 height 27
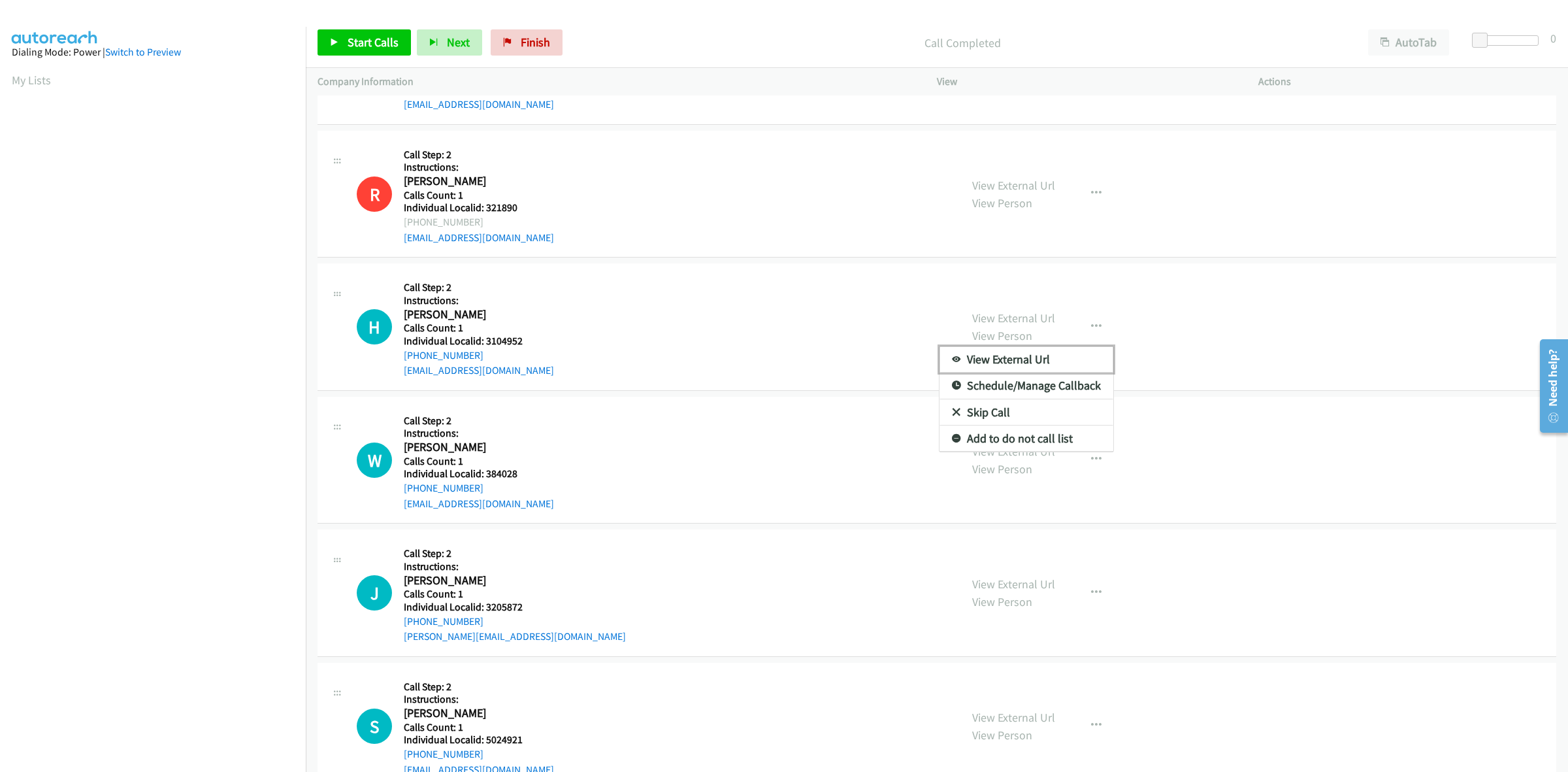
click at [1032, 367] on link "View External Url" at bounding box center [1027, 360] width 174 height 27
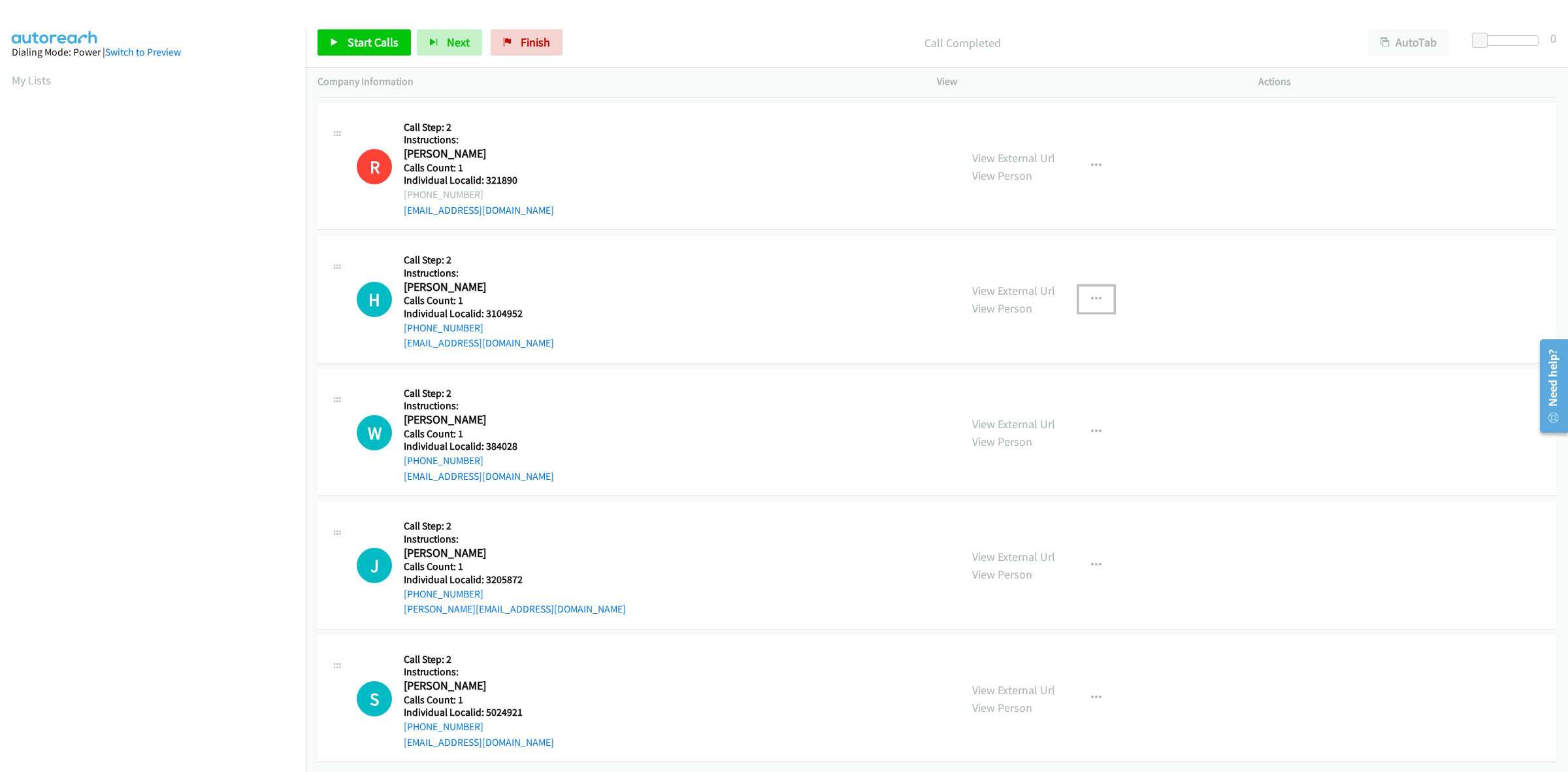
click at [1080, 288] on button "button" at bounding box center [1097, 300] width 35 height 27
click at [1050, 375] on link "Skip Call" at bounding box center [1027, 386] width 174 height 27
click at [1091, 427] on icon "button" at bounding box center [1097, 433] width 11 height 11
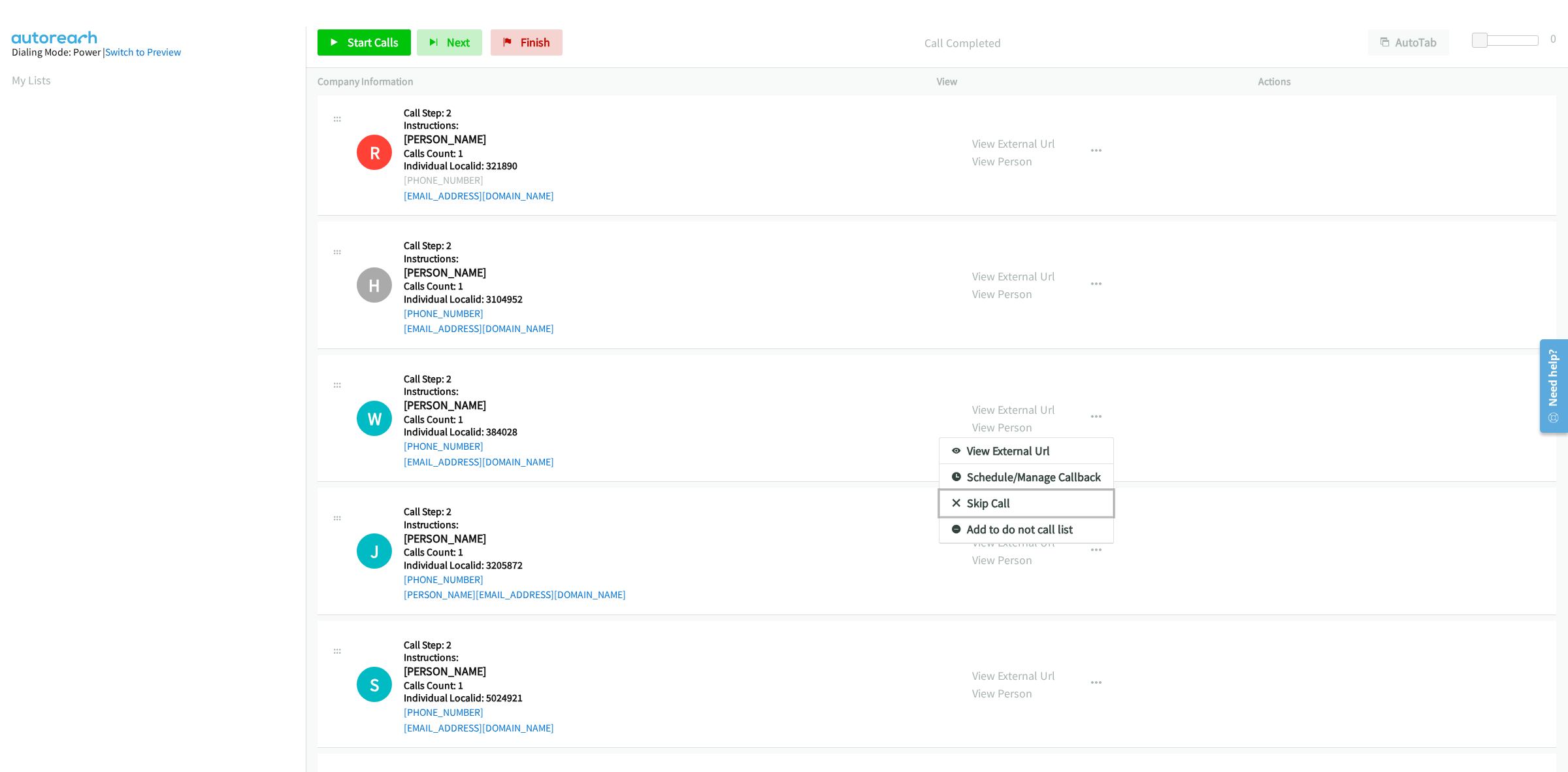
click at [1014, 500] on link "Skip Call" at bounding box center [1027, 503] width 174 height 27
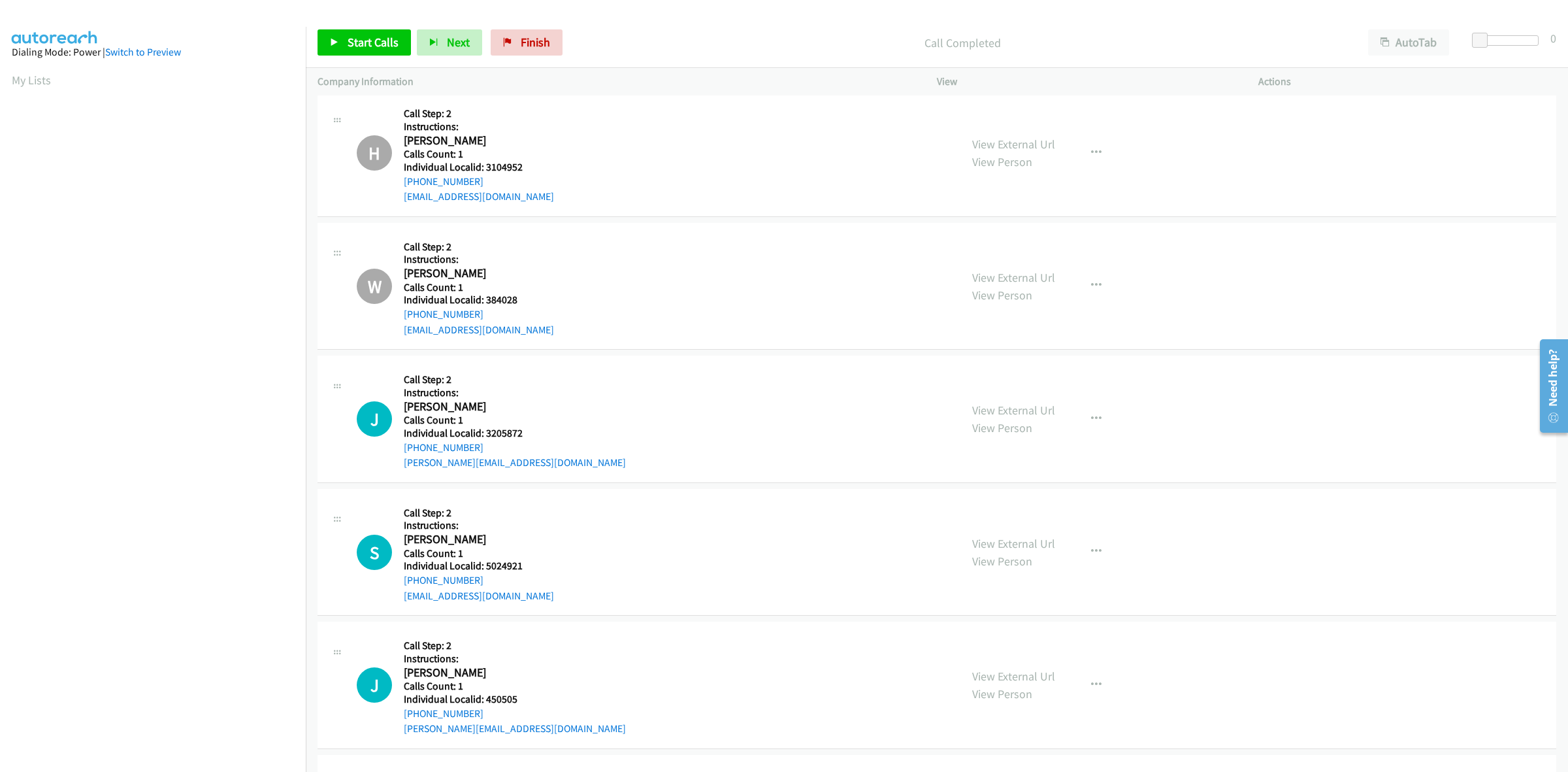
scroll to position [4273, 0]
click at [1094, 423] on icon "button" at bounding box center [1097, 417] width 11 height 11
click at [1024, 502] on link "Skip Call" at bounding box center [1027, 503] width 174 height 27
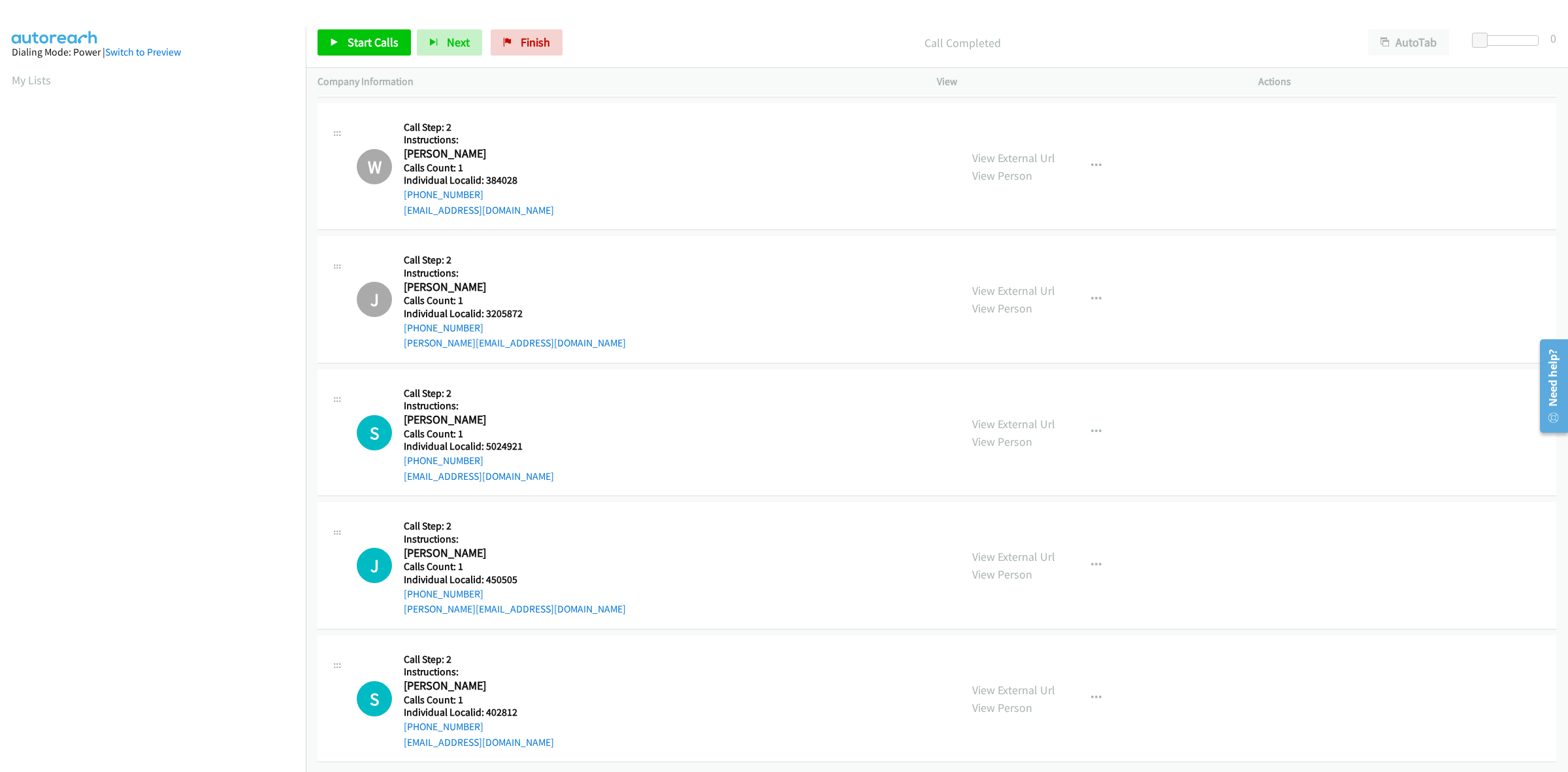
scroll to position [4406, 0]
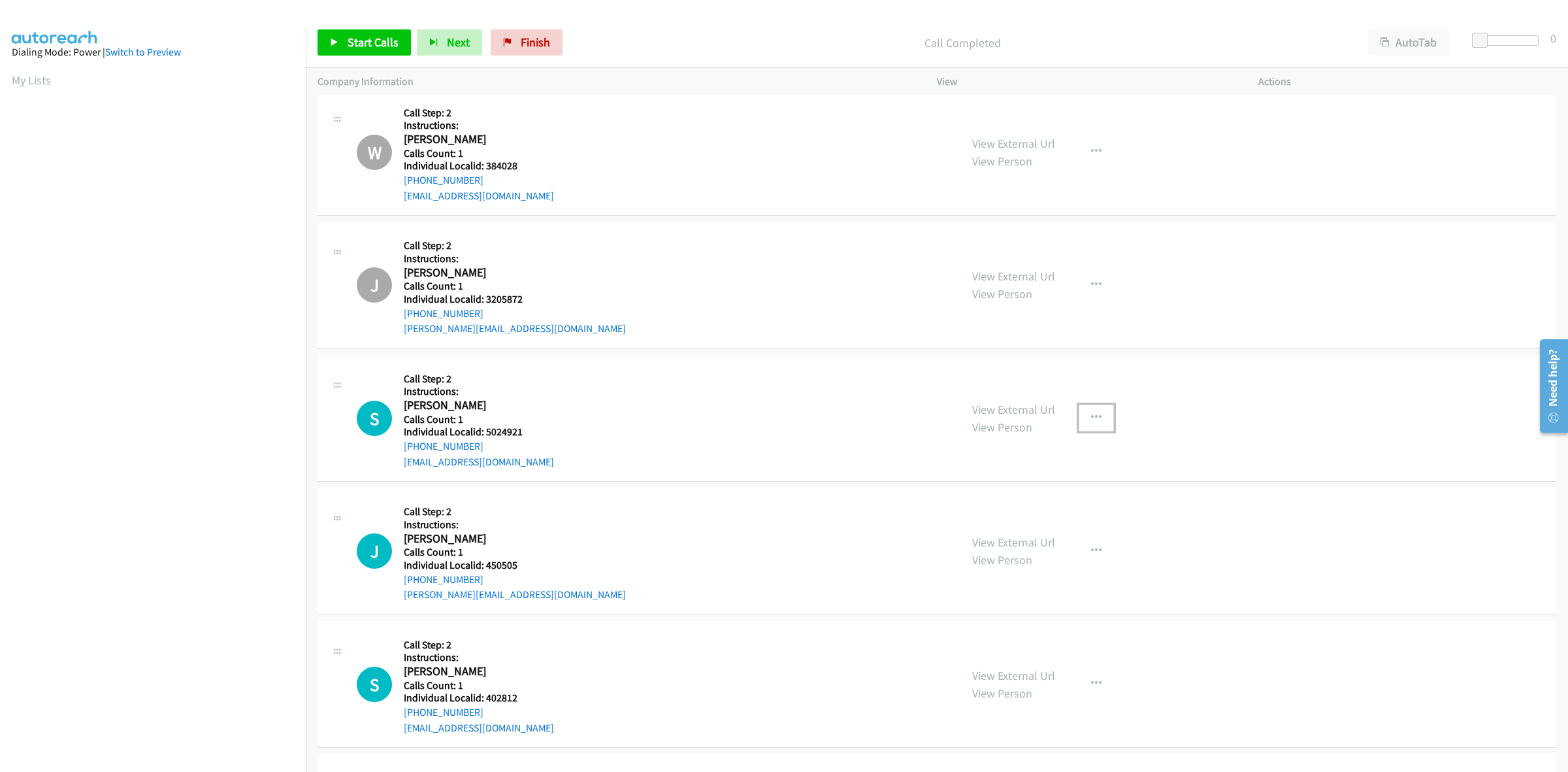
click at [1099, 414] on button "button" at bounding box center [1097, 418] width 35 height 27
click at [1033, 504] on link "Skip Call" at bounding box center [1027, 503] width 174 height 27
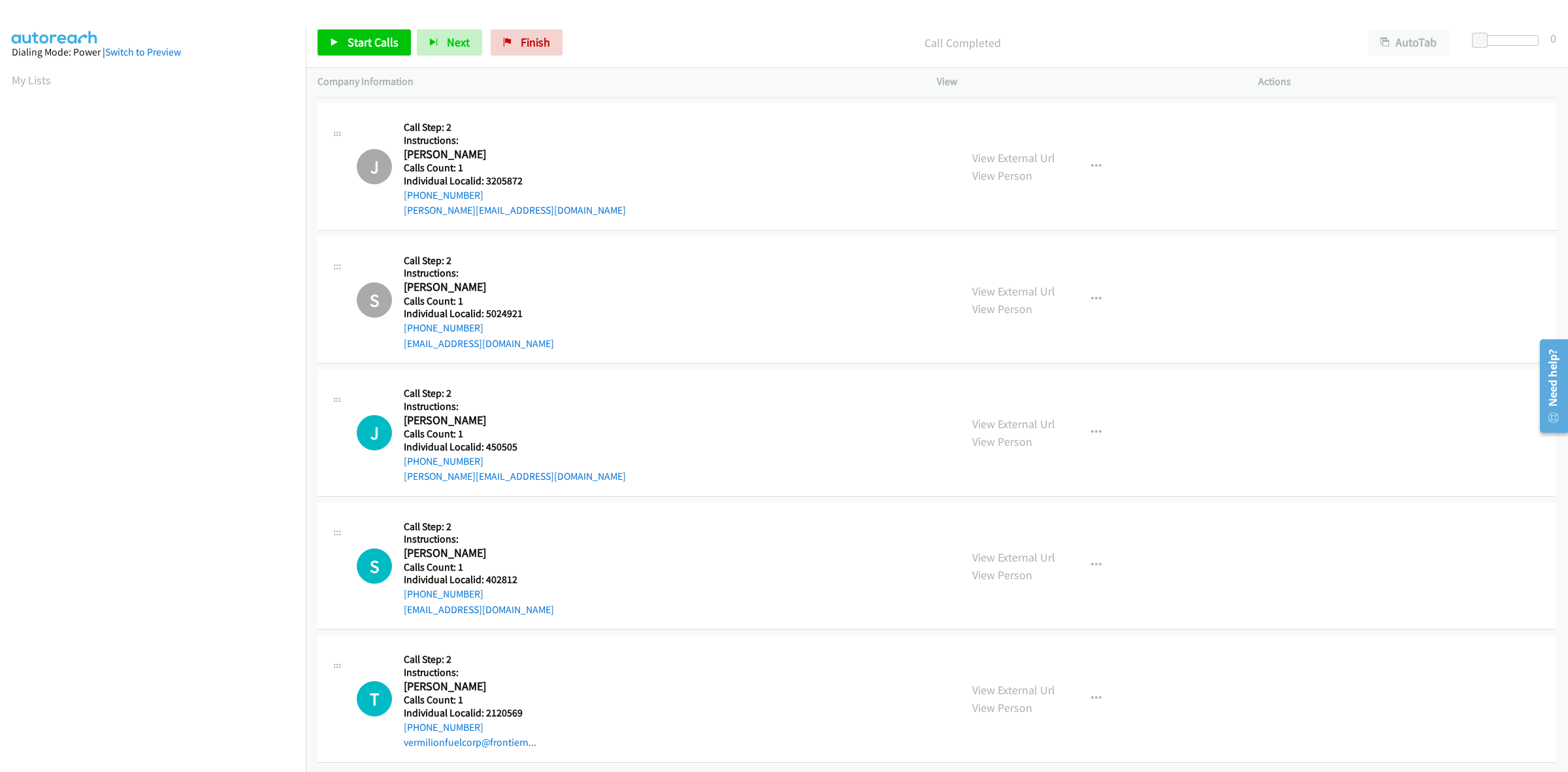
scroll to position [4539, 0]
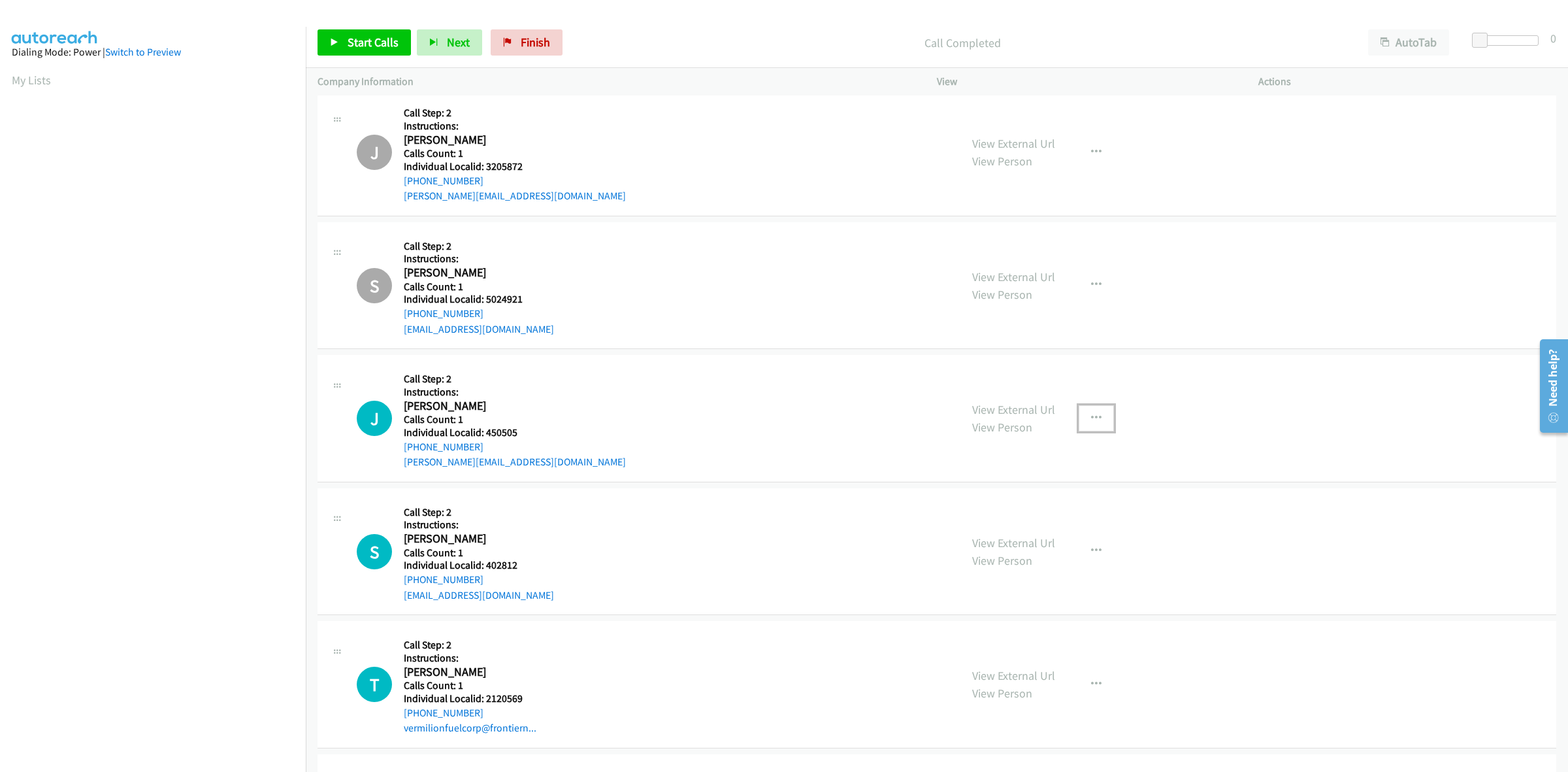
click at [1090, 428] on button "button" at bounding box center [1097, 418] width 35 height 27
click at [1014, 513] on link "Skip Call" at bounding box center [1027, 504] width 174 height 27
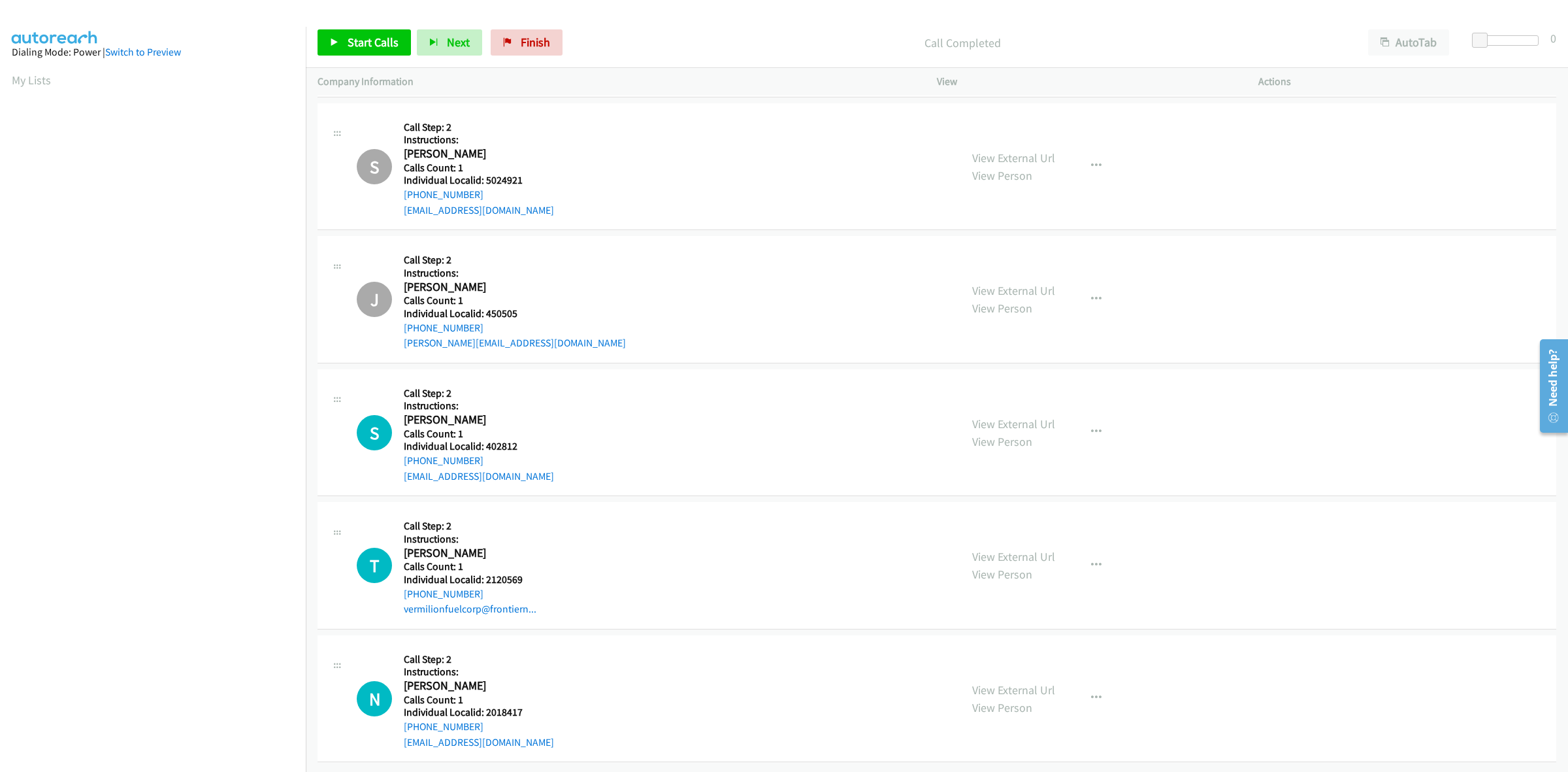
scroll to position [4672, 0]
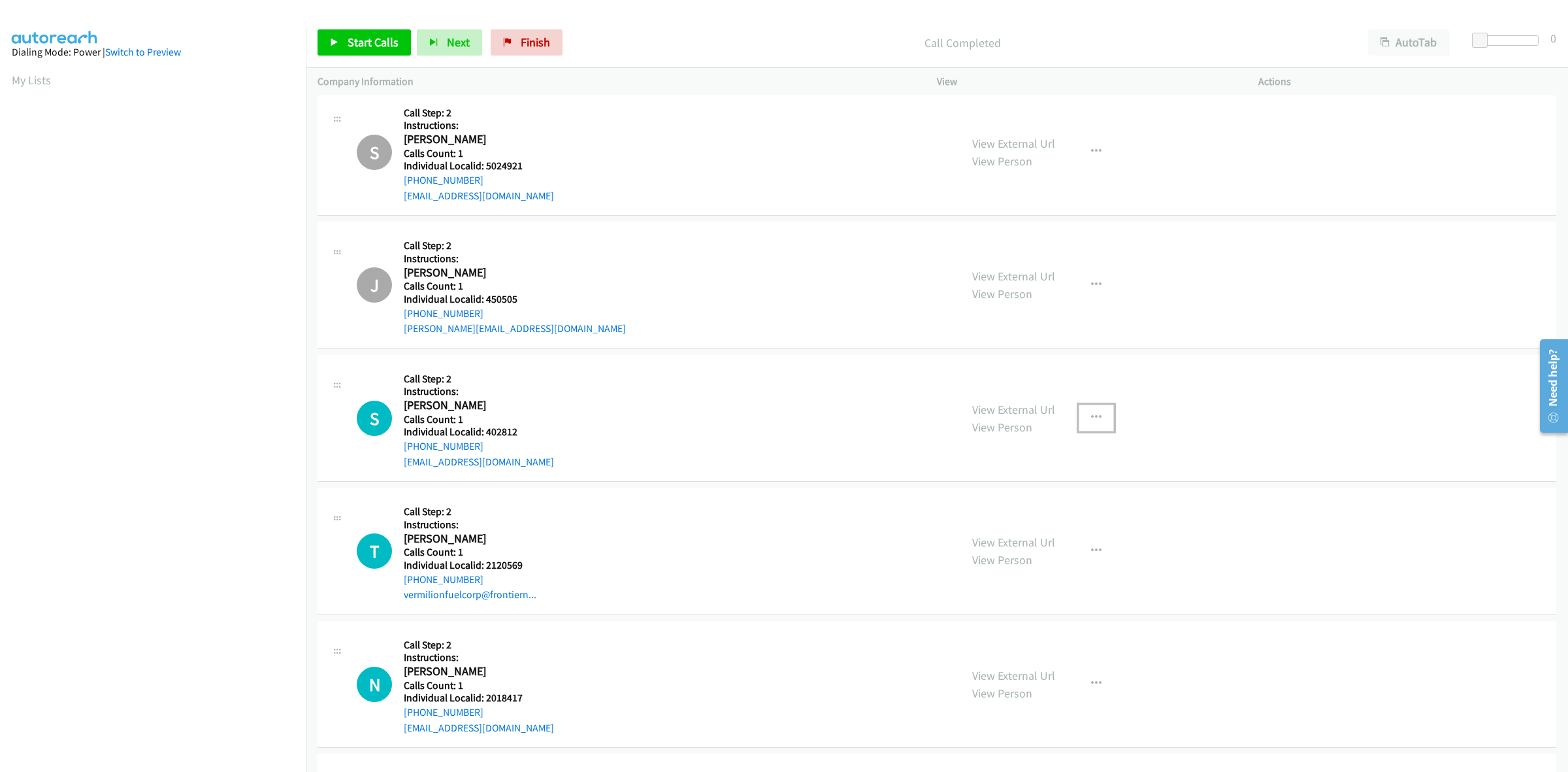
click at [1095, 413] on button "button" at bounding box center [1097, 418] width 35 height 27
click at [1011, 507] on link "Skip Call" at bounding box center [1027, 503] width 174 height 27
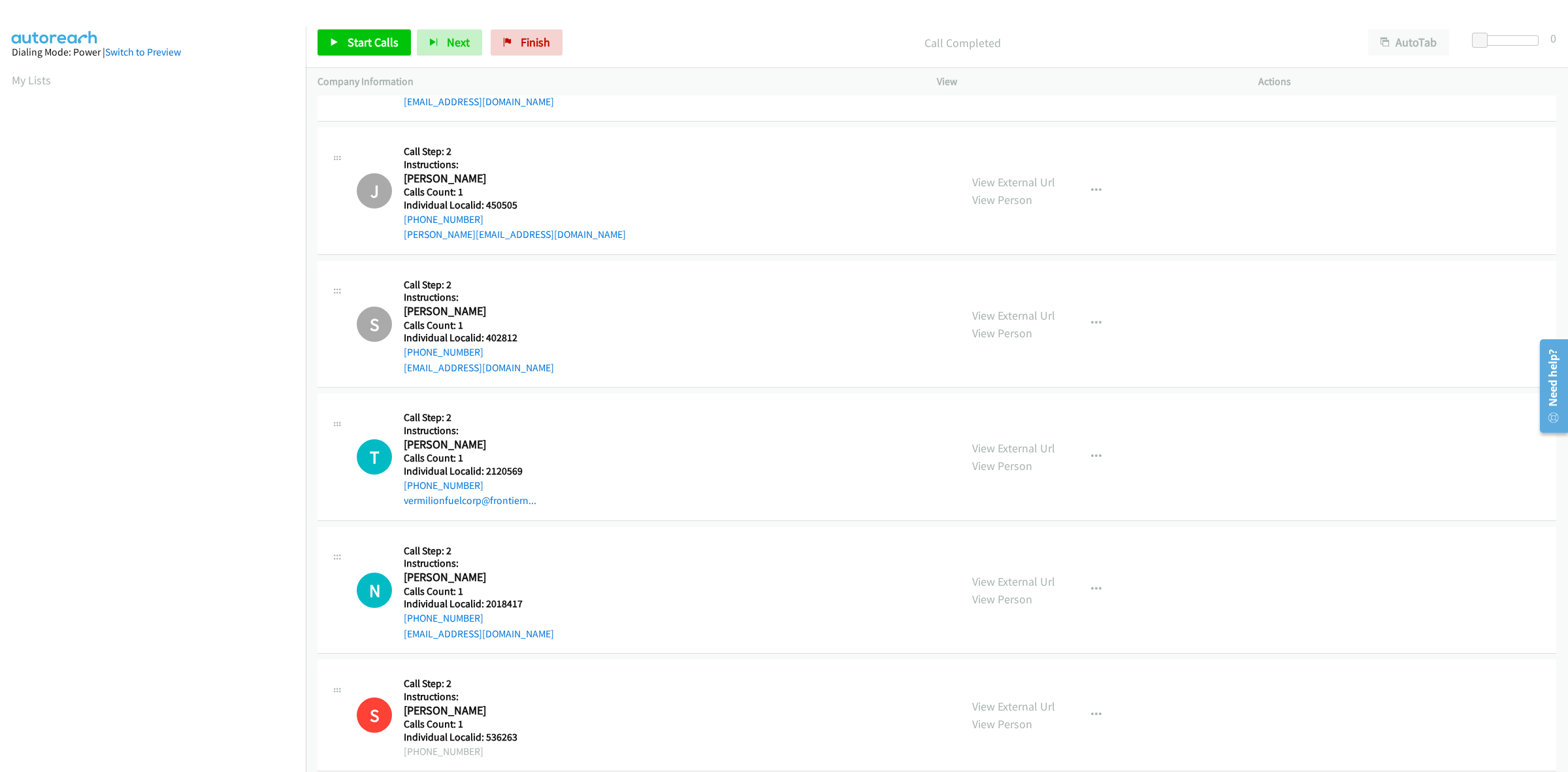
scroll to position [4790, 0]
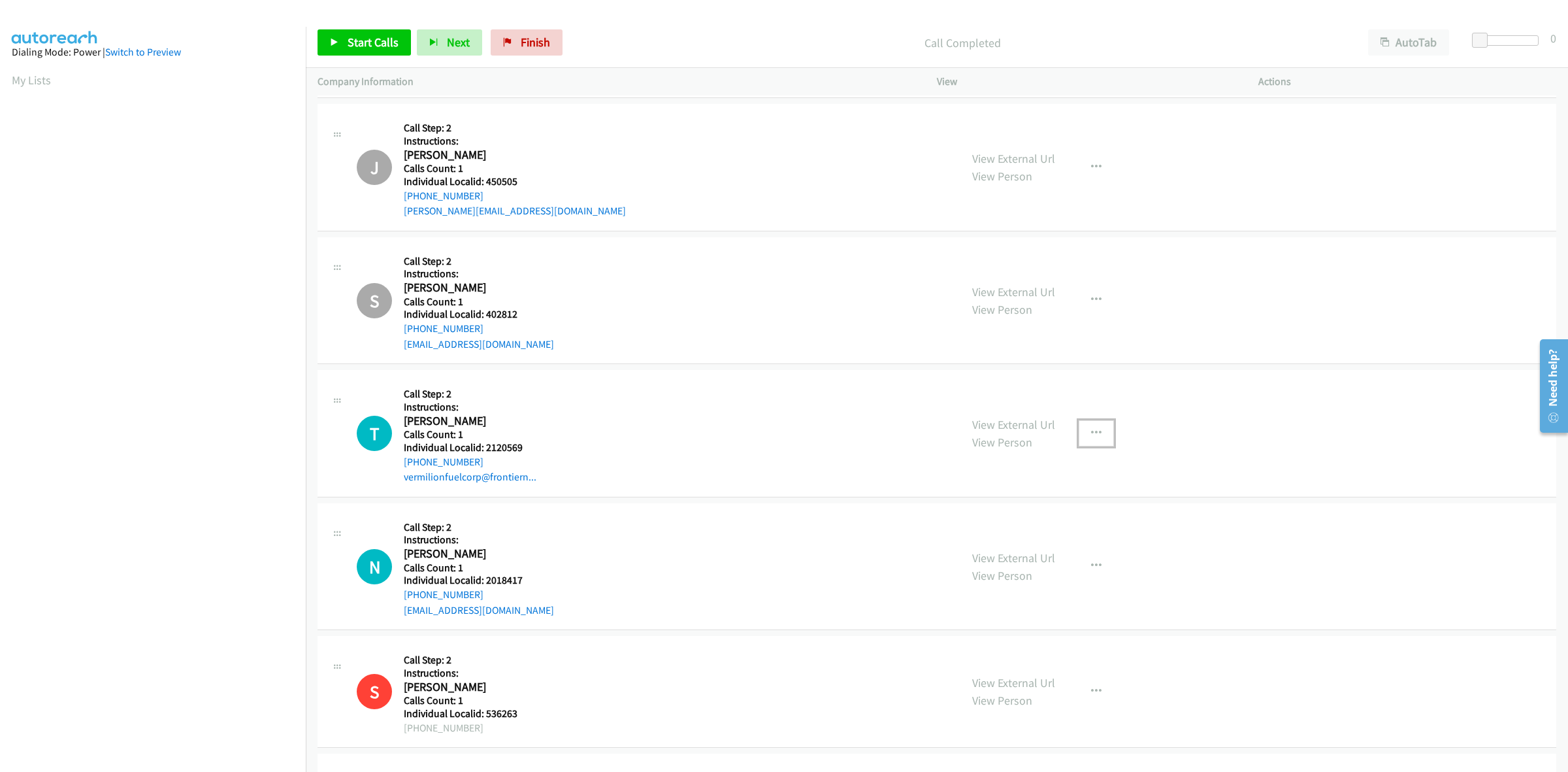
click at [1098, 442] on button "button" at bounding box center [1097, 433] width 35 height 27
click at [1027, 519] on link "Skip Call" at bounding box center [1027, 519] width 174 height 27
click at [1092, 569] on icon "button" at bounding box center [1097, 566] width 11 height 11
click at [1051, 645] on link "Skip Call" at bounding box center [1027, 652] width 174 height 27
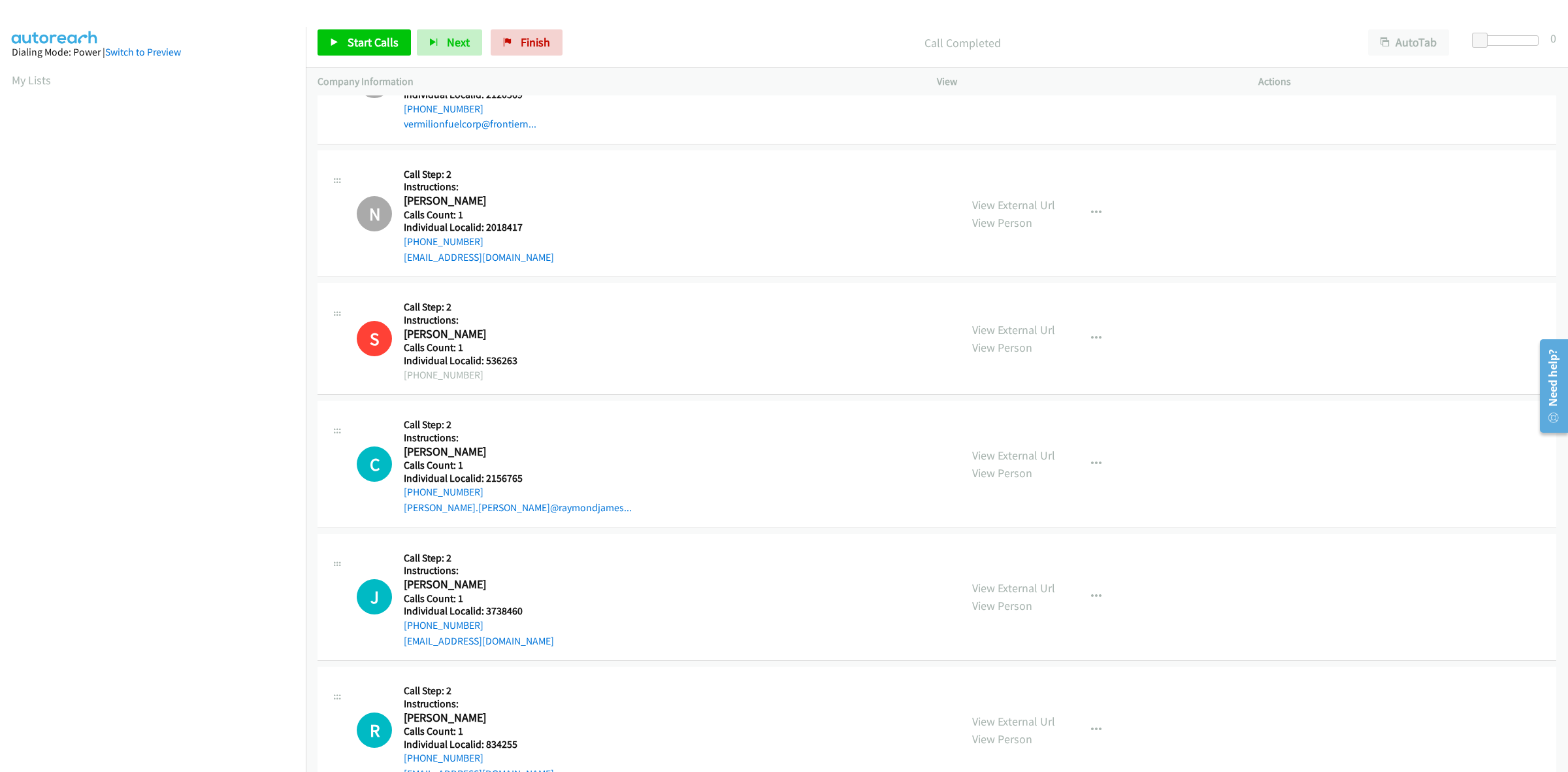
scroll to position [5189, 0]
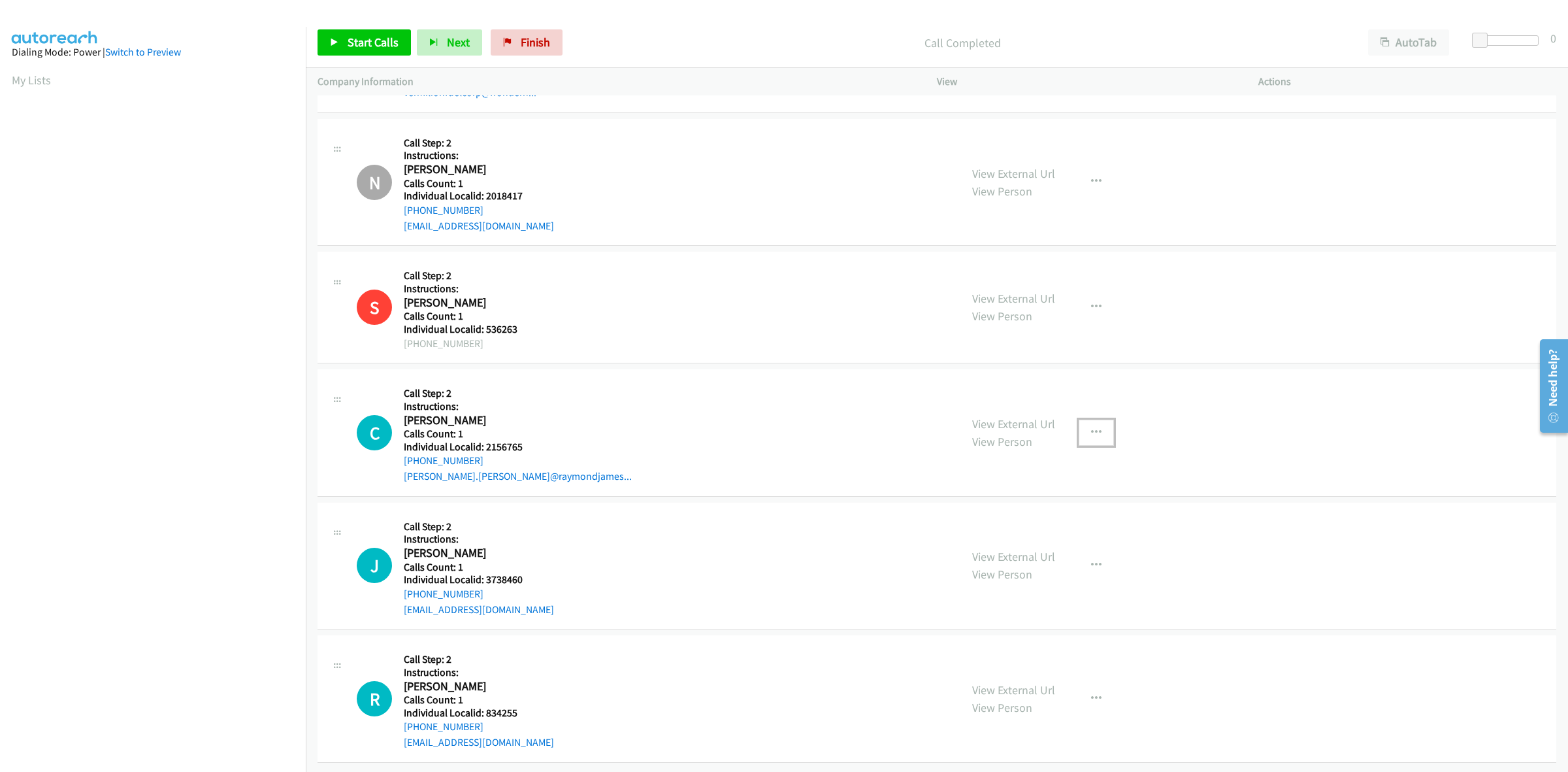
click at [1101, 422] on button "button" at bounding box center [1097, 433] width 35 height 27
click at [1011, 505] on link "Skip Call" at bounding box center [1027, 519] width 174 height 27
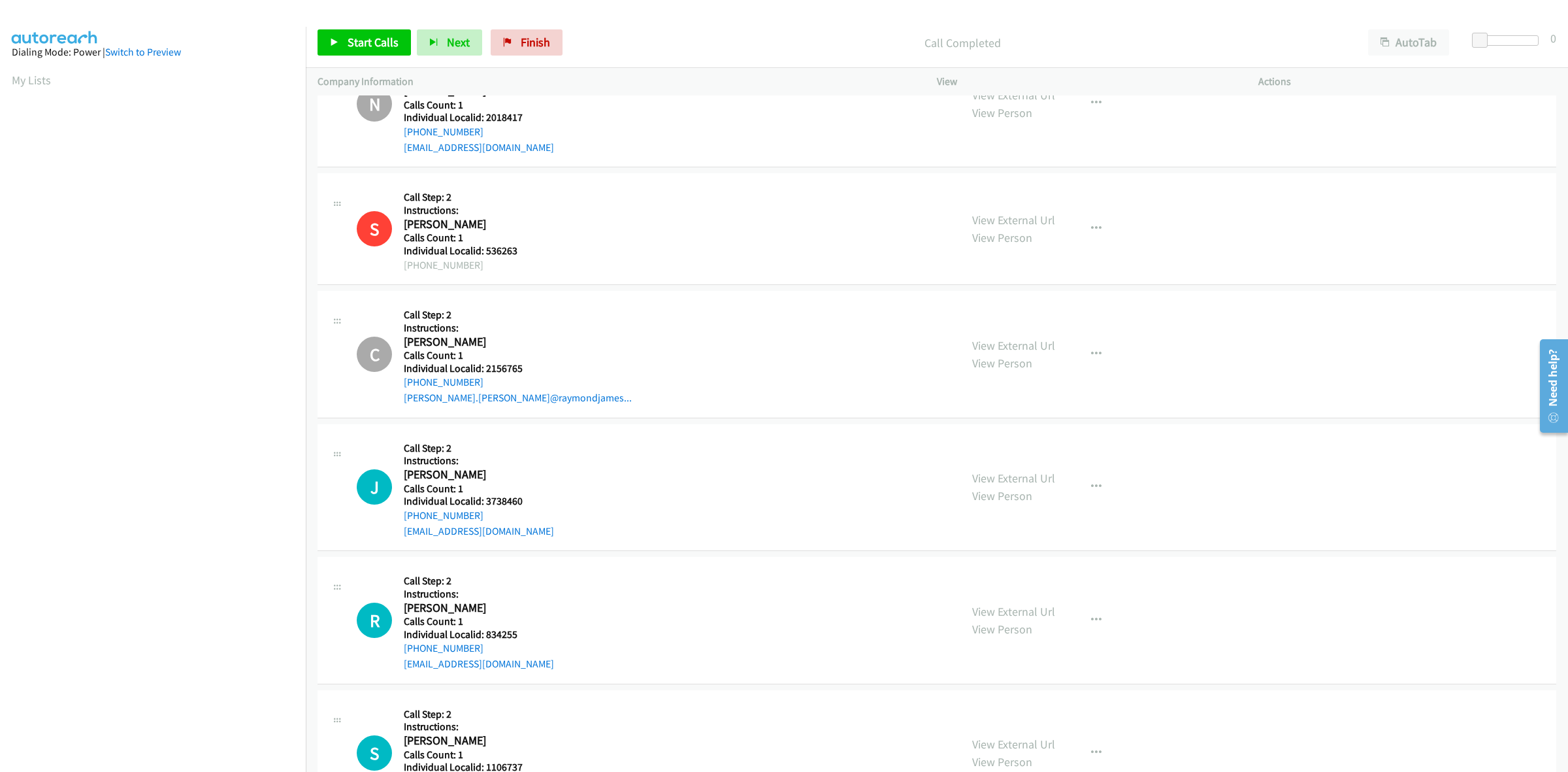
scroll to position [5322, 0]
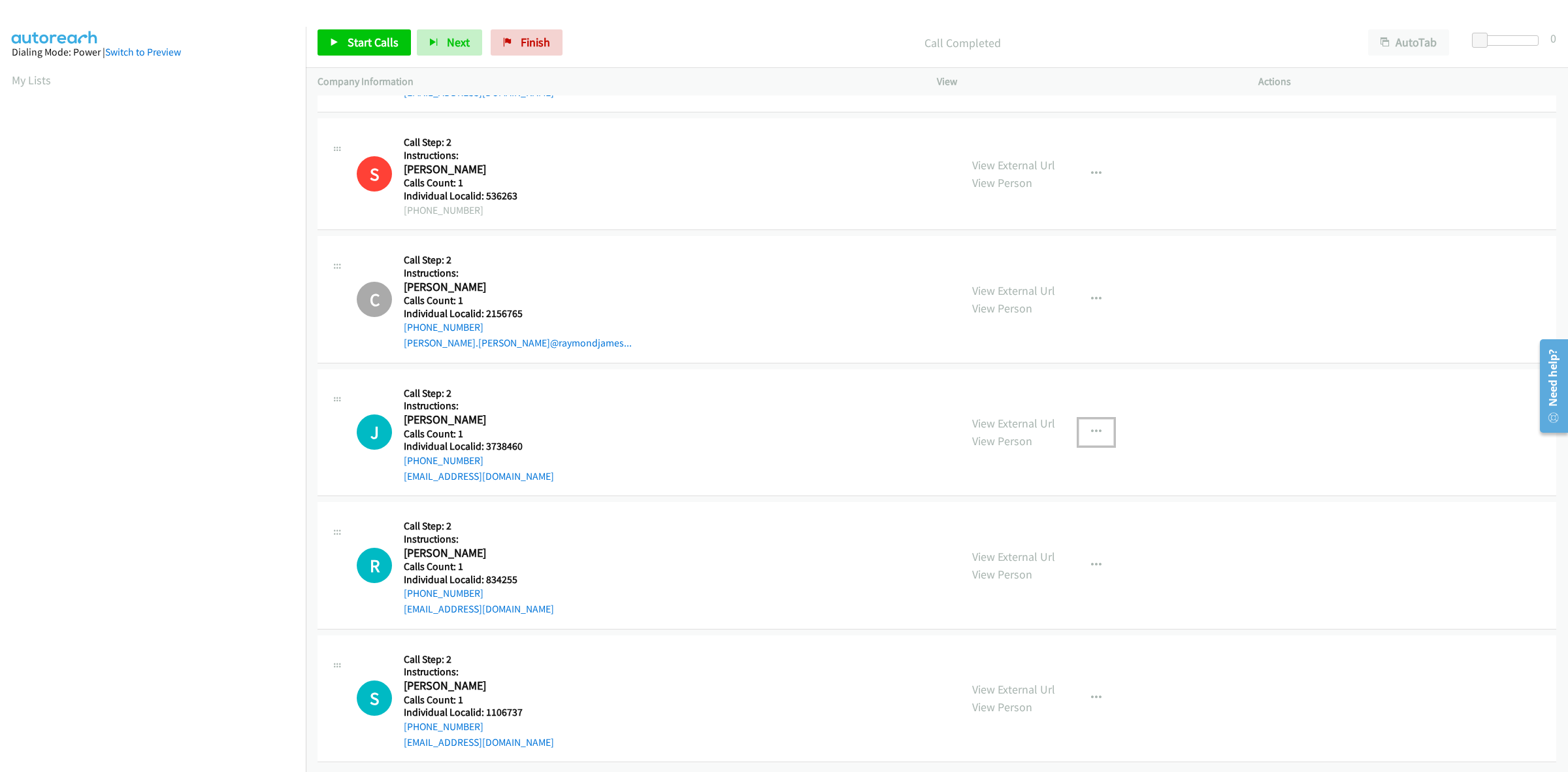
click at [1101, 419] on button "button" at bounding box center [1097, 433] width 35 height 27
click at [1033, 504] on link "Skip Call" at bounding box center [1027, 518] width 174 height 27
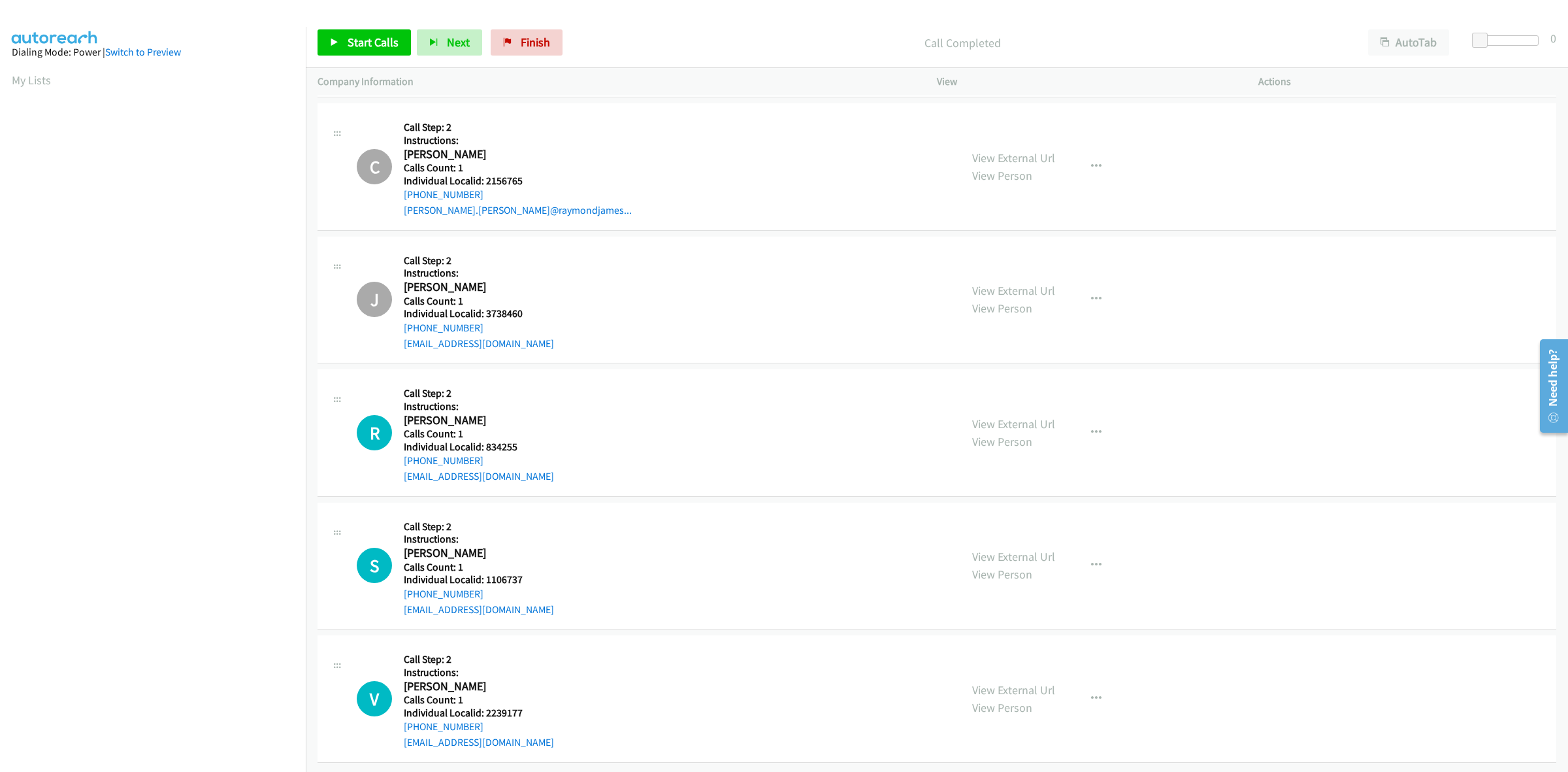
scroll to position [5455, 0]
click at [1098, 419] on button "button" at bounding box center [1097, 433] width 35 height 27
click at [1031, 513] on link "Skip Call" at bounding box center [1027, 519] width 174 height 27
click at [1083, 552] on button "button" at bounding box center [1097, 565] width 35 height 27
click at [1034, 638] on link "Skip Call" at bounding box center [1027, 651] width 174 height 27
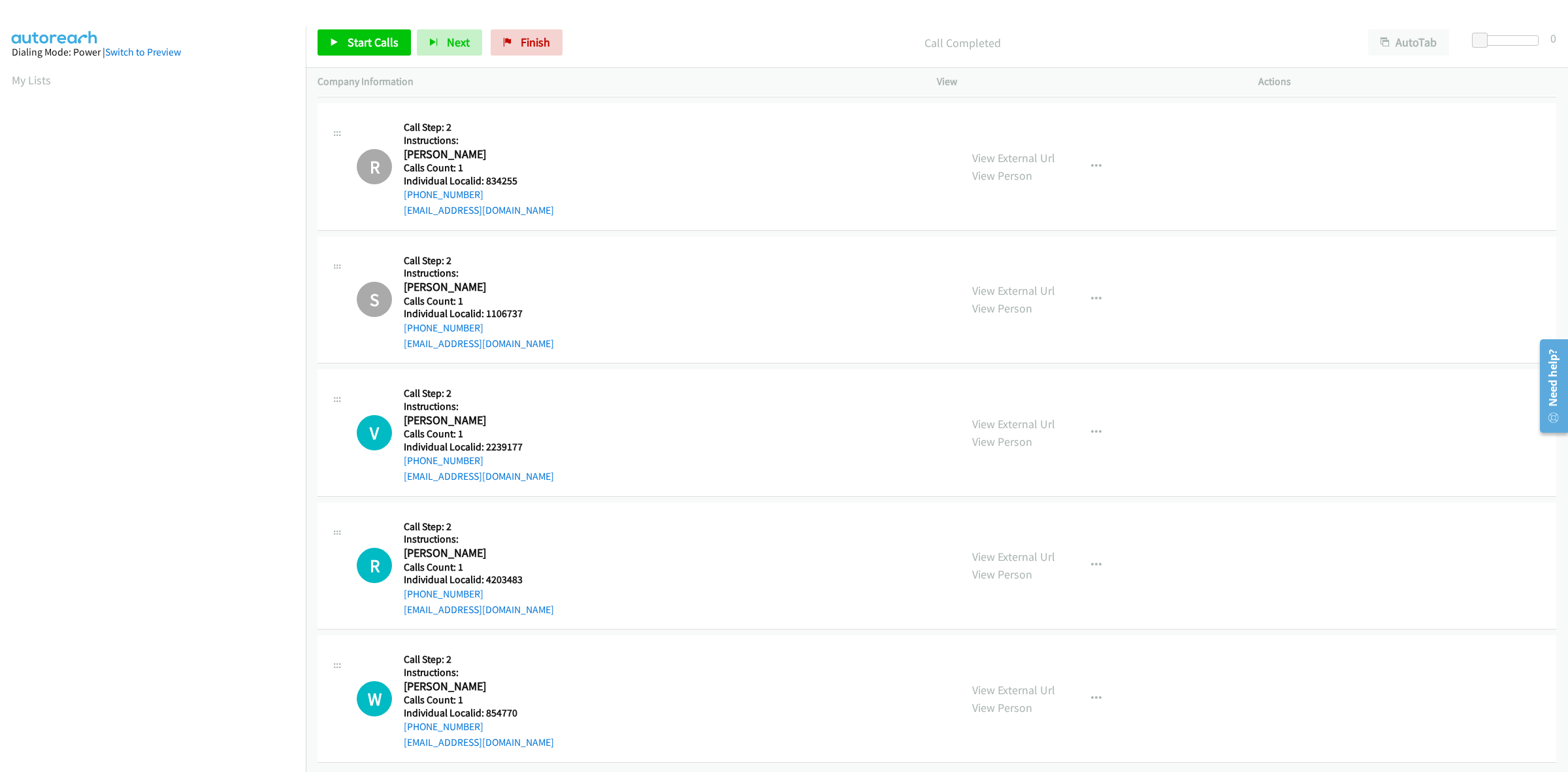
scroll to position [5721, 0]
click at [1101, 422] on button "button" at bounding box center [1097, 433] width 35 height 27
click at [1001, 505] on link "Skip Call" at bounding box center [1027, 519] width 174 height 27
click at [1082, 552] on button "button" at bounding box center [1097, 565] width 35 height 27
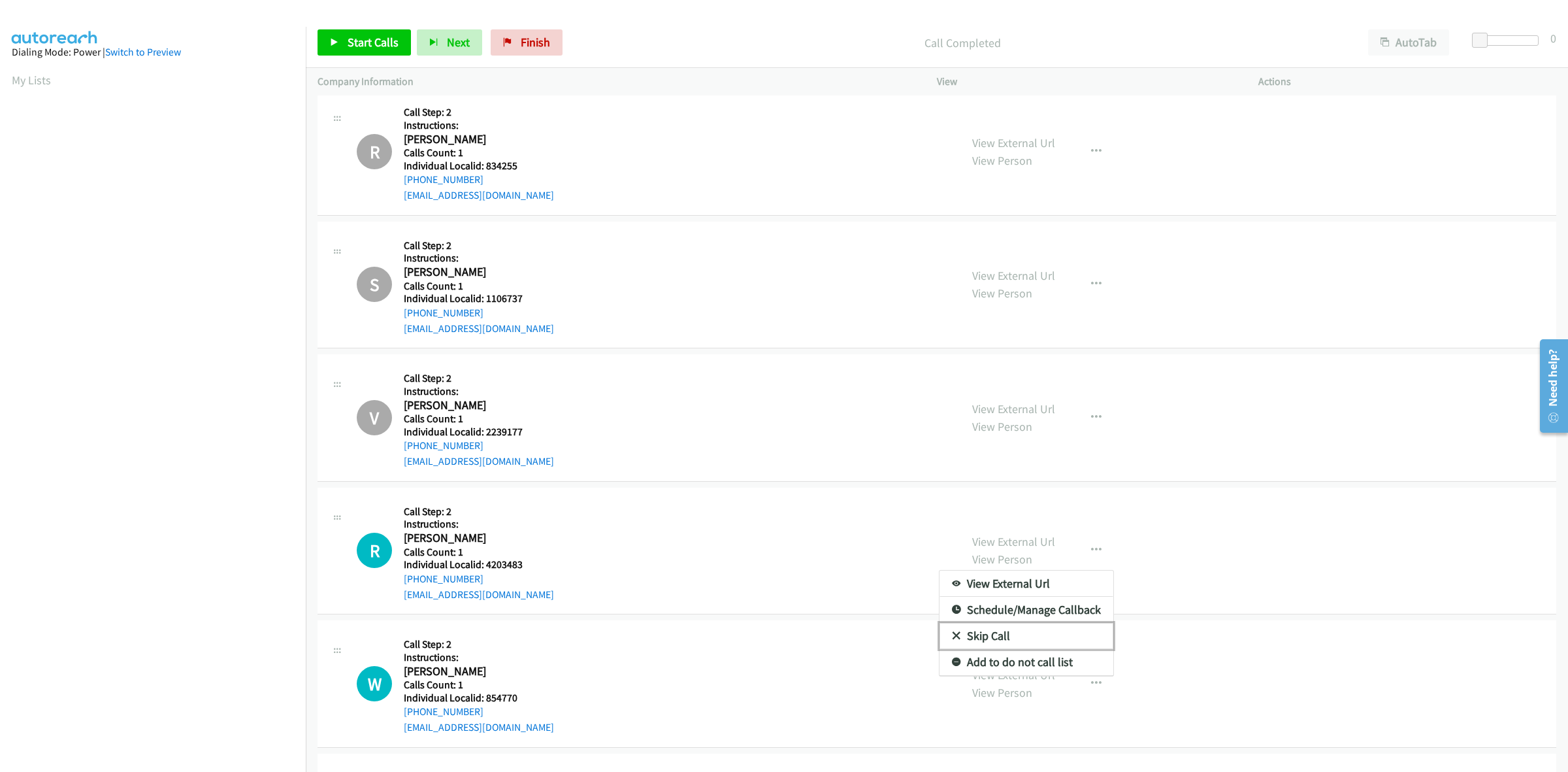
click at [1027, 637] on link "Skip Call" at bounding box center [1027, 636] width 174 height 27
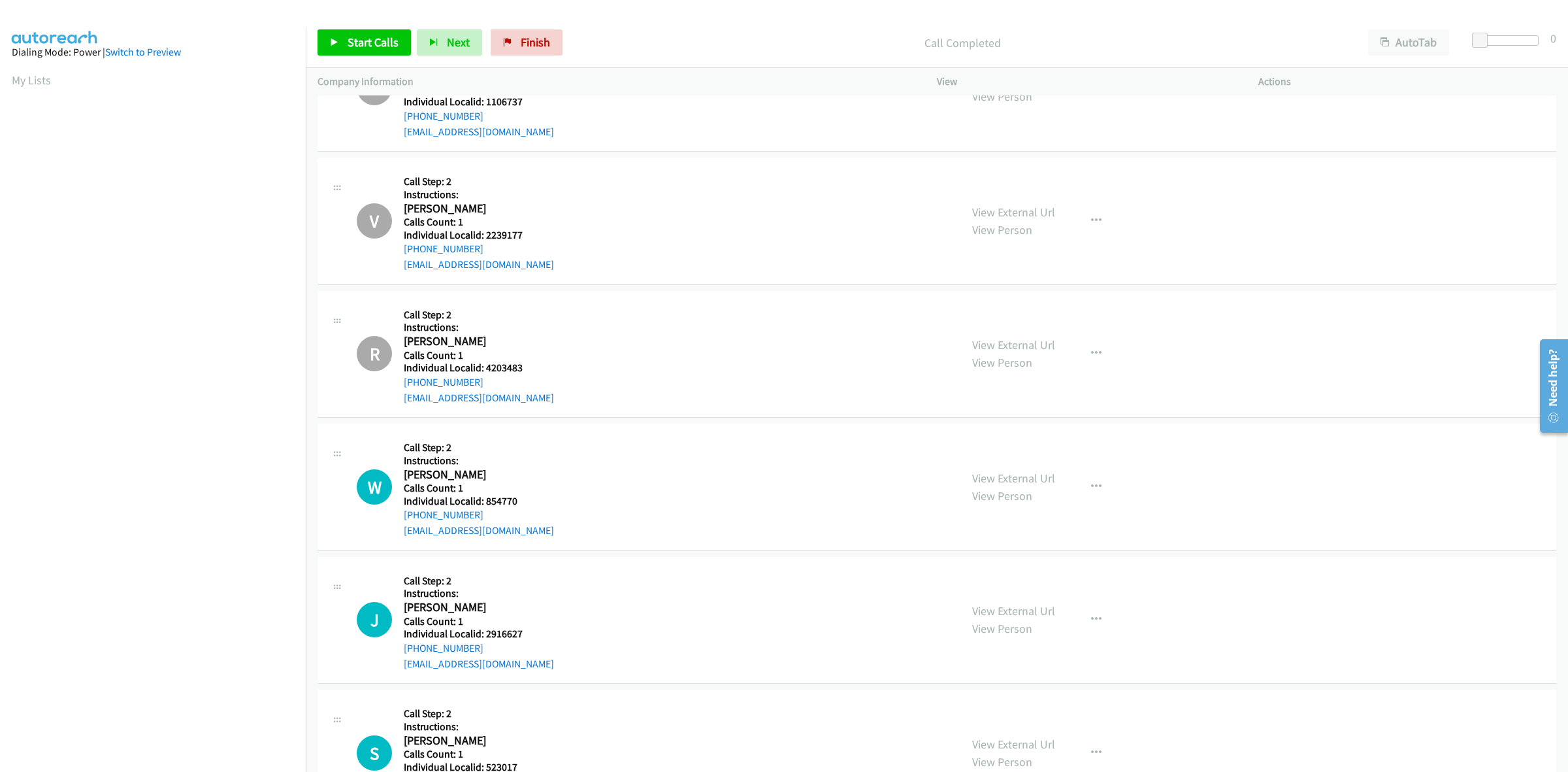
scroll to position [5988, 0]
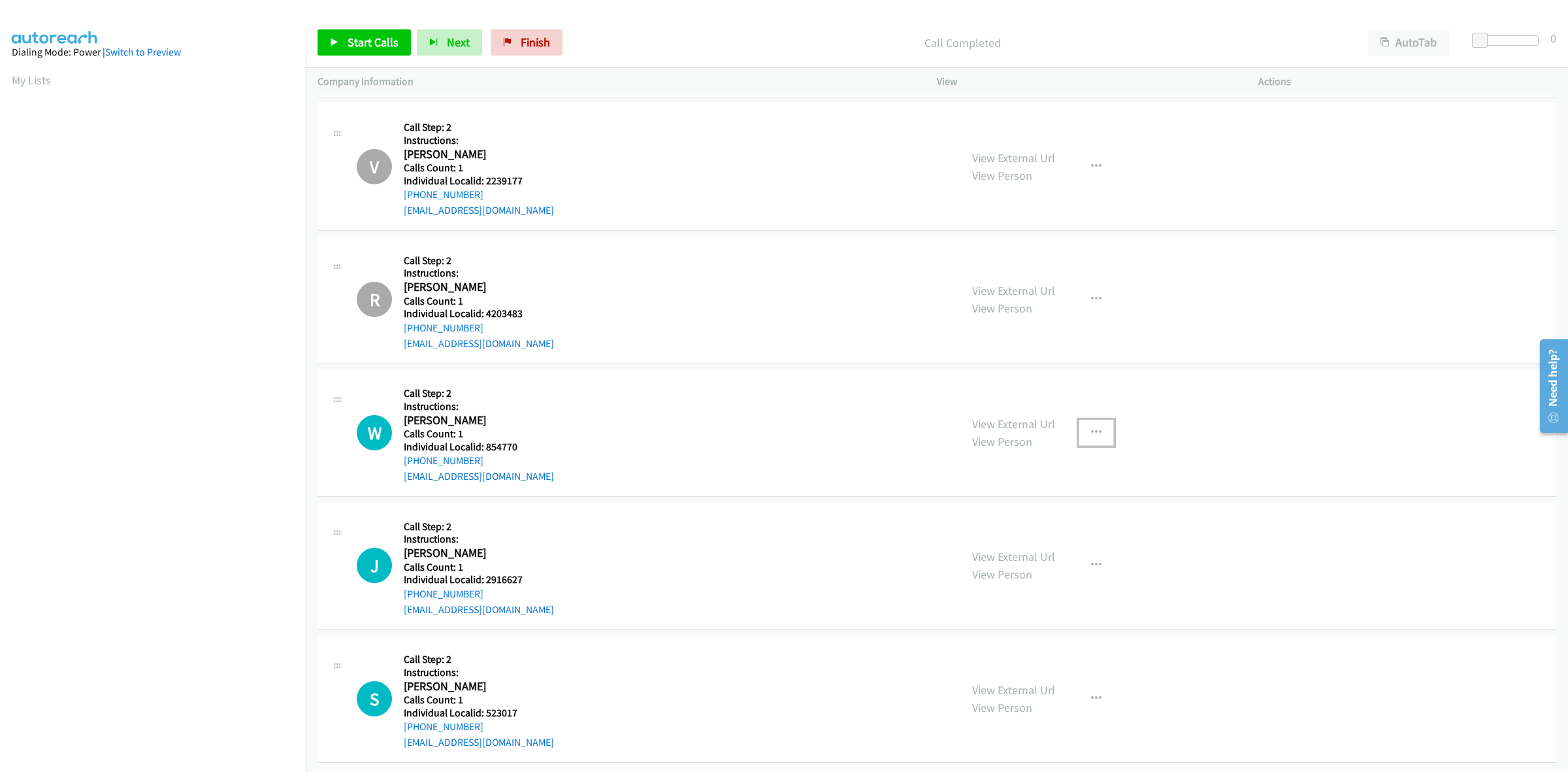
click at [1091, 427] on icon "button" at bounding box center [1097, 433] width 11 height 11
click at [1017, 505] on link "Skip Call" at bounding box center [1027, 519] width 174 height 27
click at [1093, 560] on icon "button" at bounding box center [1097, 565] width 11 height 11
click at [1013, 638] on link "Skip Call" at bounding box center [1027, 651] width 174 height 27
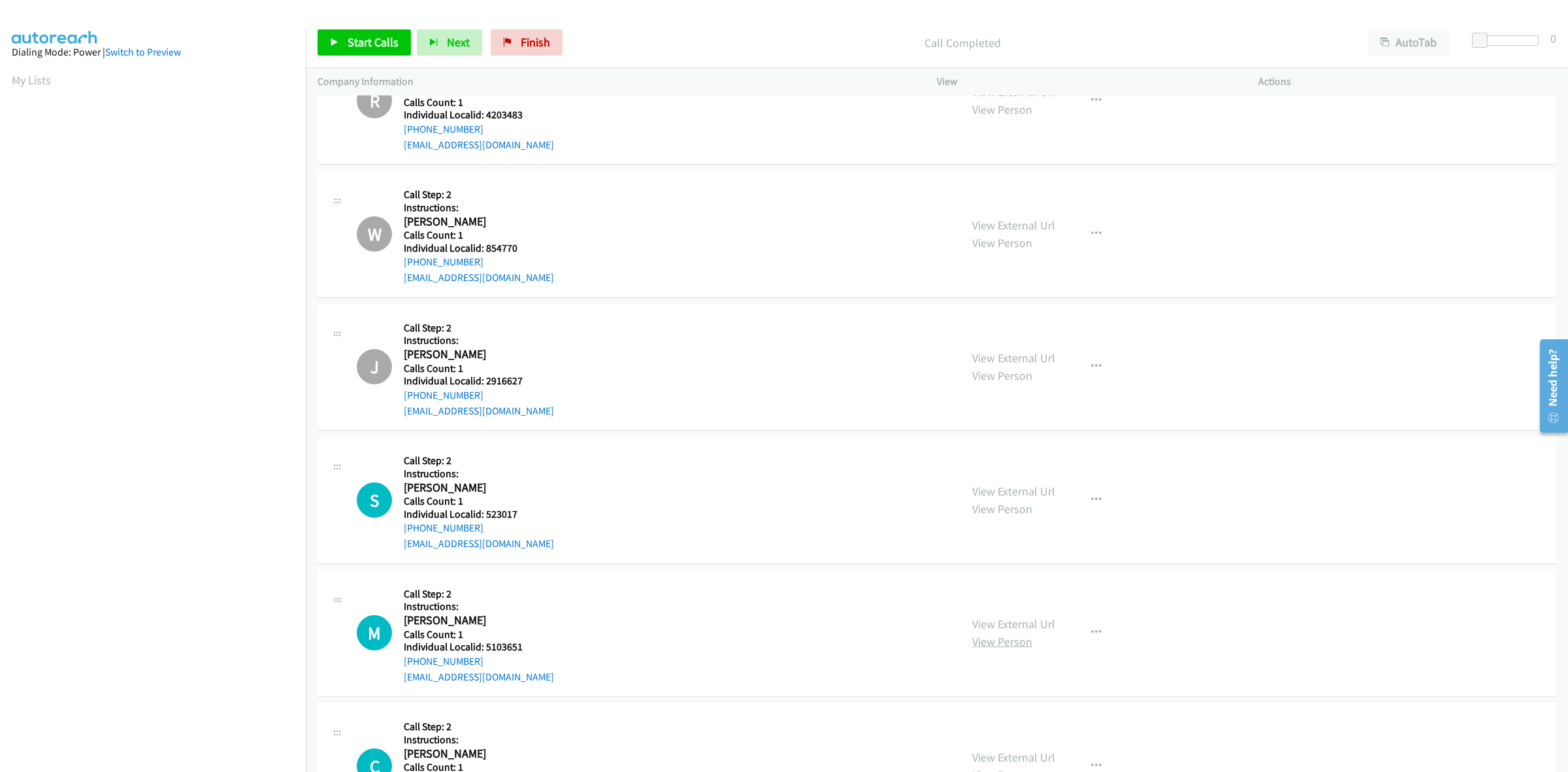
scroll to position [6254, 0]
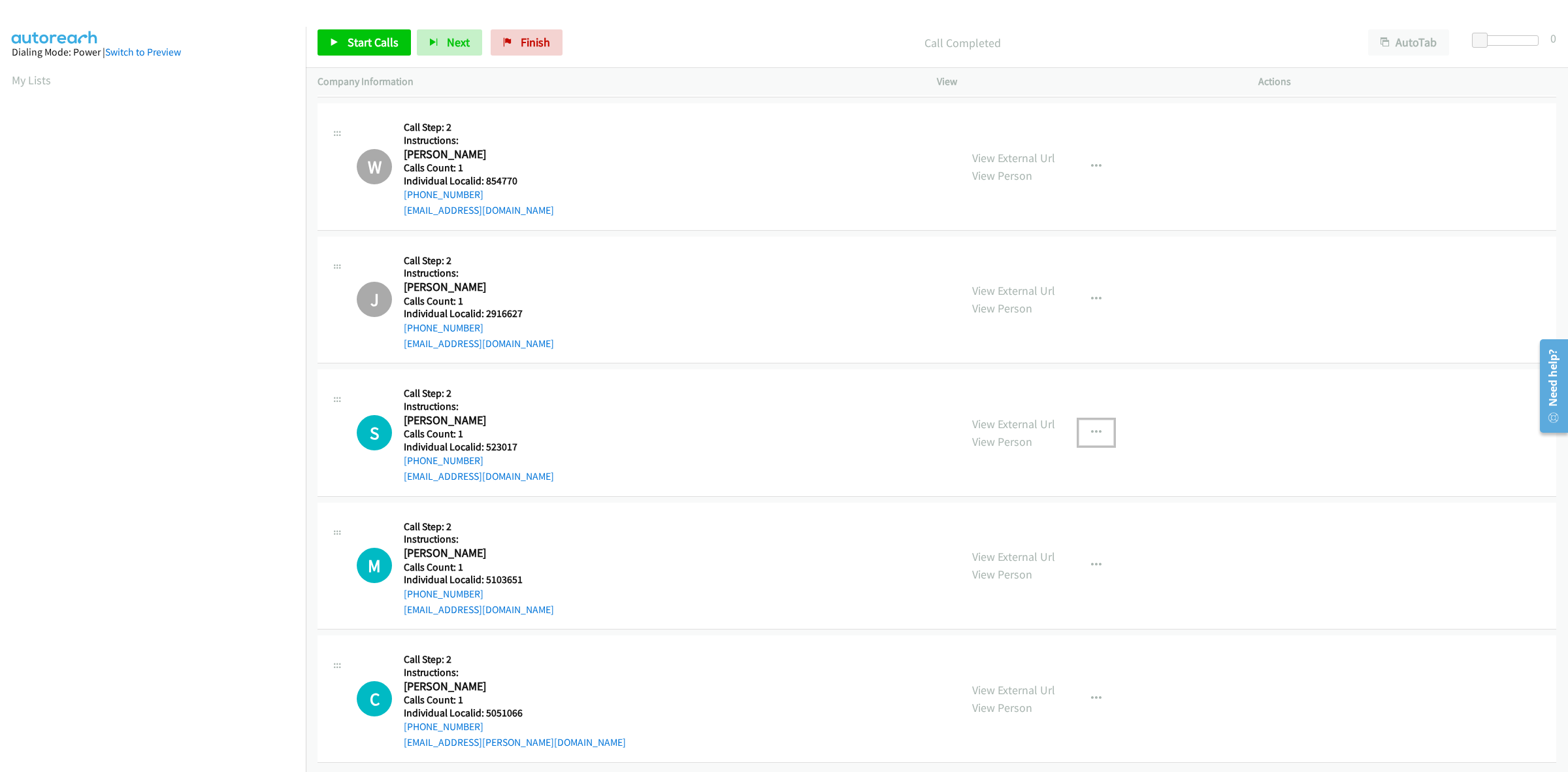
click at [1091, 427] on icon "button" at bounding box center [1097, 433] width 11 height 11
click at [1036, 505] on link "Skip Call" at bounding box center [1027, 519] width 174 height 27
click at [1082, 552] on button "button" at bounding box center [1097, 565] width 35 height 27
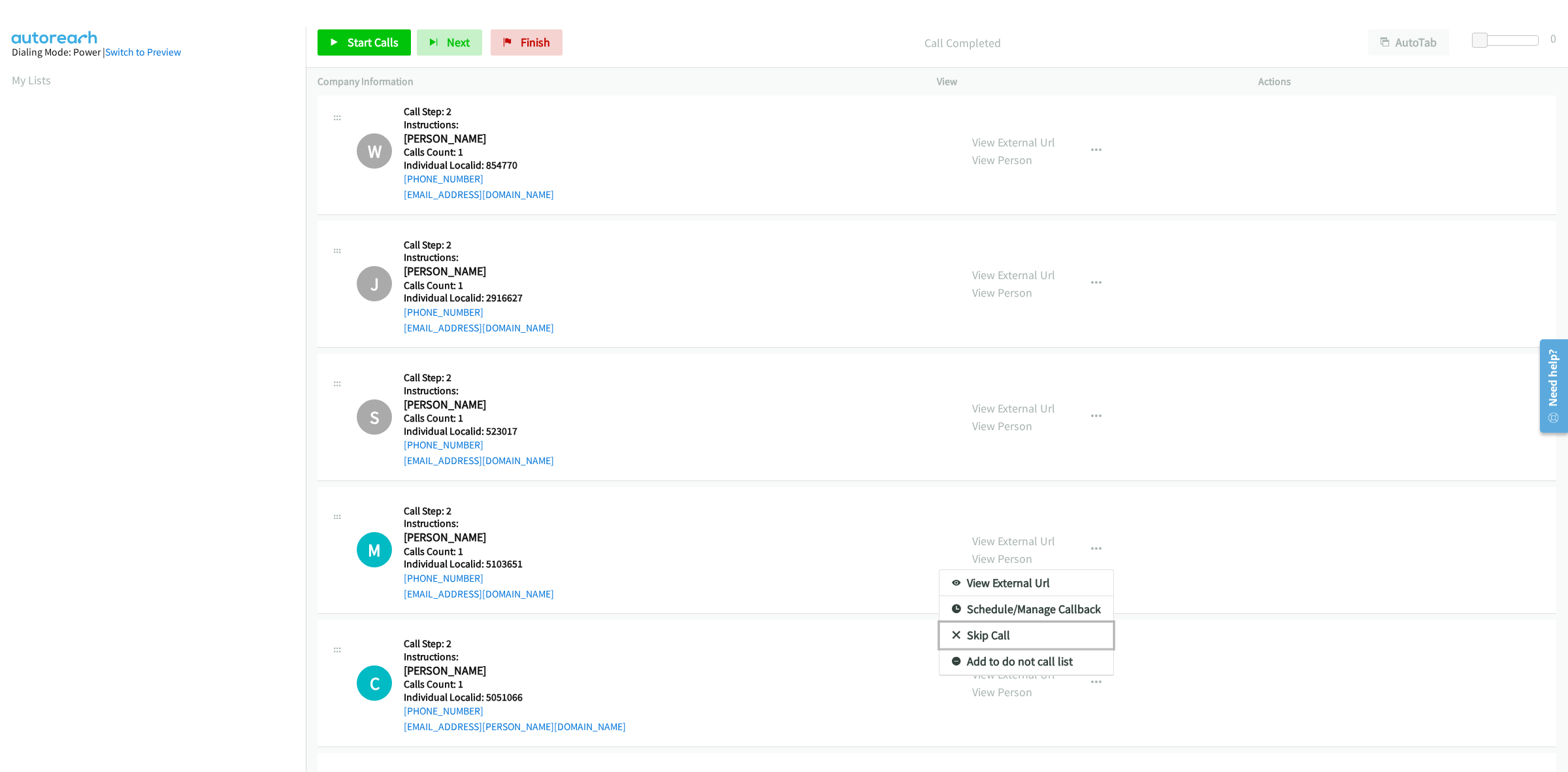
click at [1029, 642] on link "Skip Call" at bounding box center [1027, 636] width 174 height 27
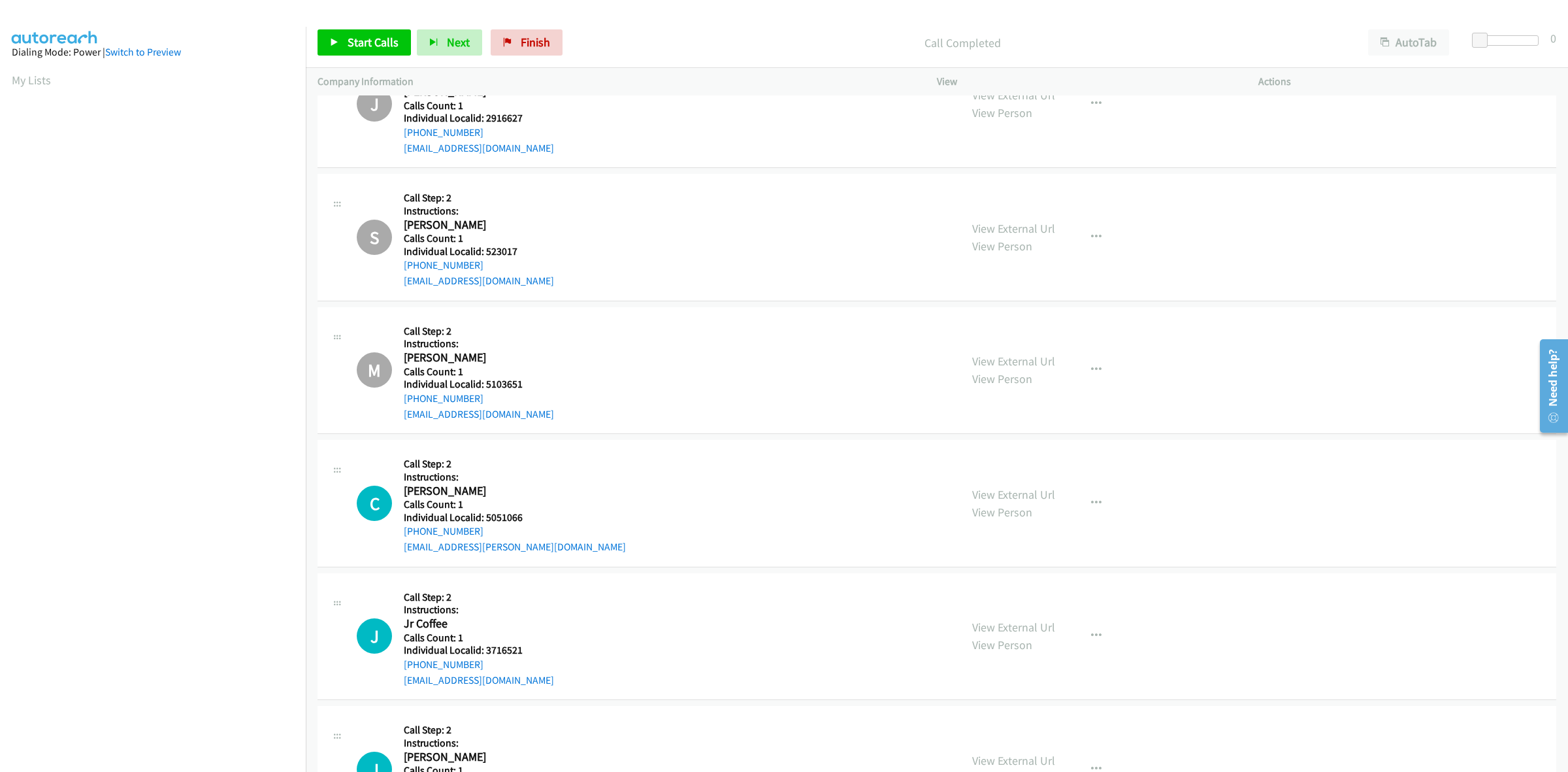
scroll to position [6521, 0]
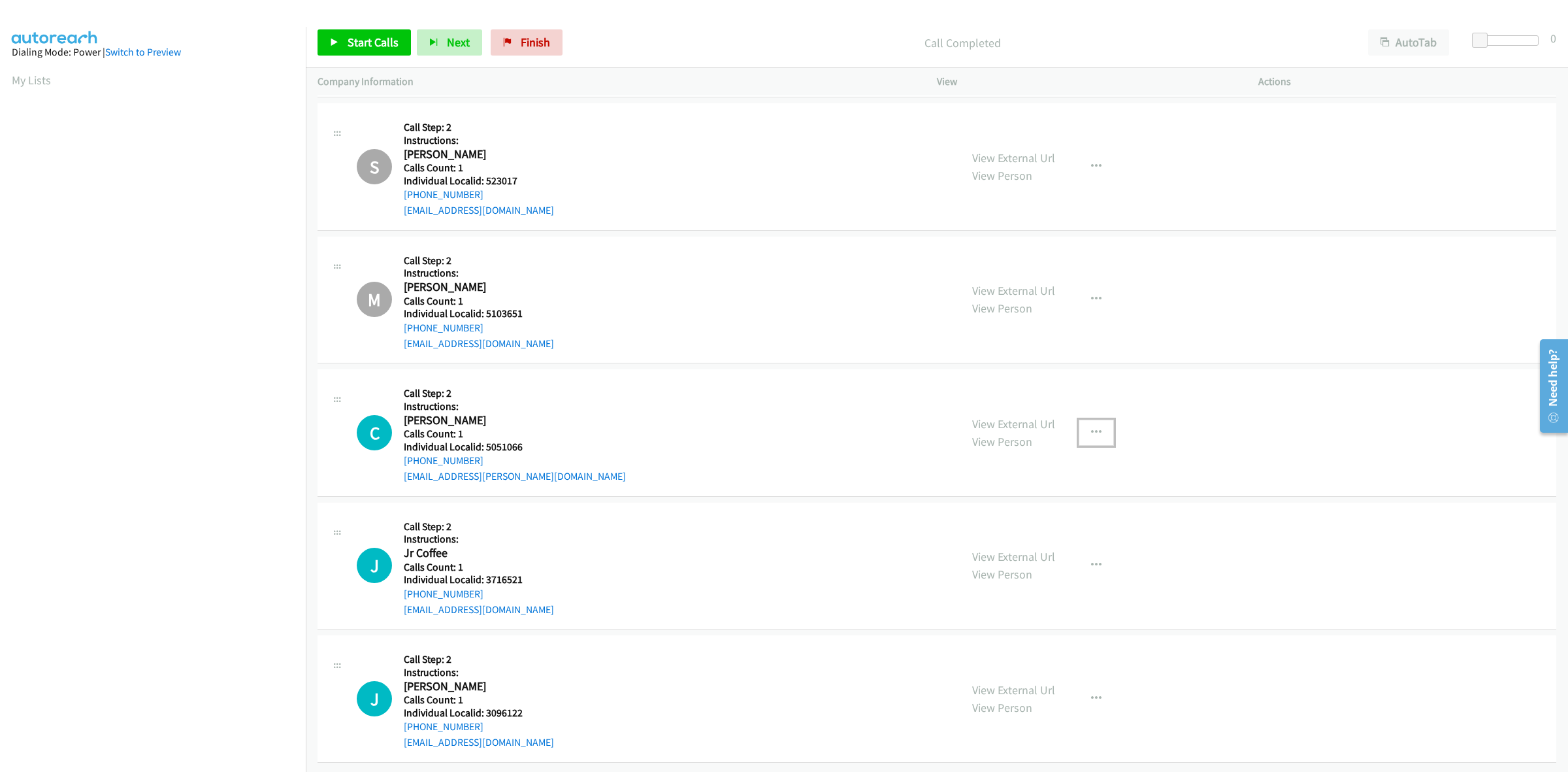
click at [1091, 427] on icon "button" at bounding box center [1097, 433] width 11 height 11
click at [1003, 505] on link "Skip Call" at bounding box center [1027, 519] width 174 height 27
click at [1082, 552] on button "button" at bounding box center [1097, 565] width 35 height 27
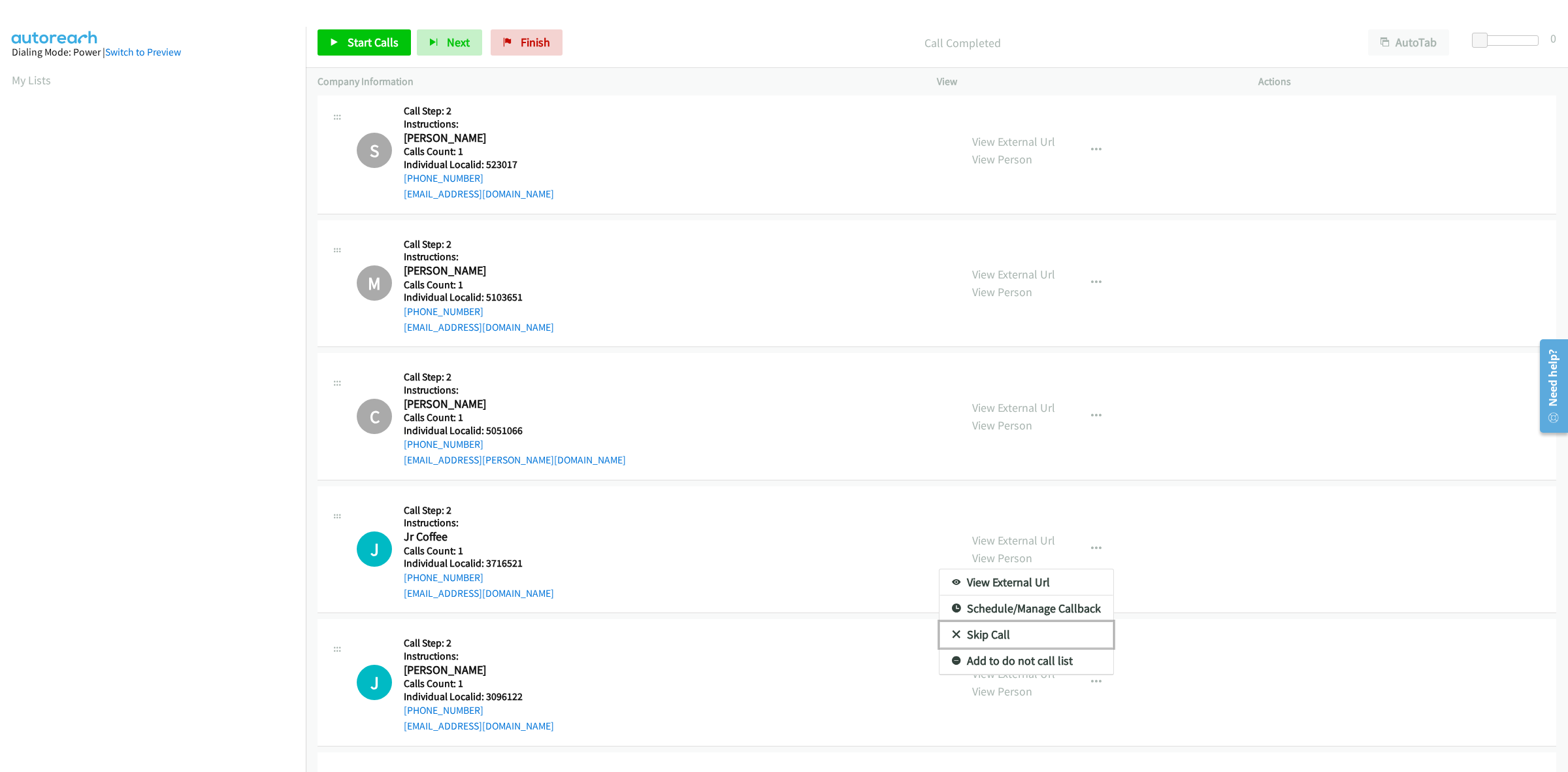
click at [1008, 634] on link "Skip Call" at bounding box center [1027, 635] width 174 height 27
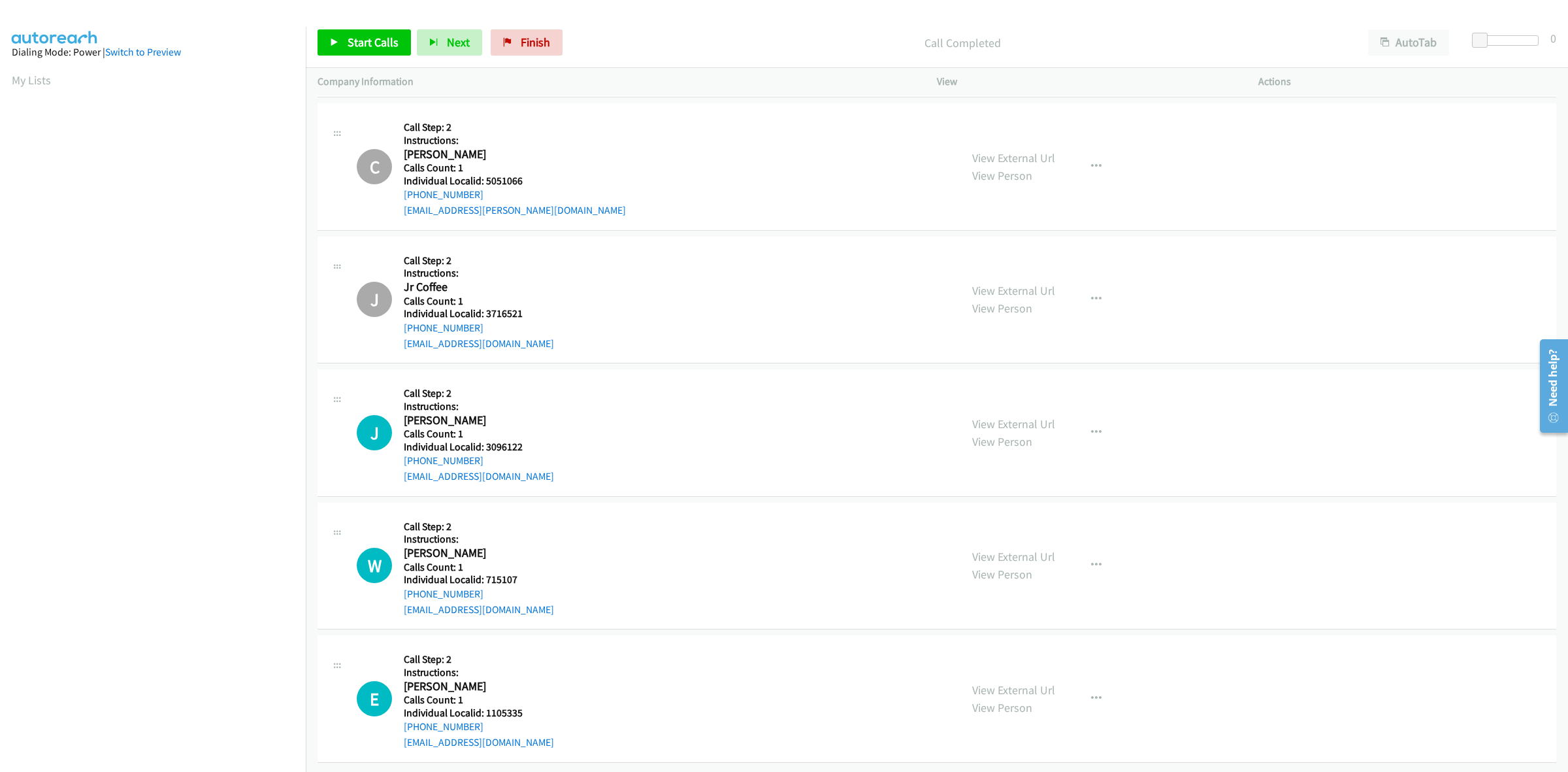
scroll to position [6786, 0]
click at [1098, 419] on button "button" at bounding box center [1097, 433] width 35 height 27
click at [1020, 505] on link "Skip Call" at bounding box center [1027, 519] width 174 height 27
click at [1091, 560] on icon "button" at bounding box center [1097, 565] width 11 height 11
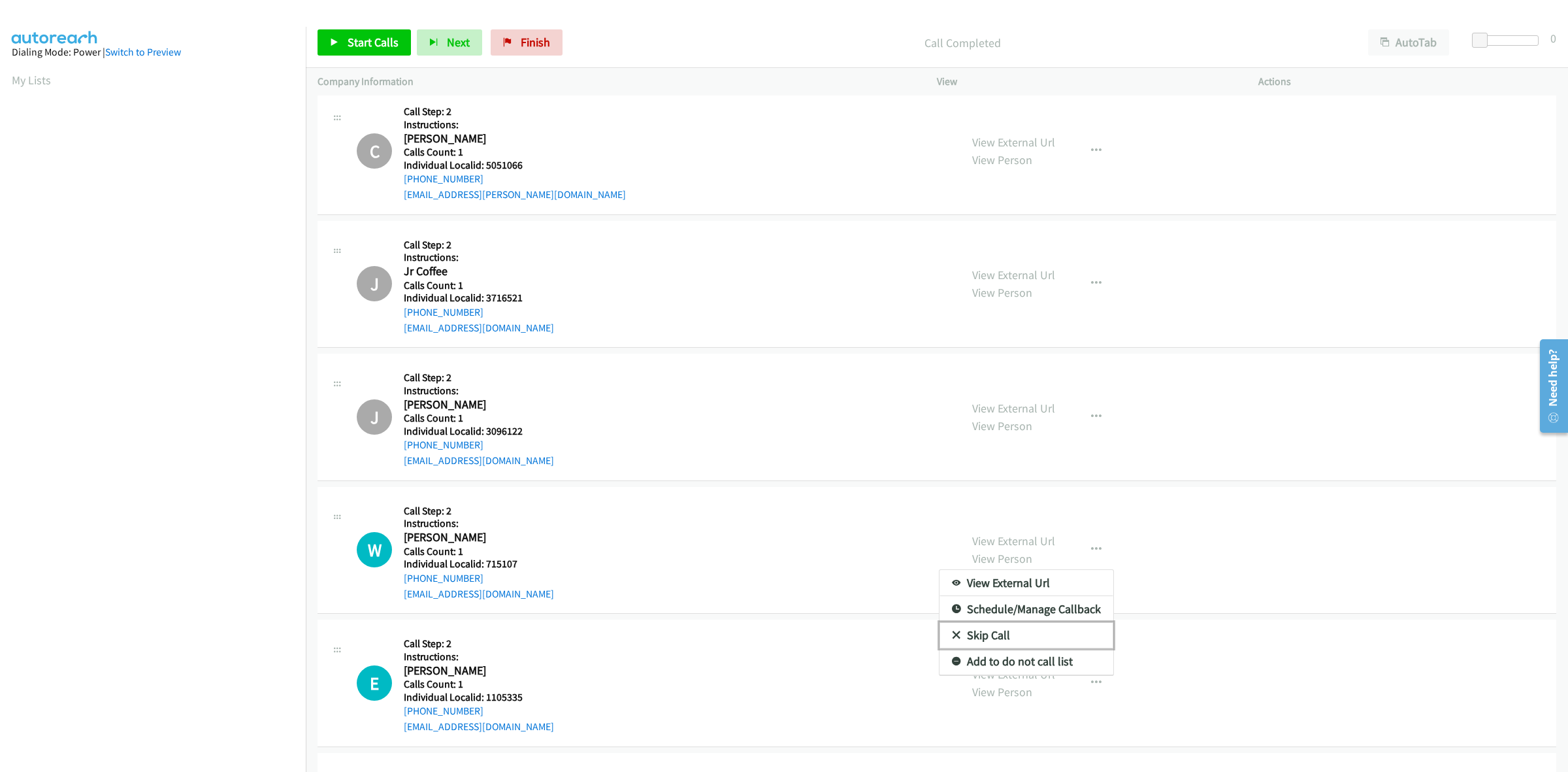
click at [1005, 638] on link "Skip Call" at bounding box center [1027, 636] width 174 height 27
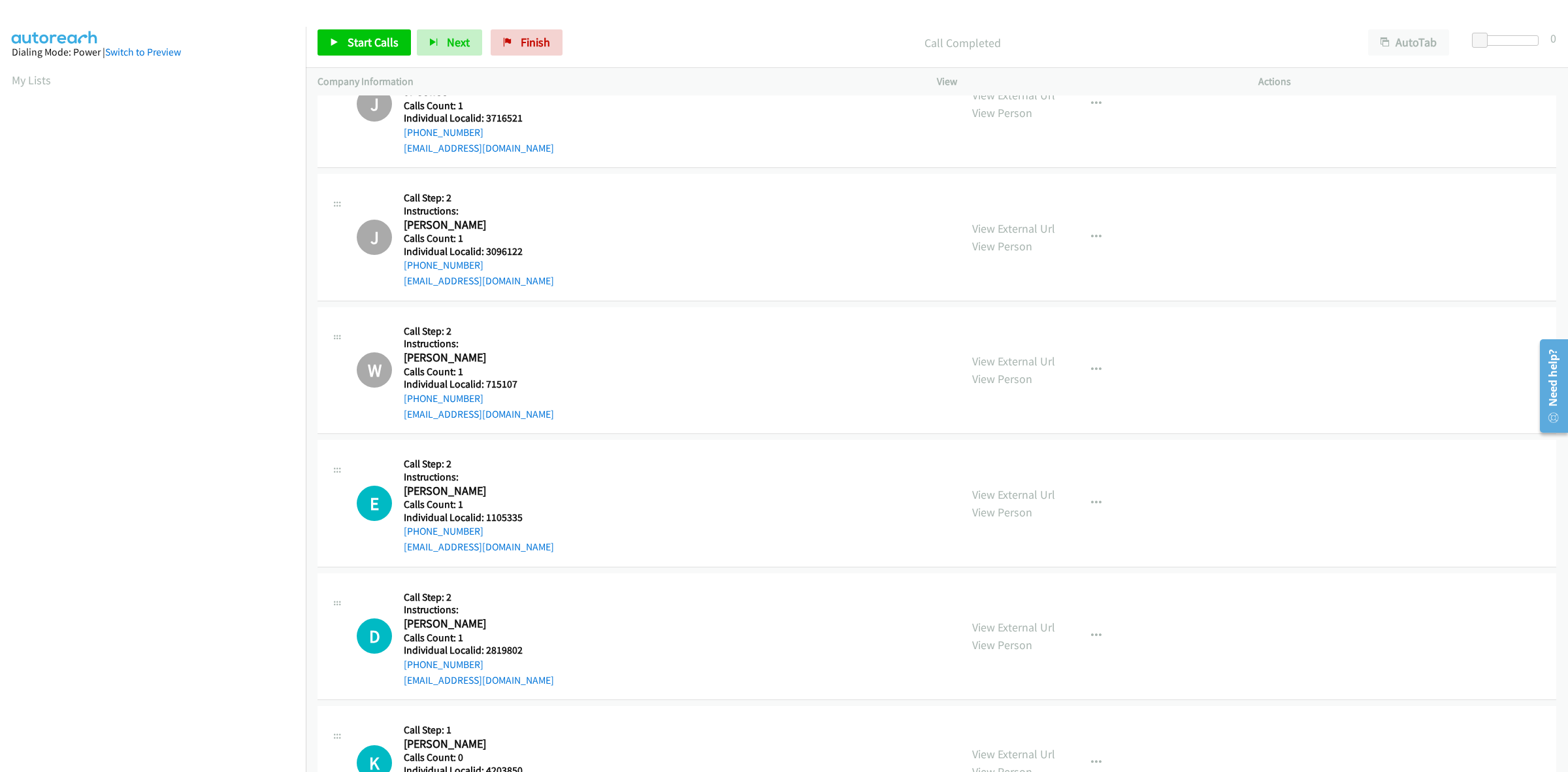
scroll to position [7039, 0]
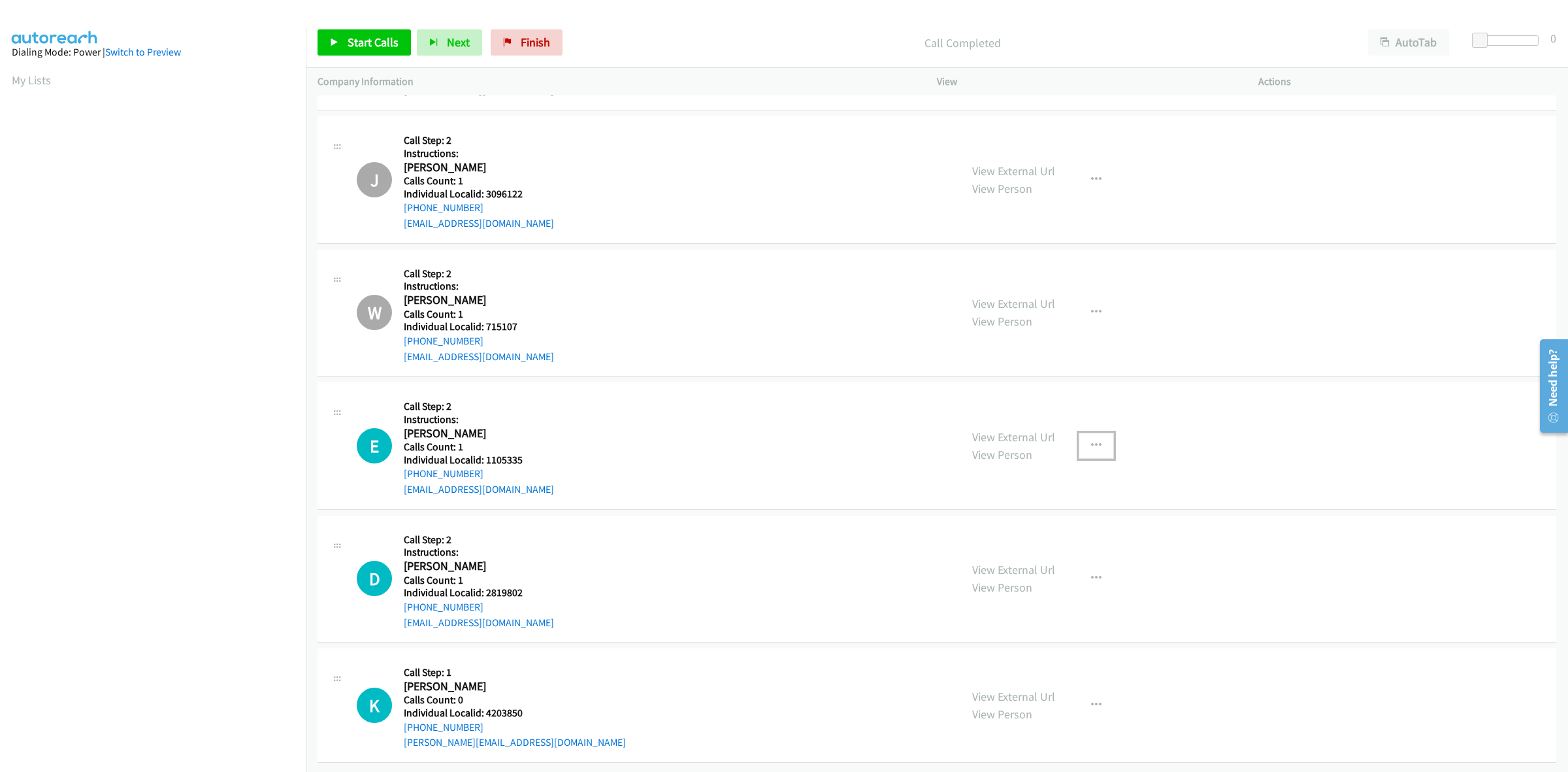
click at [1093, 439] on button "button" at bounding box center [1097, 446] width 35 height 27
click at [1036, 525] on link "Skip Call" at bounding box center [1027, 532] width 174 height 27
drag, startPoint x: 1088, startPoint y: 569, endPoint x: 1053, endPoint y: 584, distance: 38.1
click at [1091, 573] on icon "button" at bounding box center [1097, 579] width 11 height 11
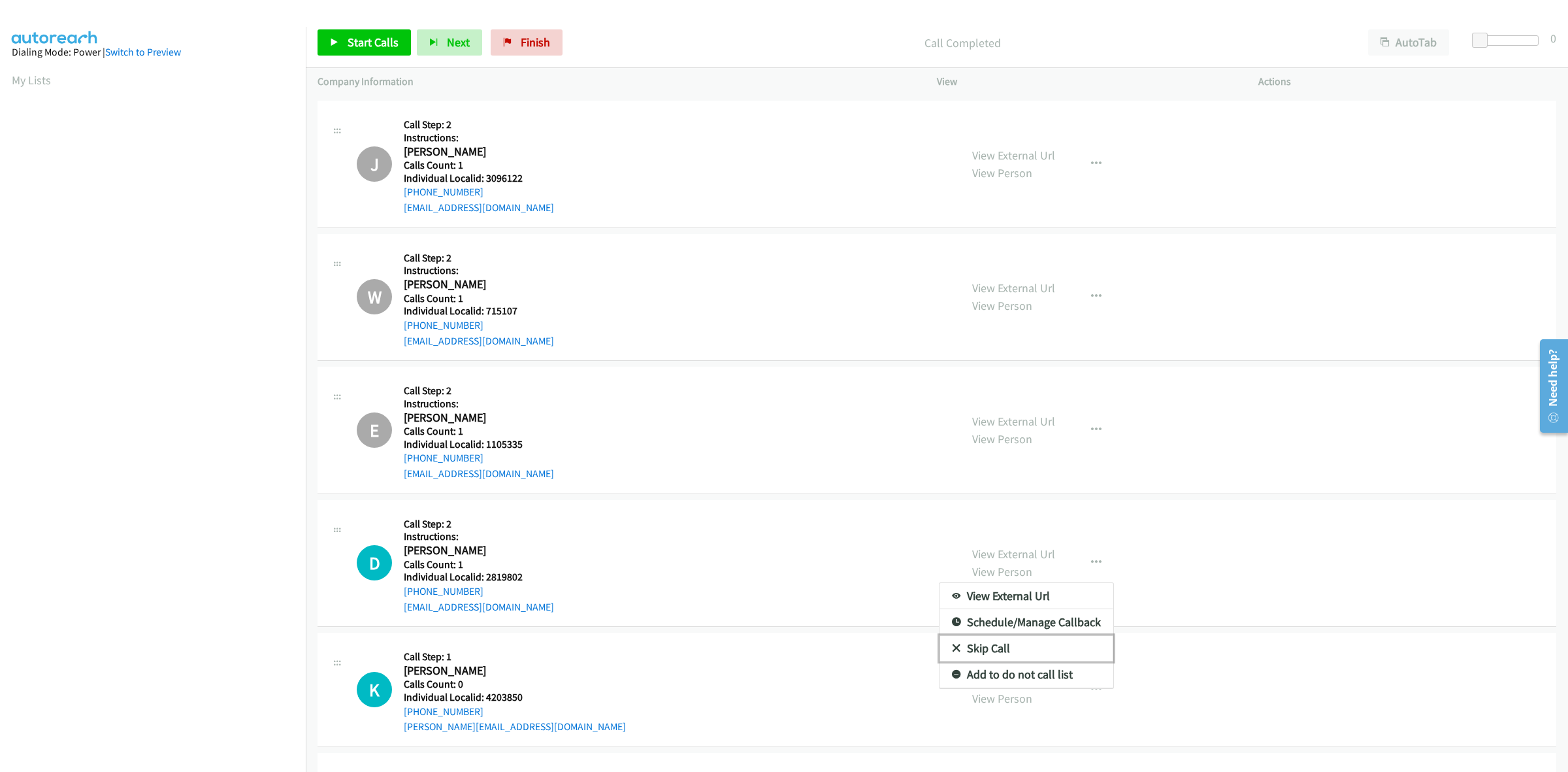
click at [1006, 647] on link "Skip Call" at bounding box center [1027, 649] width 174 height 27
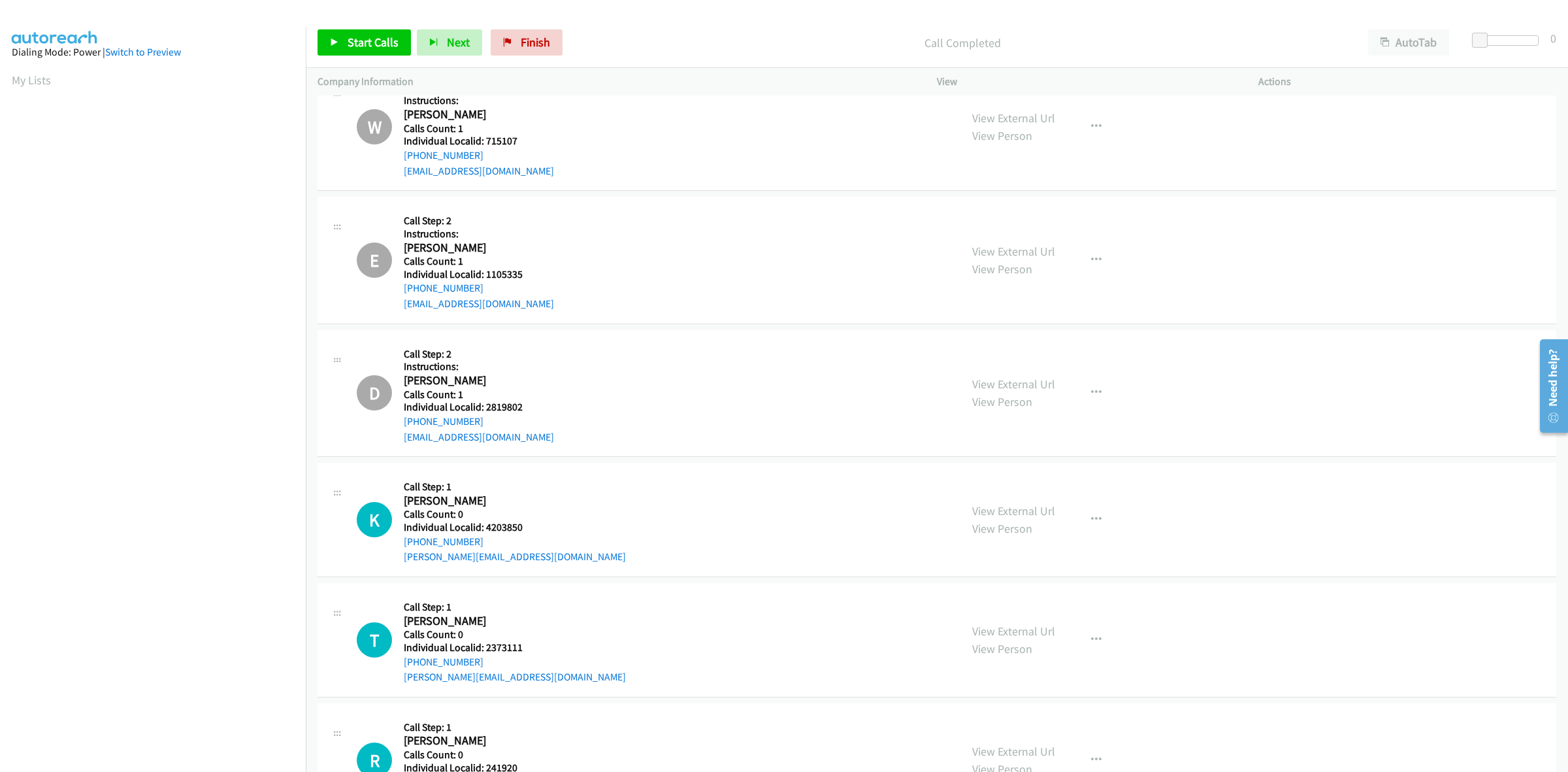
scroll to position [7280, 0]
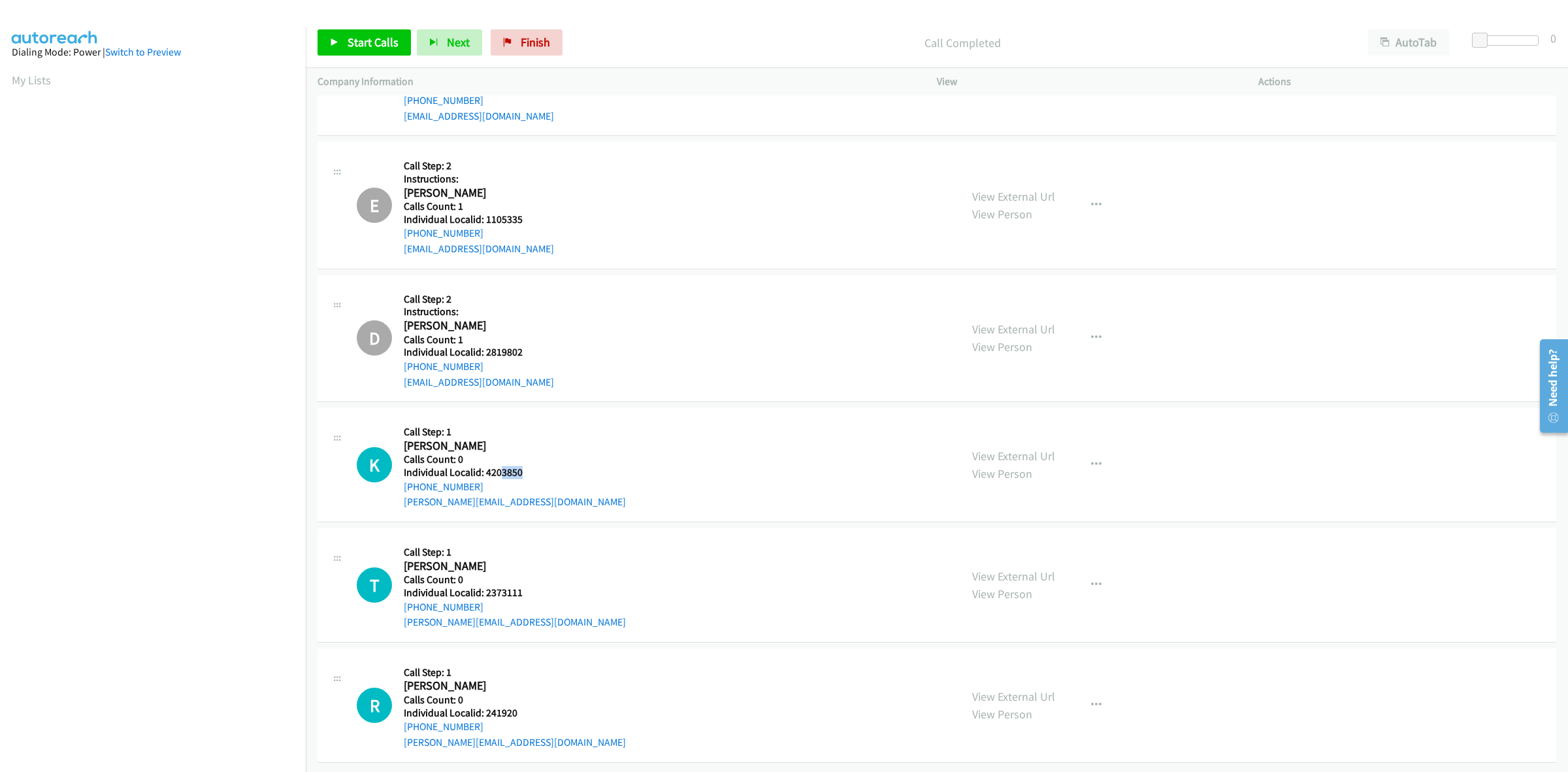
drag, startPoint x: 532, startPoint y: 466, endPoint x: 498, endPoint y: 465, distance: 34.0
click at [498, 465] on div "K Callback Scheduled Call Step: 1 Kevin Rasefske America/Chicago Calls Count: 0…" at bounding box center [653, 464] width 592 height 90
click at [541, 462] on div "K Callback Scheduled Call Step: 1 Kevin Rasefske America/Chicago Calls Count: 0…" at bounding box center [653, 464] width 592 height 90
drag, startPoint x: 524, startPoint y: 459, endPoint x: 482, endPoint y: 461, distance: 42.0
click at [482, 461] on div "K Callback Scheduled Call Step: 1 Kevin Rasefske America/Chicago Calls Count: 0…" at bounding box center [653, 464] width 592 height 90
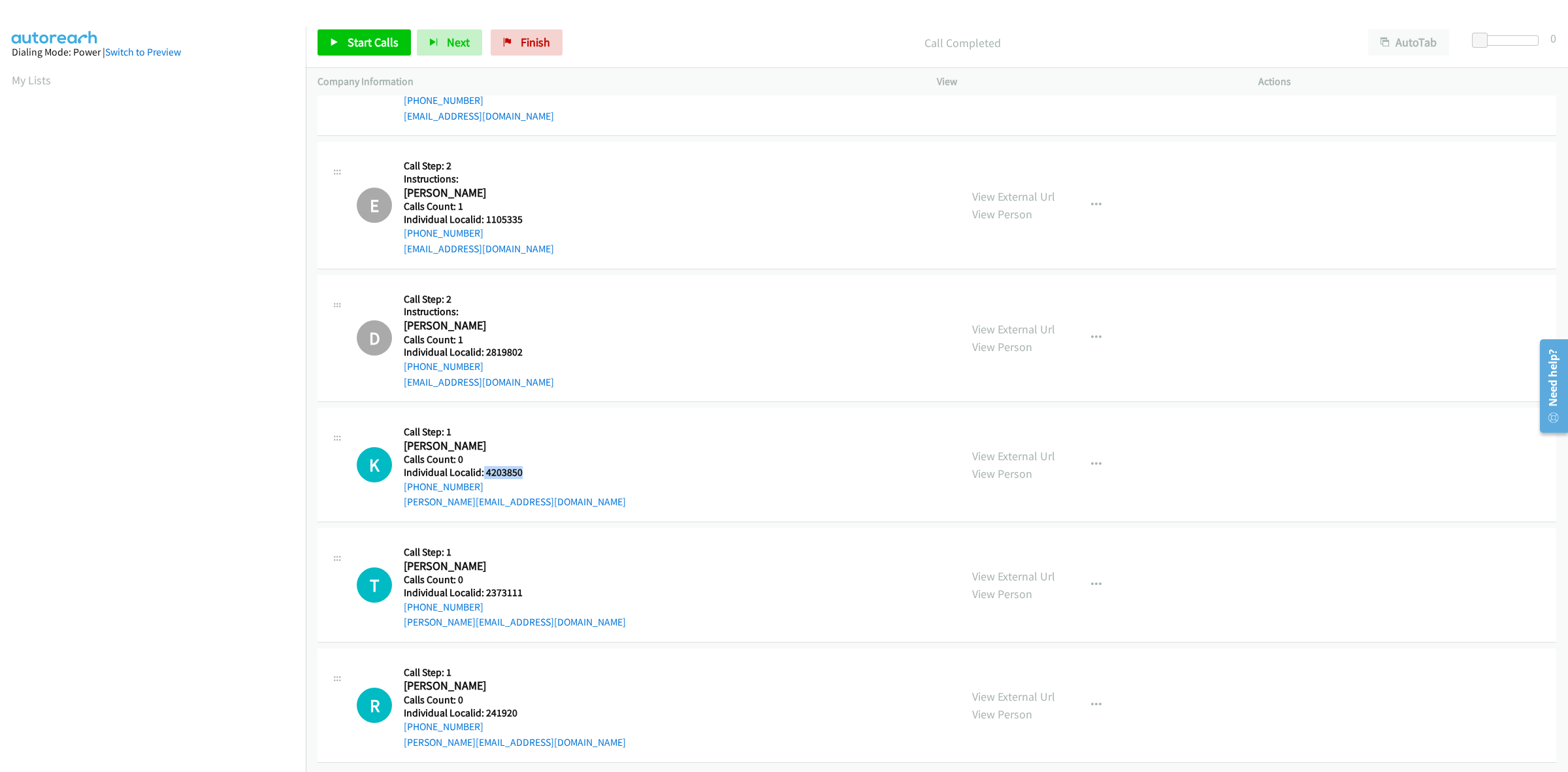
drag, startPoint x: 485, startPoint y: 471, endPoint x: 399, endPoint y: 478, distance: 86.3
click at [399, 478] on div "K Callback Scheduled Call Step: 1 Kevin Rasefske America/Chicago Calls Count: 0…" at bounding box center [653, 464] width 592 height 90
drag, startPoint x: 532, startPoint y: 457, endPoint x: 482, endPoint y: 459, distance: 50.0
click at [482, 459] on div "K Callback Scheduled Call Step: 1 Kevin Rasefske America/Chicago Calls Count: 0…" at bounding box center [653, 464] width 592 height 90
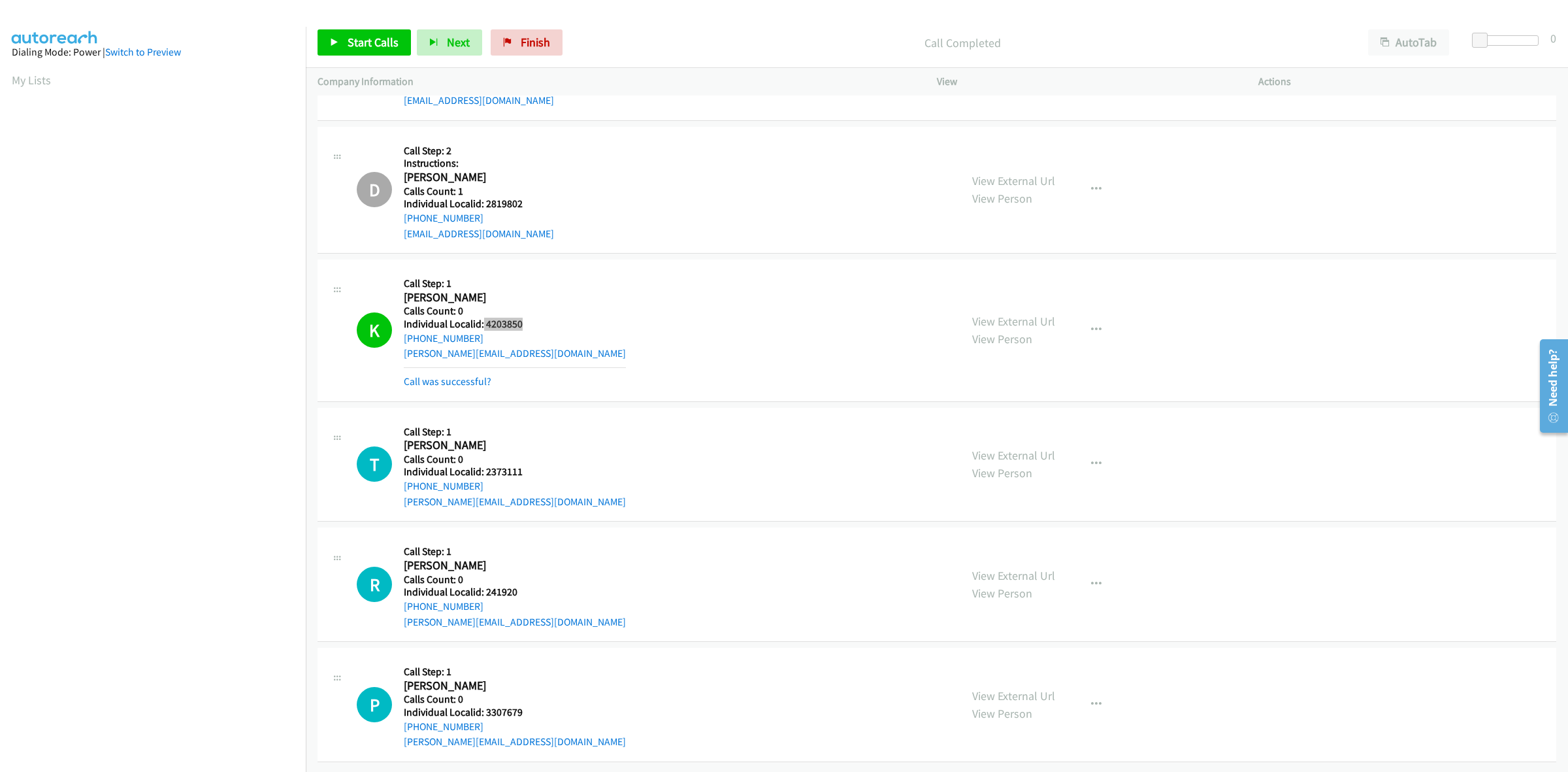
scroll to position [7428, 0]
drag, startPoint x: 532, startPoint y: 457, endPoint x: 482, endPoint y: 457, distance: 50.0
click at [482, 465] on h5 "Individual Localid: 2373111" at bounding box center [515, 472] width 222 height 13
drag, startPoint x: 447, startPoint y: 472, endPoint x: 403, endPoint y: 478, distance: 44.4
click at [404, 479] on div "+1 909-917-4216" at bounding box center [515, 487] width 222 height 16
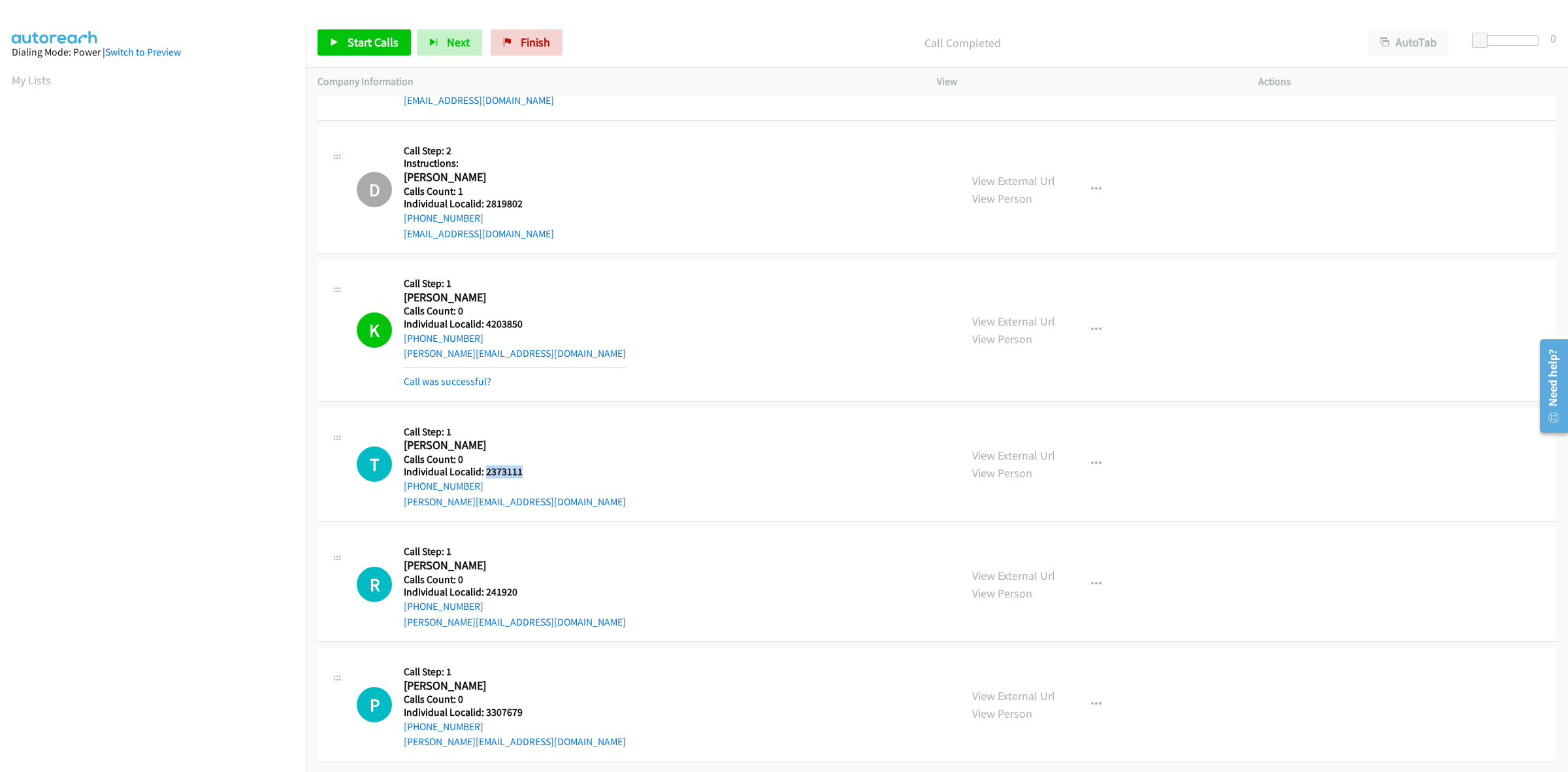
drag, startPoint x: 527, startPoint y: 457, endPoint x: 484, endPoint y: 458, distance: 43.0
click at [484, 465] on h5 "Individual Localid: 2373111" at bounding box center [515, 472] width 222 height 13
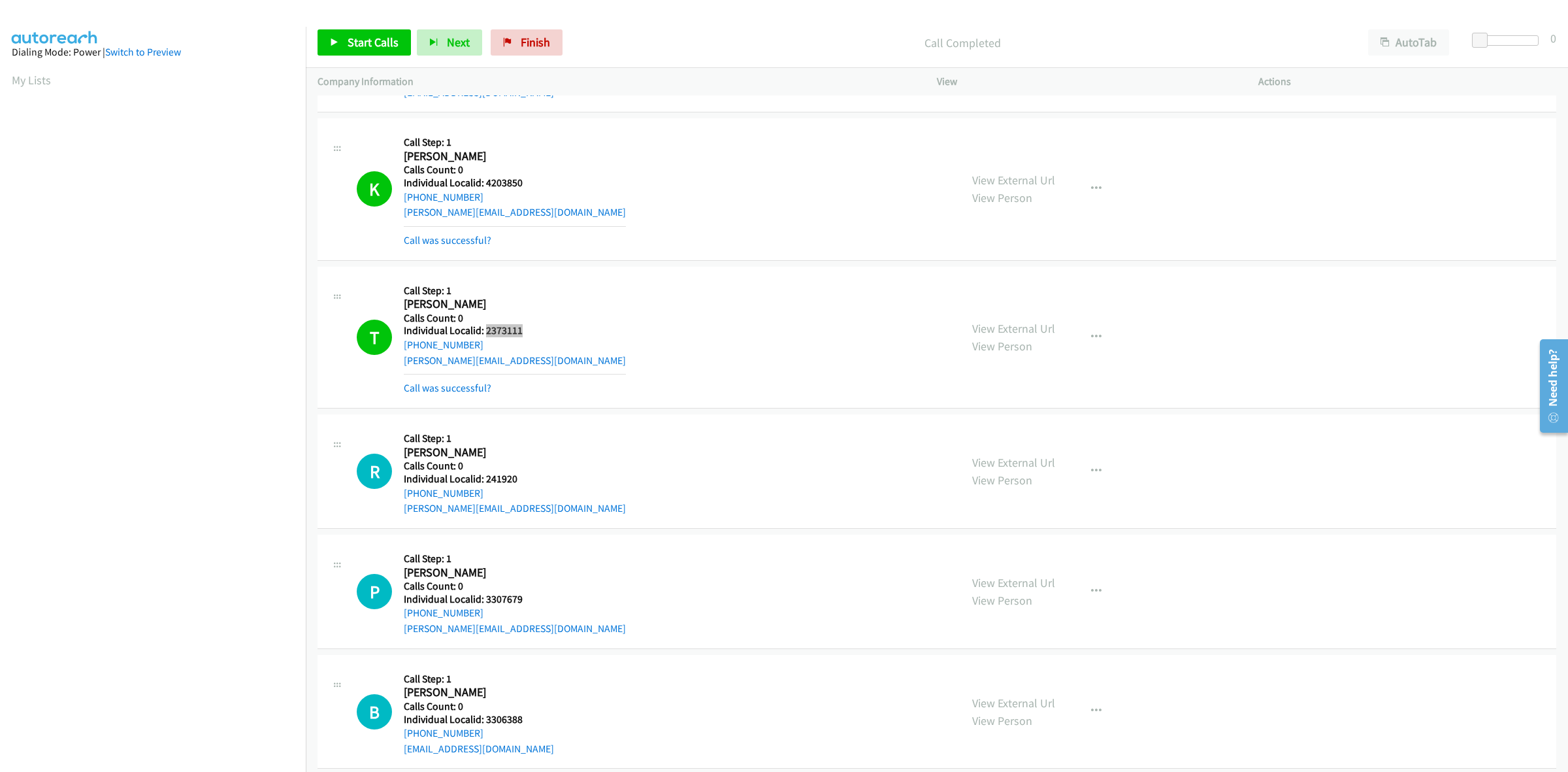
scroll to position [7576, 0]
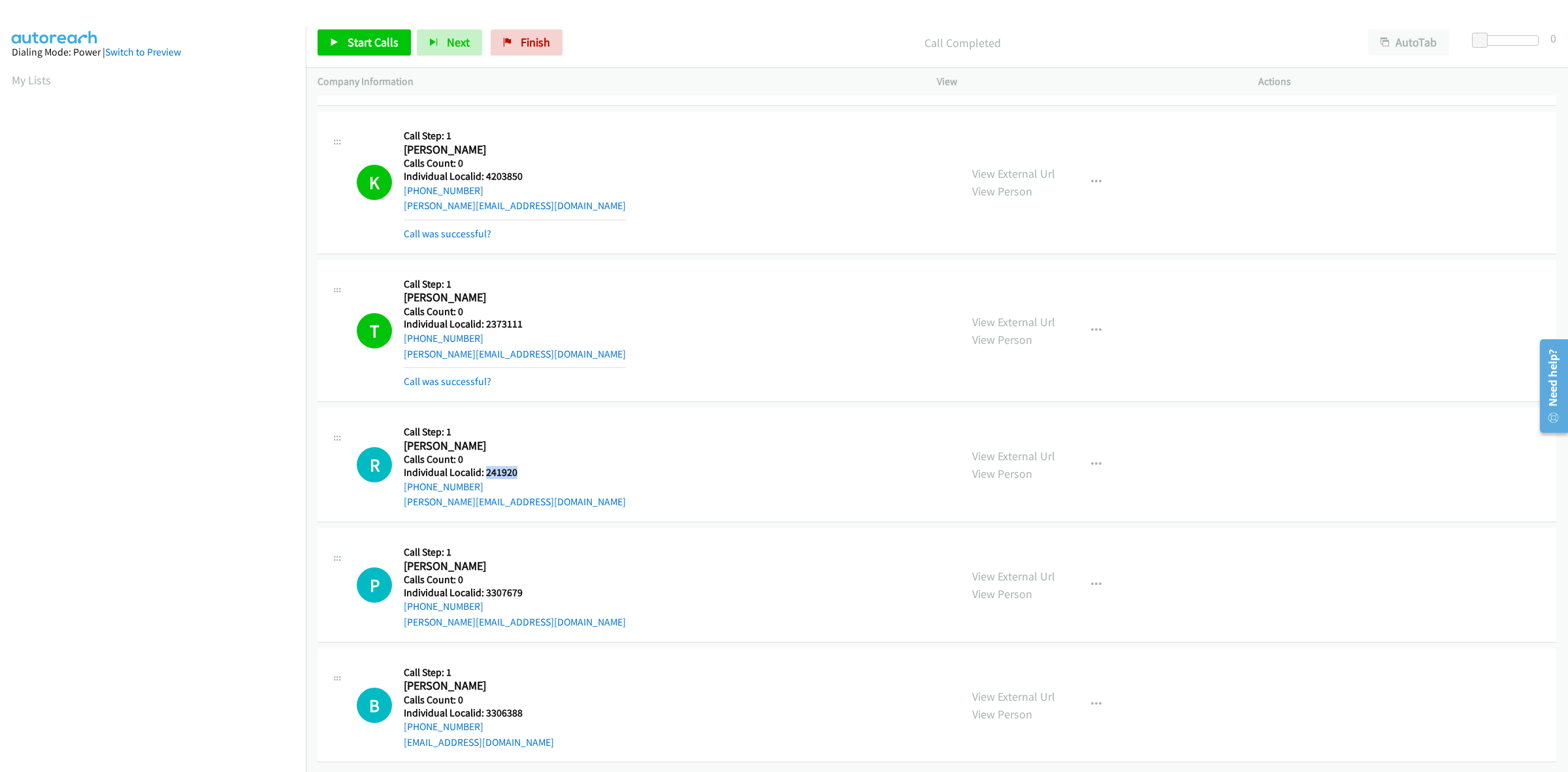
drag, startPoint x: 524, startPoint y: 461, endPoint x: 484, endPoint y: 463, distance: 40.0
click at [484, 463] on div "R Callback Scheduled Call Step: 1 Robert Tucker America/Denver Calls Count: 0 I…" at bounding box center [653, 464] width 592 height 90
drag, startPoint x: 478, startPoint y: 474, endPoint x: 397, endPoint y: 478, distance: 81.1
click at [397, 478] on div "R Callback Scheduled Call Step: 1 Robert Tucker America/Denver Calls Count: 0 I…" at bounding box center [653, 464] width 592 height 90
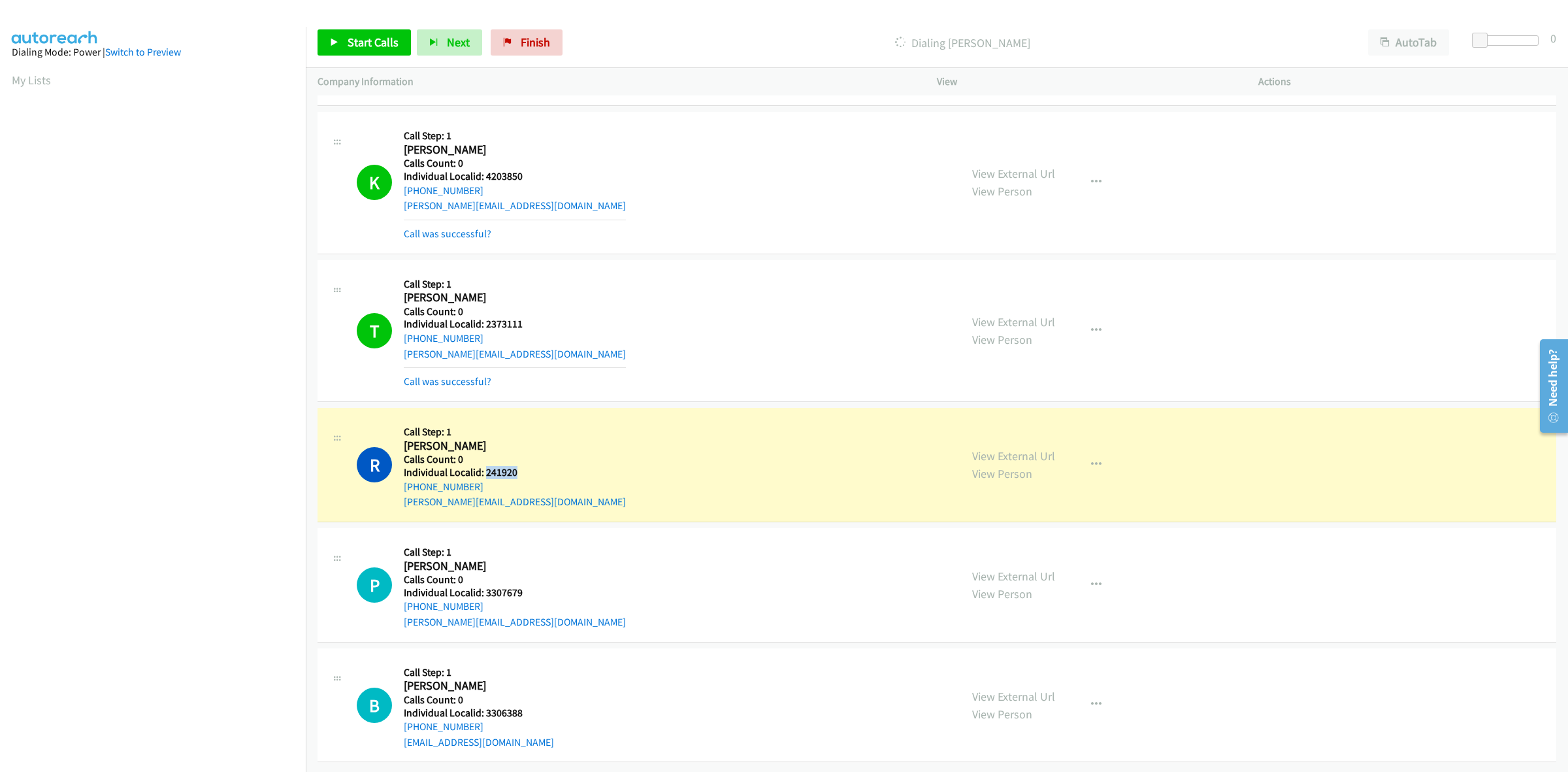
drag, startPoint x: 513, startPoint y: 458, endPoint x: 485, endPoint y: 458, distance: 28.0
click at [485, 466] on h5 "Individual Localid: 241920" at bounding box center [515, 472] width 222 height 13
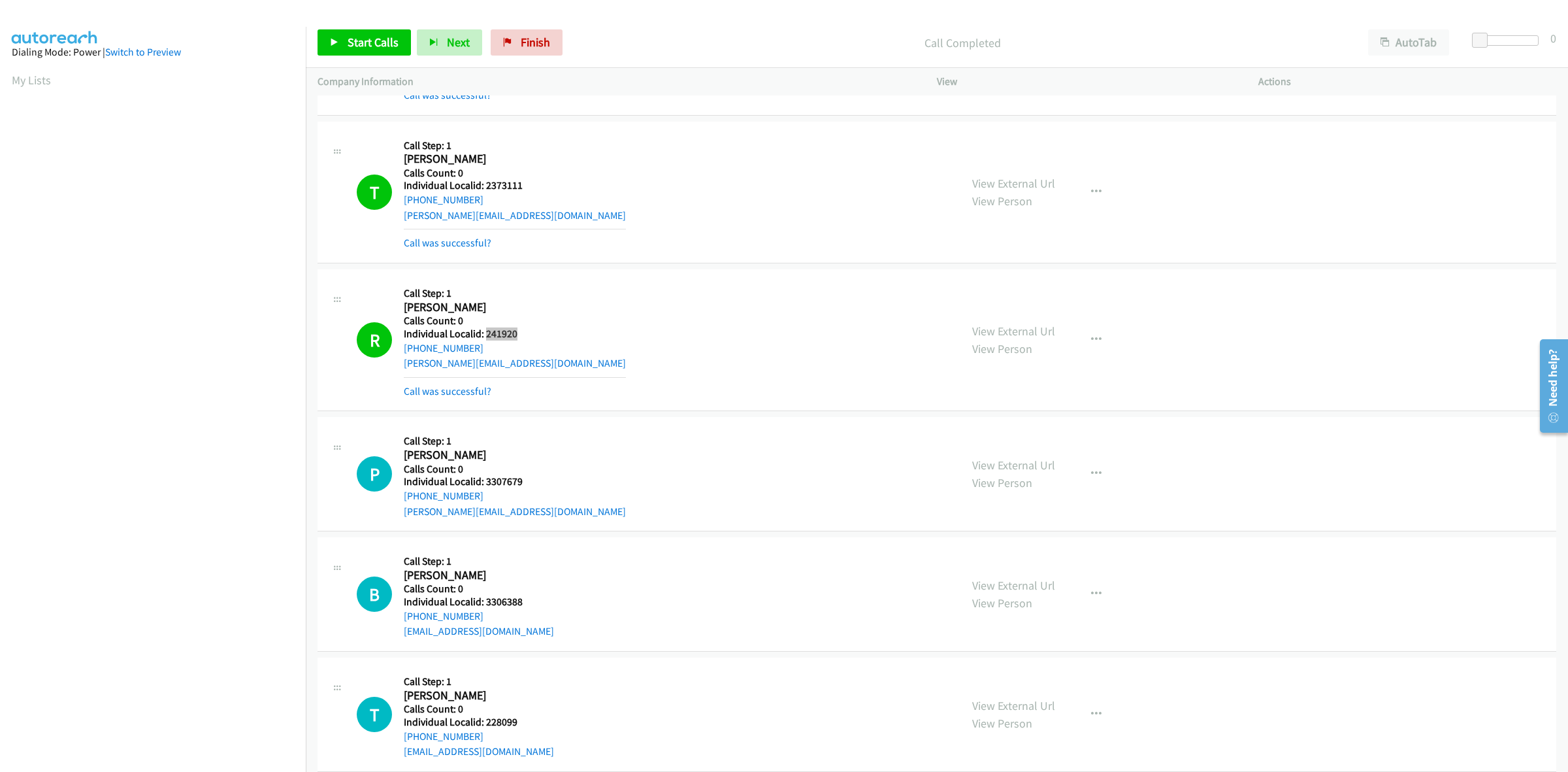
scroll to position [7724, 0]
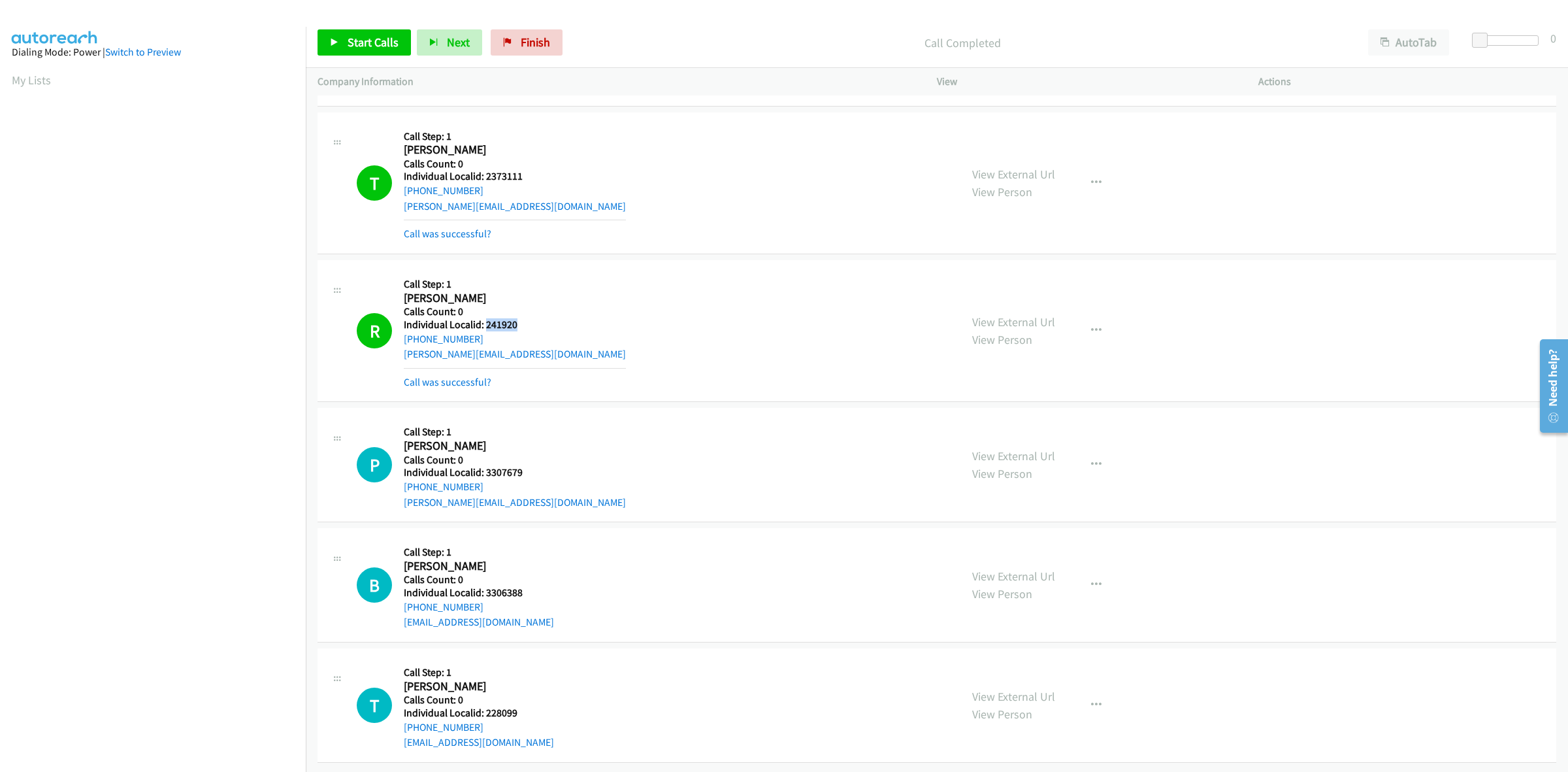
drag, startPoint x: 526, startPoint y: 466, endPoint x: 489, endPoint y: 459, distance: 37.7
click at [489, 459] on div "P Callback Scheduled Call Step: 1 Patrick Maus America/Los_Angeles Calls Count:…" at bounding box center [653, 464] width 592 height 90
click at [553, 459] on div "P Callback Scheduled Call Step: 1 Patrick Maus America/Los_Angeles Calls Count:…" at bounding box center [653, 464] width 592 height 90
drag, startPoint x: 531, startPoint y: 459, endPoint x: 484, endPoint y: 459, distance: 47.0
click at [484, 459] on div "P Callback Scheduled Call Step: 1 Patrick Maus America/Los_Angeles Calls Count:…" at bounding box center [653, 464] width 592 height 90
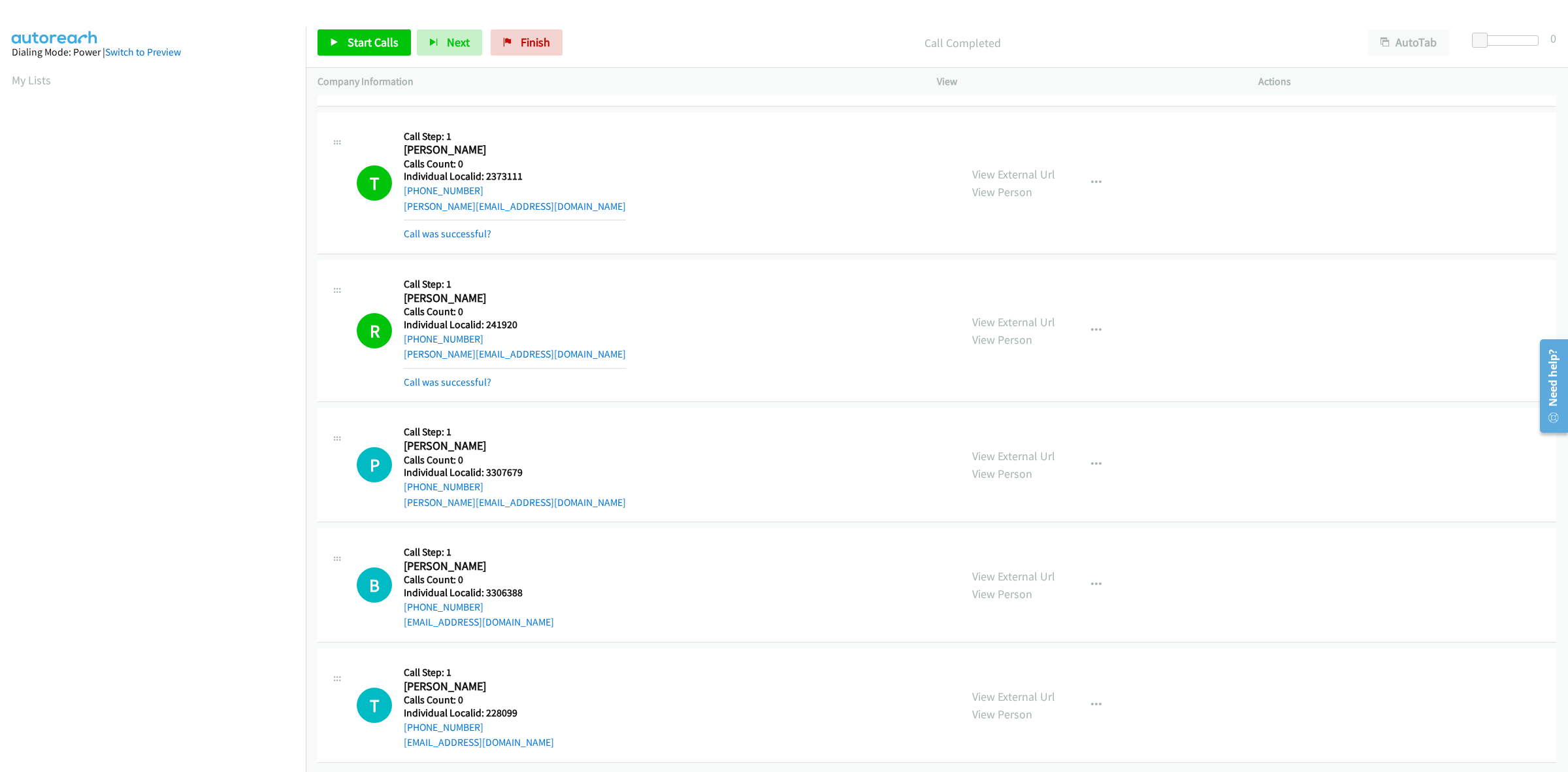
drag, startPoint x: 482, startPoint y: 459, endPoint x: 900, endPoint y: 353, distance: 431.2
click at [900, 353] on div "R Callback Scheduled Call Step: 1 Robert Tucker America/Denver Calls Count: 0 I…" at bounding box center [653, 331] width 592 height 118
drag, startPoint x: 531, startPoint y: 457, endPoint x: 485, endPoint y: 459, distance: 46.0
click at [485, 459] on div "P Callback Scheduled Call Step: 1 Patrick Maus America/Los_Angeles Calls Count:…" at bounding box center [653, 464] width 592 height 90
drag, startPoint x: 482, startPoint y: 474, endPoint x: 400, endPoint y: 477, distance: 82.1
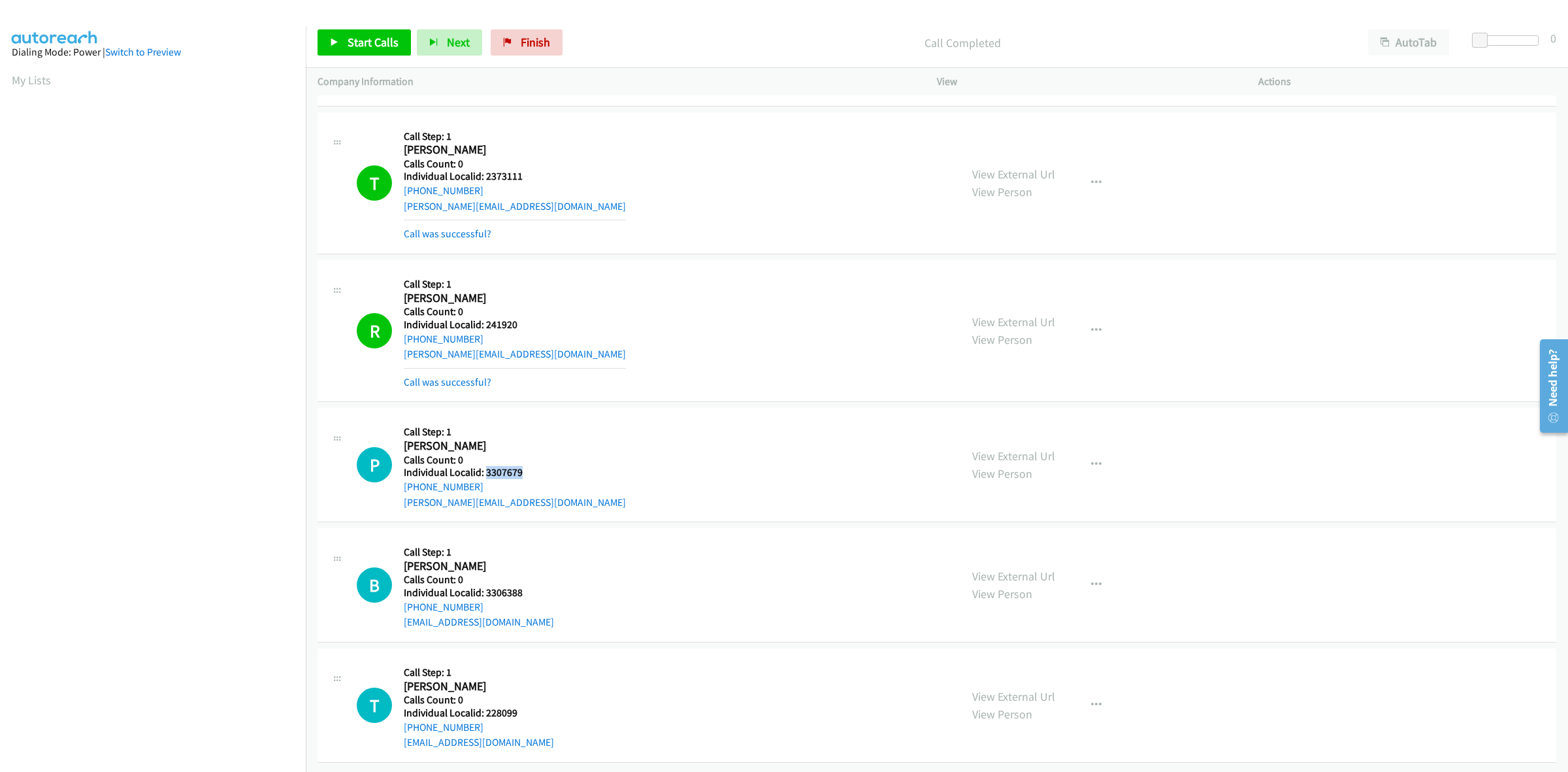
click at [400, 477] on div "P Callback Scheduled Call Step: 1 Patrick Maus America/Los_Angeles Calls Count:…" at bounding box center [653, 464] width 592 height 90
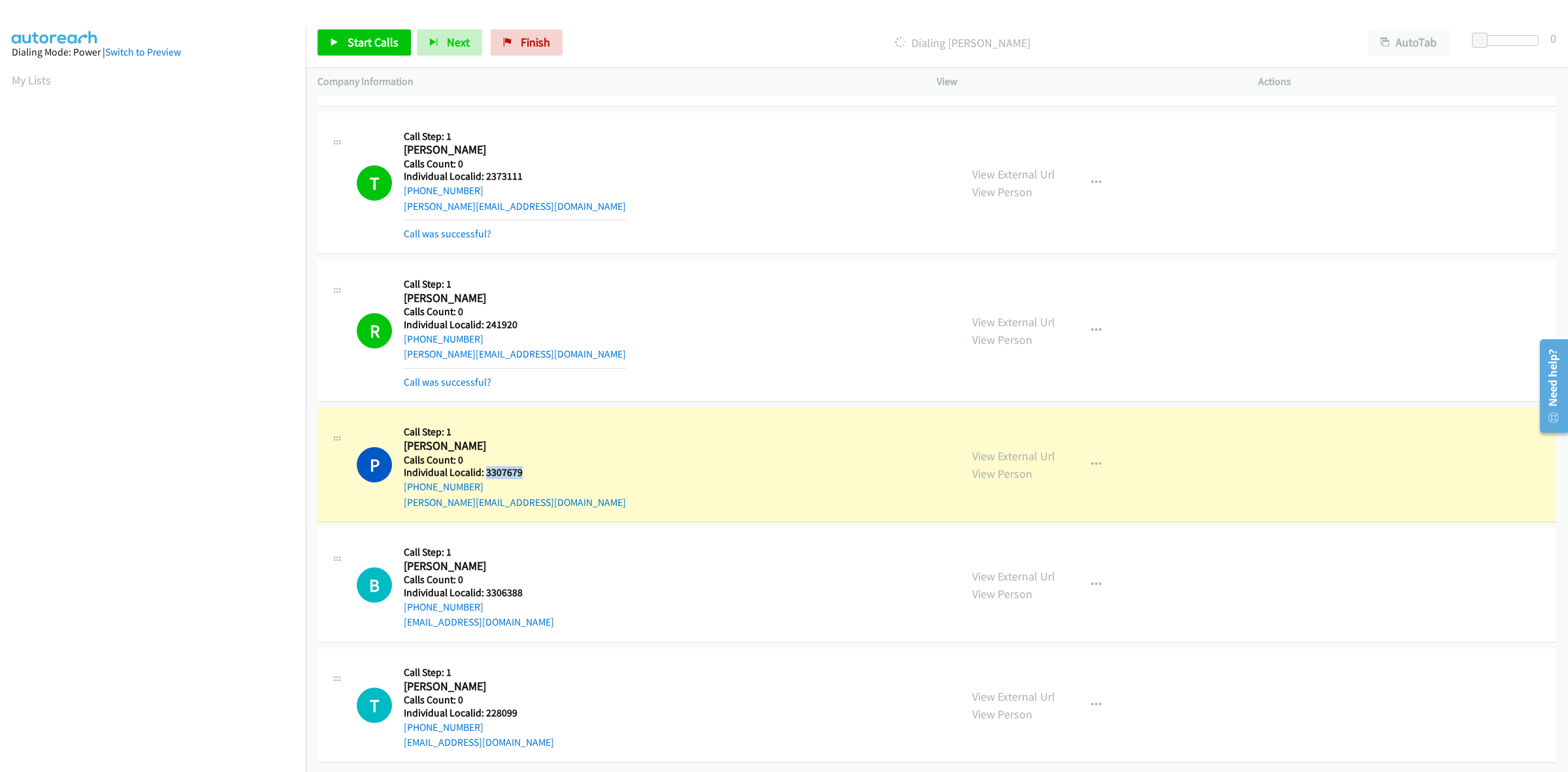
drag, startPoint x: 524, startPoint y: 461, endPoint x: 485, endPoint y: 462, distance: 39.0
click at [485, 462] on div "P Callback Scheduled Call Step: 1 Patrick Maus America/Los_Angeles Calls Count:…" at bounding box center [653, 464] width 592 height 90
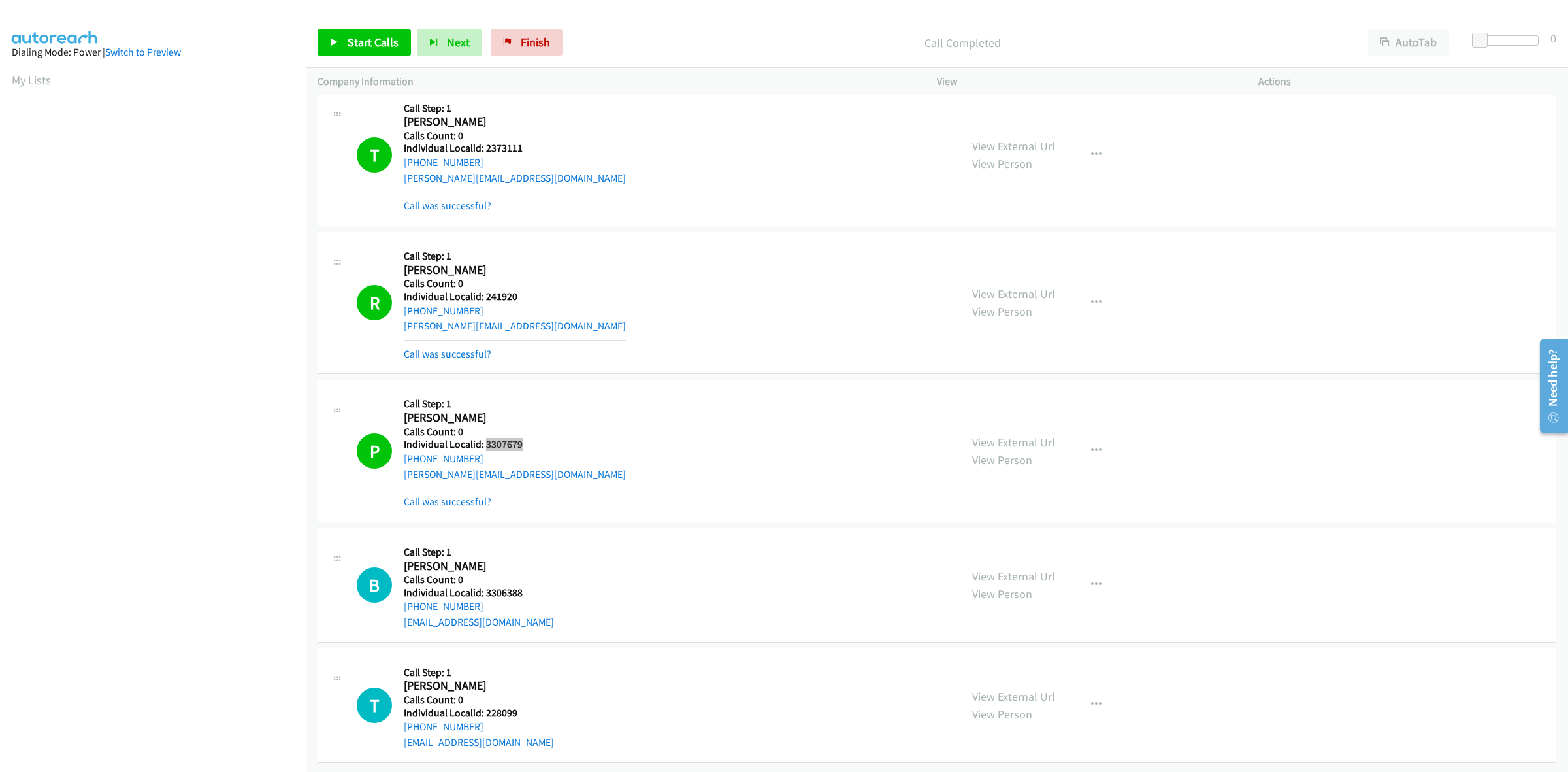
scroll to position [7753, 0]
drag, startPoint x: 520, startPoint y: 577, endPoint x: 485, endPoint y: 581, distance: 35.2
click at [485, 581] on div "B Callback Scheduled Call Step: 1 Brian Wideman America/Chicago Calls Count: 0 …" at bounding box center [653, 585] width 592 height 90
click at [592, 497] on div "P Callback Scheduled Call Step: 1 Patrick Maus America/Los_Angeles Calls Count:…" at bounding box center [936, 451] width 1238 height 142
drag, startPoint x: 477, startPoint y: 595, endPoint x: 394, endPoint y: 602, distance: 83.3
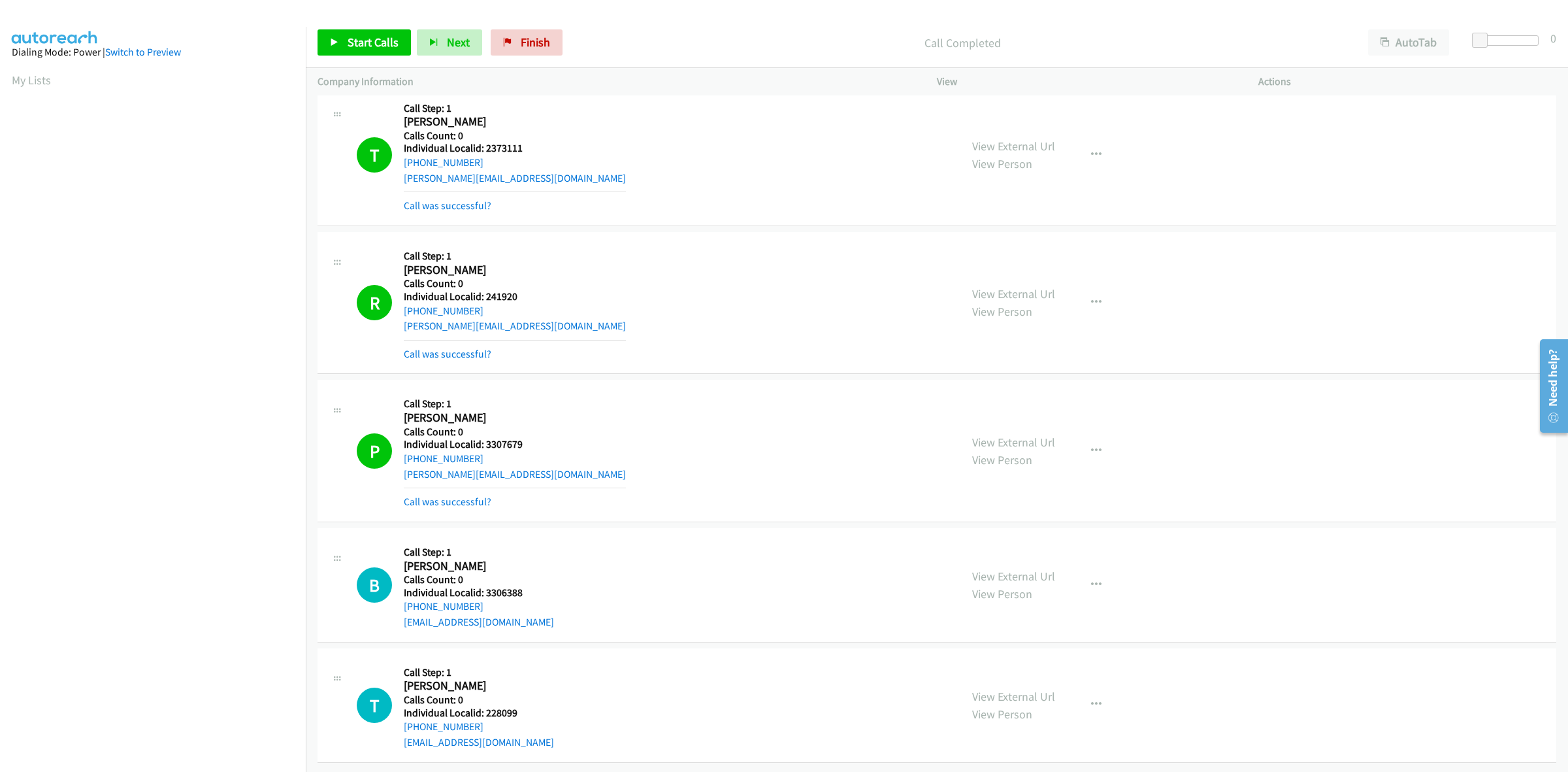
click at [394, 602] on div "B Callback Scheduled Call Step: 1 Brian Wideman America/Chicago Calls Count: 0 …" at bounding box center [653, 585] width 592 height 90
drag, startPoint x: 524, startPoint y: 584, endPoint x: 485, endPoint y: 581, distance: 39.1
click at [485, 581] on div "B Callback Scheduled Call Step: 1 Brian Wideman America/Chicago Calls Count: 0 …" at bounding box center [653, 585] width 592 height 90
drag, startPoint x: 521, startPoint y: 579, endPoint x: 484, endPoint y: 582, distance: 37.1
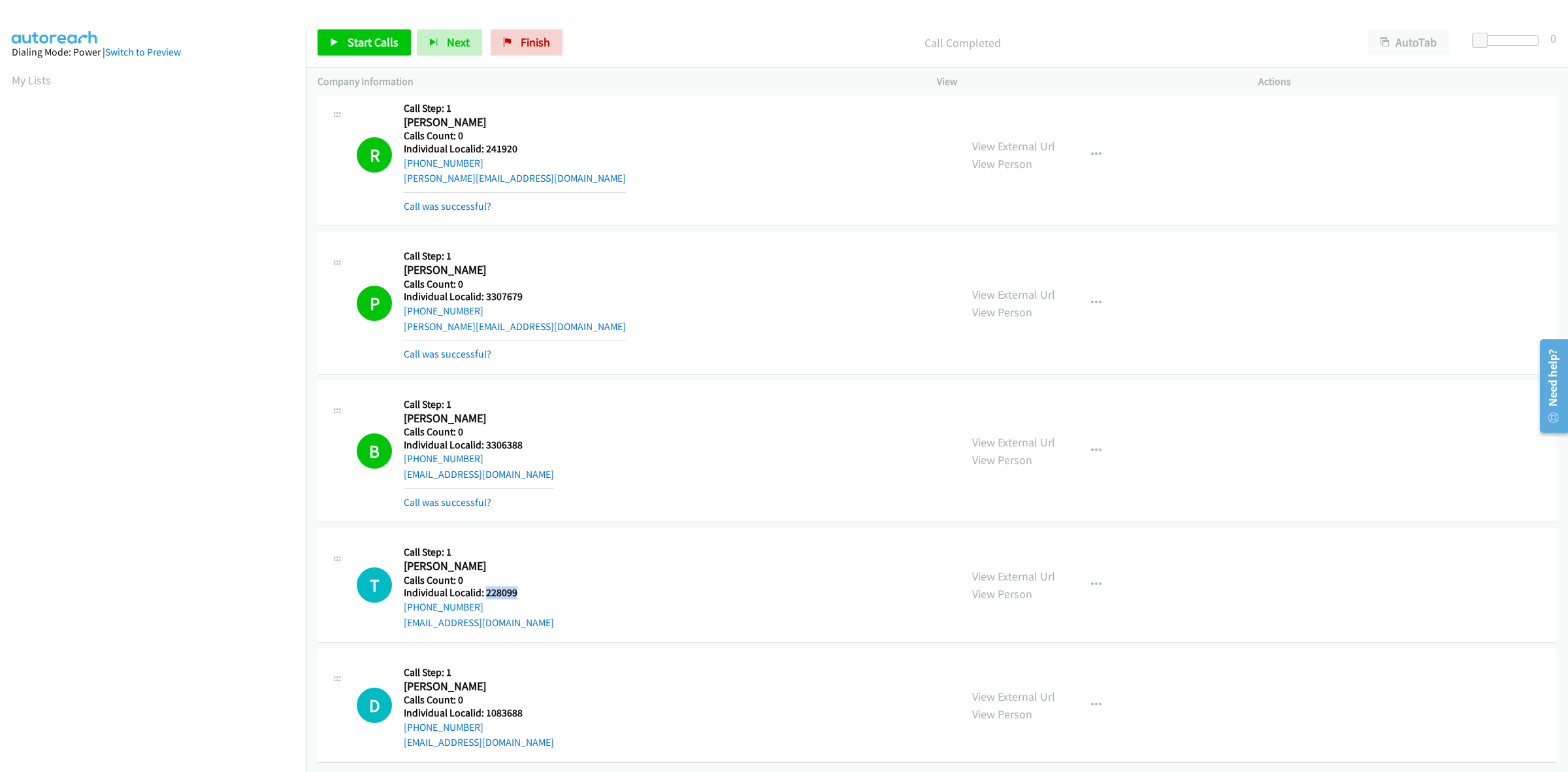
click at [484, 582] on div "T Callback Scheduled Call Step: 1 Thomas Berry America/Chicago Calls Count: 0 I…" at bounding box center [653, 585] width 592 height 90
drag, startPoint x: 482, startPoint y: 598, endPoint x: 400, endPoint y: 596, distance: 82.0
click at [400, 596] on div "T Callback Scheduled Call Step: 1 Thomas Berry America/Chicago Calls Count: 0 I…" at bounding box center [653, 585] width 592 height 90
drag, startPoint x: 516, startPoint y: 580, endPoint x: 482, endPoint y: 585, distance: 34.4
click at [482, 585] on div "T Callback Scheduled Call Step: 1 Thomas Berry America/Chicago Calls Count: 0 I…" at bounding box center [653, 585] width 592 height 90
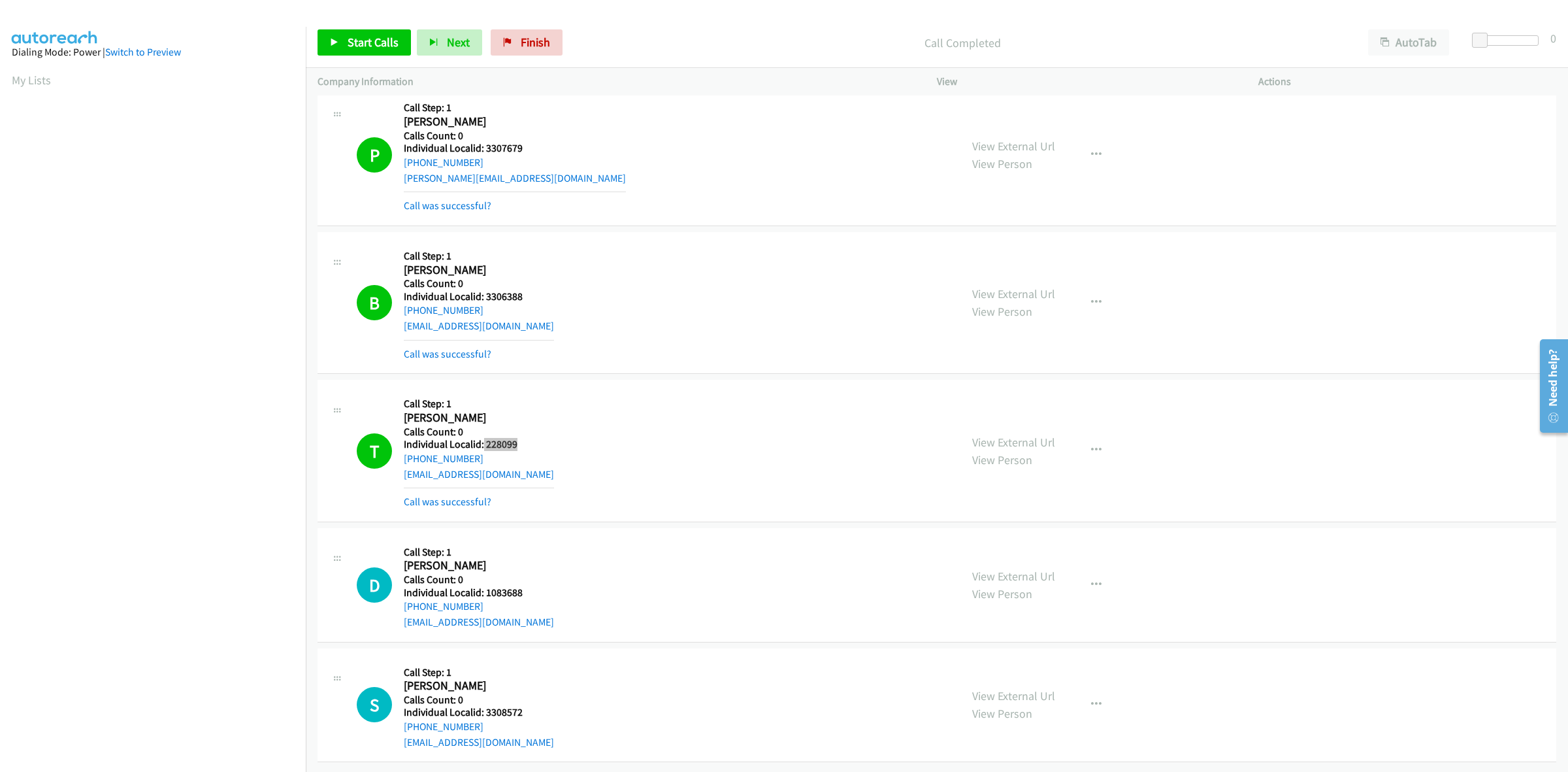
scroll to position [8049, 0]
drag, startPoint x: 518, startPoint y: 580, endPoint x: 485, endPoint y: 581, distance: 33.0
click at [485, 587] on h5 "Individual Localid: 1083688" at bounding box center [479, 593] width 151 height 13
drag, startPoint x: 442, startPoint y: 593, endPoint x: 397, endPoint y: 597, distance: 45.2
click at [397, 597] on div "D Callback Scheduled Call Step: 1 Douglas Gardner America/Denver Calls Count: 0…" at bounding box center [653, 585] width 592 height 90
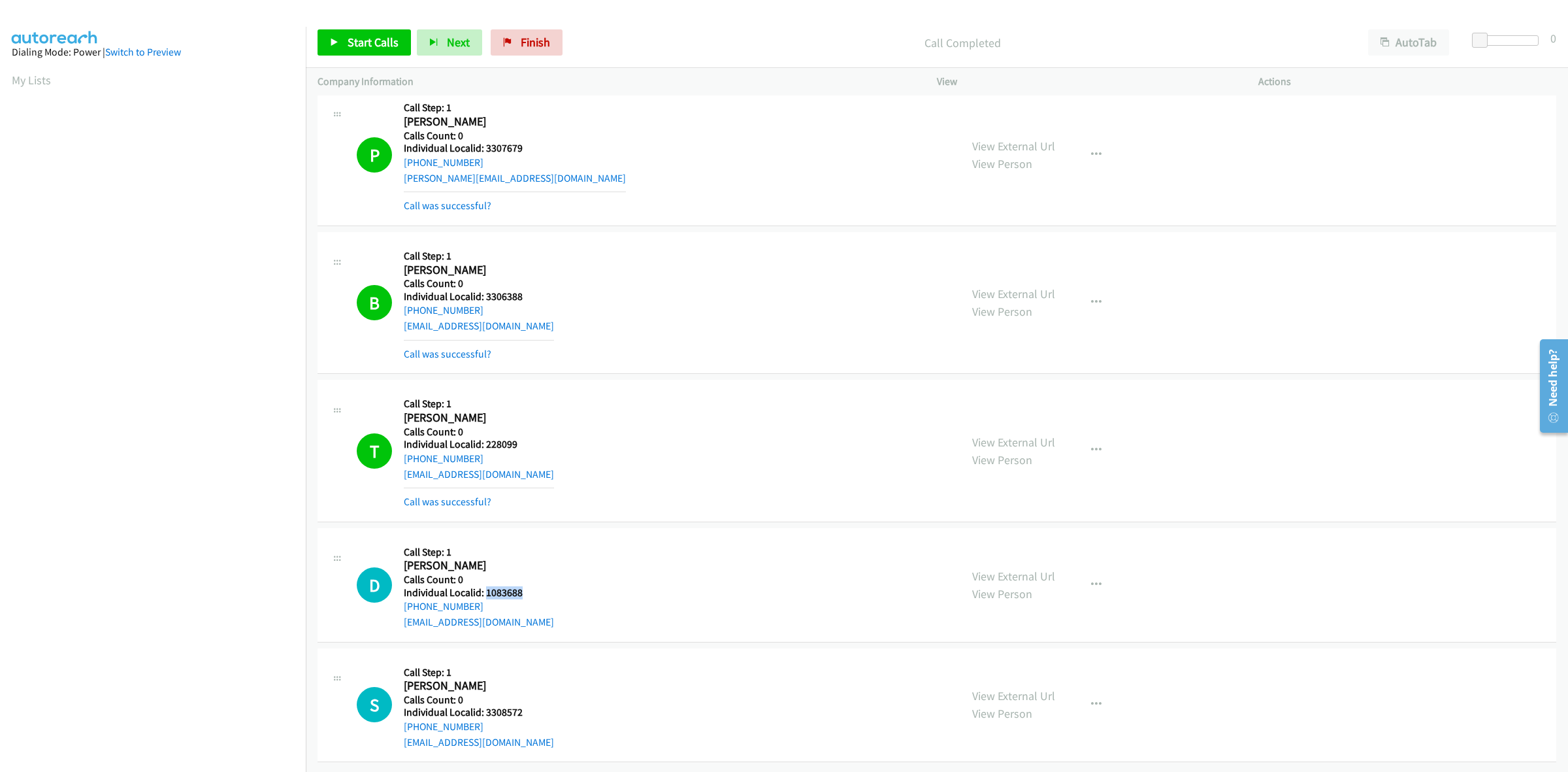
drag, startPoint x: 523, startPoint y: 579, endPoint x: 485, endPoint y: 579, distance: 38.0
click at [485, 579] on div "D Callback Scheduled Call Step: 1 Douglas Gardner America/Denver Calls Count: 0…" at bounding box center [653, 585] width 592 height 90
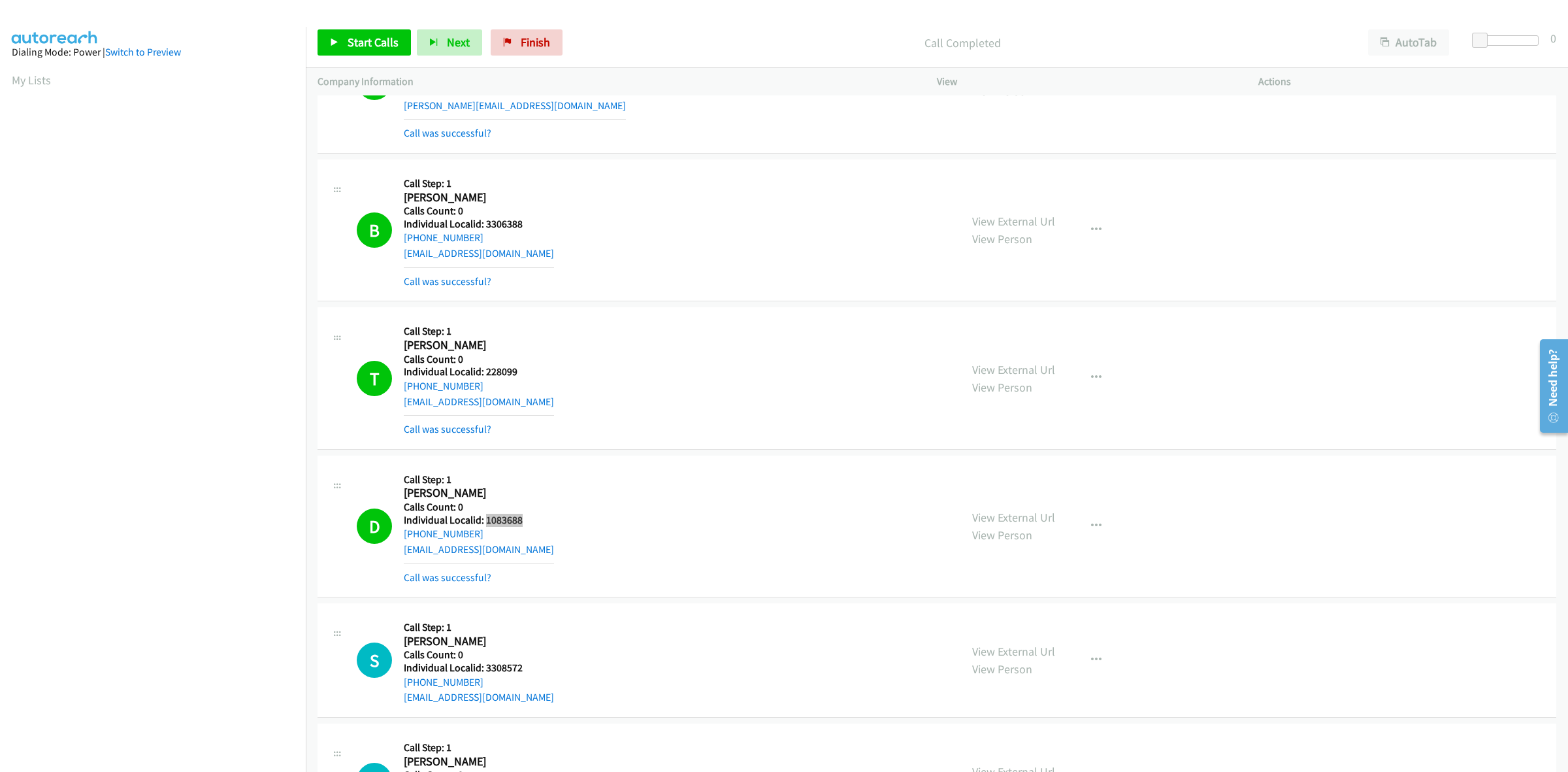
scroll to position [8198, 0]
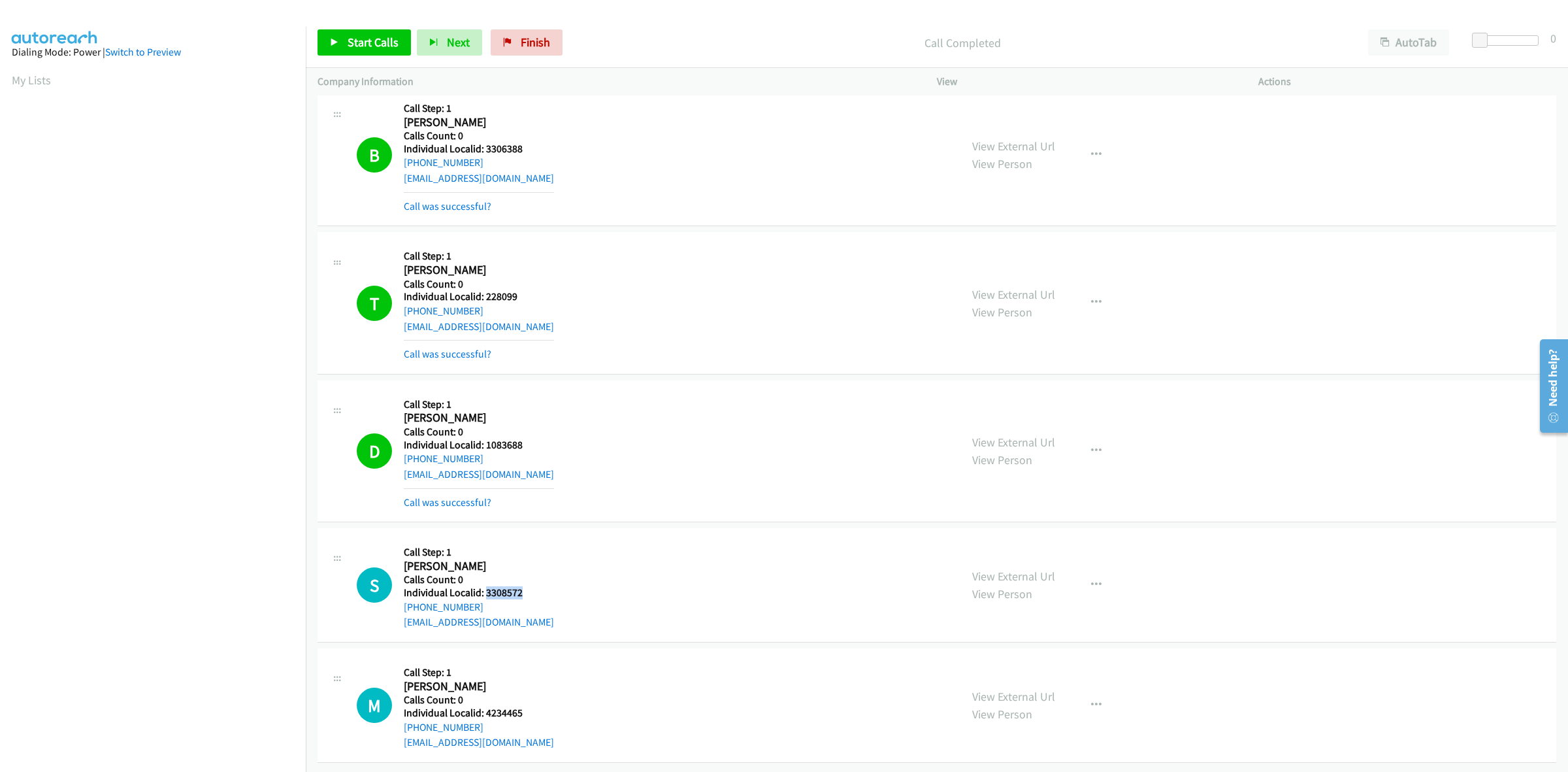
drag, startPoint x: 540, startPoint y: 575, endPoint x: 484, endPoint y: 580, distance: 56.2
click at [484, 580] on div "S Callback Scheduled Call Step: 1 Santhosh Kuppusamy America/Chicago Calls Coun…" at bounding box center [653, 585] width 592 height 90
drag, startPoint x: 544, startPoint y: 240, endPoint x: 567, endPoint y: 253, distance: 26.4
click at [544, 244] on div "T Callback Scheduled Call Step: 1 Thomas Berry America/Chicago Calls Count: 0 I…" at bounding box center [653, 302] width 592 height 118
drag, startPoint x: 492, startPoint y: 592, endPoint x: 400, endPoint y: 600, distance: 92.3
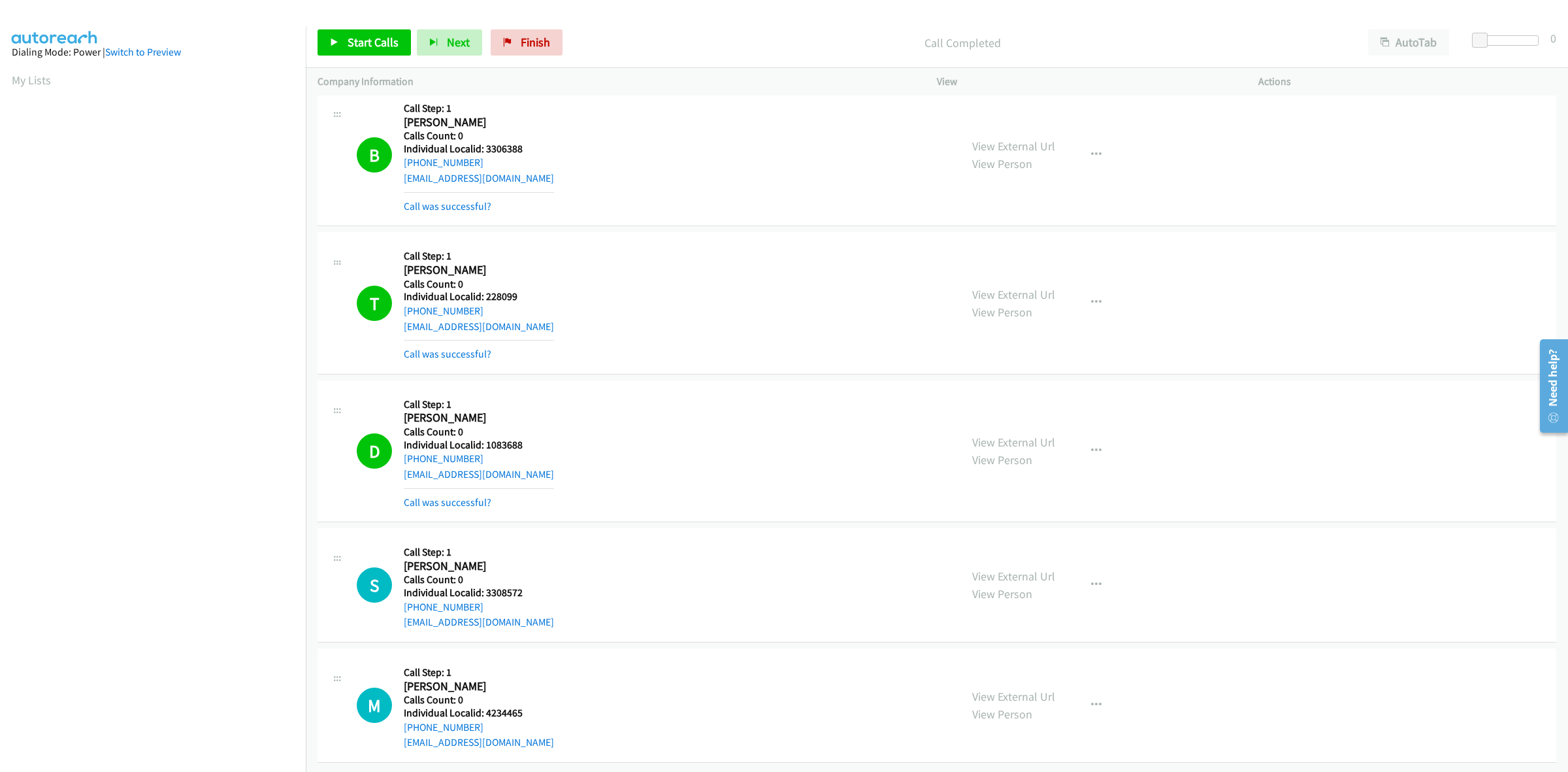
click at [400, 600] on div "S Callback Scheduled Call Step: 1 Santhosh Kuppusamy America/Chicago Calls Coun…" at bounding box center [653, 585] width 592 height 90
drag, startPoint x: 524, startPoint y: 583, endPoint x: 485, endPoint y: 581, distance: 39.1
click at [485, 581] on div "S Callback Scheduled Call Step: 1 Santhosh Kuppusamy America/Chicago Calls Coun…" at bounding box center [653, 585] width 592 height 90
drag, startPoint x: 530, startPoint y: 581, endPoint x: 485, endPoint y: 580, distance: 45.0
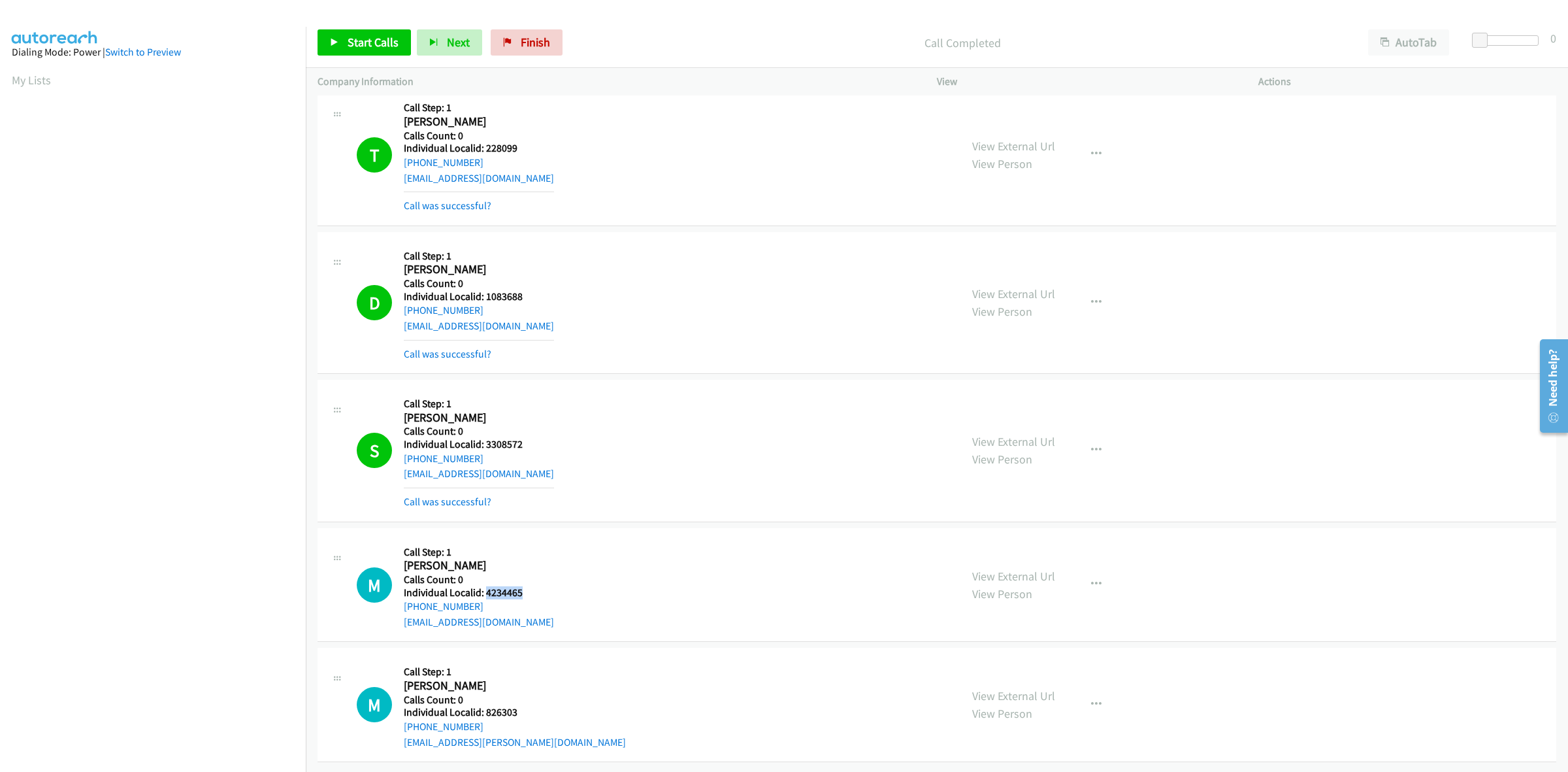
click at [485, 580] on div "M Callback Scheduled Call Step: 1 Matt Roth America/Chicago Calls Count: 0 Indi…" at bounding box center [653, 585] width 592 height 90
drag, startPoint x: 482, startPoint y: 595, endPoint x: 406, endPoint y: 591, distance: 76.1
click at [406, 599] on div "+1 608-214-4076" at bounding box center [479, 607] width 151 height 16
drag, startPoint x: 526, startPoint y: 581, endPoint x: 481, endPoint y: 584, distance: 45.1
click at [481, 587] on h5 "Individual Localid: 4234465" at bounding box center [479, 593] width 151 height 13
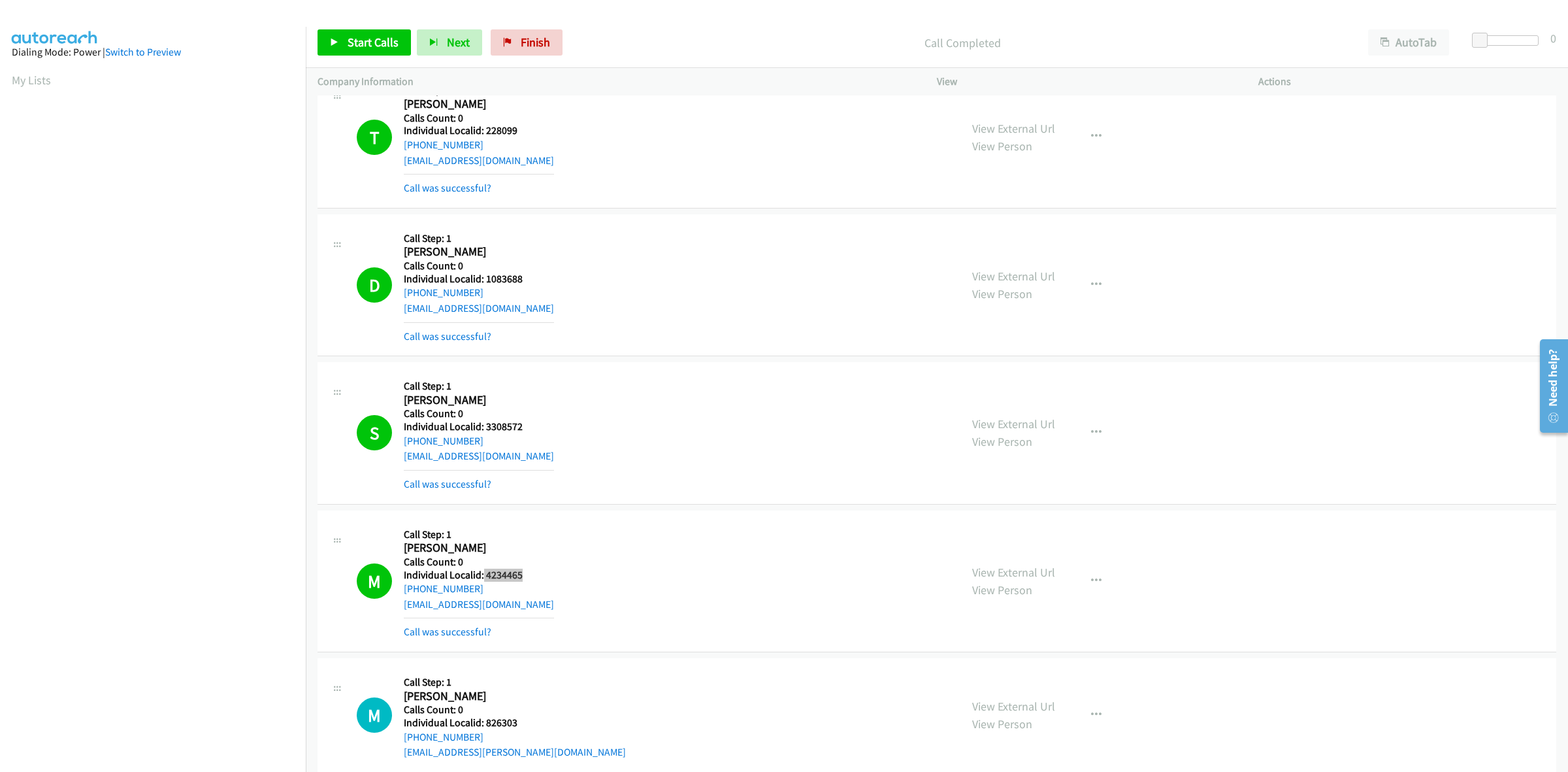
scroll to position [8374, 0]
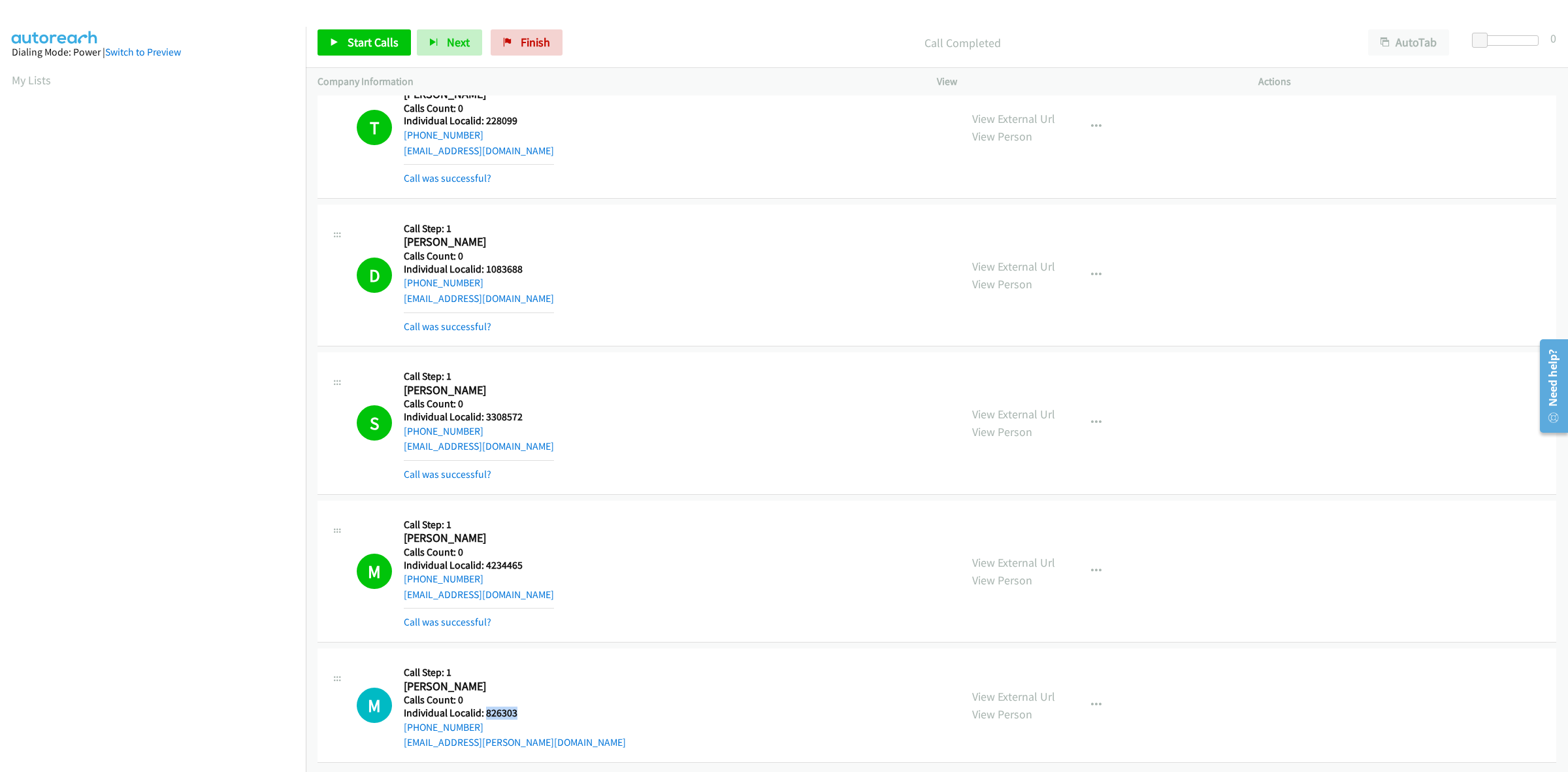
drag, startPoint x: 517, startPoint y: 701, endPoint x: 485, endPoint y: 698, distance: 32.1
click at [485, 706] on h5 "Individual Localid: 826303" at bounding box center [515, 713] width 222 height 13
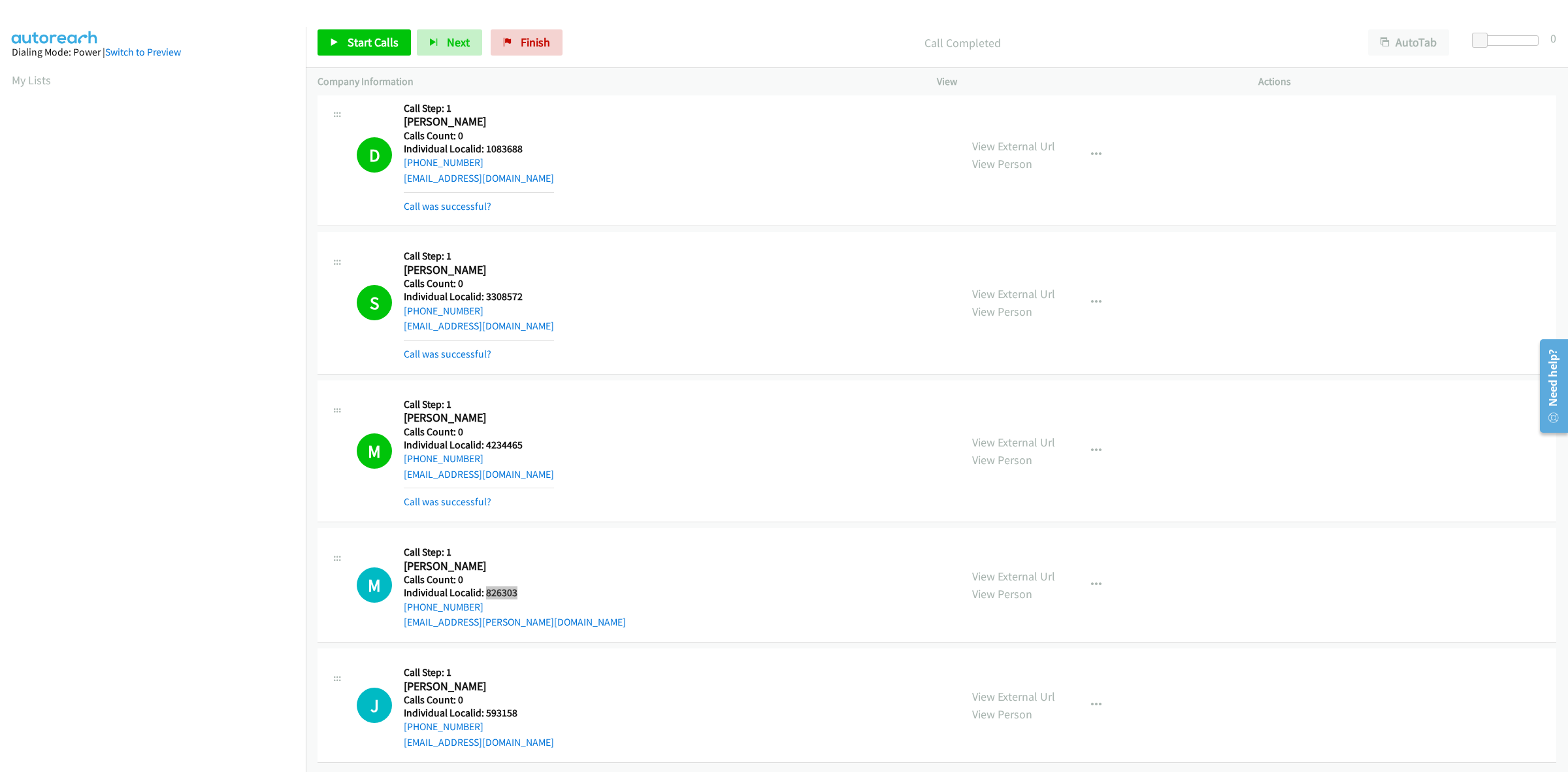
scroll to position [8494, 0]
click at [633, 563] on div "M Callback Scheduled Call Step: 1 Maverick Madsen America/Los_Angeles Calls Cou…" at bounding box center [653, 585] width 592 height 90
drag, startPoint x: 475, startPoint y: 591, endPoint x: 405, endPoint y: 594, distance: 70.1
click at [405, 599] on div "+1 619-977-3856" at bounding box center [515, 607] width 222 height 16
drag, startPoint x: 528, startPoint y: 586, endPoint x: 485, endPoint y: 579, distance: 43.6
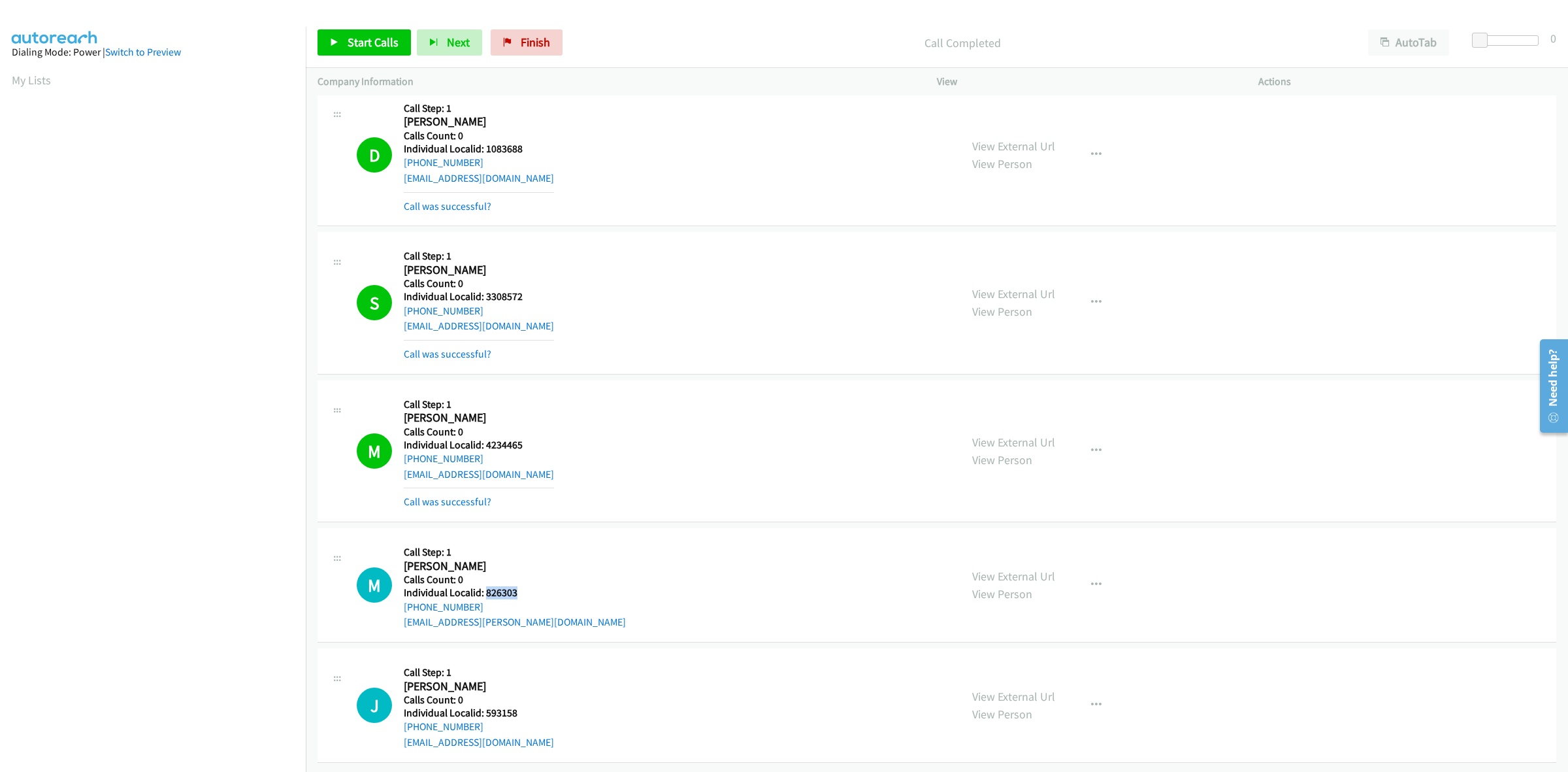
click at [485, 587] on h5 "Individual Localid: 826303" at bounding box center [515, 593] width 222 height 13
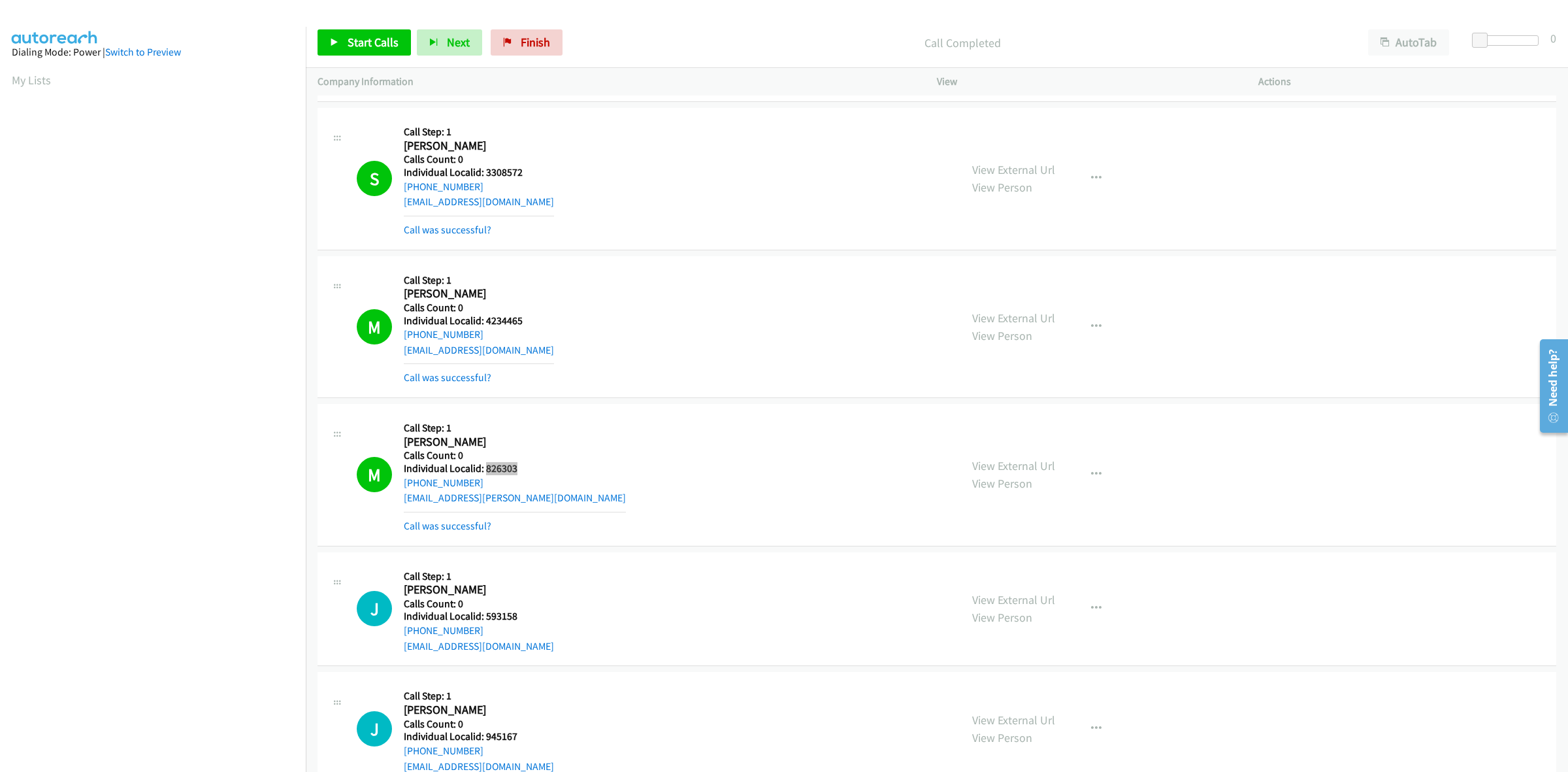
scroll to position [8642, 0]
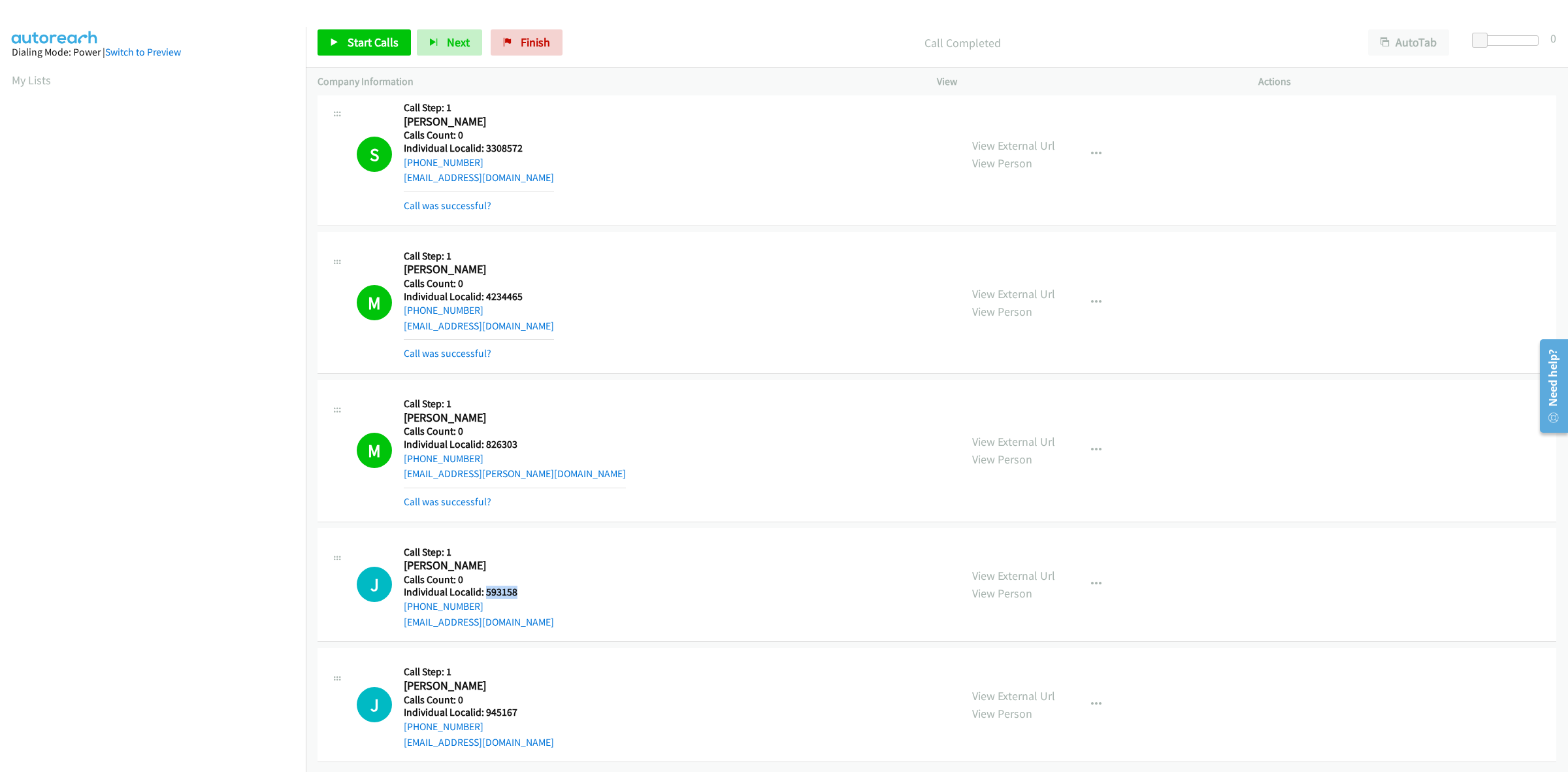
drag, startPoint x: 522, startPoint y: 577, endPoint x: 485, endPoint y: 579, distance: 37.1
click at [485, 579] on div "J Callback Scheduled Call Step: 1 Jeff Leonard America/Los_Angeles Calls Count:…" at bounding box center [653, 585] width 592 height 90
drag, startPoint x: 482, startPoint y: 589, endPoint x: 405, endPoint y: 602, distance: 78.1
click at [405, 602] on div "+1 949-795-4702" at bounding box center [479, 607] width 151 height 16
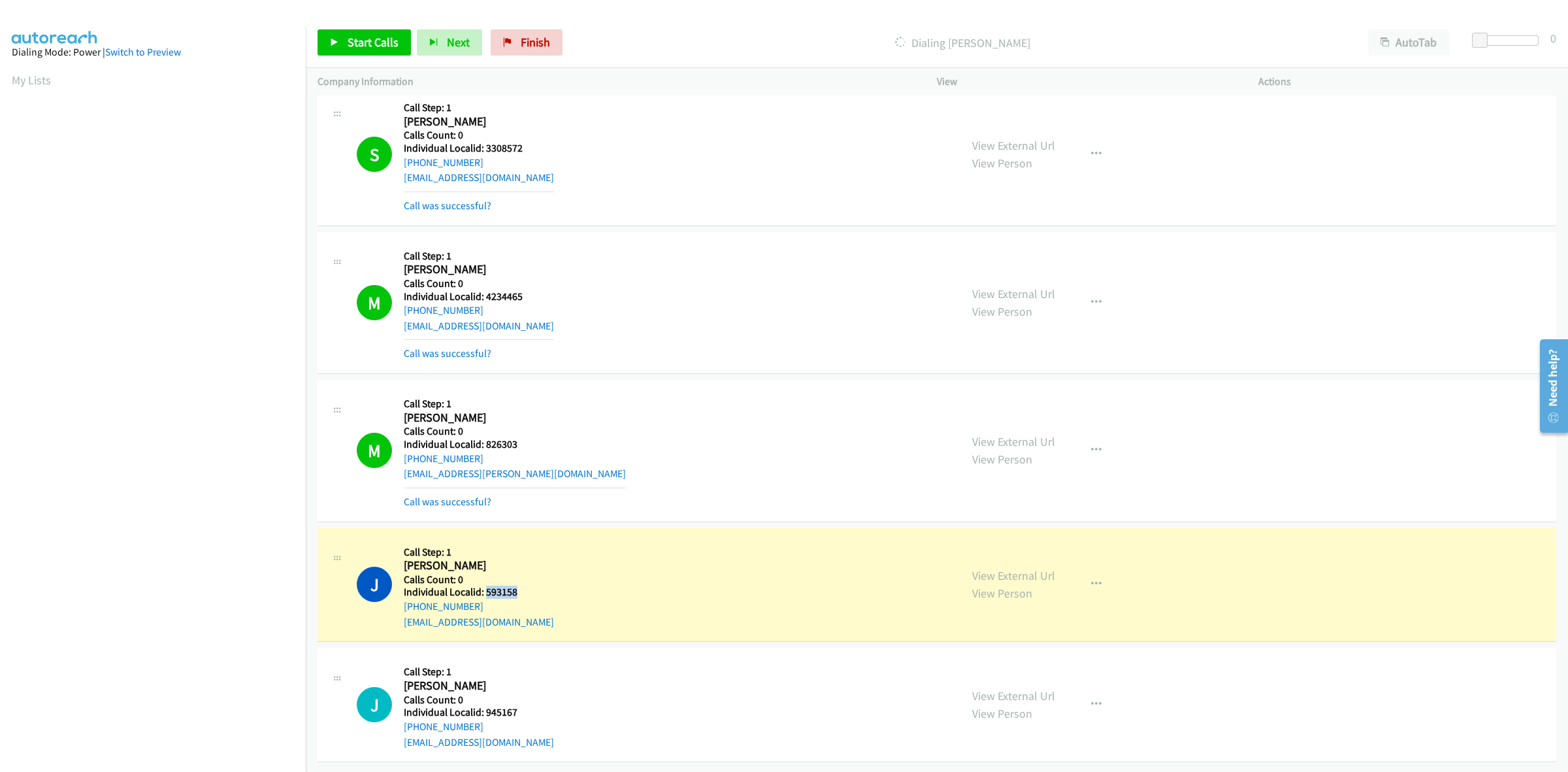
drag, startPoint x: 518, startPoint y: 579, endPoint x: 484, endPoint y: 577, distance: 34.1
click at [484, 577] on div "J Callback Scheduled Call Step: 1 Jeff Leonard America/Los_Angeles Calls Count:…" at bounding box center [653, 585] width 592 height 90
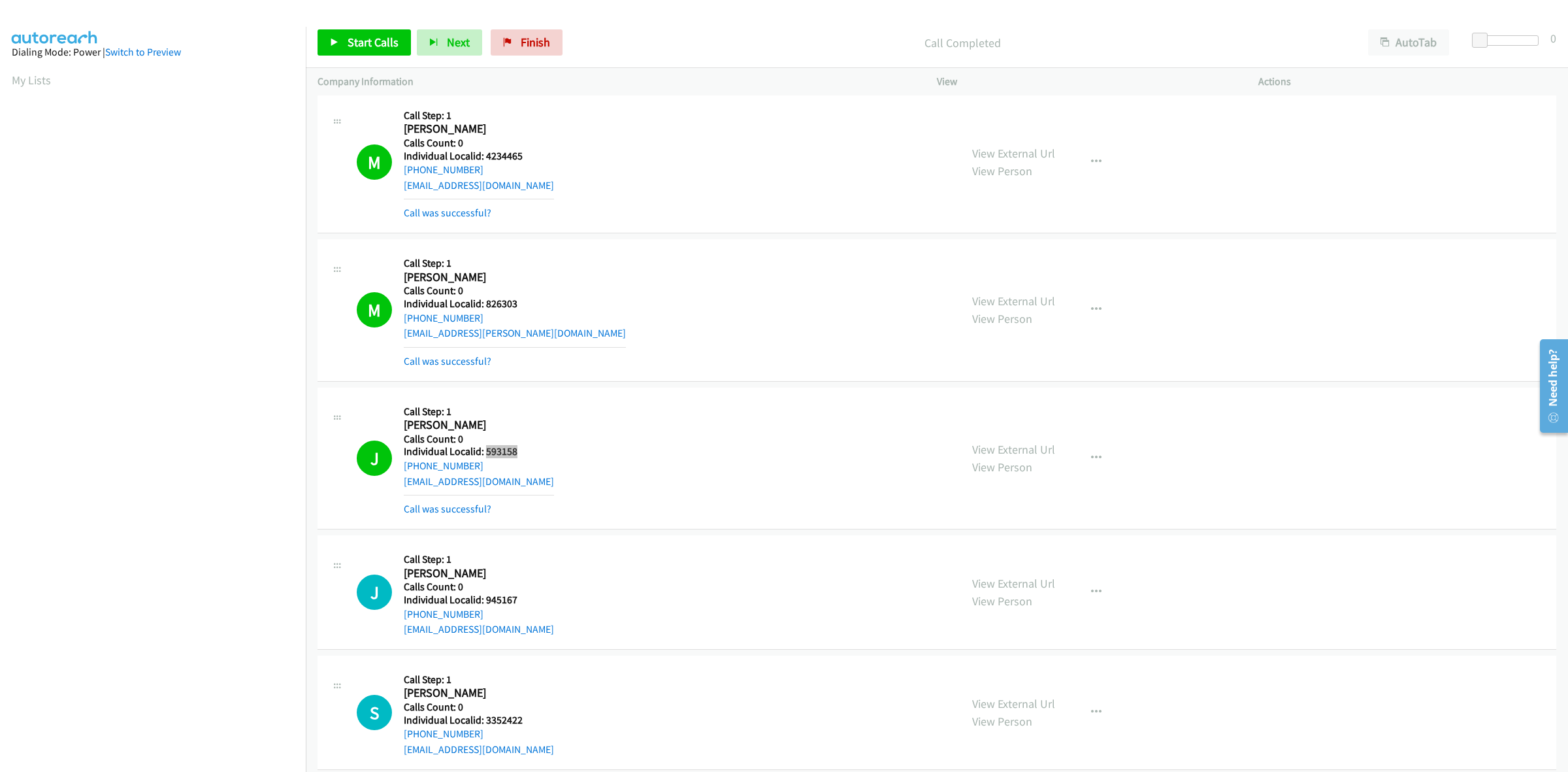
scroll to position [8790, 0]
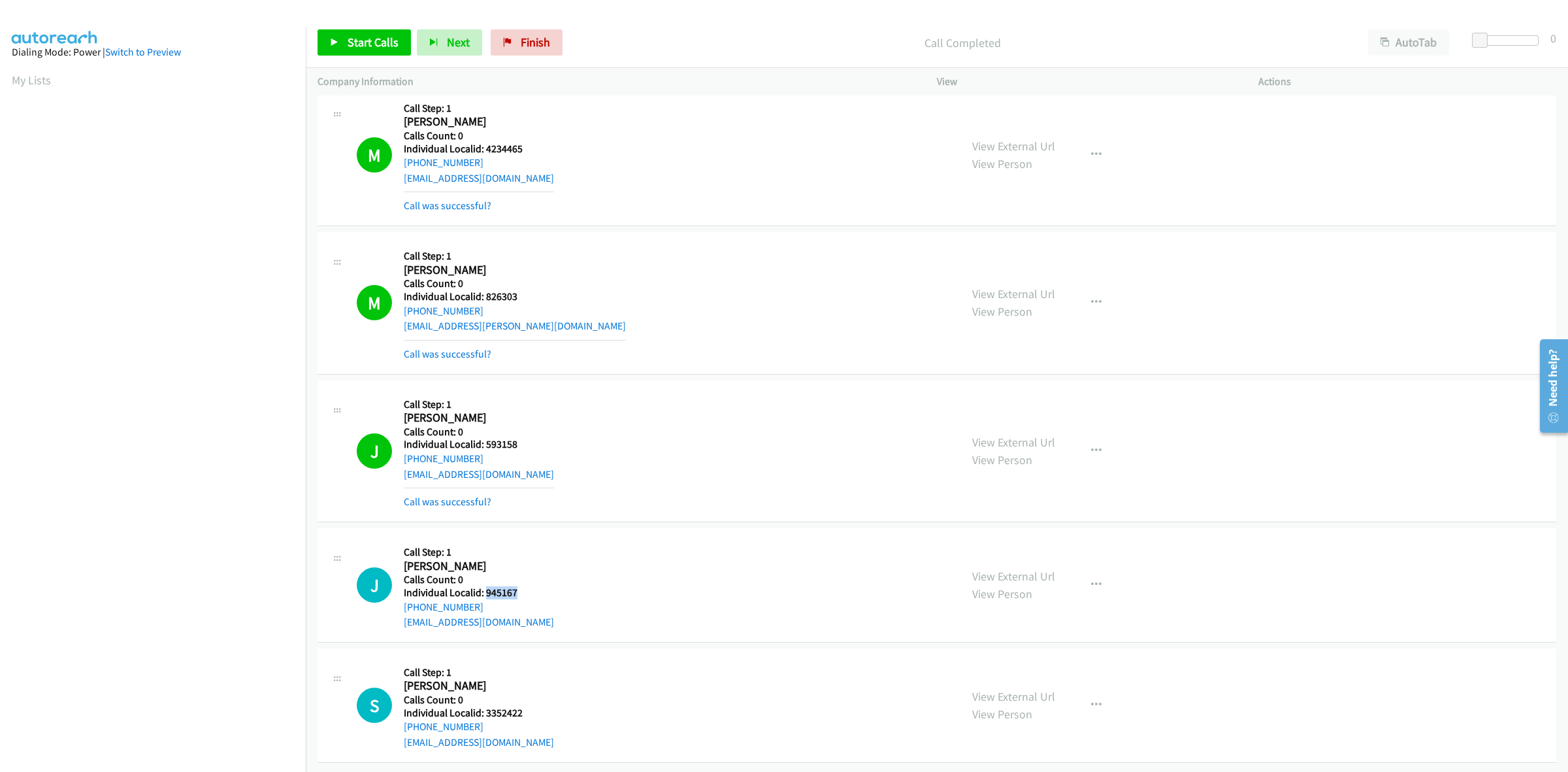
drag, startPoint x: 507, startPoint y: 579, endPoint x: 484, endPoint y: 580, distance: 23.0
click at [484, 580] on div "J Callback Scheduled Call Step: 1 Jeff Zeliadt America/Phoenix Calls Count: 0 I…" at bounding box center [653, 585] width 592 height 90
drag, startPoint x: 479, startPoint y: 590, endPoint x: 399, endPoint y: 599, distance: 80.5
click at [399, 599] on div "J Callback Scheduled Call Step: 1 Jeff Zeliadt America/Phoenix Calls Count: 0 I…" at bounding box center [653, 585] width 592 height 90
drag, startPoint x: 517, startPoint y: 580, endPoint x: 485, endPoint y: 580, distance: 32.0
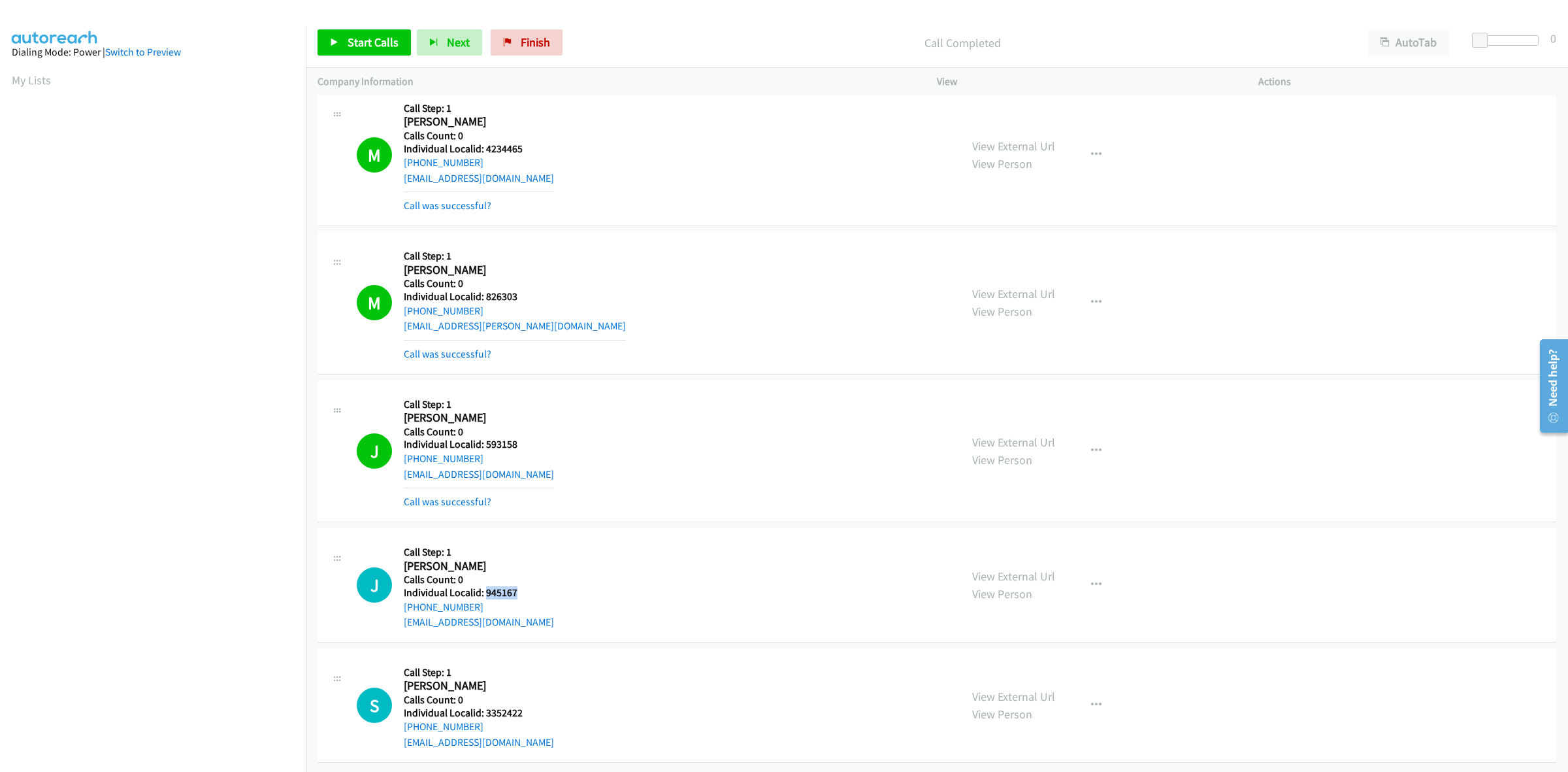
click at [485, 580] on div "J Callback Scheduled Call Step: 1 Jeff Zeliadt America/Phoenix Calls Count: 0 I…" at bounding box center [653, 585] width 592 height 90
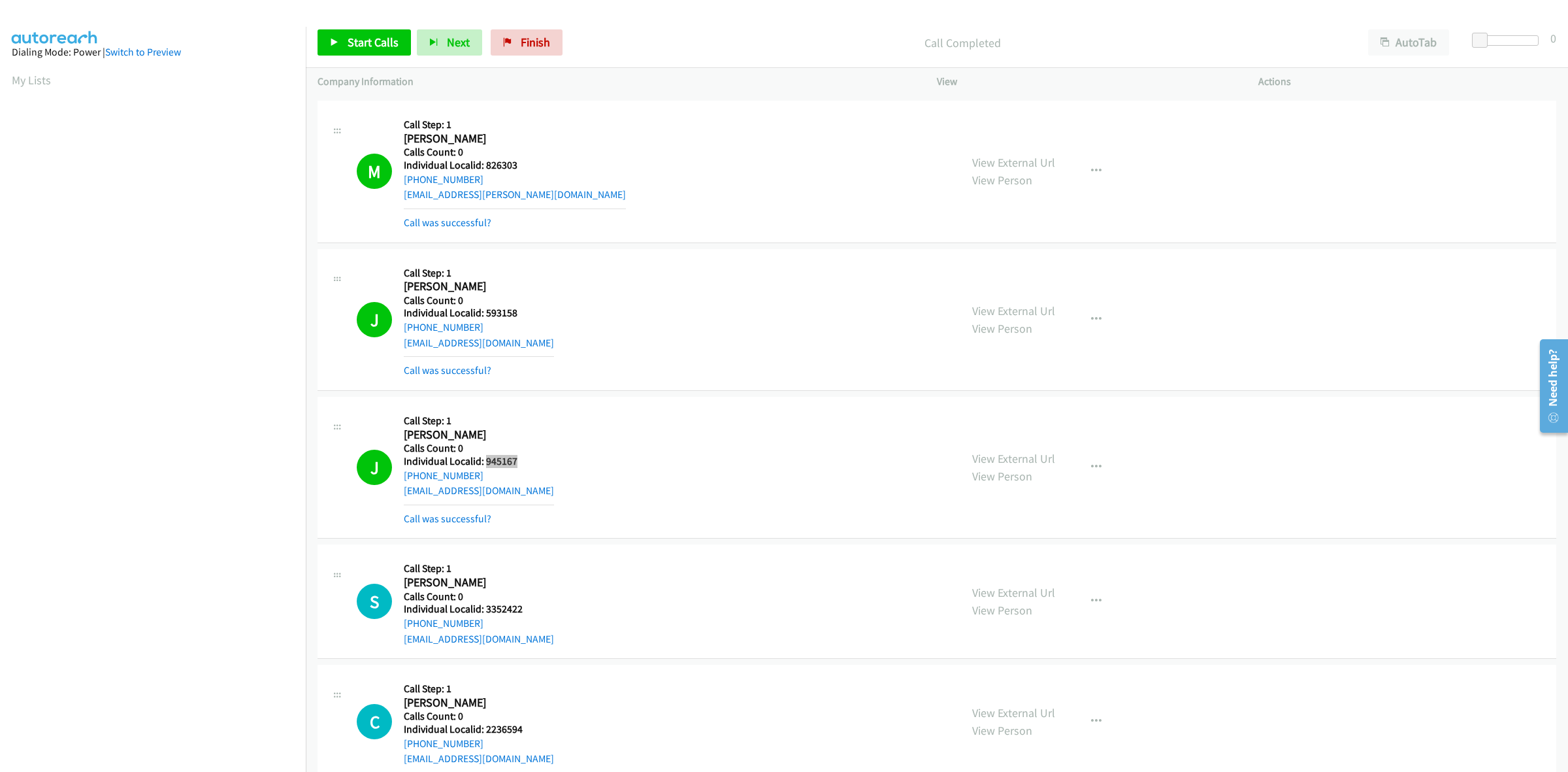
scroll to position [8938, 0]
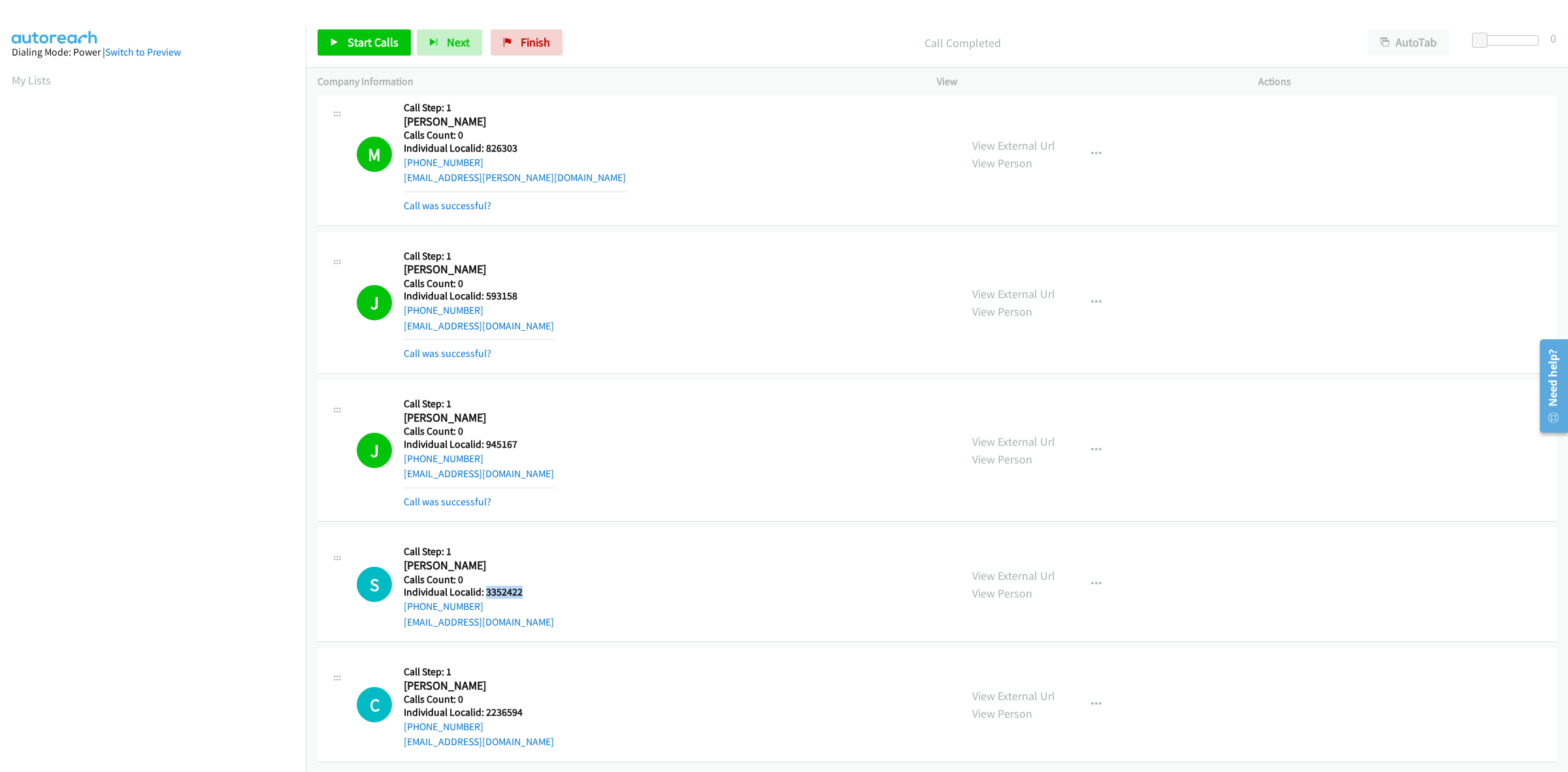
drag, startPoint x: 524, startPoint y: 581, endPoint x: 485, endPoint y: 581, distance: 39.0
click at [485, 581] on div "S Callback Scheduled Call Step: 1 Steven Kindle America/New_York Calls Count: 0…" at bounding box center [653, 584] width 592 height 90
drag, startPoint x: 484, startPoint y: 593, endPoint x: 400, endPoint y: 598, distance: 84.1
click at [400, 598] on div "S Callback Scheduled Call Step: 1 Steven Kindle America/New_York Calls Count: 0…" at bounding box center [653, 584] width 592 height 90
drag, startPoint x: 524, startPoint y: 579, endPoint x: 486, endPoint y: 581, distance: 38.1
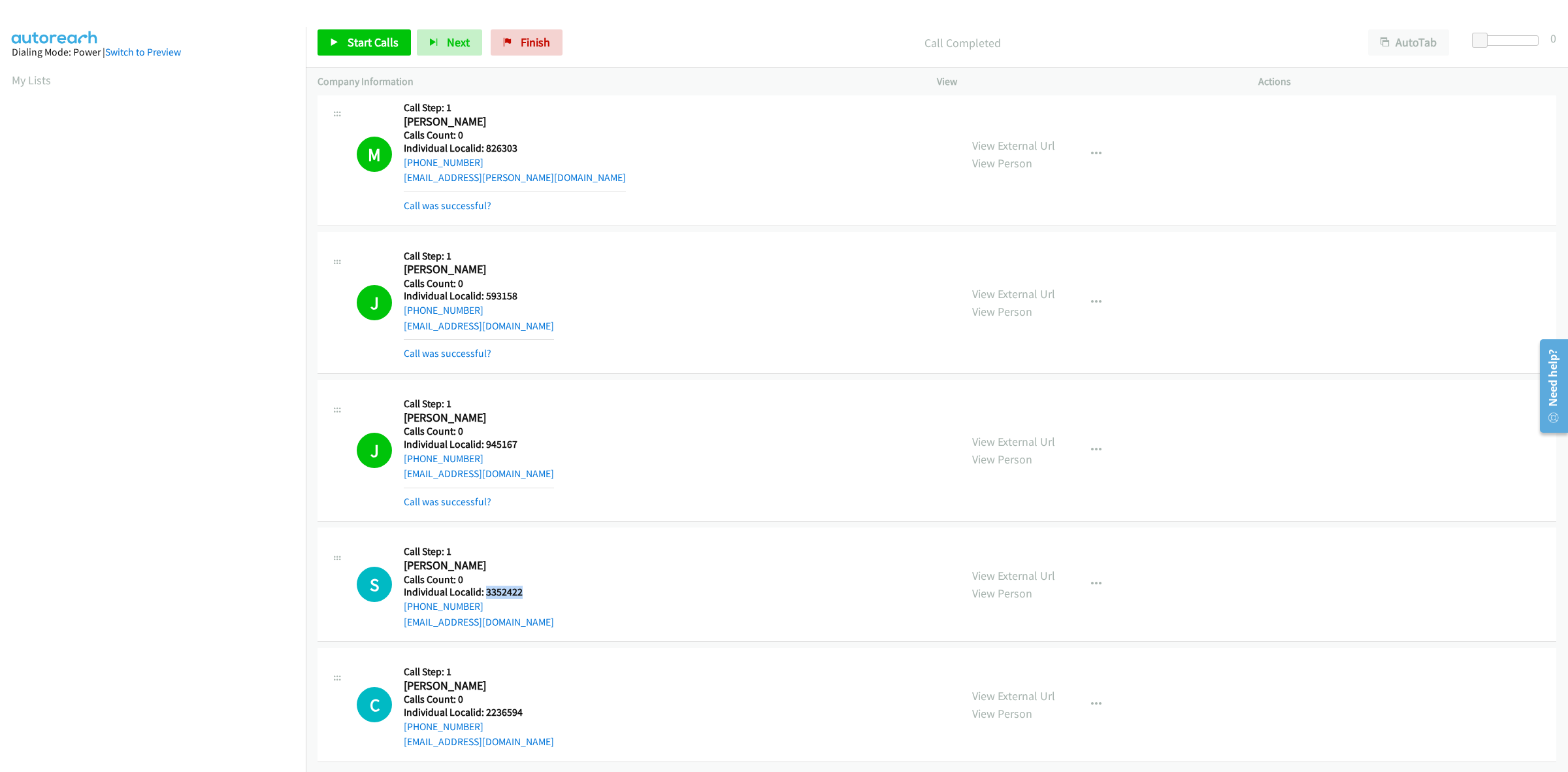
click at [486, 581] on div "S Callback Scheduled Call Step: 1 Steven Kindle America/New_York Calls Count: 0…" at bounding box center [653, 584] width 592 height 90
drag, startPoint x: 530, startPoint y: 583, endPoint x: 484, endPoint y: 583, distance: 46.0
click at [484, 587] on h5 "Individual Localid: 2236594" at bounding box center [479, 593] width 151 height 13
drag, startPoint x: 661, startPoint y: 537, endPoint x: 537, endPoint y: 565, distance: 127.1
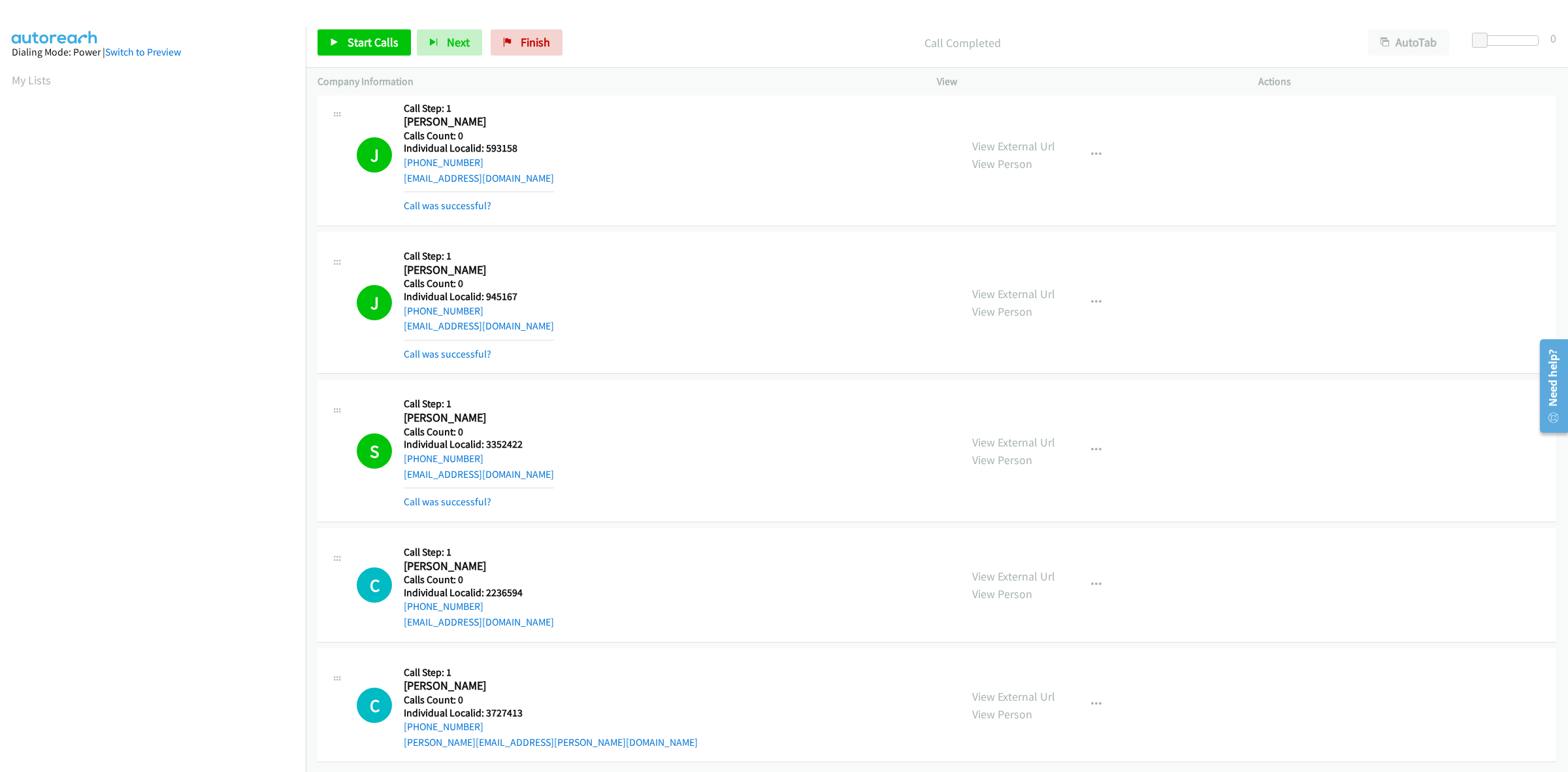
click at [660, 540] on div "C Callback Scheduled Call Step: 1 Clarence Beaudette America/New_York Calls Cou…" at bounding box center [653, 585] width 592 height 90
drag, startPoint x: 480, startPoint y: 596, endPoint x: 402, endPoint y: 593, distance: 78.1
click at [402, 593] on div "C Callback Scheduled Call Step: 1 Clarence Beaudette America/New_York Calls Cou…" at bounding box center [653, 585] width 592 height 90
drag, startPoint x: 526, startPoint y: 581, endPoint x: 485, endPoint y: 579, distance: 41.0
click at [485, 587] on h5 "Individual Localid: 2236594" at bounding box center [479, 593] width 151 height 13
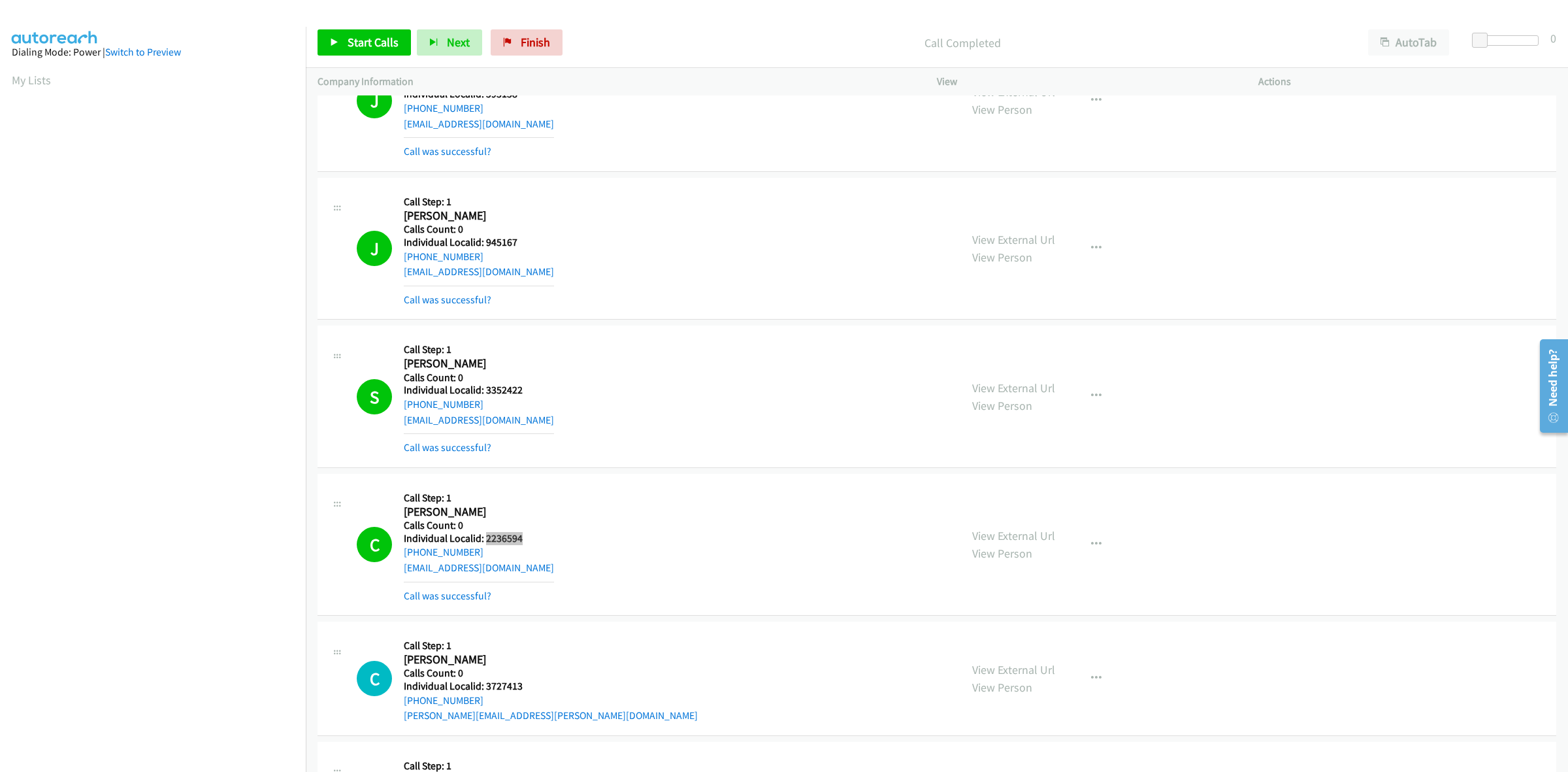
scroll to position [9235, 0]
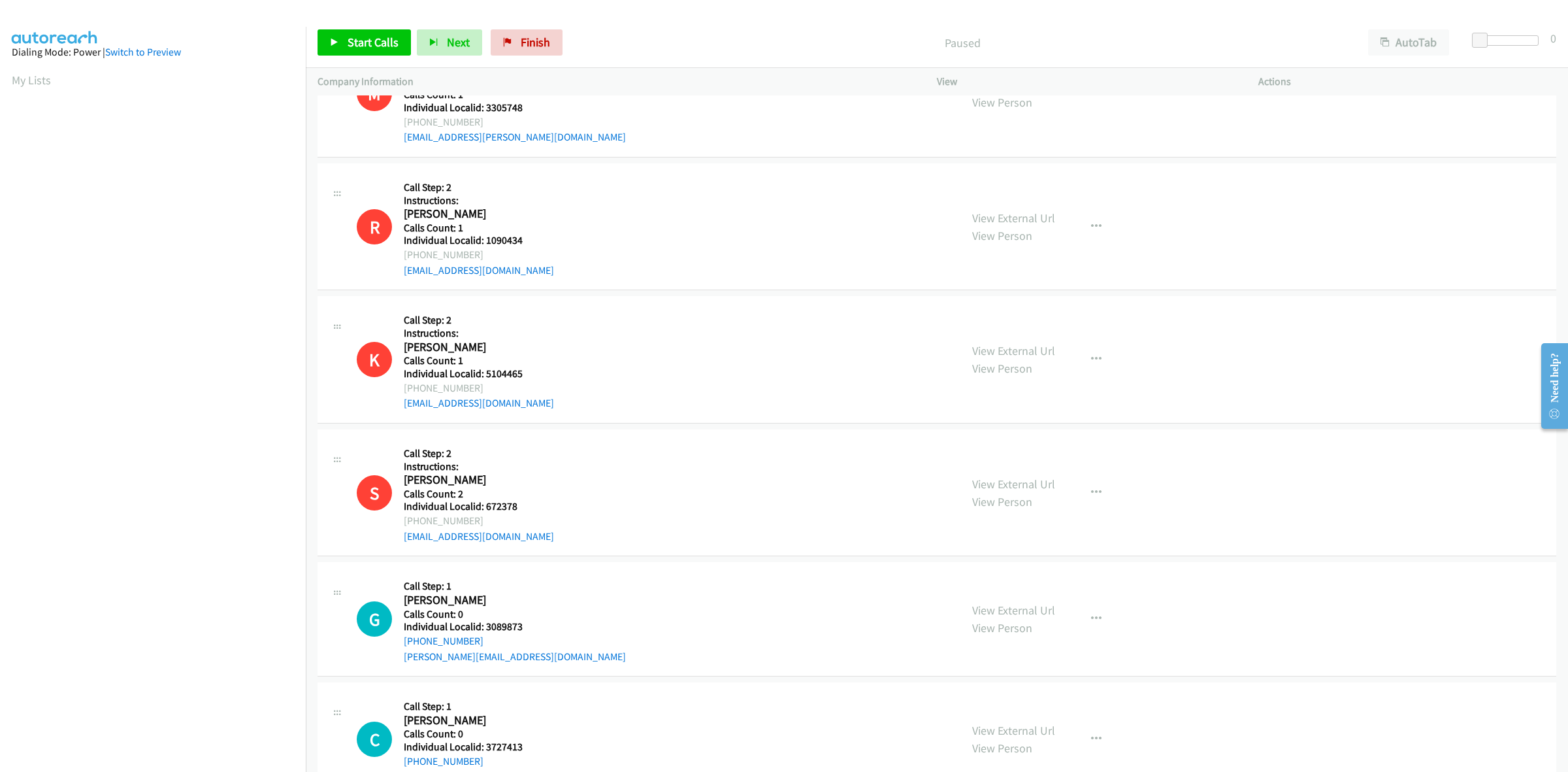
scroll to position [3280, 0]
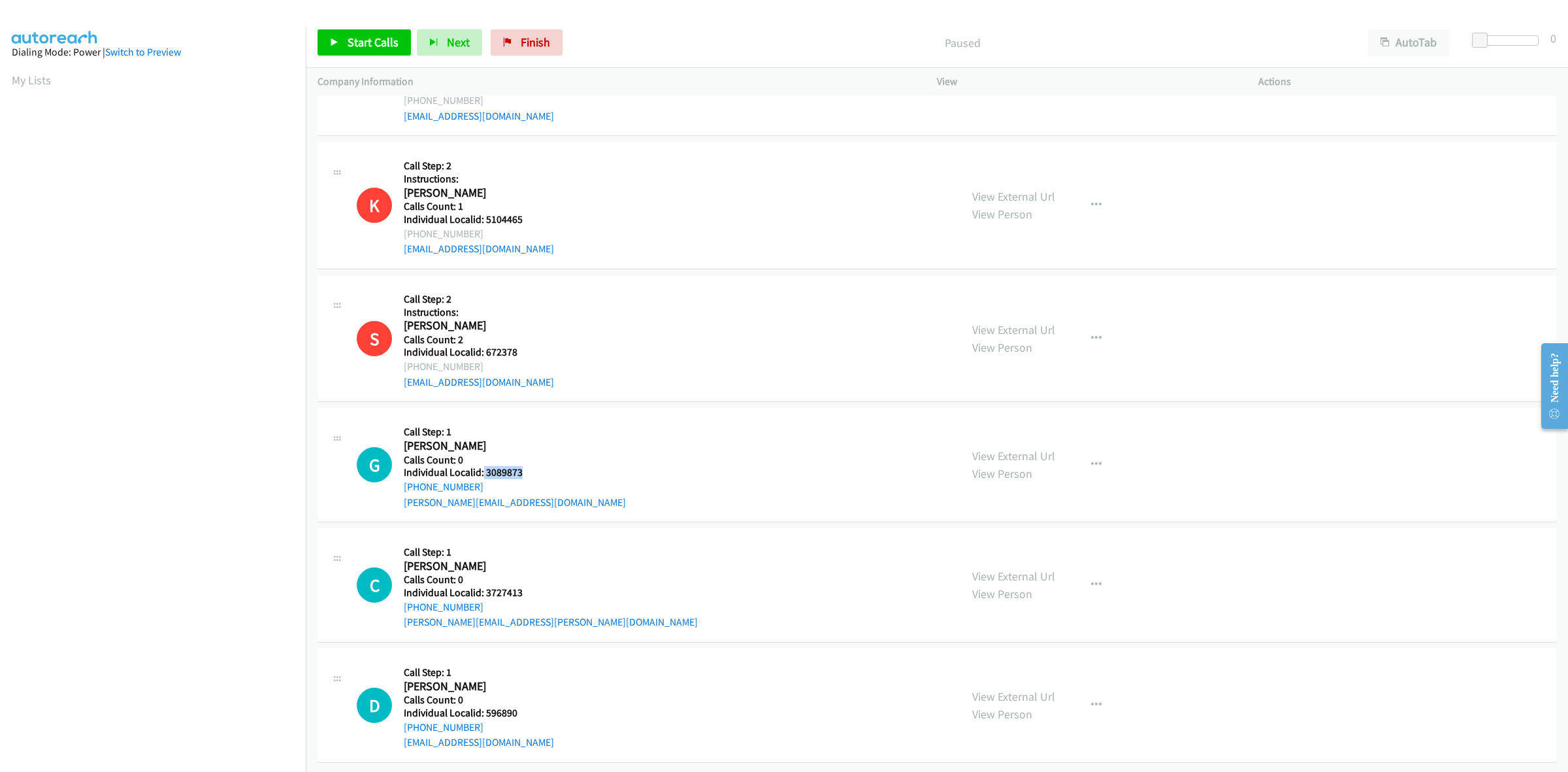
drag, startPoint x: 524, startPoint y: 457, endPoint x: 482, endPoint y: 458, distance: 42.0
click at [482, 466] on h5 "Individual Localid: 3089873" at bounding box center [515, 472] width 222 height 13
copy h5 "3089873"
click at [596, 419] on div "G Callback Scheduled Call Step: 1 [PERSON_NAME] America/[GEOGRAPHIC_DATA] Calls…" at bounding box center [653, 464] width 592 height 90
drag, startPoint x: 484, startPoint y: 472, endPoint x: 395, endPoint y: 479, distance: 89.3
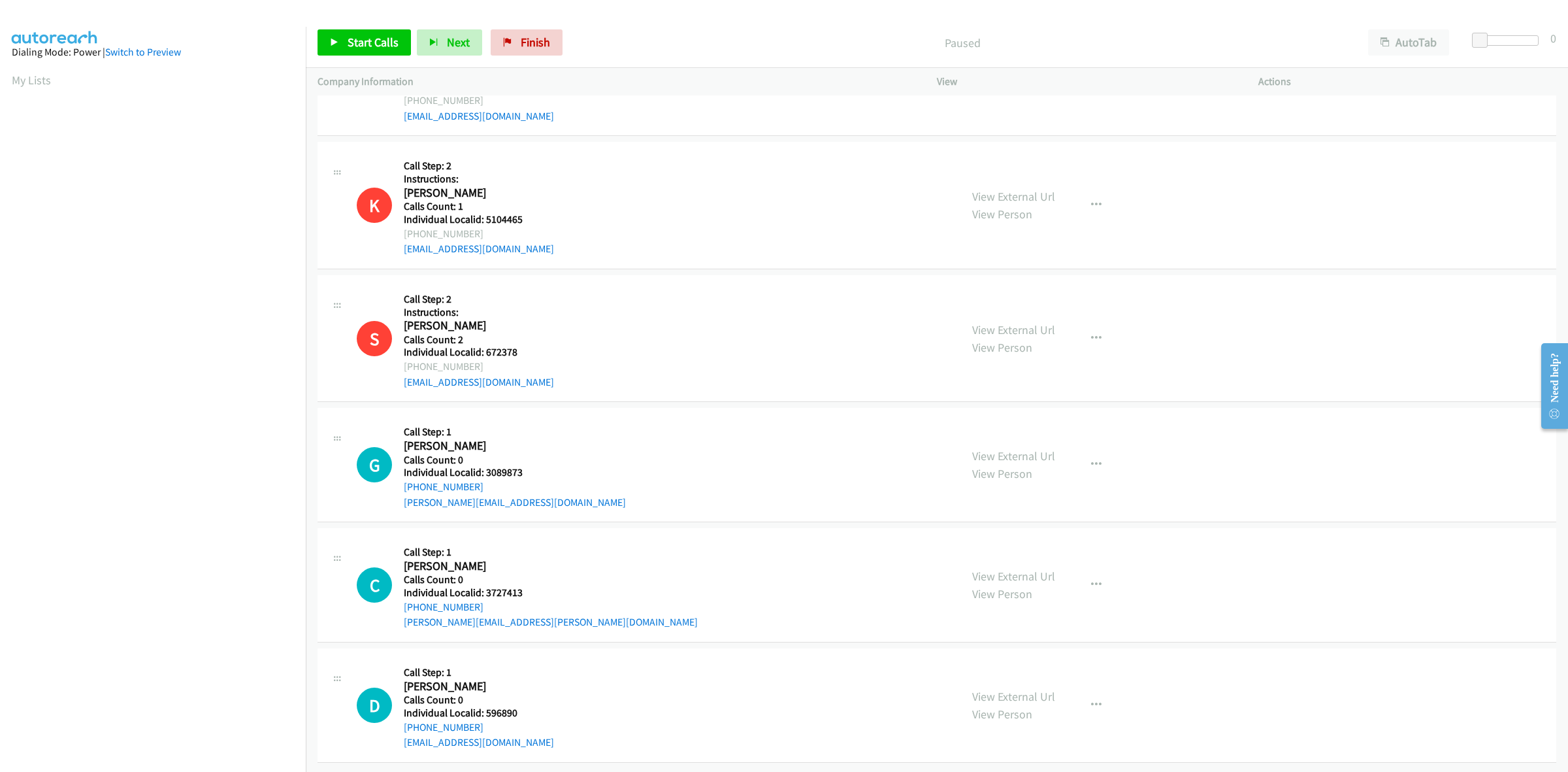
click at [395, 479] on div "G Callback Scheduled Call Step: 1 [PERSON_NAME] America/[GEOGRAPHIC_DATA] Calls…" at bounding box center [653, 464] width 592 height 90
copy link "[PHONE_NUMBER]"
drag, startPoint x: 523, startPoint y: 461, endPoint x: 485, endPoint y: 459, distance: 38.1
click at [485, 466] on h5 "Individual Localid: 3089873" at bounding box center [515, 472] width 222 height 13
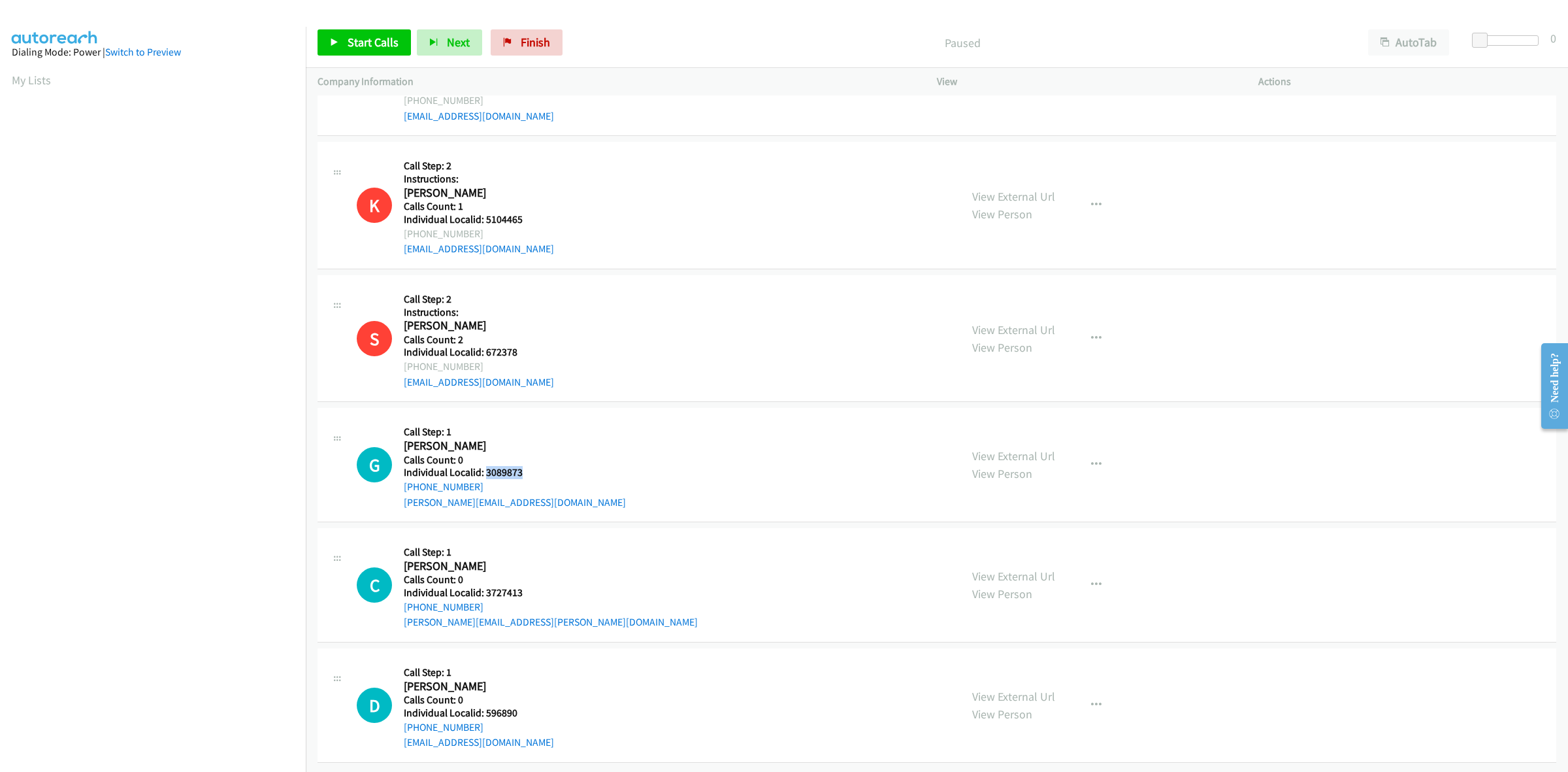
copy h5 "3089873"
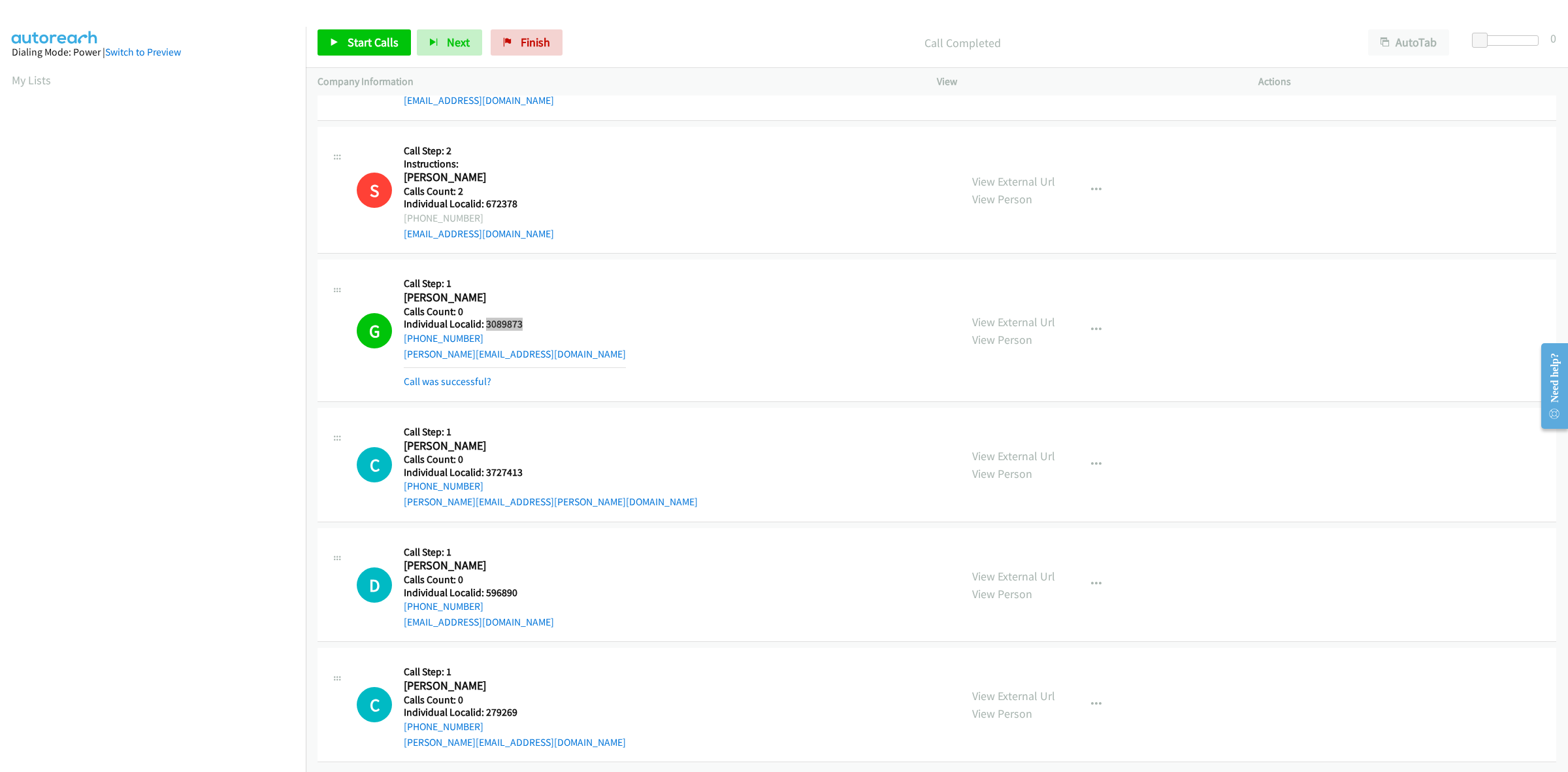
scroll to position [3428, 0]
drag, startPoint x: 523, startPoint y: 459, endPoint x: 485, endPoint y: 459, distance: 38.0
click at [485, 466] on h5 "Individual Localid: 3727413" at bounding box center [551, 472] width 294 height 13
copy h5 "3727413"
click at [1094, 452] on button "button" at bounding box center [1097, 465] width 35 height 27
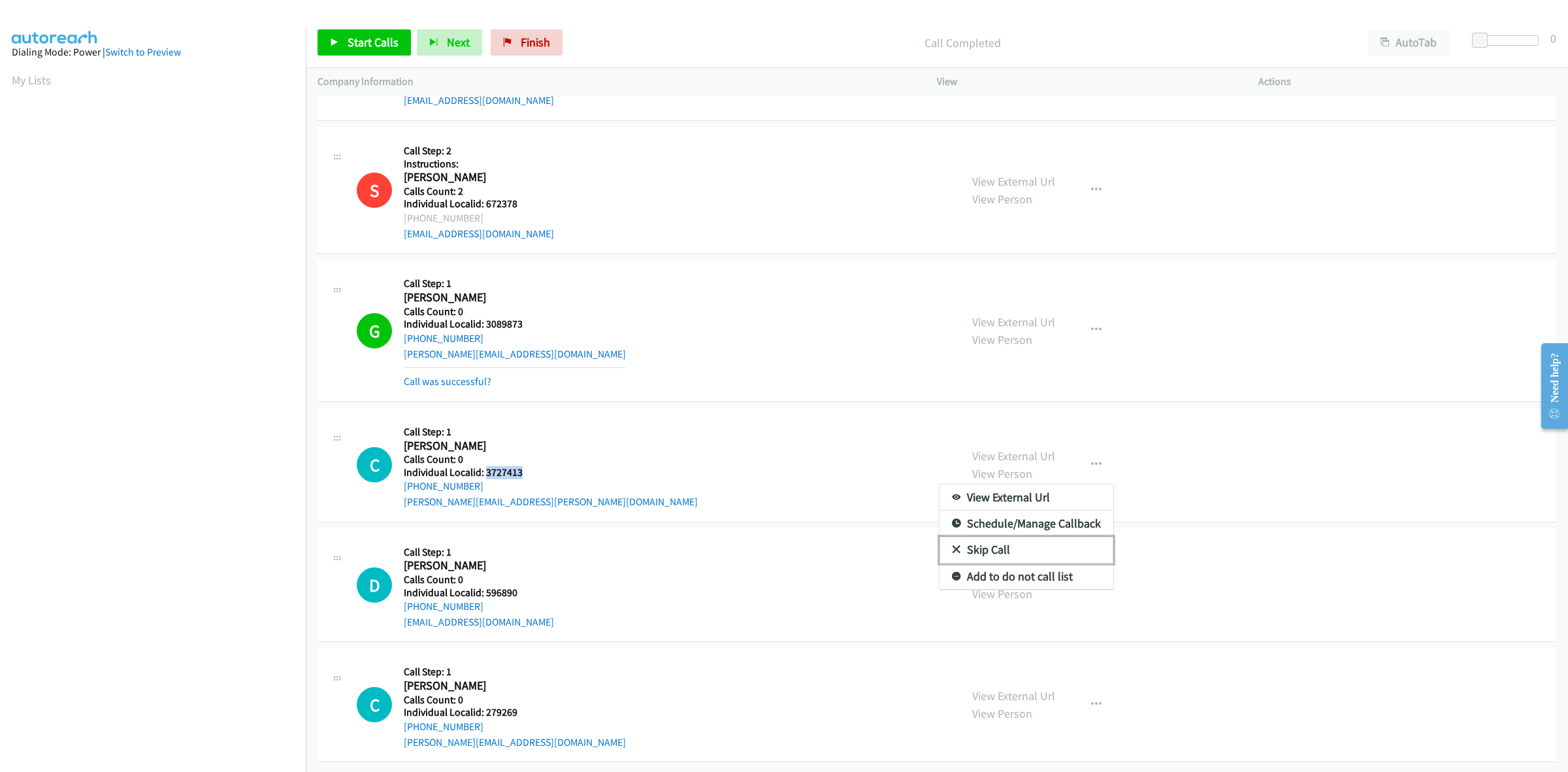
click at [1021, 537] on link "Skip Call" at bounding box center [1027, 550] width 174 height 27
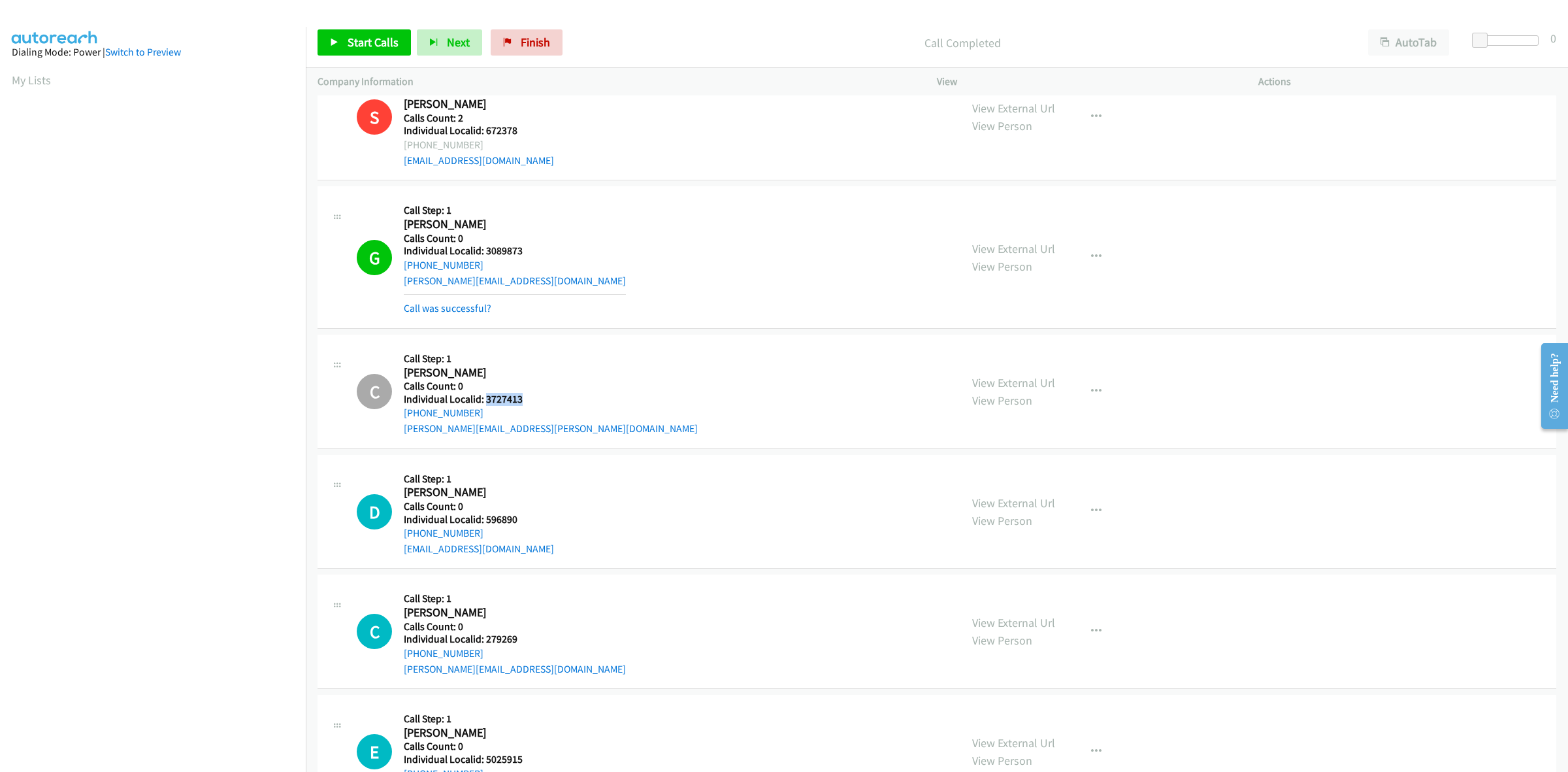
scroll to position [3548, 0]
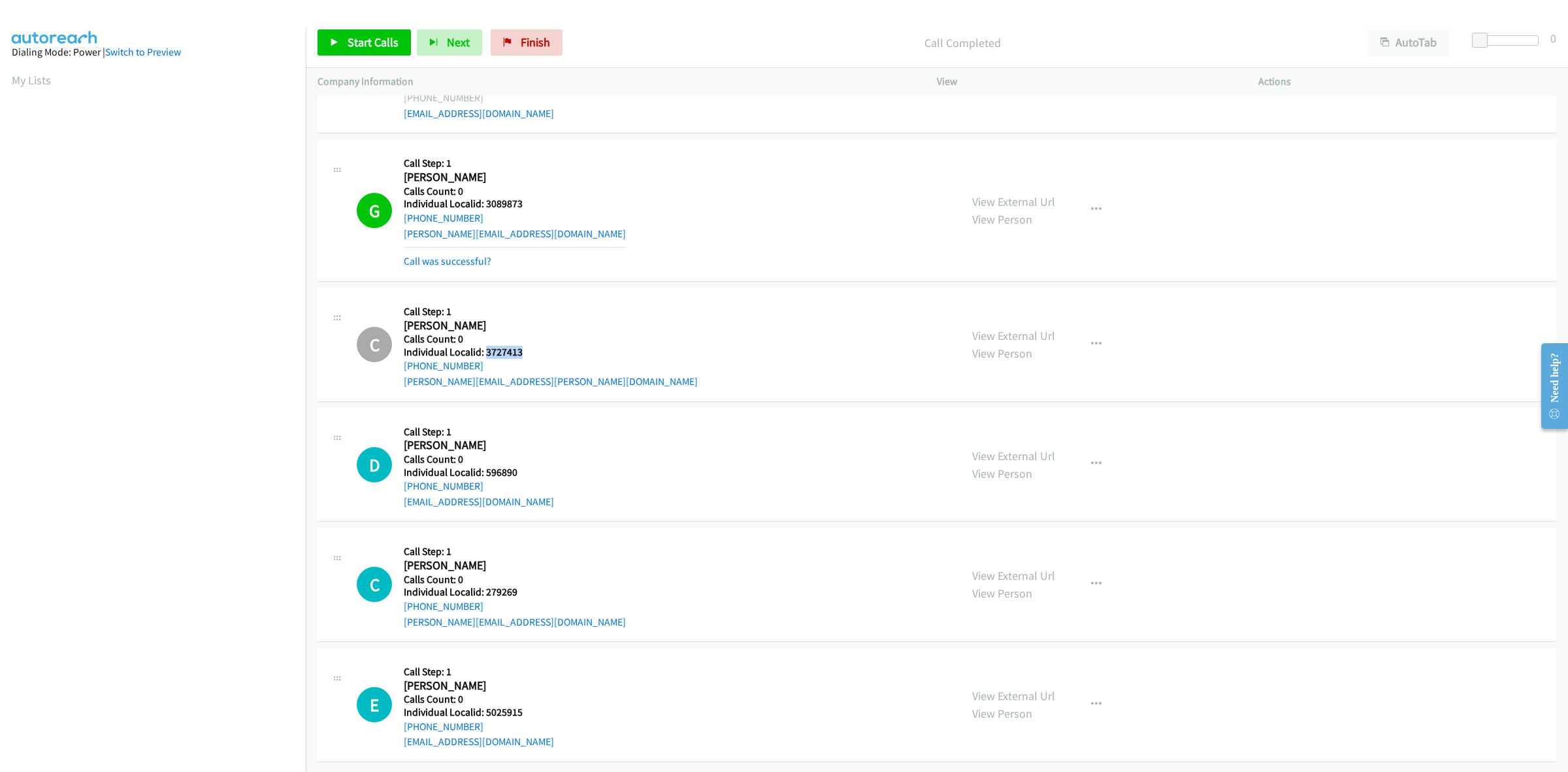
drag, startPoint x: 533, startPoint y: 469, endPoint x: 492, endPoint y: 462, distance: 41.6
click at [492, 462] on div "Callback Scheduled Call Step: 1 [PERSON_NAME] America/Los_Angeles Calls Count: …" at bounding box center [479, 464] width 151 height 90
click at [526, 466] on h5 "Individual Localid: 596890" at bounding box center [479, 472] width 151 height 13
drag, startPoint x: 520, startPoint y: 459, endPoint x: 485, endPoint y: 456, distance: 35.1
click at [485, 466] on h5 "Individual Localid: 596890" at bounding box center [479, 472] width 151 height 13
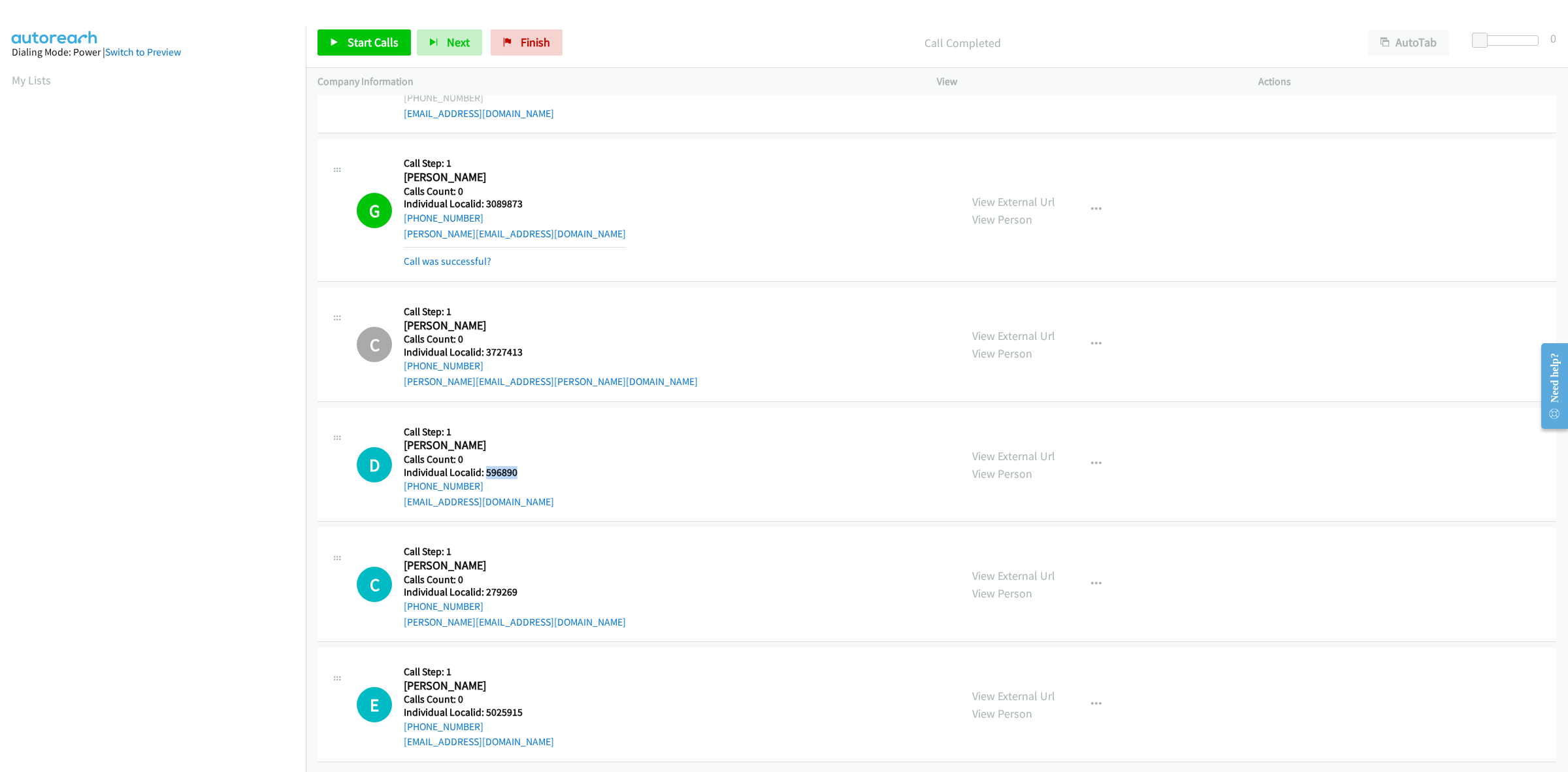
copy h5 "596890"
click at [600, 420] on div "D Callback Scheduled Call Step: 1 [PERSON_NAME] America/Los_Angeles Calls Count…" at bounding box center [653, 464] width 592 height 90
drag, startPoint x: 480, startPoint y: 478, endPoint x: 397, endPoint y: 476, distance: 83.0
click at [397, 476] on div "D Callback Scheduled Call Step: 1 [PERSON_NAME] America/Los_Angeles Calls Count…" at bounding box center [653, 464] width 592 height 90
copy link "[PHONE_NUMBER]"
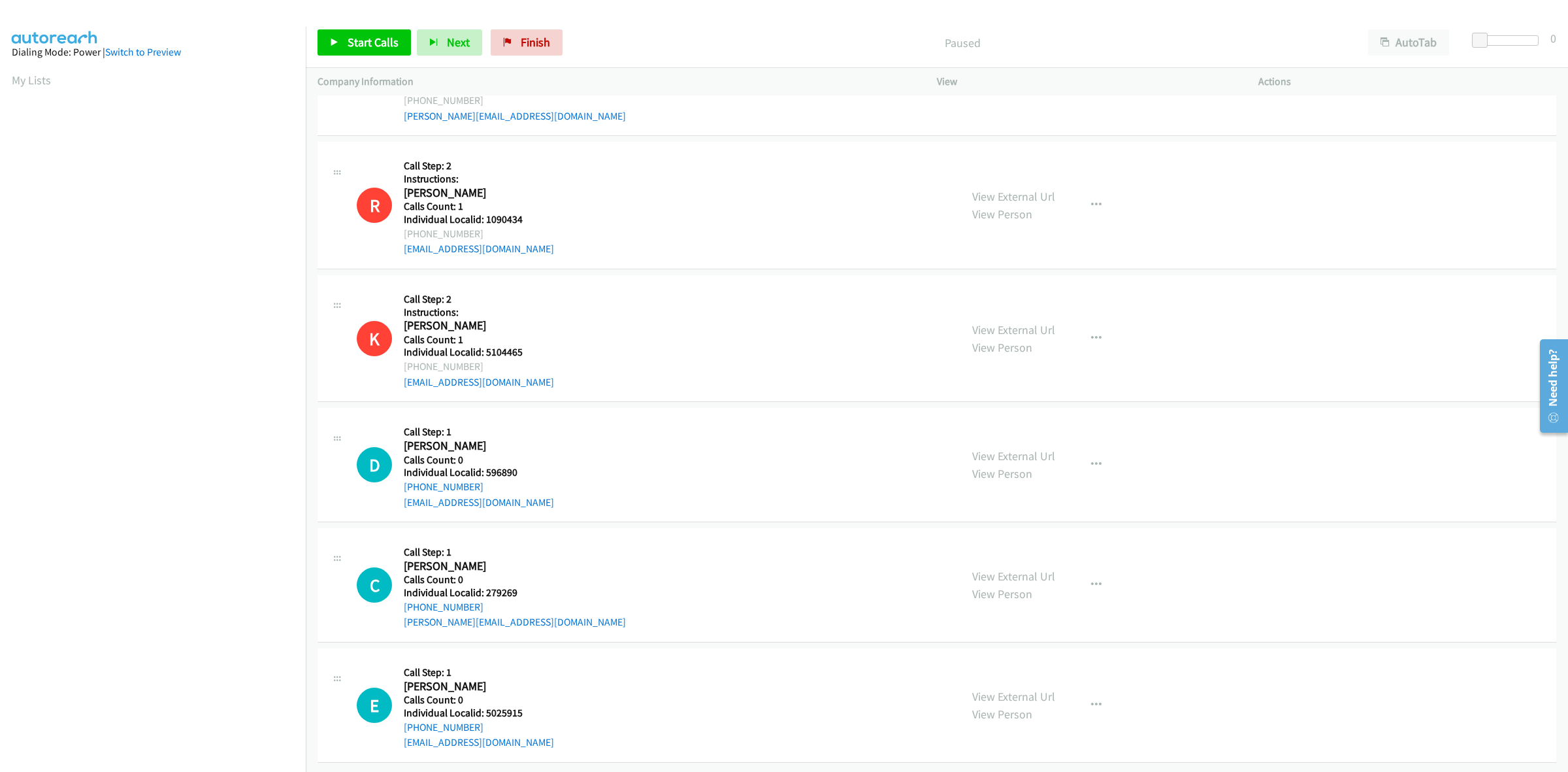
scroll to position [3280, 0]
drag, startPoint x: 519, startPoint y: 464, endPoint x: 485, endPoint y: 459, distance: 34.4
click at [485, 466] on h5 "Individual Localid: 596890" at bounding box center [479, 472] width 151 height 13
copy h5 "596890"
drag, startPoint x: 609, startPoint y: 445, endPoint x: 586, endPoint y: 446, distance: 23.0
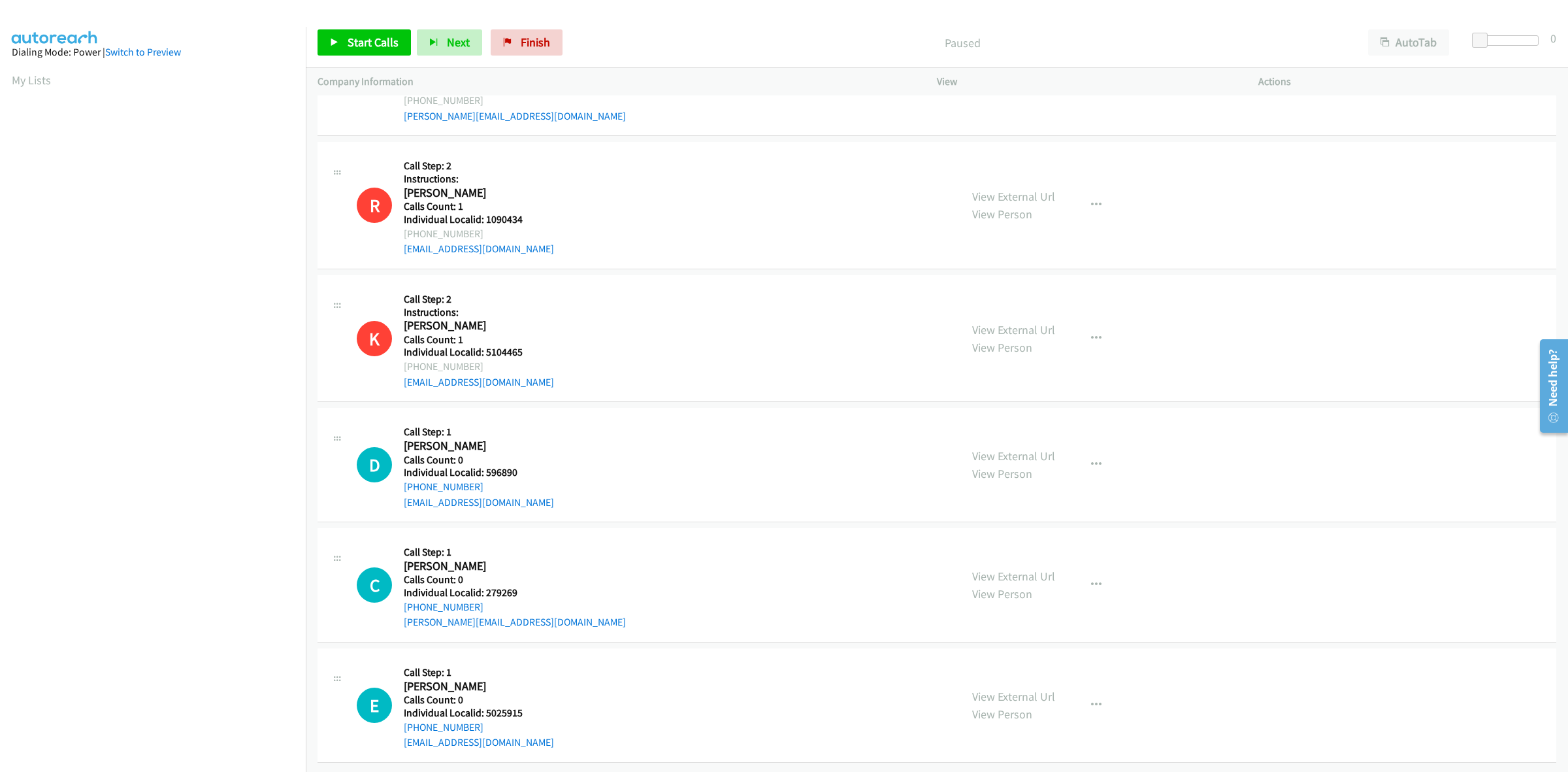
click at [609, 443] on div "D Callback Scheduled Call Step: 1 [PERSON_NAME] America/Los_Angeles Calls Count…" at bounding box center [653, 464] width 592 height 90
drag, startPoint x: 470, startPoint y: 478, endPoint x: 400, endPoint y: 481, distance: 70.1
click at [400, 481] on div "D Callback Scheduled Call Step: 1 [PERSON_NAME] America/Los_Angeles Calls Count…" at bounding box center [653, 464] width 592 height 90
copy link "[PHONE_NUMBER]"
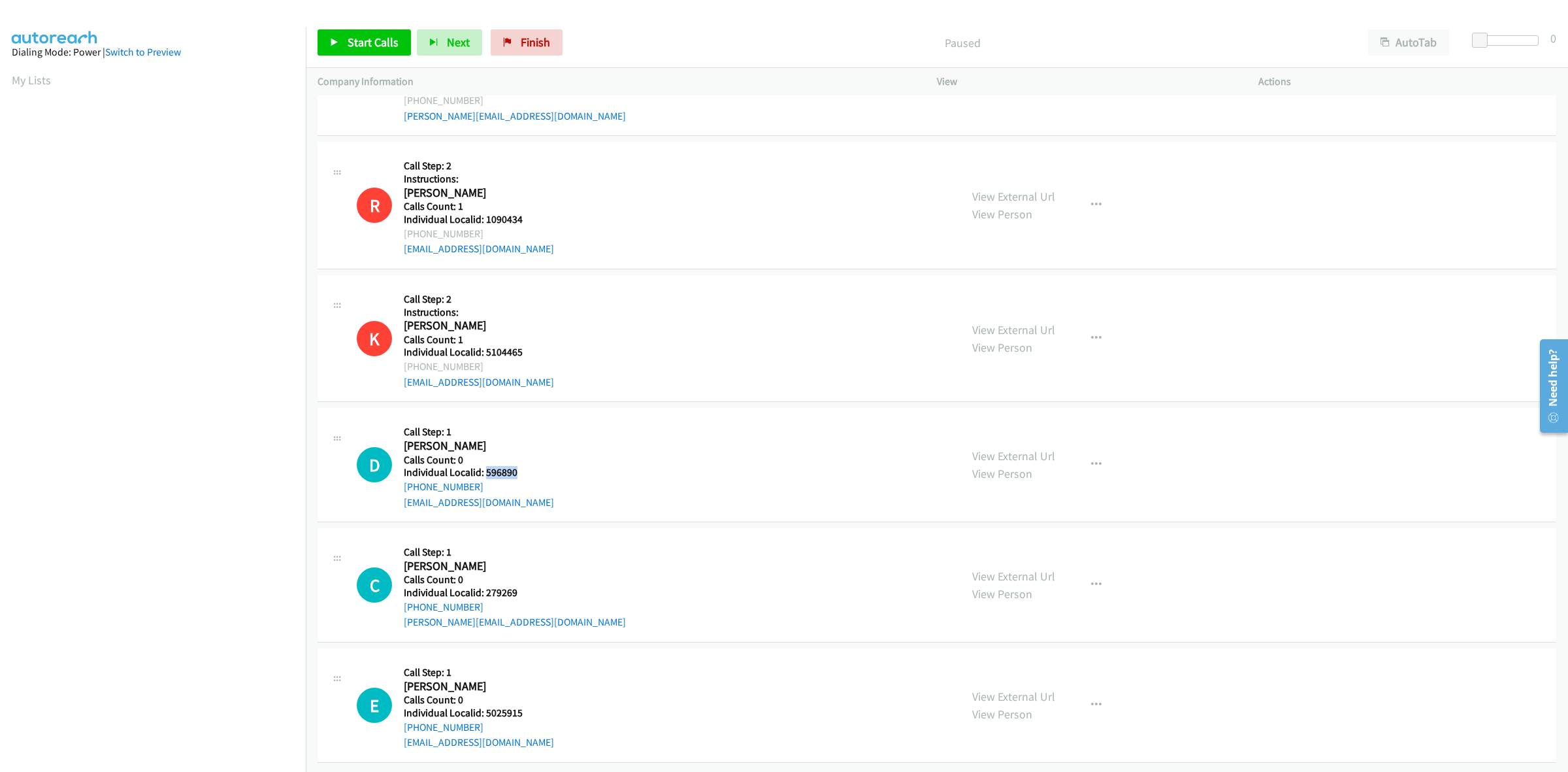
drag, startPoint x: 519, startPoint y: 459, endPoint x: 485, endPoint y: 461, distance: 34.1
click at [485, 466] on h5 "Individual Localid: 596890" at bounding box center [479, 472] width 151 height 13
copy h5 "596890"
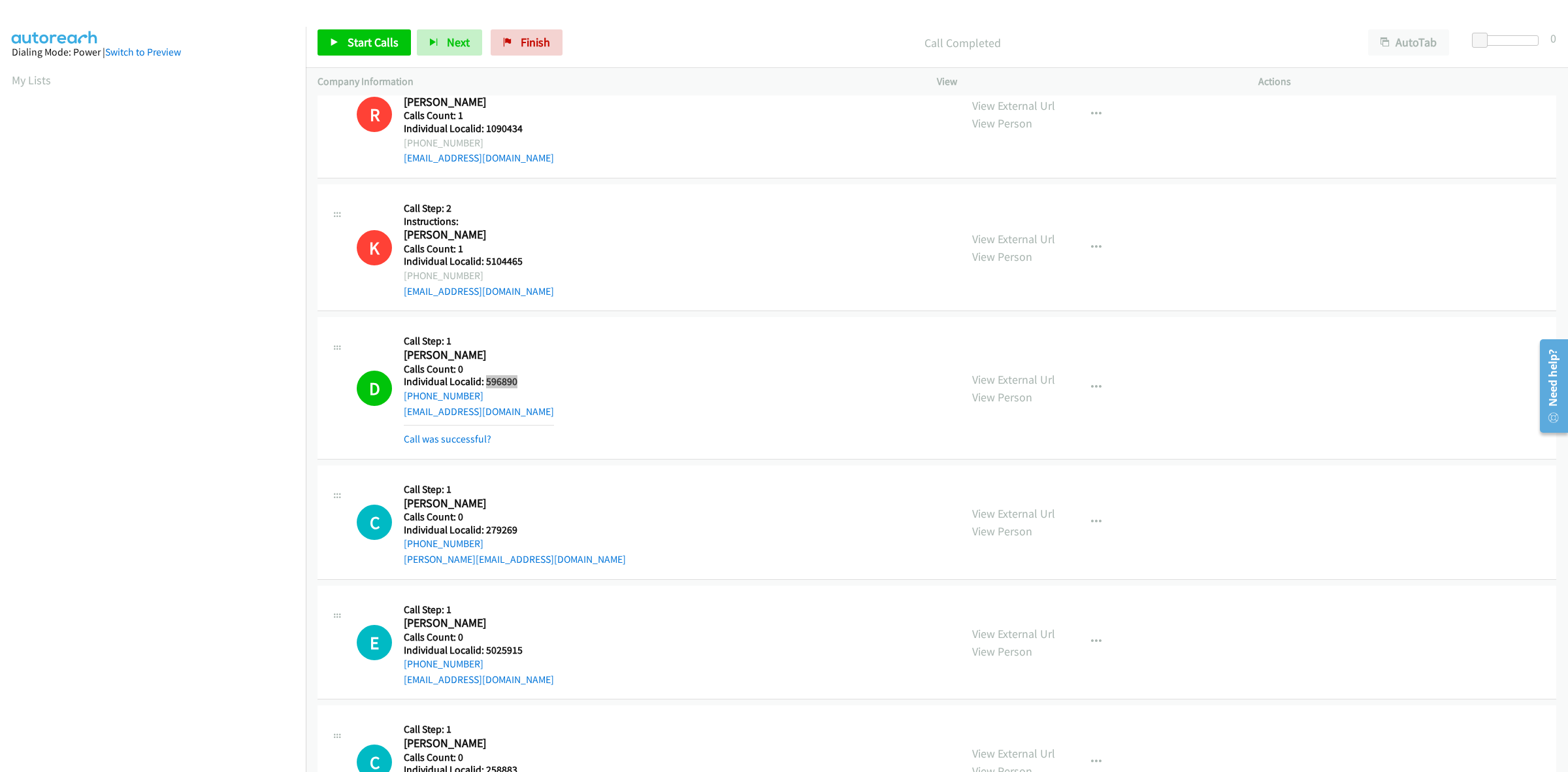
scroll to position [3428, 0]
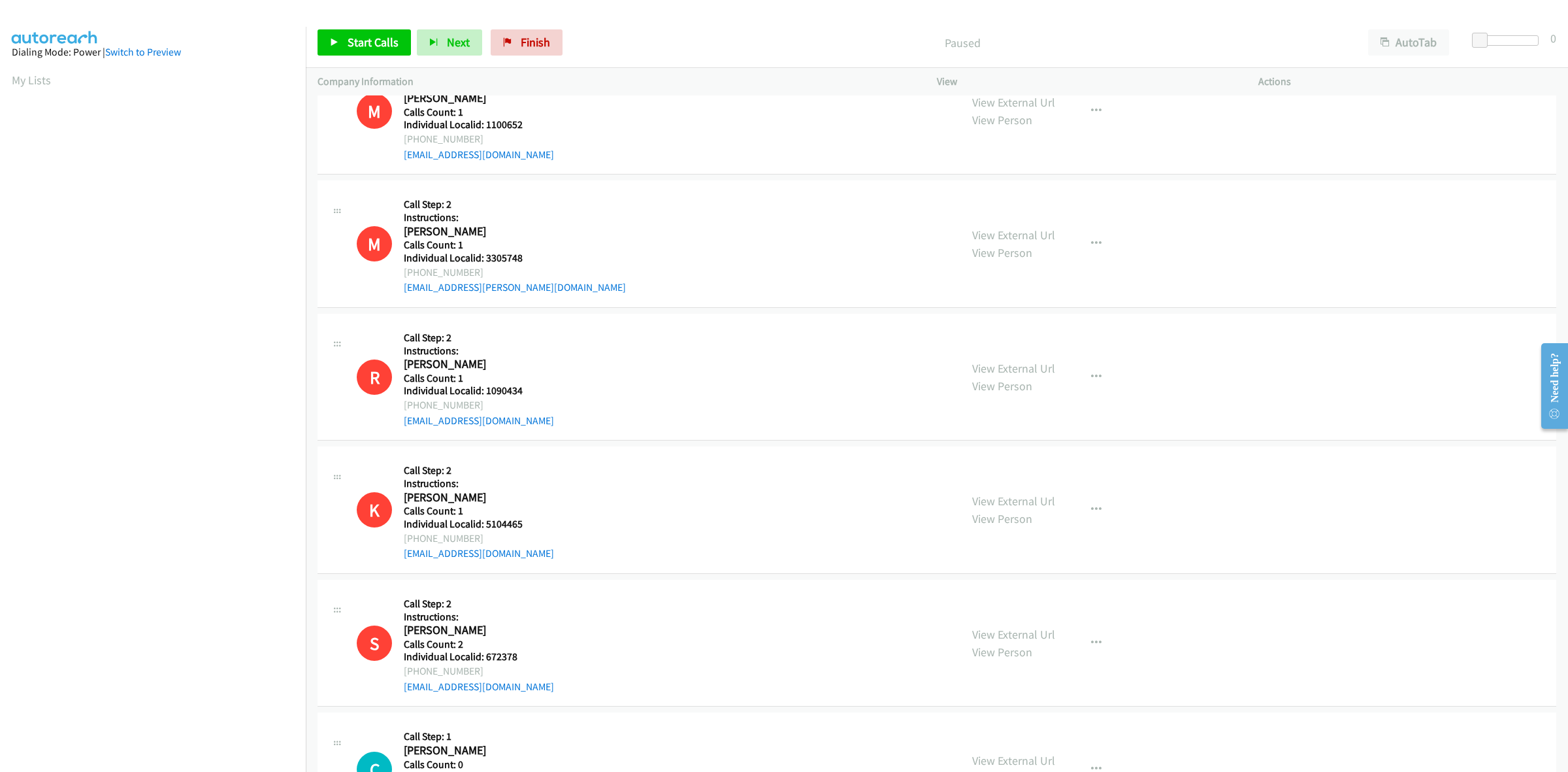
scroll to position [3280, 0]
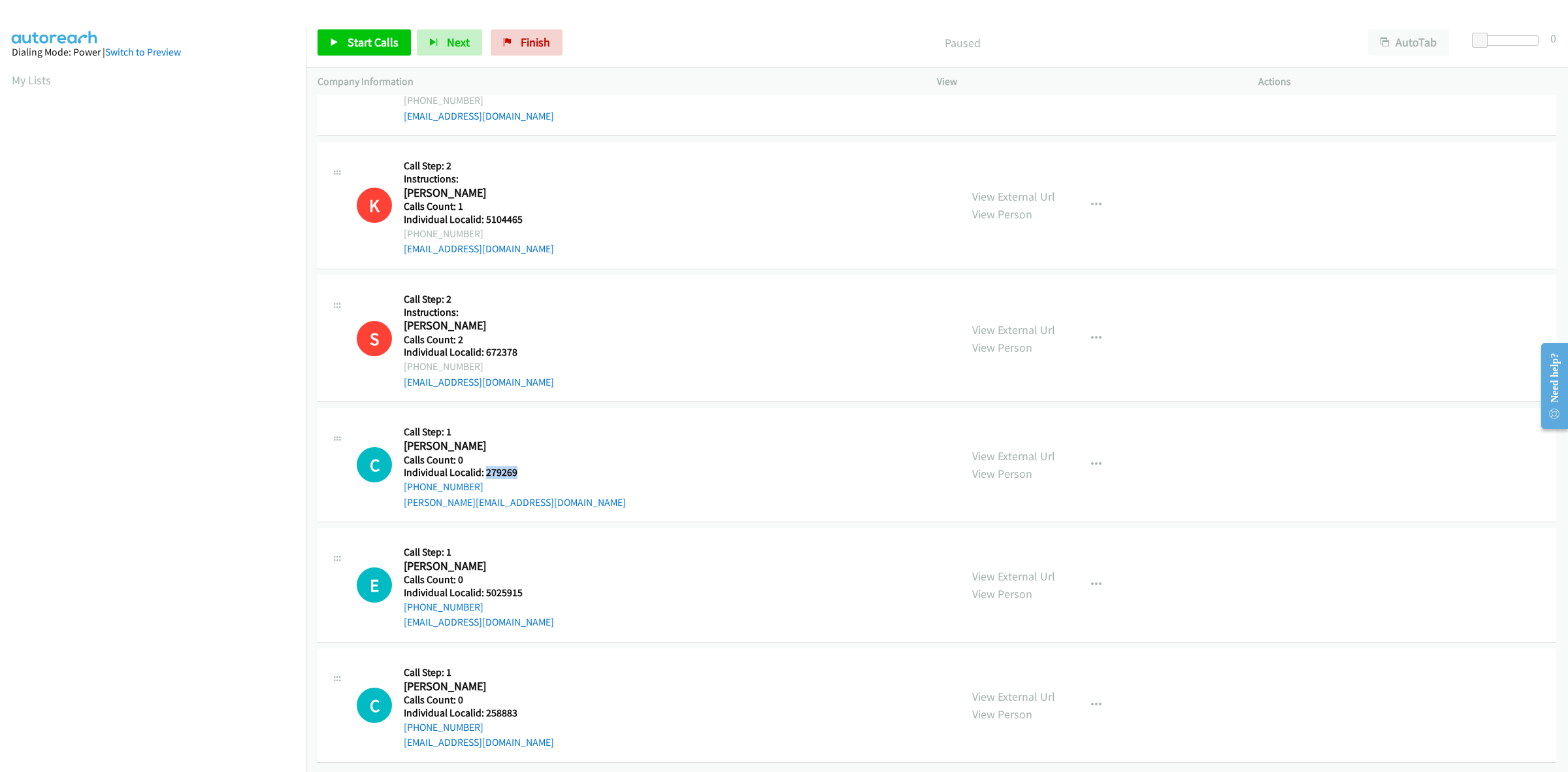
drag, startPoint x: 523, startPoint y: 463, endPoint x: 484, endPoint y: 461, distance: 39.1
click at [484, 466] on h5 "Individual Localid: 279269" at bounding box center [515, 472] width 222 height 13
copy h5 "279269"
click at [684, 419] on div "C Callback Scheduled Call Step: 1 [PERSON_NAME] America/Los_Angeles Calls Count…" at bounding box center [653, 464] width 592 height 90
drag, startPoint x: 485, startPoint y: 467, endPoint x: 400, endPoint y: 476, distance: 85.5
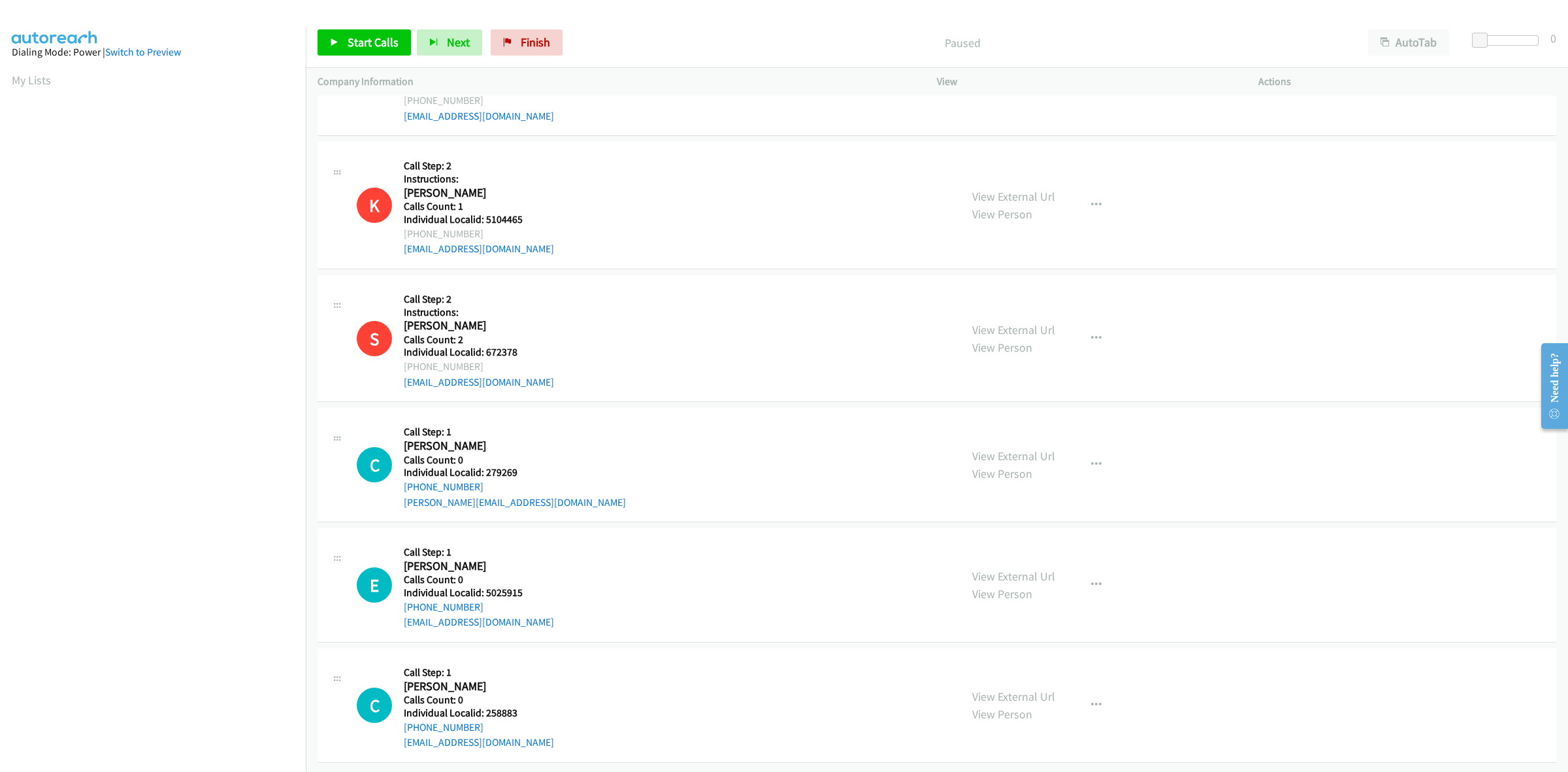
click at [400, 476] on div "C Callback Scheduled Call Step: 1 [PERSON_NAME] America/Los_Angeles Calls Count…" at bounding box center [653, 464] width 592 height 90
copy link "[PHONE_NUMBER]"
drag, startPoint x: 520, startPoint y: 457, endPoint x: 484, endPoint y: 459, distance: 36.1
click at [484, 466] on h5 "Individual Localid: 279269" at bounding box center [515, 472] width 222 height 13
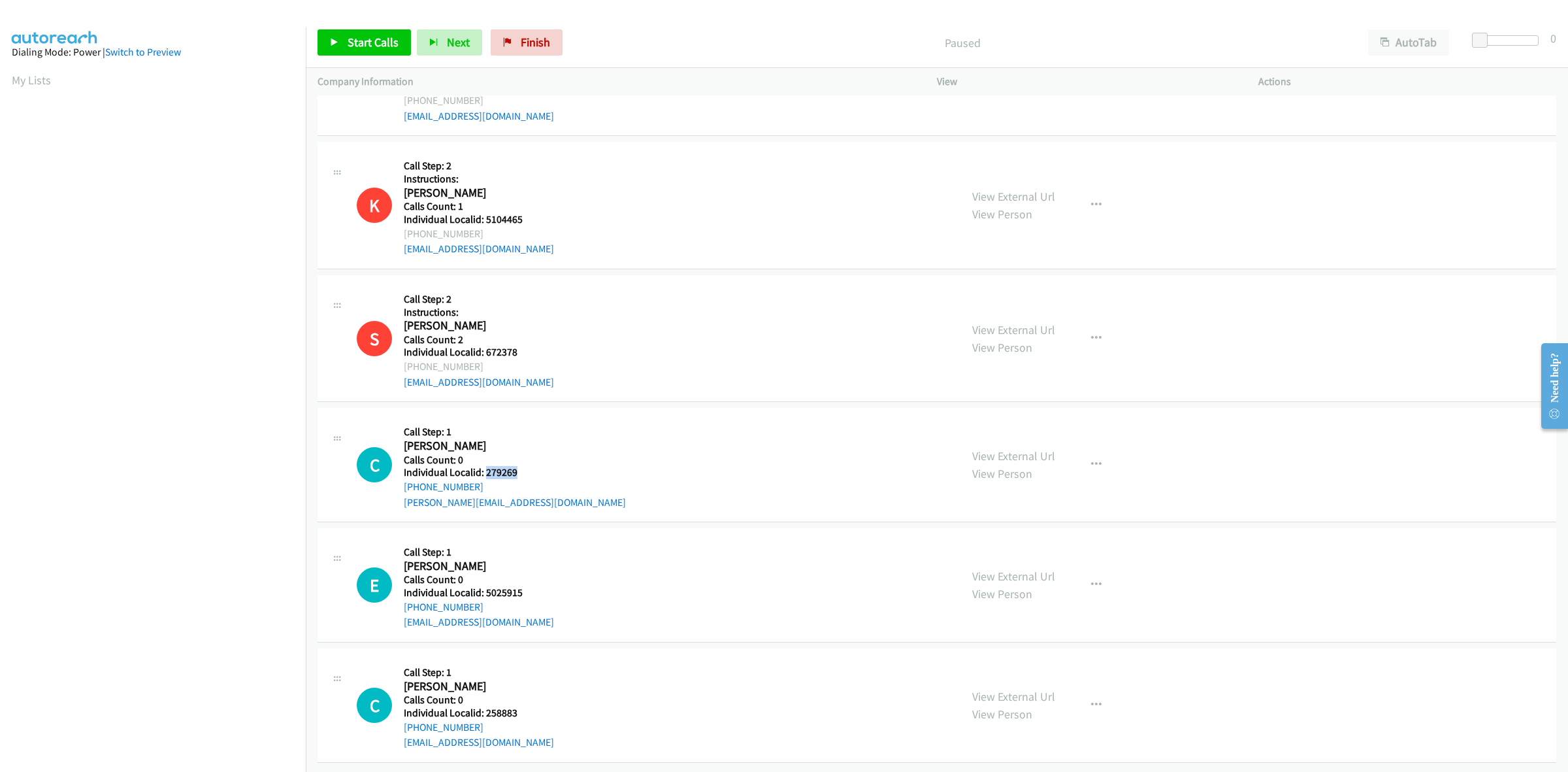
copy h5 "279269"
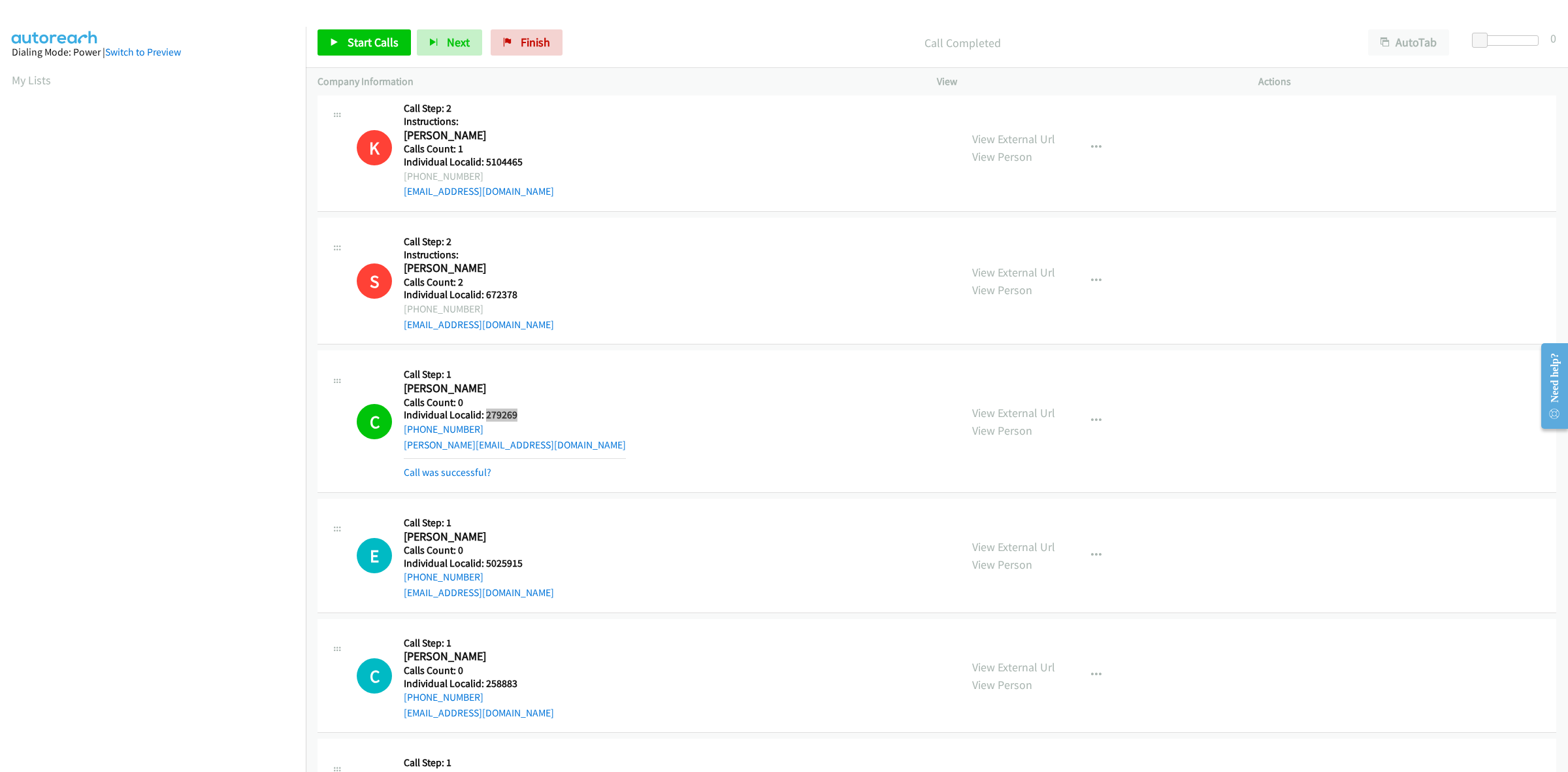
scroll to position [3428, 0]
